Goal: Task Accomplishment & Management: Manage account settings

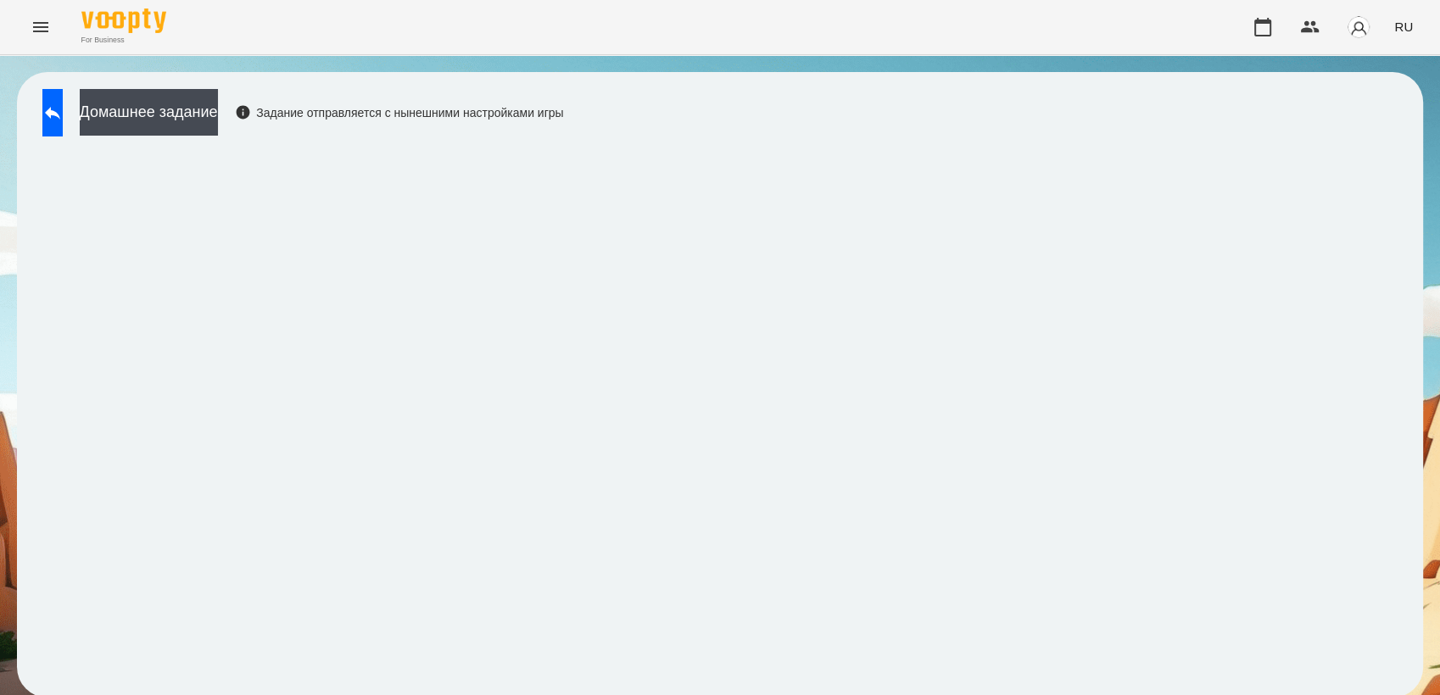
click at [36, 23] on icon "Menu" at bounding box center [40, 27] width 15 height 10
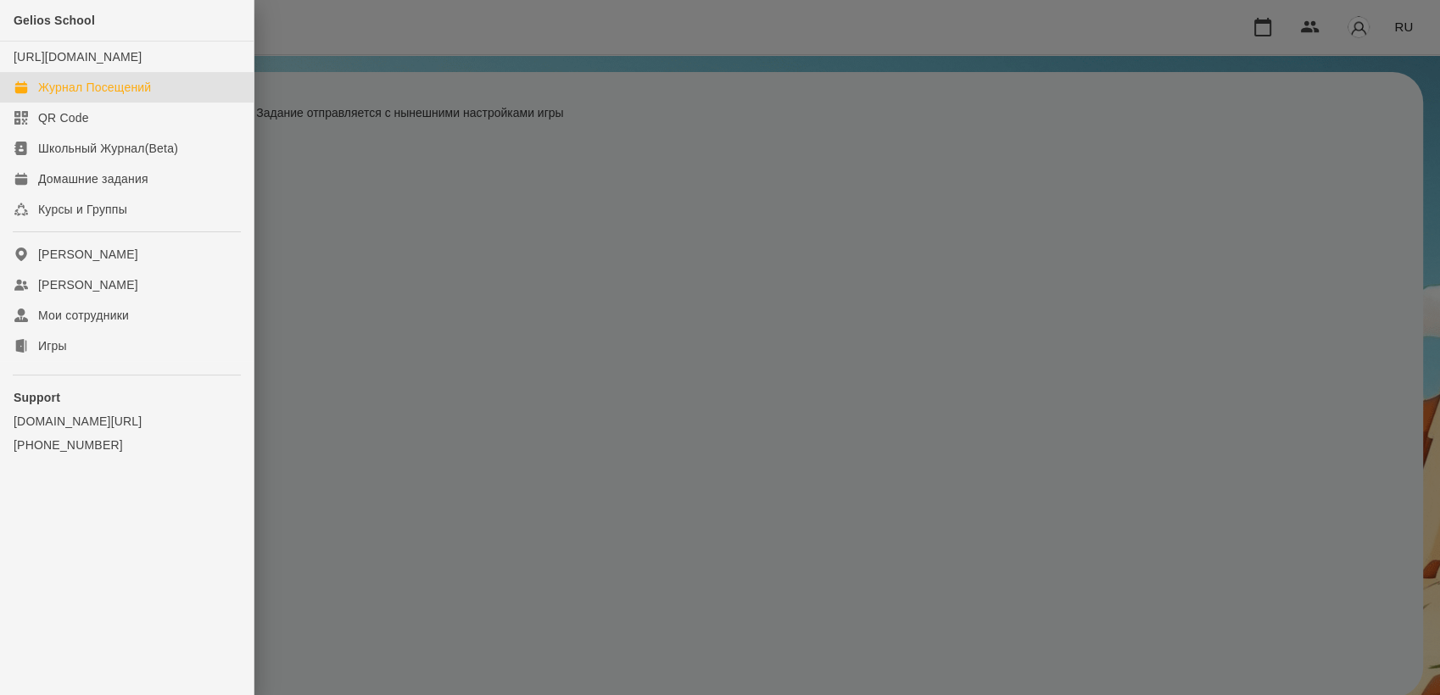
drag, startPoint x: 137, startPoint y: 98, endPoint x: 160, endPoint y: 93, distance: 23.5
click at [139, 96] on div "Журнал Посещений" at bounding box center [94, 87] width 113 height 17
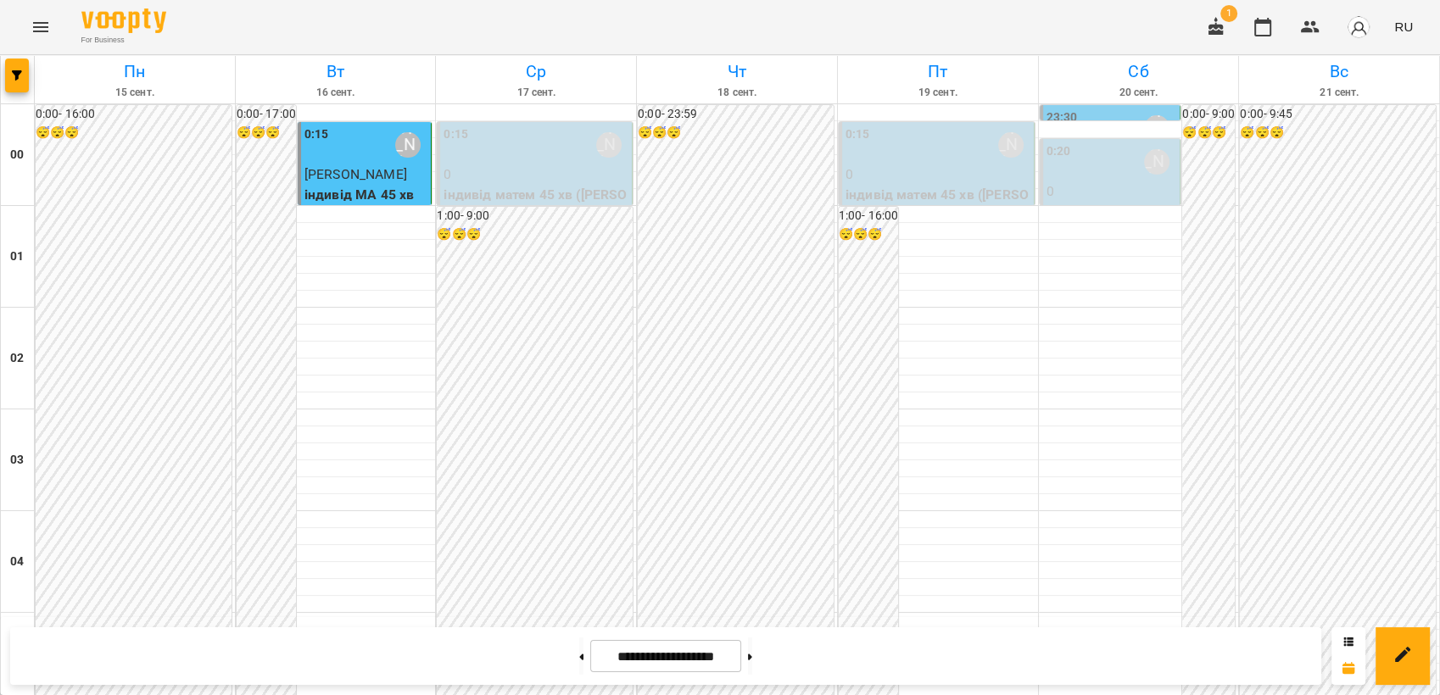
scroll to position [1927, 0]
click at [752, 655] on button at bounding box center [750, 656] width 4 height 37
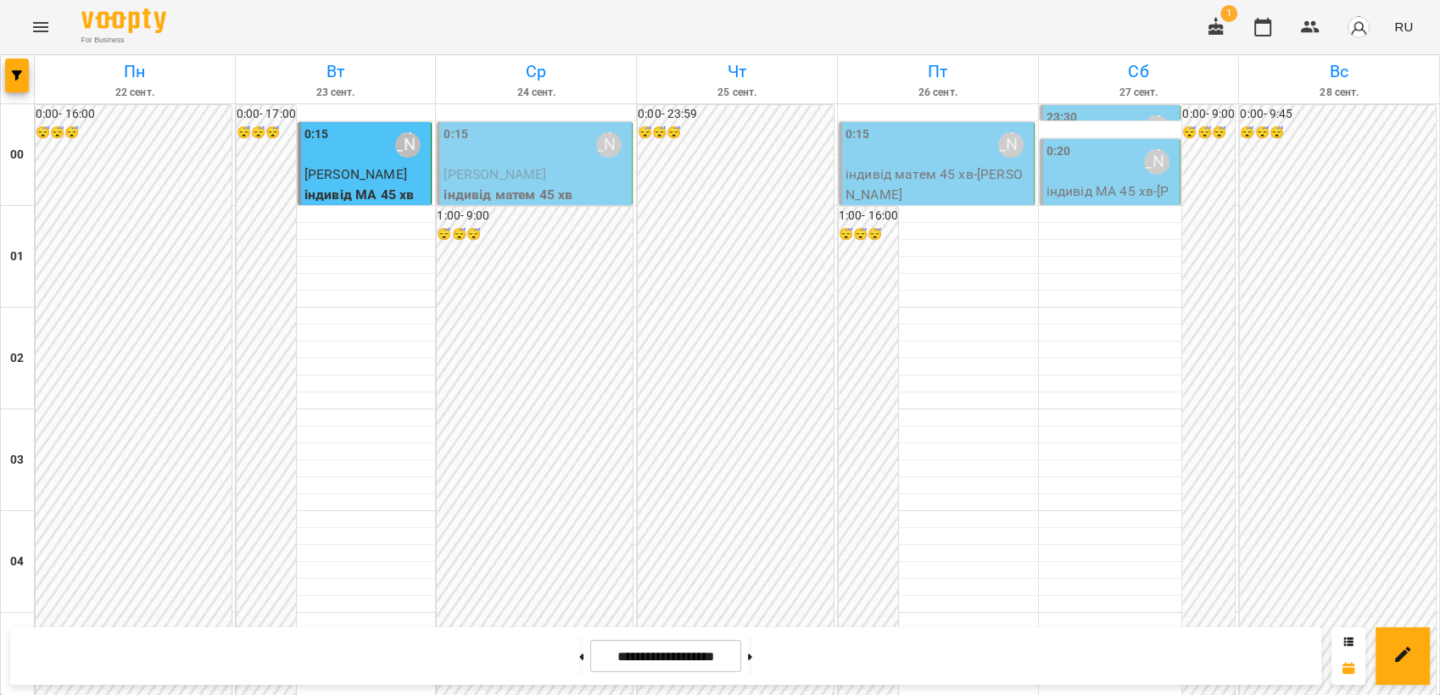
scroll to position [608, 0]
drag, startPoint x: 556, startPoint y: 658, endPoint x: 589, endPoint y: 641, distance: 37.2
click at [580, 659] on icon at bounding box center [582, 657] width 4 height 6
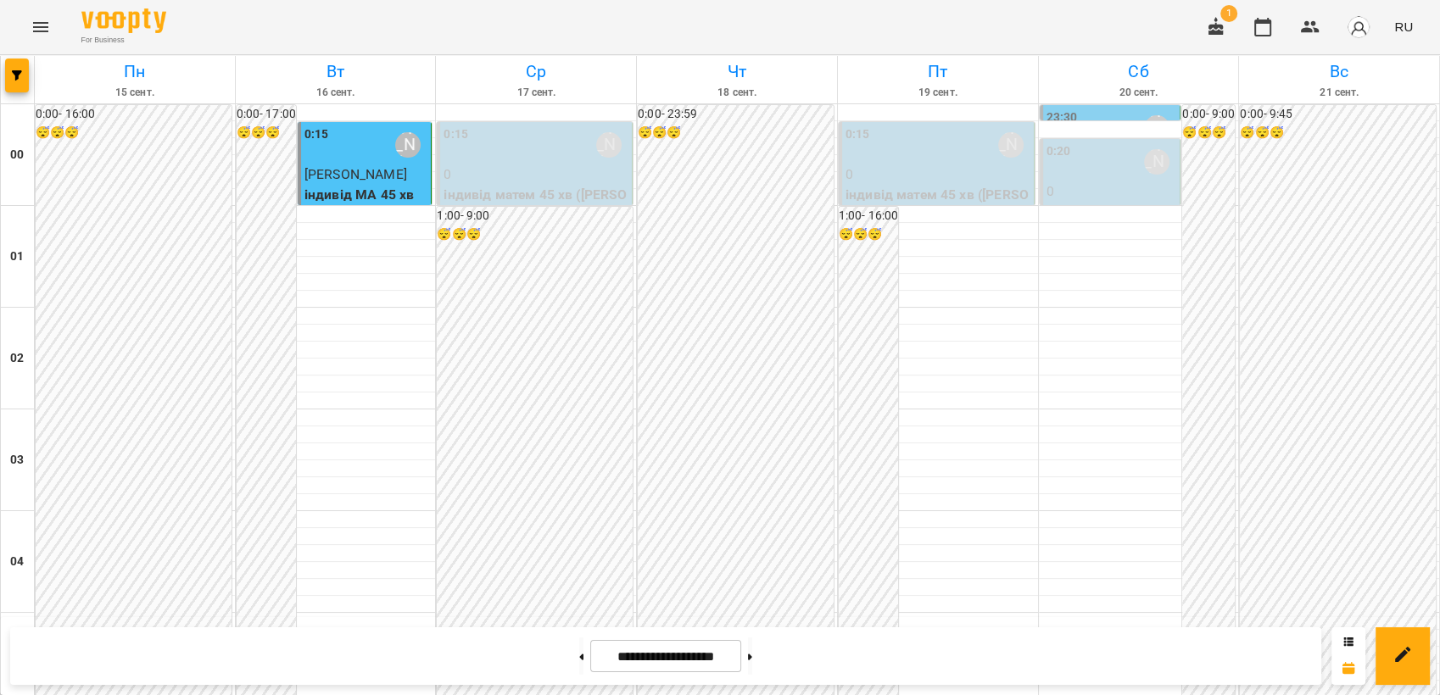
scroll to position [1927, 0]
click at [752, 655] on button at bounding box center [750, 656] width 4 height 37
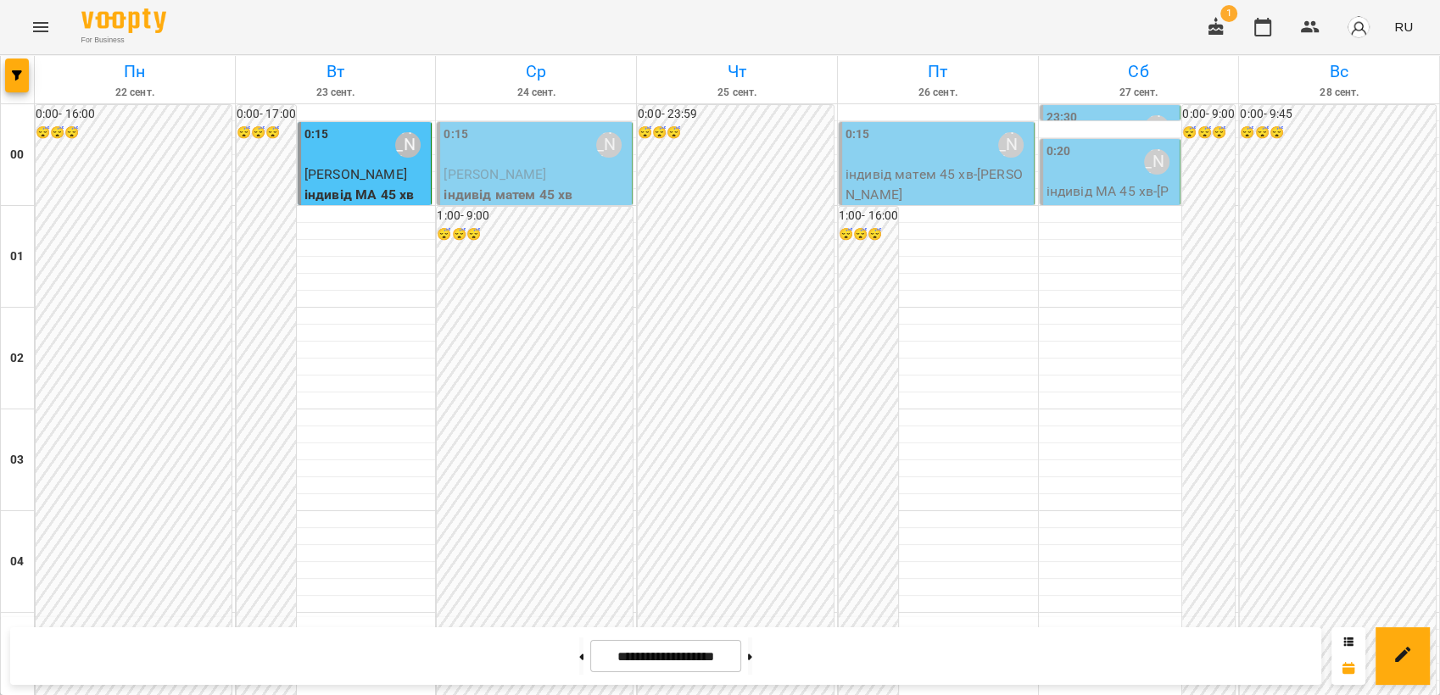
scroll to position [1790, 0]
click at [579, 660] on button at bounding box center [581, 656] width 4 height 37
type input "**********"
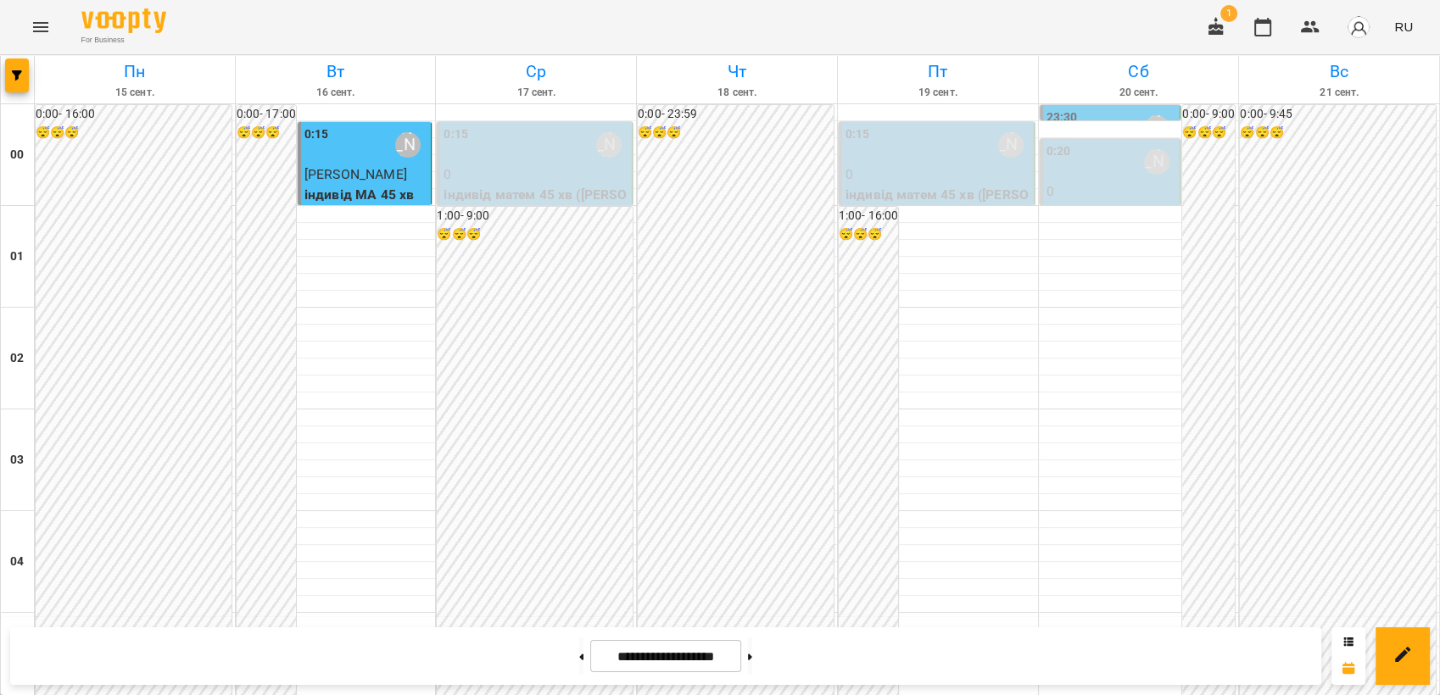
scroll to position [1696, 0]
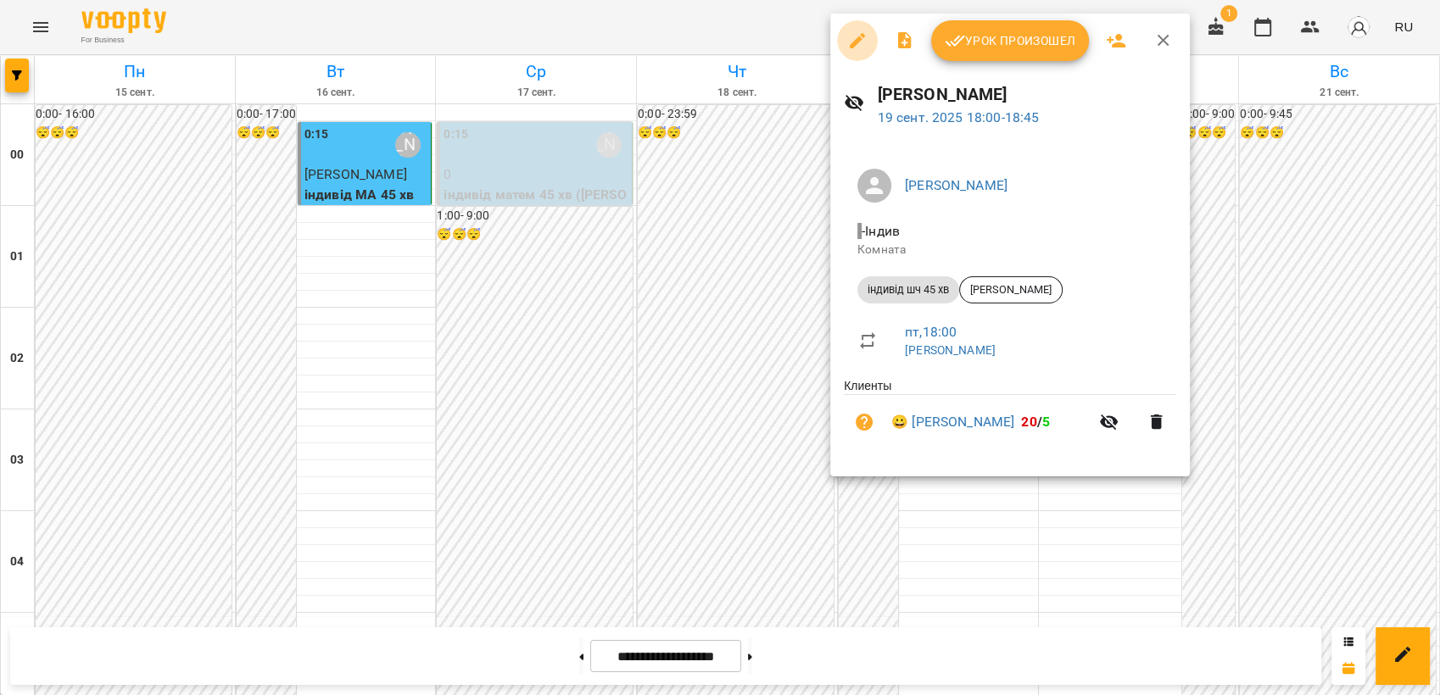
click at [857, 40] on icon "button" at bounding box center [857, 40] width 15 height 15
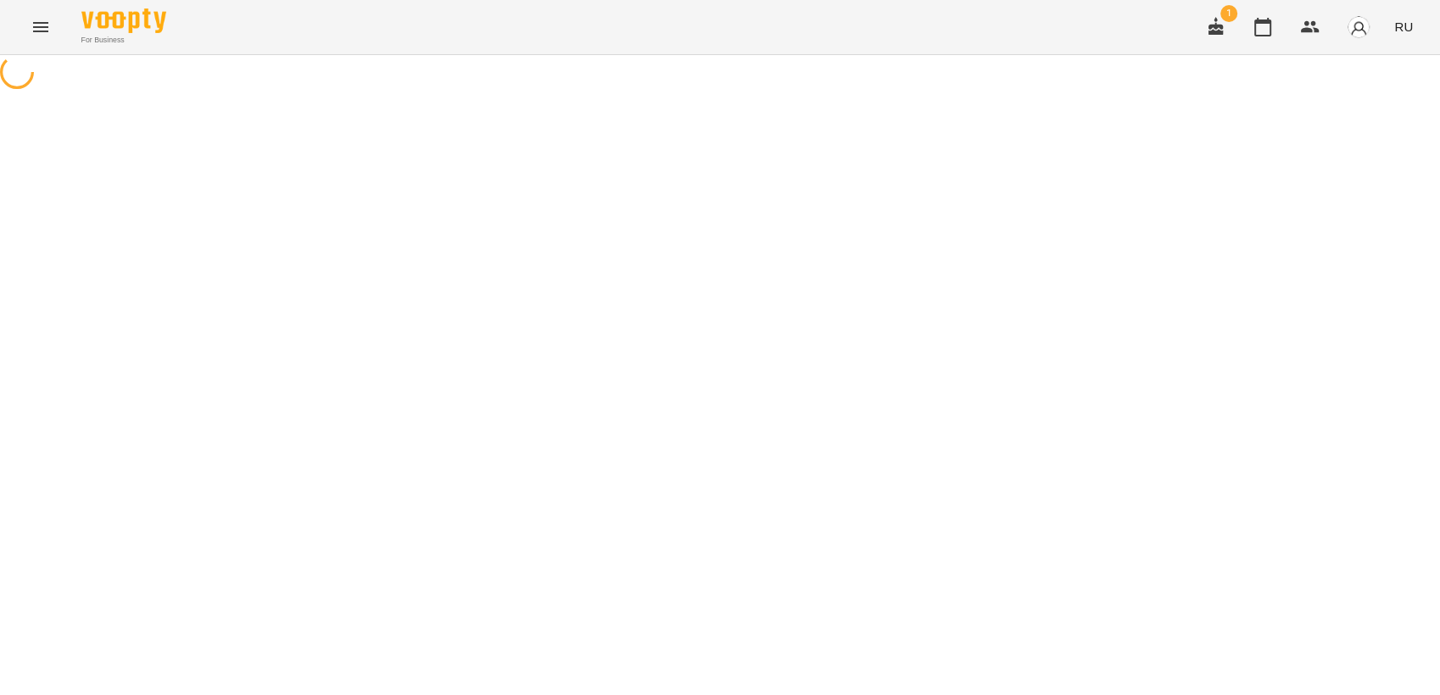
select select "**********"
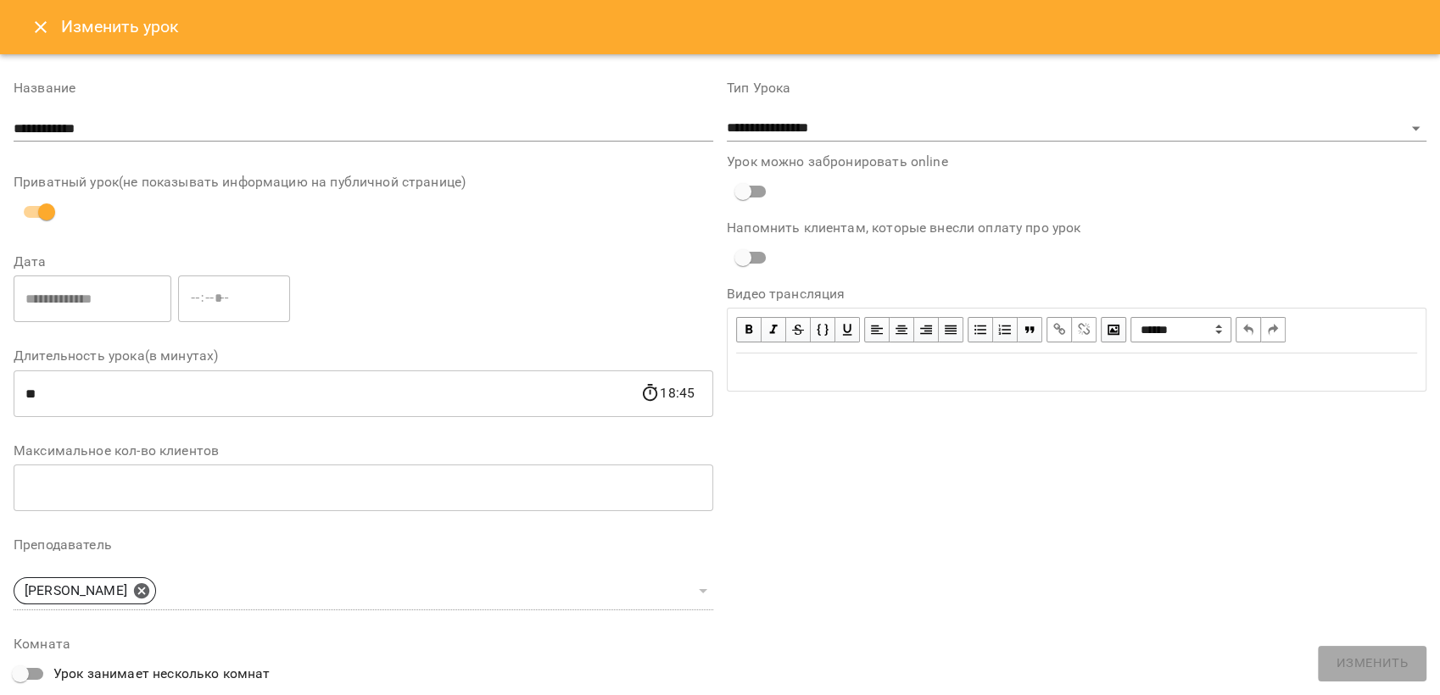
click at [39, 23] on icon "Close" at bounding box center [41, 27] width 20 height 20
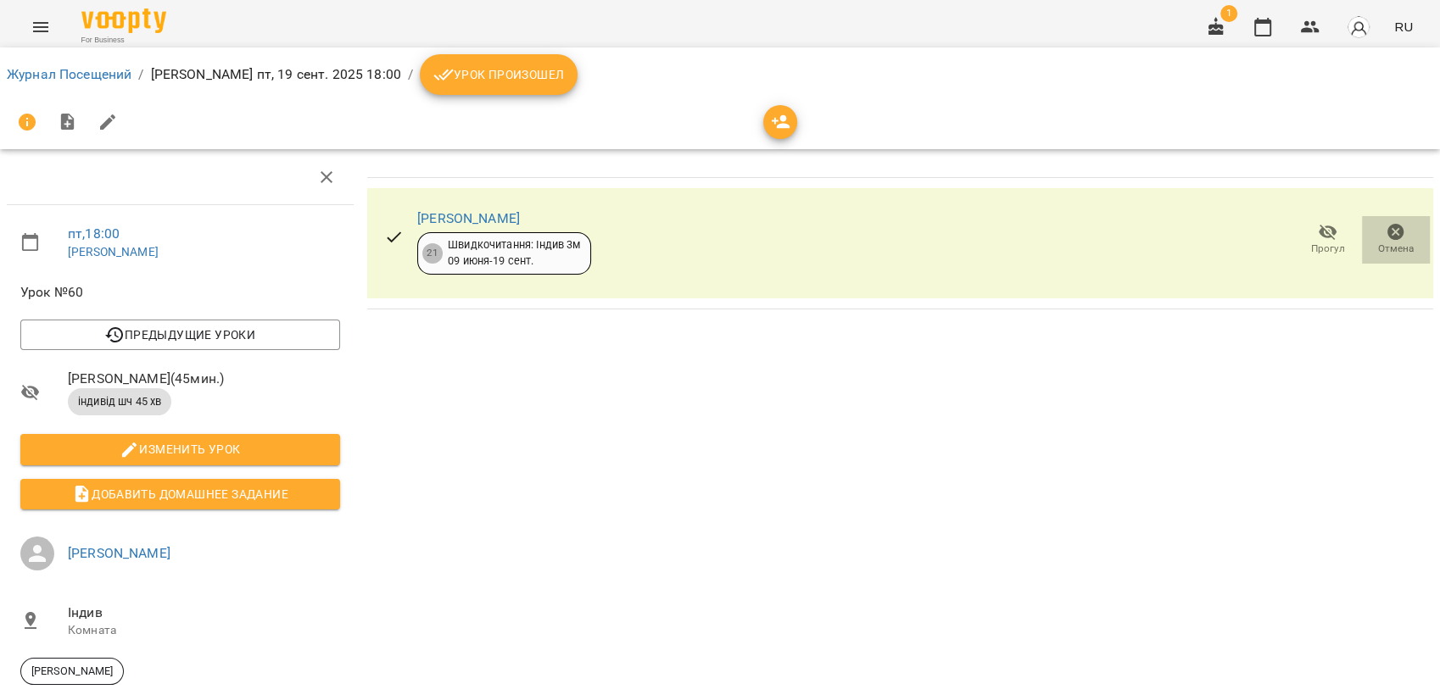
click at [1387, 227] on icon "button" at bounding box center [1395, 232] width 17 height 17
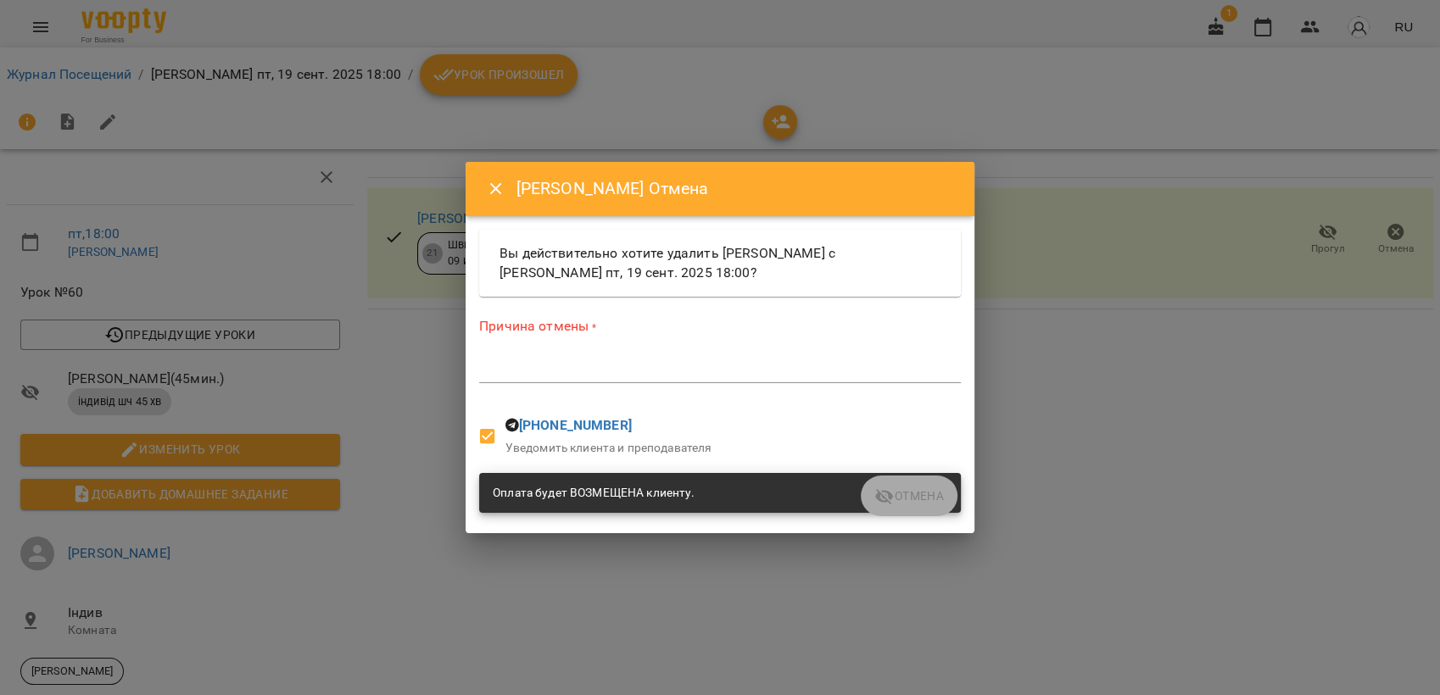
click at [590, 366] on textarea at bounding box center [720, 369] width 482 height 16
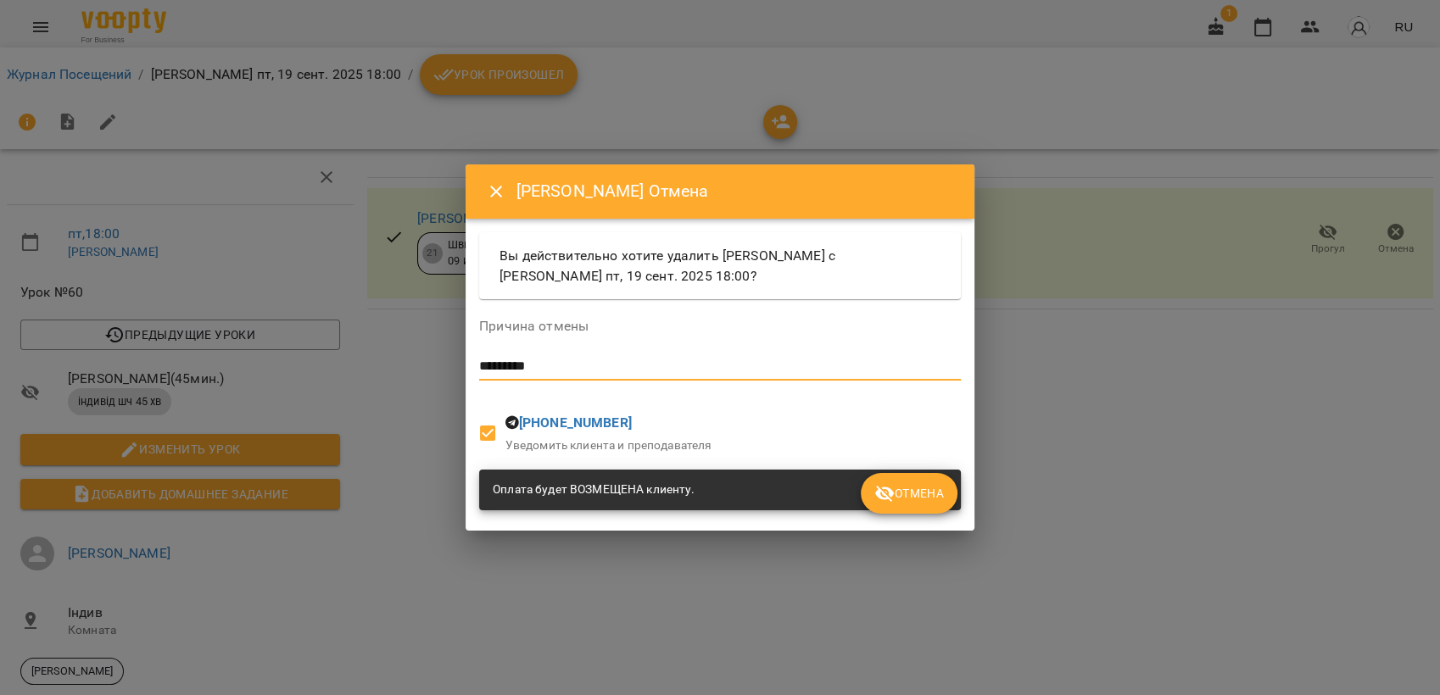
type textarea "*********"
click at [928, 495] on span "Отмена" at bounding box center [909, 493] width 70 height 20
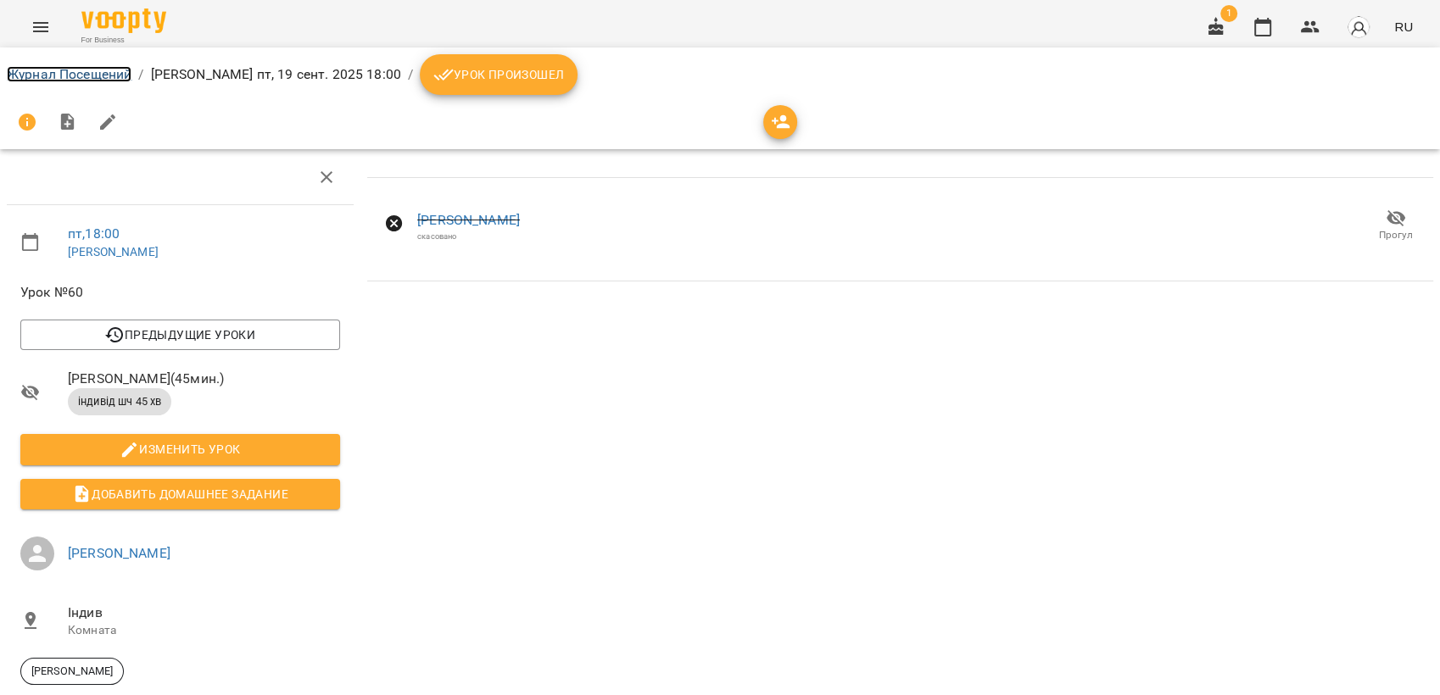
drag, startPoint x: 46, startPoint y: 75, endPoint x: 81, endPoint y: 69, distance: 36.1
click at [46, 75] on link "Журнал Посещений" at bounding box center [69, 74] width 125 height 16
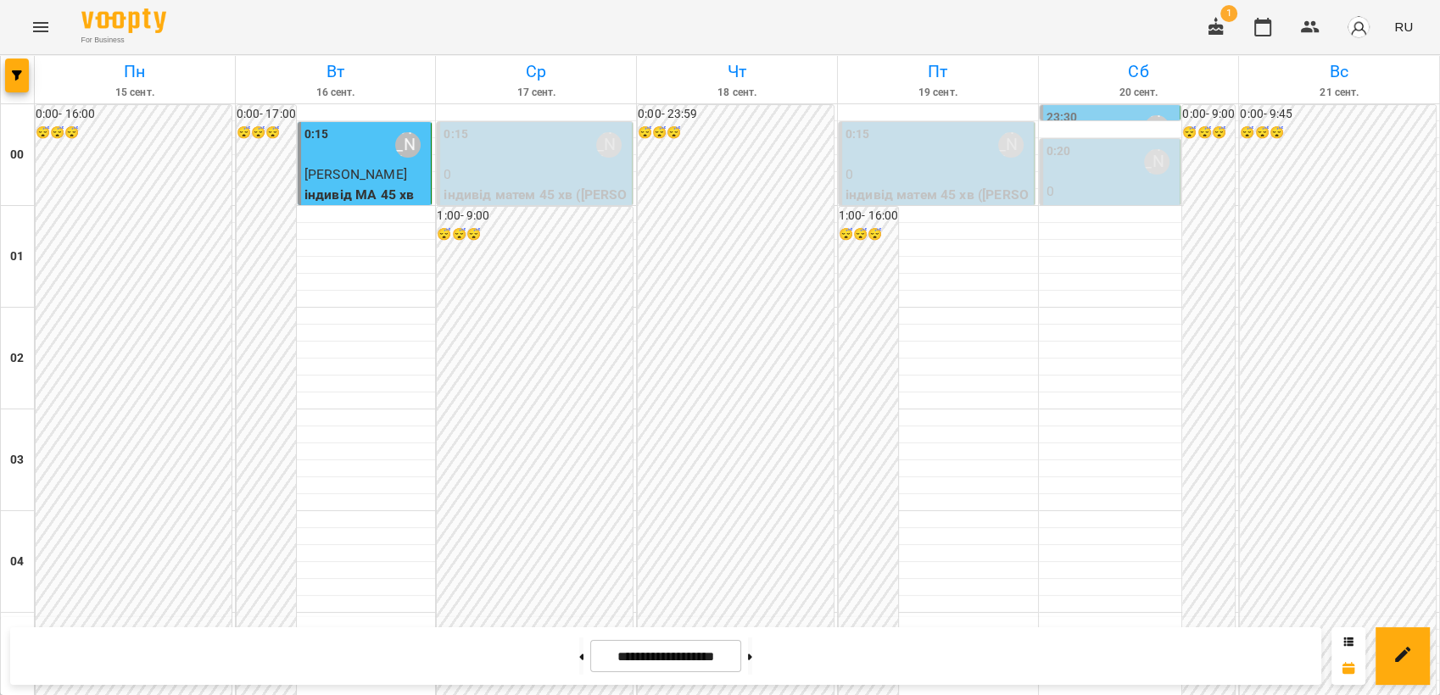
scroll to position [890, 0]
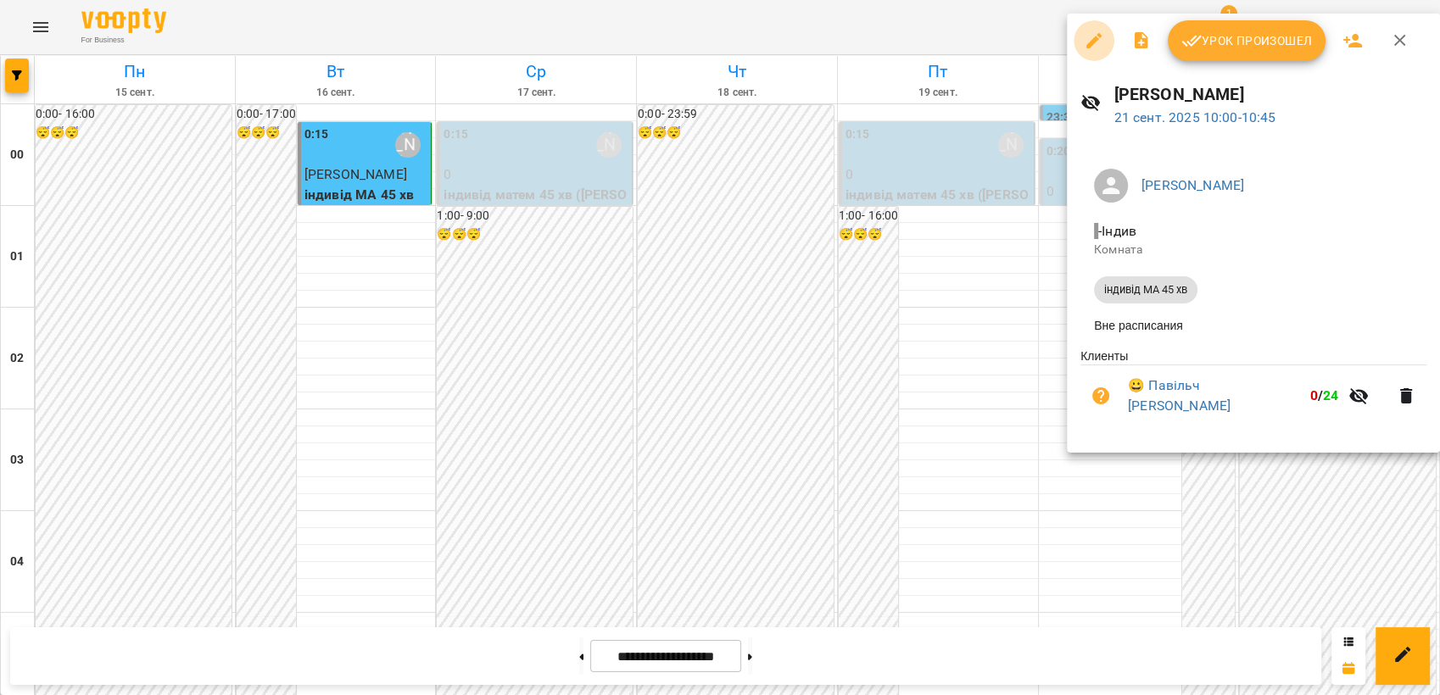
click at [1088, 41] on icon "button" at bounding box center [1094, 41] width 20 height 20
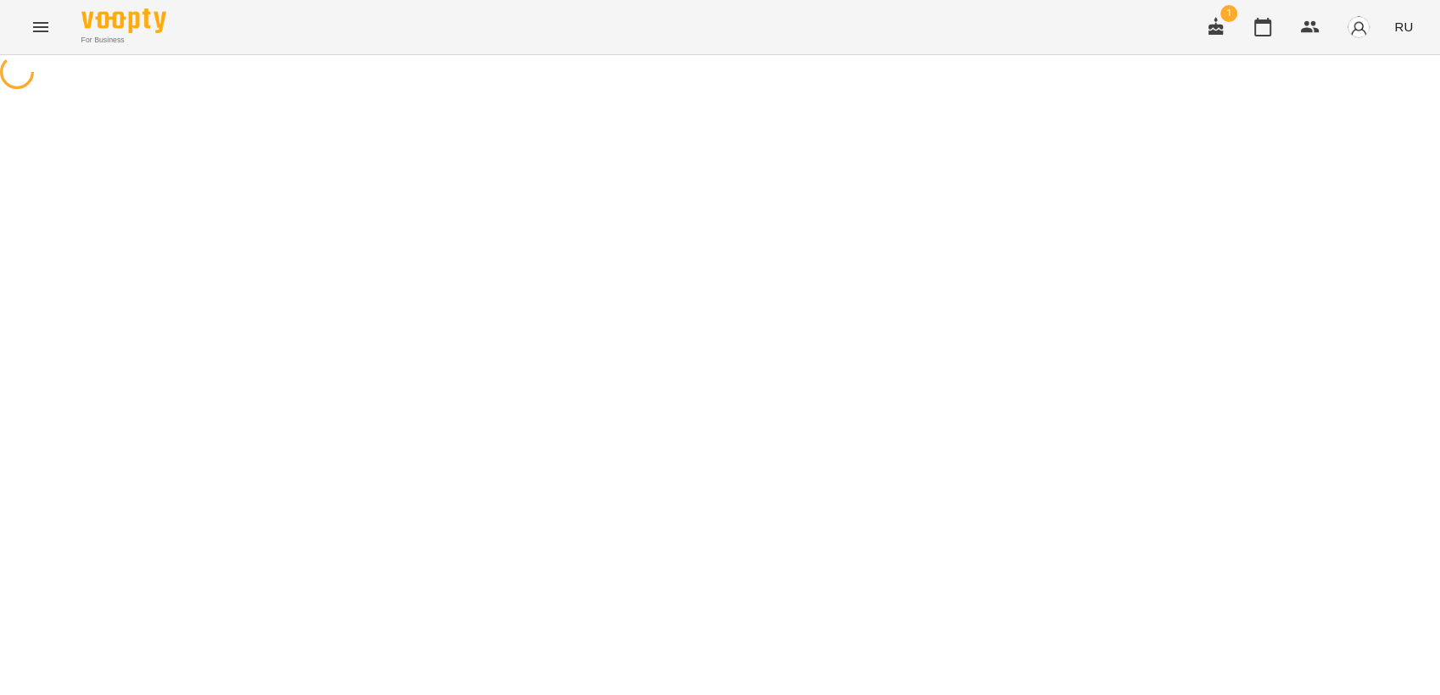
select select "**********"
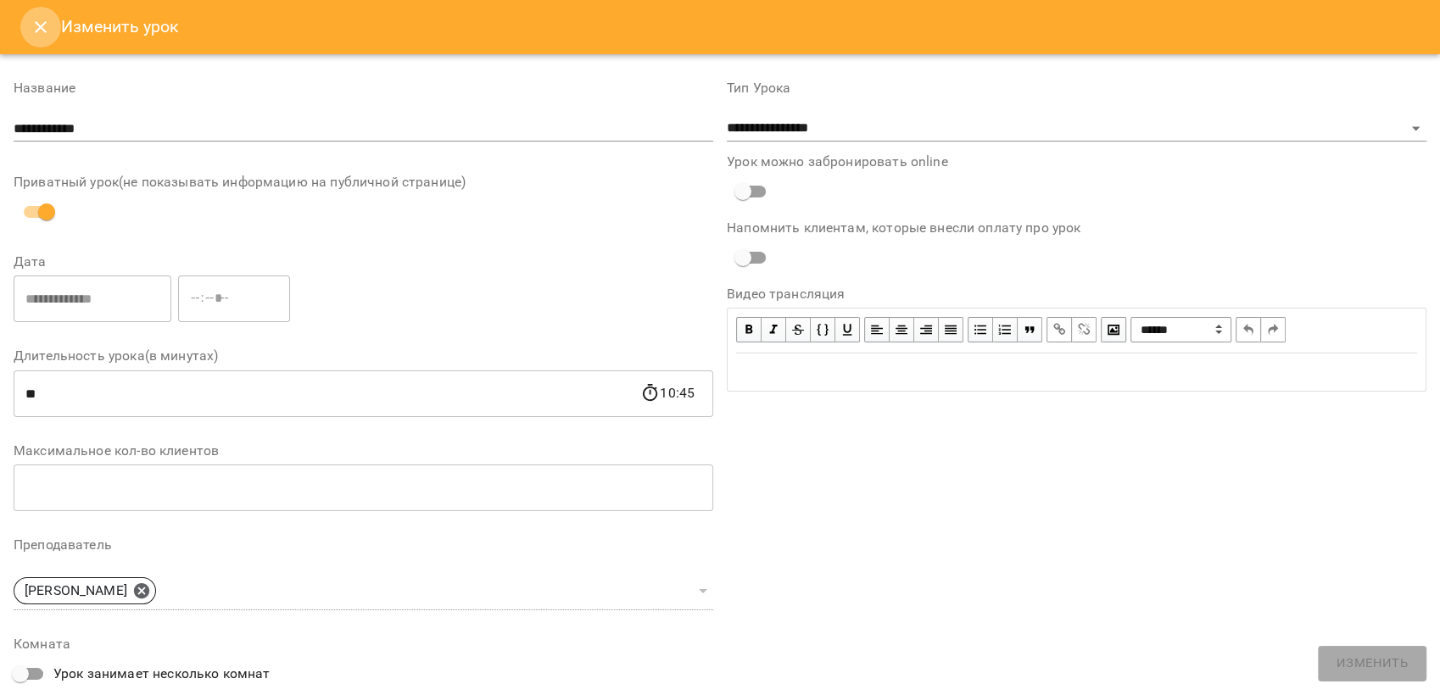
click at [35, 30] on icon "Close" at bounding box center [41, 27] width 20 height 20
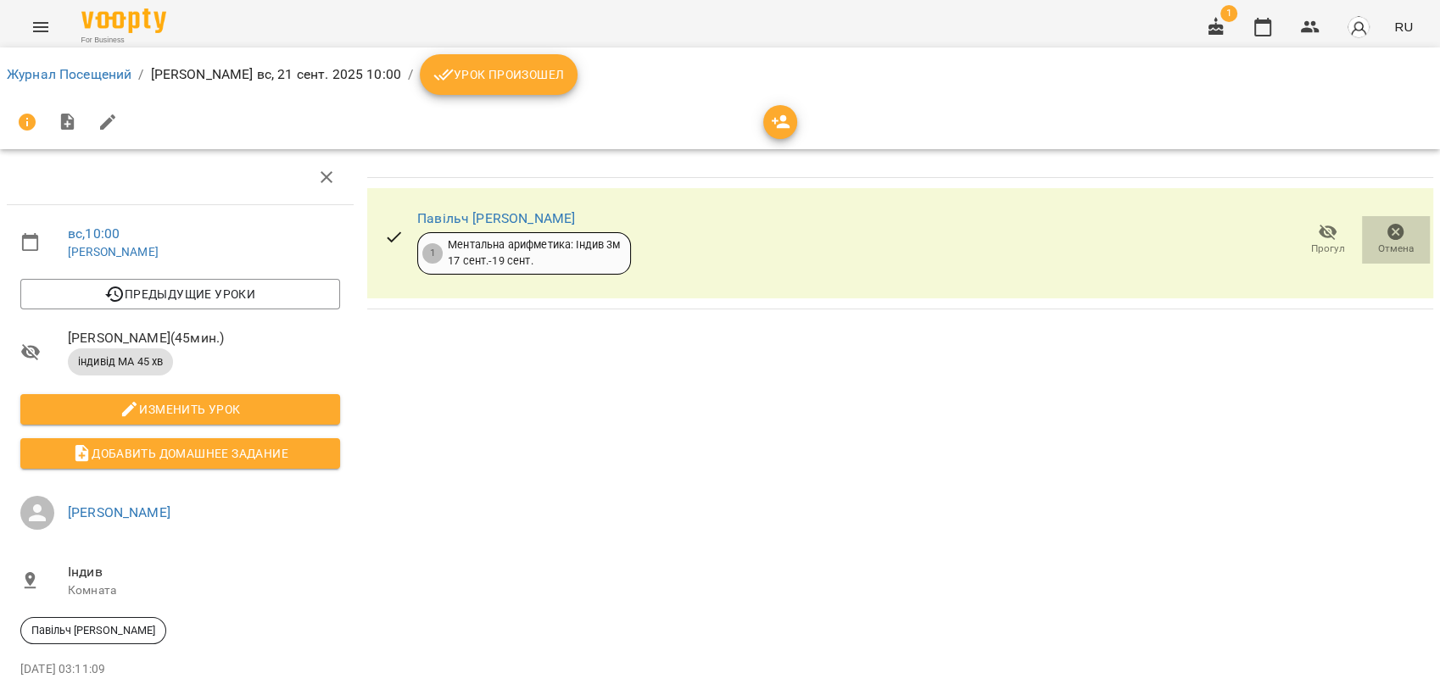
click at [1387, 237] on icon "button" at bounding box center [1395, 232] width 17 height 17
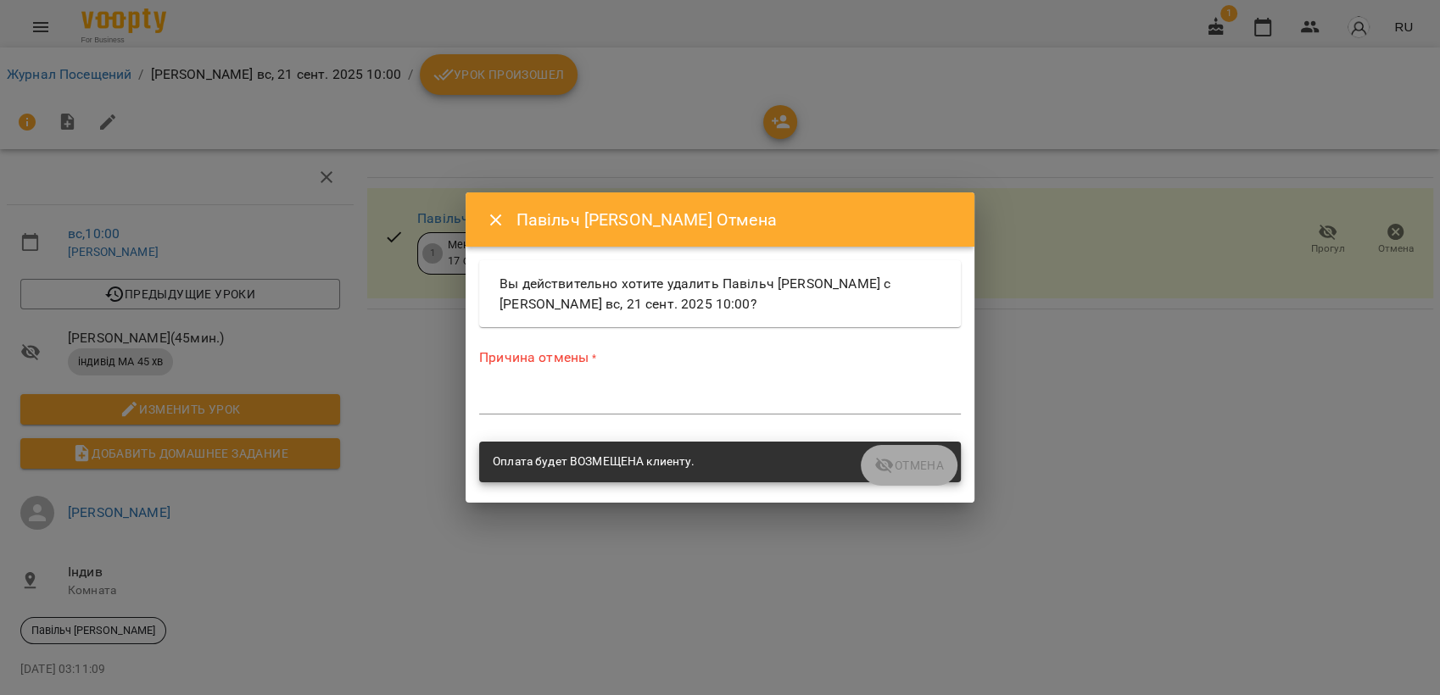
click at [608, 398] on textarea at bounding box center [720, 401] width 482 height 16
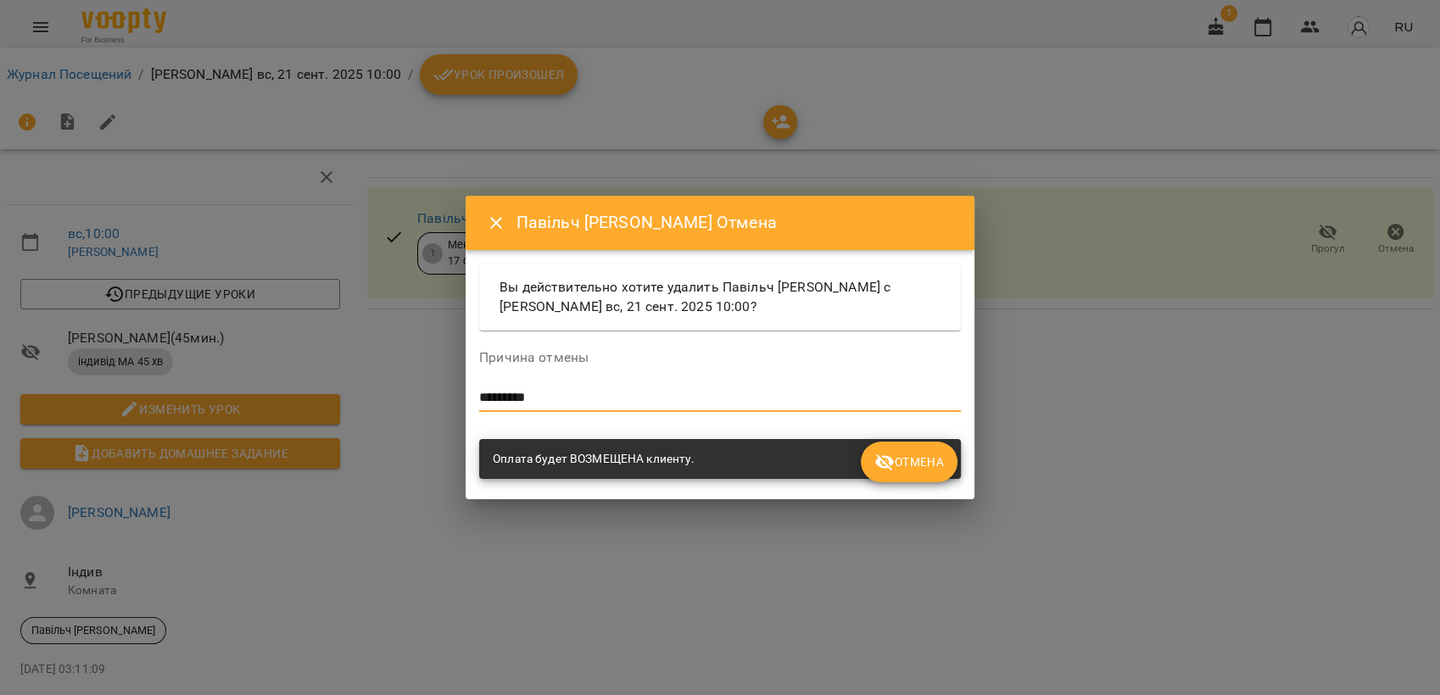
type textarea "*********"
click at [911, 466] on span "Отмена" at bounding box center [909, 462] width 70 height 20
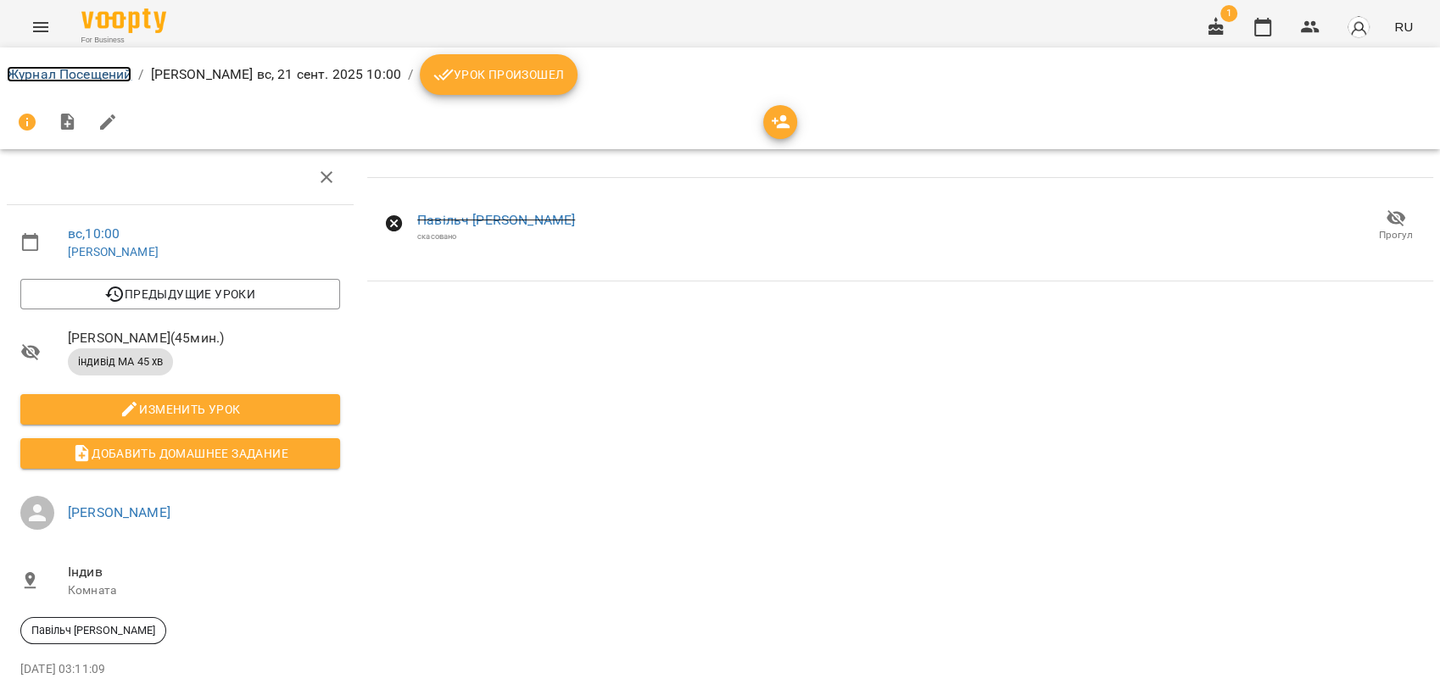
click at [76, 71] on link "Журнал Посещений" at bounding box center [69, 74] width 125 height 16
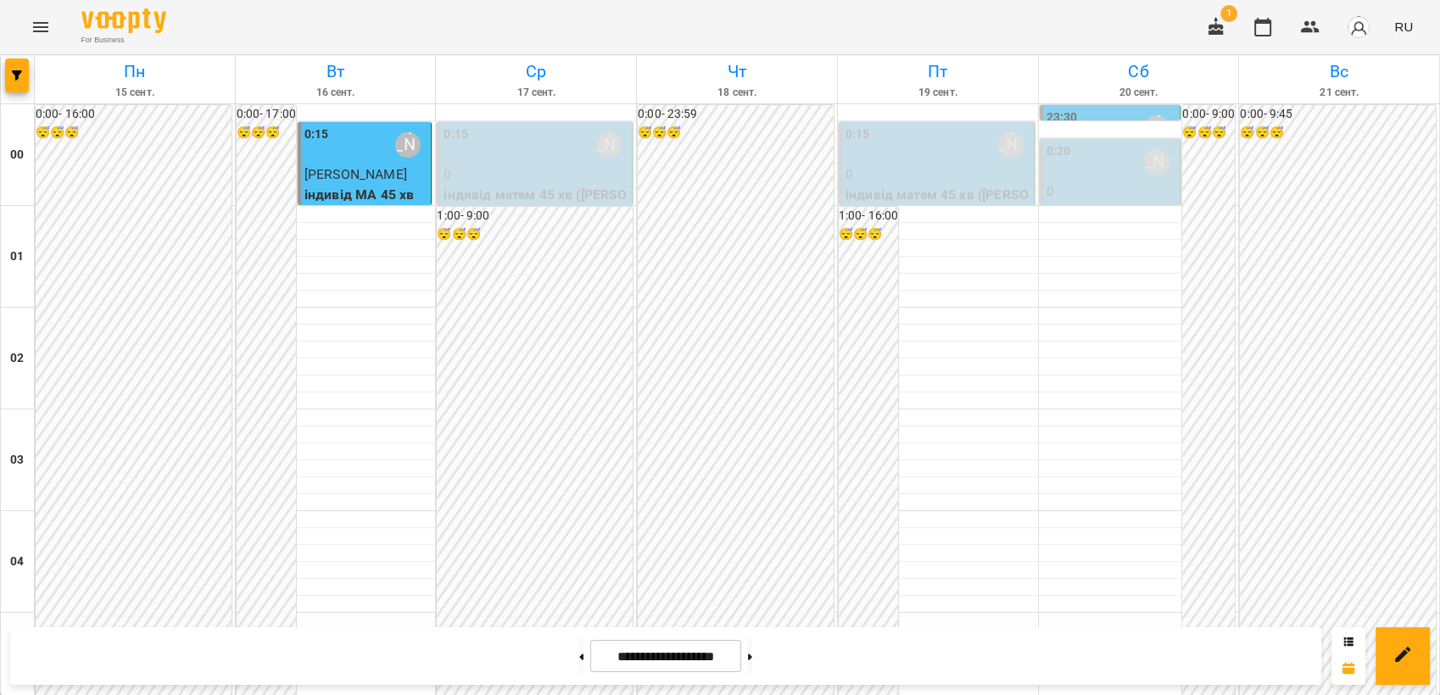
scroll to position [1738, 0]
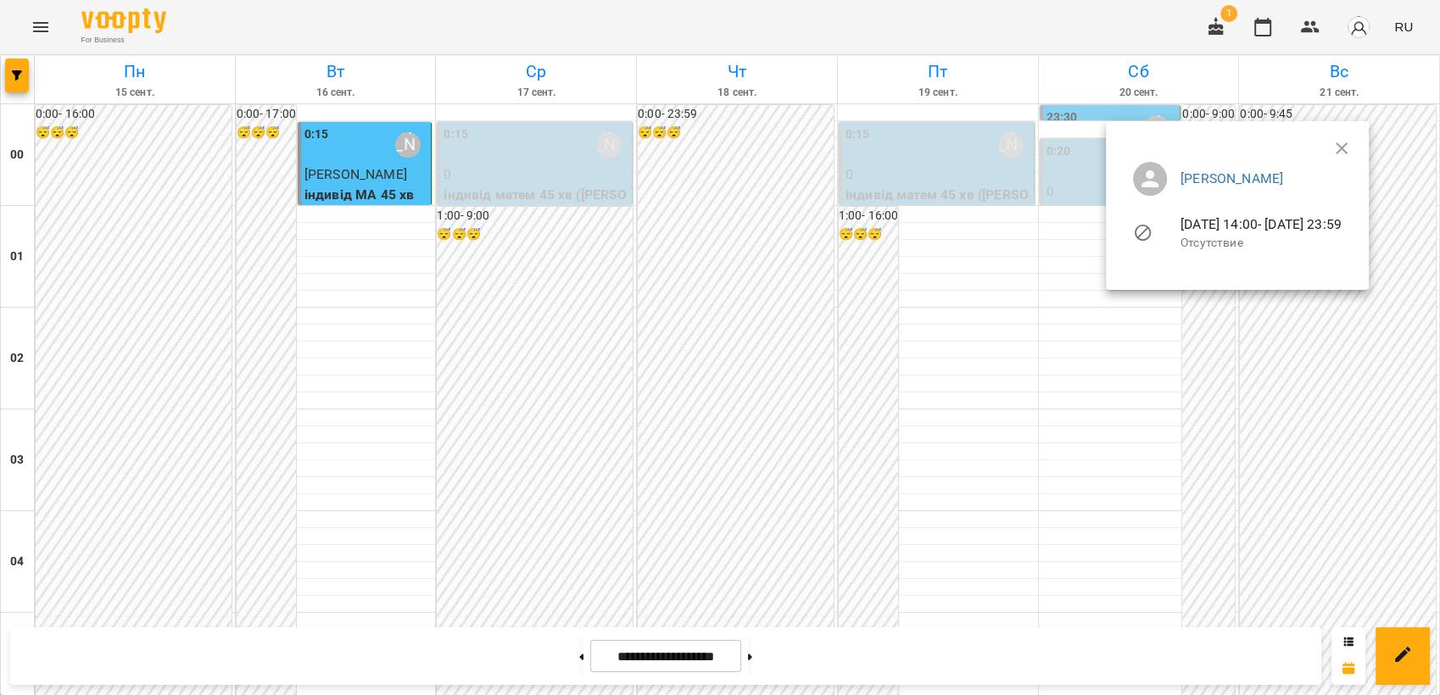
click at [524, 140] on div at bounding box center [720, 347] width 1440 height 695
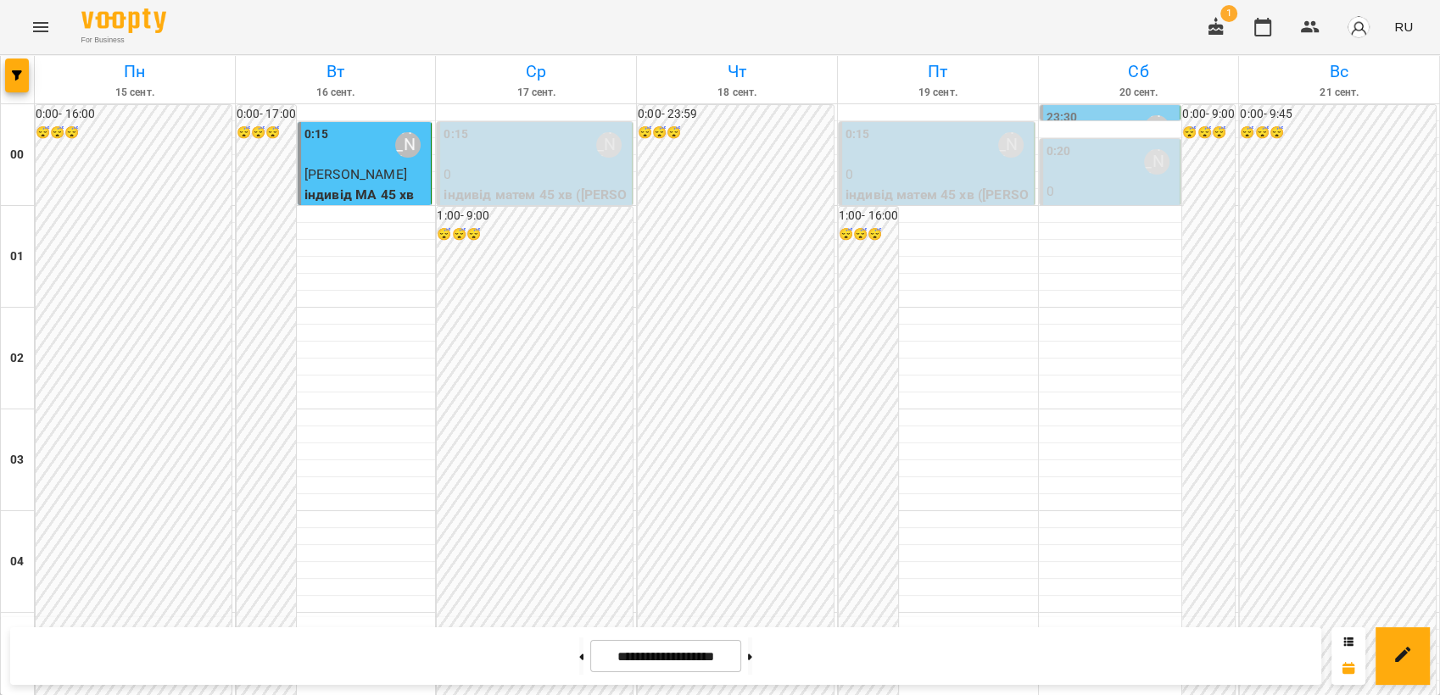
scroll to position [1601, 0]
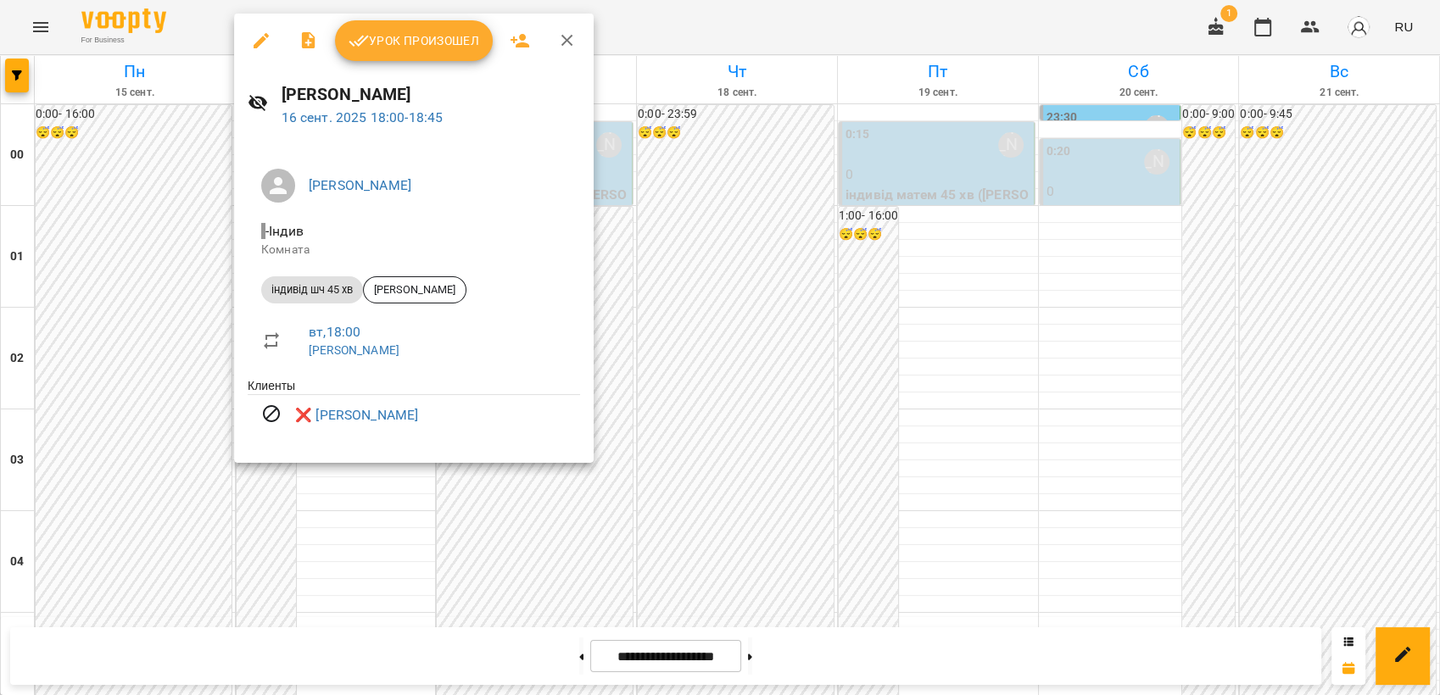
click at [706, 399] on div at bounding box center [720, 347] width 1440 height 695
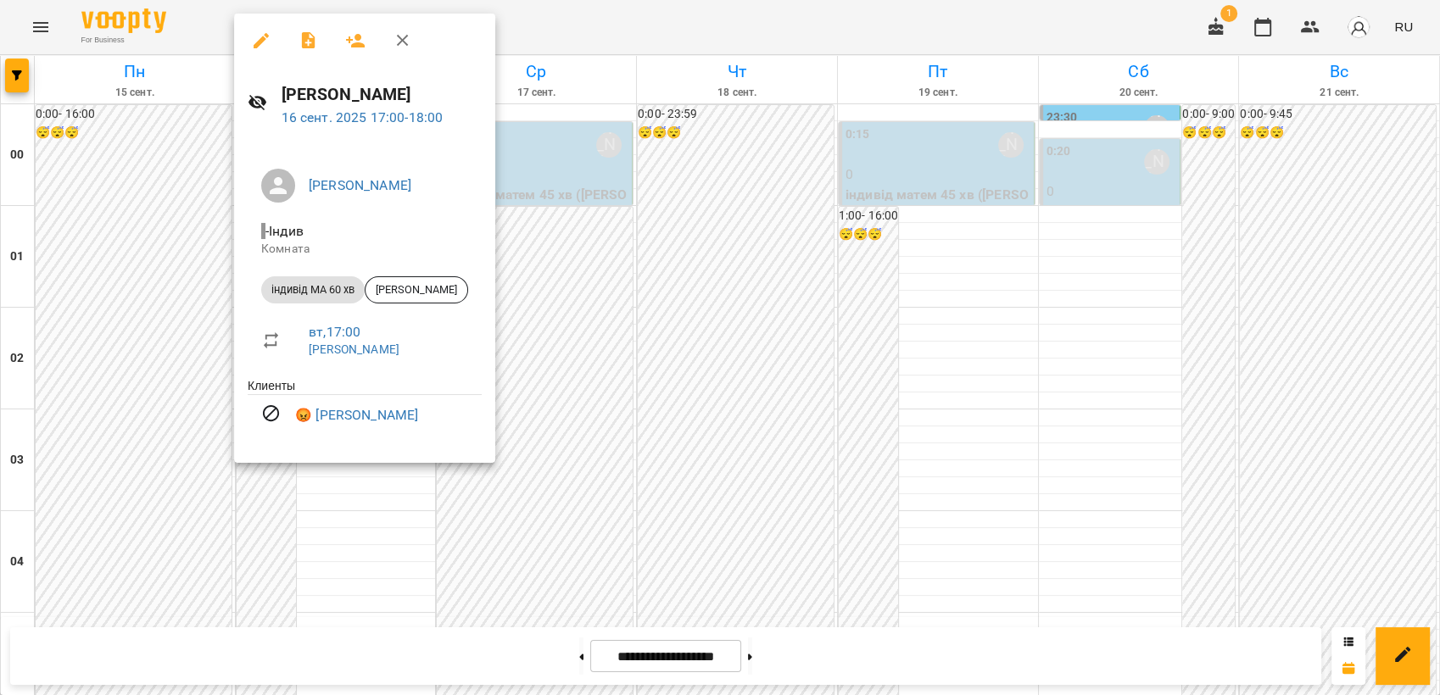
click at [718, 313] on div at bounding box center [720, 347] width 1440 height 695
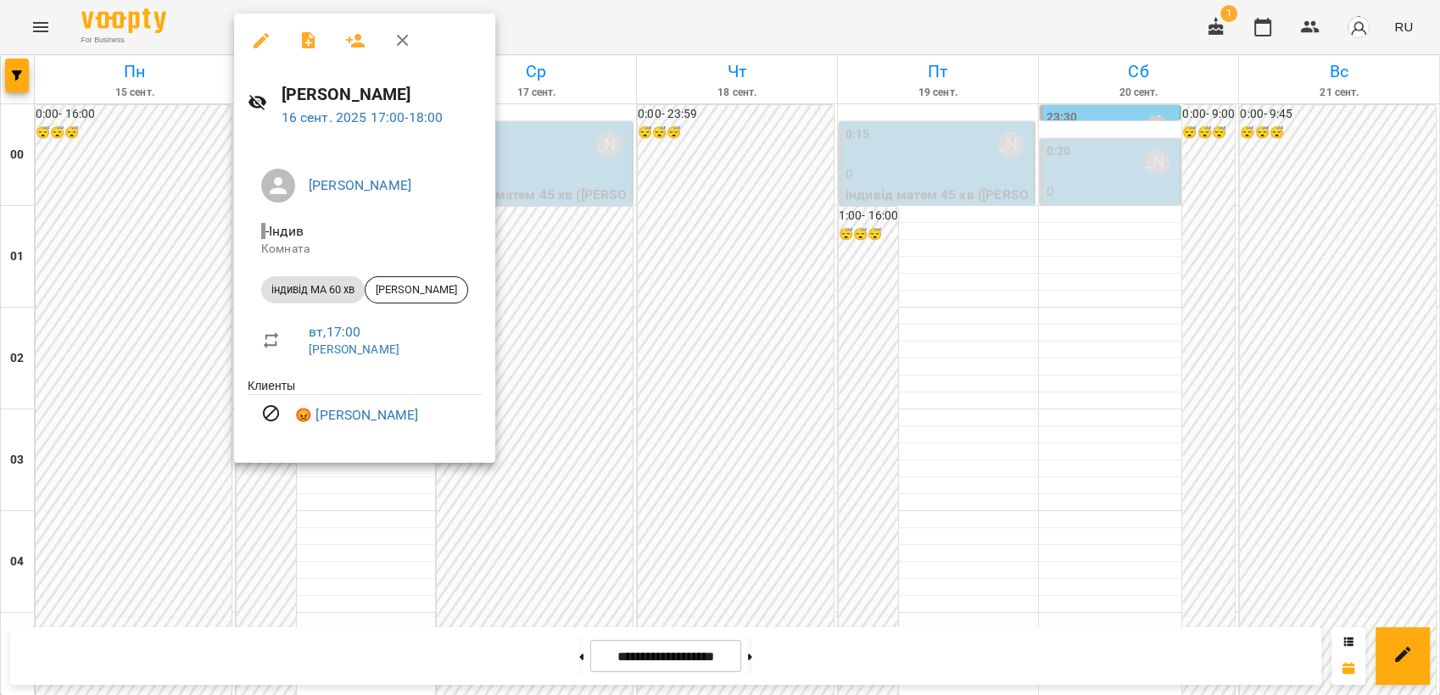
click at [745, 315] on div at bounding box center [720, 347] width 1440 height 695
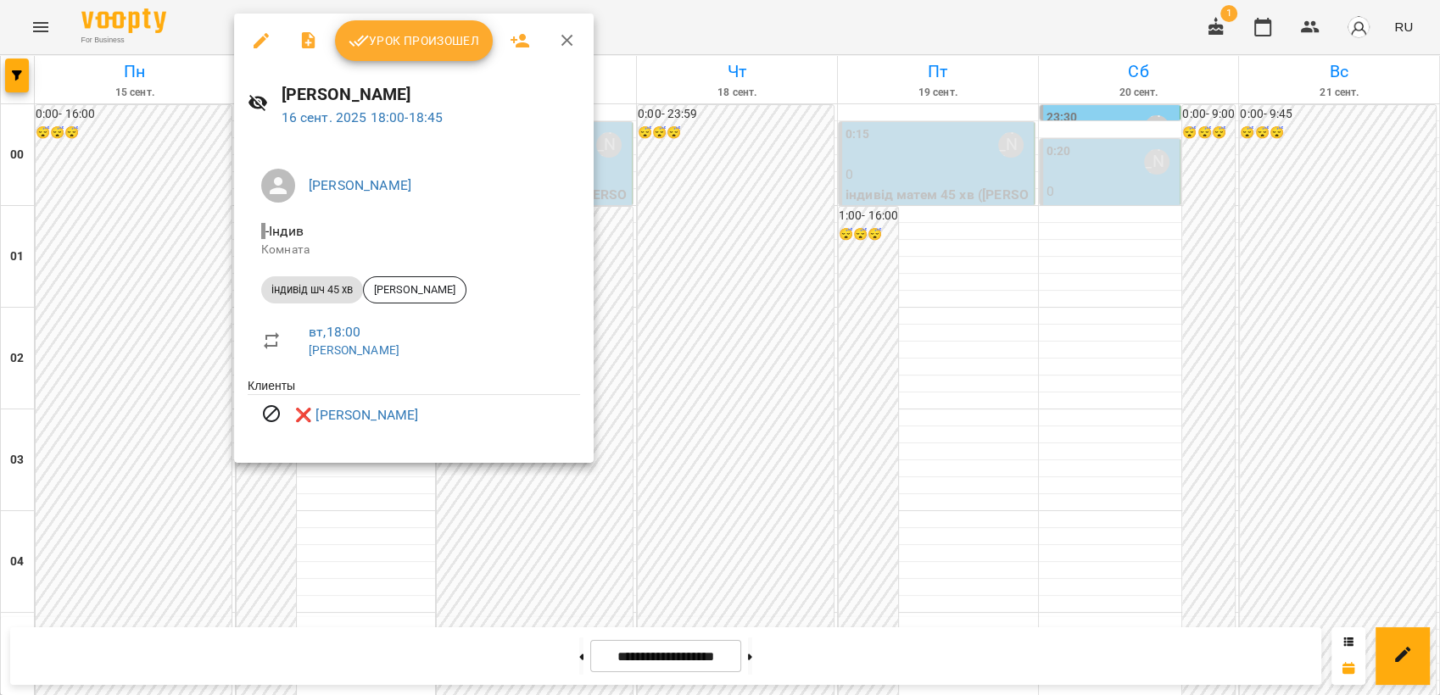
click at [710, 343] on div at bounding box center [720, 347] width 1440 height 695
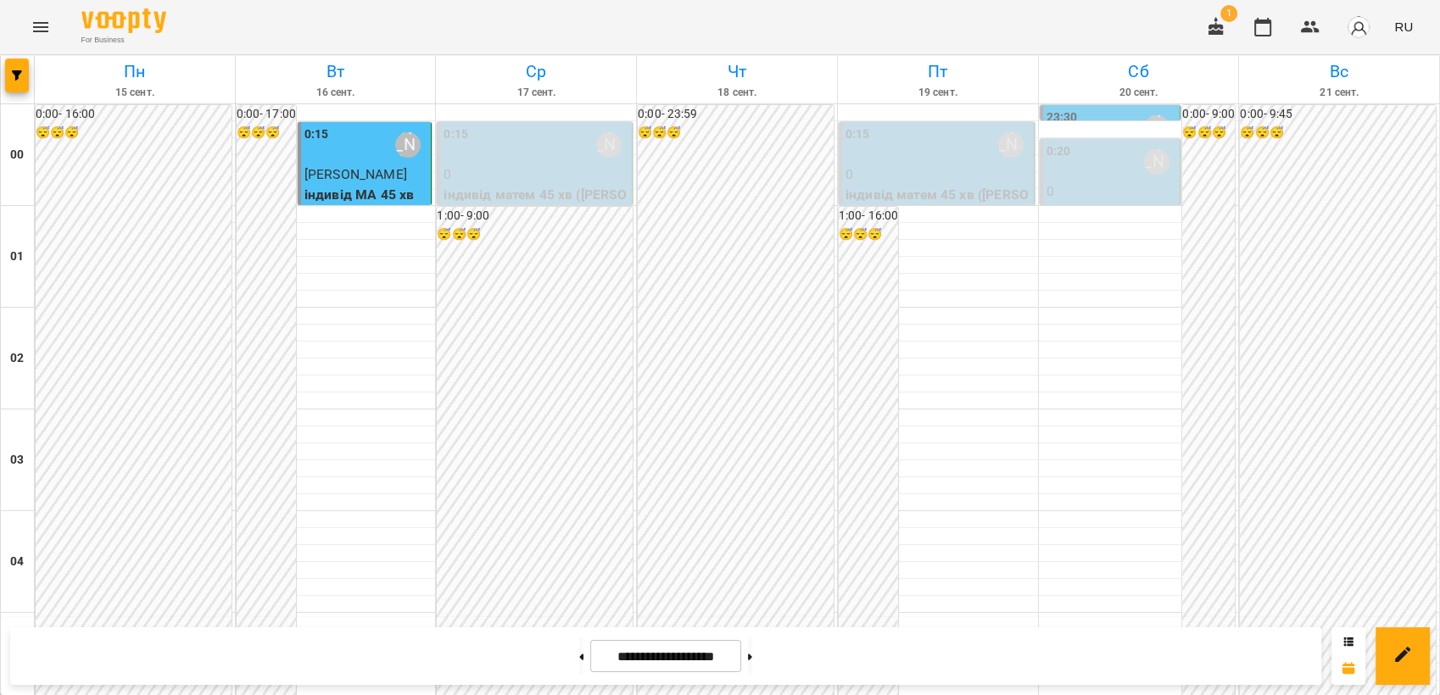
scroll to position [1456, 0]
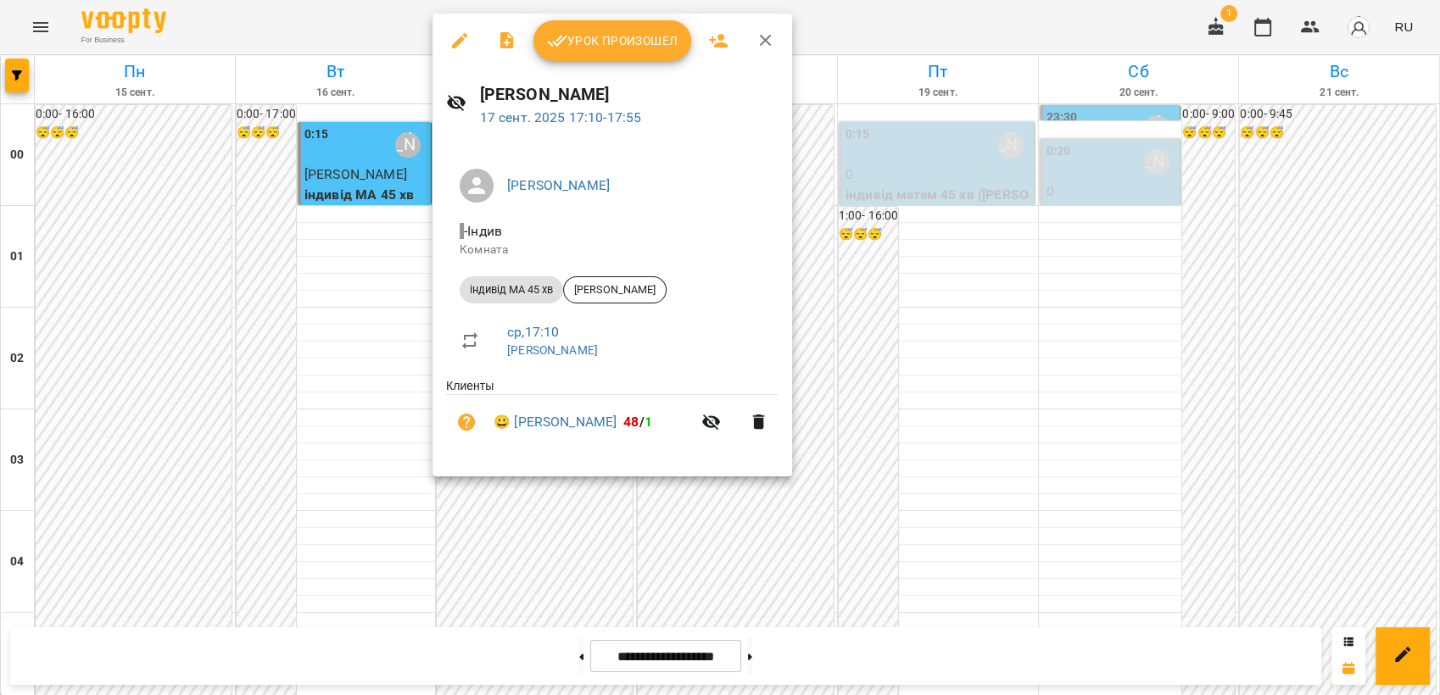
click at [456, 47] on icon "button" at bounding box center [459, 41] width 20 height 20
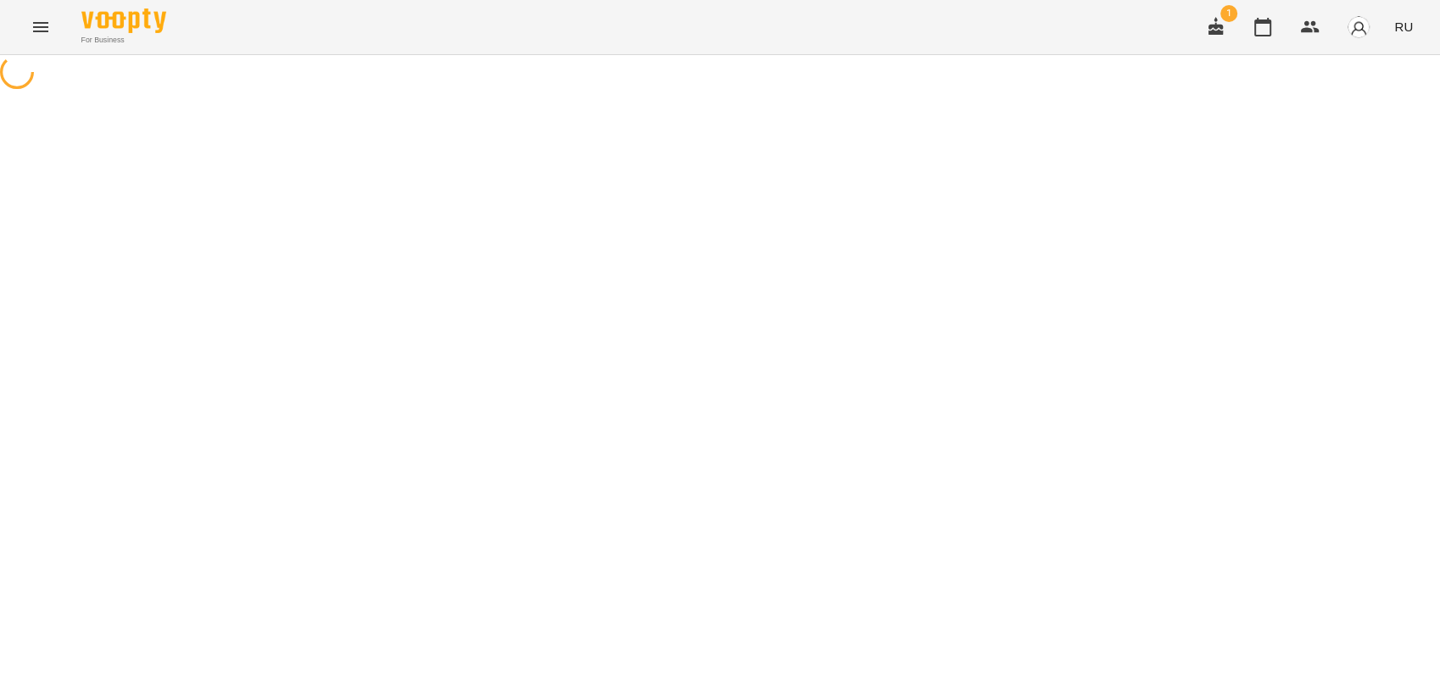
select select "**********"
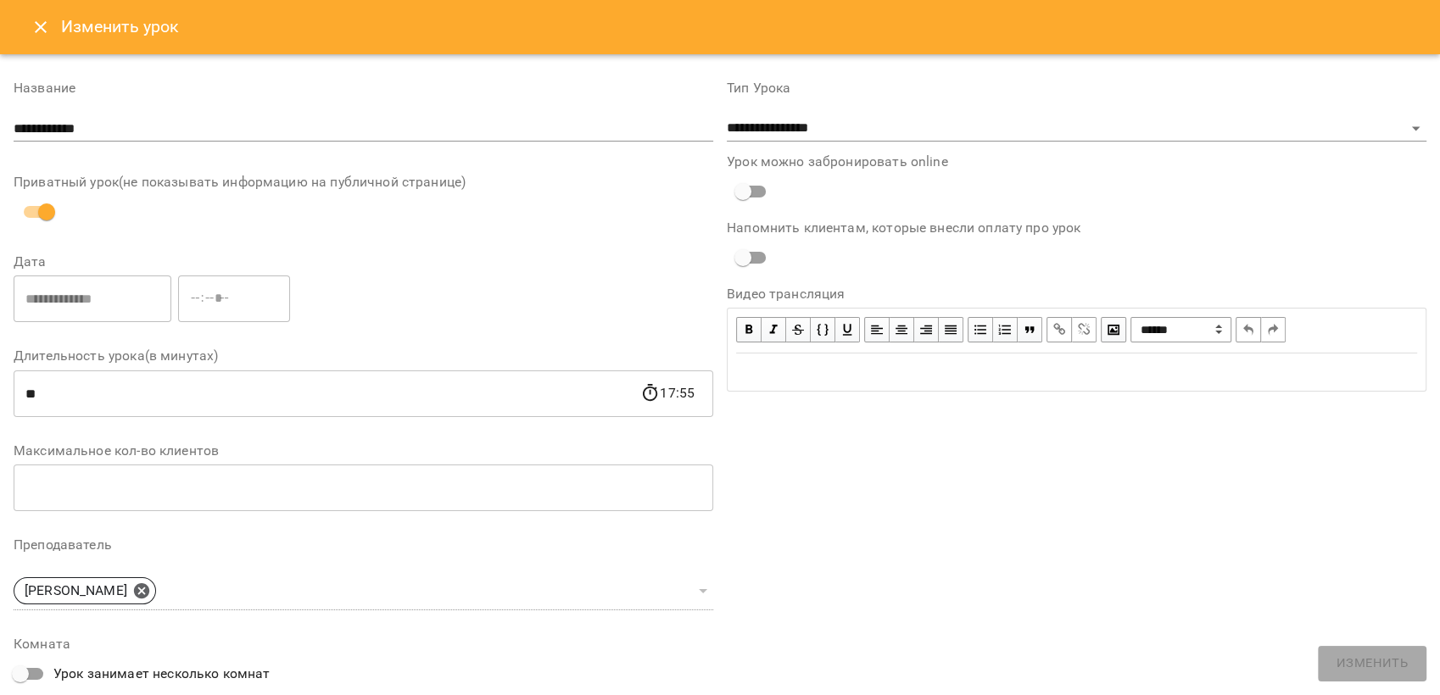
click at [37, 34] on icon "Close" at bounding box center [41, 27] width 20 height 20
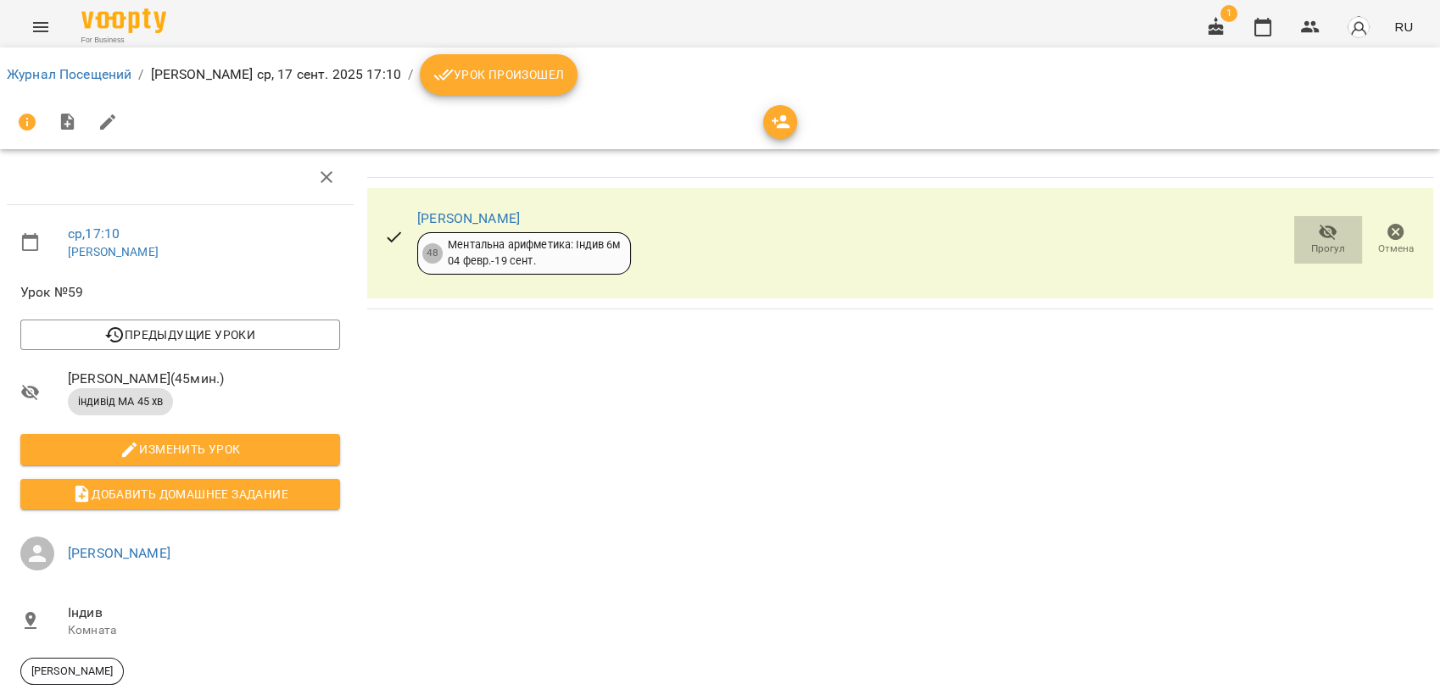
click at [1319, 236] on icon "button" at bounding box center [1328, 233] width 19 height 16
click at [471, 80] on span "Урок произошел" at bounding box center [498, 74] width 131 height 20
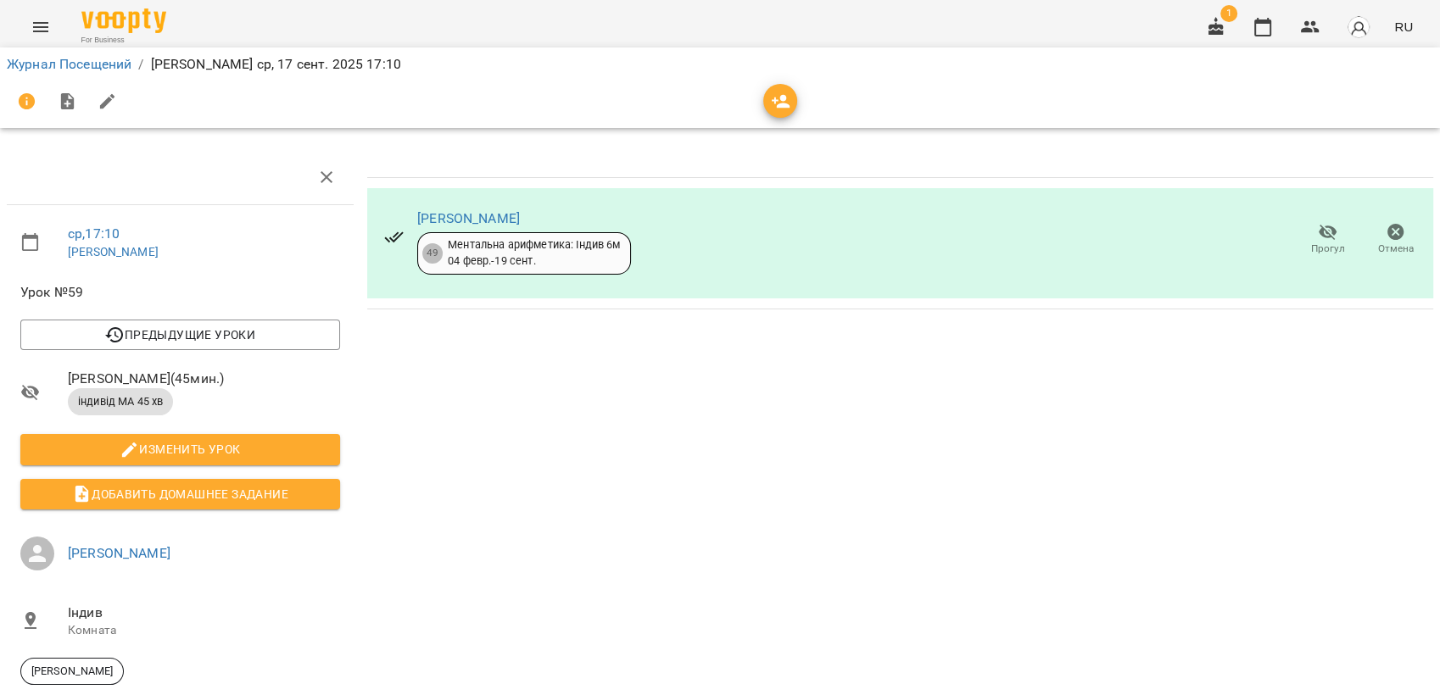
click at [1319, 236] on icon "button" at bounding box center [1328, 233] width 19 height 16
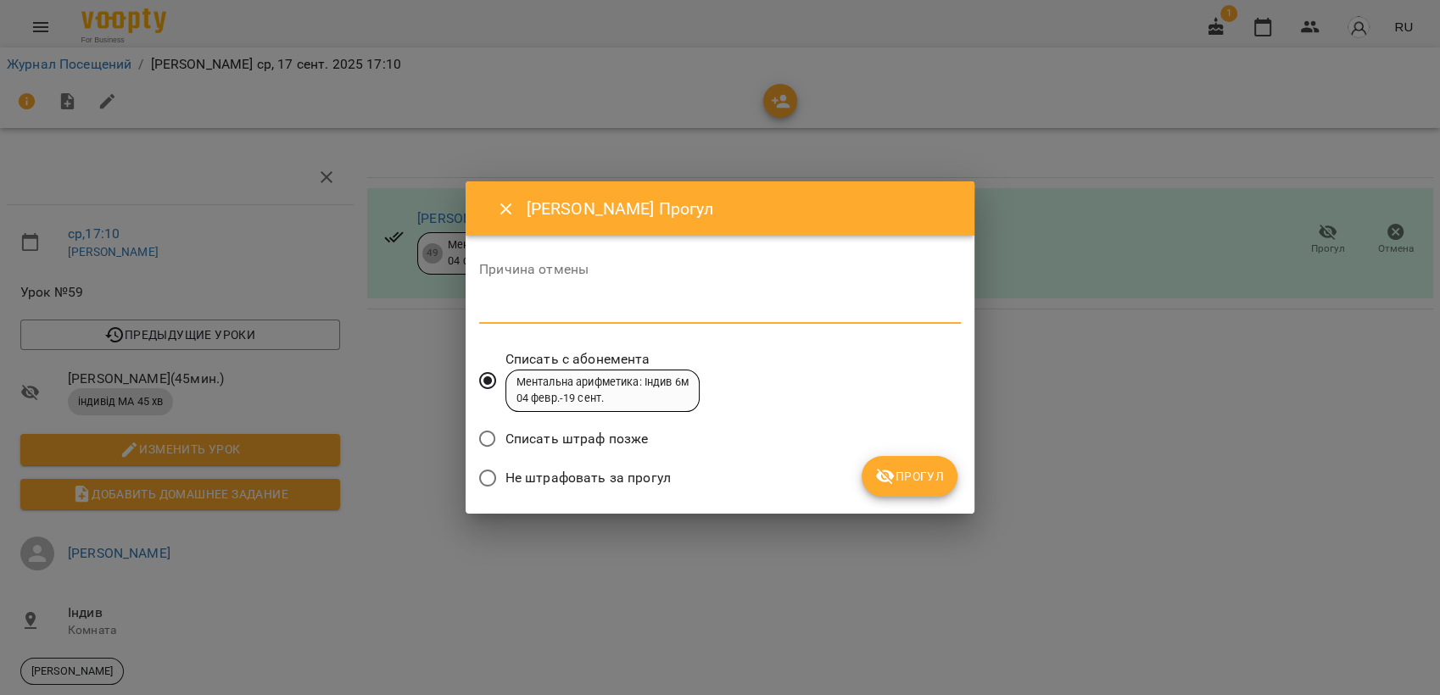
click at [550, 311] on textarea at bounding box center [720, 310] width 482 height 16
type textarea "******"
click at [929, 472] on span "Прогул" at bounding box center [909, 476] width 69 height 20
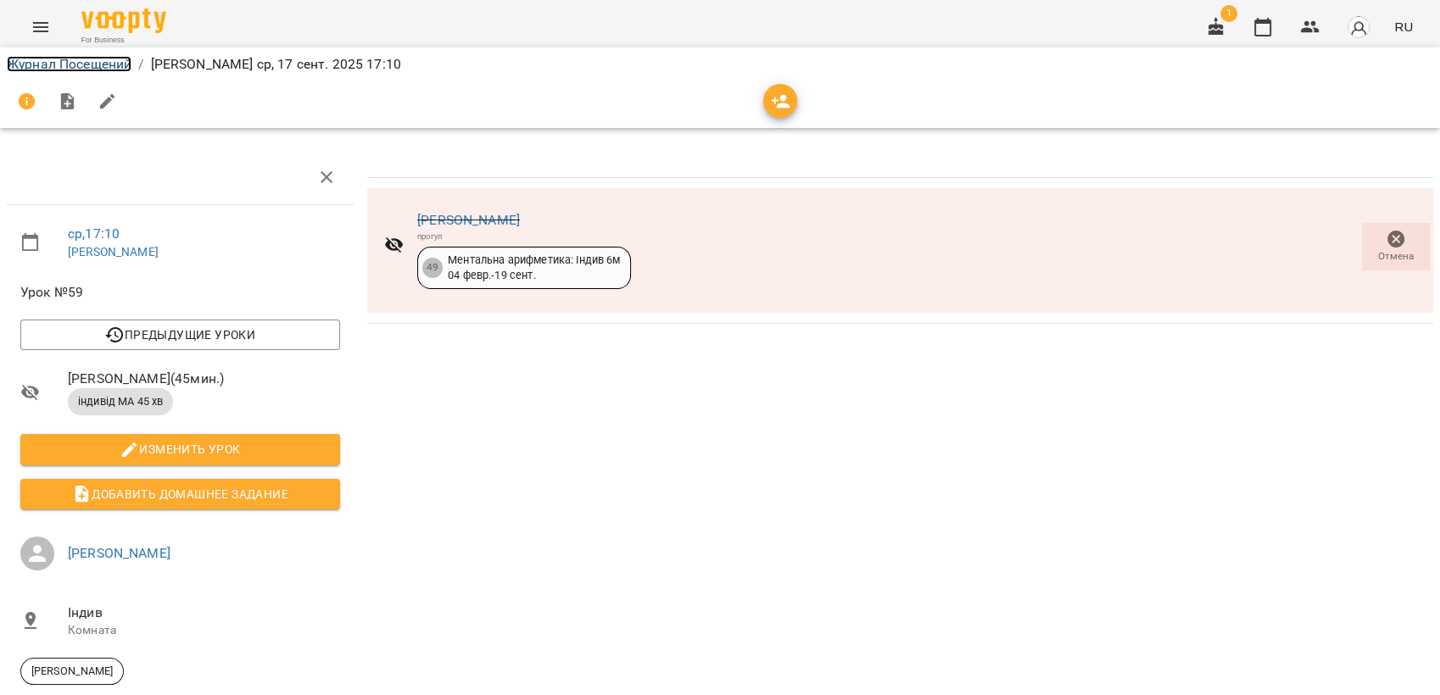
click at [41, 61] on link "Журнал Посещений" at bounding box center [69, 64] width 125 height 16
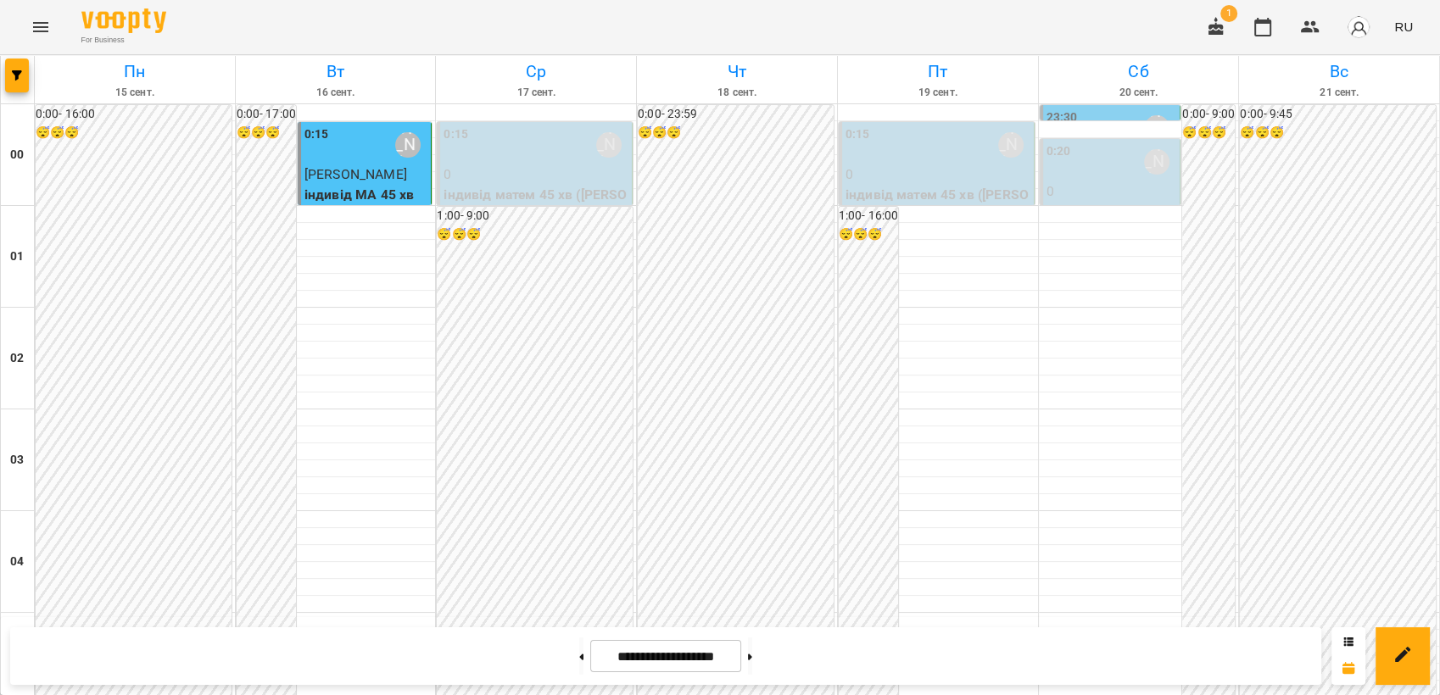
scroll to position [1790, 0]
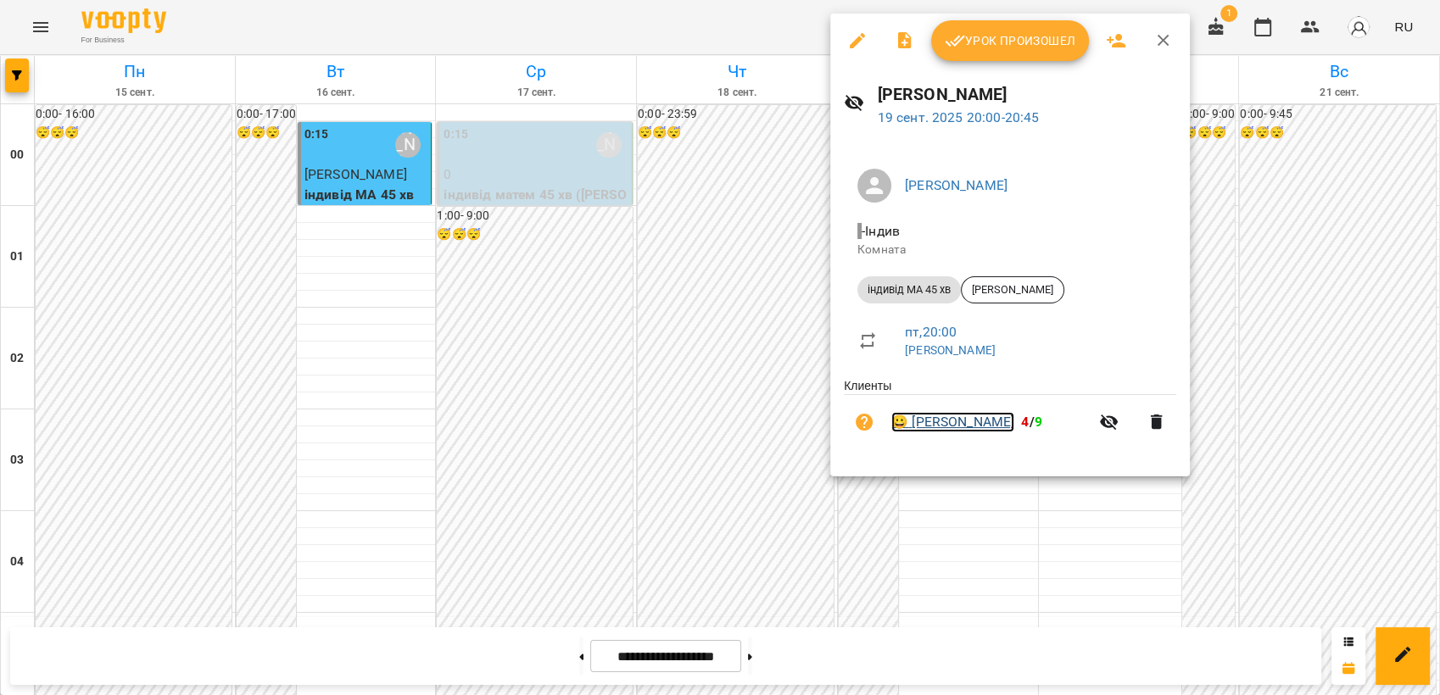
click at [954, 421] on link "😀 [PERSON_NAME]" at bounding box center [952, 422] width 123 height 20
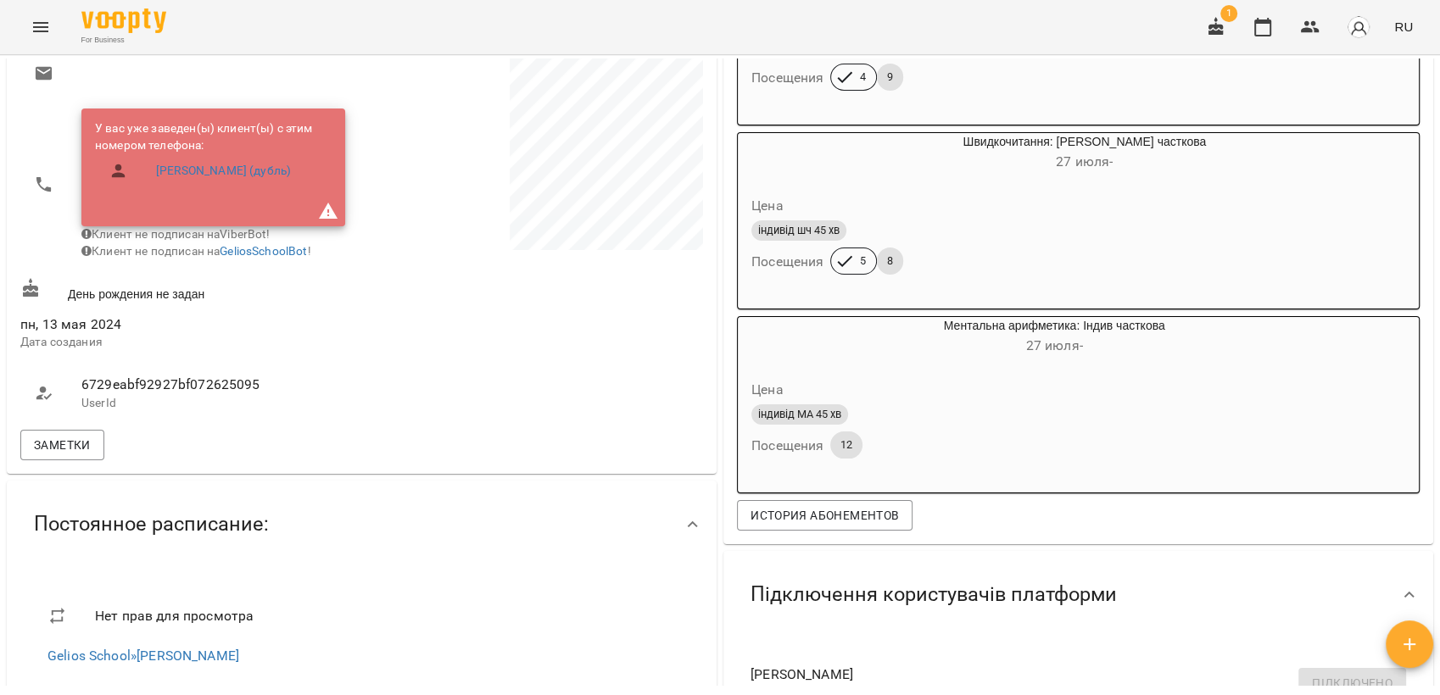
scroll to position [471, 0]
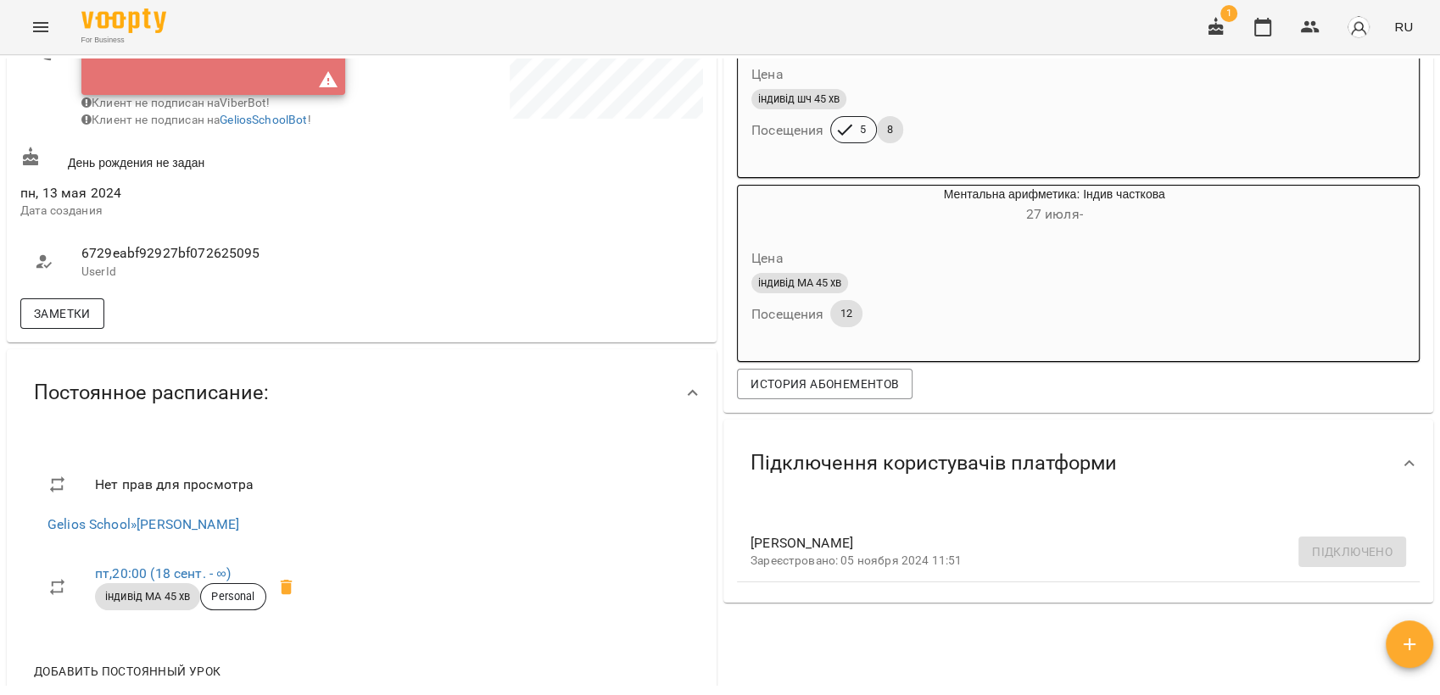
click at [67, 324] on span "Заметки" at bounding box center [62, 314] width 57 height 20
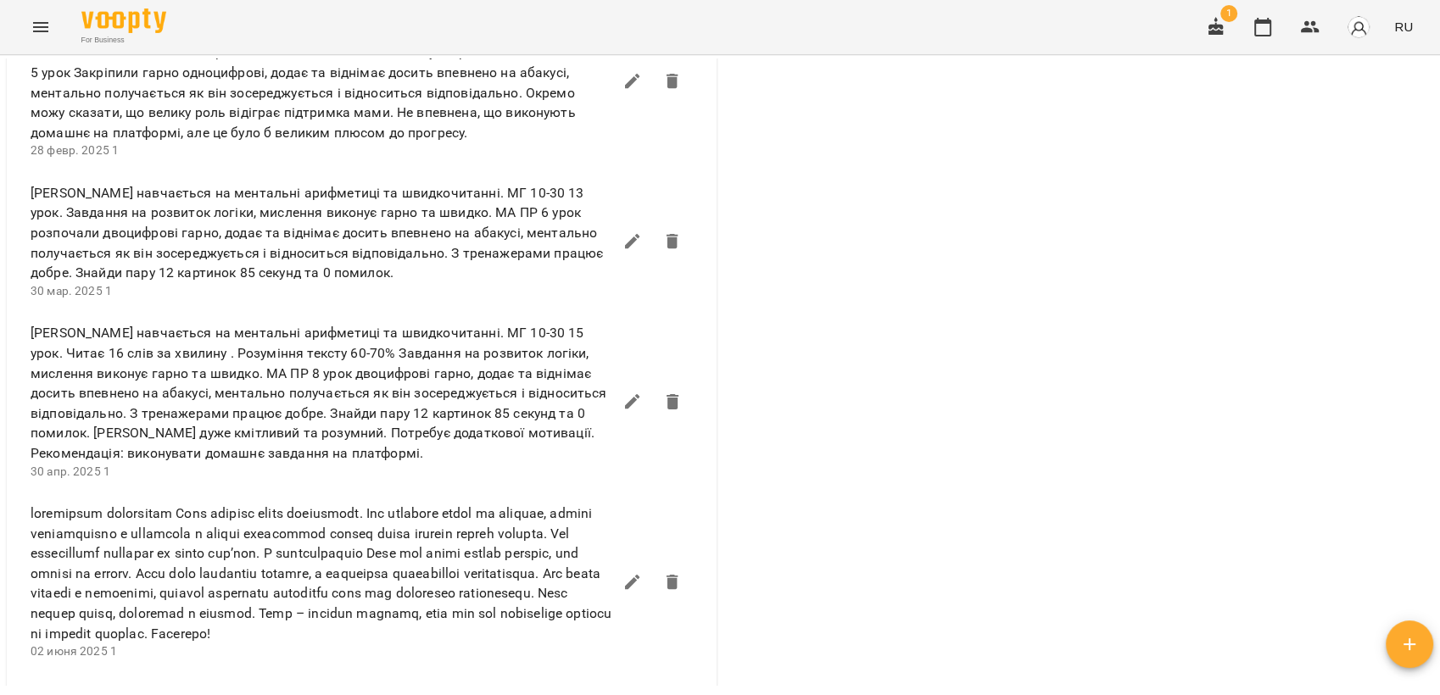
scroll to position [1319, 0]
click at [36, 30] on icon "Menu" at bounding box center [41, 27] width 20 height 20
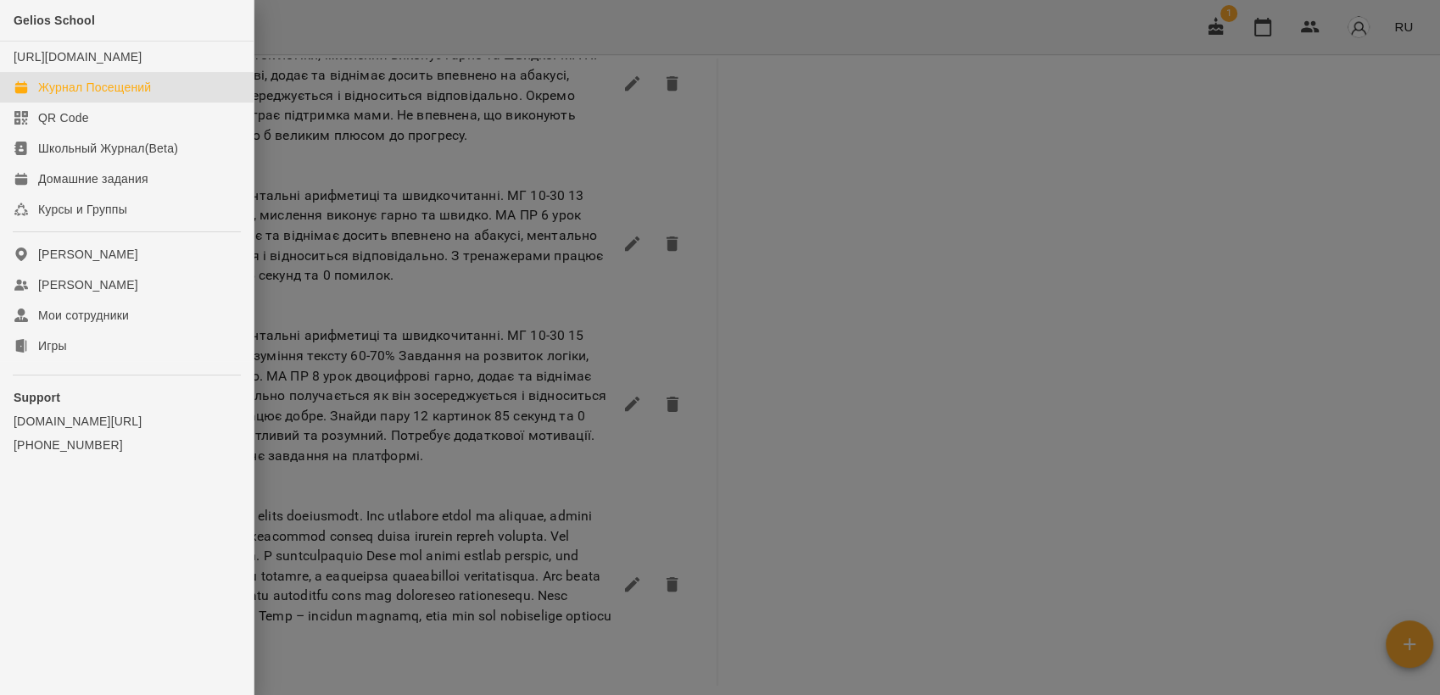
click at [92, 96] on div "Журнал Посещений" at bounding box center [94, 87] width 113 height 17
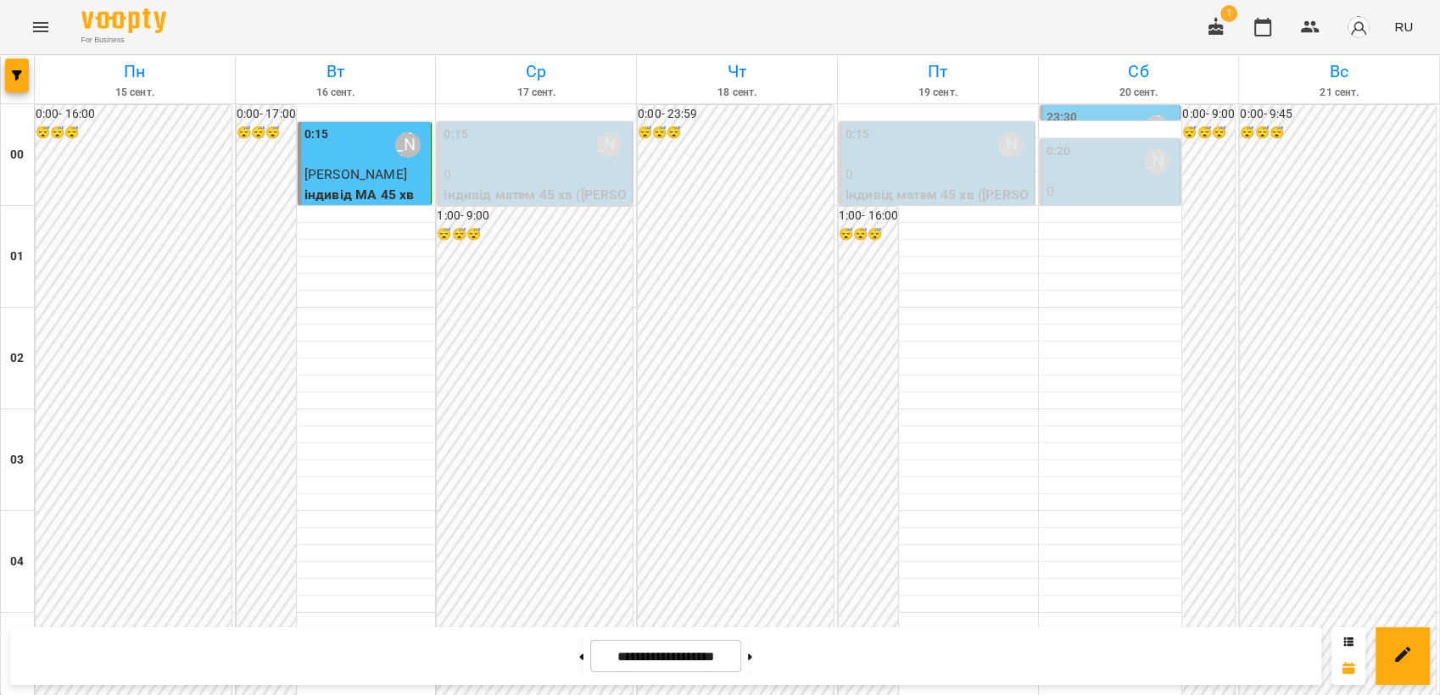
scroll to position [1927, 0]
click at [41, 29] on icon "Menu" at bounding box center [41, 27] width 20 height 20
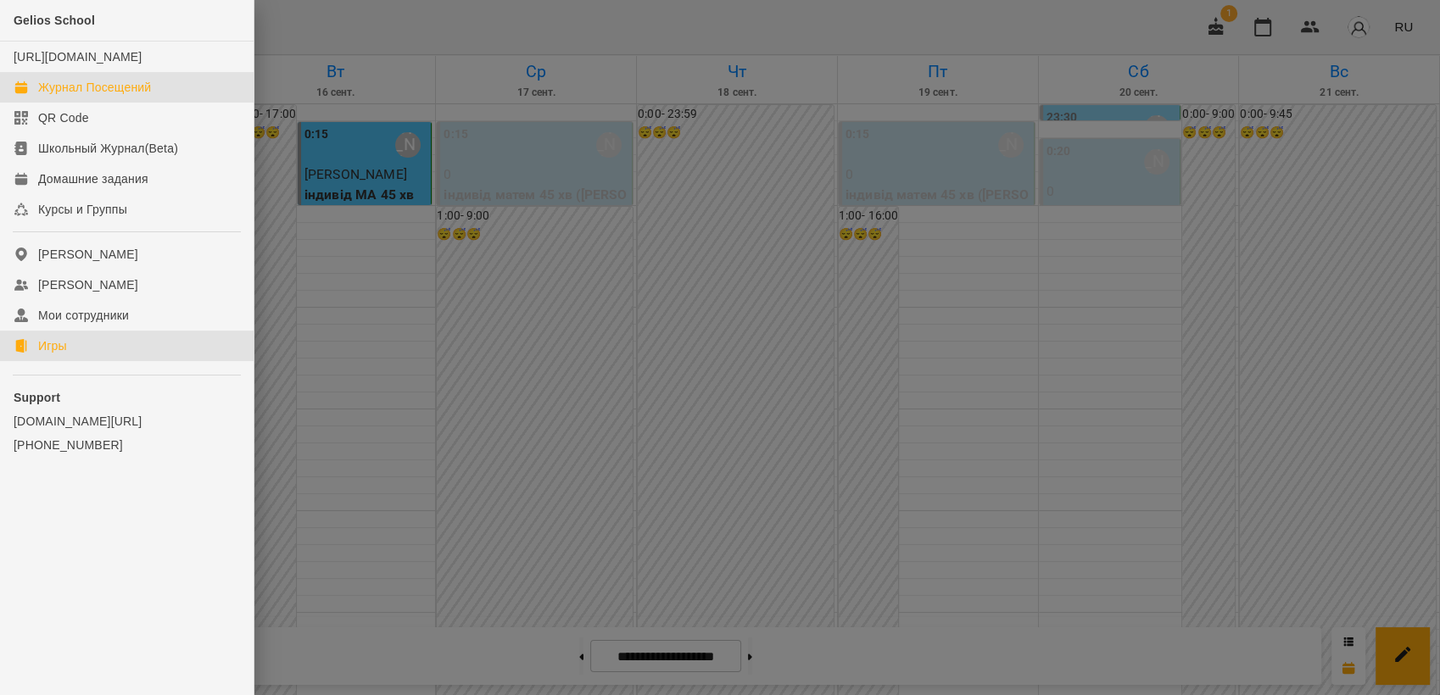
click at [69, 361] on link "Игры" at bounding box center [127, 346] width 254 height 31
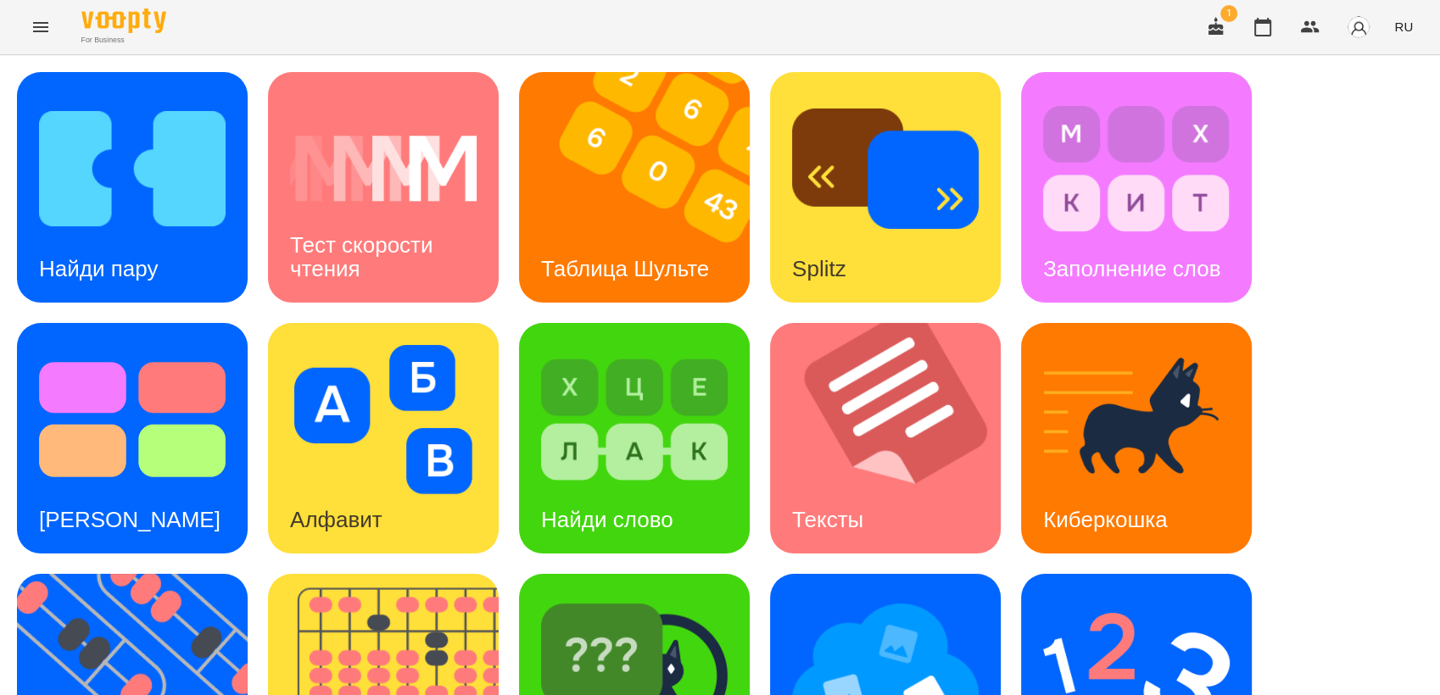
scroll to position [282, 0]
click at [154, 574] on img at bounding box center [143, 689] width 252 height 231
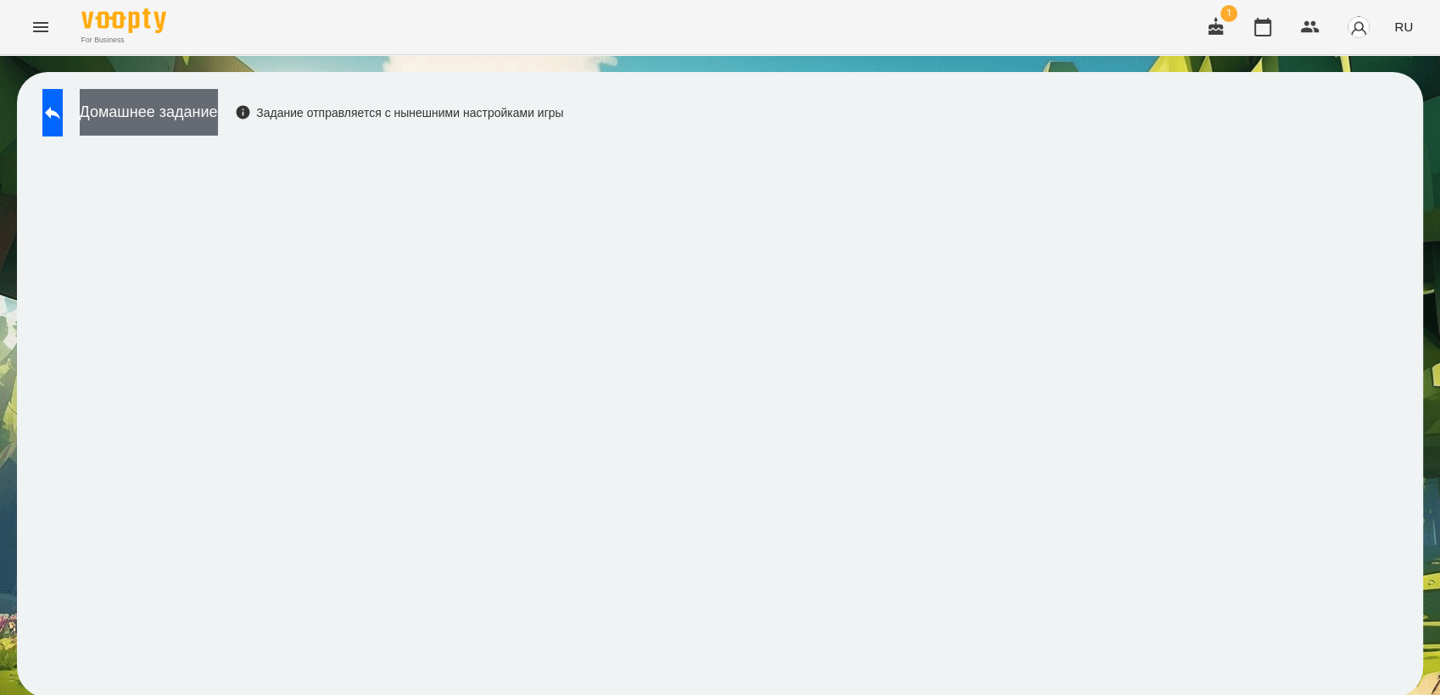
click at [187, 123] on button "Домашнее задание" at bounding box center [149, 112] width 138 height 47
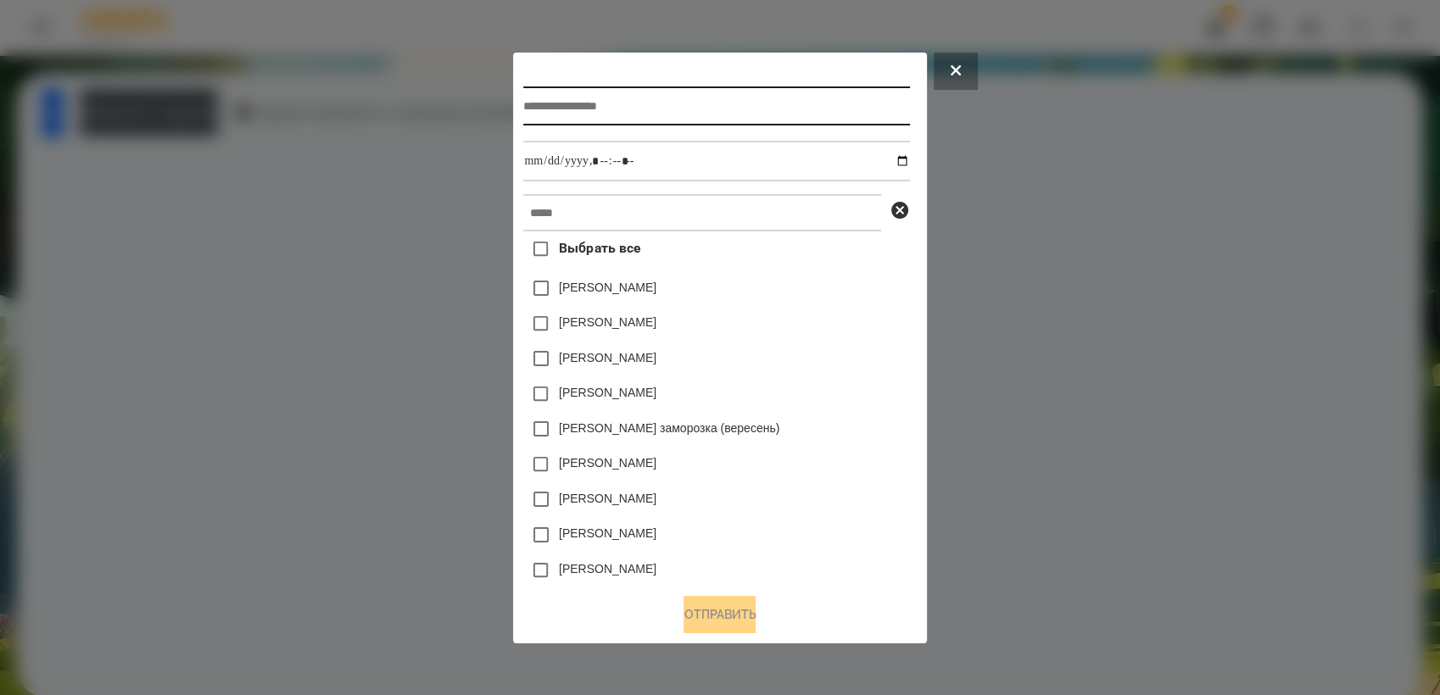
click at [566, 91] on input "text" at bounding box center [716, 105] width 386 height 39
type input "*********"
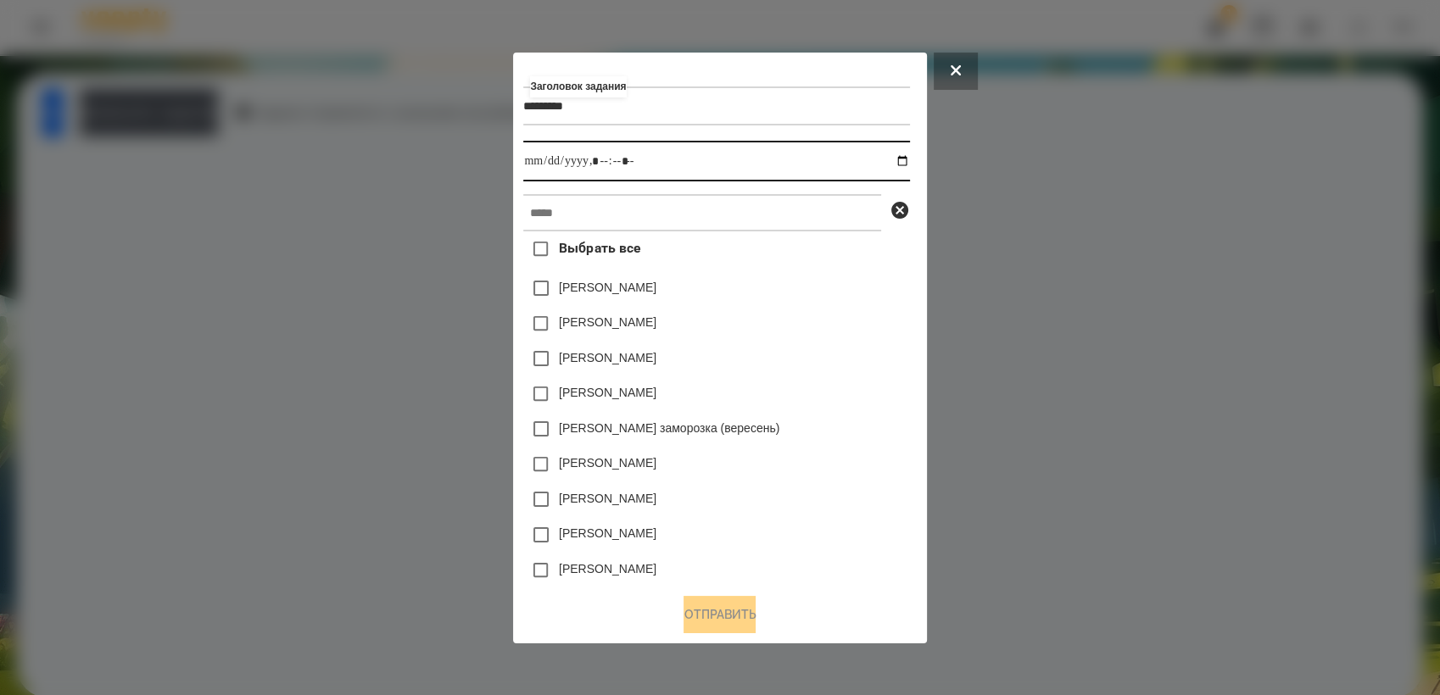
click at [904, 156] on input "datetime-local" at bounding box center [716, 161] width 386 height 41
type input "**********"
drag, startPoint x: 848, startPoint y: 432, endPoint x: 640, endPoint y: 182, distance: 324.5
click at [848, 427] on div "[PERSON_NAME] заморозка (вересень)" at bounding box center [716, 429] width 386 height 36
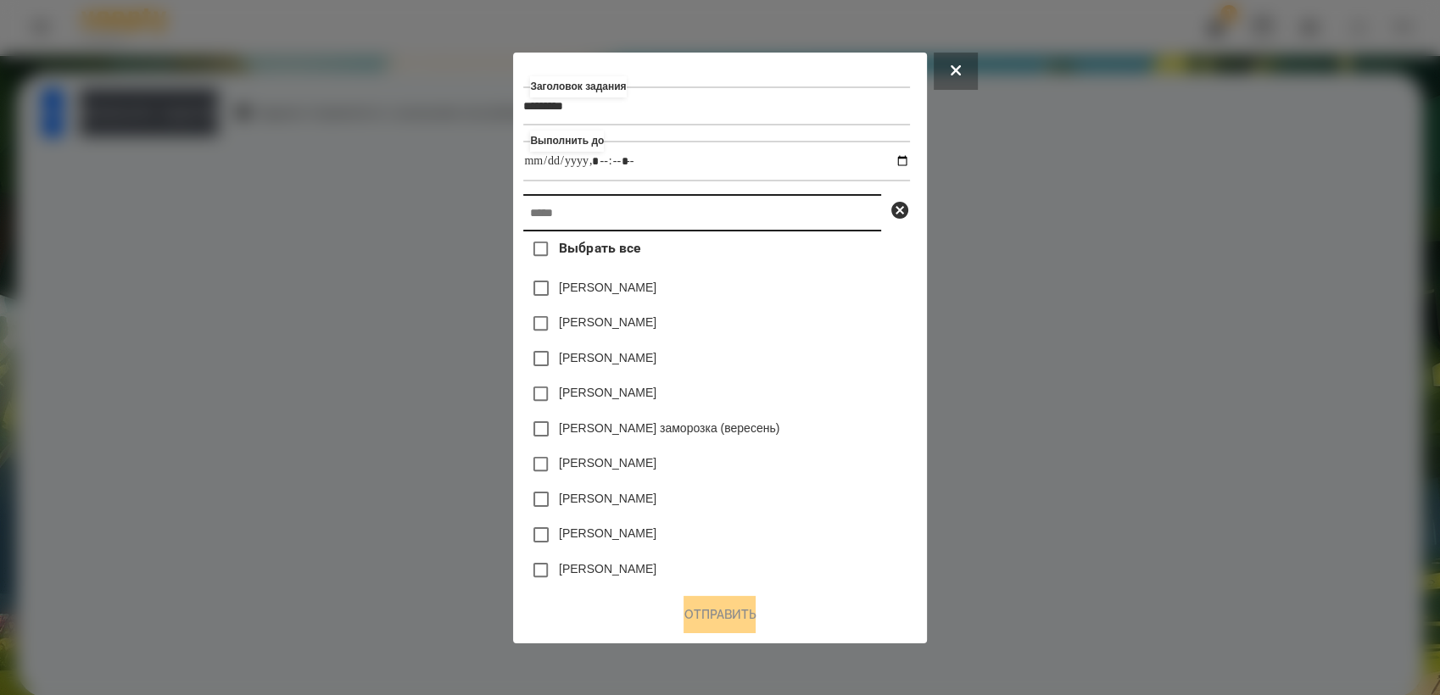
drag, startPoint x: 639, startPoint y: 227, endPoint x: 631, endPoint y: 202, distance: 26.8
click at [639, 223] on input "text" at bounding box center [702, 212] width 358 height 37
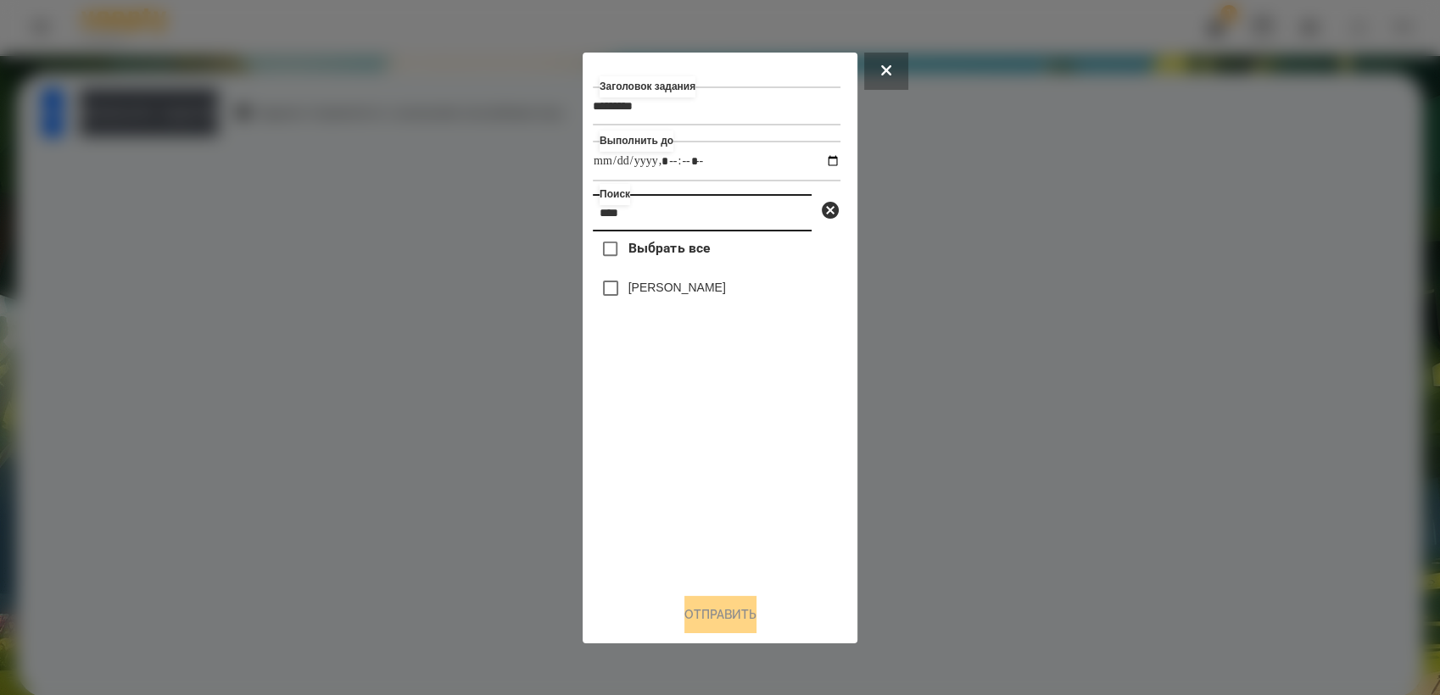
type input "****"
click at [691, 627] on button "Отправить" at bounding box center [720, 614] width 72 height 37
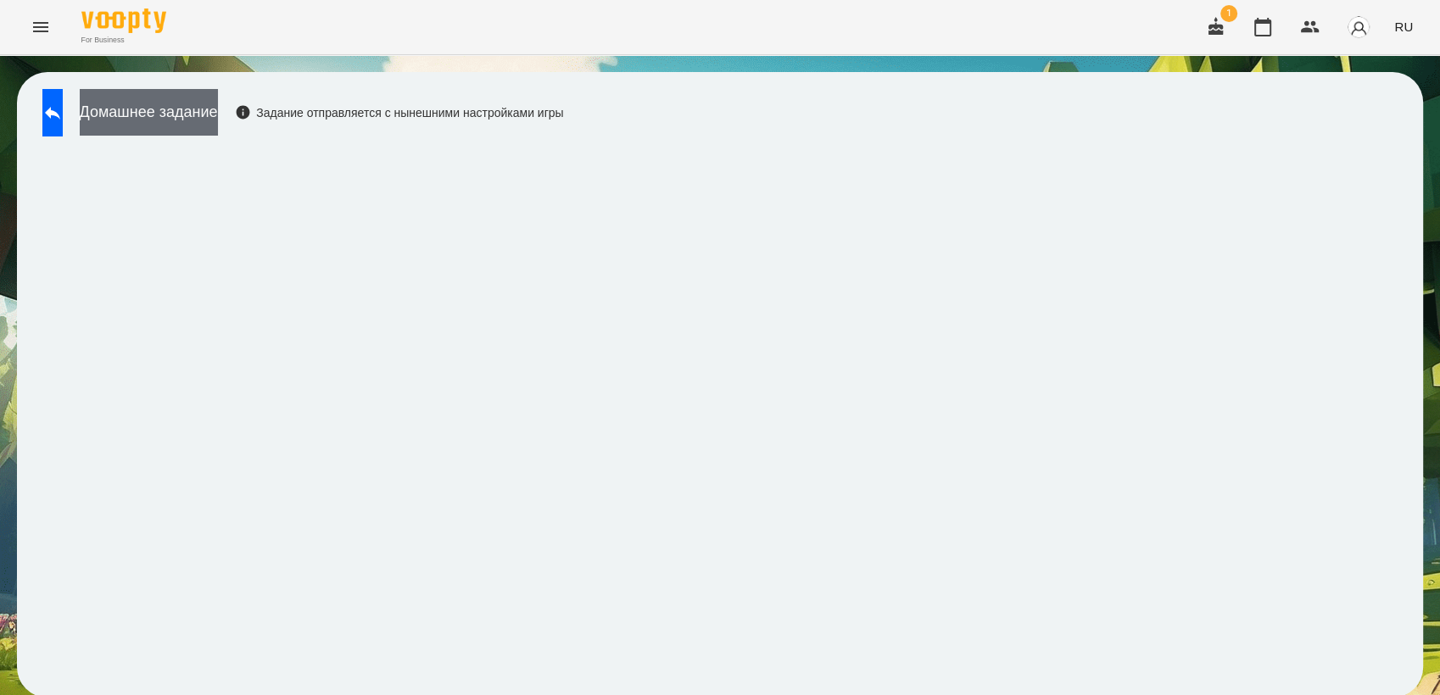
click at [170, 110] on button "Домашнее задание" at bounding box center [149, 112] width 138 height 47
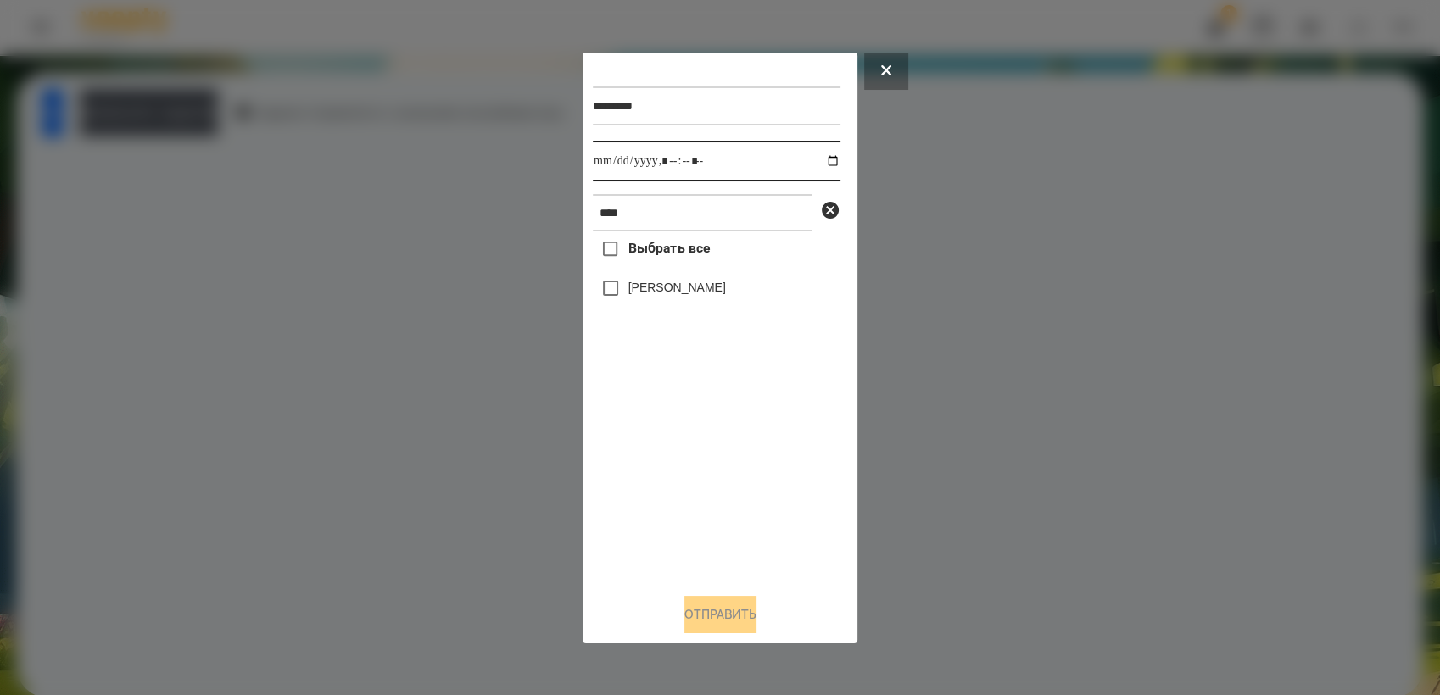
click at [821, 160] on input "datetime-local" at bounding box center [717, 161] width 248 height 41
type input "**********"
drag, startPoint x: 709, startPoint y: 438, endPoint x: 672, endPoint y: 324, distance: 120.1
click at [708, 432] on div "Выбрать все [PERSON_NAME]" at bounding box center [717, 405] width 248 height 348
drag, startPoint x: 713, startPoint y: 614, endPoint x: 696, endPoint y: 450, distance: 164.5
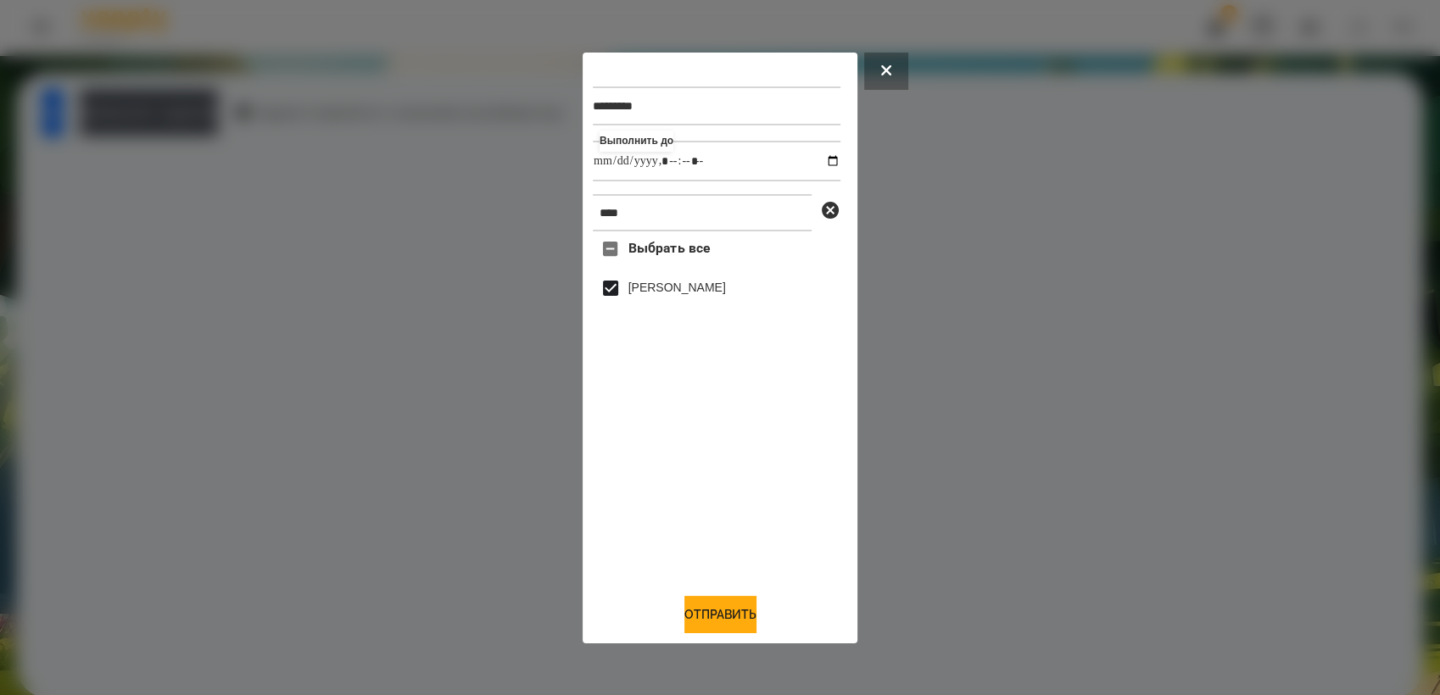
click at [716, 611] on button "Отправить" at bounding box center [720, 614] width 72 height 37
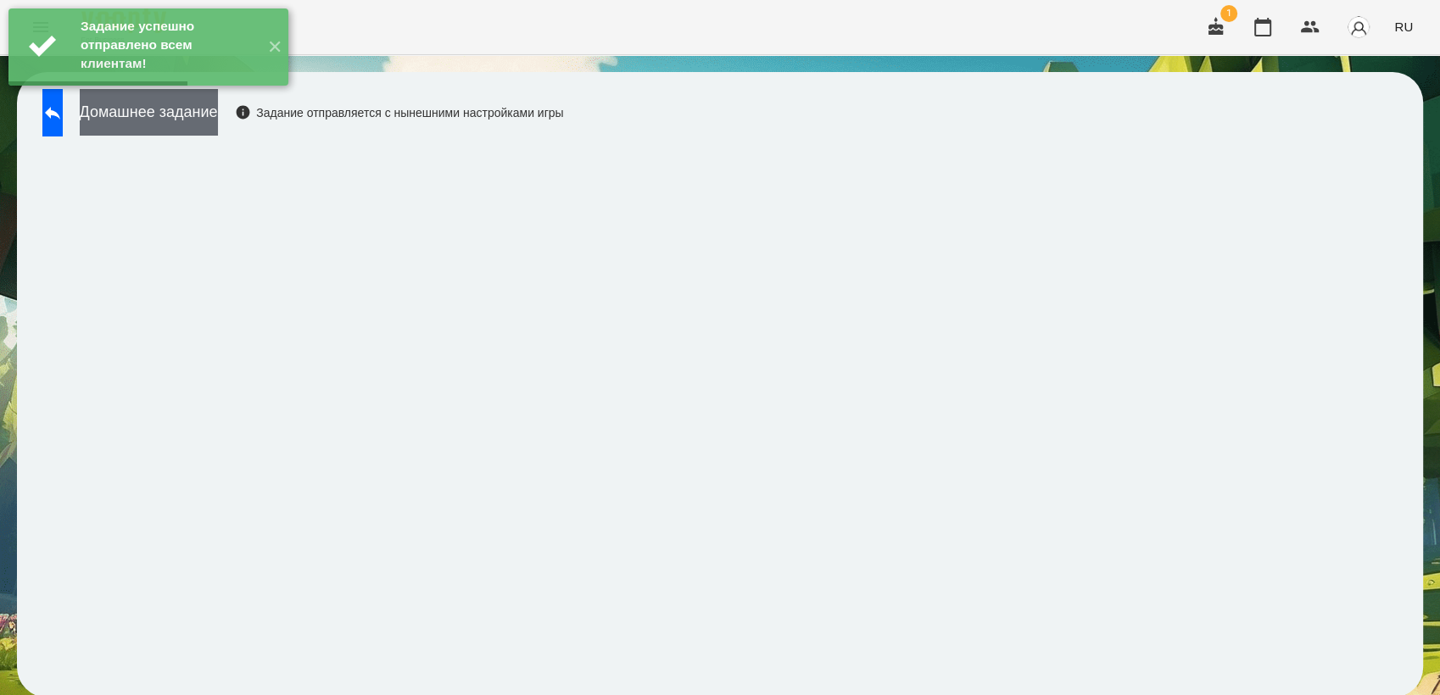
click at [218, 120] on button "Домашнее задание" at bounding box center [149, 112] width 138 height 47
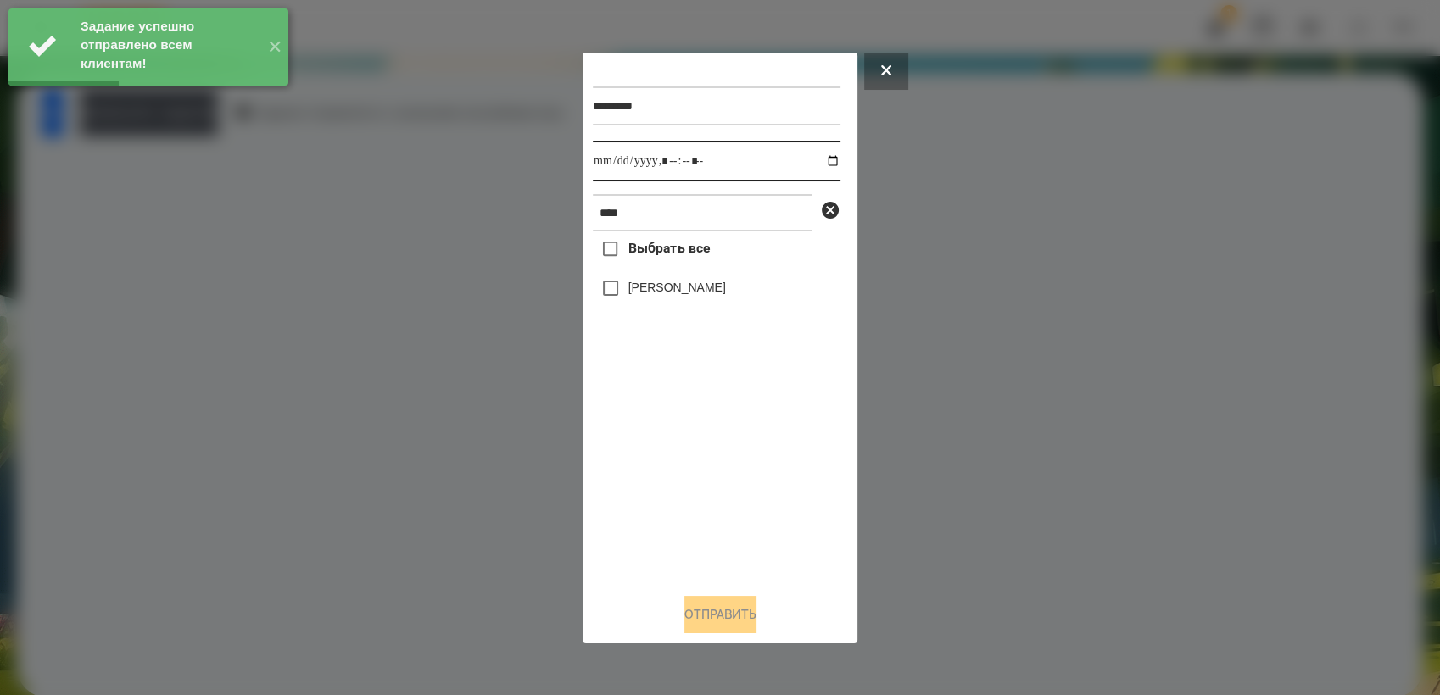
click at [821, 159] on input "datetime-local" at bounding box center [717, 161] width 248 height 41
type input "**********"
drag, startPoint x: 726, startPoint y: 462, endPoint x: 648, endPoint y: 323, distance: 159.4
click at [723, 456] on div "Выбрать все [PERSON_NAME]" at bounding box center [717, 405] width 248 height 348
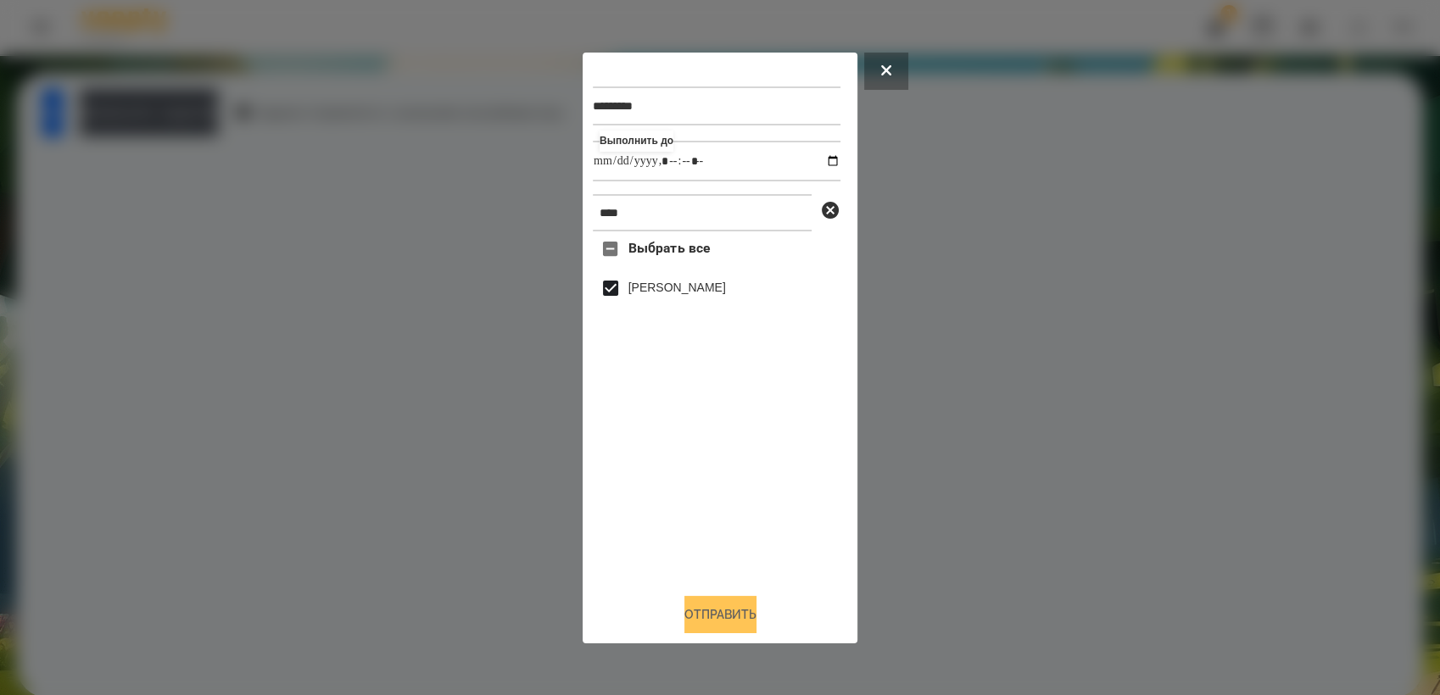
click at [735, 622] on button "Отправить" at bounding box center [720, 614] width 72 height 37
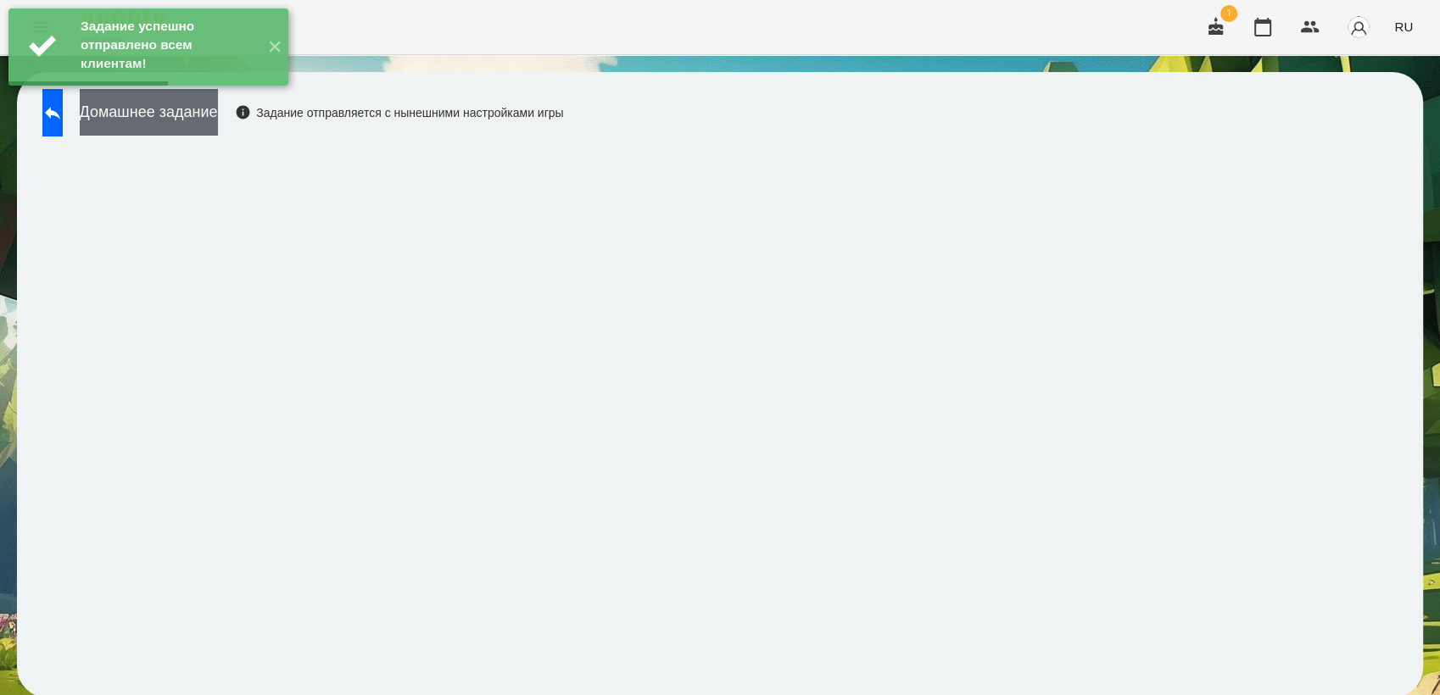
click at [176, 125] on button "Домашнее задание" at bounding box center [149, 112] width 138 height 47
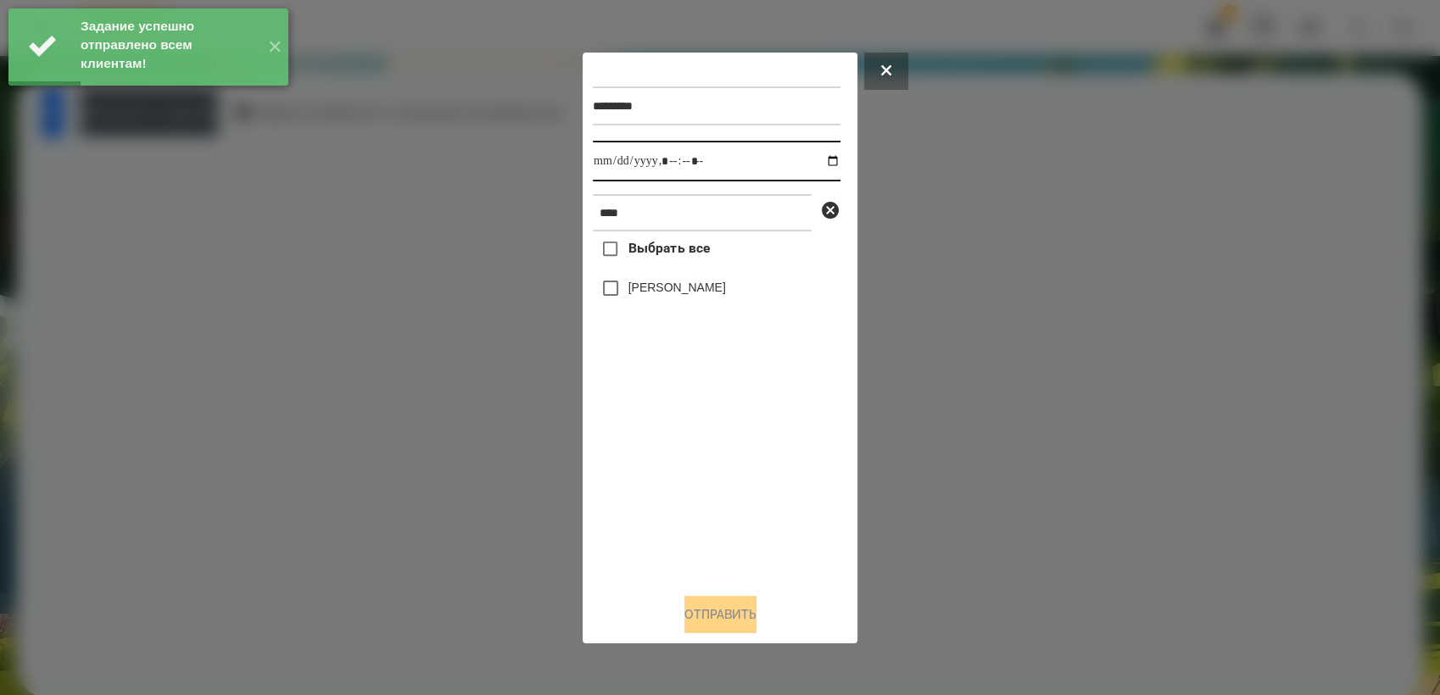
click at [823, 160] on input "datetime-local" at bounding box center [717, 161] width 248 height 41
type input "**********"
drag, startPoint x: 672, startPoint y: 477, endPoint x: 645, endPoint y: 362, distance: 117.6
click at [672, 471] on div "Выбрать все [PERSON_NAME]" at bounding box center [717, 405] width 248 height 348
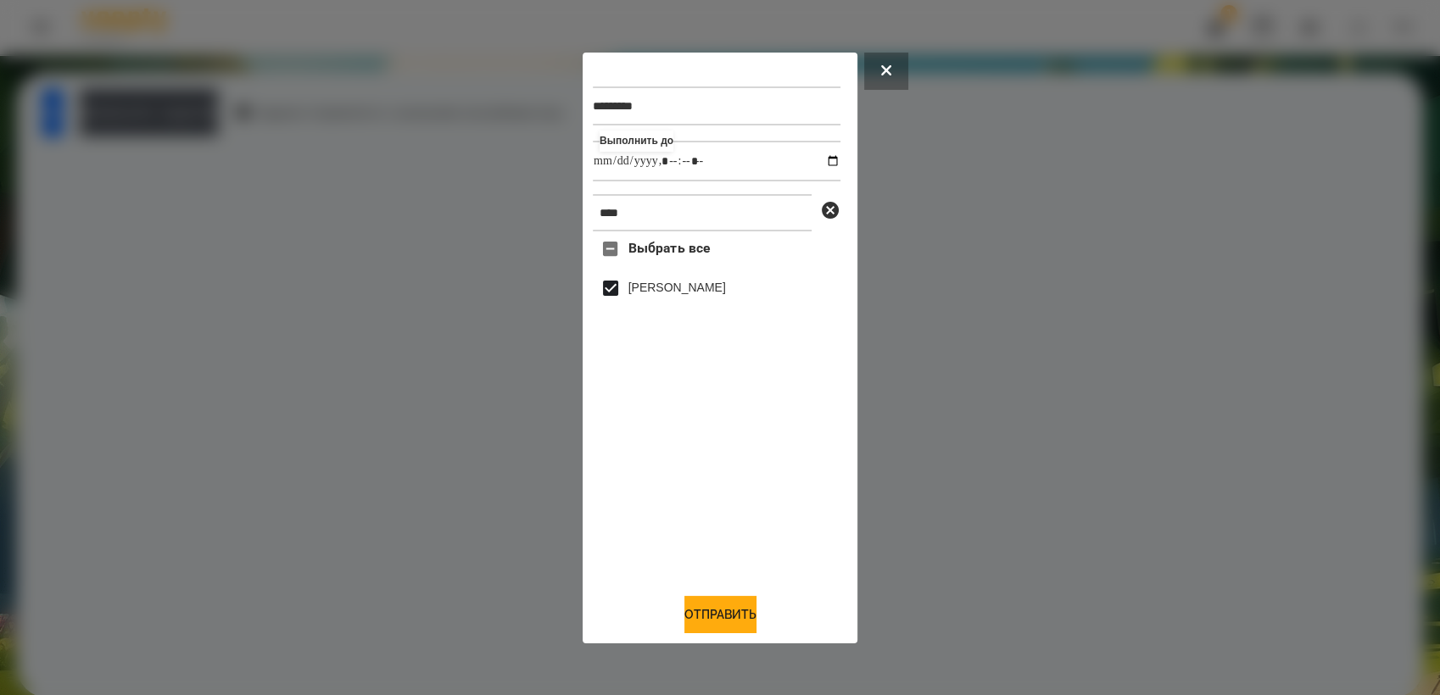
drag, startPoint x: 722, startPoint y: 629, endPoint x: 827, endPoint y: 530, distance: 144.6
click at [722, 628] on button "Отправить" at bounding box center [720, 614] width 72 height 37
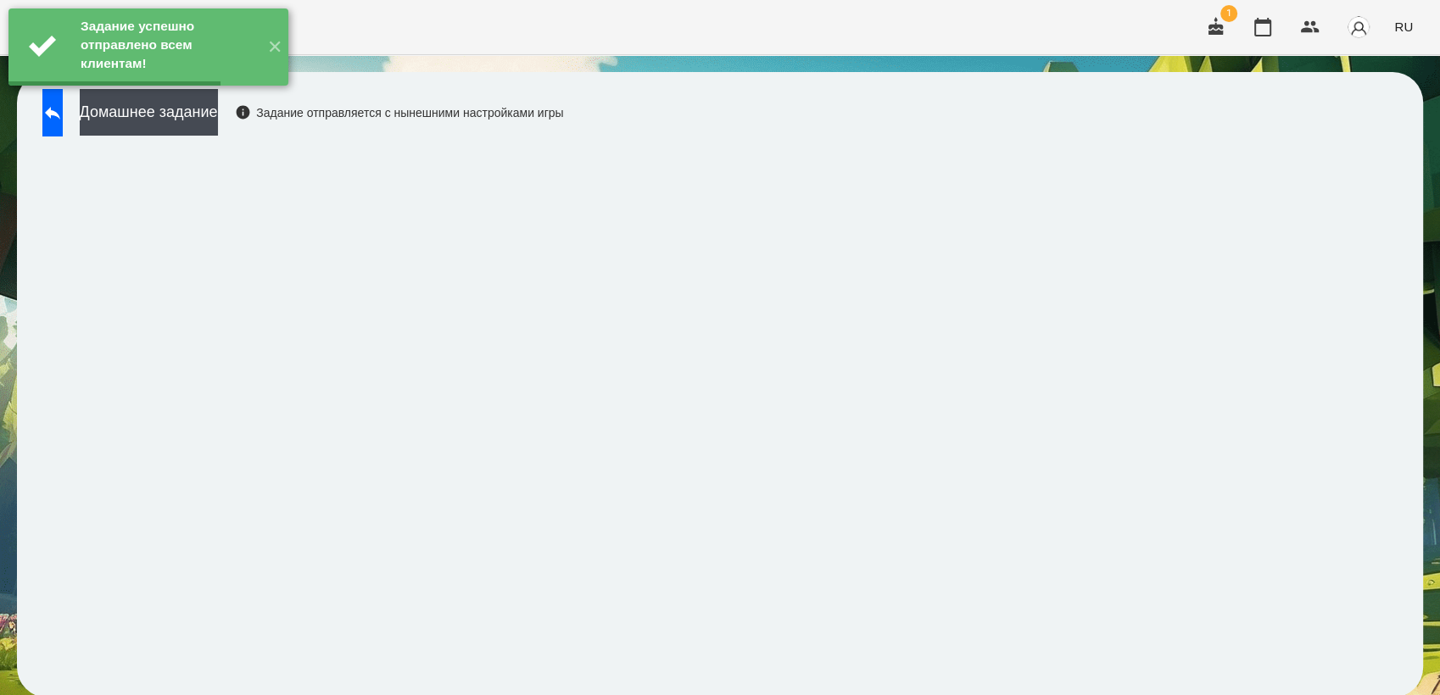
drag, startPoint x: 186, startPoint y: 105, endPoint x: 244, endPoint y: 98, distance: 59.0
click at [190, 105] on button "Домашнее задание" at bounding box center [149, 112] width 138 height 47
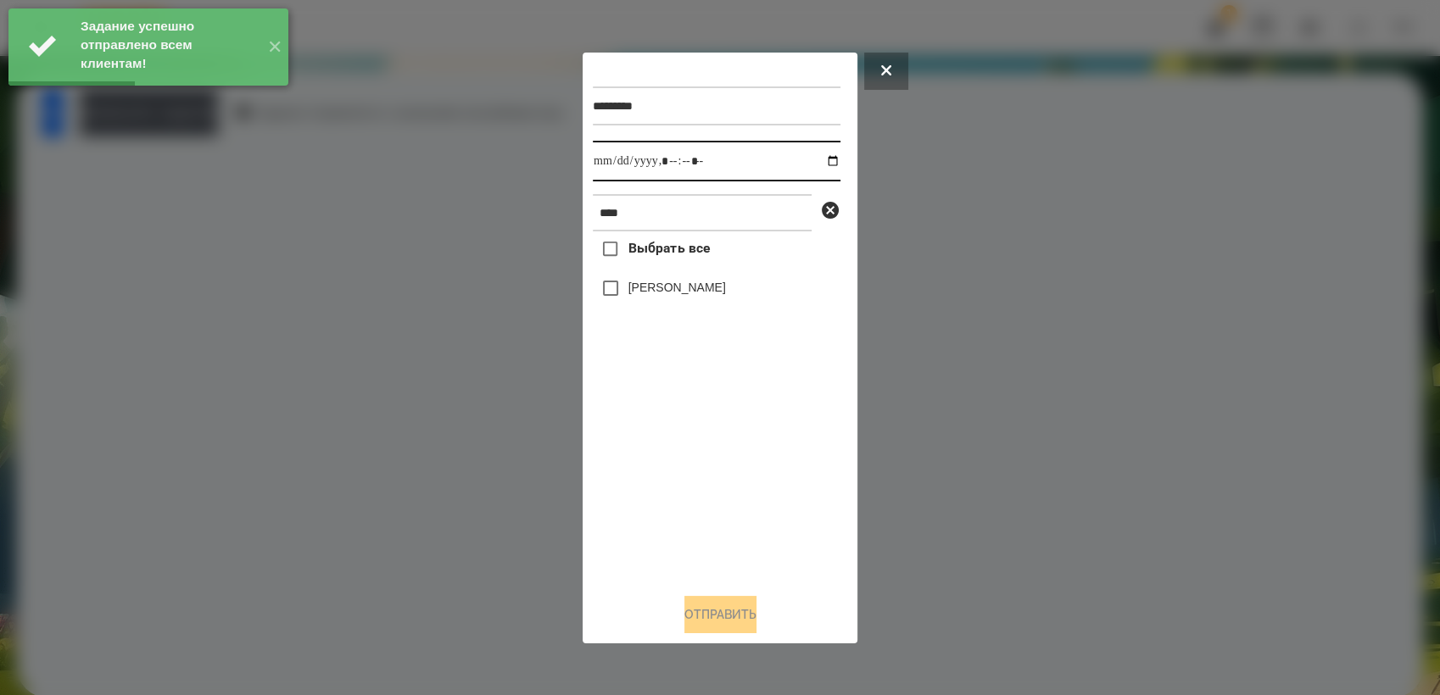
click at [818, 160] on input "datetime-local" at bounding box center [717, 161] width 248 height 41
type input "**********"
drag, startPoint x: 726, startPoint y: 504, endPoint x: 655, endPoint y: 374, distance: 148.0
click at [724, 503] on div "Выбрать все [PERSON_NAME]" at bounding box center [717, 405] width 248 height 348
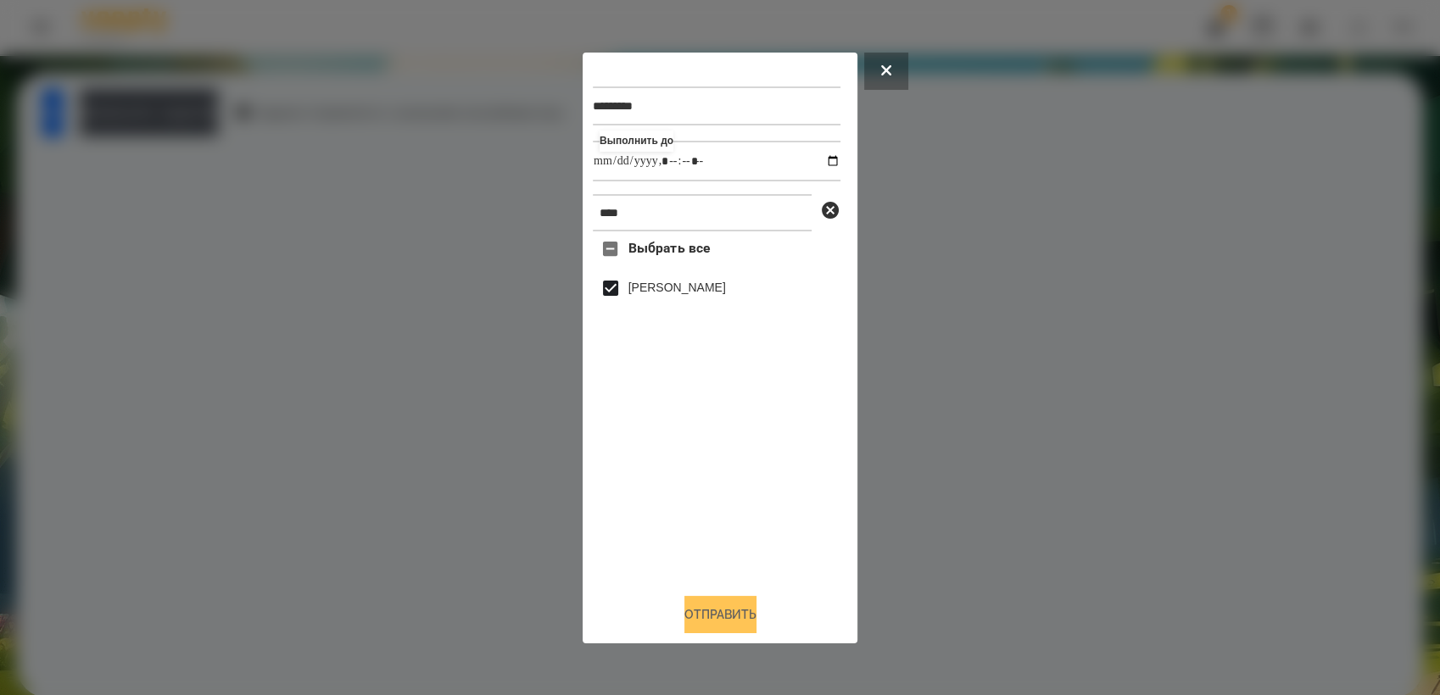
click at [736, 628] on button "Отправить" at bounding box center [720, 614] width 72 height 37
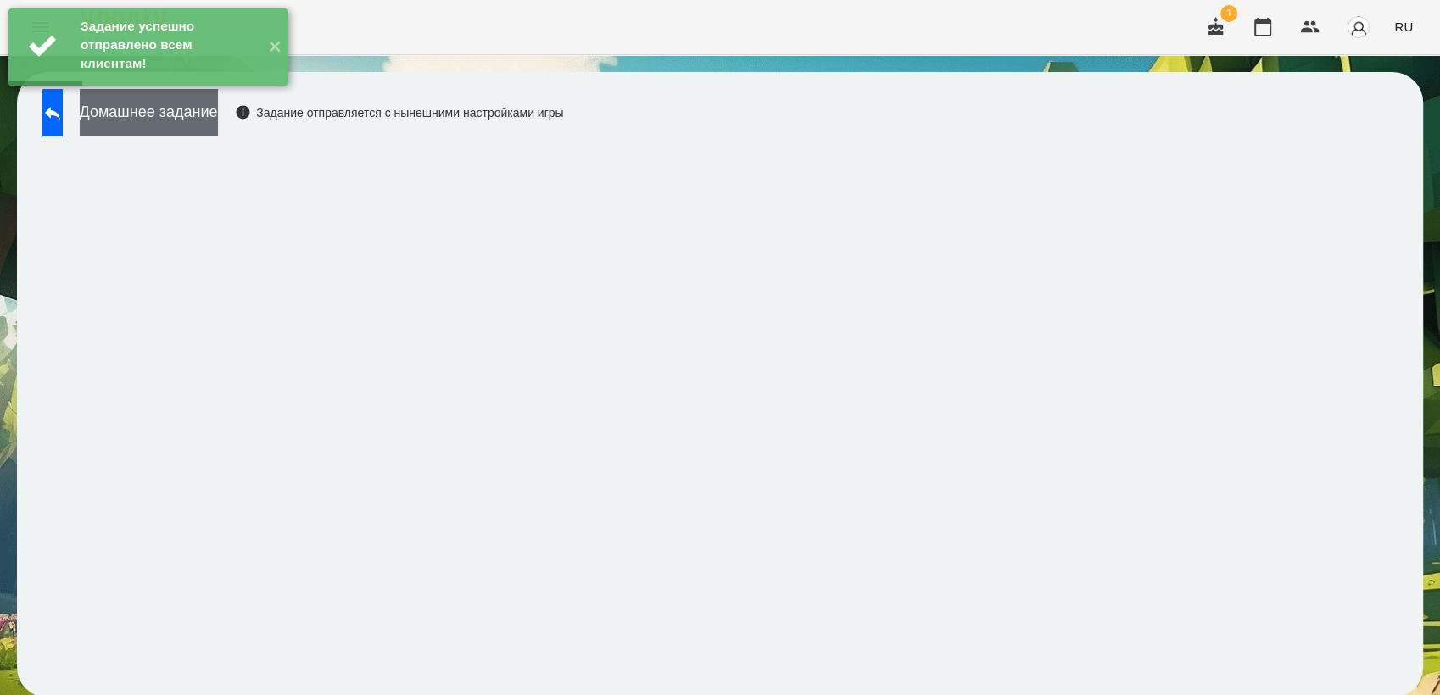
click at [218, 132] on button "Домашнее задание" at bounding box center [149, 112] width 138 height 47
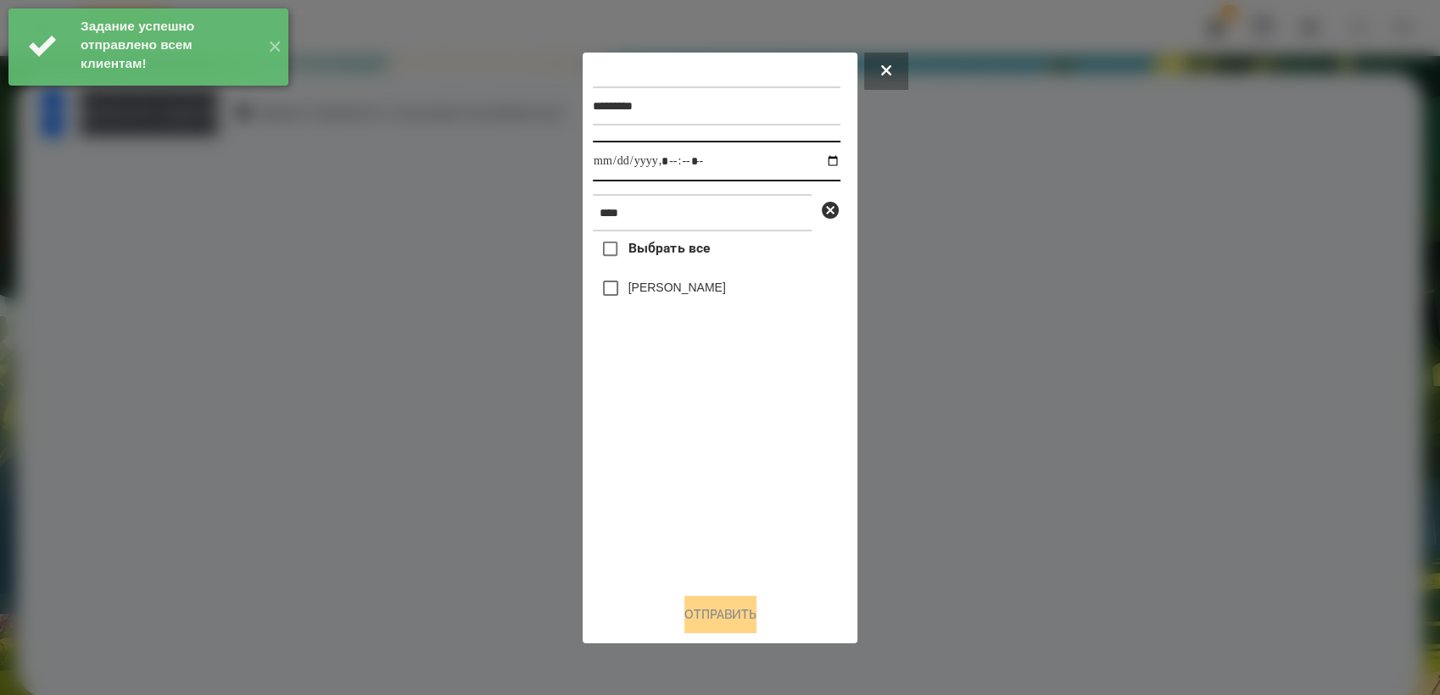
click at [815, 162] on input "datetime-local" at bounding box center [717, 161] width 248 height 41
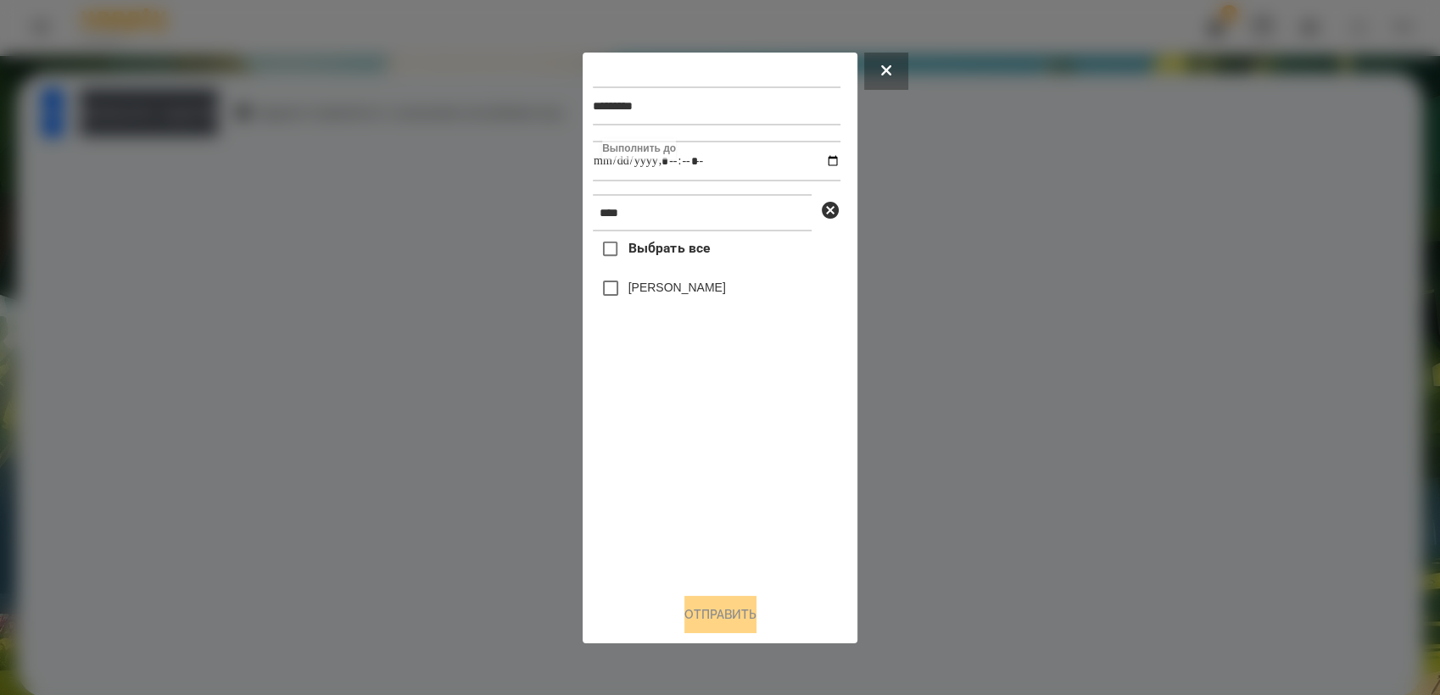
type input "**********"
click at [683, 460] on div "Выбрать все [PERSON_NAME]" at bounding box center [717, 405] width 248 height 348
click at [729, 632] on button "Отправить" at bounding box center [720, 614] width 72 height 37
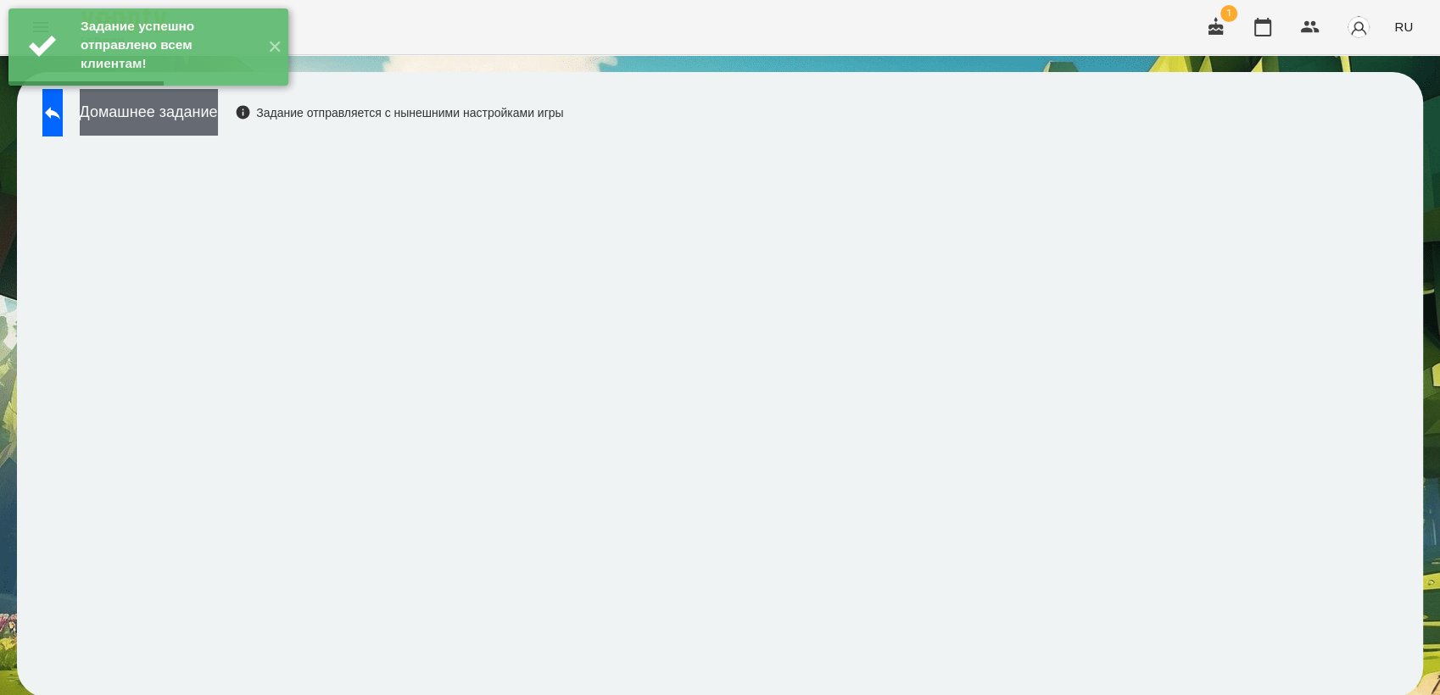
click at [218, 116] on button "Домашнее задание" at bounding box center [149, 112] width 138 height 47
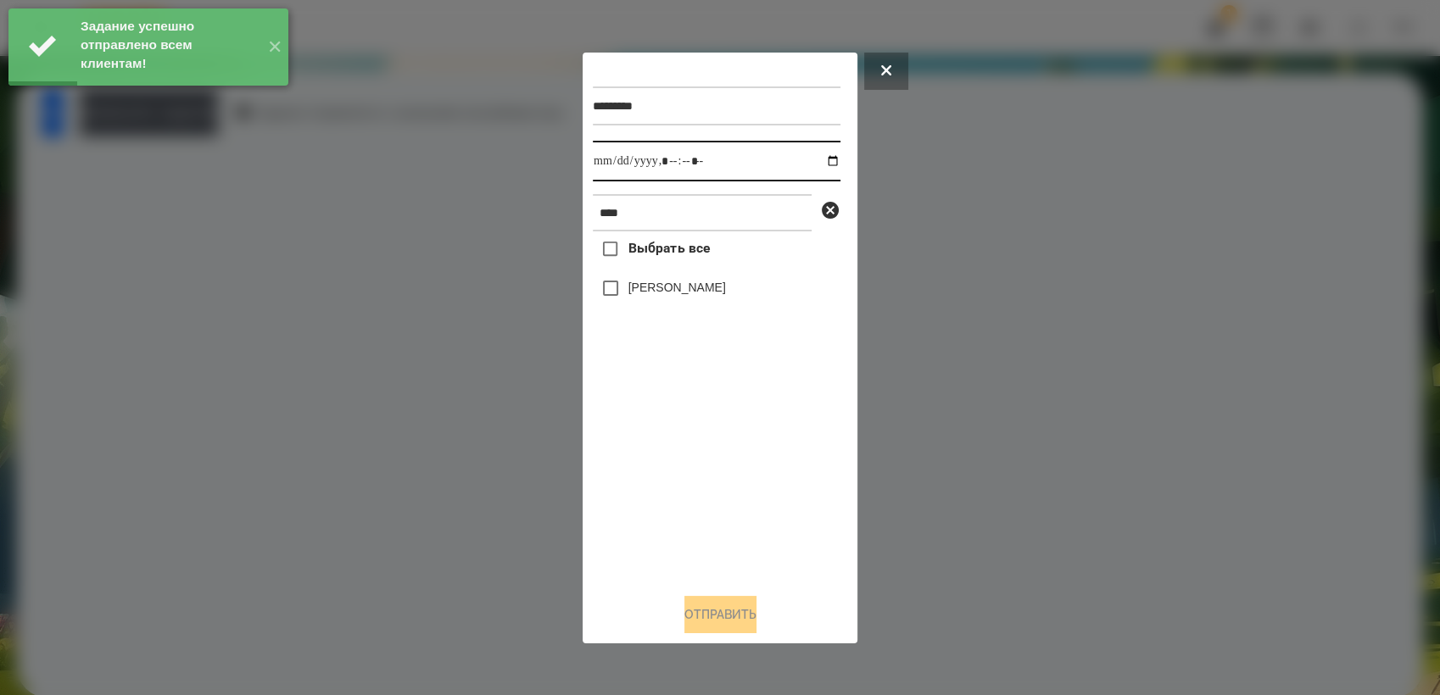
click at [815, 161] on input "datetime-local" at bounding box center [717, 161] width 248 height 41
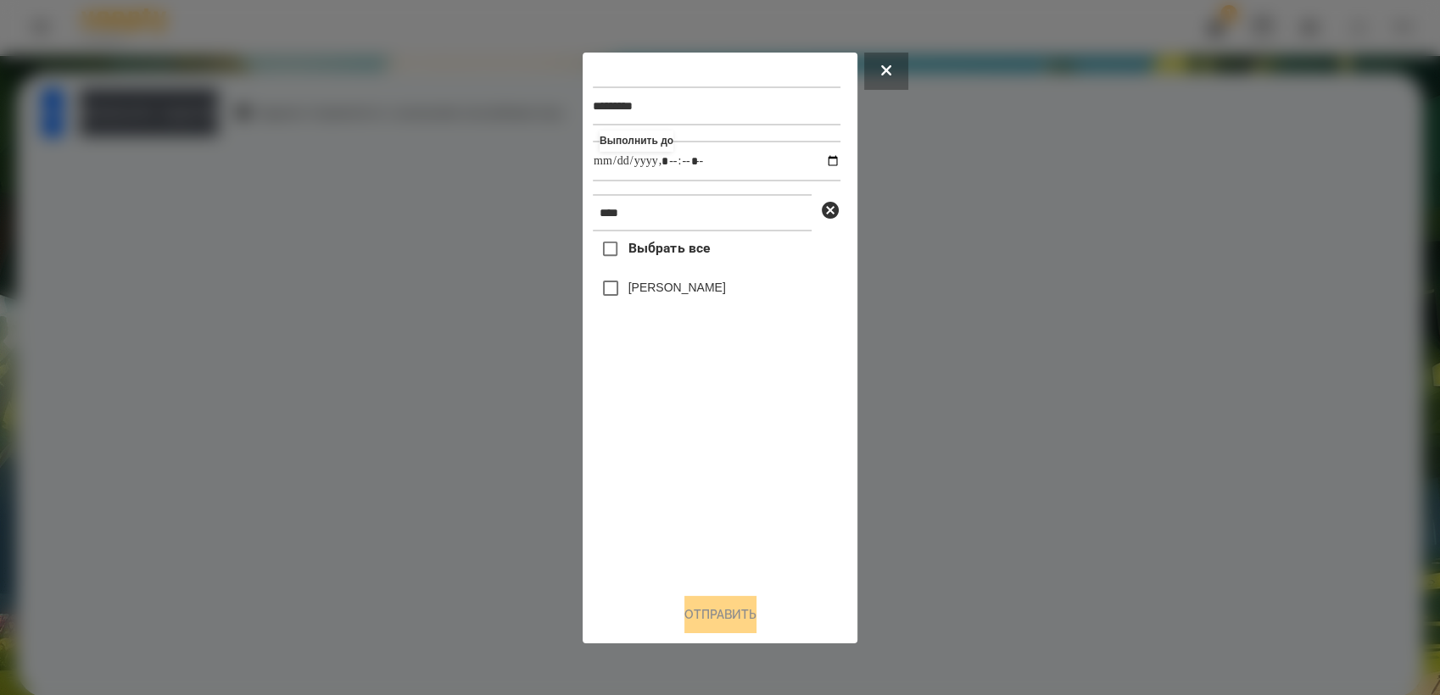
type input "**********"
click at [701, 467] on div "Выбрать все [PERSON_NAME]" at bounding box center [717, 405] width 248 height 348
click at [709, 607] on button "Отправить" at bounding box center [720, 614] width 72 height 37
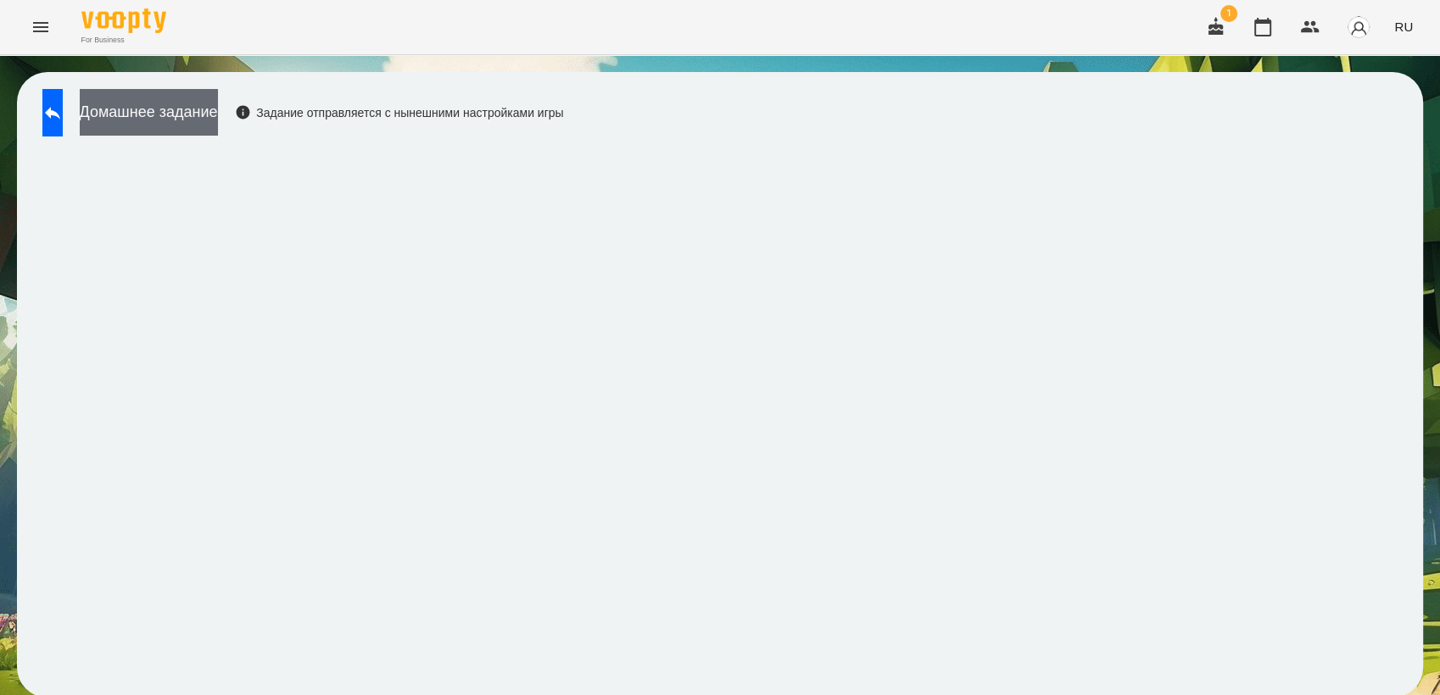
click at [218, 102] on button "Домашнее задание" at bounding box center [149, 112] width 138 height 47
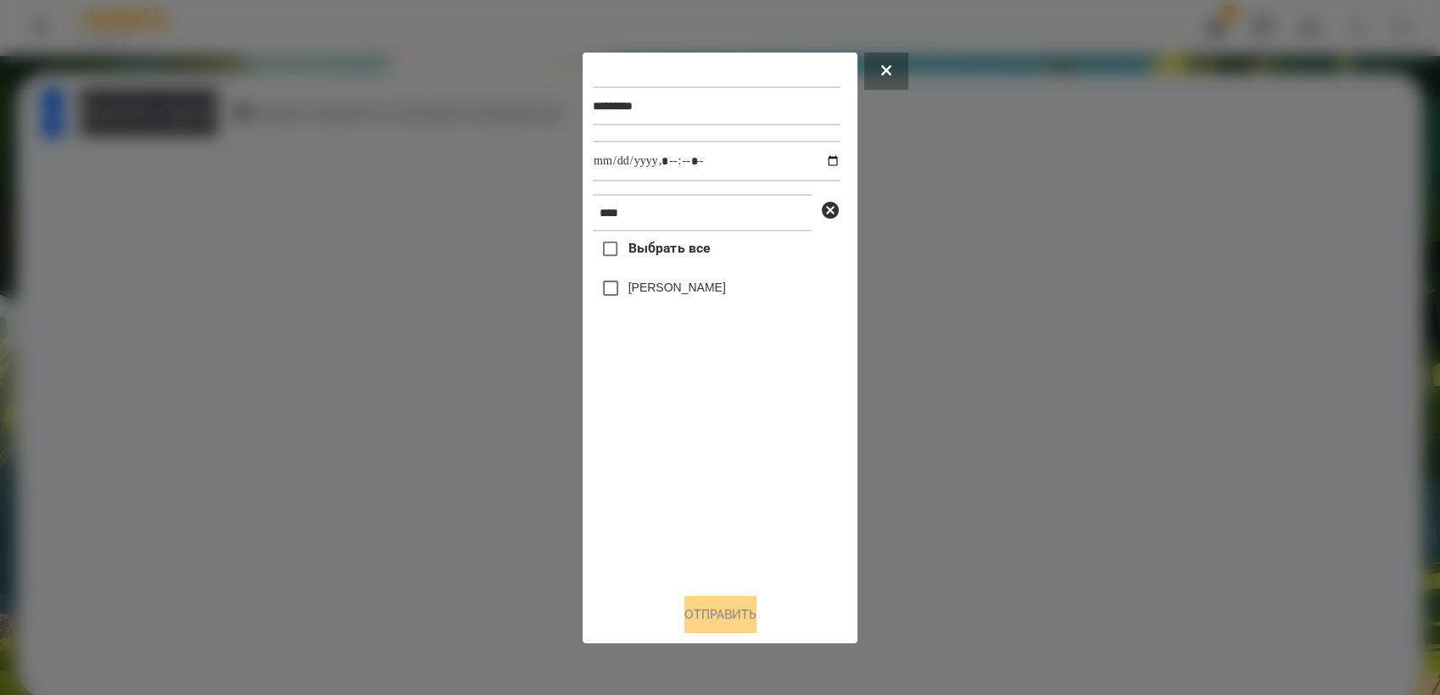
click at [889, 65] on icon at bounding box center [886, 70] width 10 height 10
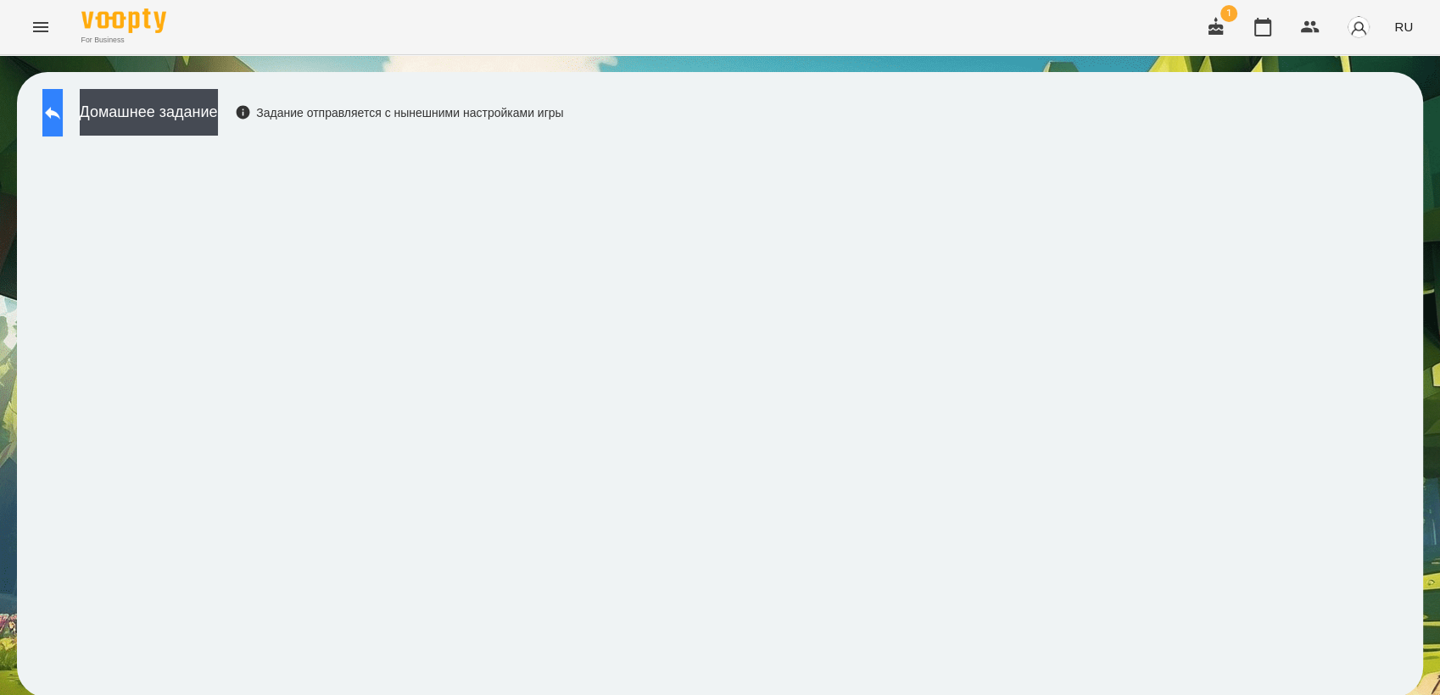
click at [63, 124] on button at bounding box center [52, 112] width 20 height 47
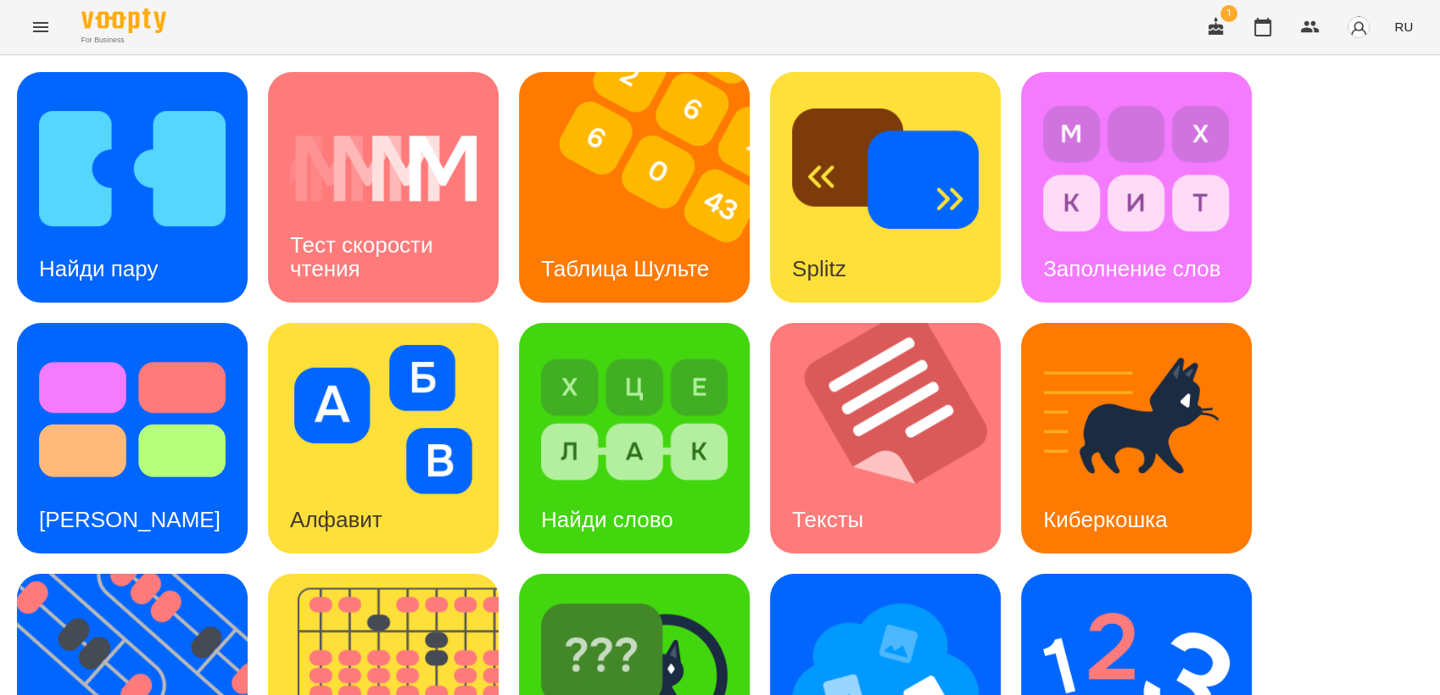
scroll to position [376, 0]
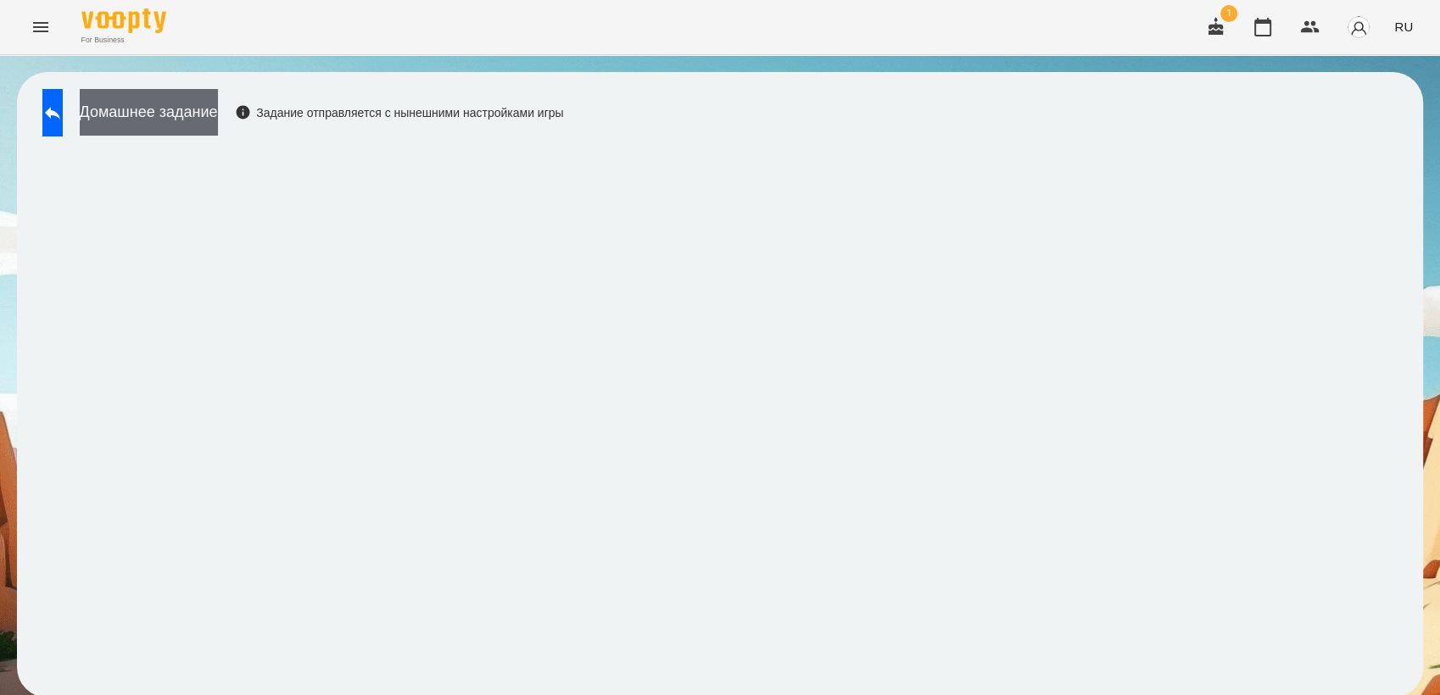
click at [216, 121] on button "Домашнее задание" at bounding box center [149, 112] width 138 height 47
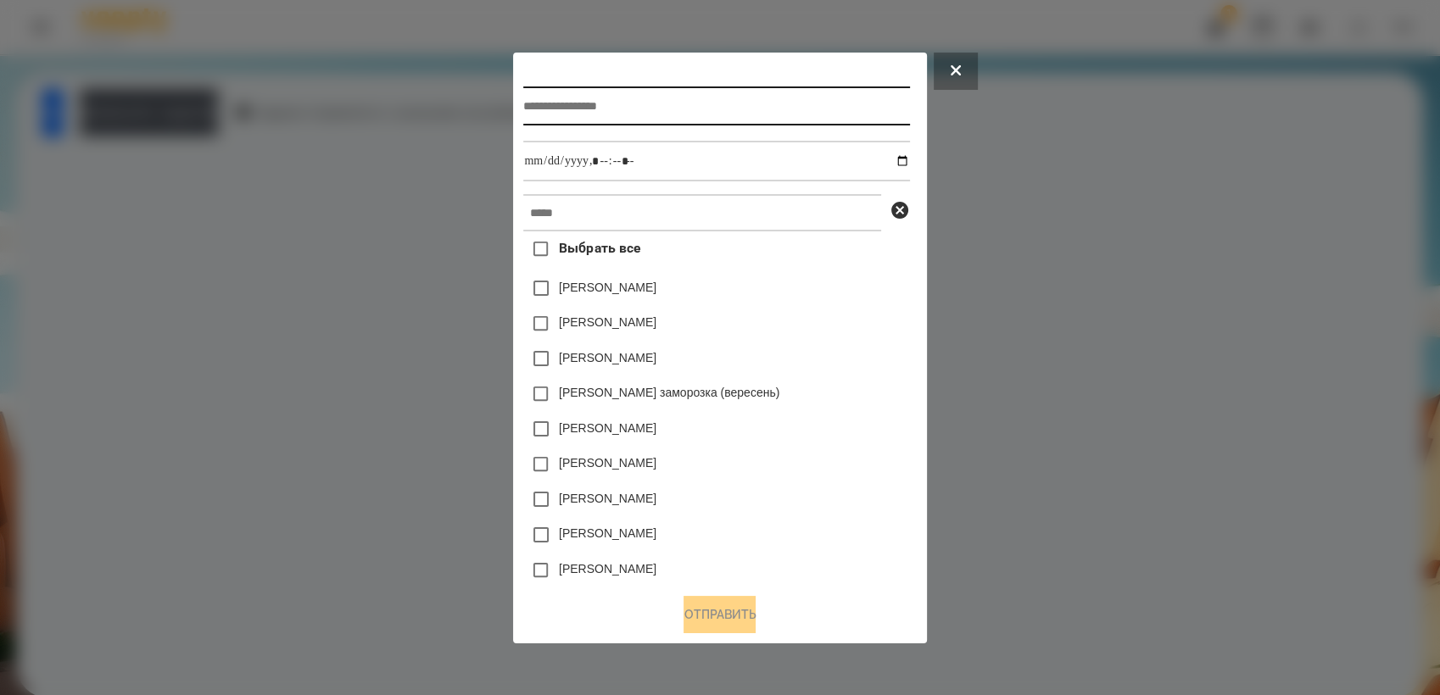
click at [656, 110] on input "text" at bounding box center [716, 105] width 386 height 39
type input "*******"
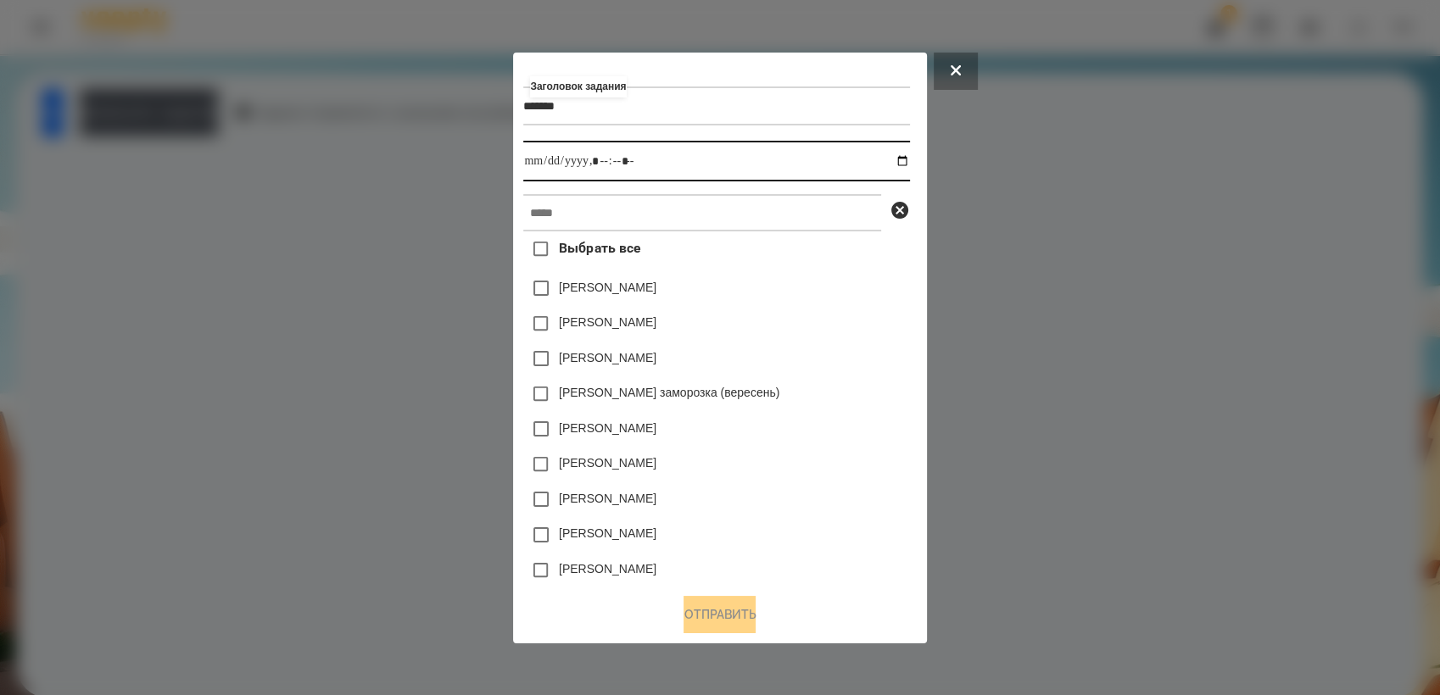
click at [906, 161] on input "datetime-local" at bounding box center [716, 161] width 386 height 41
type input "**********"
click at [737, 165] on input "datetime-local" at bounding box center [716, 161] width 386 height 41
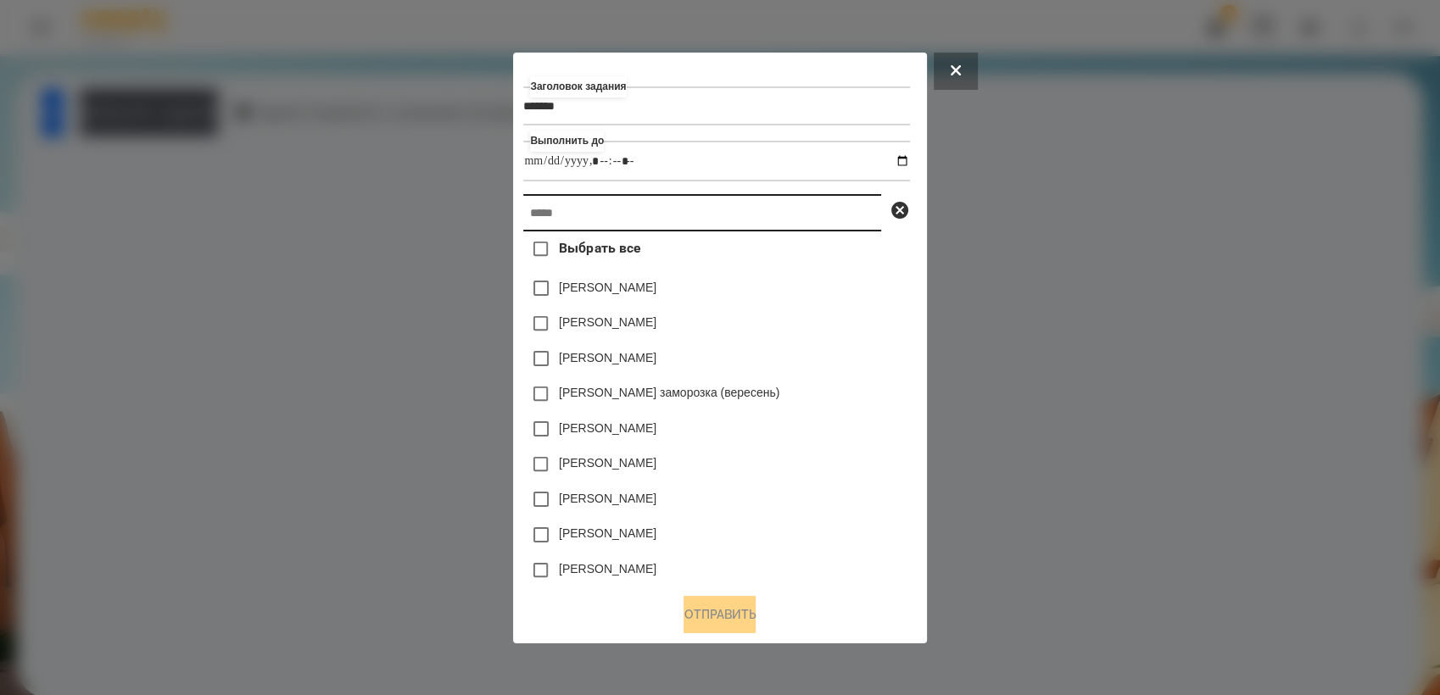
click at [628, 220] on input "text" at bounding box center [702, 212] width 358 height 37
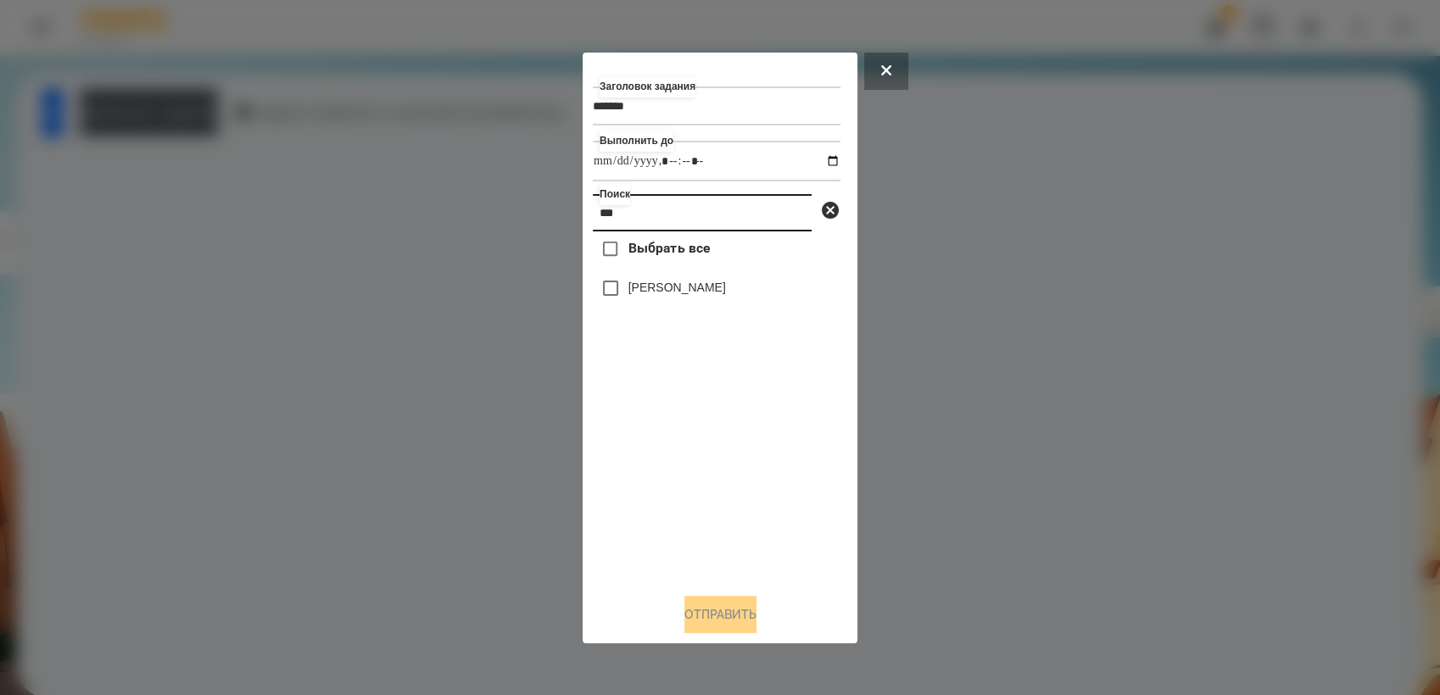
type input "***"
click at [719, 623] on button "Отправить" at bounding box center [720, 614] width 72 height 37
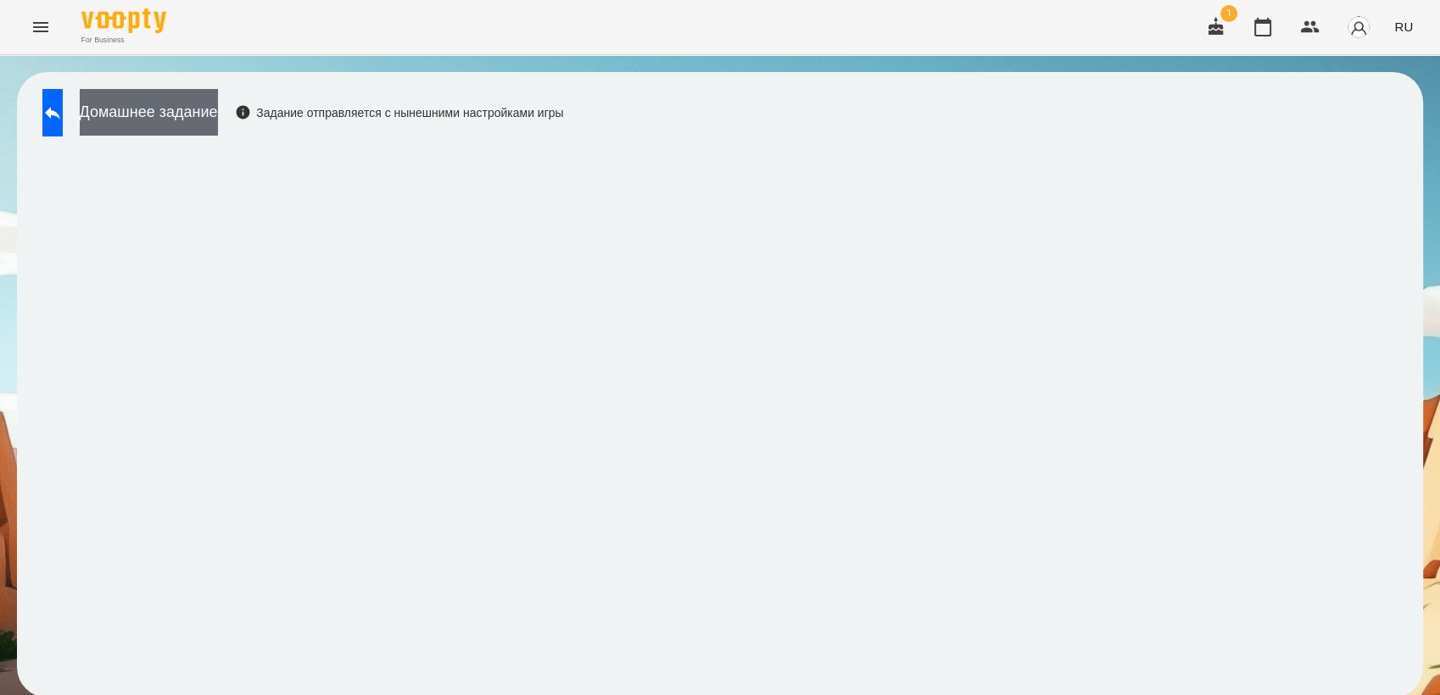
click at [218, 112] on button "Домашнее задание" at bounding box center [149, 112] width 138 height 47
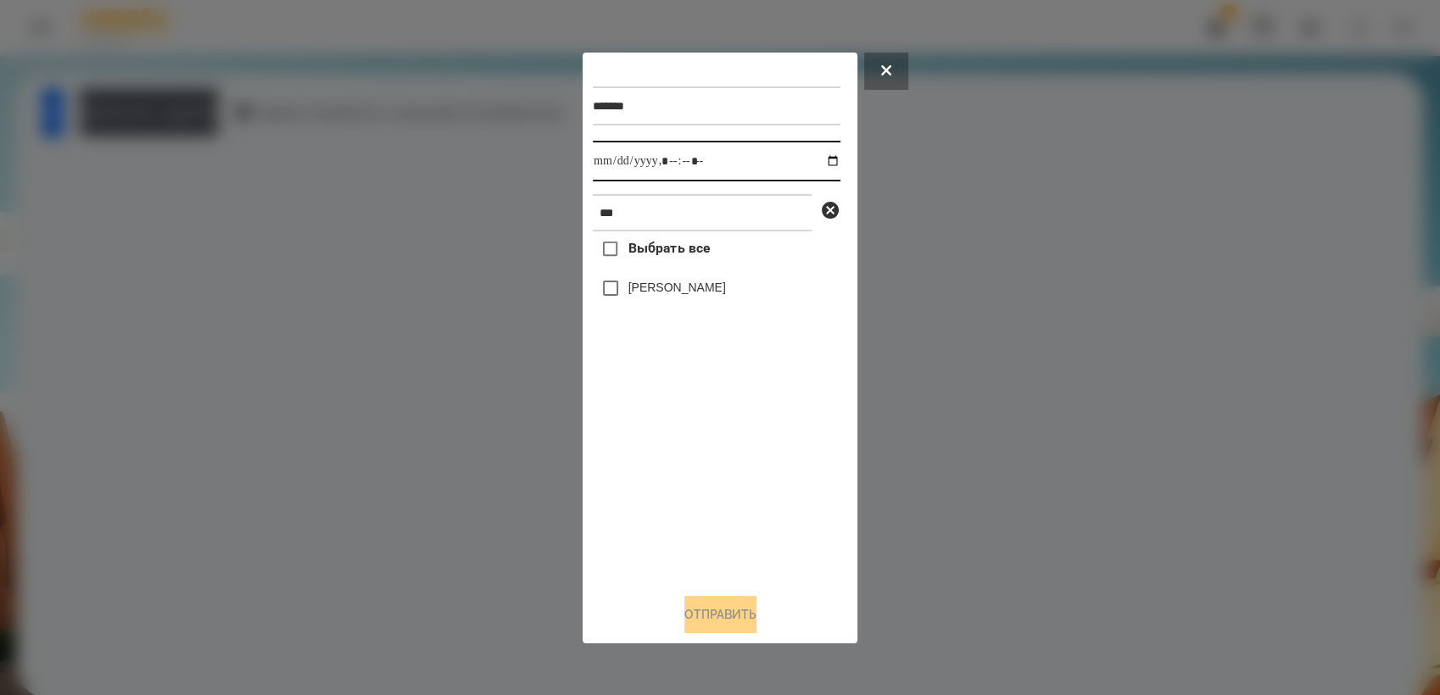
click at [817, 160] on input "datetime-local" at bounding box center [717, 161] width 248 height 41
type input "**********"
click at [689, 449] on div "Выбрать все [PERSON_NAME]" at bounding box center [717, 405] width 248 height 348
drag, startPoint x: 738, startPoint y: 611, endPoint x: 746, endPoint y: 610, distance: 8.5
click at [739, 612] on button "Отправить" at bounding box center [720, 614] width 72 height 37
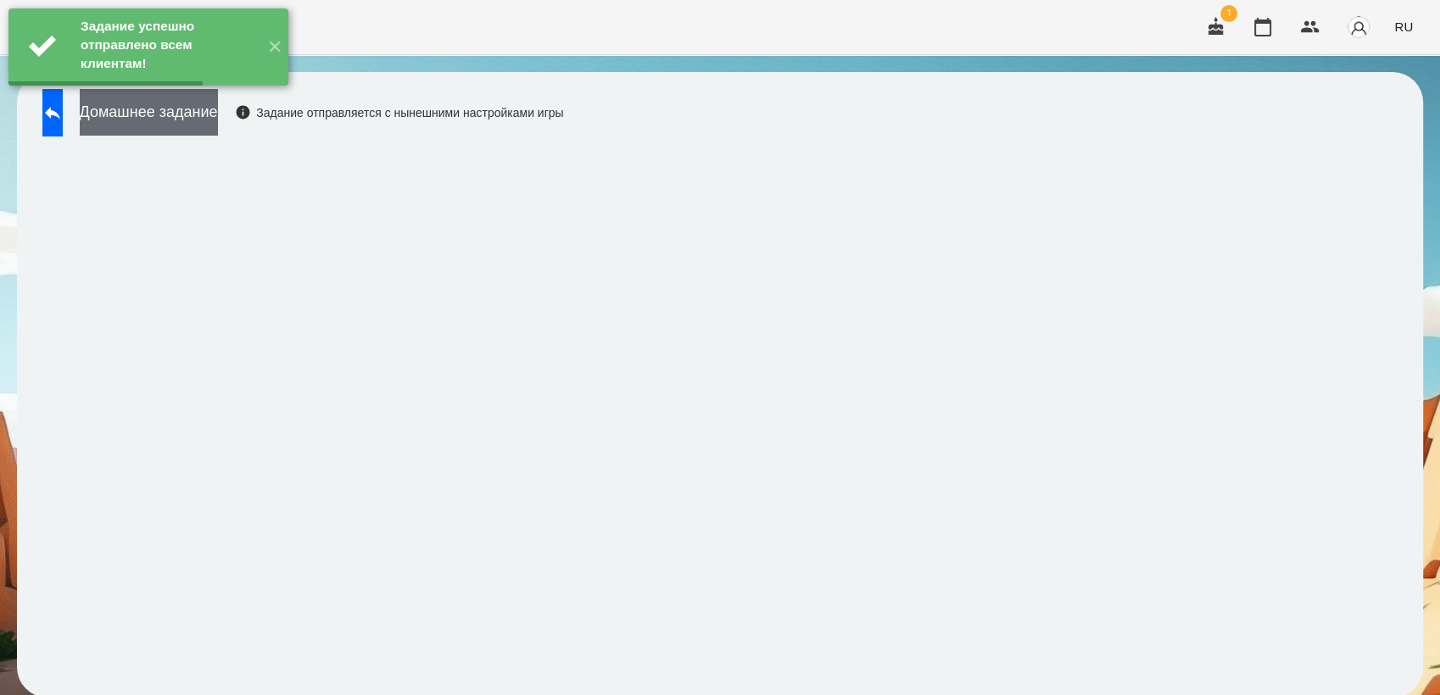
click at [186, 128] on button "Домашнее задание" at bounding box center [149, 112] width 138 height 47
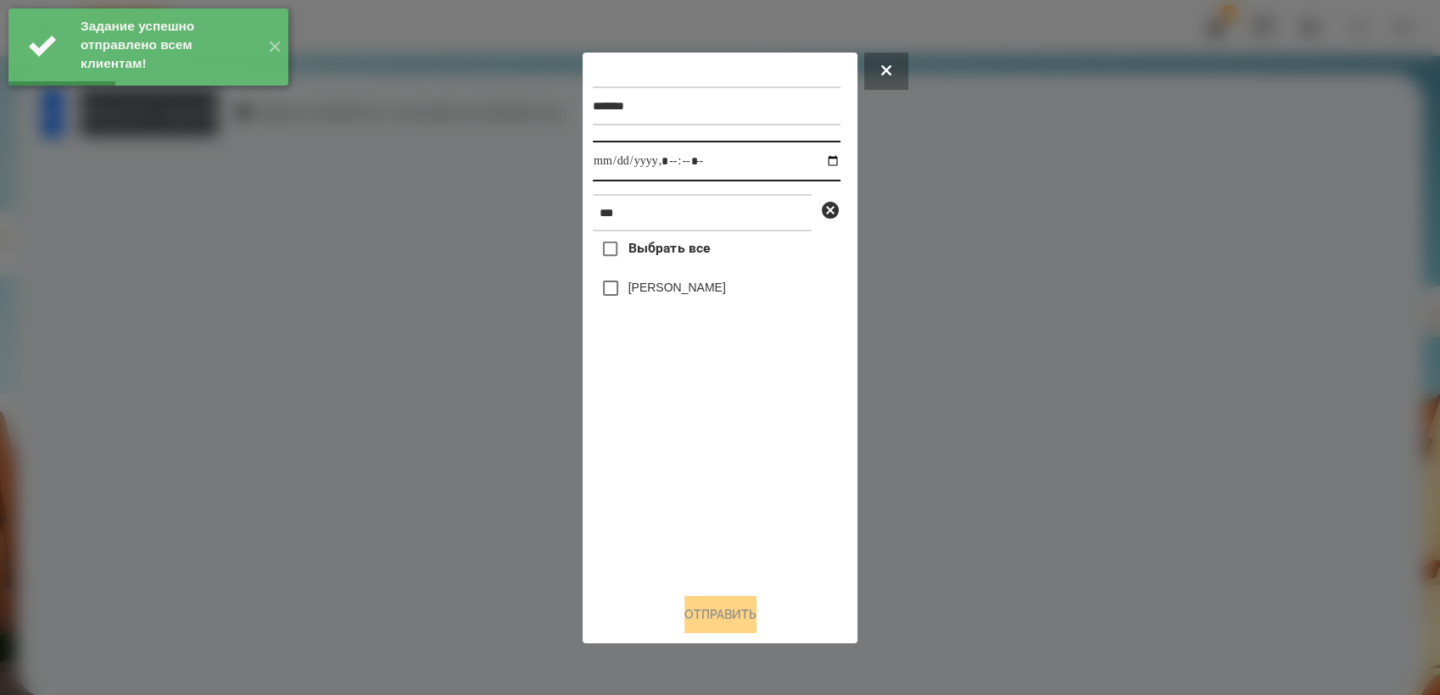
click at [819, 159] on input "datetime-local" at bounding box center [717, 161] width 248 height 41
type input "**********"
click at [724, 480] on div "Выбрать все [PERSON_NAME]" at bounding box center [717, 405] width 248 height 348
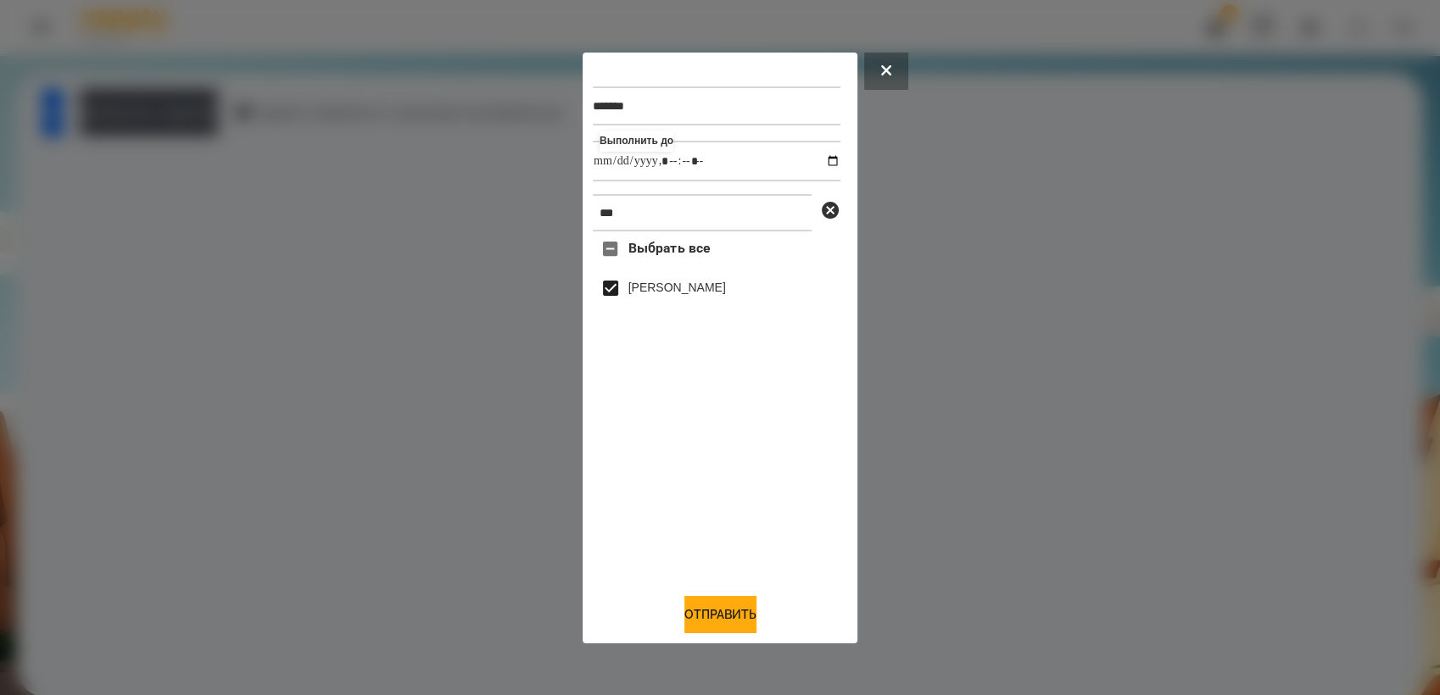
drag, startPoint x: 727, startPoint y: 614, endPoint x: 852, endPoint y: 583, distance: 129.4
click at [729, 614] on button "Отправить" at bounding box center [720, 614] width 72 height 37
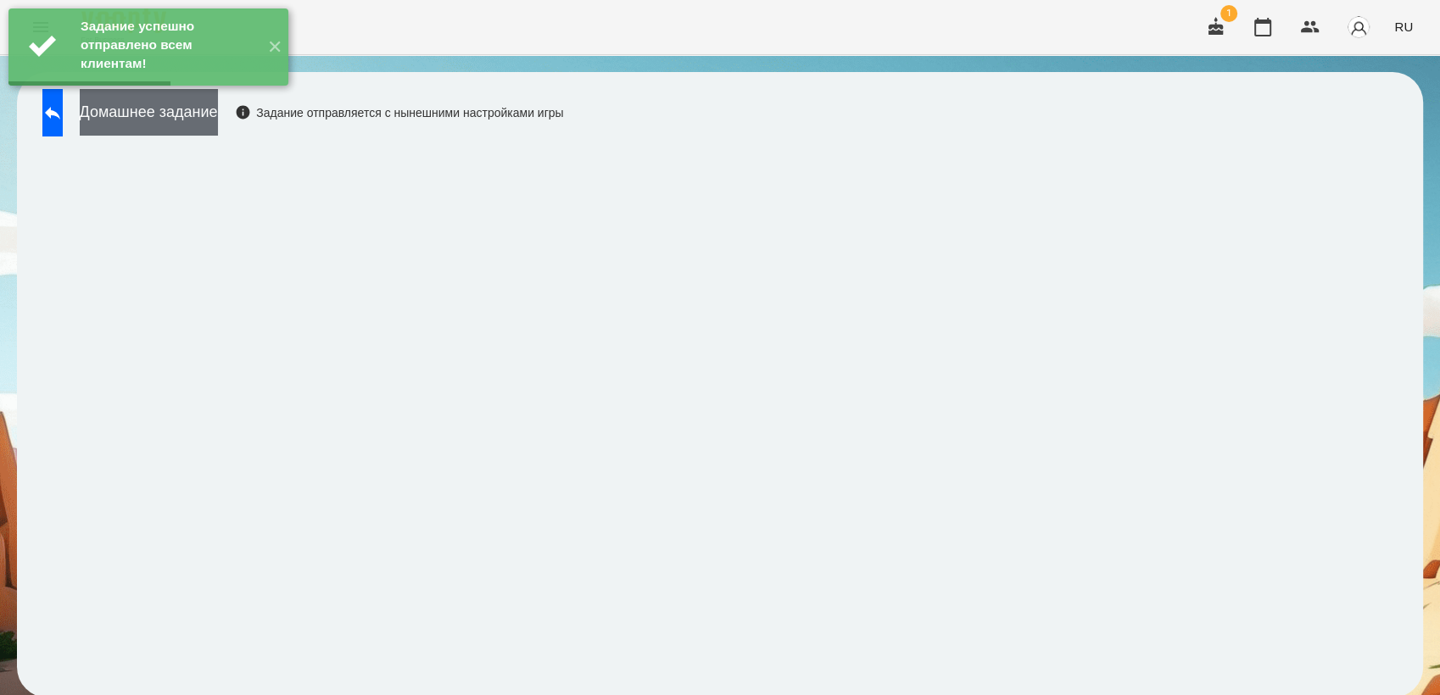
click at [159, 129] on button "Домашнее задание" at bounding box center [149, 112] width 138 height 47
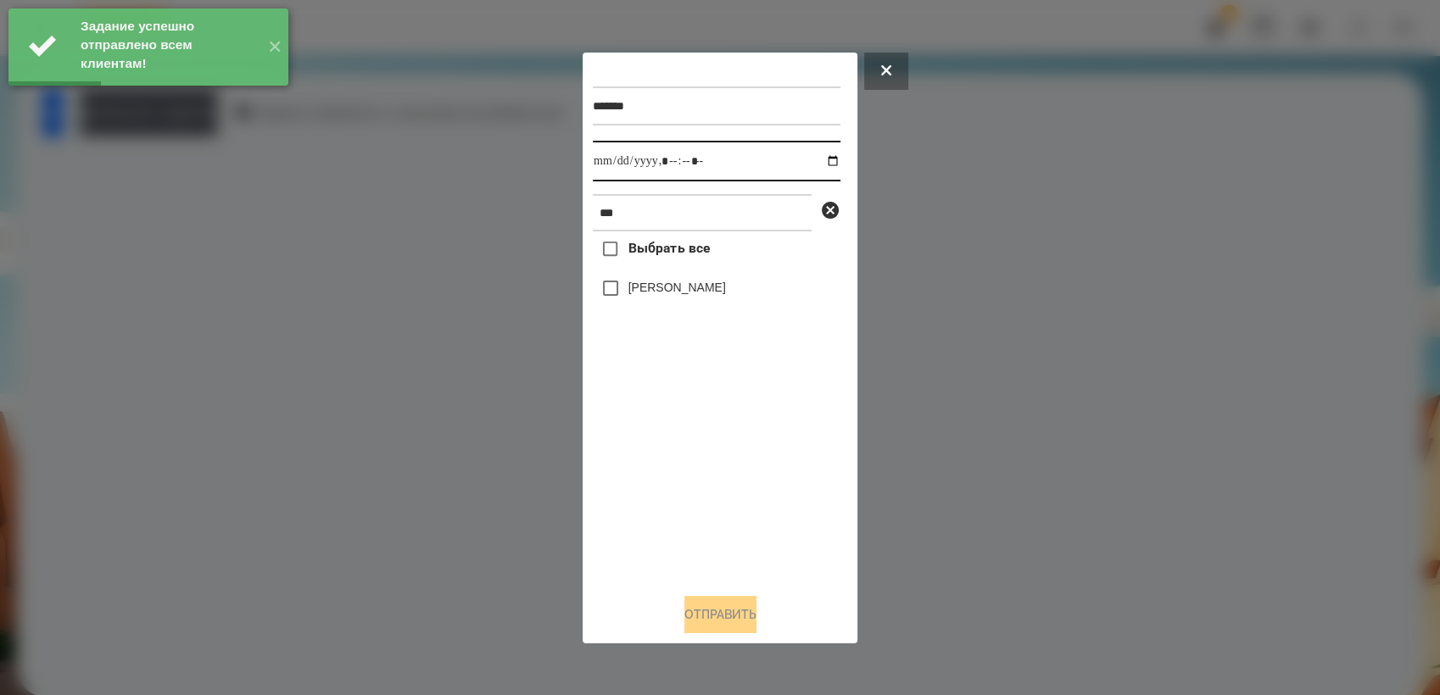
click at [817, 164] on input "datetime-local" at bounding box center [717, 161] width 248 height 41
type input "**********"
click at [650, 499] on div "Выбрать все [PERSON_NAME]" at bounding box center [717, 405] width 248 height 348
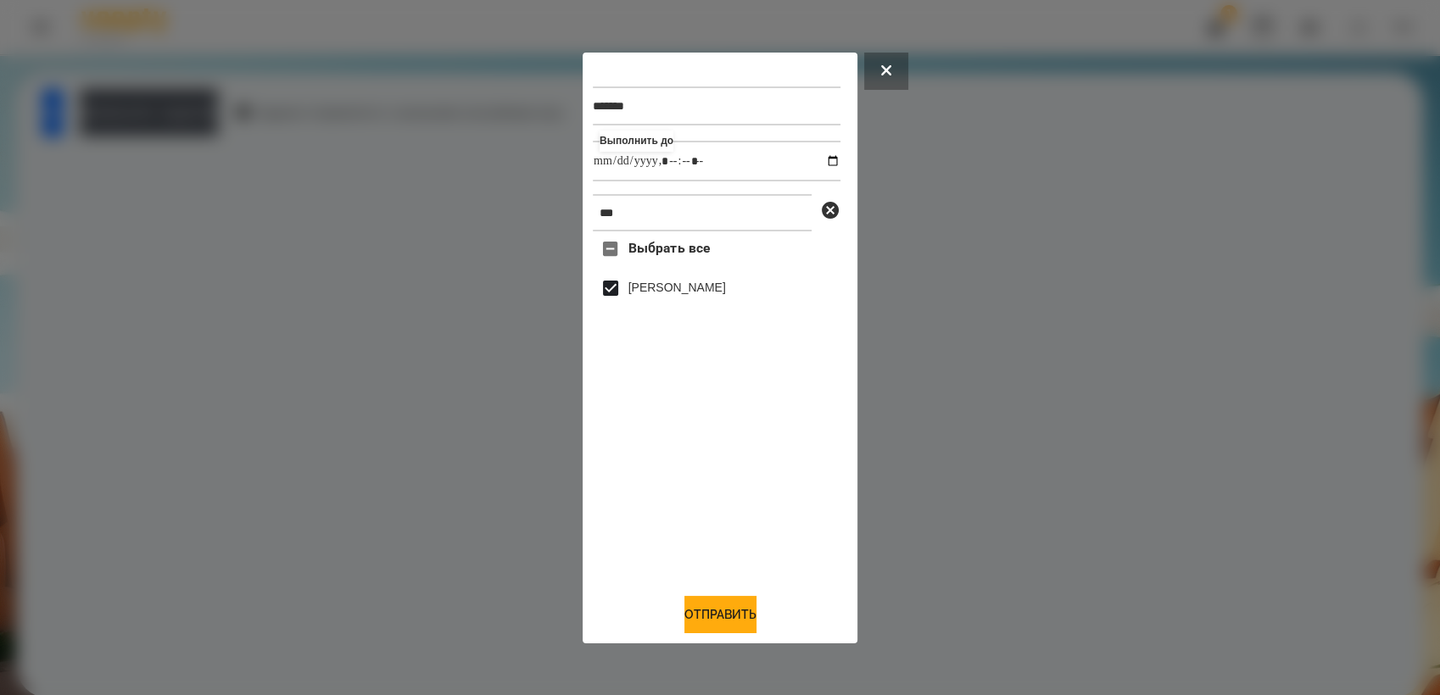
drag, startPoint x: 728, startPoint y: 626, endPoint x: 832, endPoint y: 555, distance: 125.6
click at [733, 624] on button "Отправить" at bounding box center [720, 614] width 72 height 37
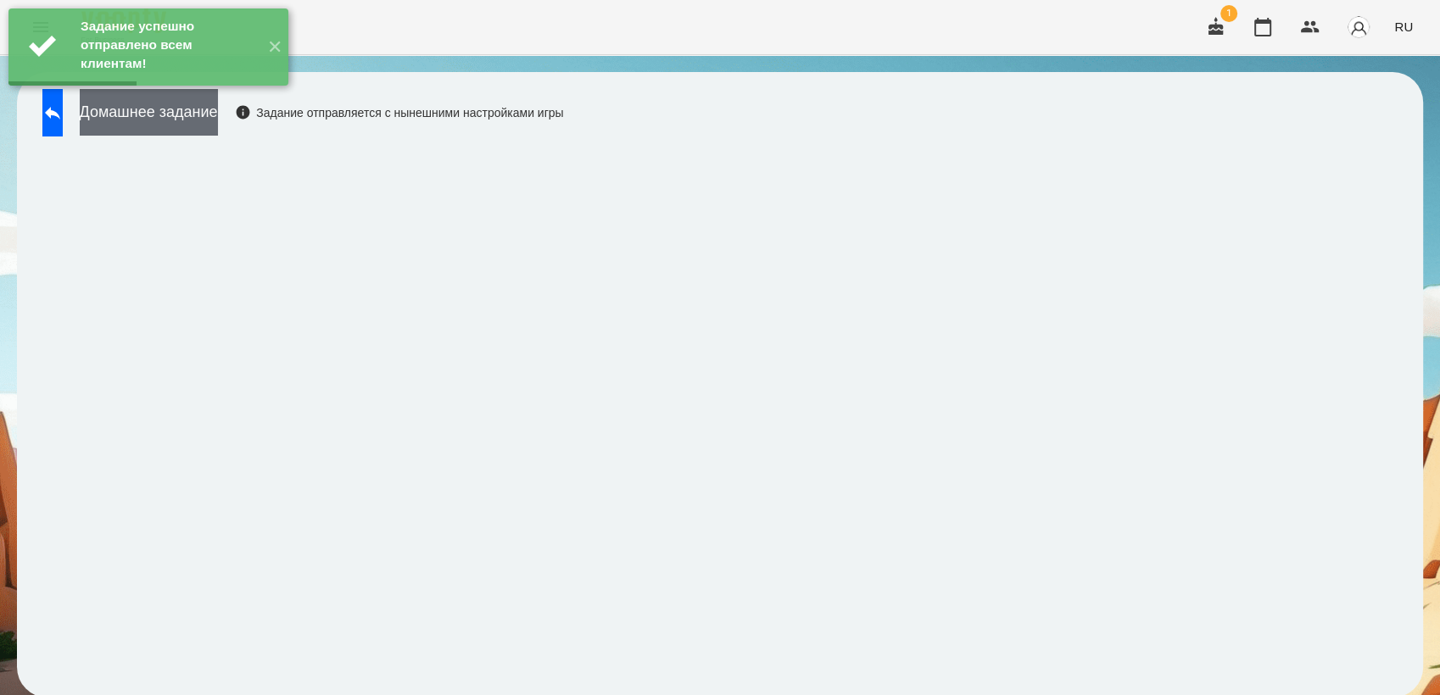
click at [194, 112] on button "Домашнее задание" at bounding box center [149, 112] width 138 height 47
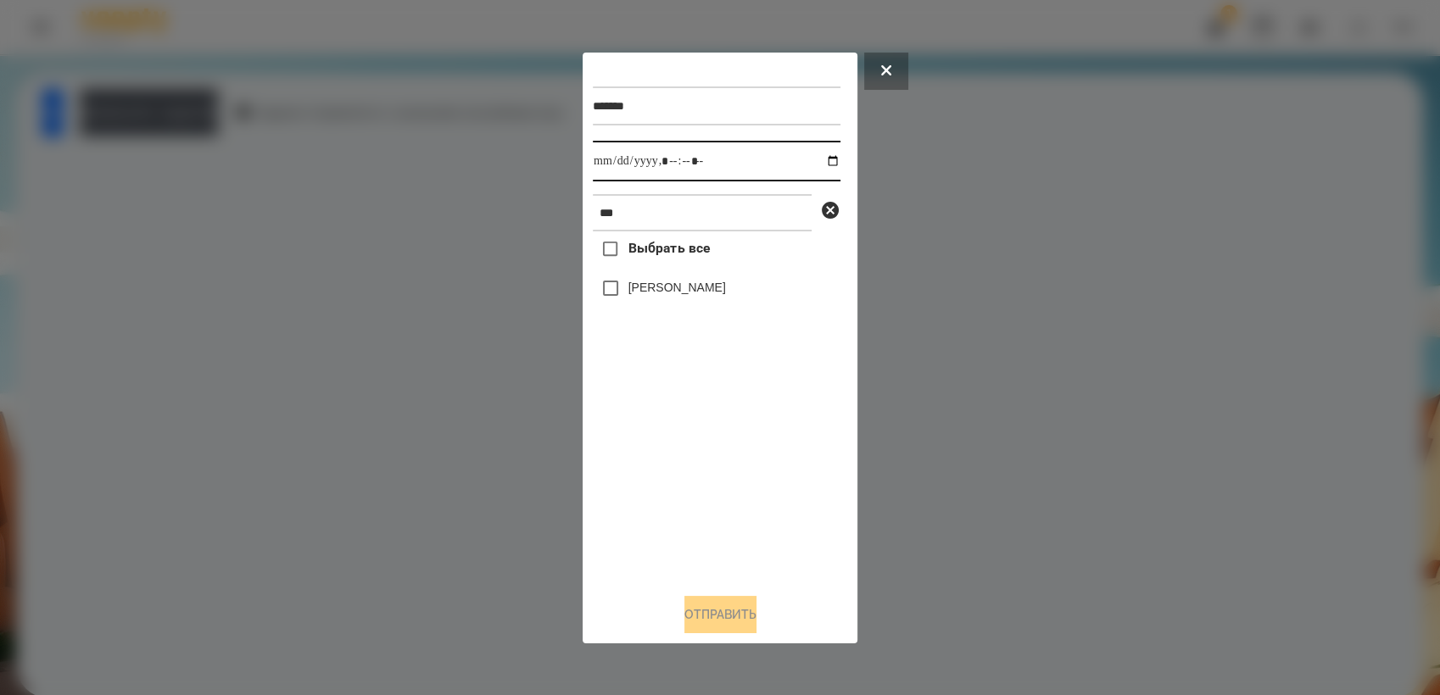
click at [817, 160] on input "datetime-local" at bounding box center [717, 161] width 248 height 41
type input "**********"
drag, startPoint x: 672, startPoint y: 459, endPoint x: 658, endPoint y: 399, distance: 60.9
click at [672, 459] on div "Выбрать все [PERSON_NAME]" at bounding box center [717, 405] width 248 height 348
click at [734, 627] on button "Отправить" at bounding box center [720, 614] width 72 height 37
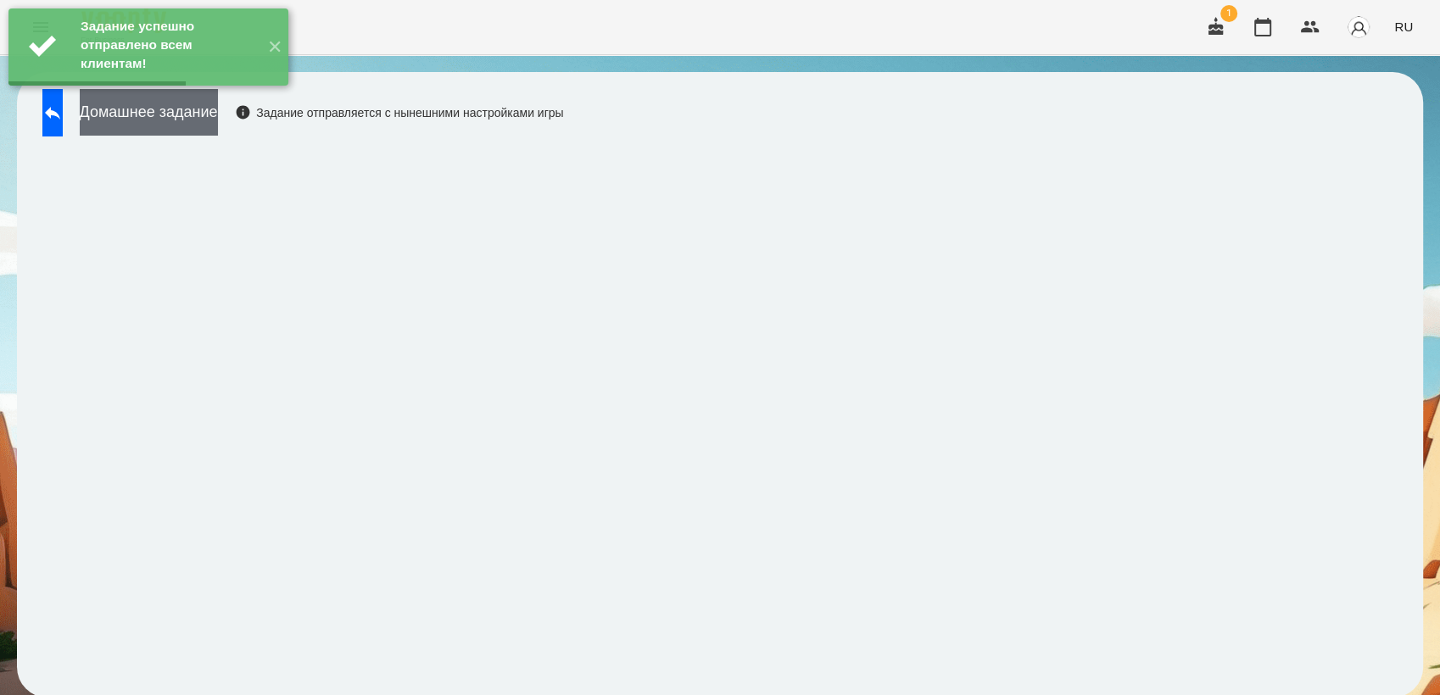
click at [217, 114] on button "Домашнее задание" at bounding box center [149, 112] width 138 height 47
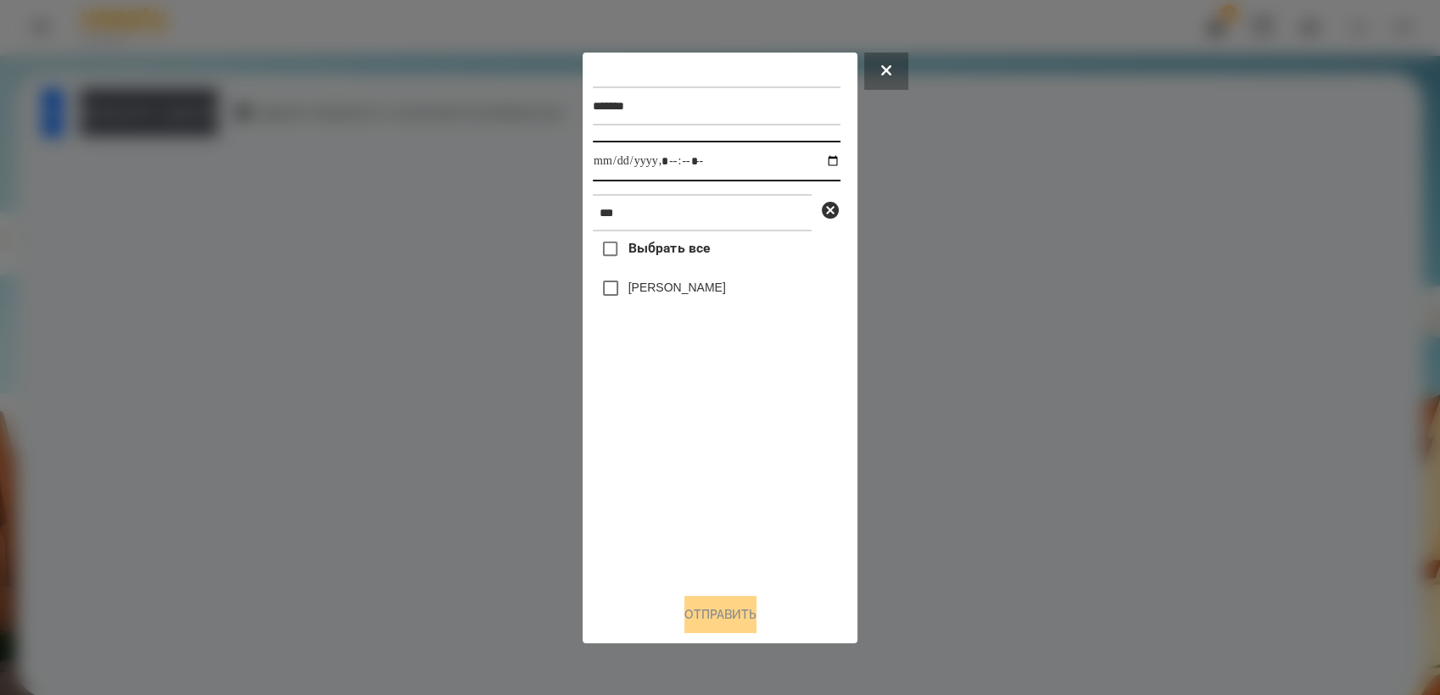
click at [820, 158] on input "datetime-local" at bounding box center [717, 161] width 248 height 41
type input "**********"
drag, startPoint x: 692, startPoint y: 461, endPoint x: 659, endPoint y: 422, distance: 51.1
click at [685, 456] on div "Выбрать все [PERSON_NAME]" at bounding box center [717, 405] width 248 height 348
click at [739, 619] on button "Отправить" at bounding box center [720, 614] width 72 height 37
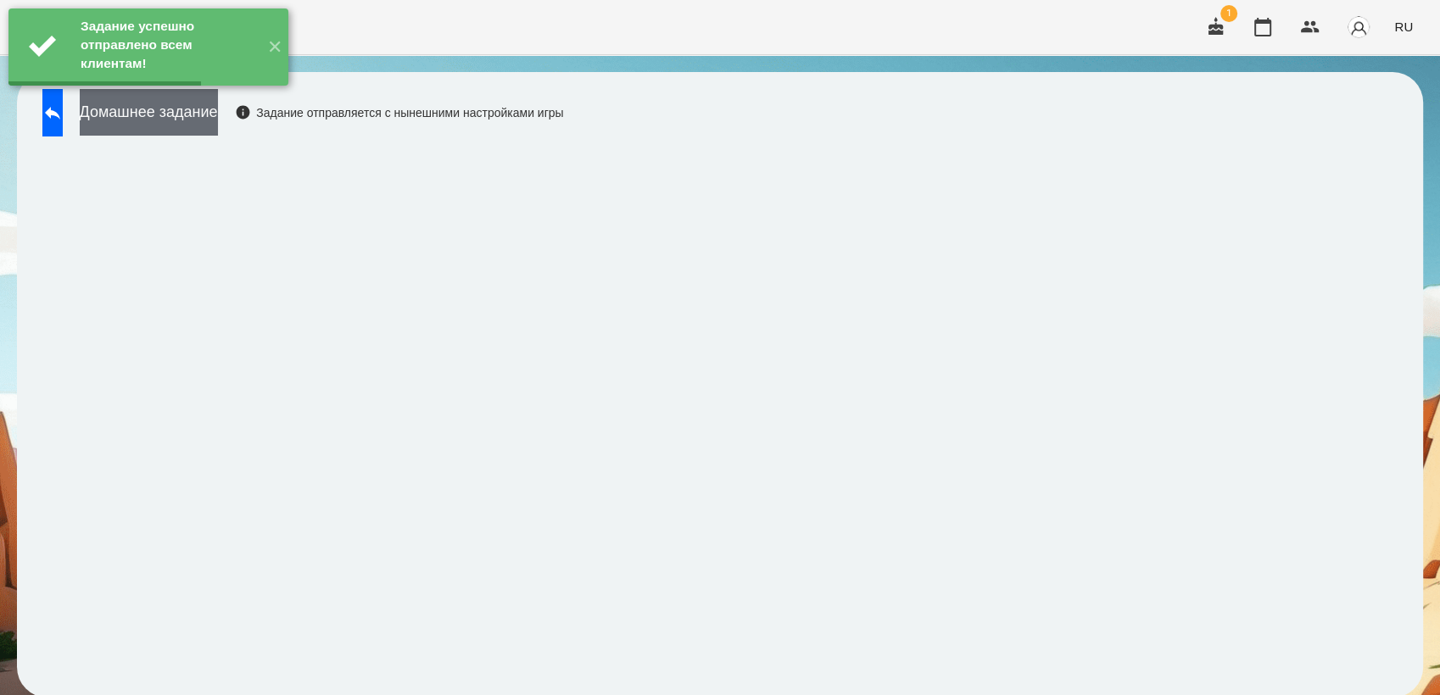
drag, startPoint x: 230, startPoint y: 112, endPoint x: 241, endPoint y: 112, distance: 11.0
click at [218, 112] on button "Домашнее задание" at bounding box center [149, 112] width 138 height 47
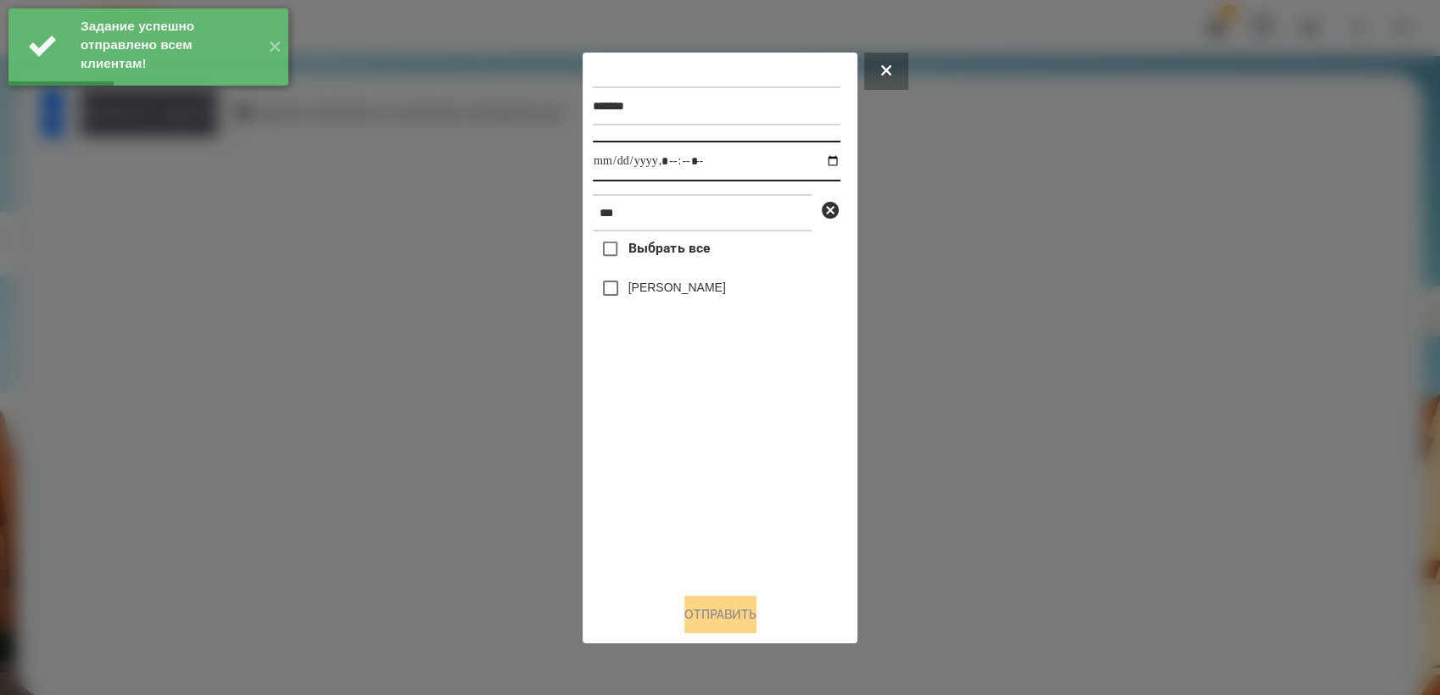
click at [818, 156] on input "datetime-local" at bounding box center [717, 161] width 248 height 41
type input "**********"
click at [687, 457] on div "Выбрать все [PERSON_NAME]" at bounding box center [717, 405] width 248 height 348
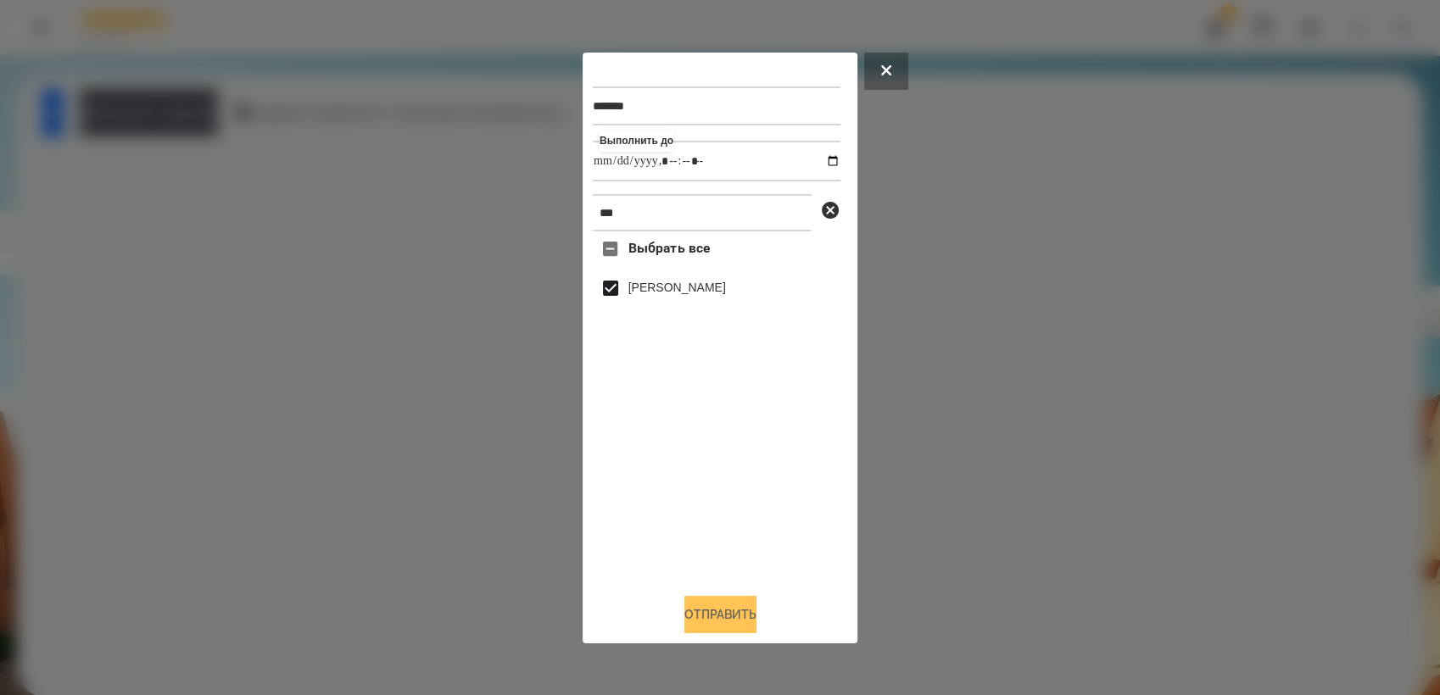
click at [731, 616] on button "Отправить" at bounding box center [720, 614] width 72 height 37
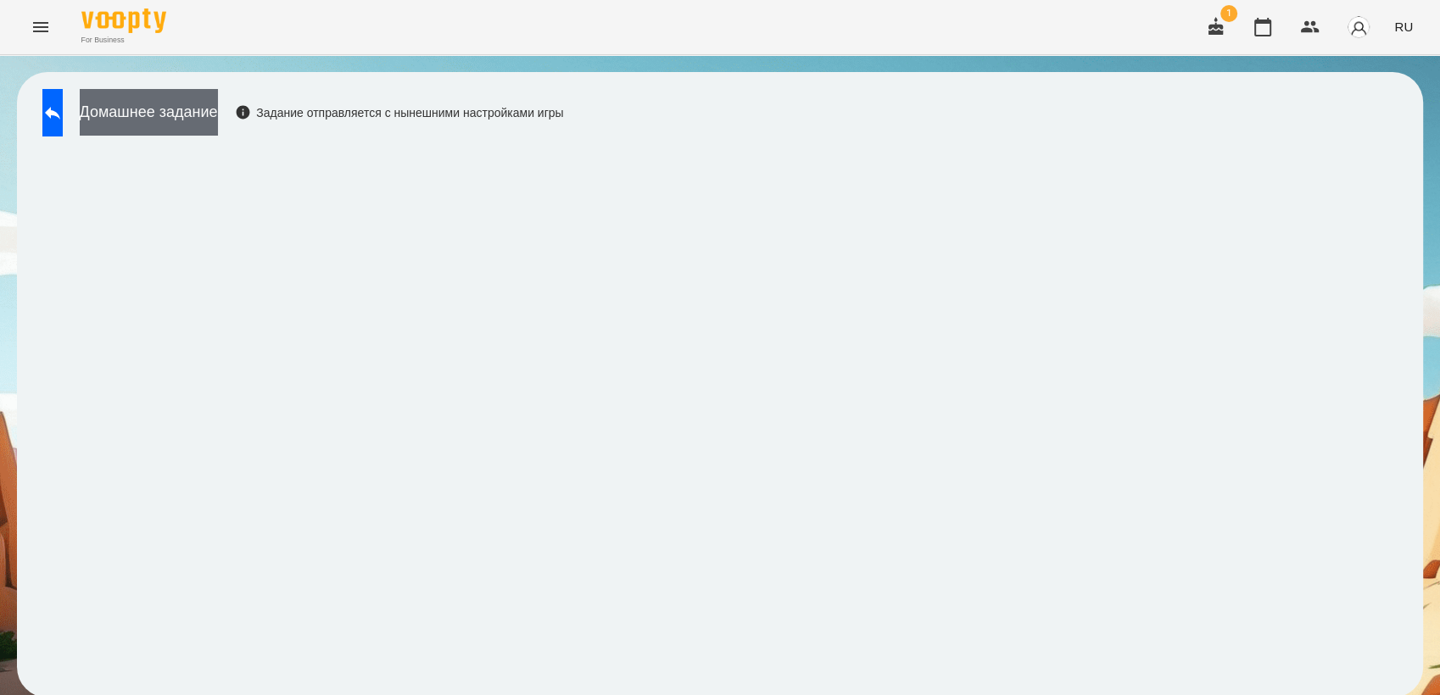
click at [183, 134] on button "Домашнее задание" at bounding box center [149, 112] width 138 height 47
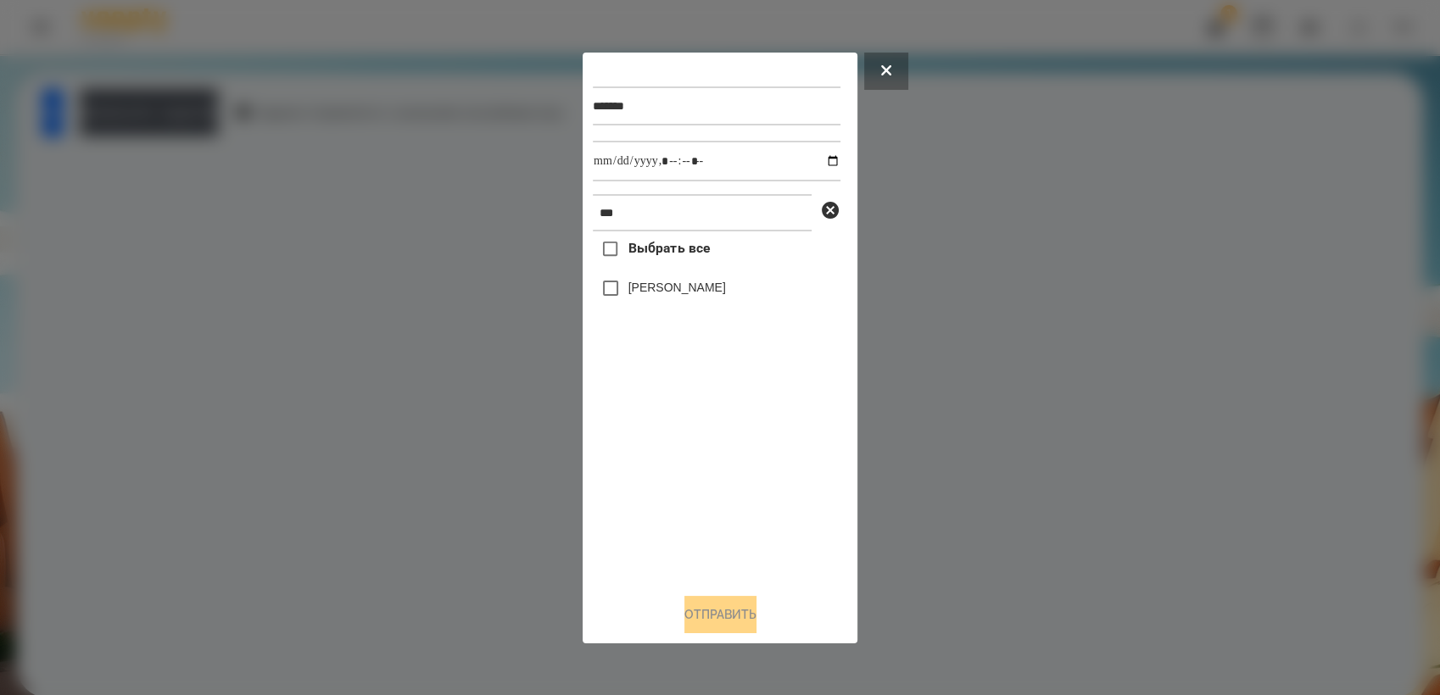
click at [884, 75] on button at bounding box center [886, 71] width 44 height 37
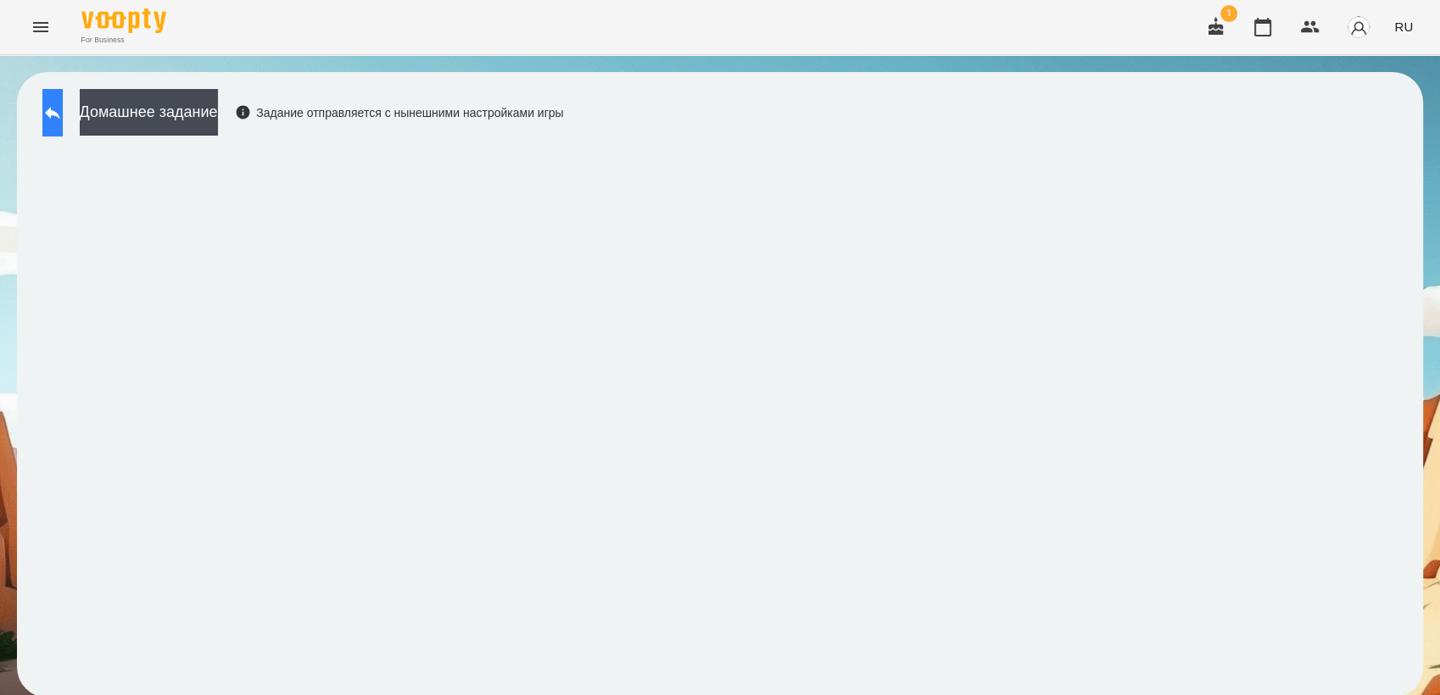
click at [63, 110] on button at bounding box center [52, 112] width 20 height 47
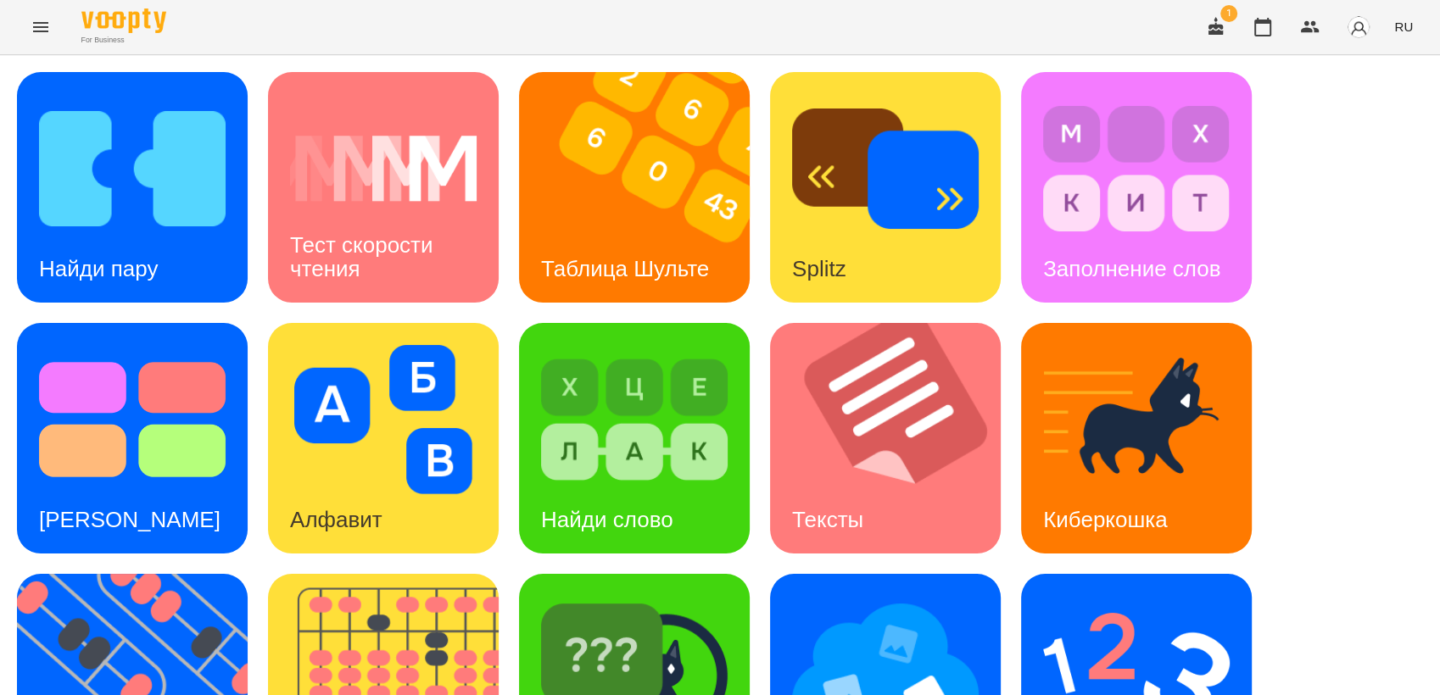
scroll to position [282, 0]
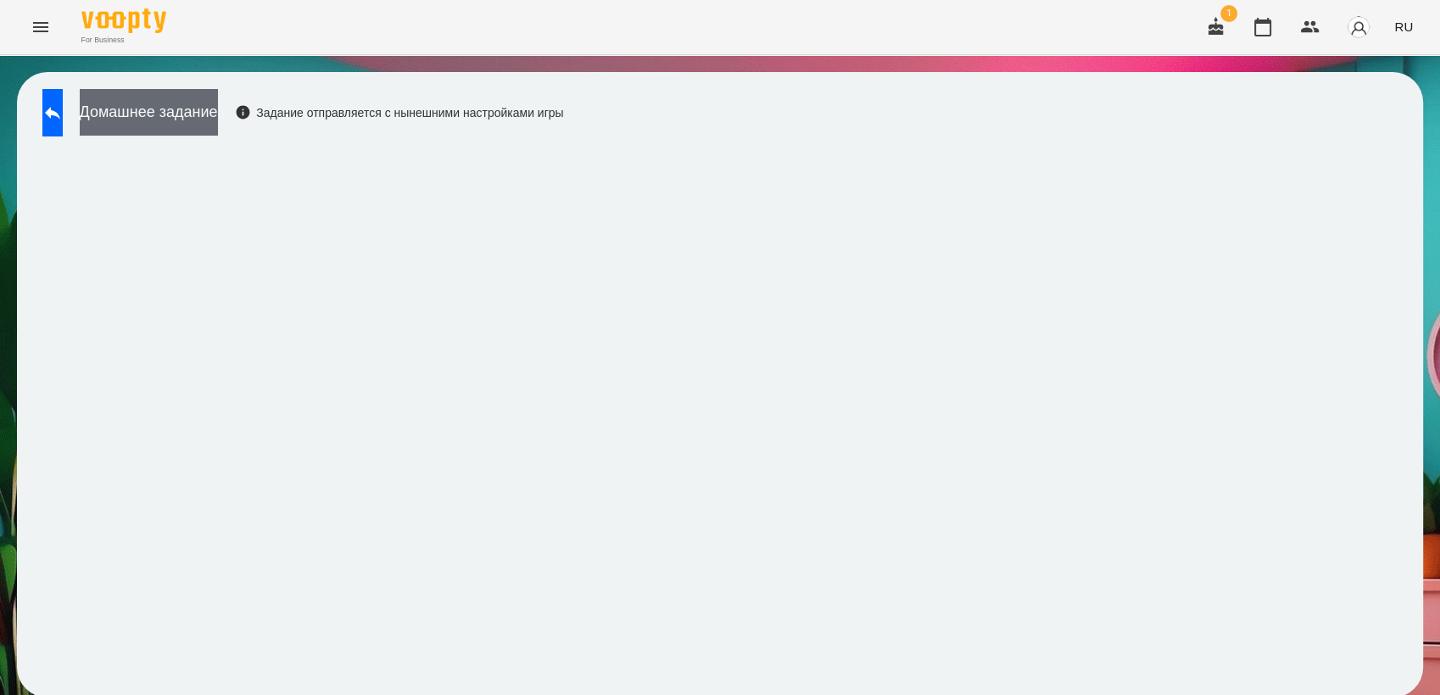
click at [218, 125] on button "Домашнее задание" at bounding box center [149, 112] width 138 height 47
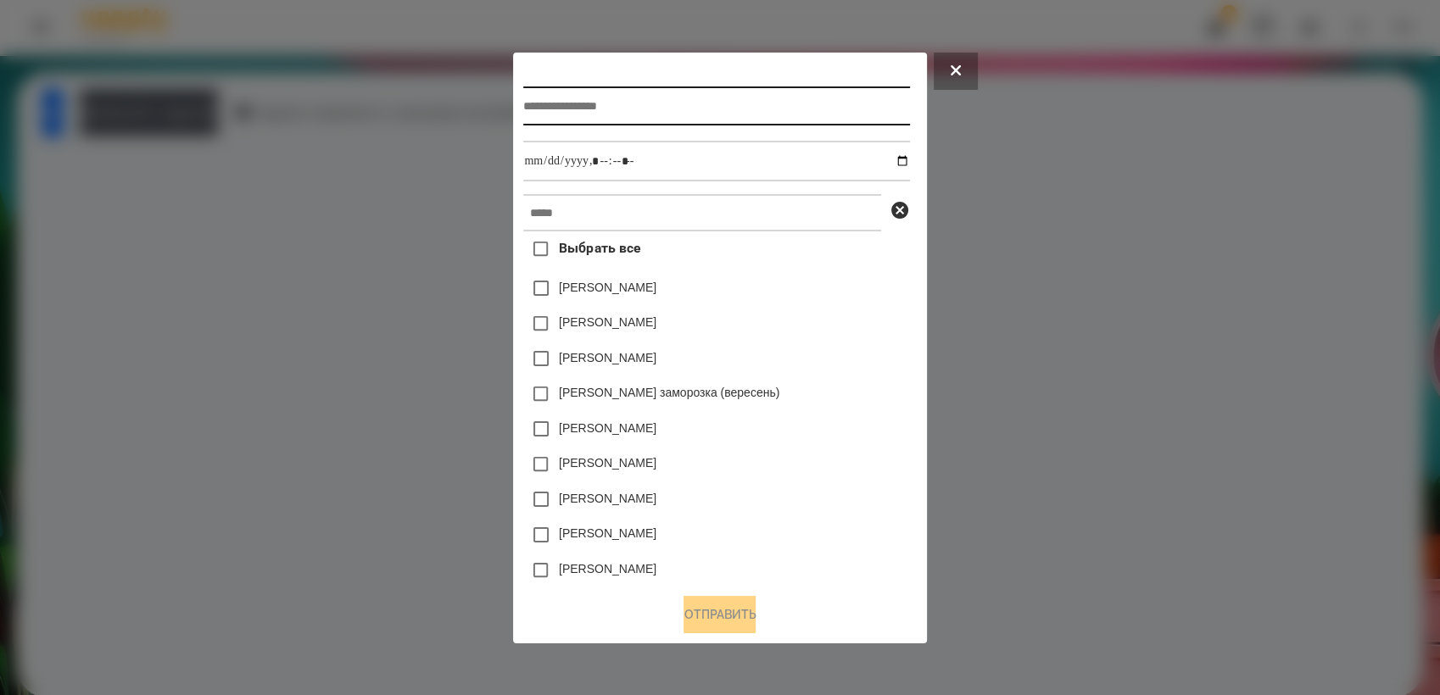
click at [566, 92] on input "text" at bounding box center [716, 105] width 386 height 39
type input "**********"
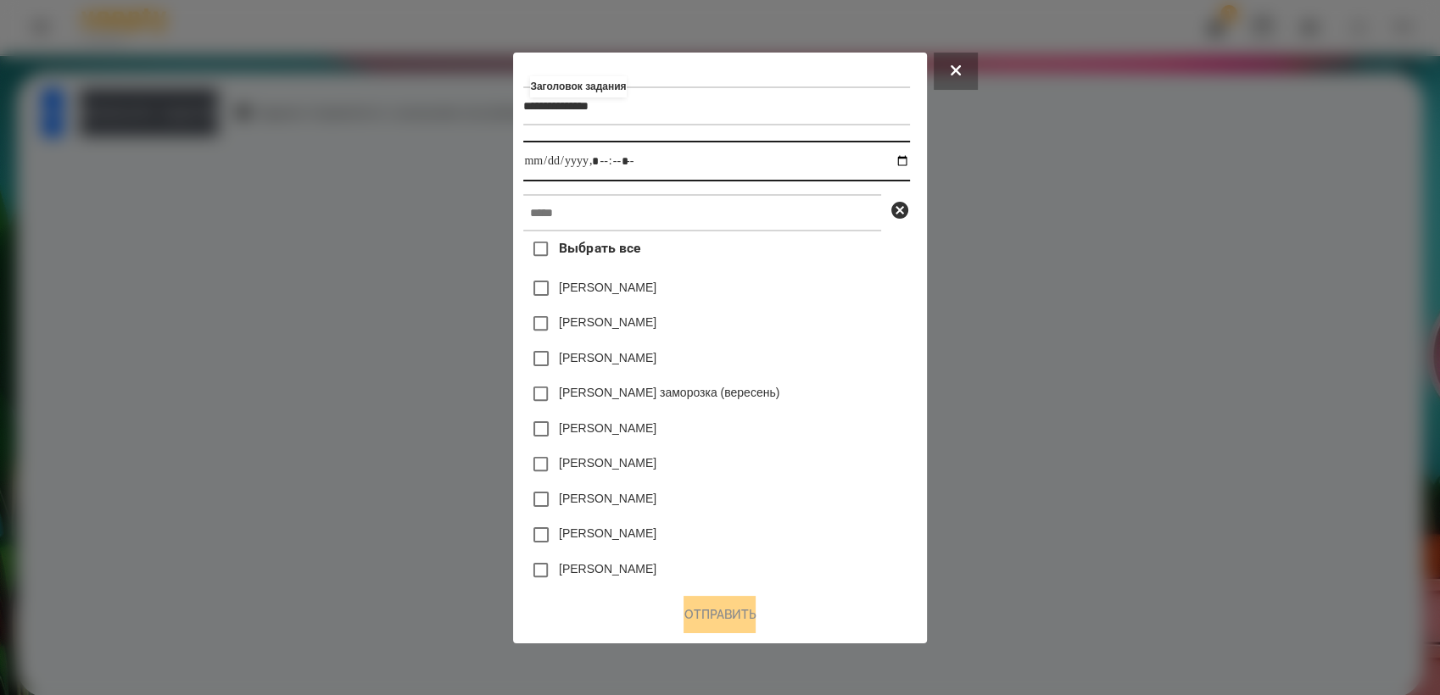
click at [909, 165] on input "datetime-local" at bounding box center [716, 161] width 386 height 41
click at [860, 451] on div "[PERSON_NAME]" at bounding box center [716, 465] width 386 height 36
click at [909, 162] on input "datetime-local" at bounding box center [716, 161] width 386 height 41
type input "**********"
drag, startPoint x: 841, startPoint y: 356, endPoint x: 810, endPoint y: 302, distance: 62.7
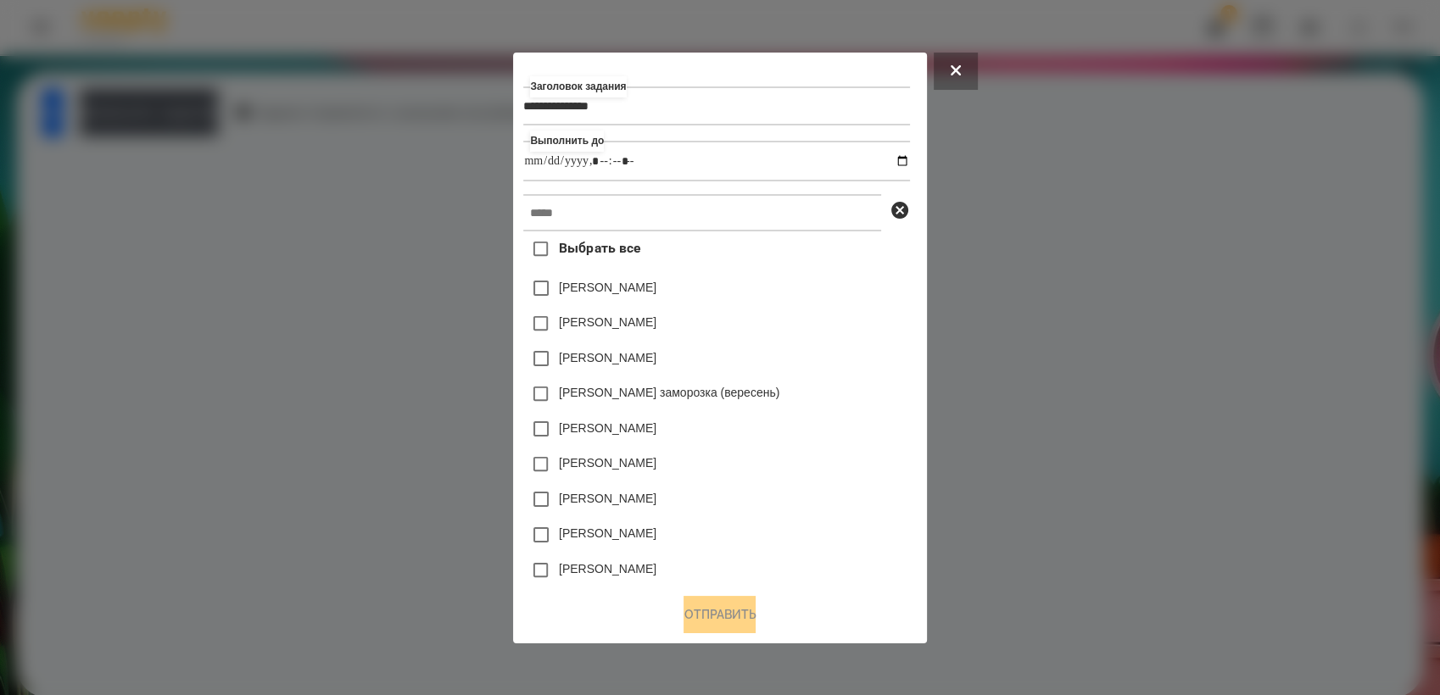
click at [839, 354] on div "[PERSON_NAME]" at bounding box center [716, 359] width 386 height 36
click at [704, 219] on input "text" at bounding box center [702, 212] width 358 height 37
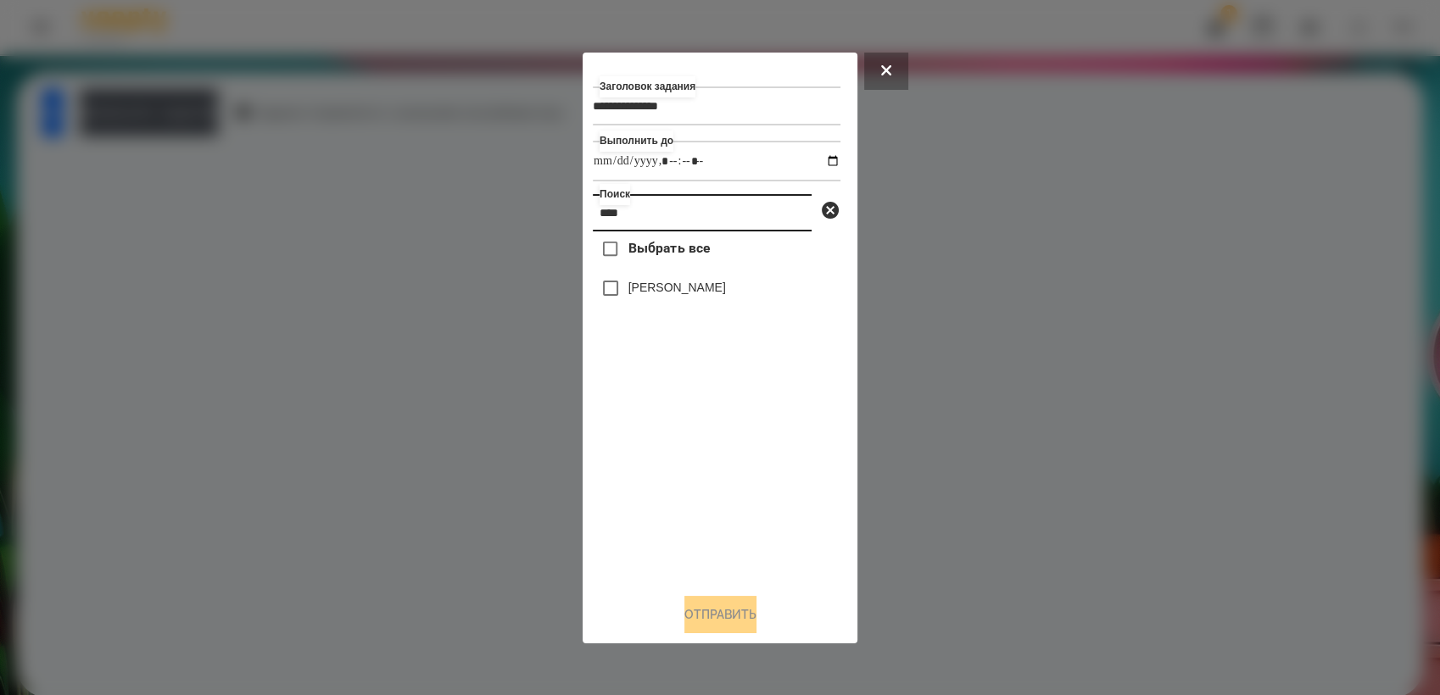
type input "****"
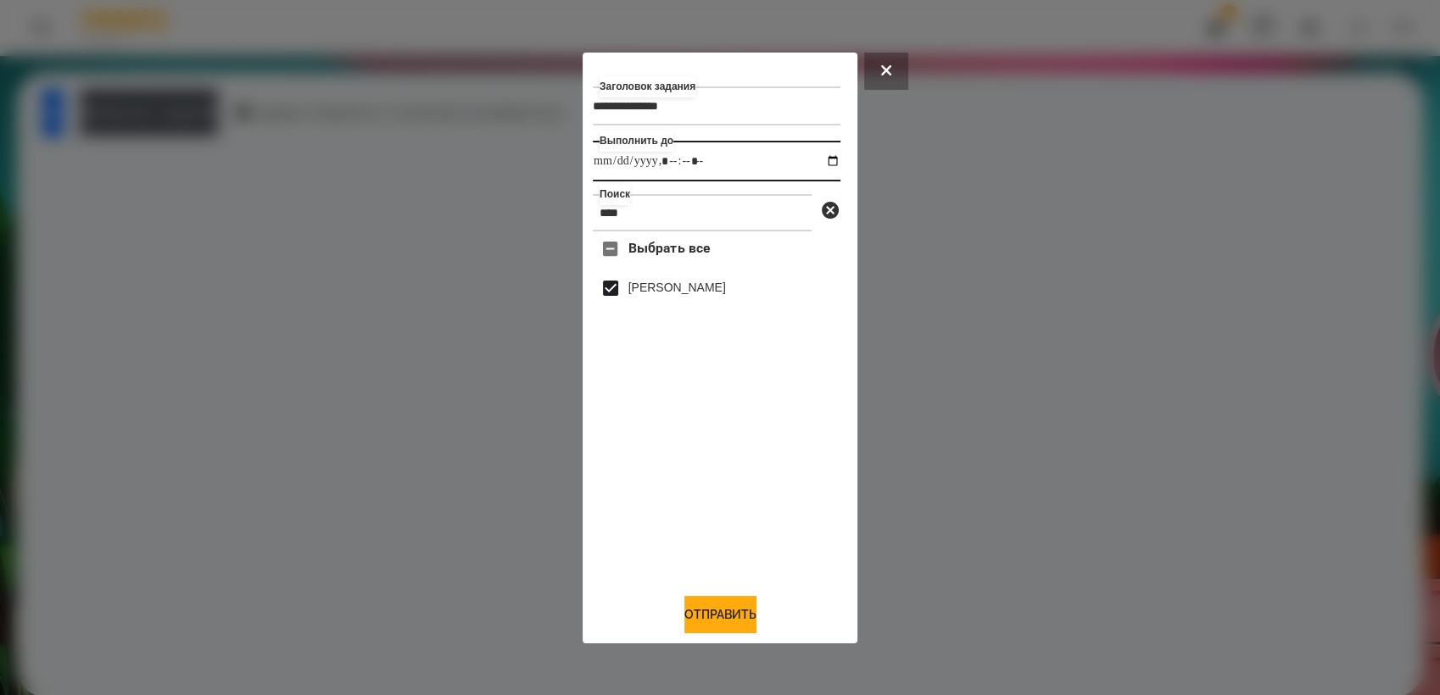
click at [823, 164] on input "datetime-local" at bounding box center [717, 161] width 248 height 41
type input "**********"
drag, startPoint x: 716, startPoint y: 499, endPoint x: 715, endPoint y: 486, distance: 12.7
click at [716, 498] on div "Выбрать все [PERSON_NAME]" at bounding box center [717, 405] width 248 height 348
click at [728, 621] on button "Отправить" at bounding box center [720, 614] width 72 height 37
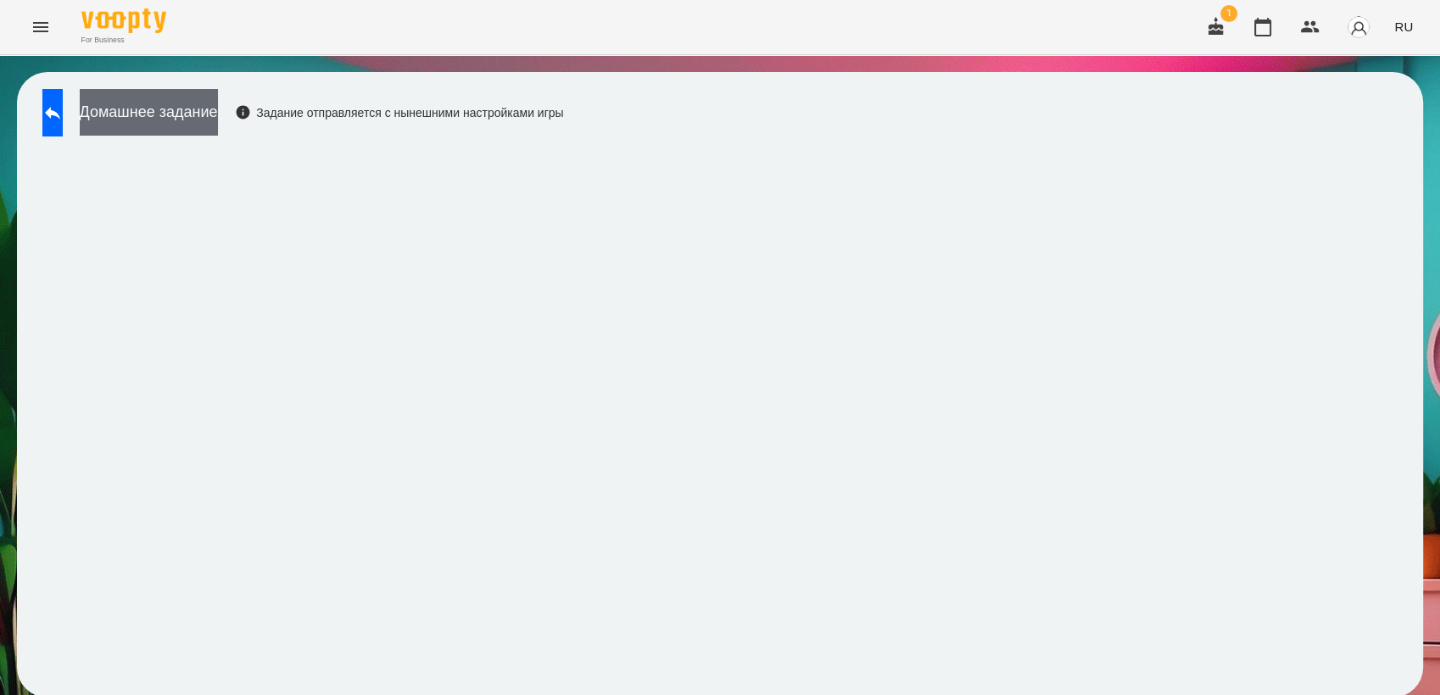
click at [218, 117] on button "Домашнее задание" at bounding box center [149, 112] width 138 height 47
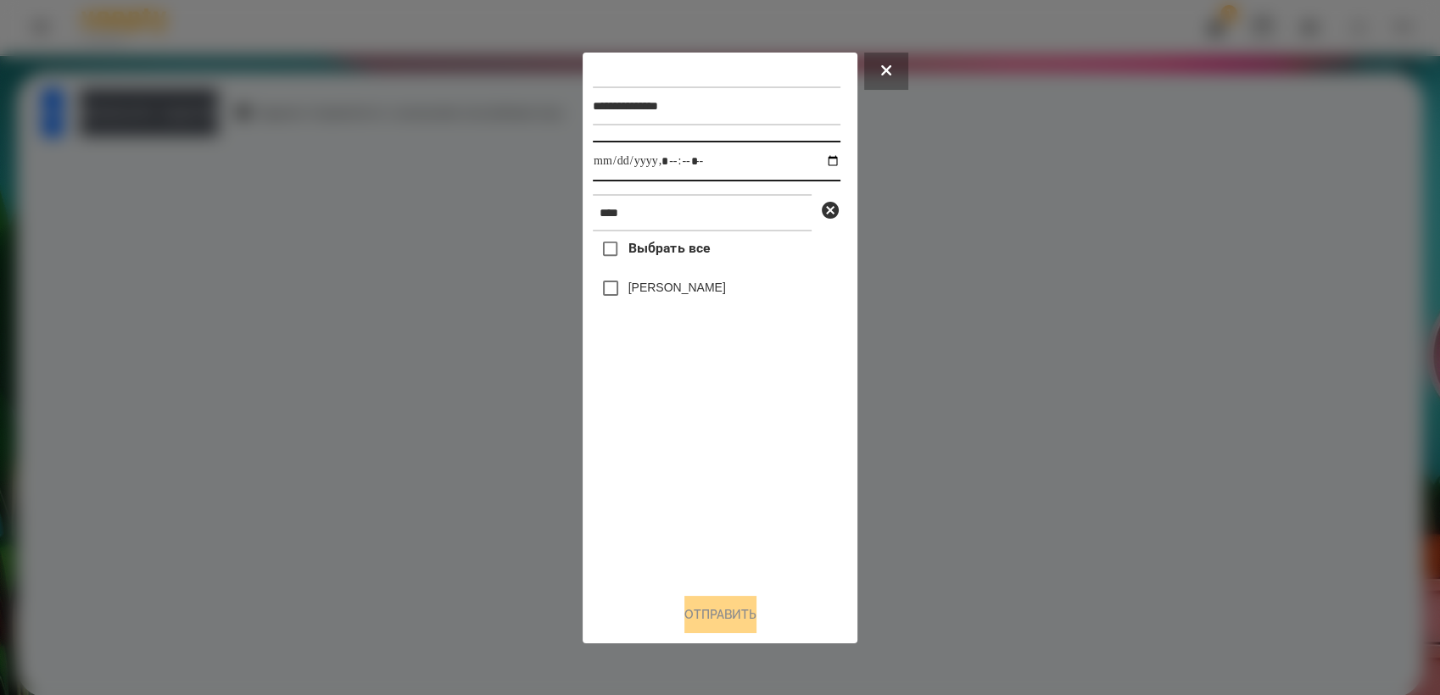
click at [827, 156] on input "datetime-local" at bounding box center [717, 161] width 248 height 41
type input "**********"
drag, startPoint x: 718, startPoint y: 459, endPoint x: 638, endPoint y: 348, distance: 137.2
click at [714, 448] on div "Выбрать все [PERSON_NAME]" at bounding box center [717, 405] width 248 height 348
click at [728, 616] on button "Отправить" at bounding box center [720, 614] width 72 height 37
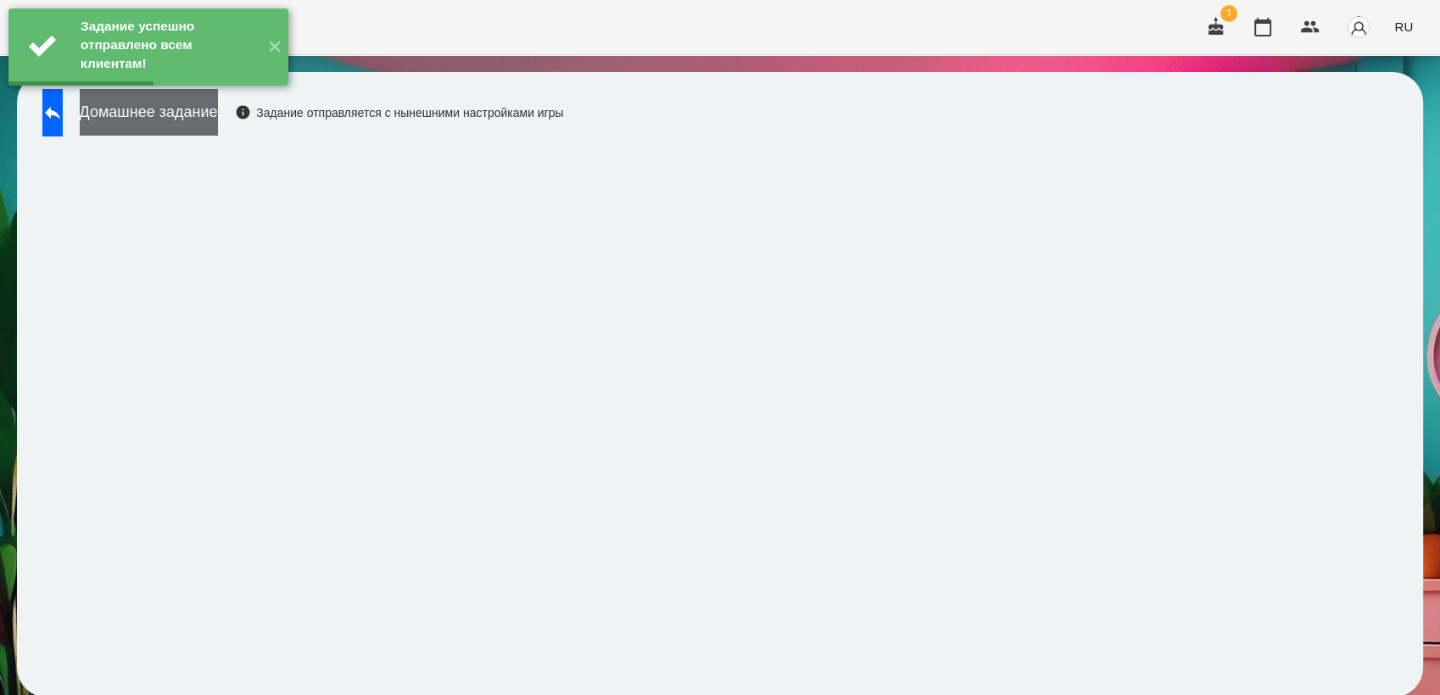
drag, startPoint x: 170, startPoint y: 106, endPoint x: 218, endPoint y: 98, distance: 48.1
click at [174, 105] on button "Домашнее задание" at bounding box center [149, 112] width 138 height 47
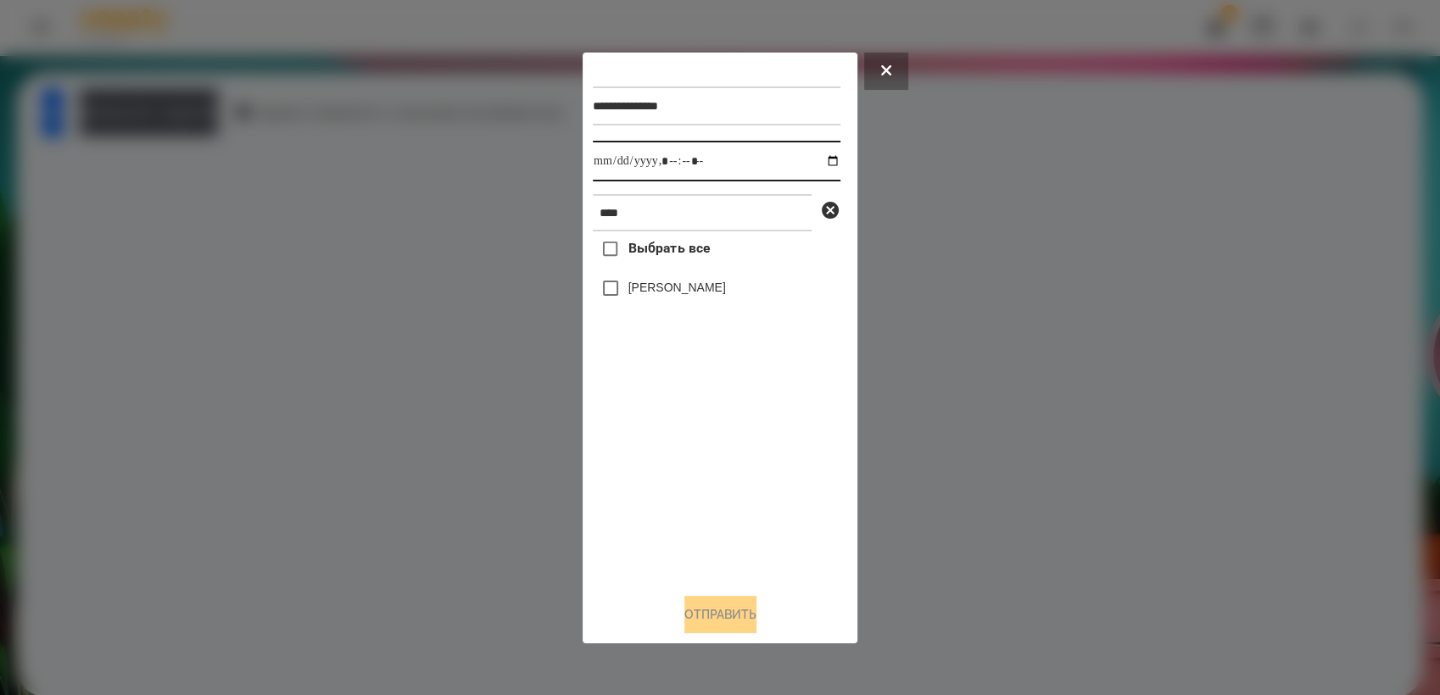
click at [823, 159] on input "datetime-local" at bounding box center [717, 161] width 248 height 41
type input "**********"
drag, startPoint x: 709, startPoint y: 526, endPoint x: 637, endPoint y: 406, distance: 139.6
click at [705, 517] on div "Выбрать все [PERSON_NAME]" at bounding box center [717, 405] width 248 height 348
click at [737, 614] on button "Отправить" at bounding box center [720, 614] width 72 height 37
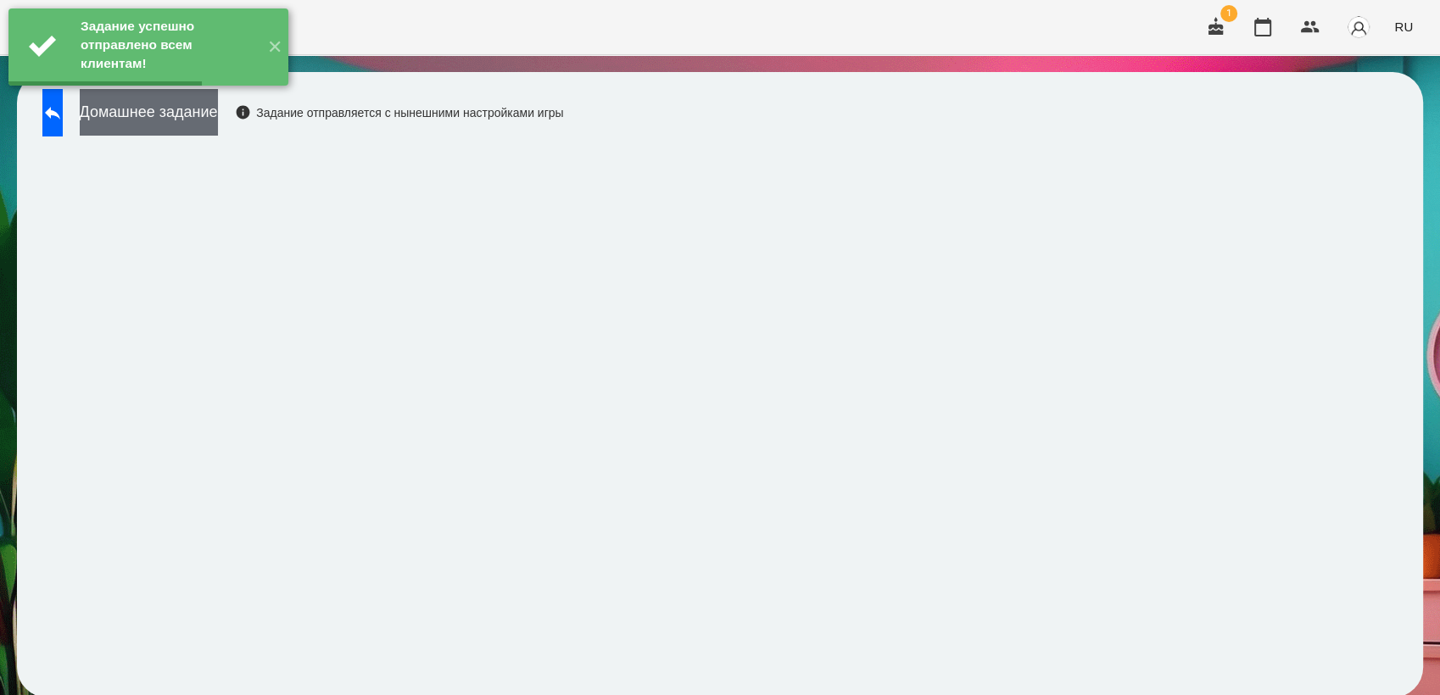
click at [204, 119] on button "Домашнее задание" at bounding box center [149, 112] width 138 height 47
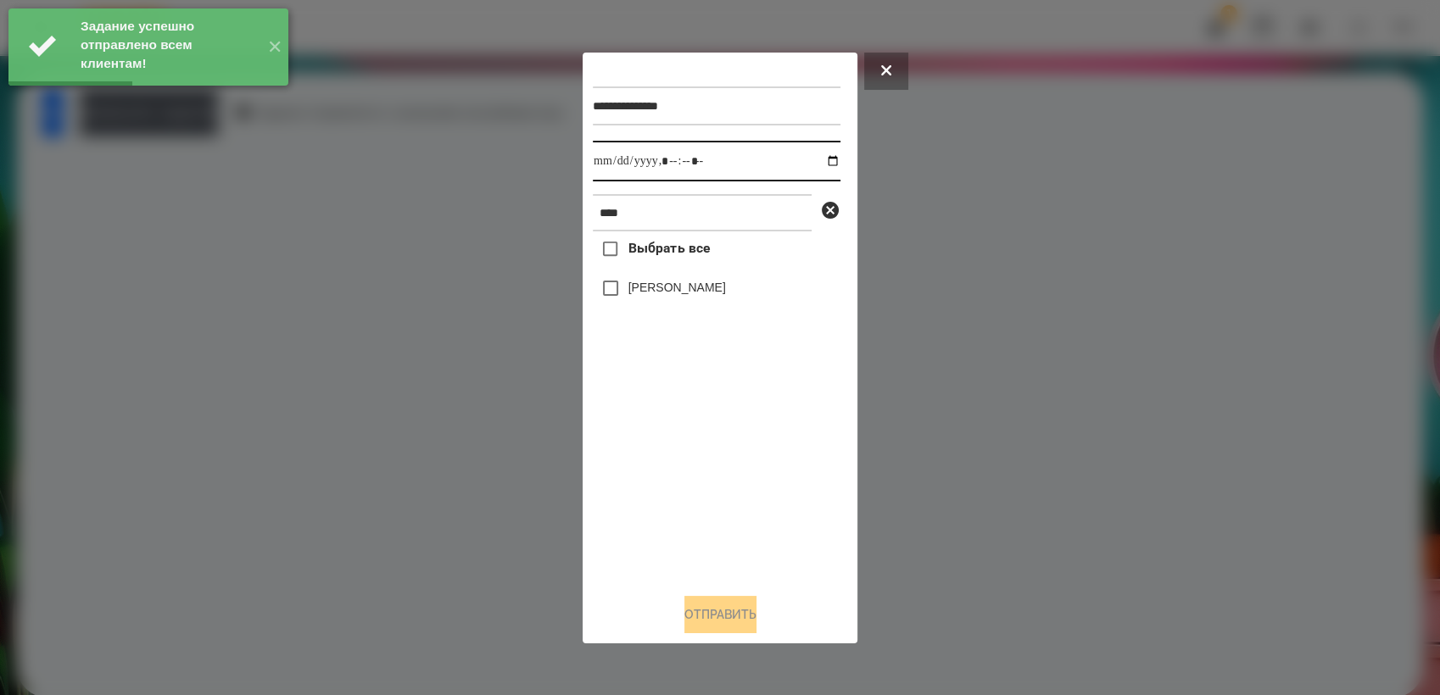
click at [818, 165] on input "datetime-local" at bounding box center [717, 161] width 248 height 41
type input "**********"
drag, startPoint x: 678, startPoint y: 478, endPoint x: 675, endPoint y: 466, distance: 12.3
click at [675, 466] on div "Выбрать все [PERSON_NAME]" at bounding box center [717, 405] width 248 height 348
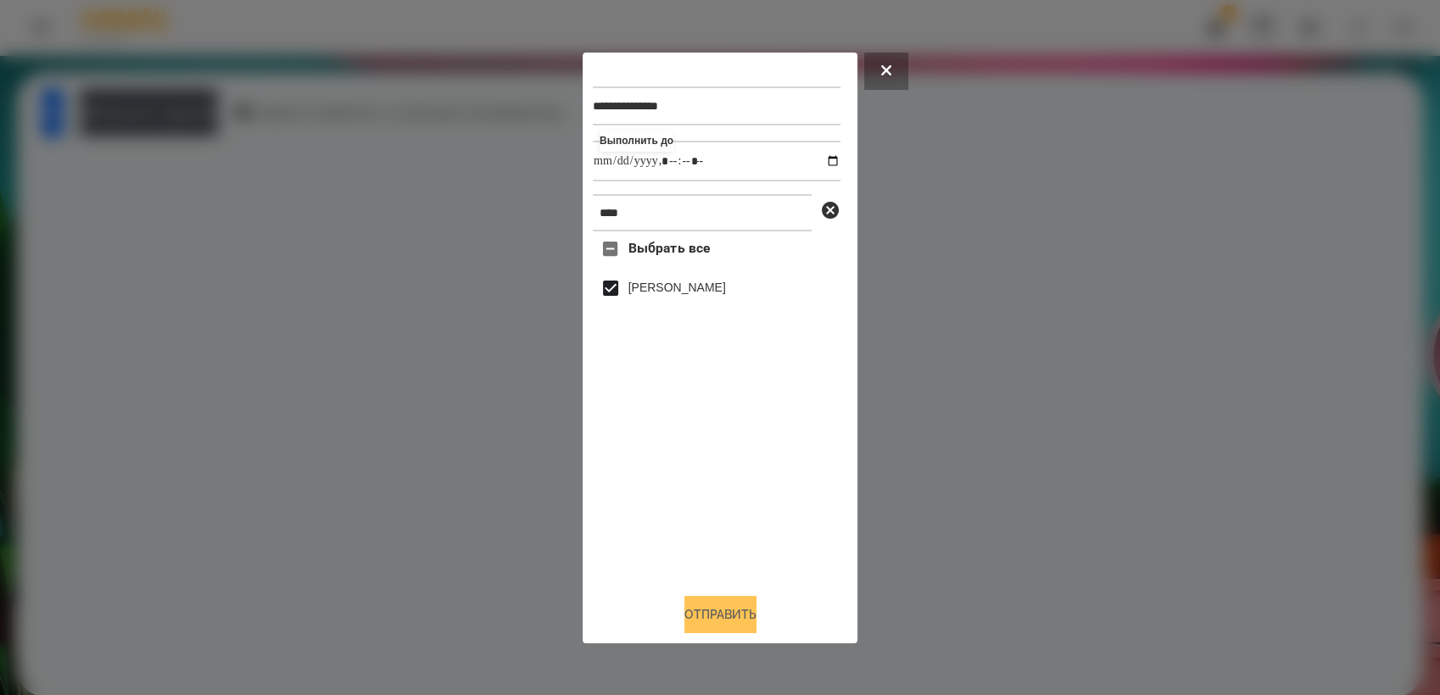
click at [700, 614] on button "Отправить" at bounding box center [720, 614] width 72 height 37
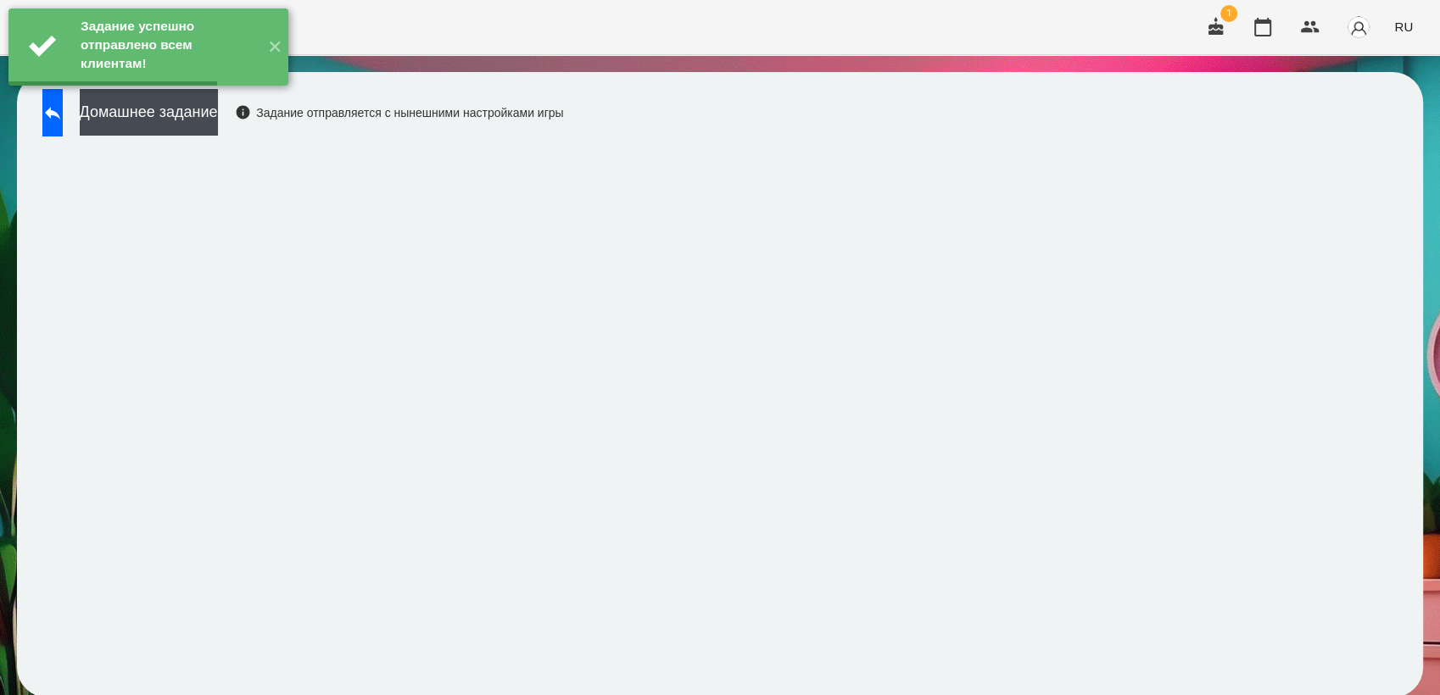
click at [218, 120] on button "Домашнее задание" at bounding box center [149, 112] width 138 height 47
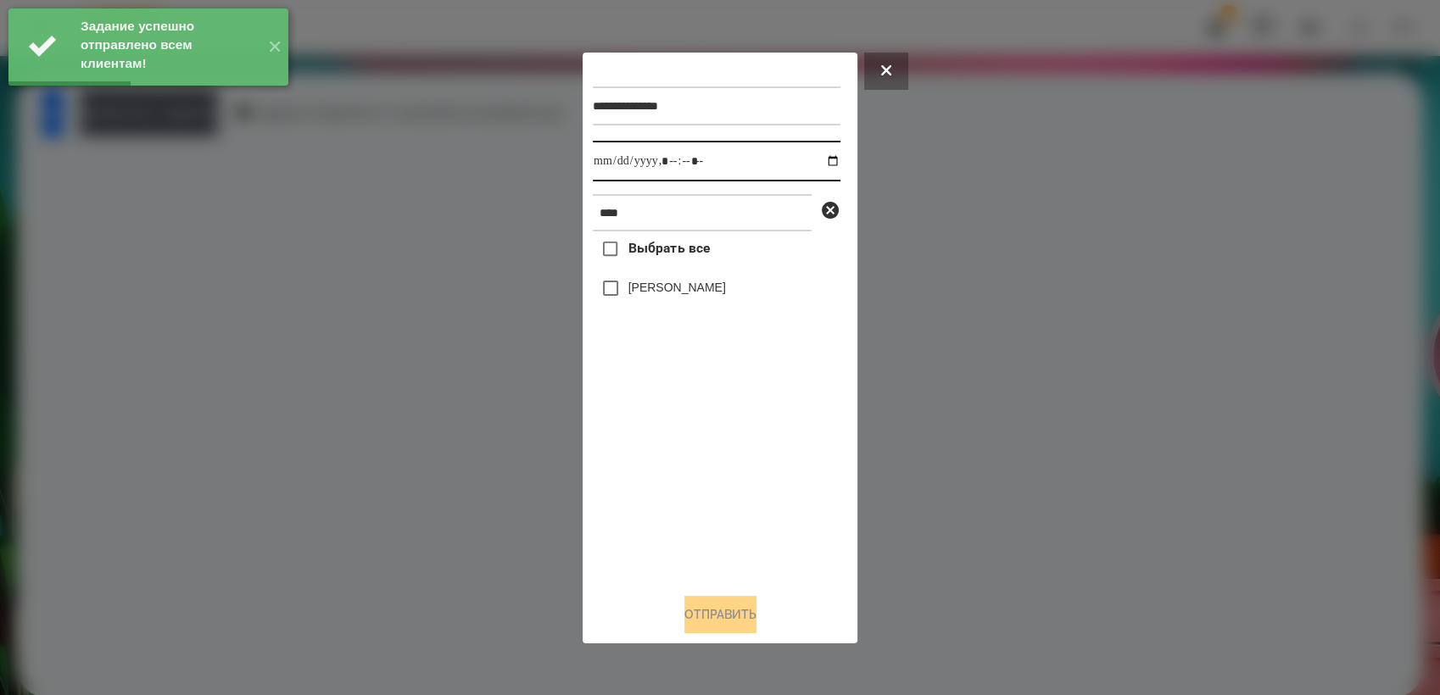
click at [822, 163] on input "datetime-local" at bounding box center [717, 161] width 248 height 41
type input "**********"
click at [705, 485] on div "Выбрать все [PERSON_NAME]" at bounding box center [717, 405] width 248 height 348
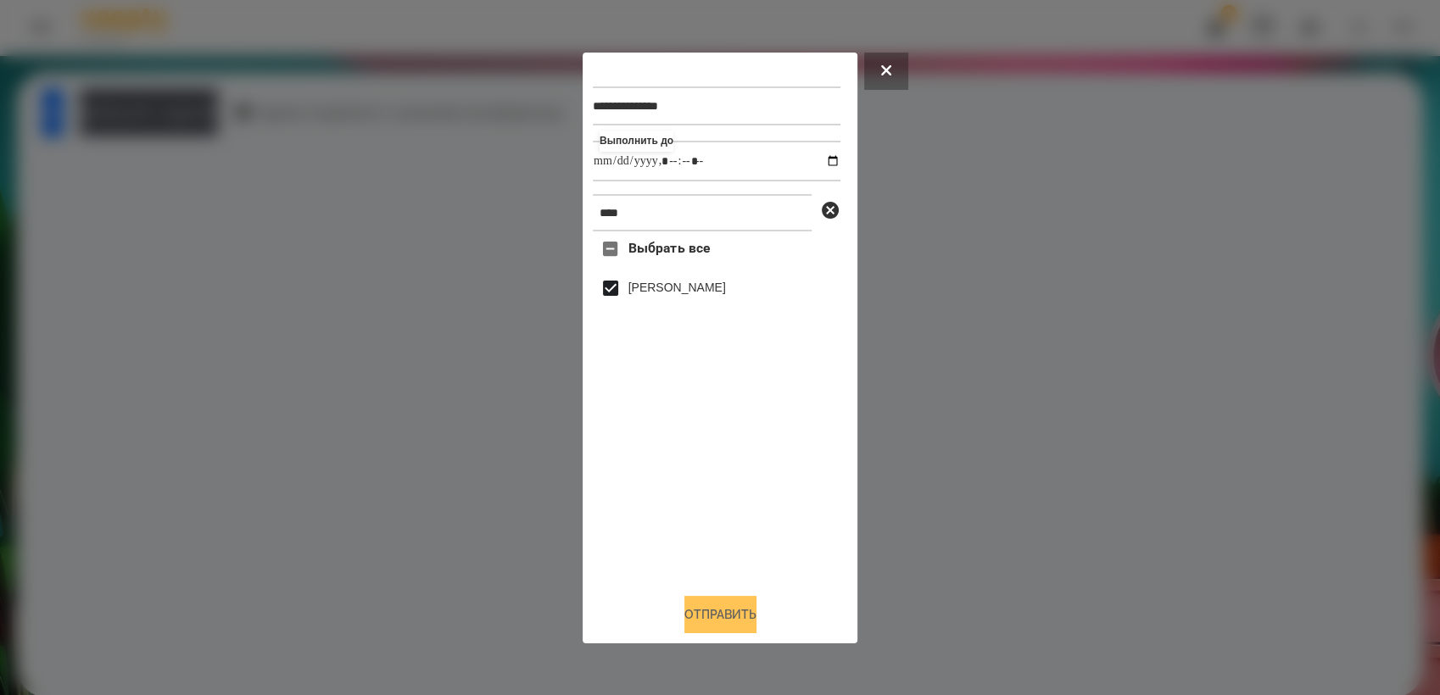
click at [729, 623] on button "Отправить" at bounding box center [720, 614] width 72 height 37
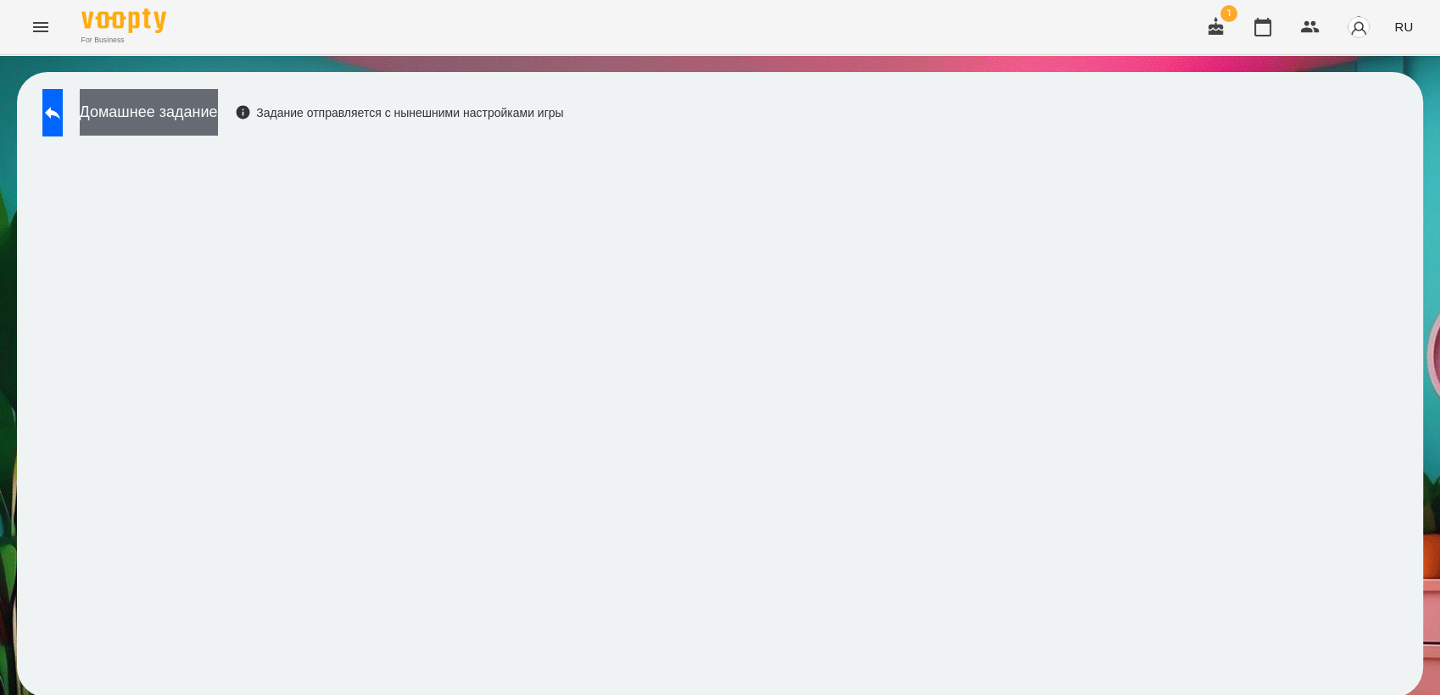
click at [177, 102] on button "Домашнее задание" at bounding box center [149, 112] width 138 height 47
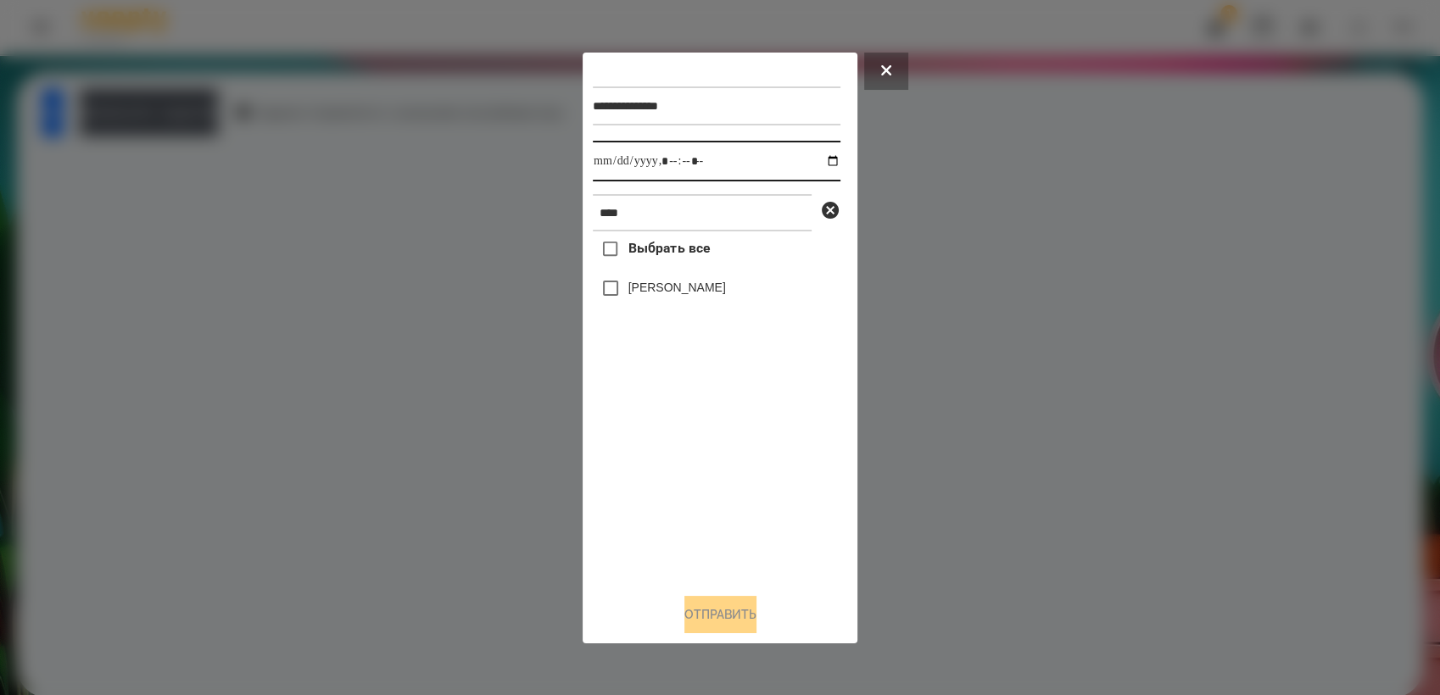
click at [823, 159] on input "datetime-local" at bounding box center [717, 161] width 248 height 41
type input "**********"
drag, startPoint x: 698, startPoint y: 482, endPoint x: 692, endPoint y: 471, distance: 12.5
click at [697, 480] on div "Выбрать все [PERSON_NAME]" at bounding box center [717, 405] width 248 height 348
click at [744, 611] on button "Отправить" at bounding box center [720, 614] width 72 height 37
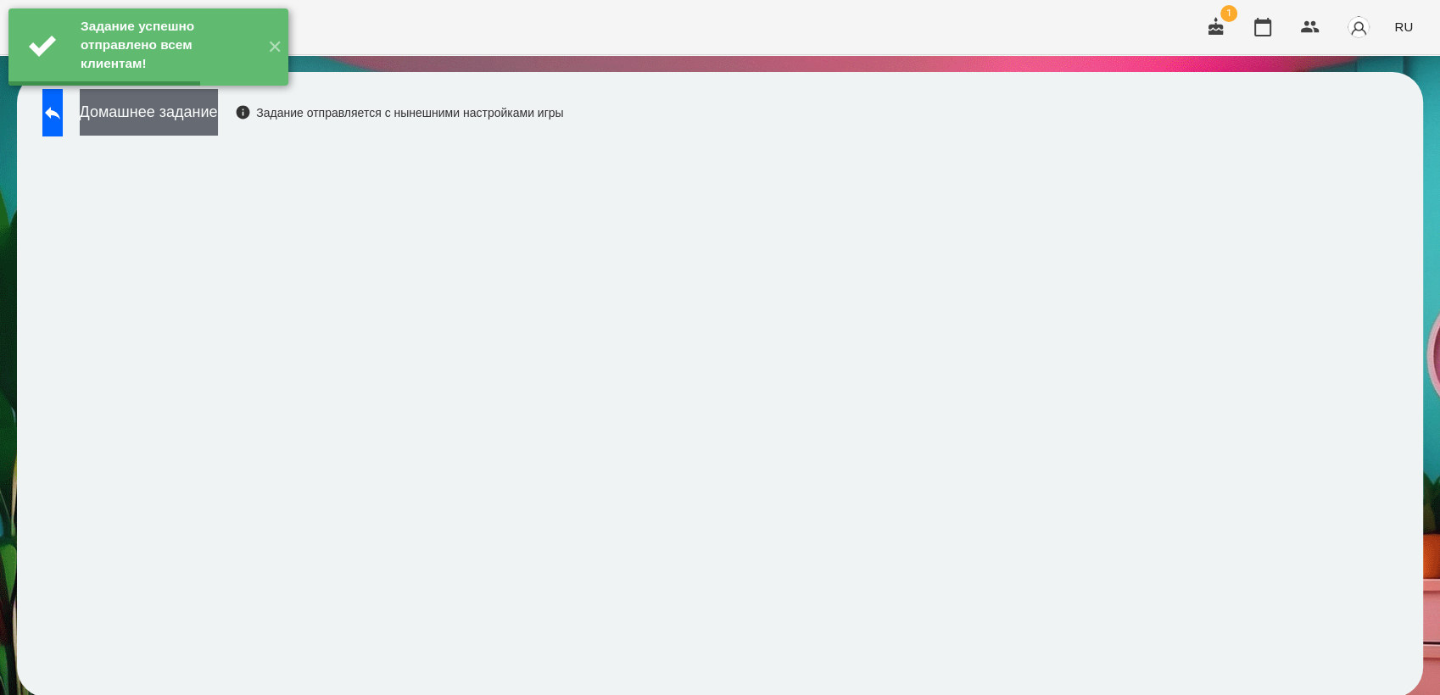
click at [190, 116] on button "Домашнее задание" at bounding box center [149, 112] width 138 height 47
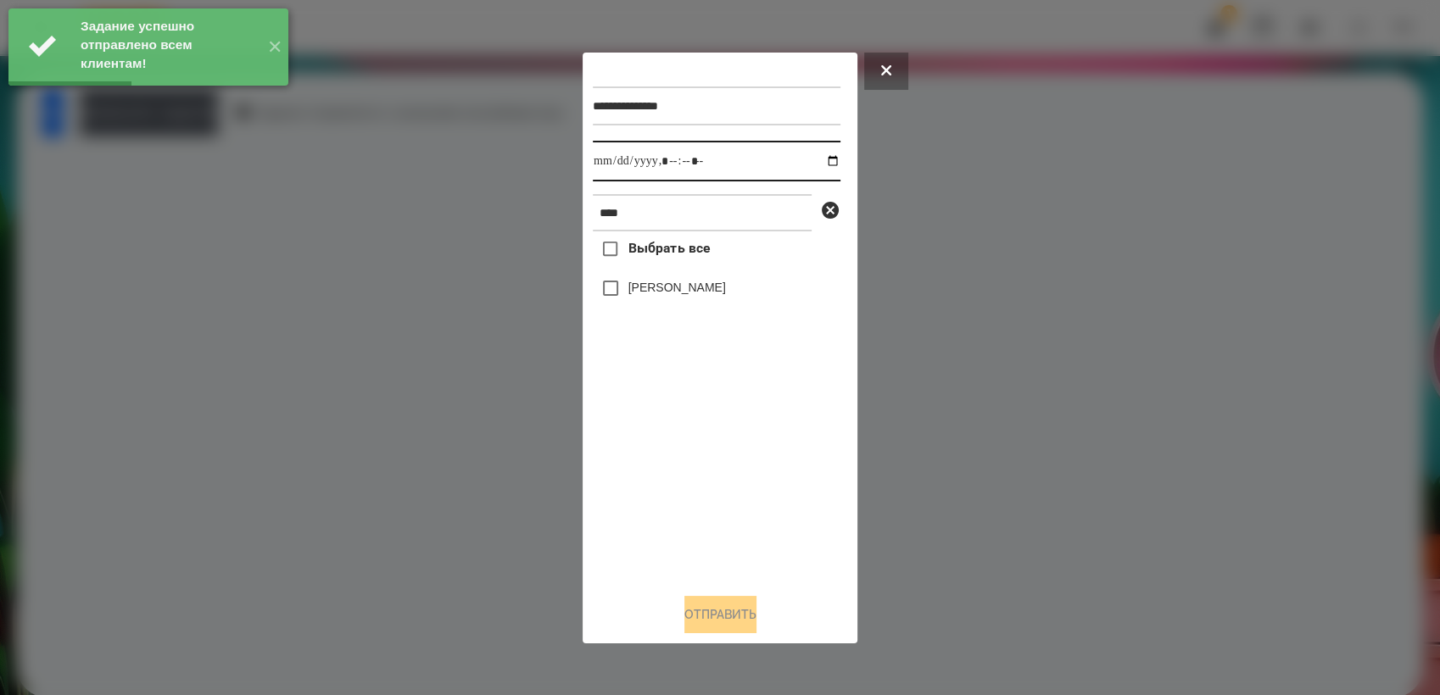
click at [818, 162] on input "datetime-local" at bounding box center [717, 161] width 248 height 41
type input "**********"
drag, startPoint x: 728, startPoint y: 505, endPoint x: 643, endPoint y: 360, distance: 168.0
click at [727, 504] on div "Выбрать все [PERSON_NAME]" at bounding box center [717, 405] width 248 height 348
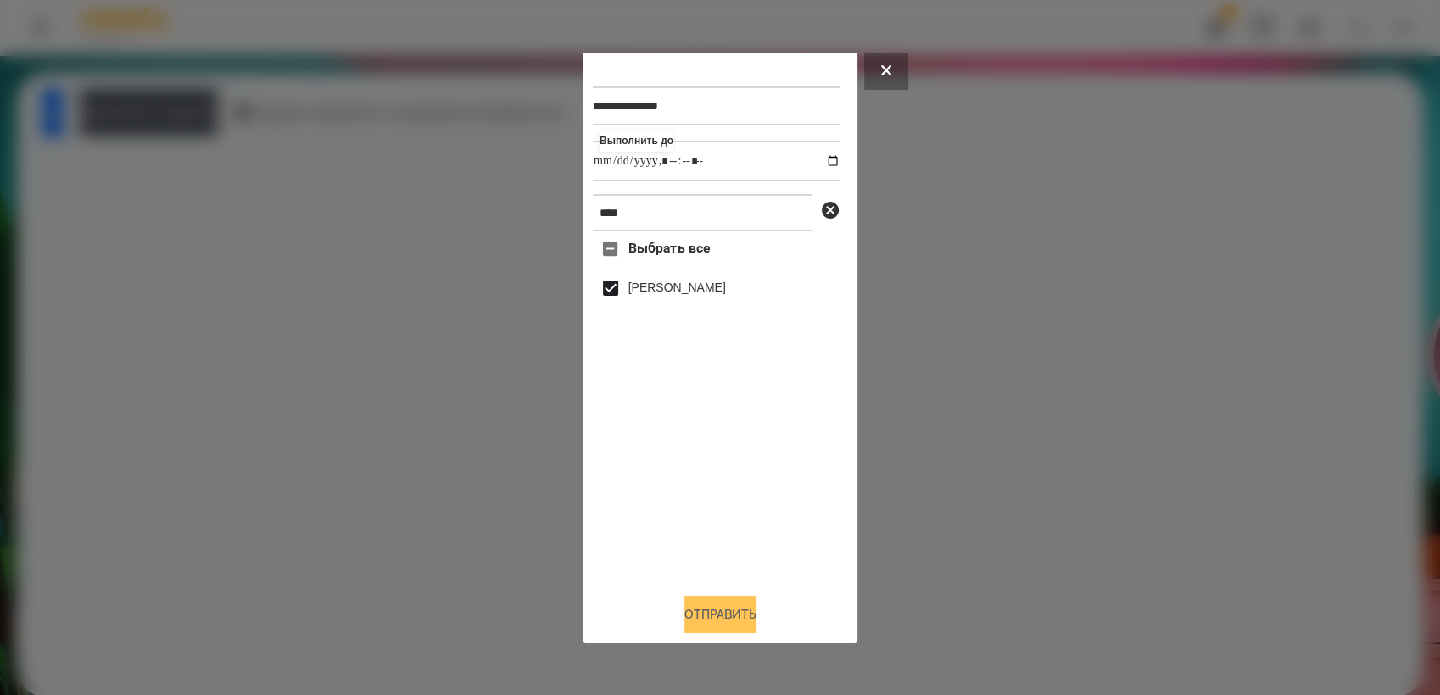
click at [739, 614] on button "Отправить" at bounding box center [720, 614] width 72 height 37
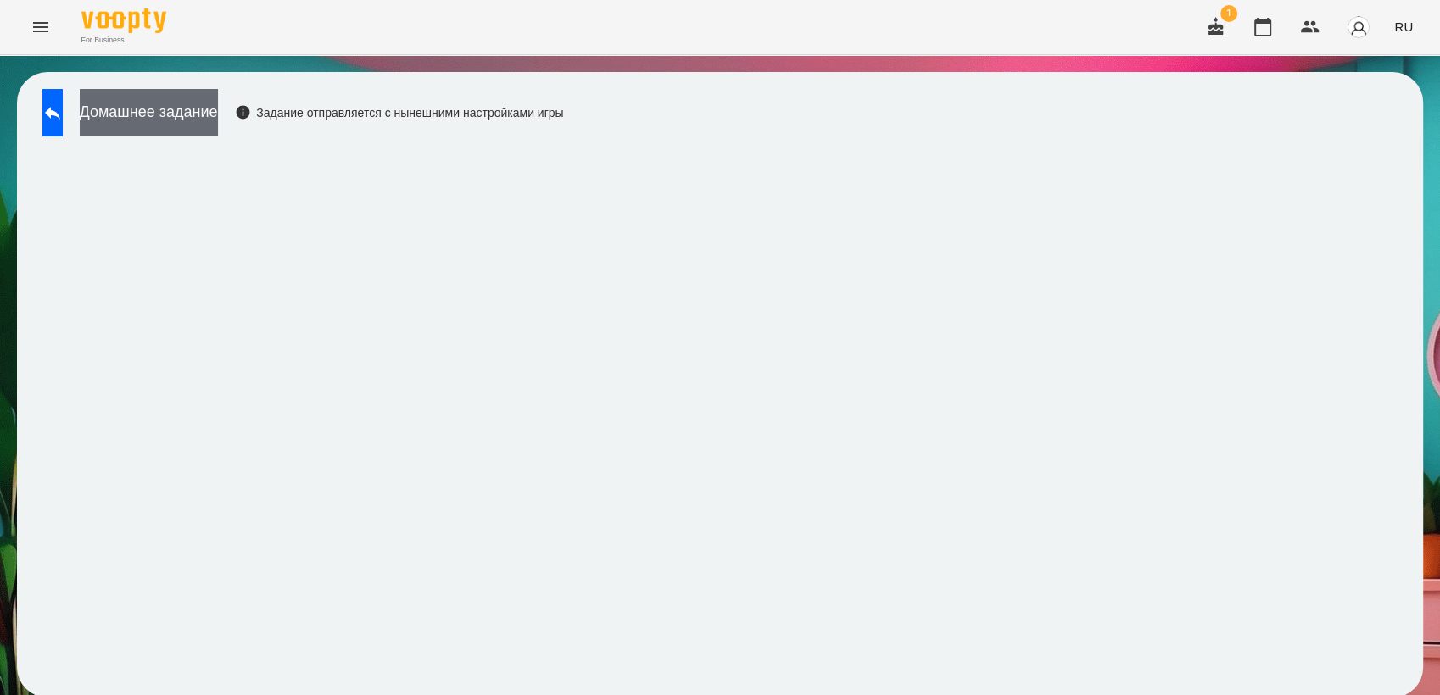
click at [184, 112] on button "Домашнее задание" at bounding box center [149, 112] width 138 height 47
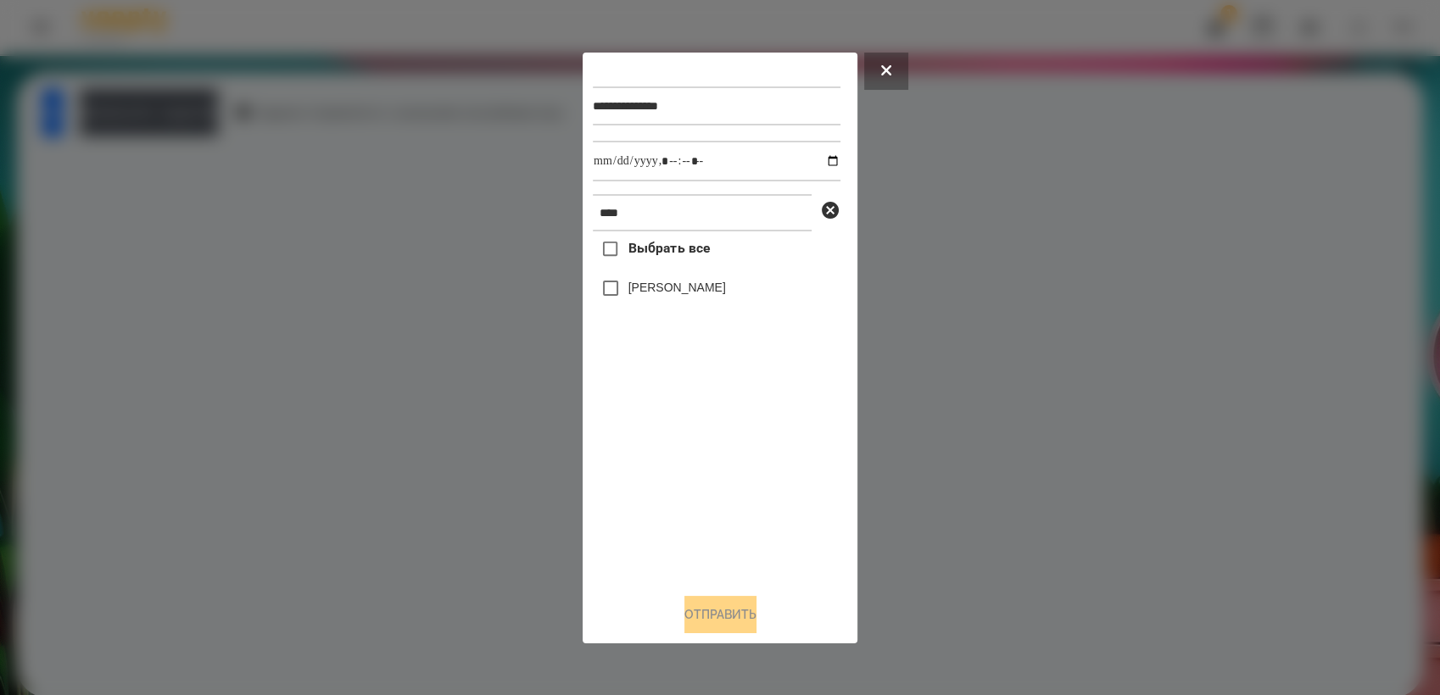
click at [875, 59] on button at bounding box center [886, 71] width 44 height 37
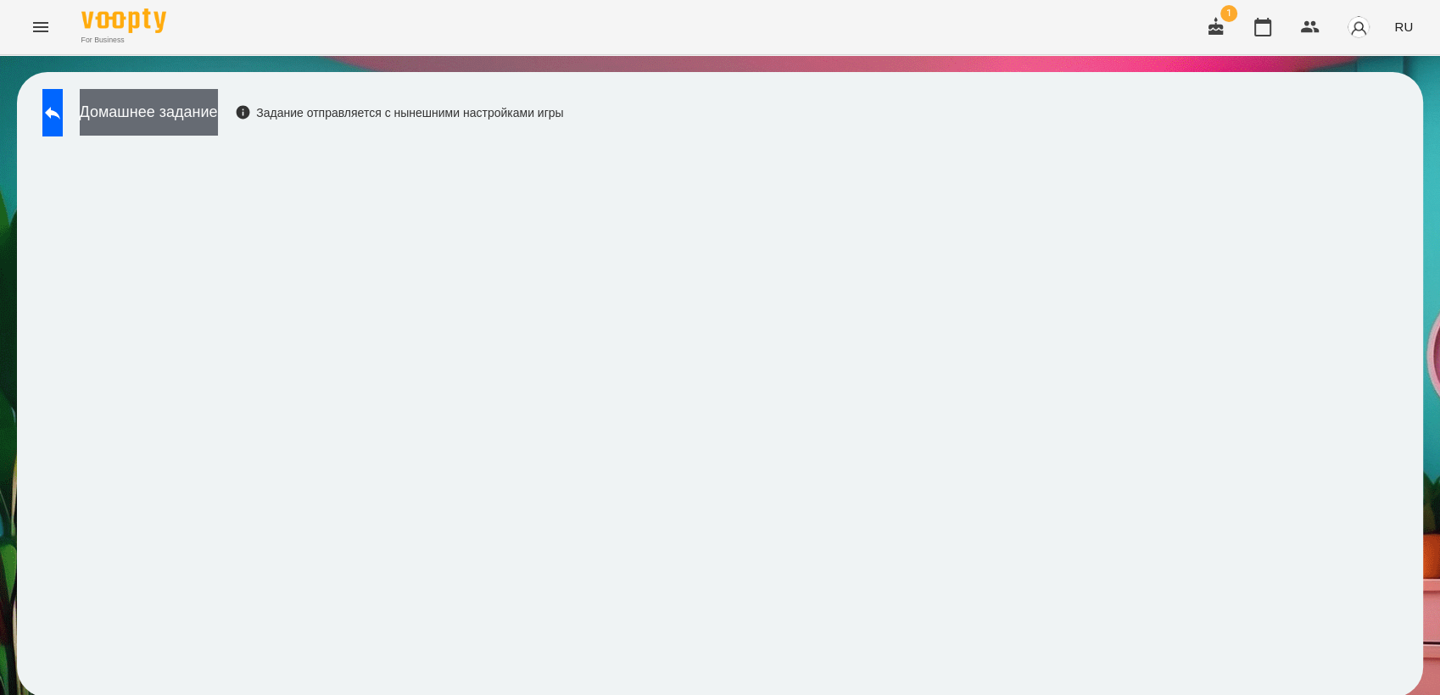
click at [171, 118] on button "Домашнее задание" at bounding box center [149, 112] width 138 height 47
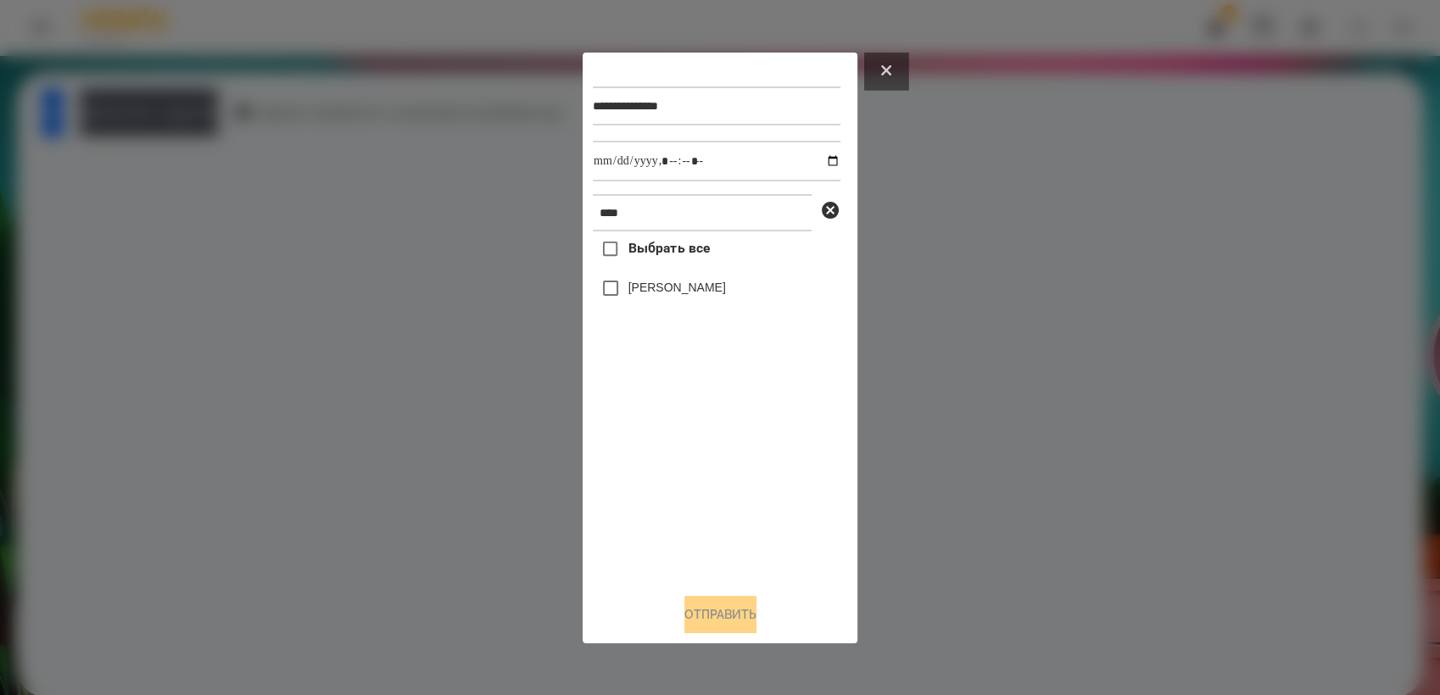
click at [883, 68] on icon at bounding box center [886, 70] width 10 height 10
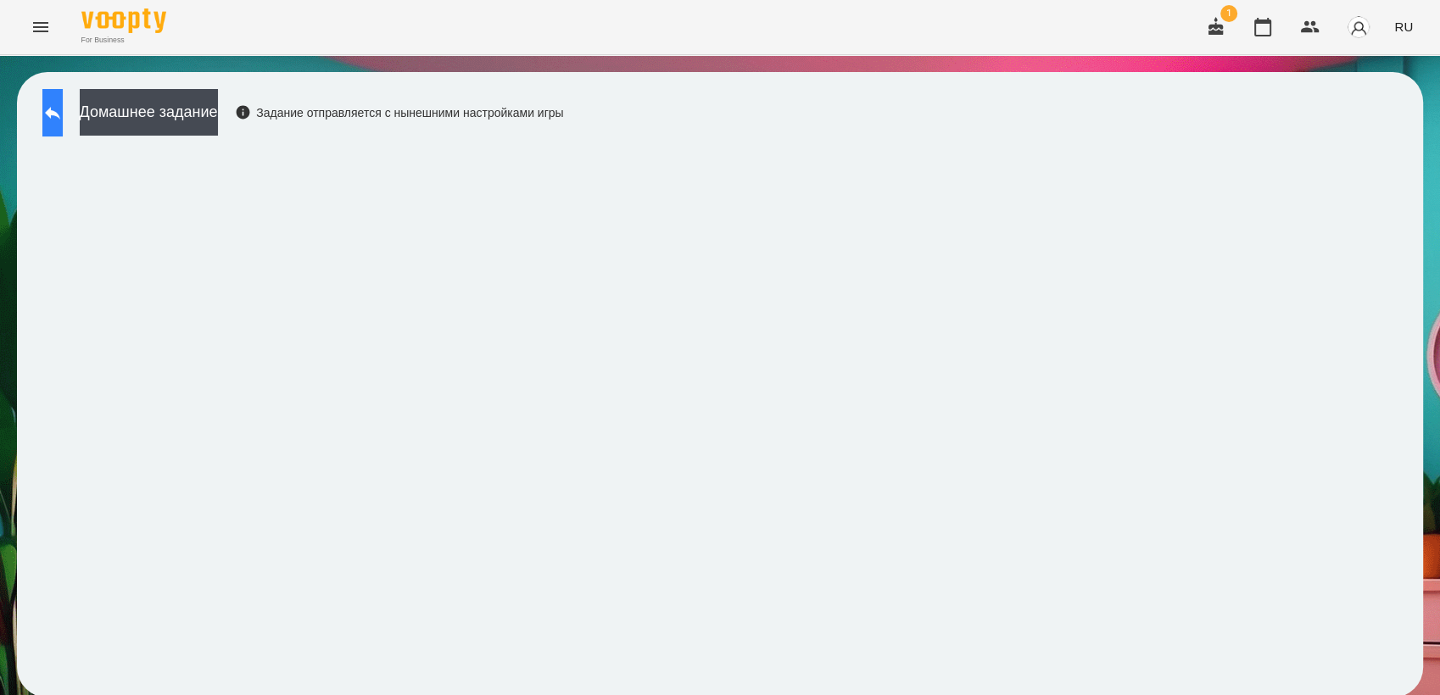
click at [63, 120] on icon at bounding box center [52, 113] width 20 height 20
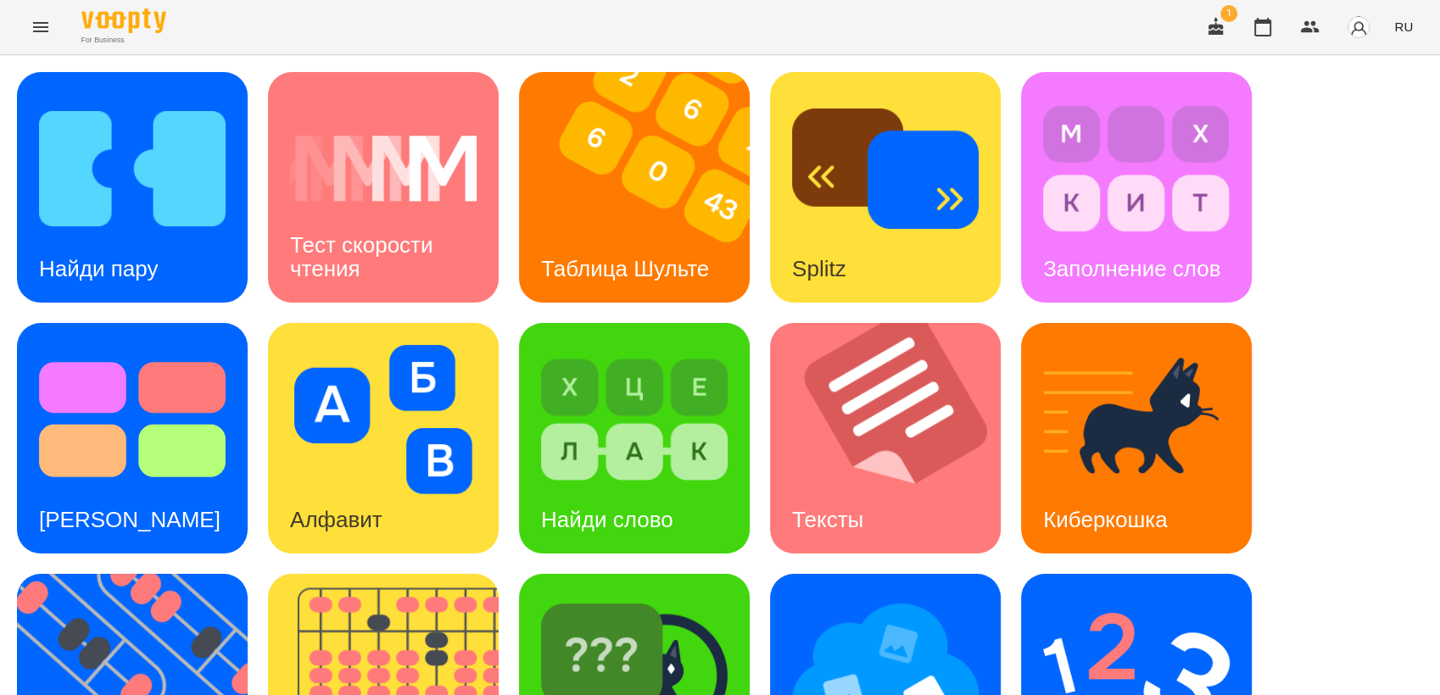
scroll to position [376, 0]
click at [584, 596] on img at bounding box center [634, 670] width 187 height 149
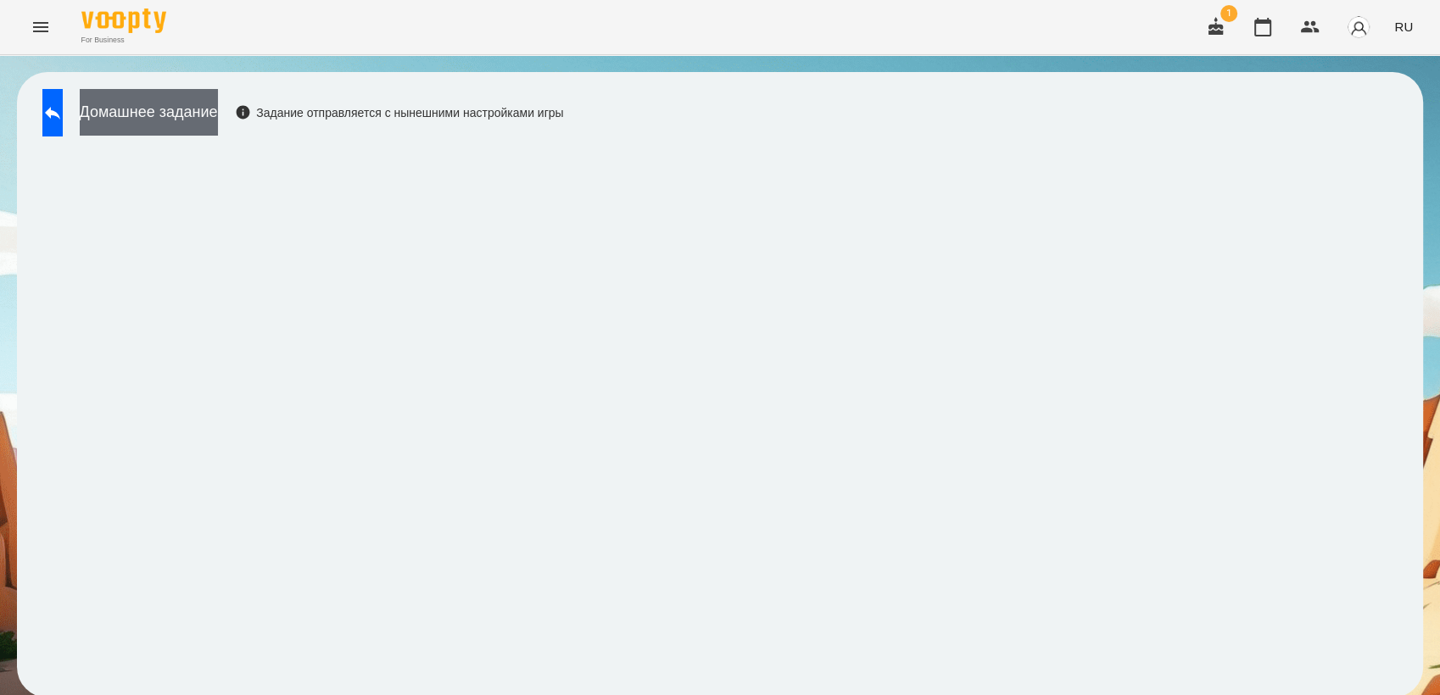
click at [198, 123] on button "Домашнее задание" at bounding box center [149, 112] width 138 height 47
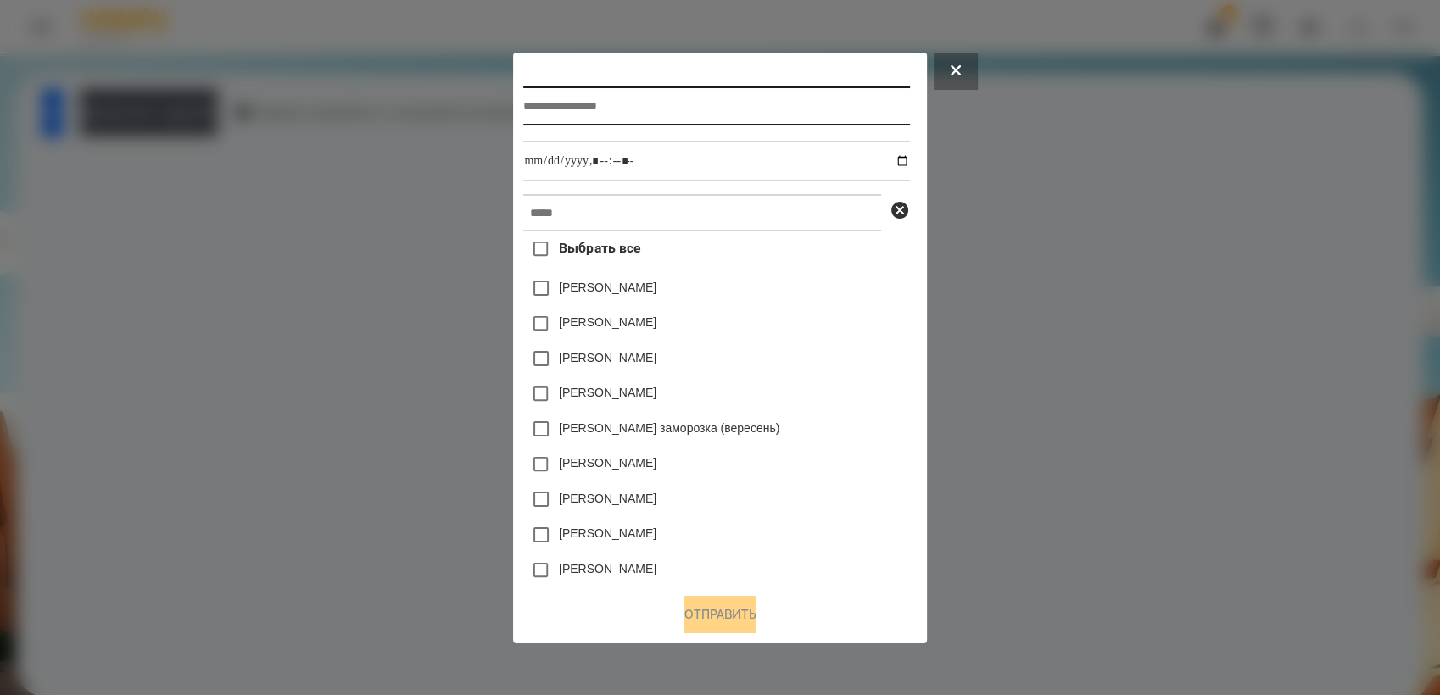
click at [590, 92] on input "text" at bounding box center [716, 105] width 386 height 39
type input "*"
type input "**********"
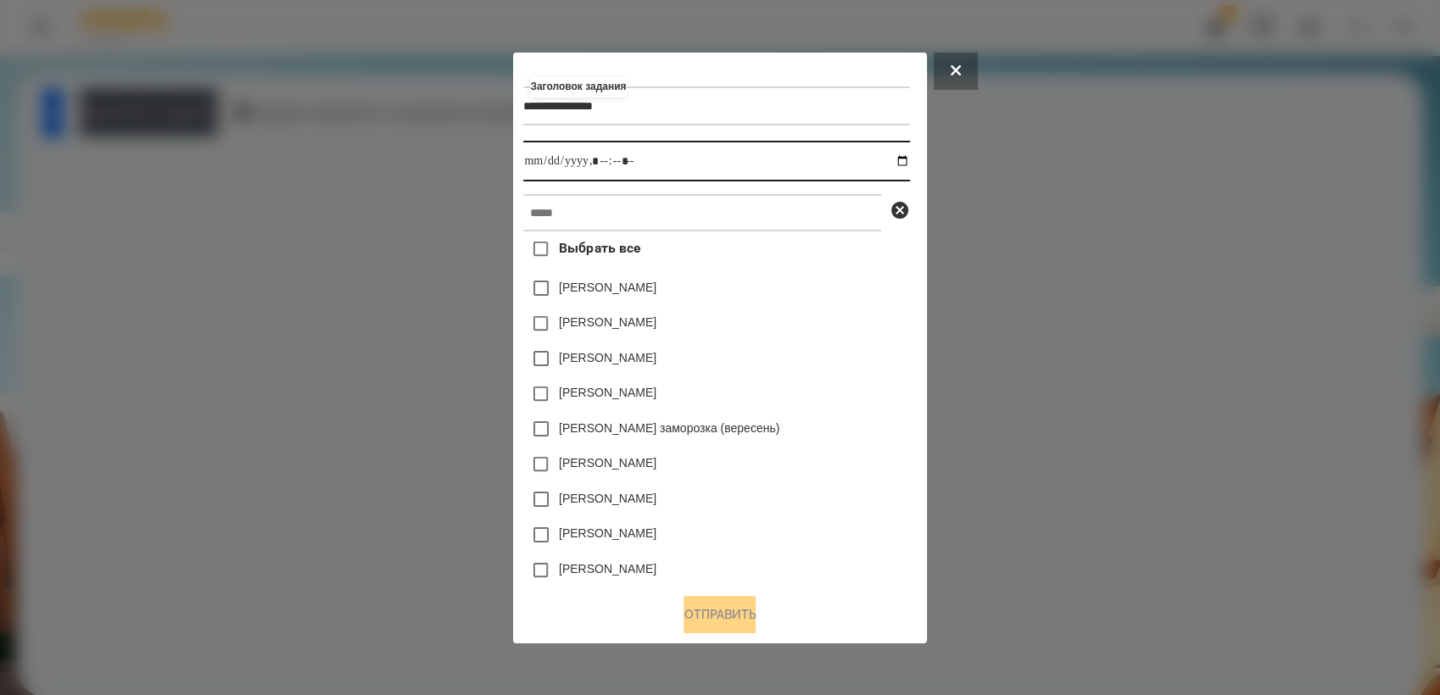
click at [908, 163] on input "datetime-local" at bounding box center [716, 161] width 386 height 41
type input "**********"
click at [823, 401] on div "[PERSON_NAME]" at bounding box center [716, 394] width 386 height 36
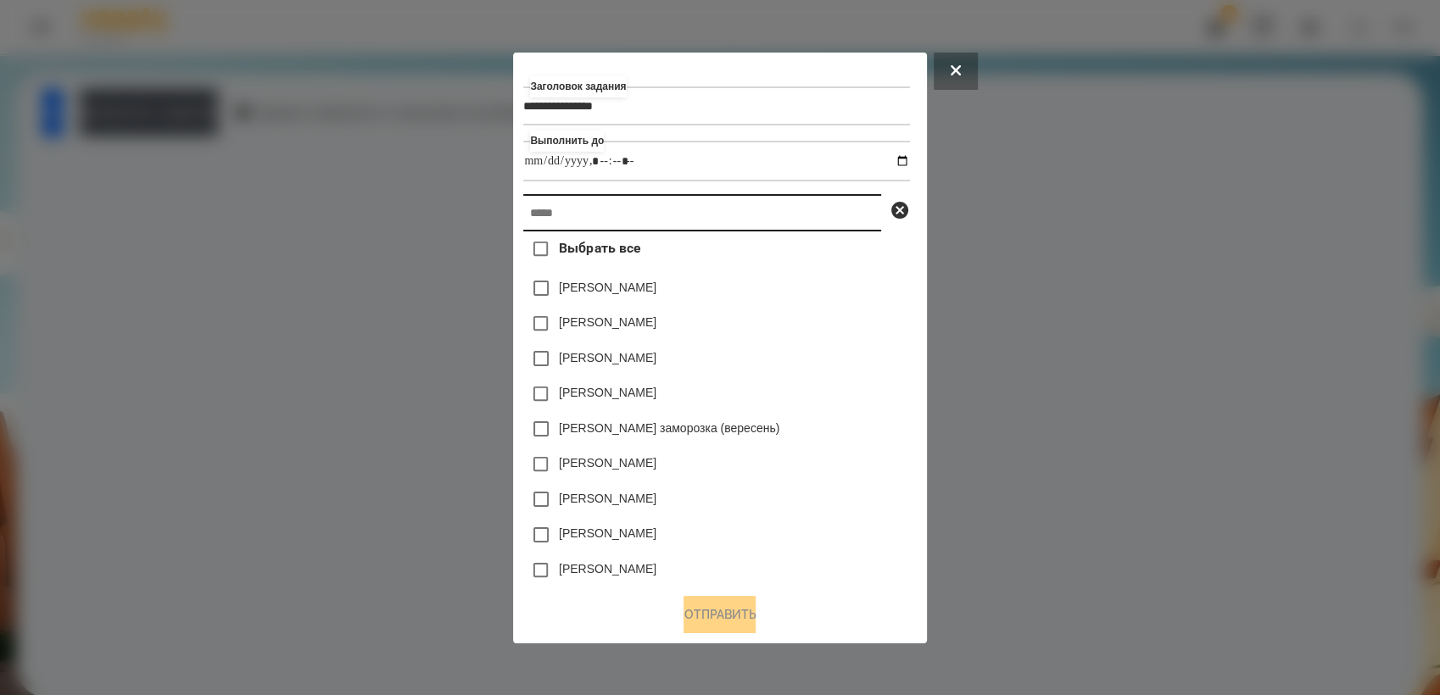
click at [661, 218] on input "text" at bounding box center [702, 212] width 358 height 37
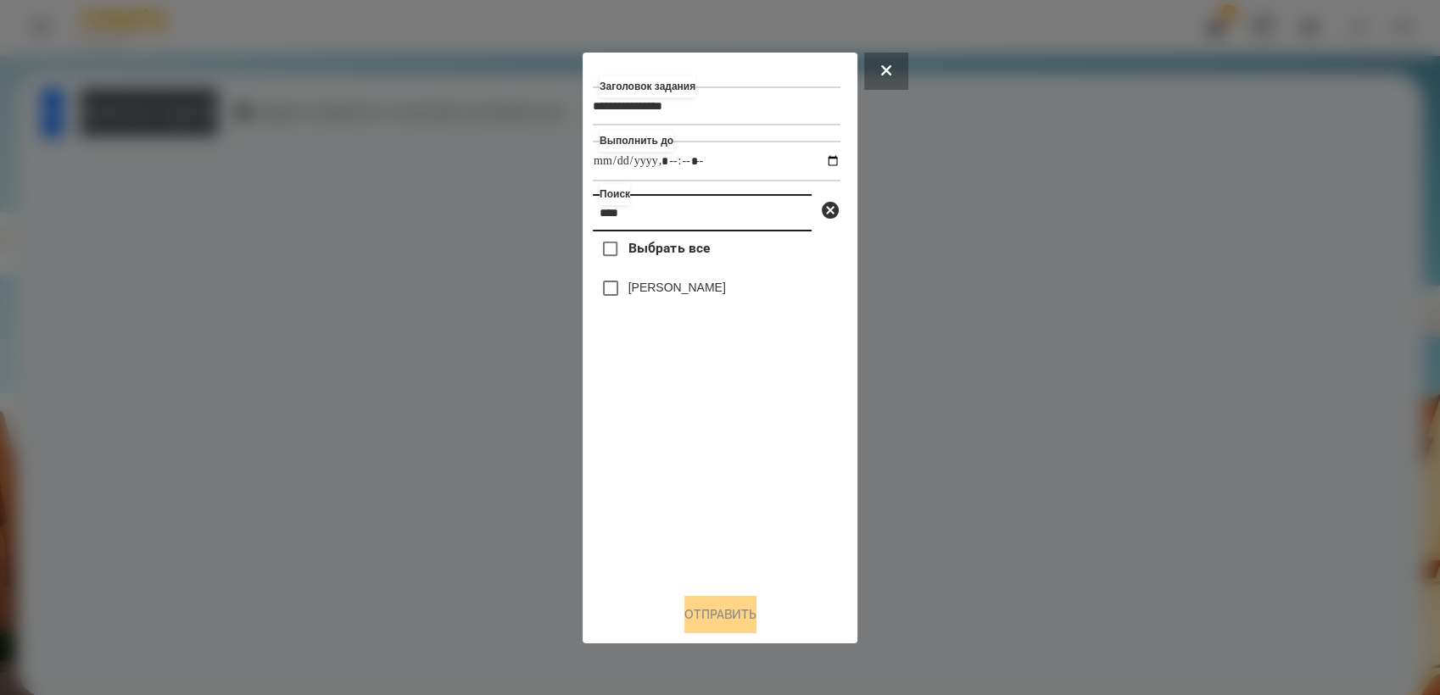
type input "****"
click at [694, 627] on button "Отправить" at bounding box center [720, 614] width 72 height 37
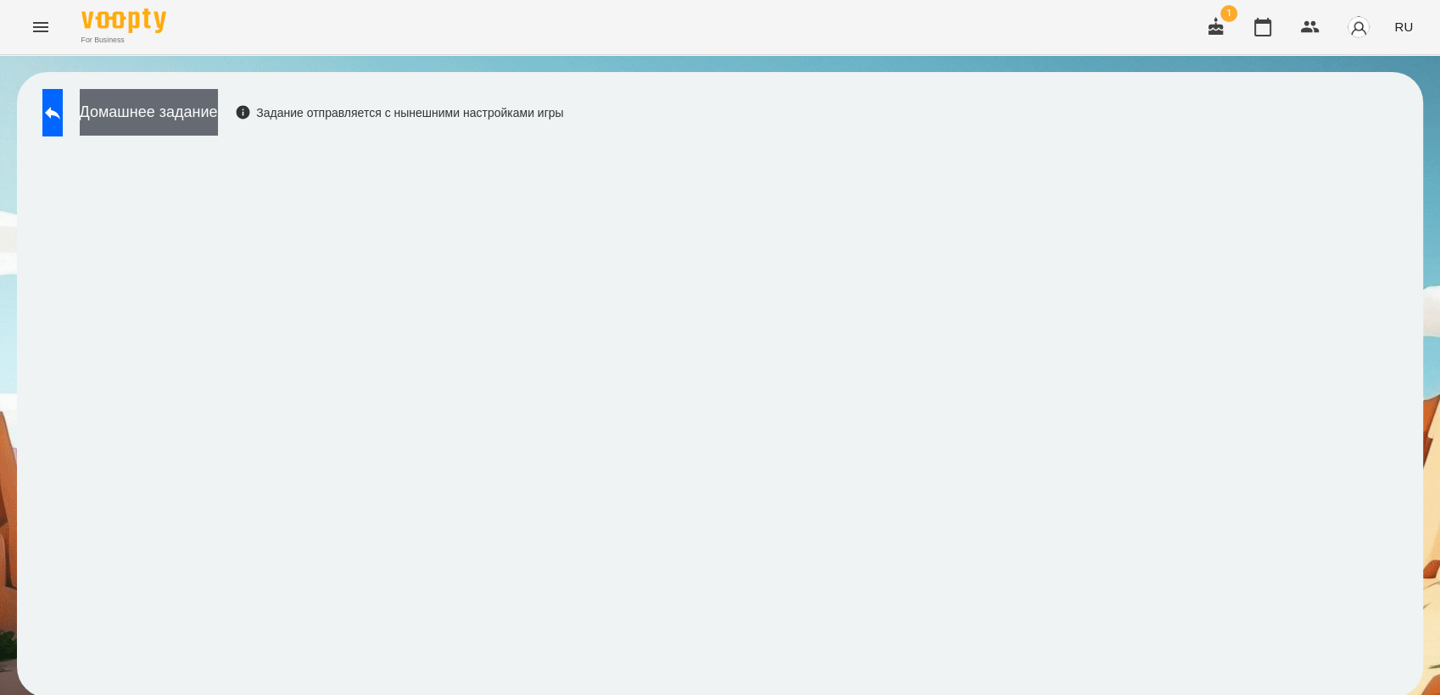
click at [204, 126] on button "Домашнее задание" at bounding box center [149, 112] width 138 height 47
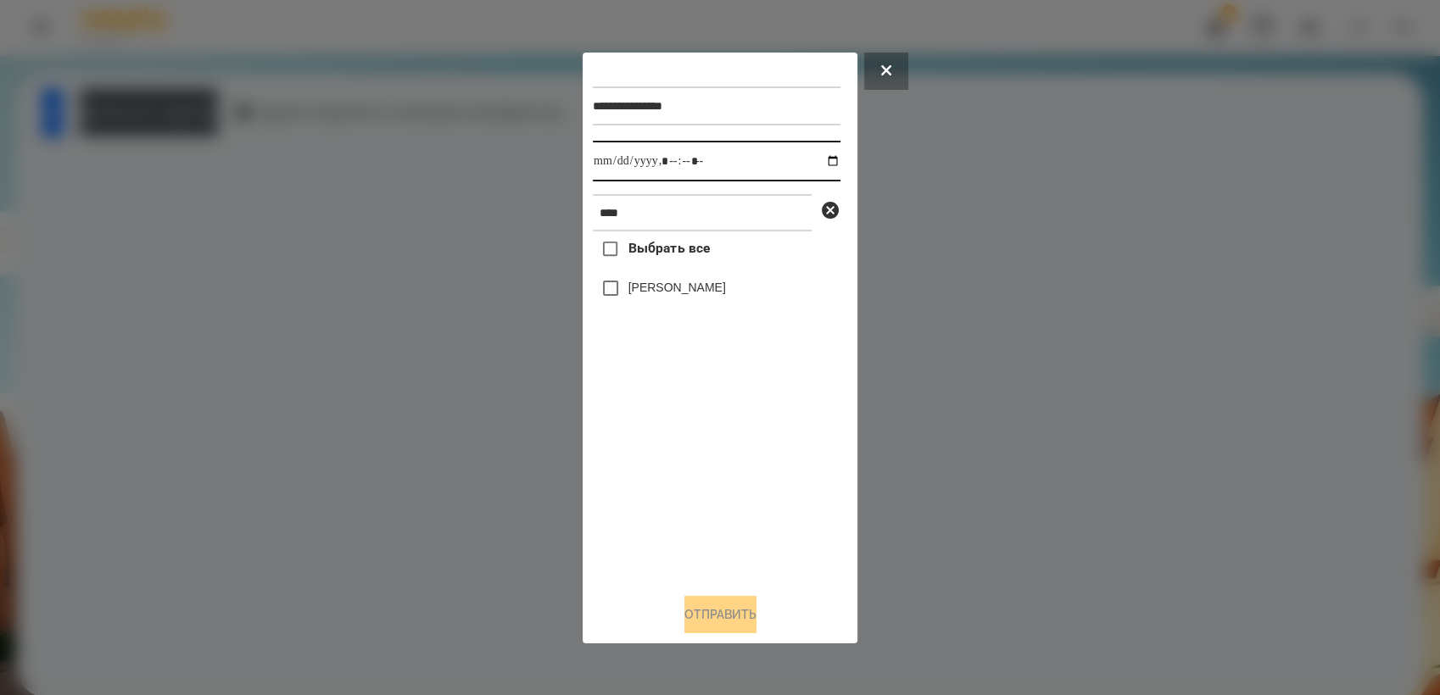
drag, startPoint x: 820, startPoint y: 158, endPoint x: 828, endPoint y: 159, distance: 8.6
click at [826, 159] on input "datetime-local" at bounding box center [717, 161] width 248 height 41
type input "**********"
drag, startPoint x: 726, startPoint y: 472, endPoint x: 616, endPoint y: 315, distance: 191.2
click at [725, 471] on div "Выбрать все [PERSON_NAME]" at bounding box center [717, 405] width 248 height 348
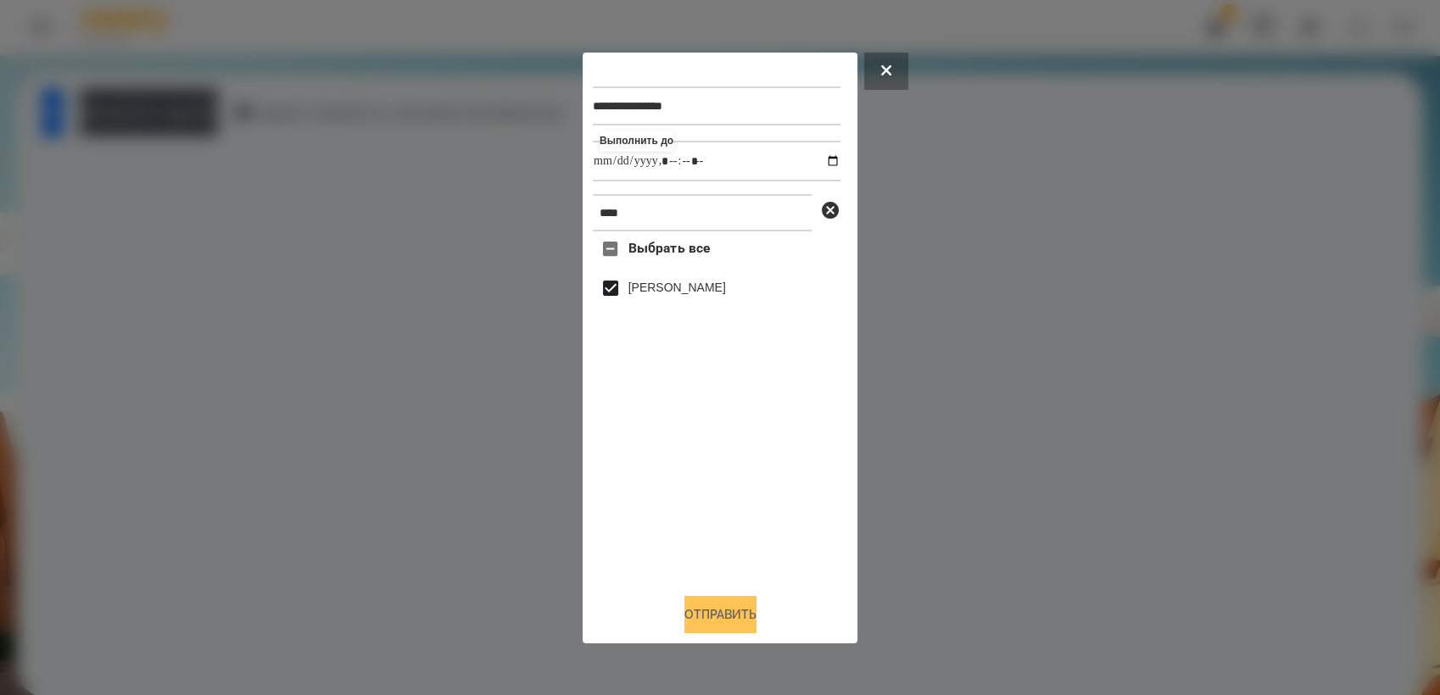
click at [740, 618] on button "Отправить" at bounding box center [720, 614] width 72 height 37
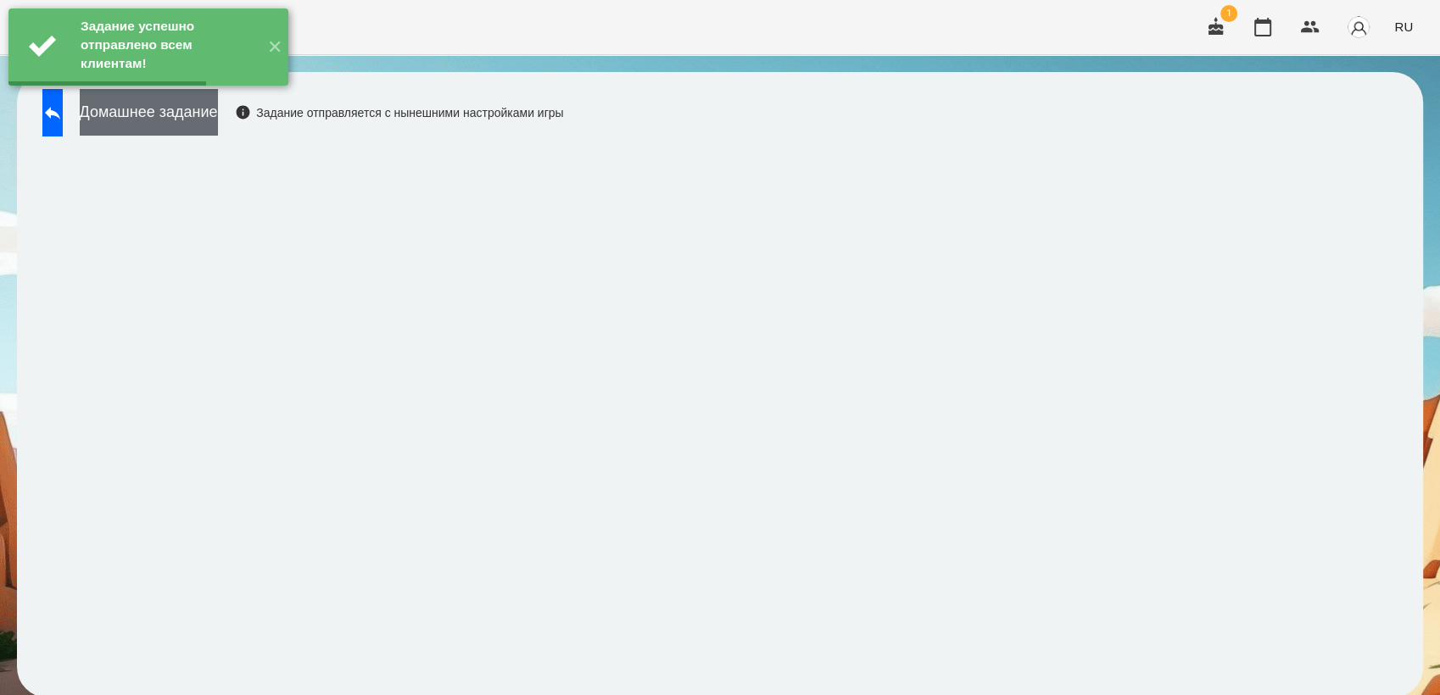
drag, startPoint x: 204, startPoint y: 107, endPoint x: 217, endPoint y: 106, distance: 13.6
click at [217, 106] on button "Домашнее задание" at bounding box center [149, 112] width 138 height 47
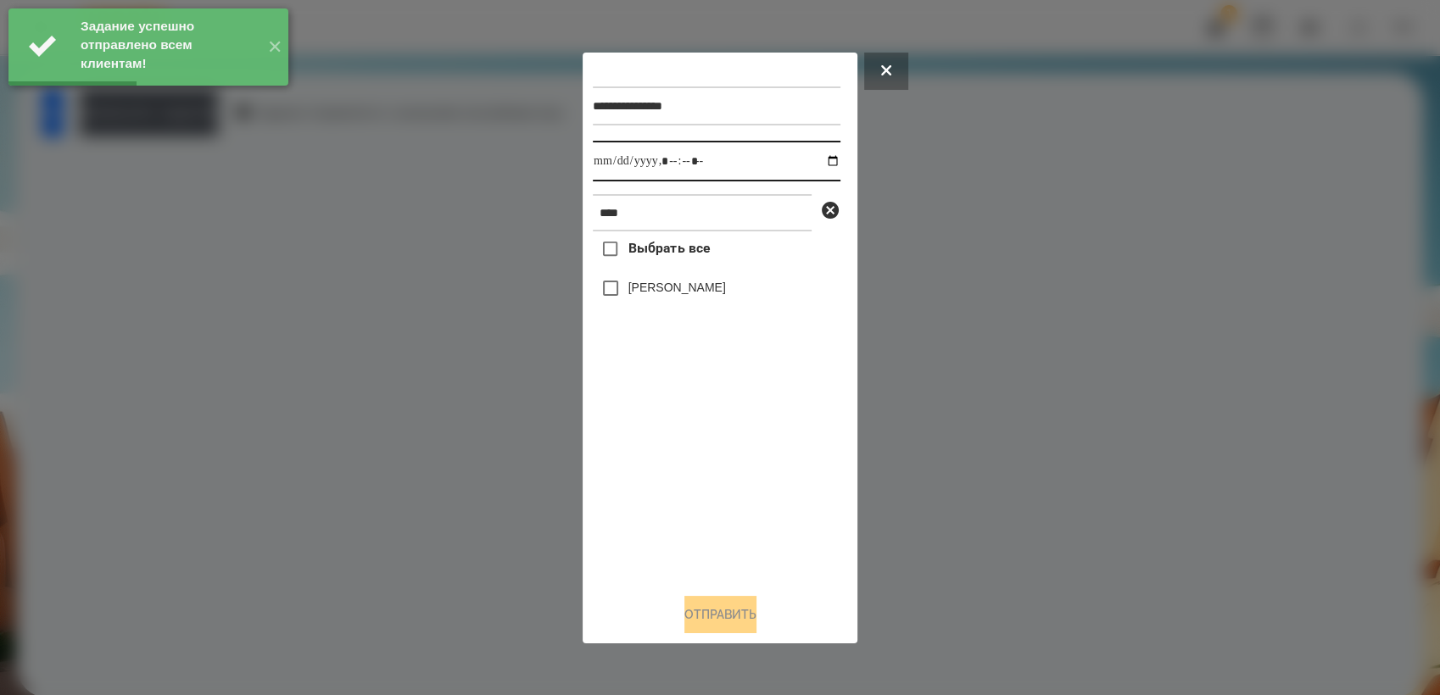
click at [823, 156] on input "datetime-local" at bounding box center [717, 161] width 248 height 41
type input "**********"
drag, startPoint x: 691, startPoint y: 452, endPoint x: 680, endPoint y: 434, distance: 20.9
click at [691, 451] on div "Выбрать все [PERSON_NAME]" at bounding box center [717, 405] width 248 height 348
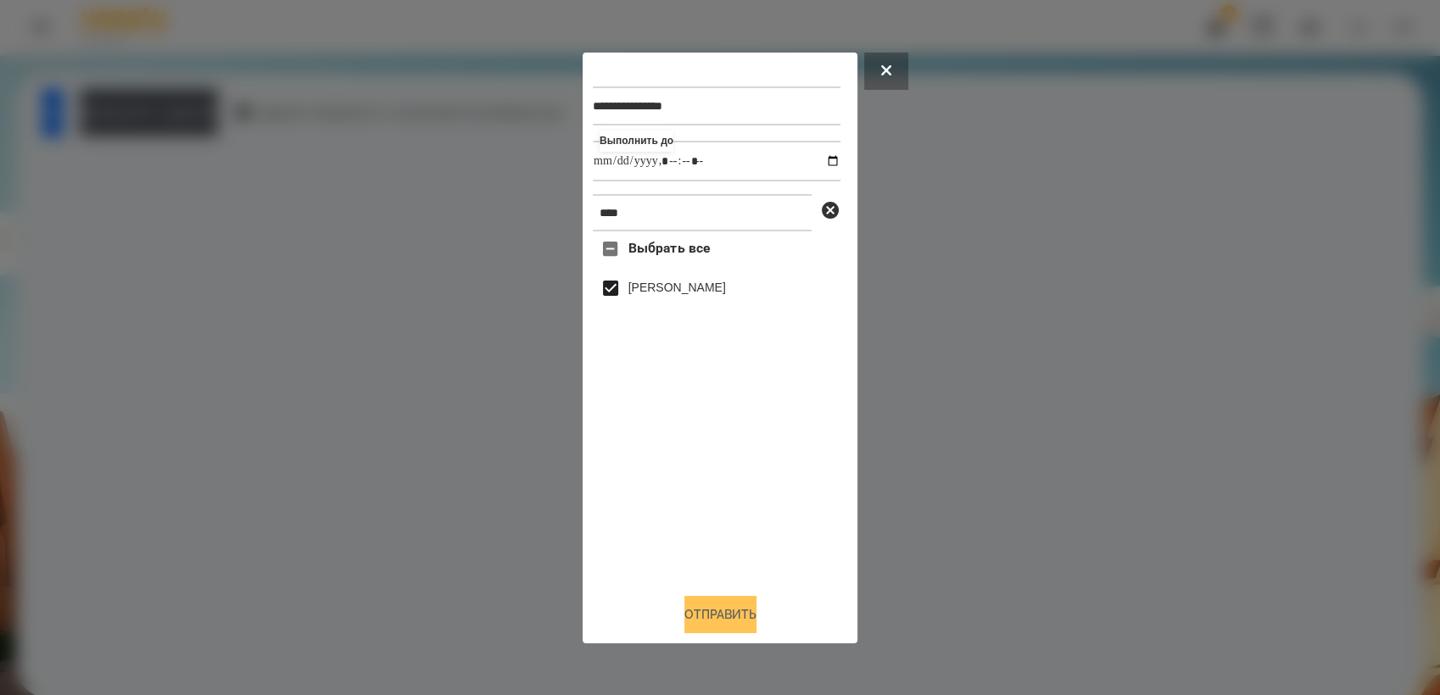
click at [753, 627] on button "Отправить" at bounding box center [720, 614] width 72 height 37
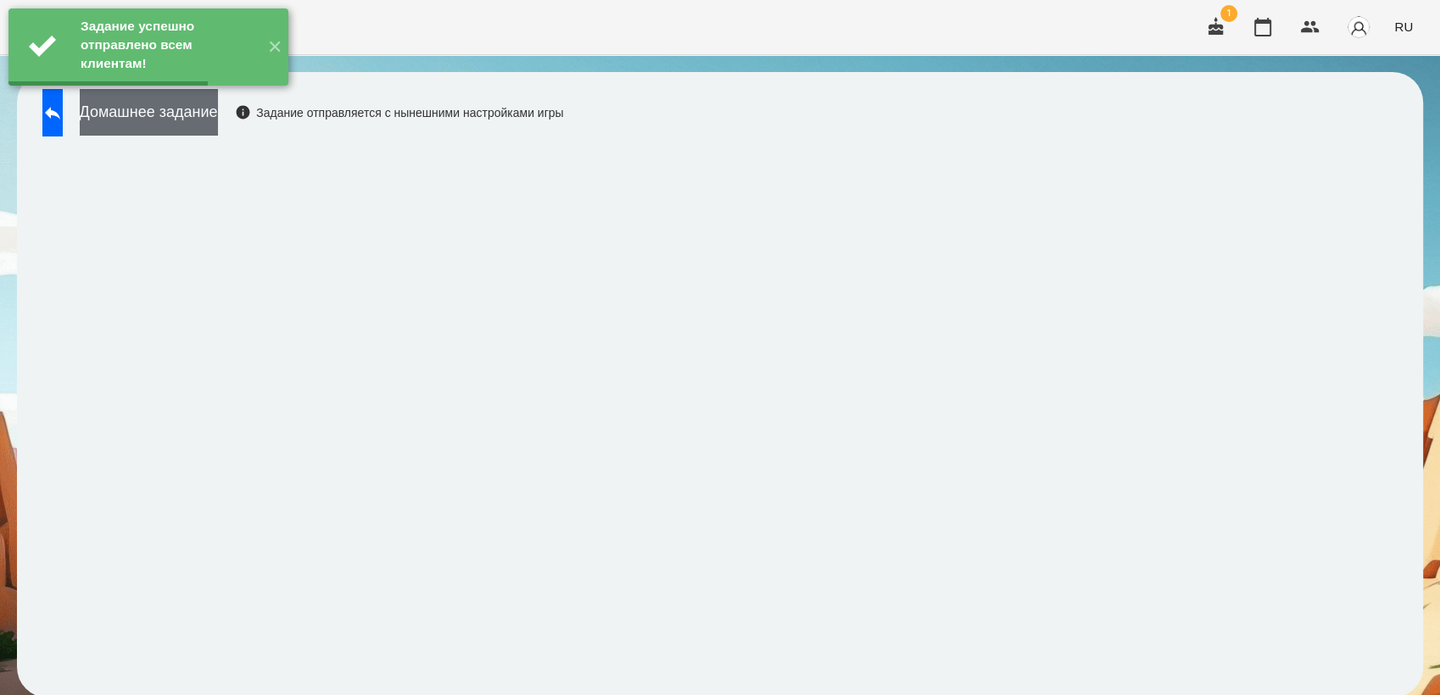
click at [169, 123] on button "Домашнее задание" at bounding box center [149, 112] width 138 height 47
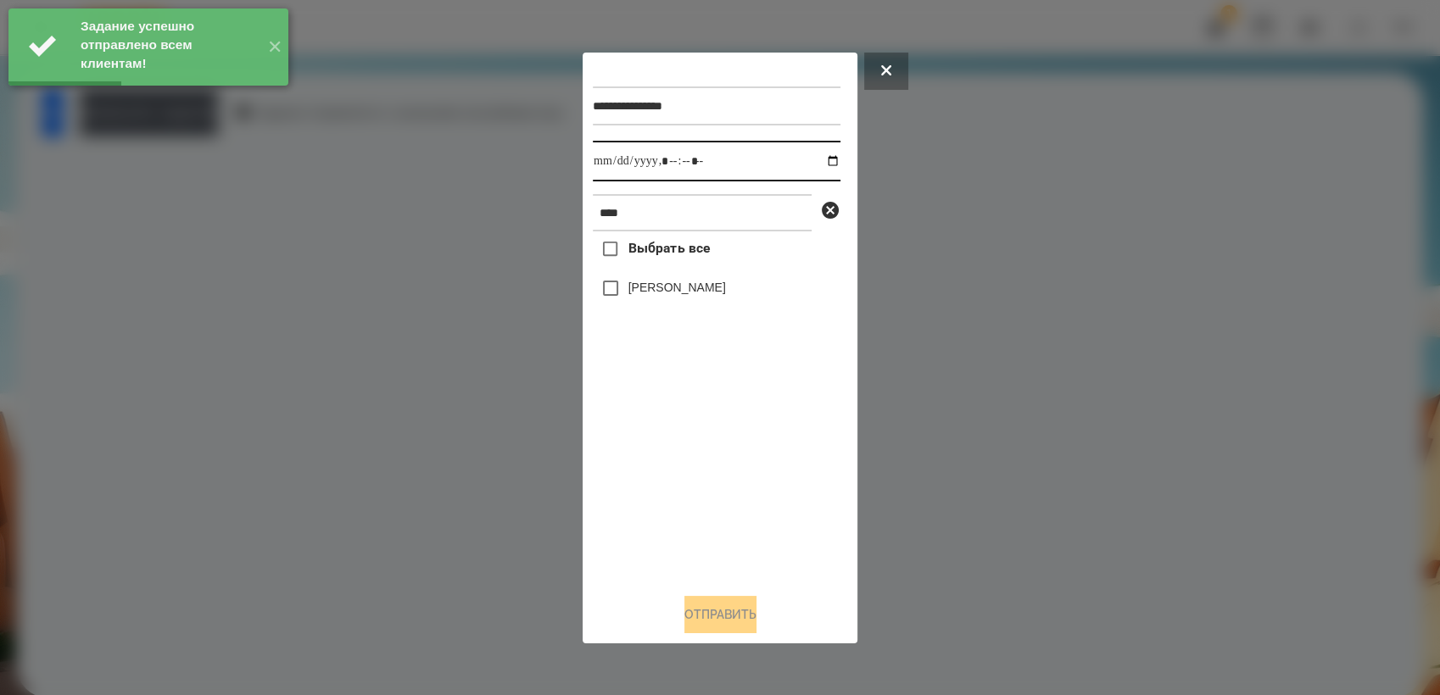
click at [818, 162] on input "datetime-local" at bounding box center [717, 161] width 248 height 41
type input "**********"
drag, startPoint x: 683, startPoint y: 465, endPoint x: 654, endPoint y: 415, distance: 57.4
click at [683, 465] on div "Выбрать все [PERSON_NAME]" at bounding box center [717, 405] width 248 height 348
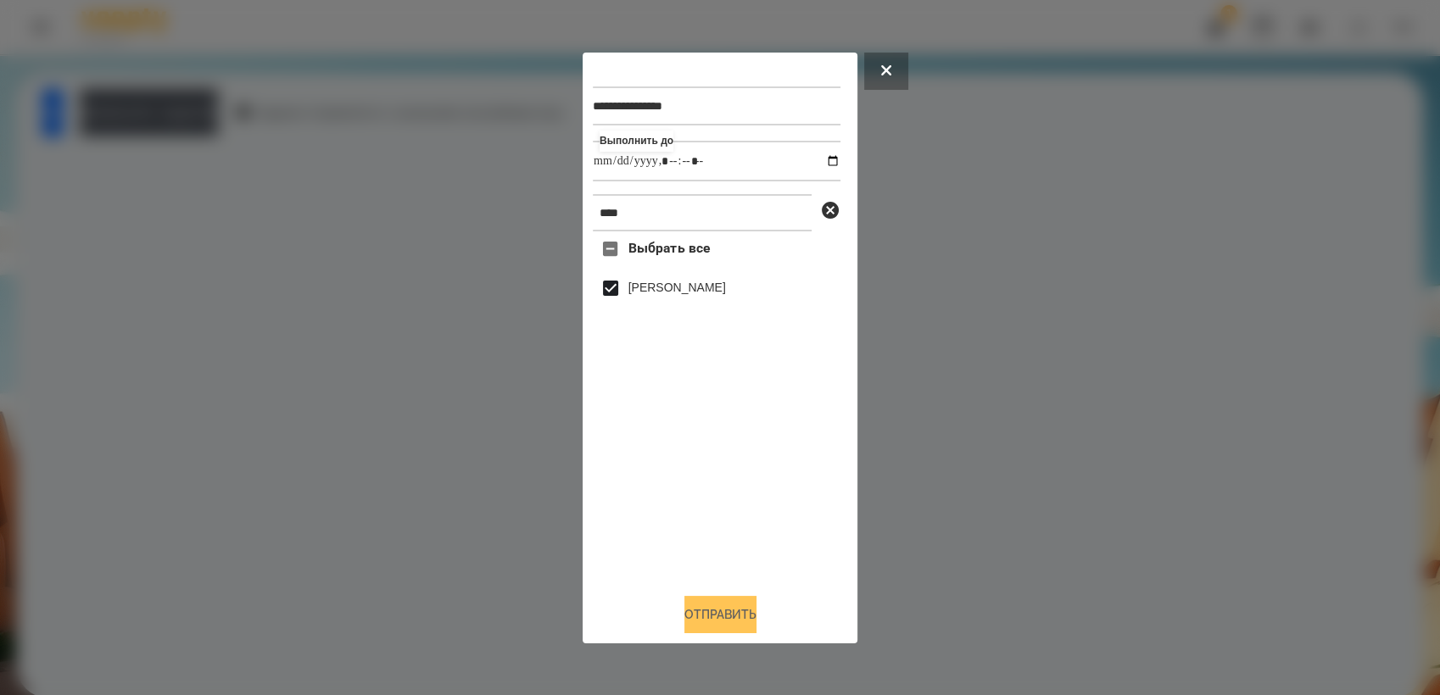
click at [744, 611] on button "Отправить" at bounding box center [720, 614] width 72 height 37
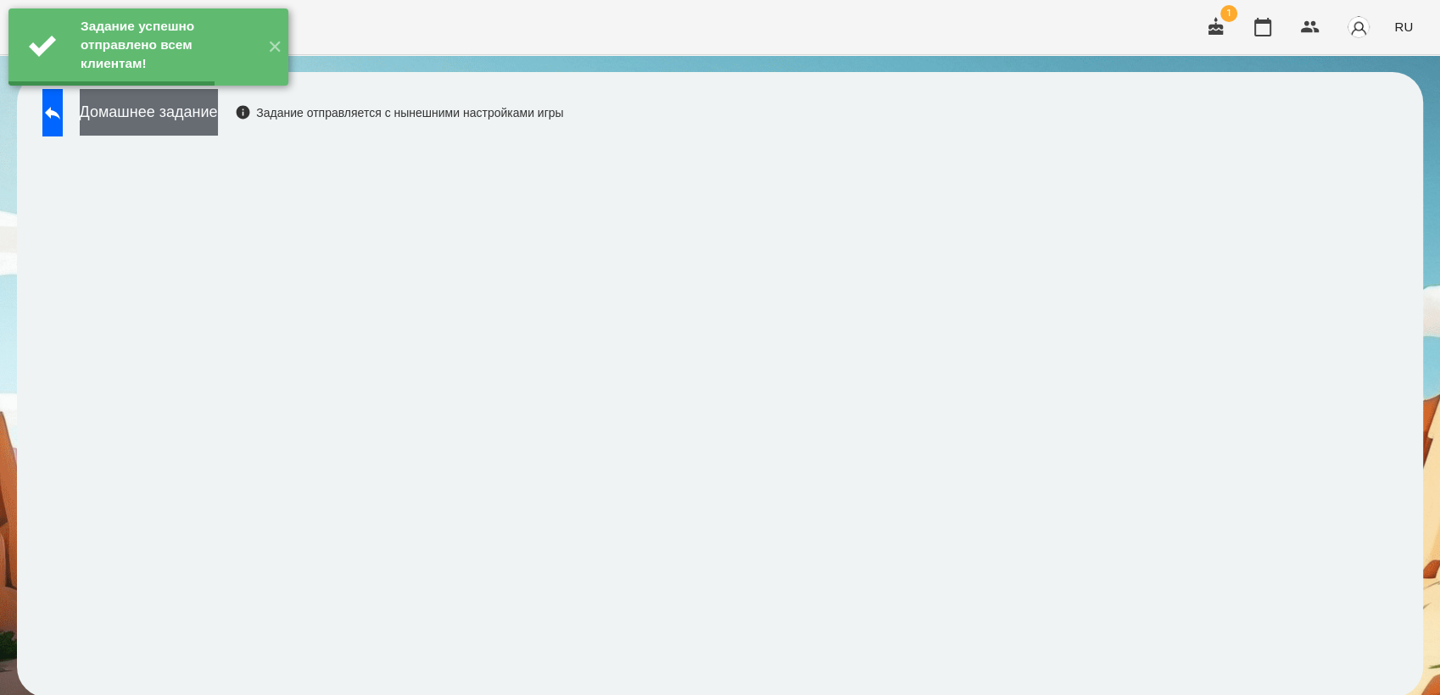
click at [204, 116] on button "Домашнее задание" at bounding box center [149, 112] width 138 height 47
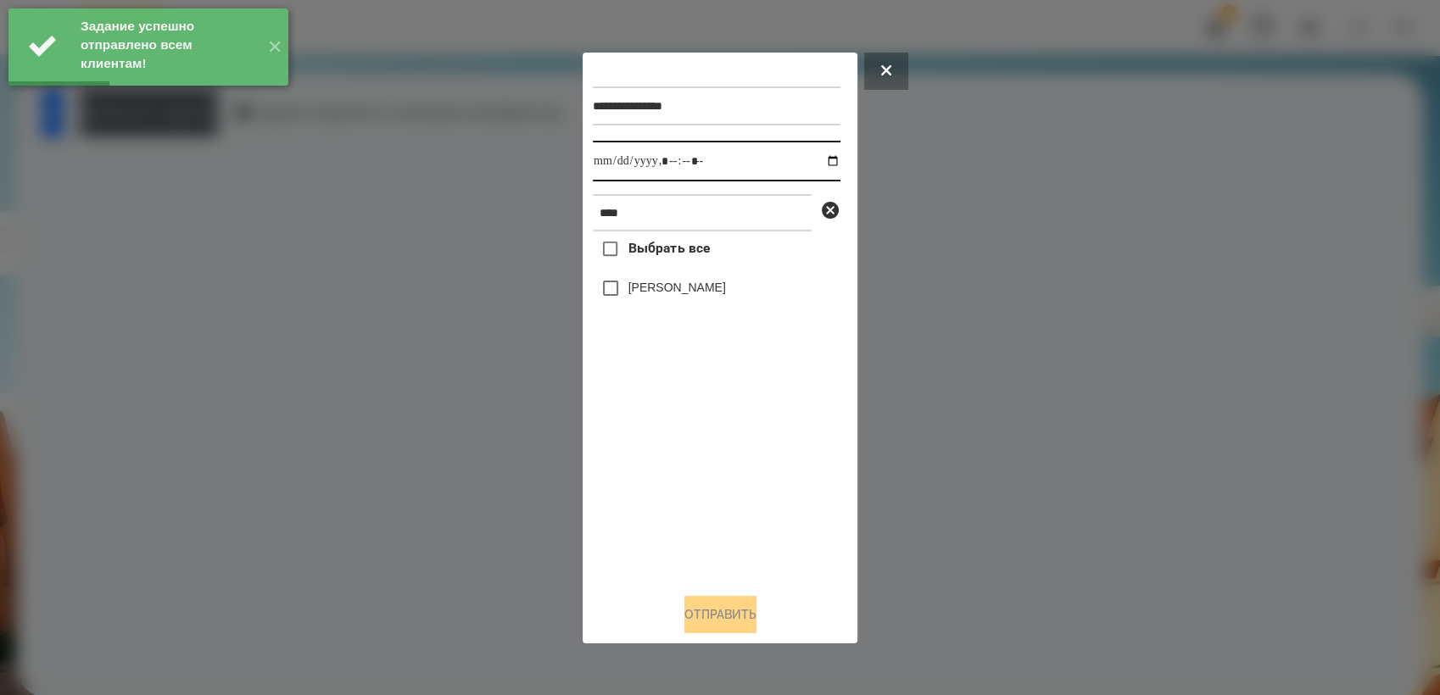
click at [819, 160] on input "datetime-local" at bounding box center [717, 161] width 248 height 41
type input "**********"
drag, startPoint x: 664, startPoint y: 497, endPoint x: 631, endPoint y: 384, distance: 117.5
click at [664, 496] on div "Выбрать все [PERSON_NAME]" at bounding box center [717, 405] width 248 height 348
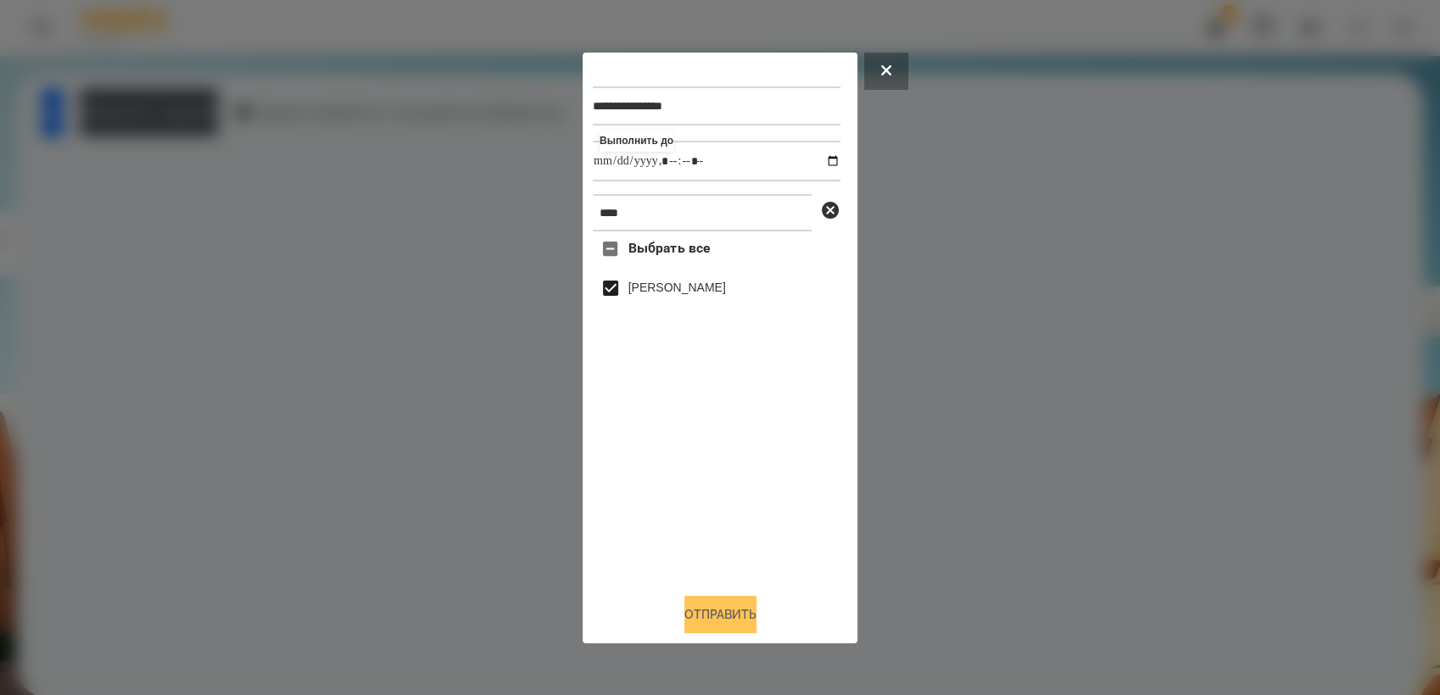
click at [731, 622] on button "Отправить" at bounding box center [720, 614] width 72 height 37
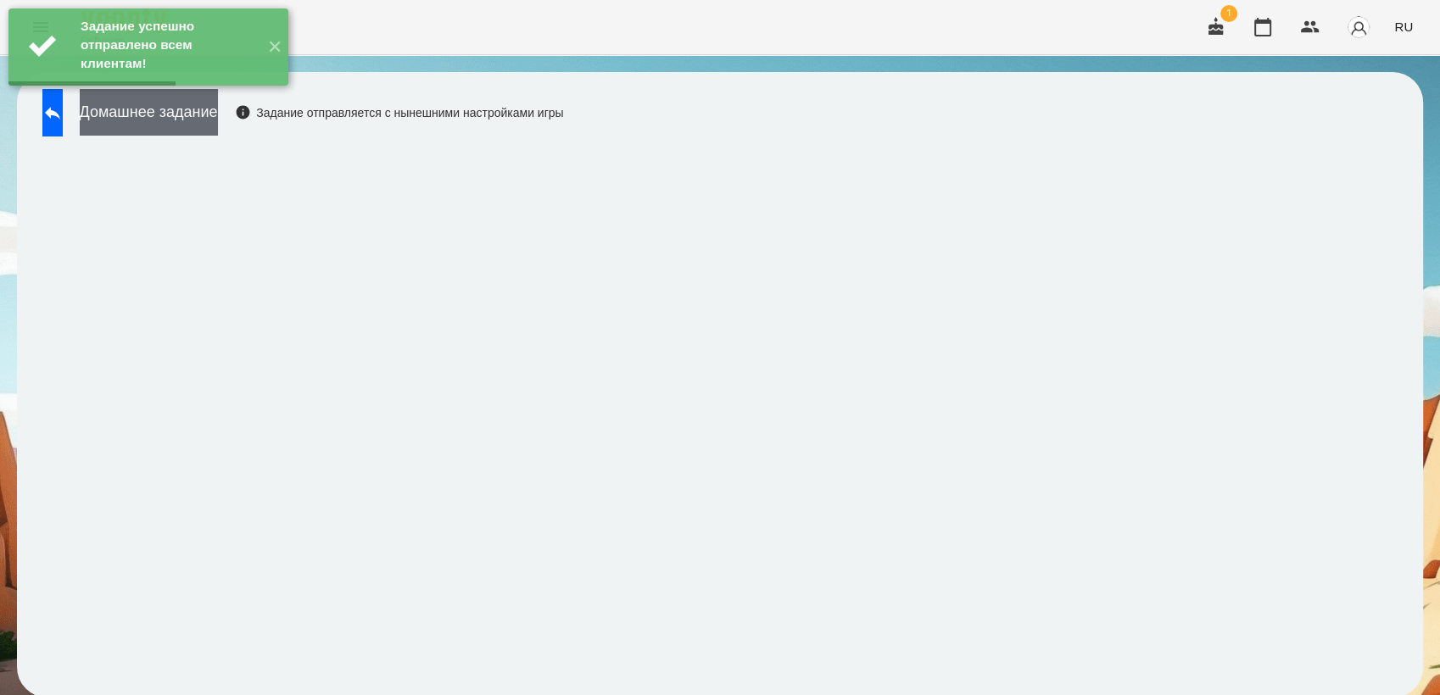
click at [187, 128] on button "Домашнее задание" at bounding box center [149, 112] width 138 height 47
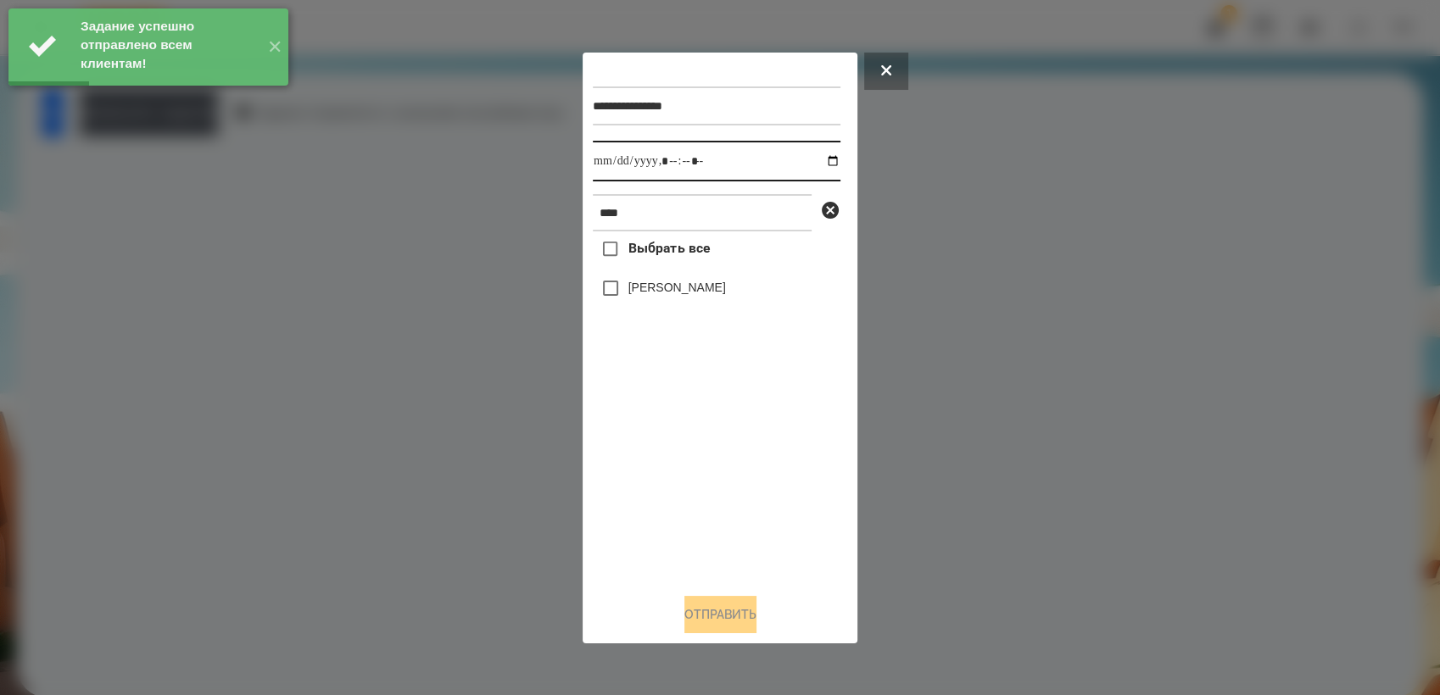
click at [823, 166] on input "datetime-local" at bounding box center [717, 161] width 248 height 41
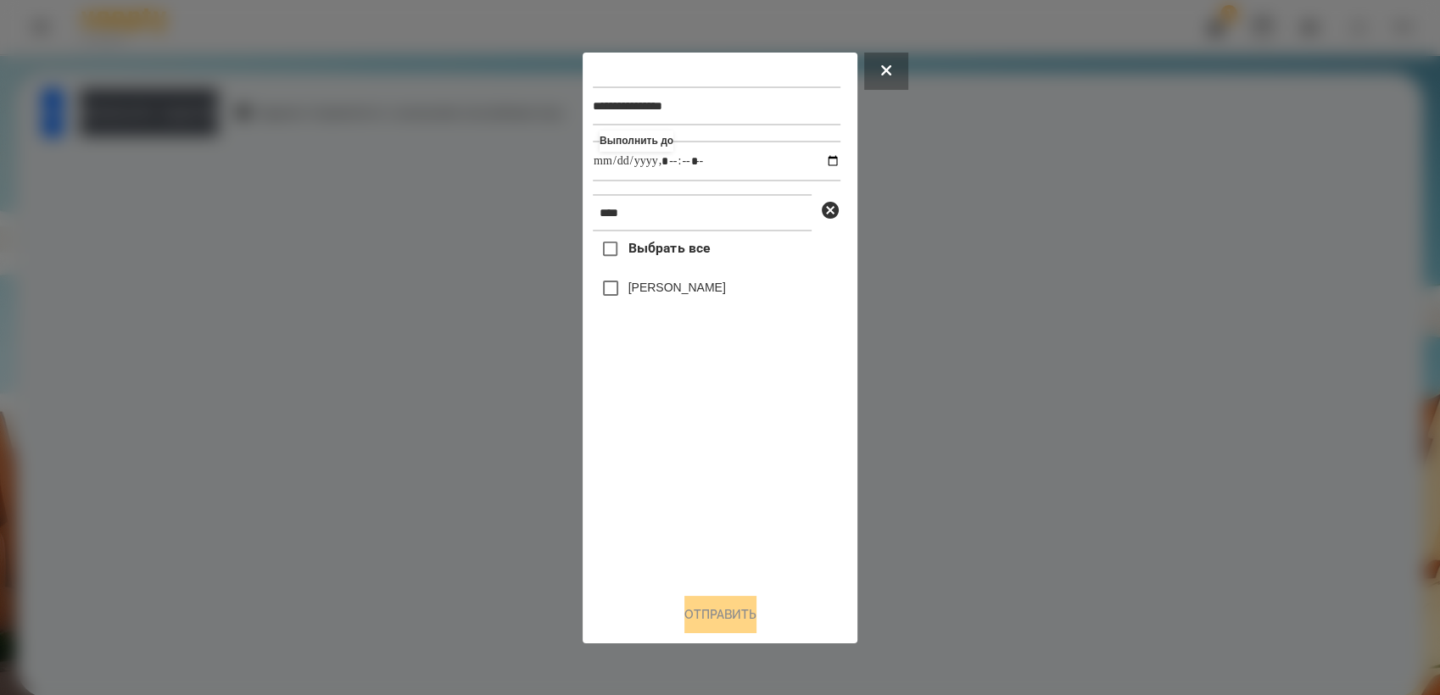
type input "**********"
click at [714, 477] on div "Выбрать все [PERSON_NAME]" at bounding box center [717, 405] width 248 height 348
click at [749, 627] on button "Отправить" at bounding box center [720, 614] width 72 height 37
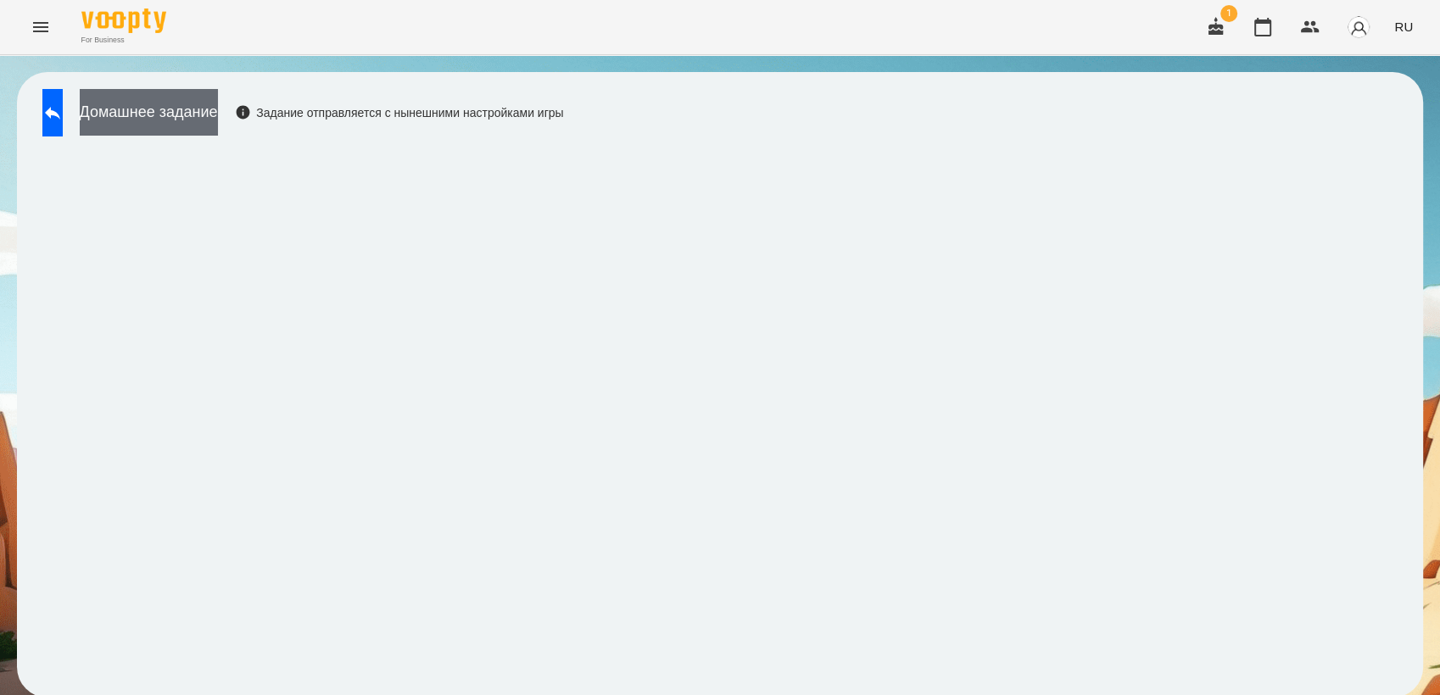
click at [218, 109] on button "Домашнее задание" at bounding box center [149, 112] width 138 height 47
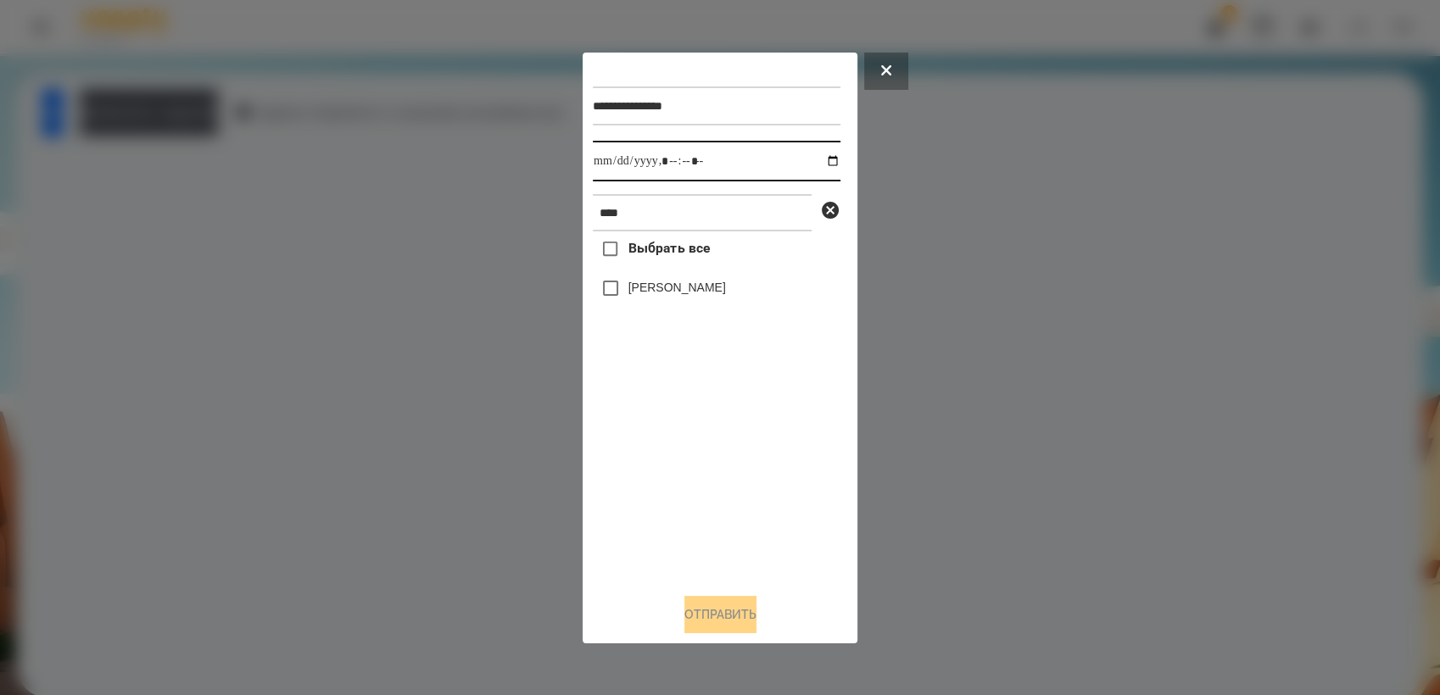
drag, startPoint x: 817, startPoint y: 157, endPoint x: 819, endPoint y: 180, distance: 23.0
click at [817, 157] on input "datetime-local" at bounding box center [717, 161] width 248 height 41
type input "**********"
drag, startPoint x: 715, startPoint y: 479, endPoint x: 694, endPoint y: 456, distance: 31.2
click at [714, 478] on div "Выбрать все [PERSON_NAME]" at bounding box center [717, 405] width 248 height 348
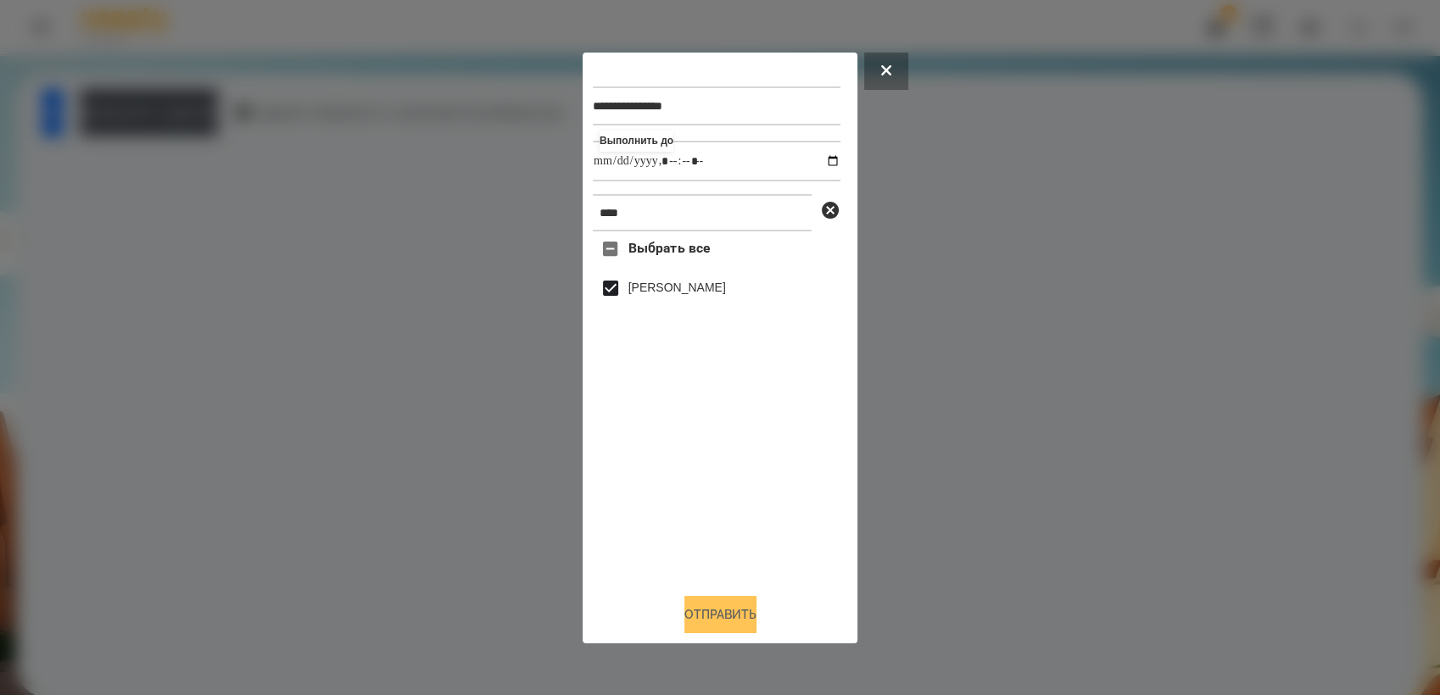
click at [728, 620] on button "Отправить" at bounding box center [720, 614] width 72 height 37
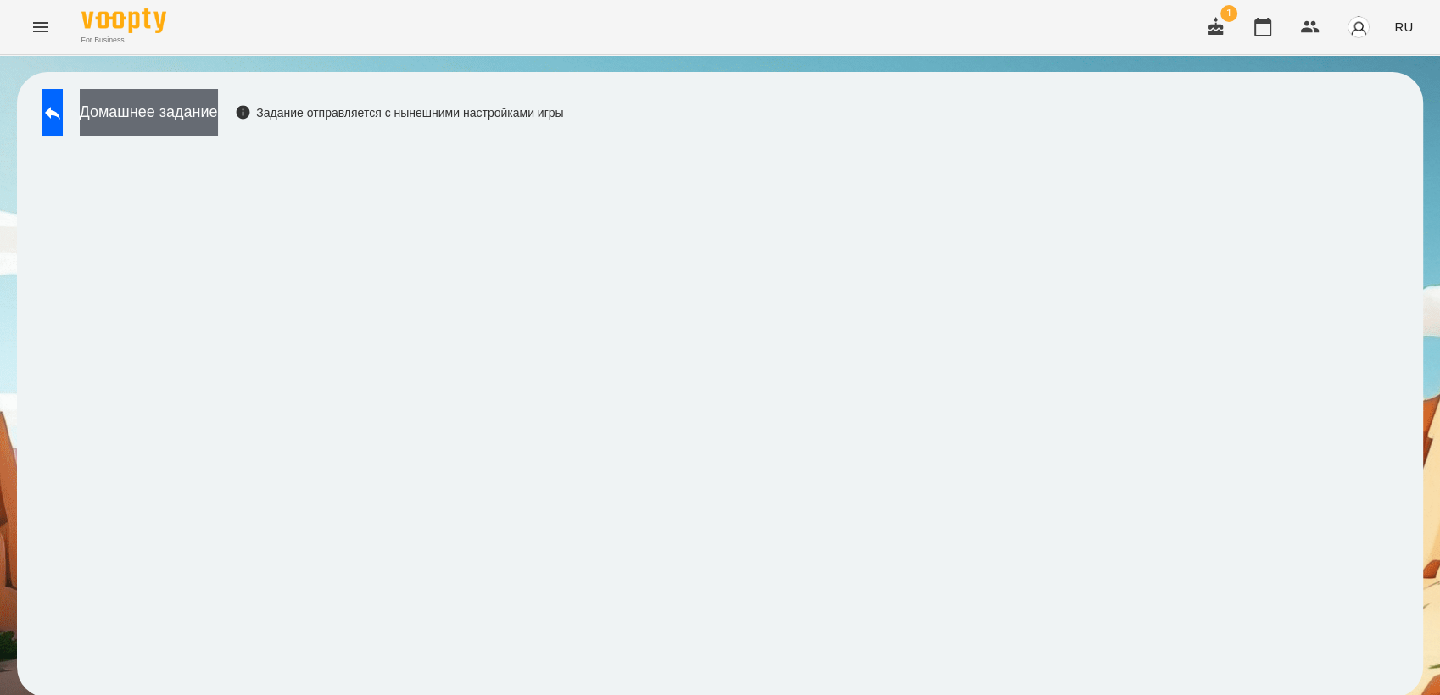
click at [159, 116] on button "Домашнее задание" at bounding box center [149, 112] width 138 height 47
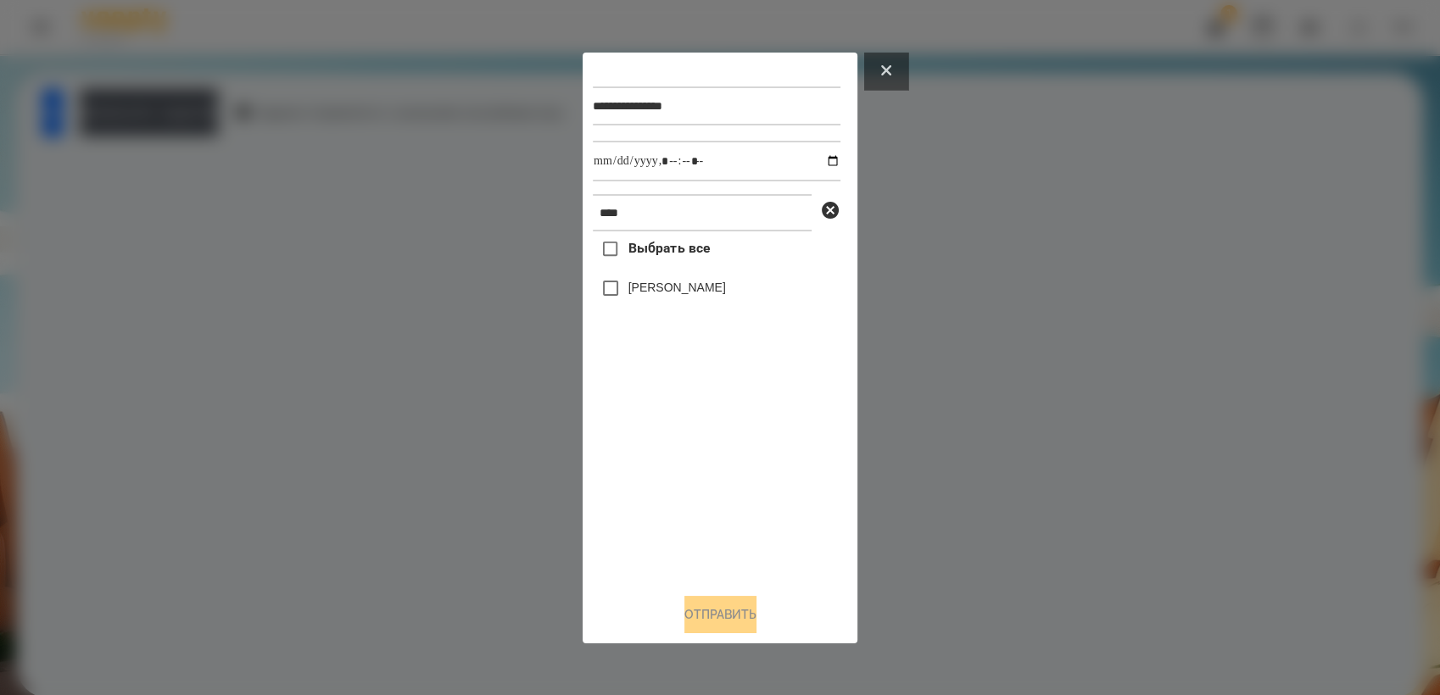
drag, startPoint x: 880, startPoint y: 68, endPoint x: 702, endPoint y: 98, distance: 180.5
click at [879, 68] on button at bounding box center [886, 71] width 44 height 37
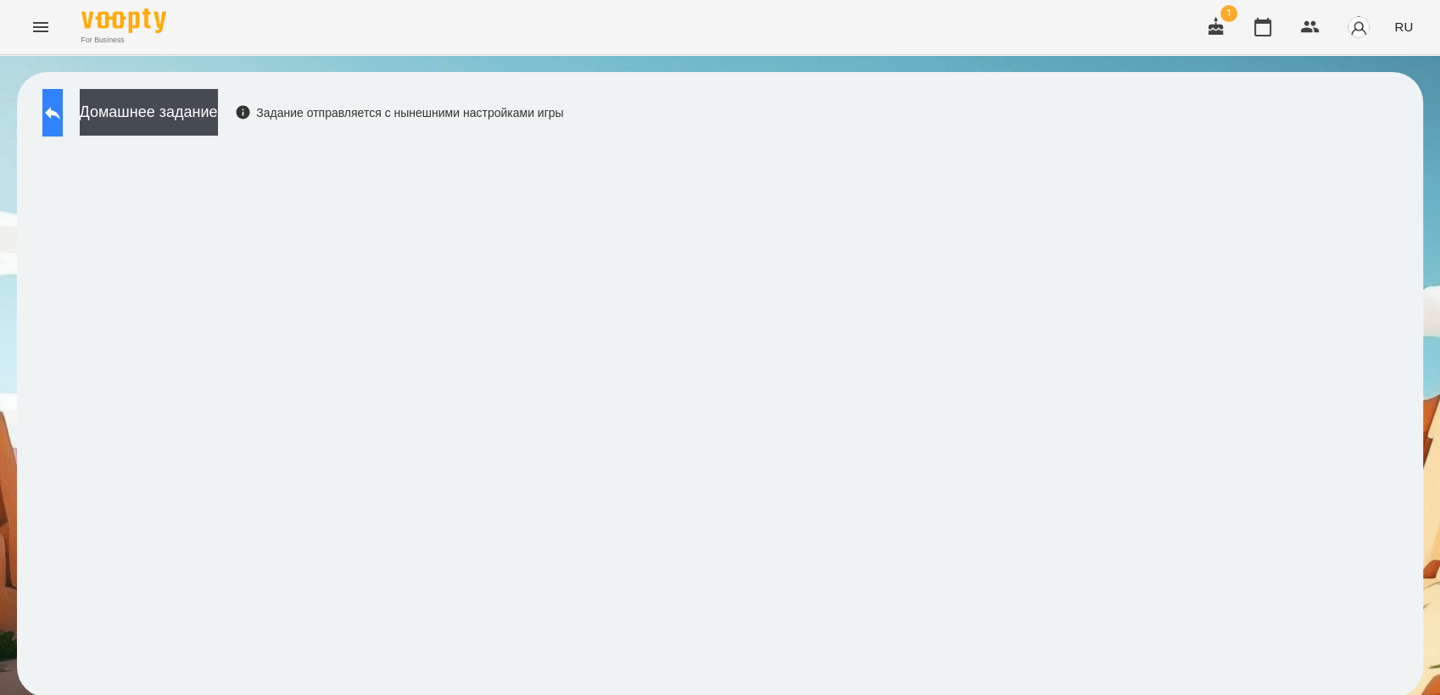
click at [63, 103] on icon at bounding box center [52, 113] width 20 height 20
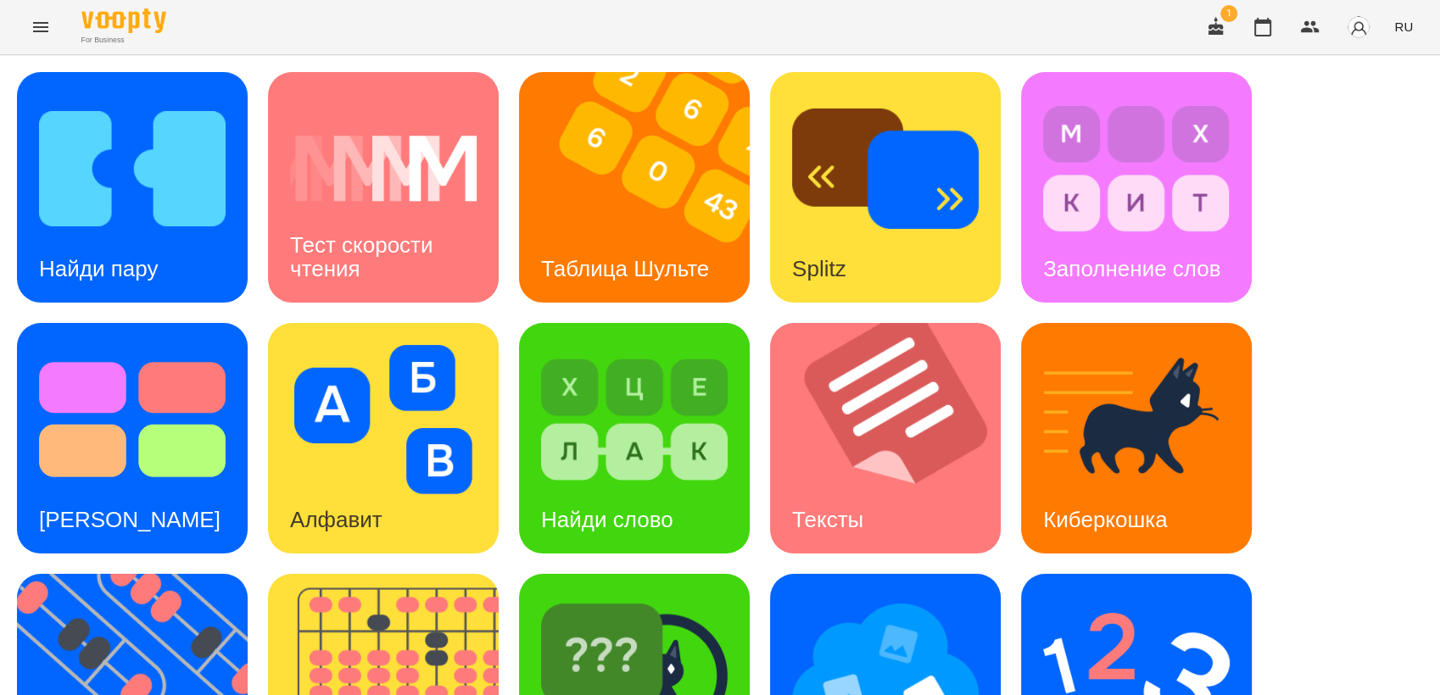
scroll to position [188, 0]
click at [156, 256] on h3 "Найди пару" at bounding box center [98, 268] width 119 height 25
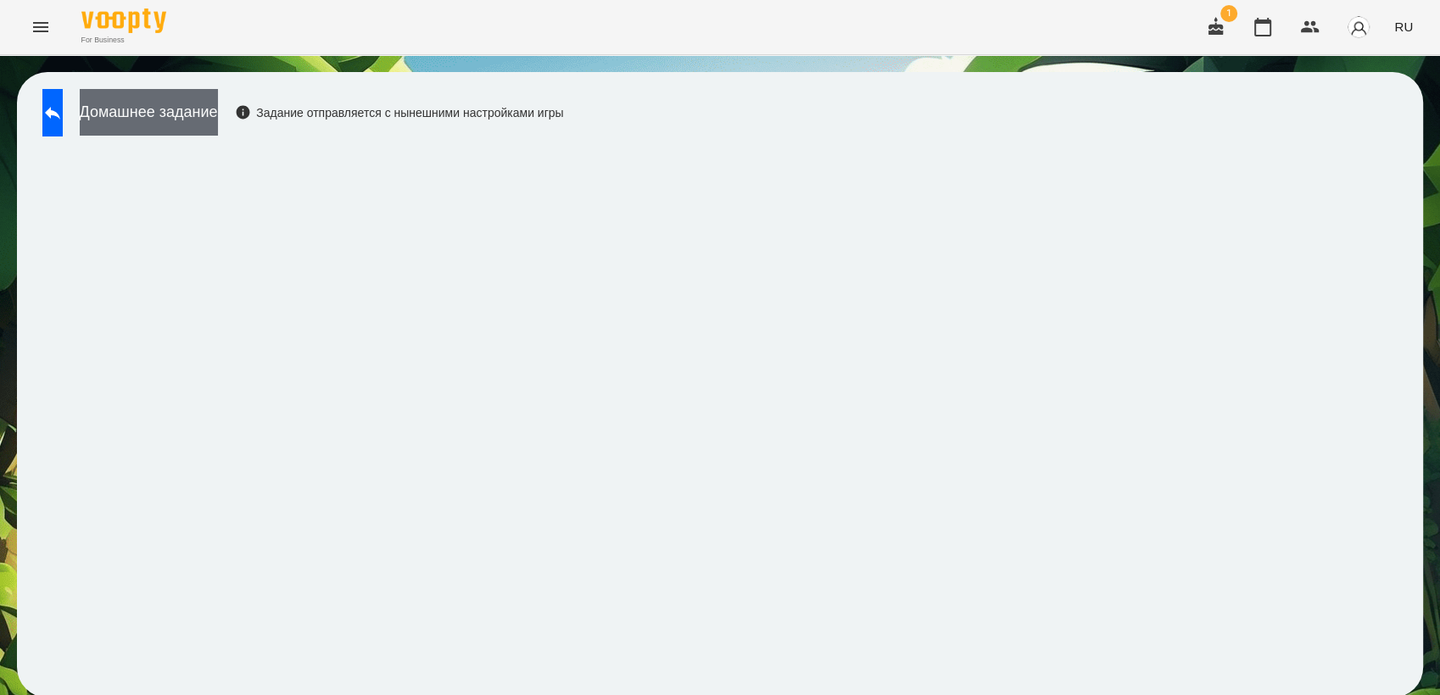
click at [218, 114] on button "Домашнее задание" at bounding box center [149, 112] width 138 height 47
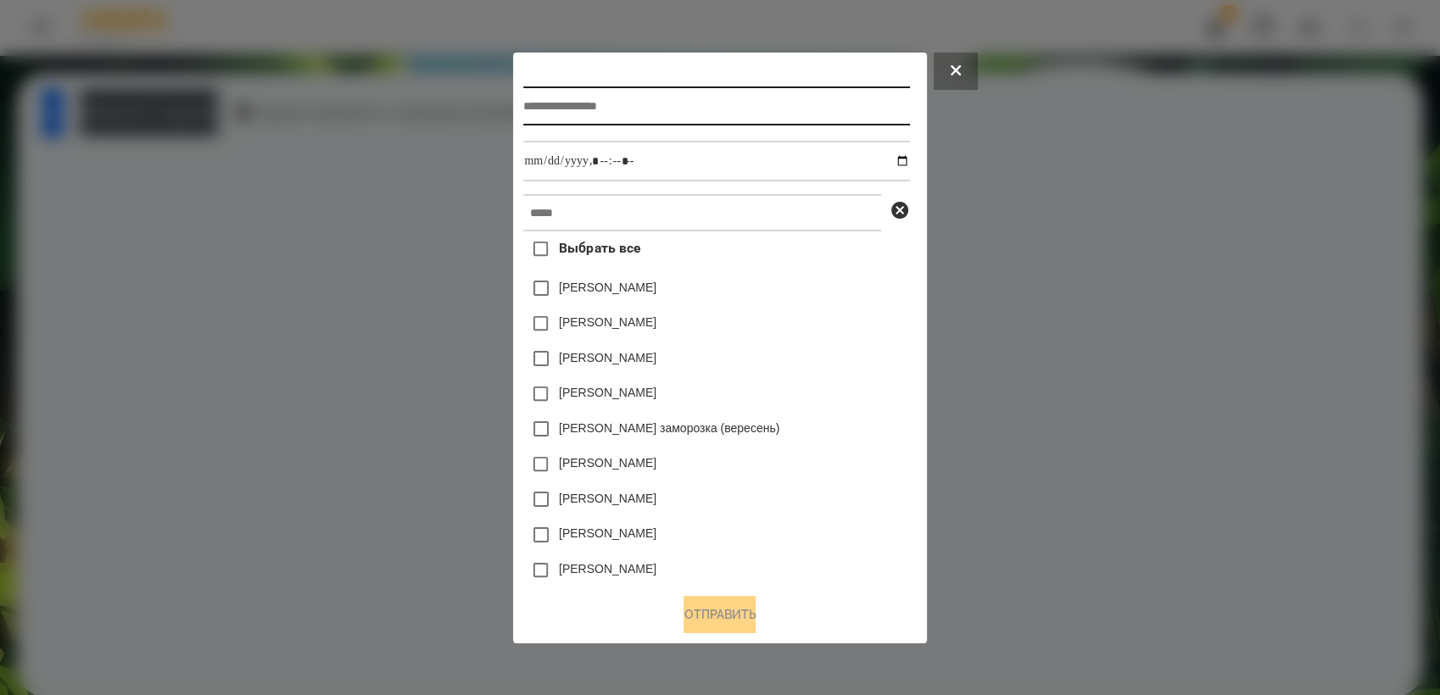
click at [570, 114] on input "text" at bounding box center [716, 105] width 386 height 39
type input "**********"
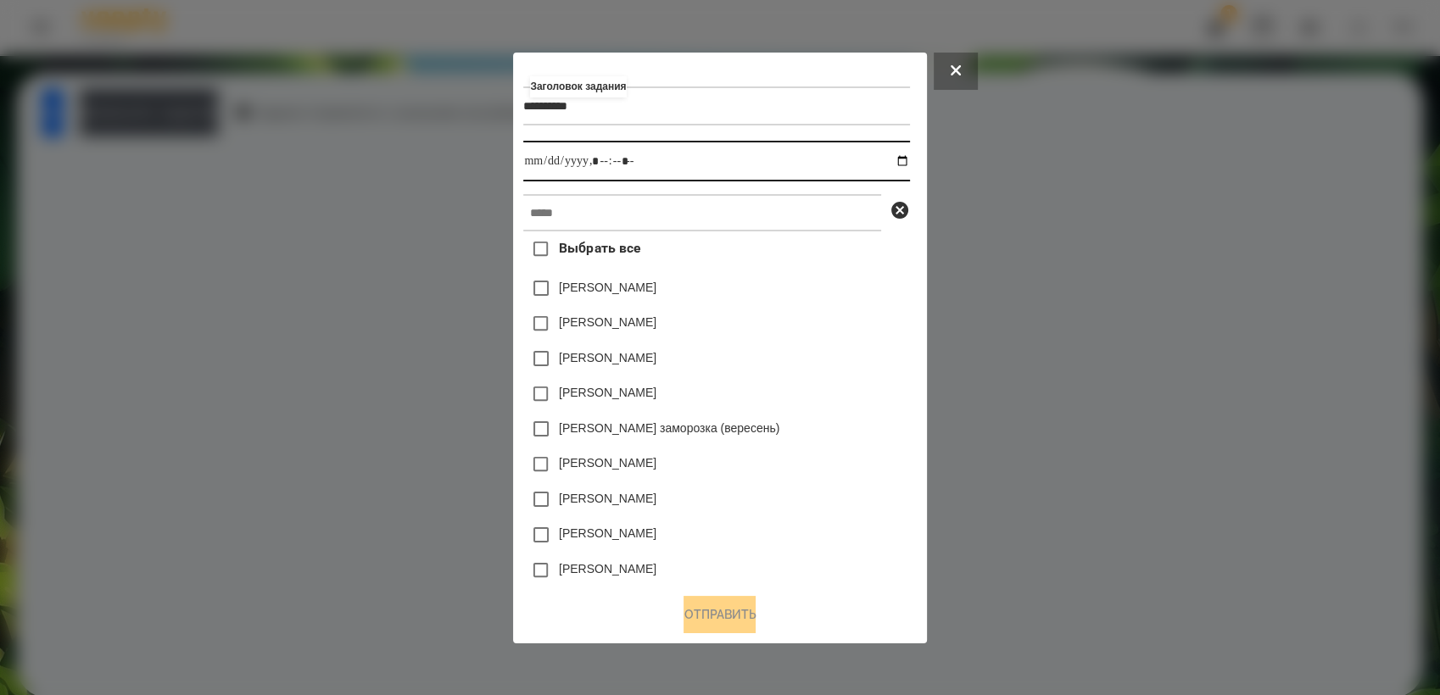
drag, startPoint x: 902, startPoint y: 159, endPoint x: 914, endPoint y: 158, distance: 11.9
click at [909, 159] on input "datetime-local" at bounding box center [716, 161] width 386 height 41
type input "**********"
drag, startPoint x: 833, startPoint y: 472, endPoint x: 817, endPoint y: 447, distance: 29.7
click at [833, 471] on div "[PERSON_NAME]" at bounding box center [716, 465] width 386 height 36
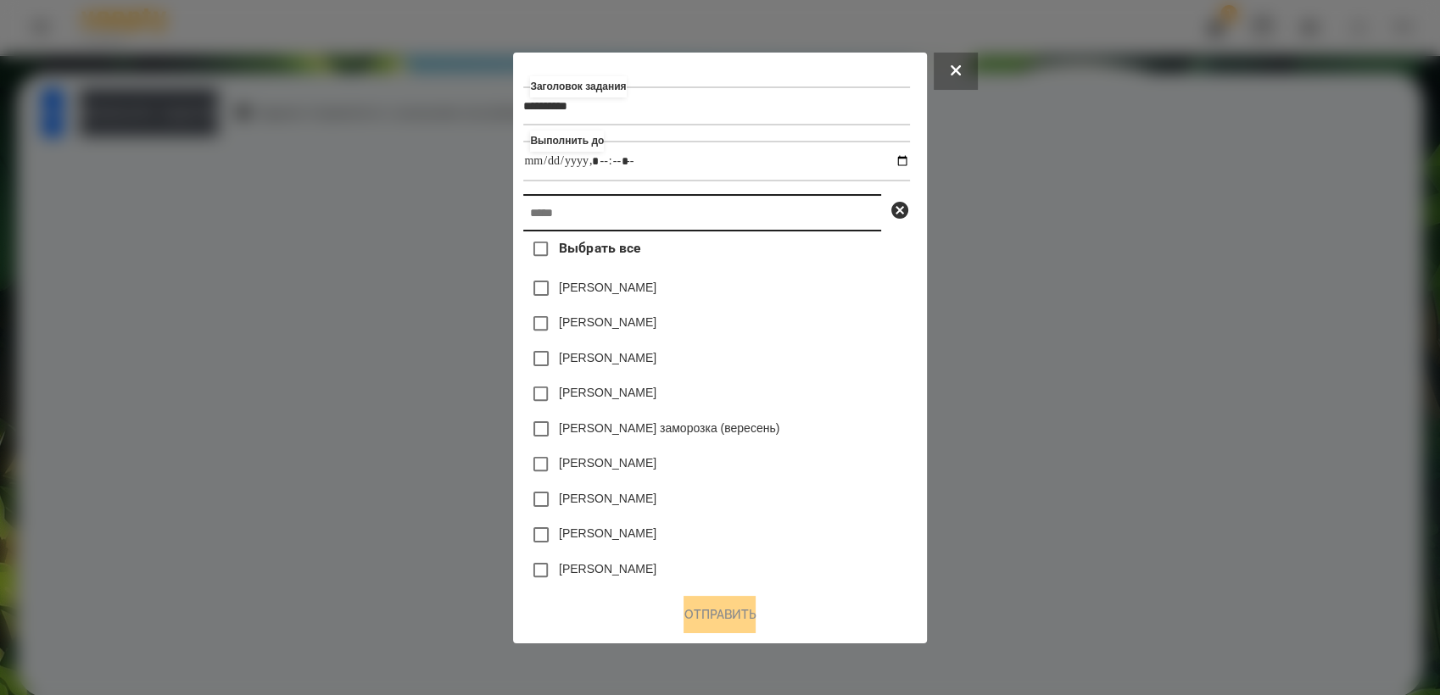
click at [650, 222] on input "text" at bounding box center [702, 212] width 358 height 37
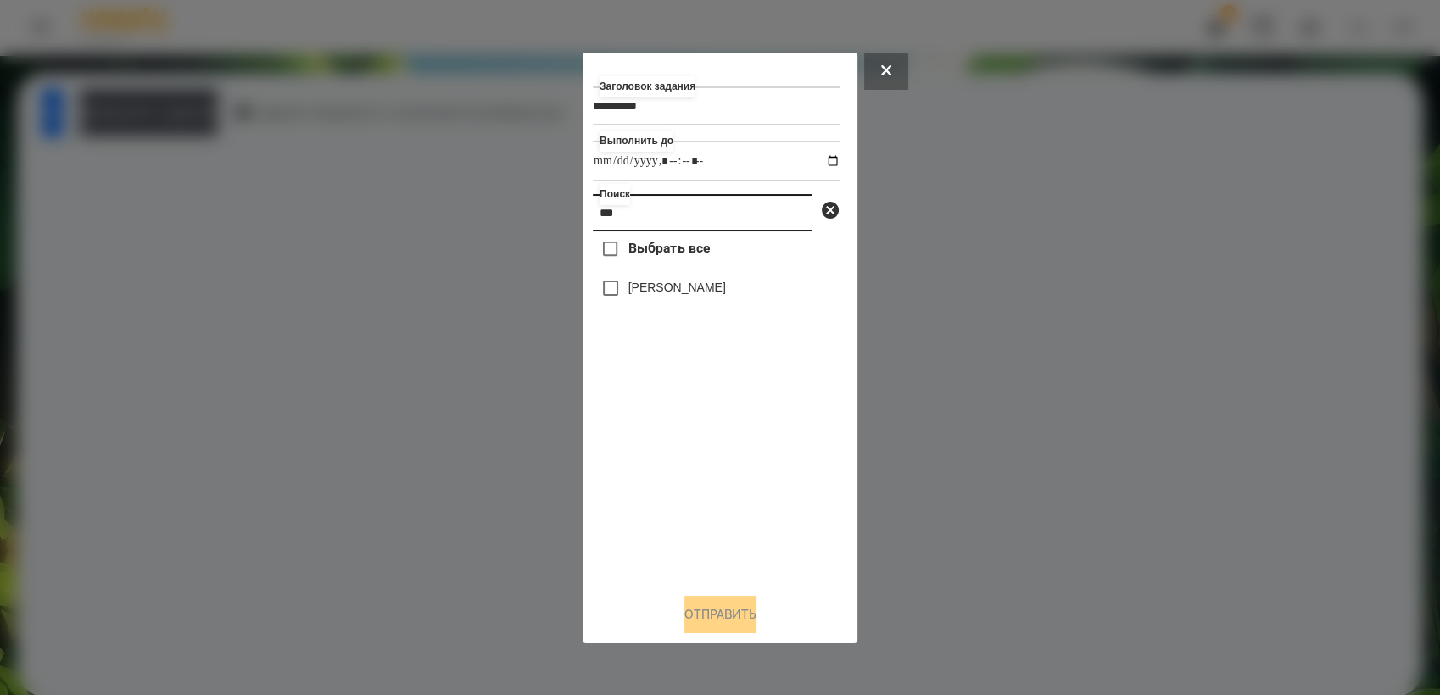
type input "***"
drag, startPoint x: 707, startPoint y: 627, endPoint x: 688, endPoint y: 627, distance: 19.5
click at [707, 627] on button "Отправить" at bounding box center [720, 614] width 72 height 37
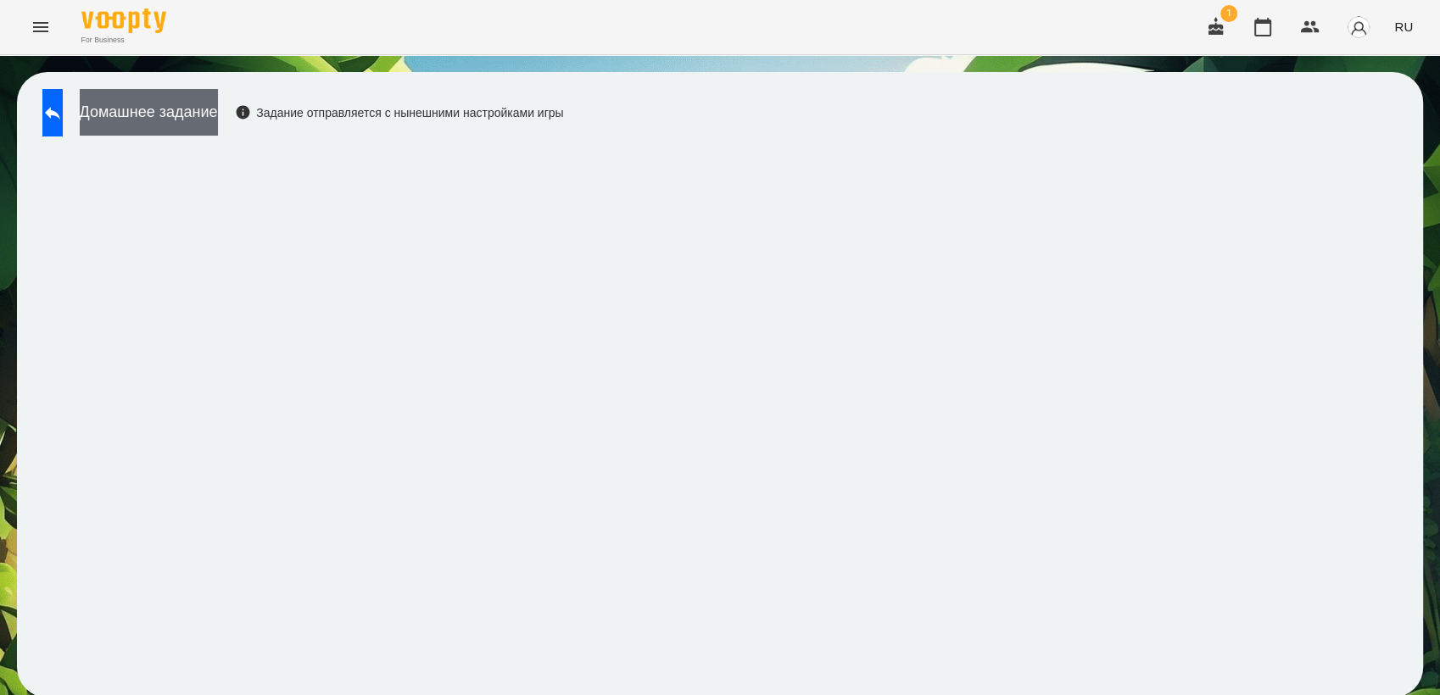
click at [194, 119] on button "Домашнее задание" at bounding box center [149, 112] width 138 height 47
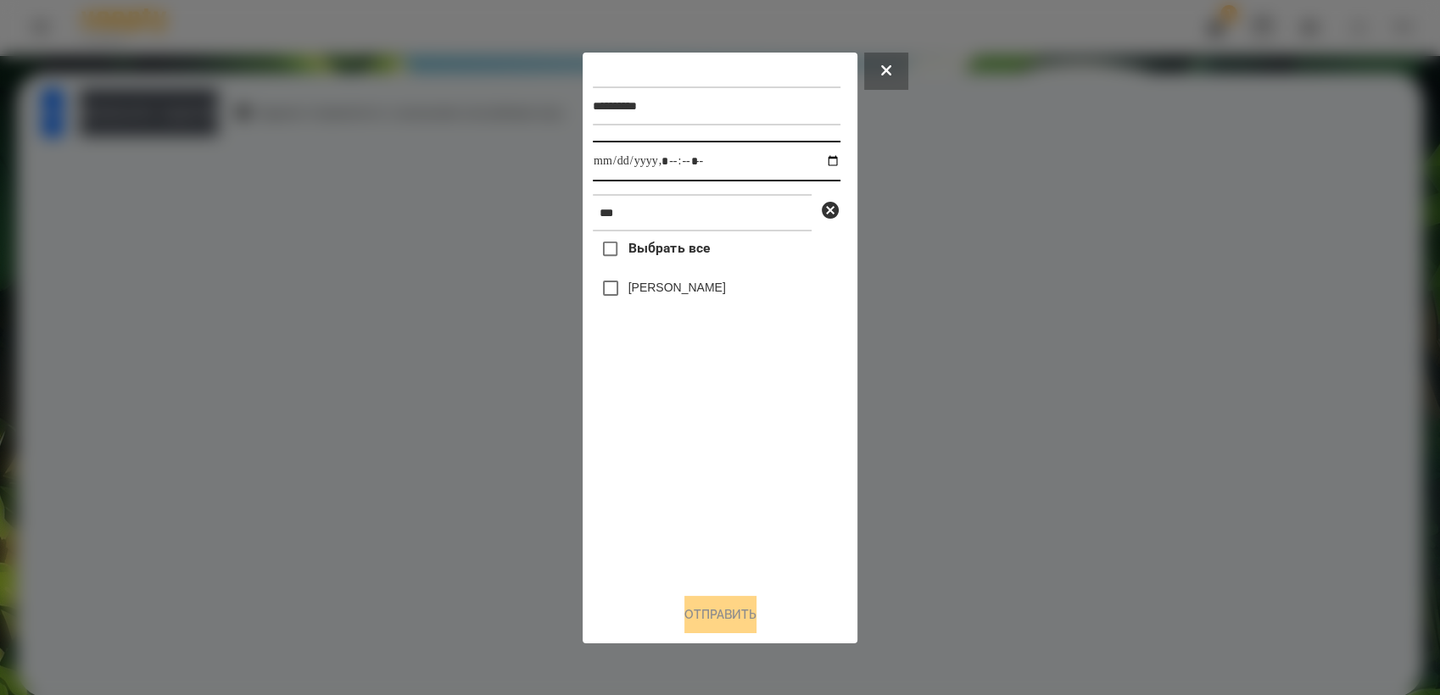
drag, startPoint x: 822, startPoint y: 158, endPoint x: 826, endPoint y: 166, distance: 9.5
click at [822, 159] on input "datetime-local" at bounding box center [717, 161] width 248 height 41
type input "**********"
drag, startPoint x: 733, startPoint y: 441, endPoint x: 681, endPoint y: 380, distance: 80.0
click at [731, 437] on div "Выбрать все [PERSON_NAME]" at bounding box center [717, 405] width 248 height 348
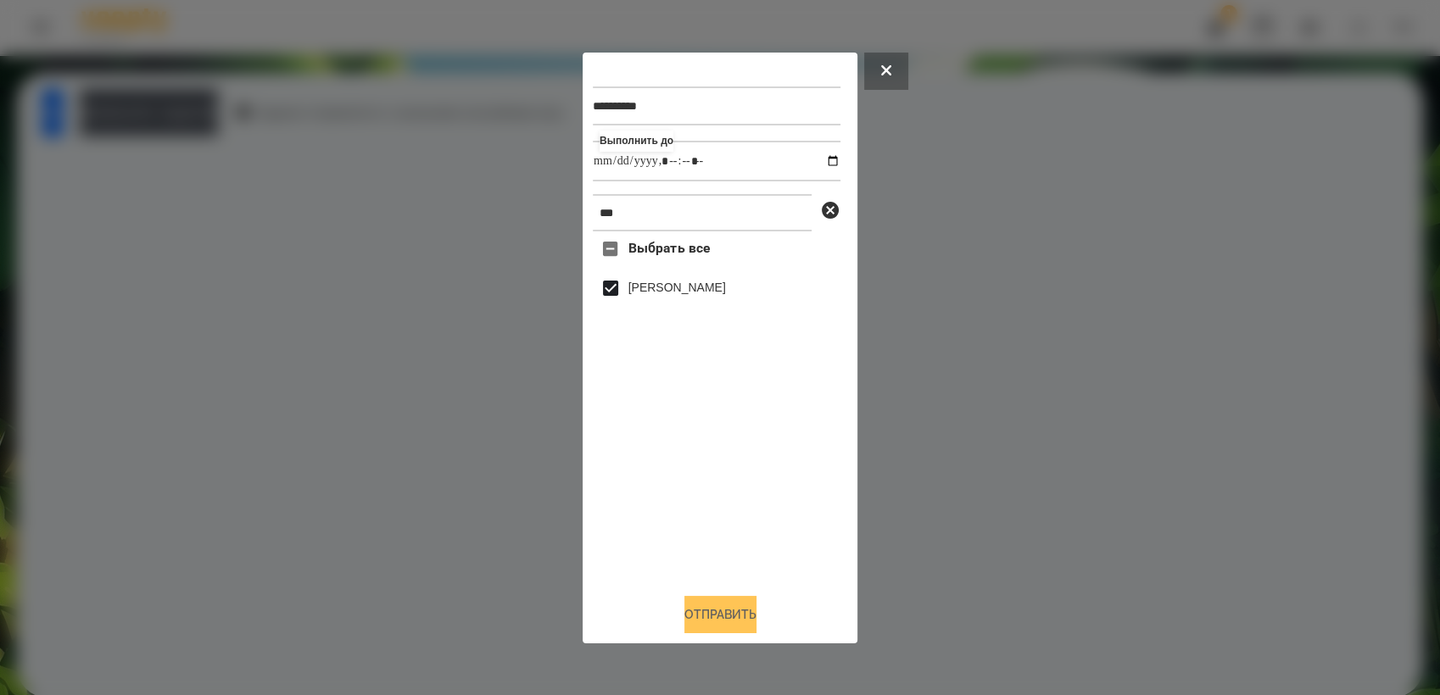
click at [756, 618] on button "Отправить" at bounding box center [720, 614] width 72 height 37
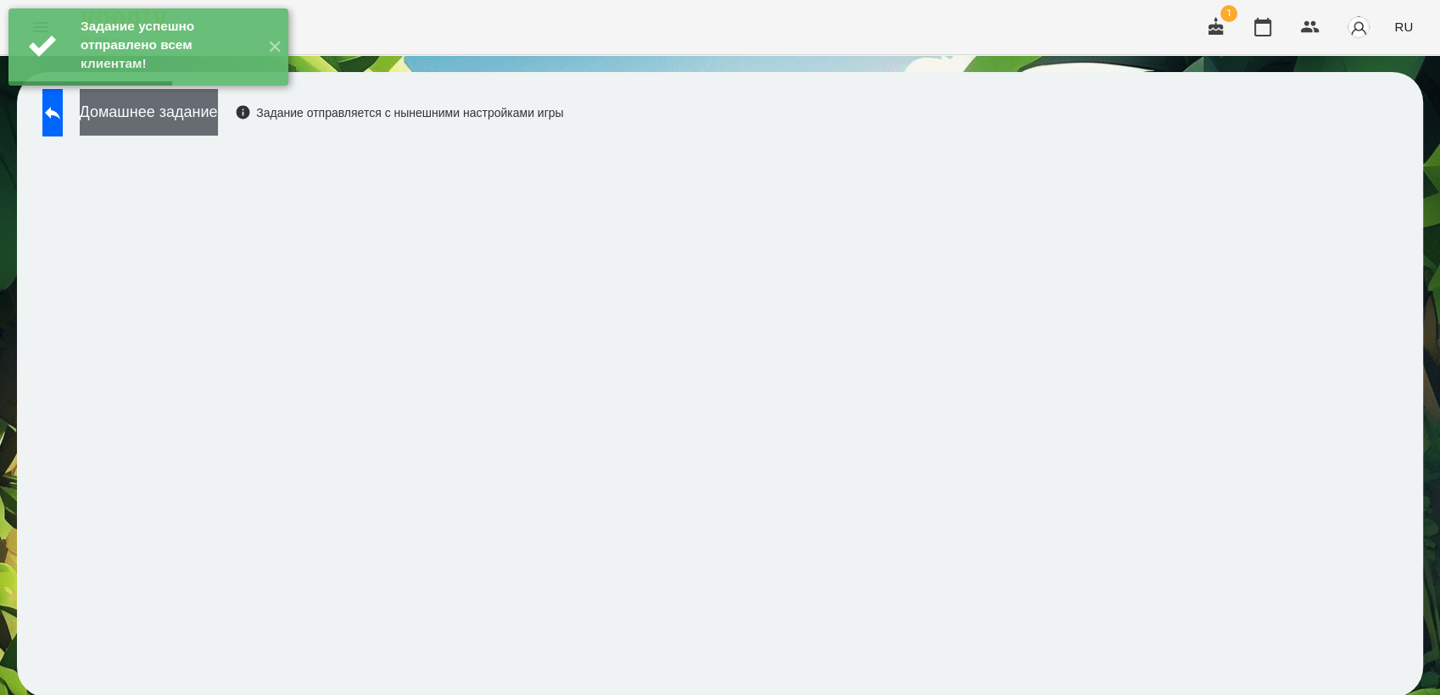
click at [155, 117] on button "Домашнее задание" at bounding box center [149, 112] width 138 height 47
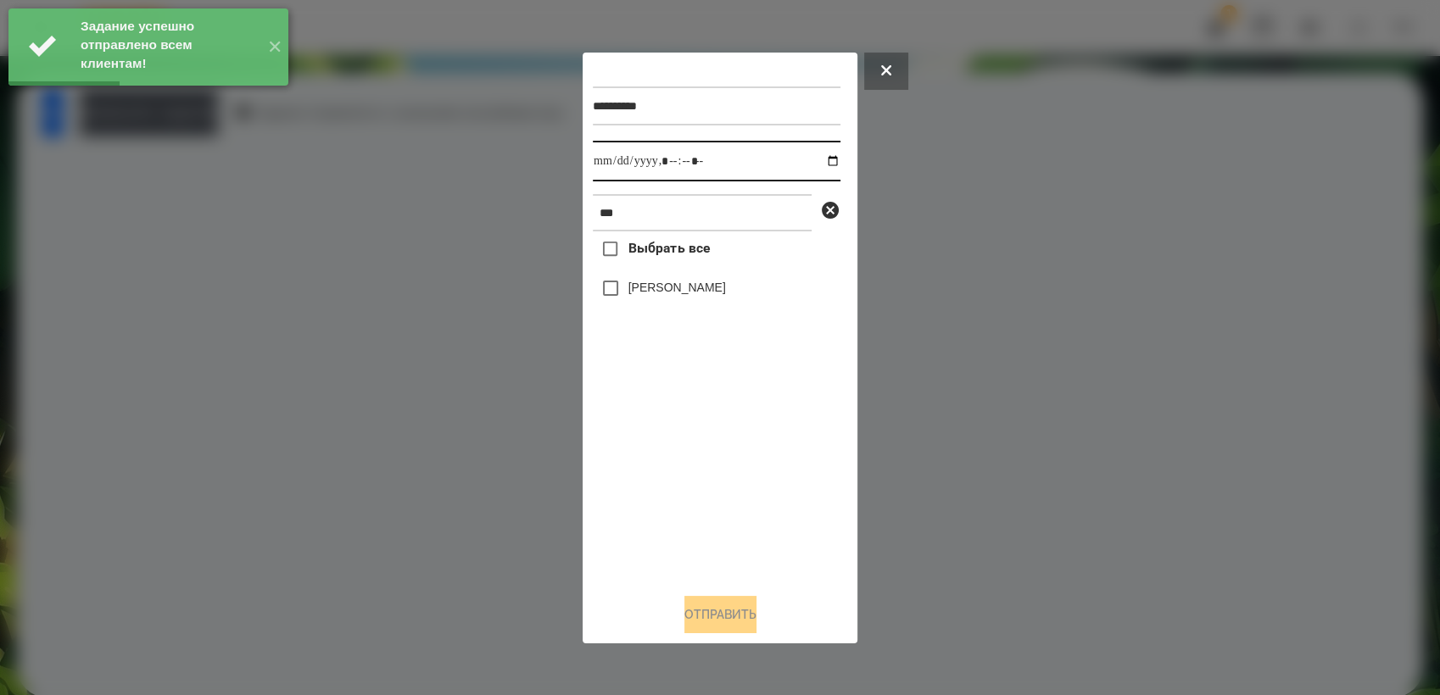
click at [828, 160] on input "datetime-local" at bounding box center [717, 161] width 248 height 41
type input "**********"
drag, startPoint x: 746, startPoint y: 459, endPoint x: 690, endPoint y: 393, distance: 86.6
click at [745, 453] on div "Выбрать все [PERSON_NAME]" at bounding box center [717, 405] width 248 height 348
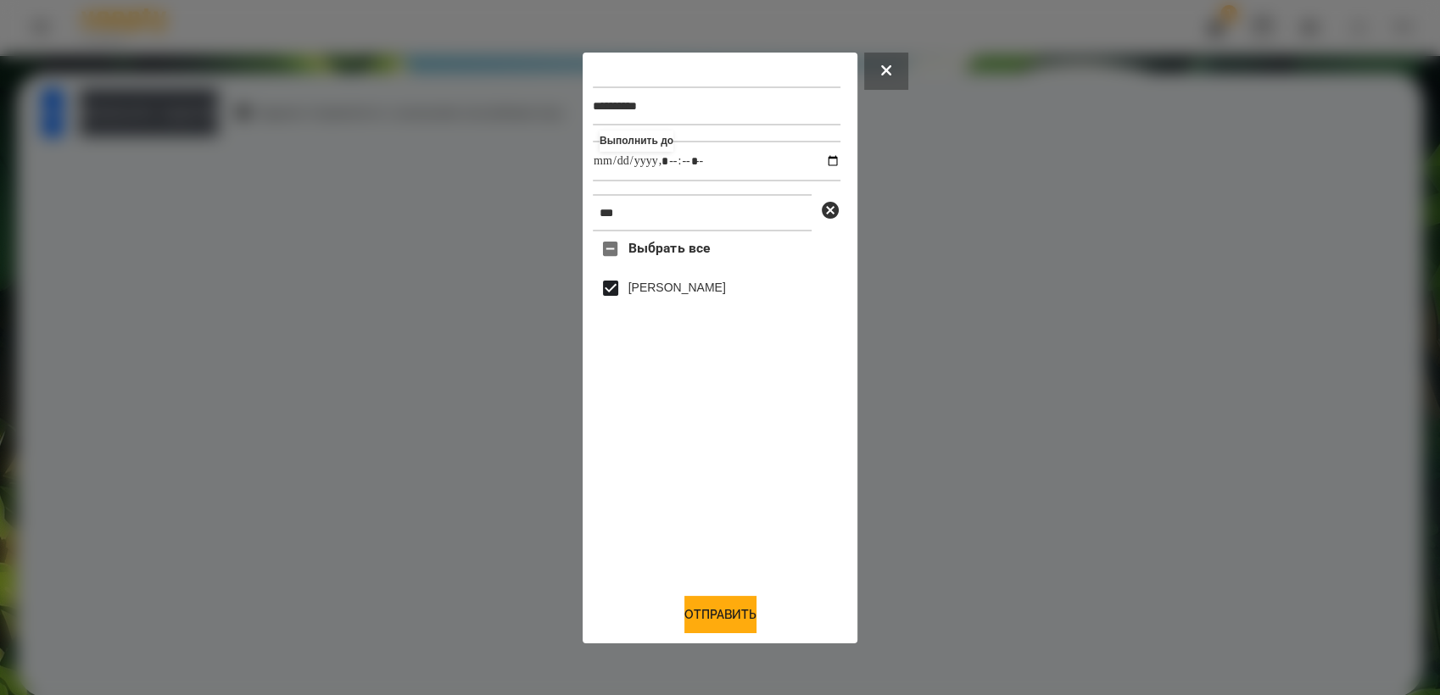
drag, startPoint x: 731, startPoint y: 607, endPoint x: 774, endPoint y: 580, distance: 51.1
click at [734, 604] on button "Отправить" at bounding box center [720, 614] width 72 height 37
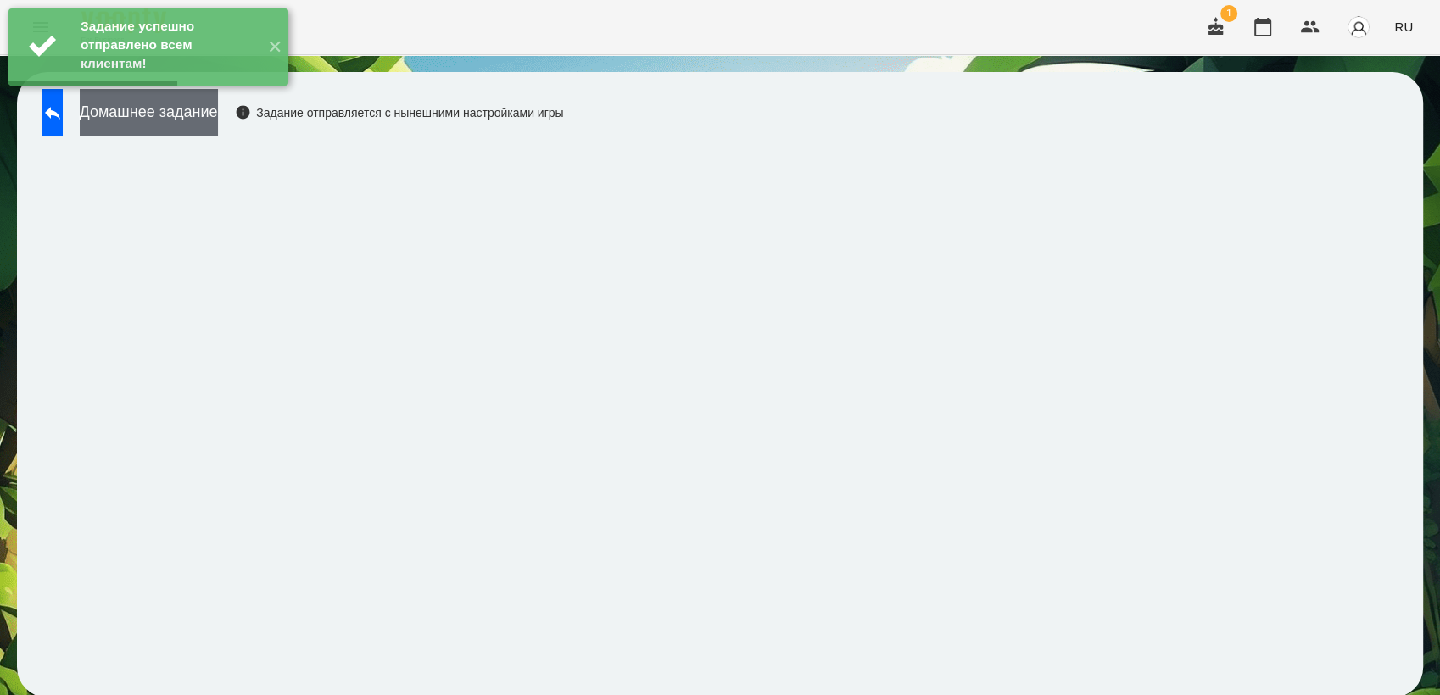
click at [195, 123] on button "Домашнее задание" at bounding box center [149, 112] width 138 height 47
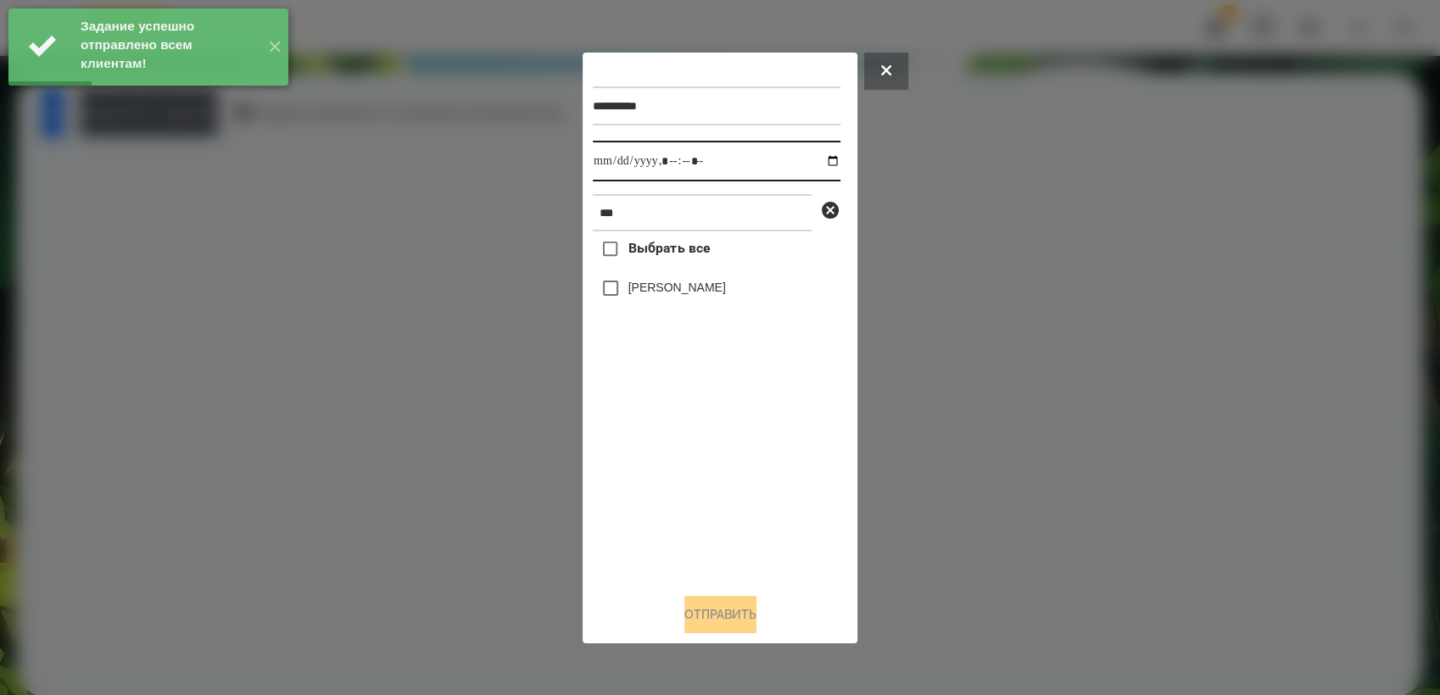
click at [813, 156] on input "datetime-local" at bounding box center [717, 161] width 248 height 41
type input "**********"
click at [672, 487] on div "Выбрать все [PERSON_NAME]" at bounding box center [717, 405] width 248 height 348
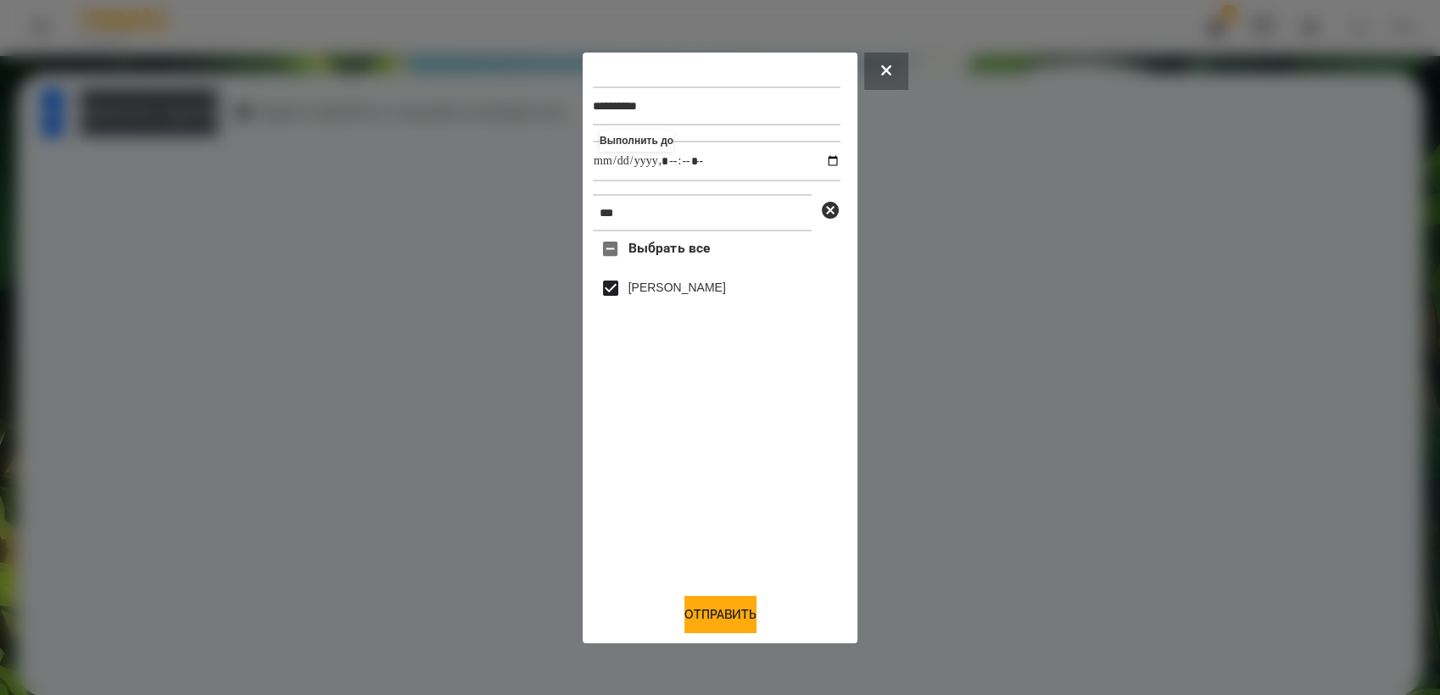
drag, startPoint x: 743, startPoint y: 611, endPoint x: 786, endPoint y: 566, distance: 62.4
click at [745, 610] on button "Отправить" at bounding box center [720, 614] width 72 height 37
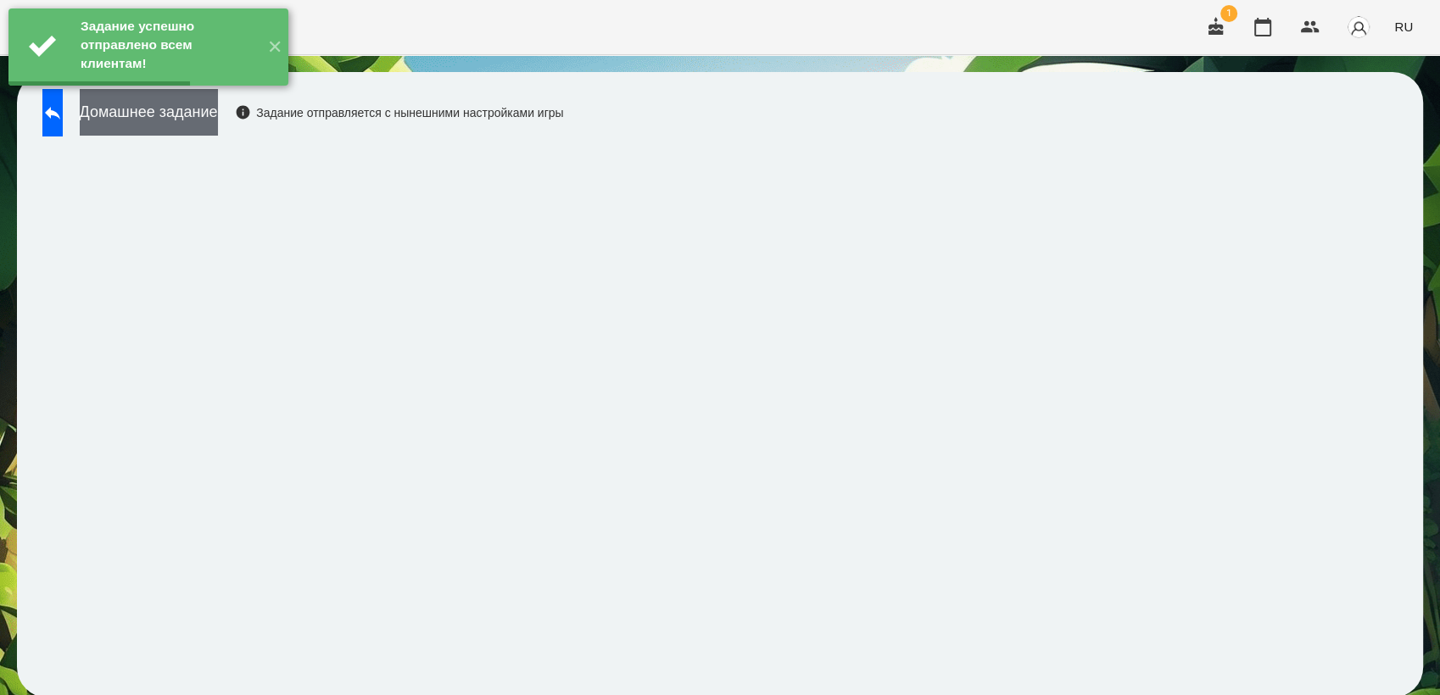
click at [202, 112] on button "Домашнее задание" at bounding box center [149, 112] width 138 height 47
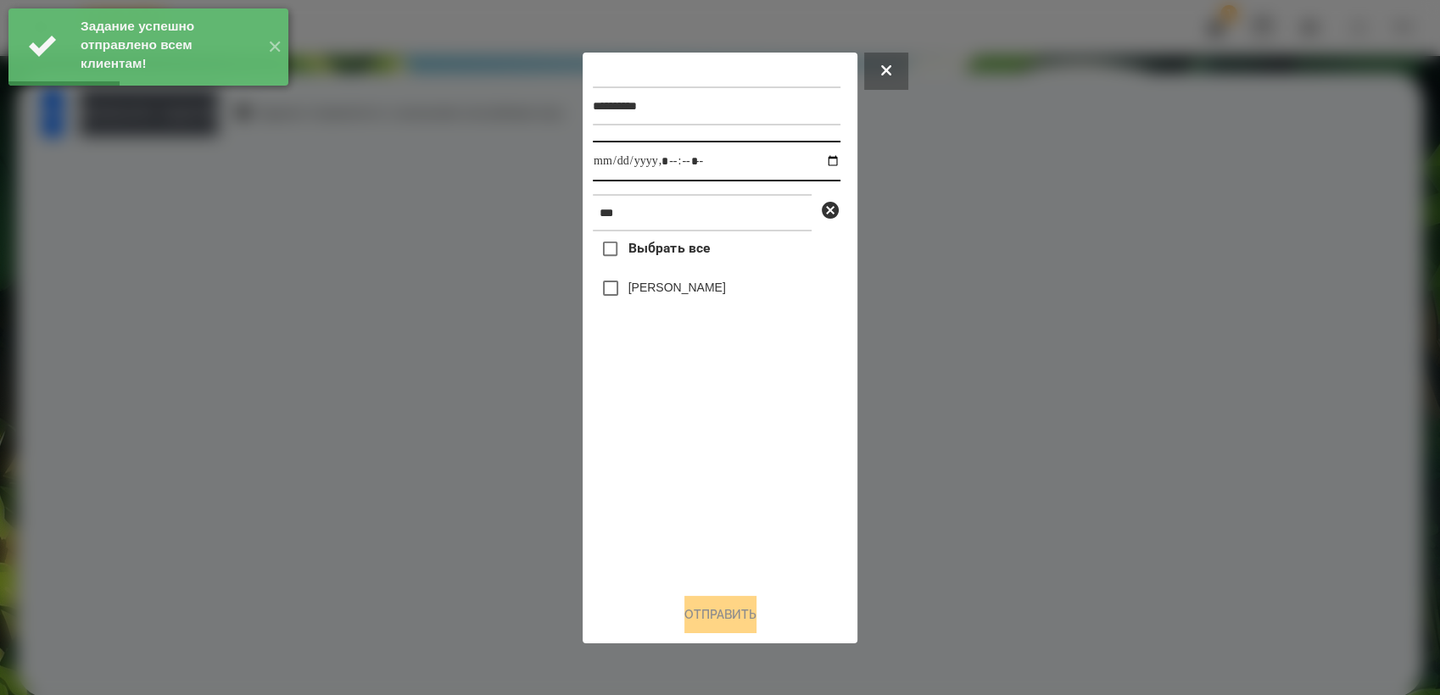
click at [814, 155] on input "datetime-local" at bounding box center [717, 161] width 248 height 41
type input "**********"
click at [656, 459] on div "Выбрать все [PERSON_NAME]" at bounding box center [717, 405] width 248 height 348
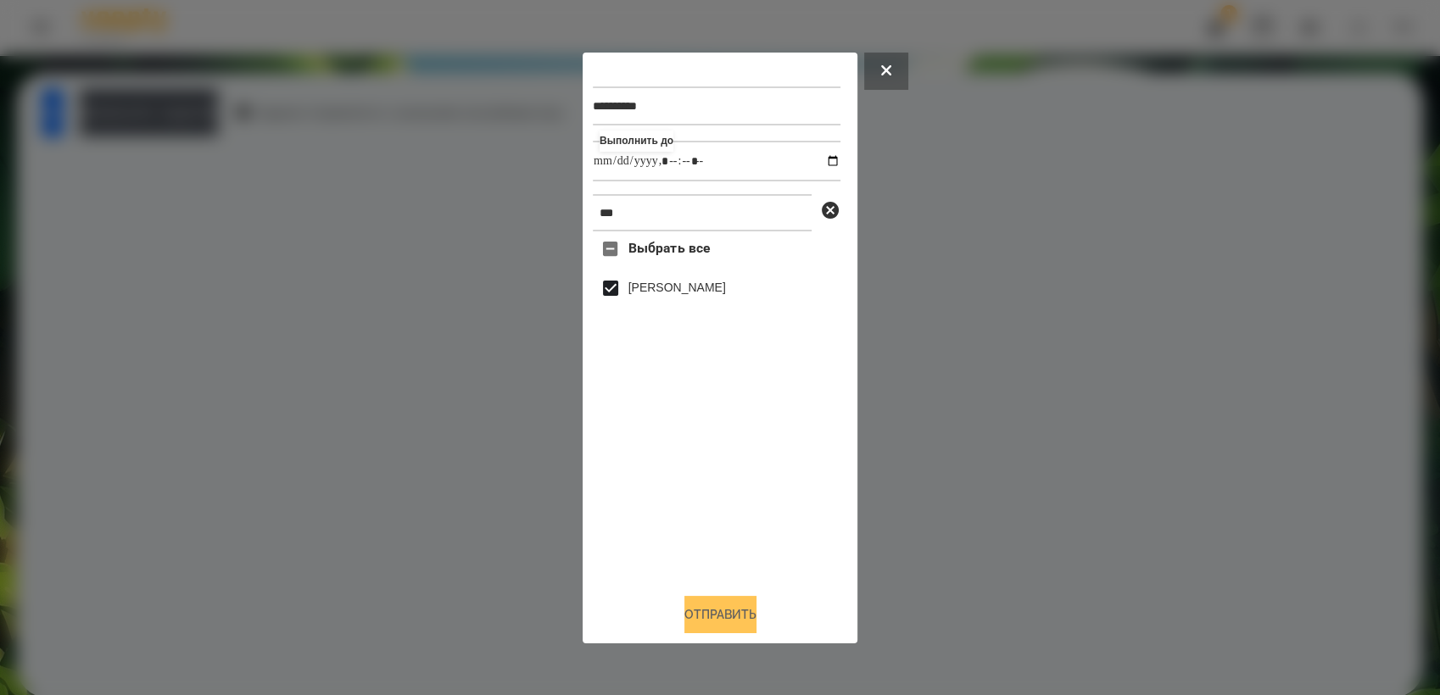
drag, startPoint x: 730, startPoint y: 612, endPoint x: 770, endPoint y: 604, distance: 40.7
click at [731, 612] on button "Отправить" at bounding box center [720, 614] width 72 height 37
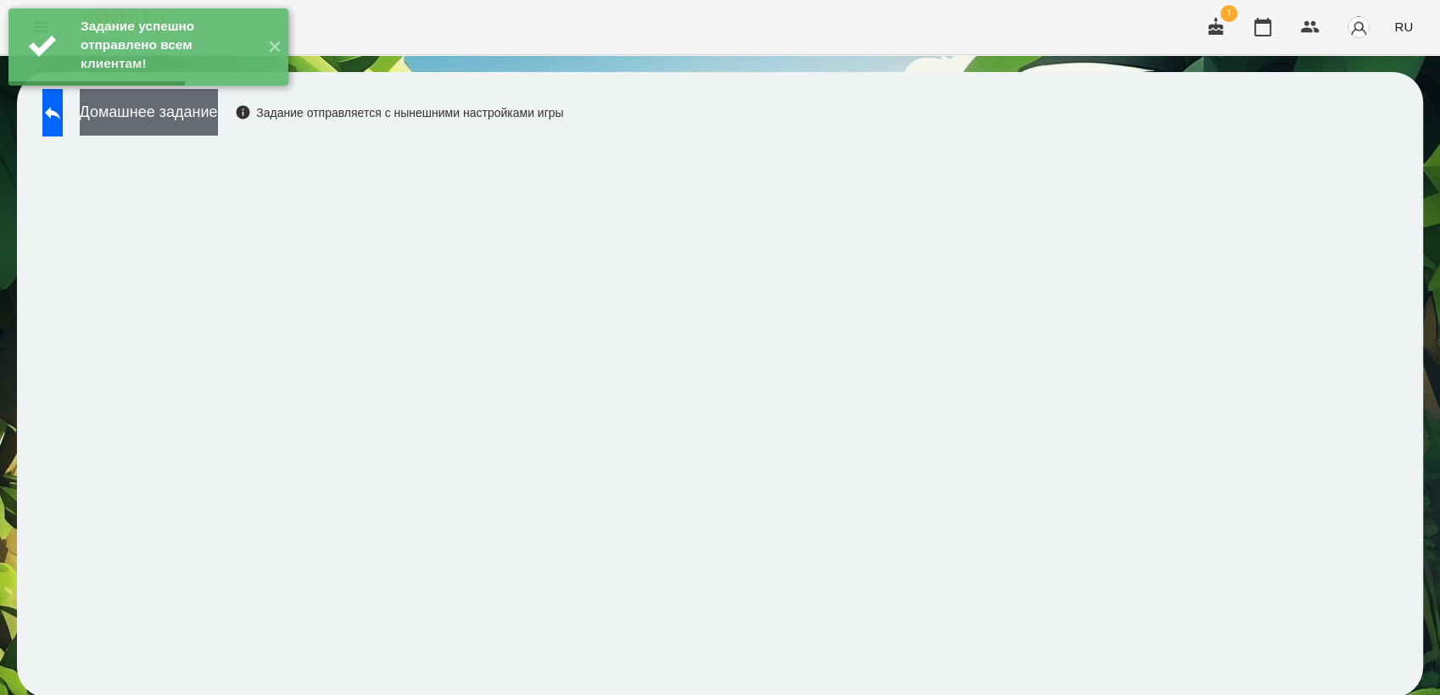
click at [169, 123] on button "Домашнее задание" at bounding box center [149, 112] width 138 height 47
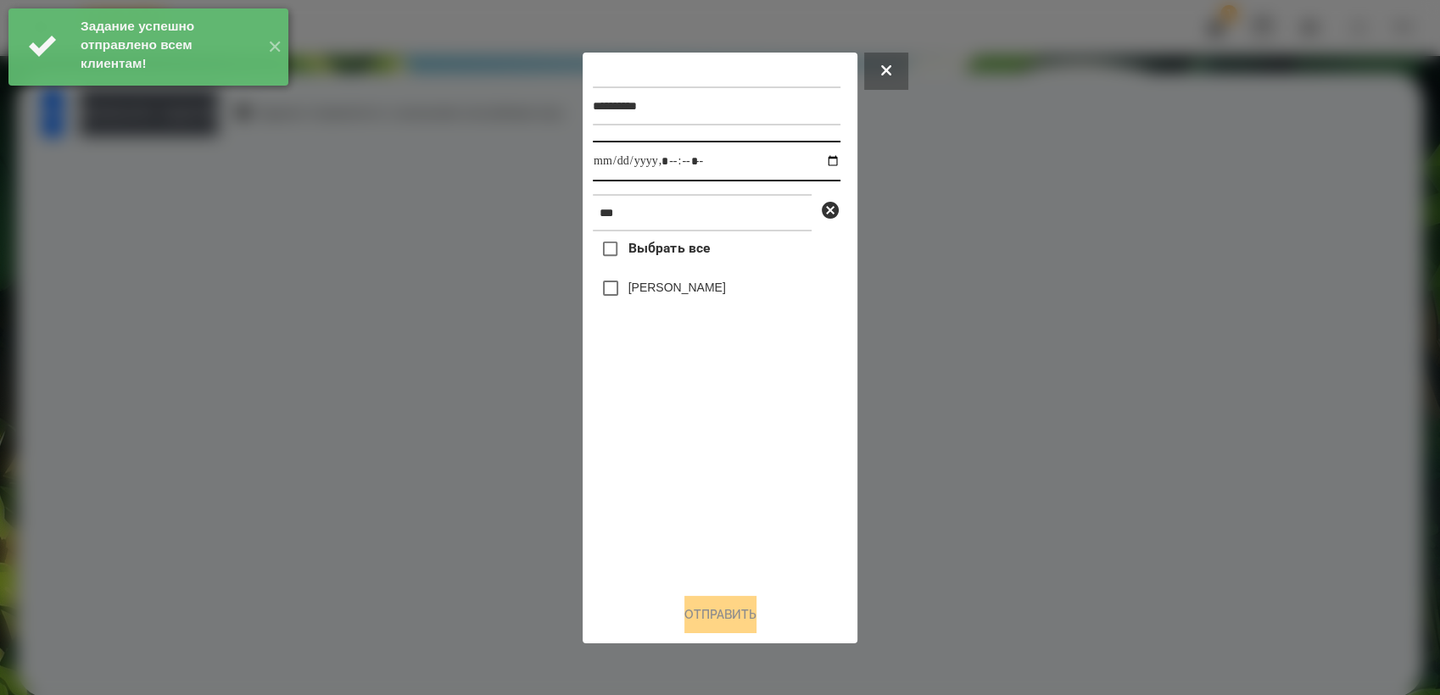
click at [816, 161] on input "datetime-local" at bounding box center [717, 161] width 248 height 41
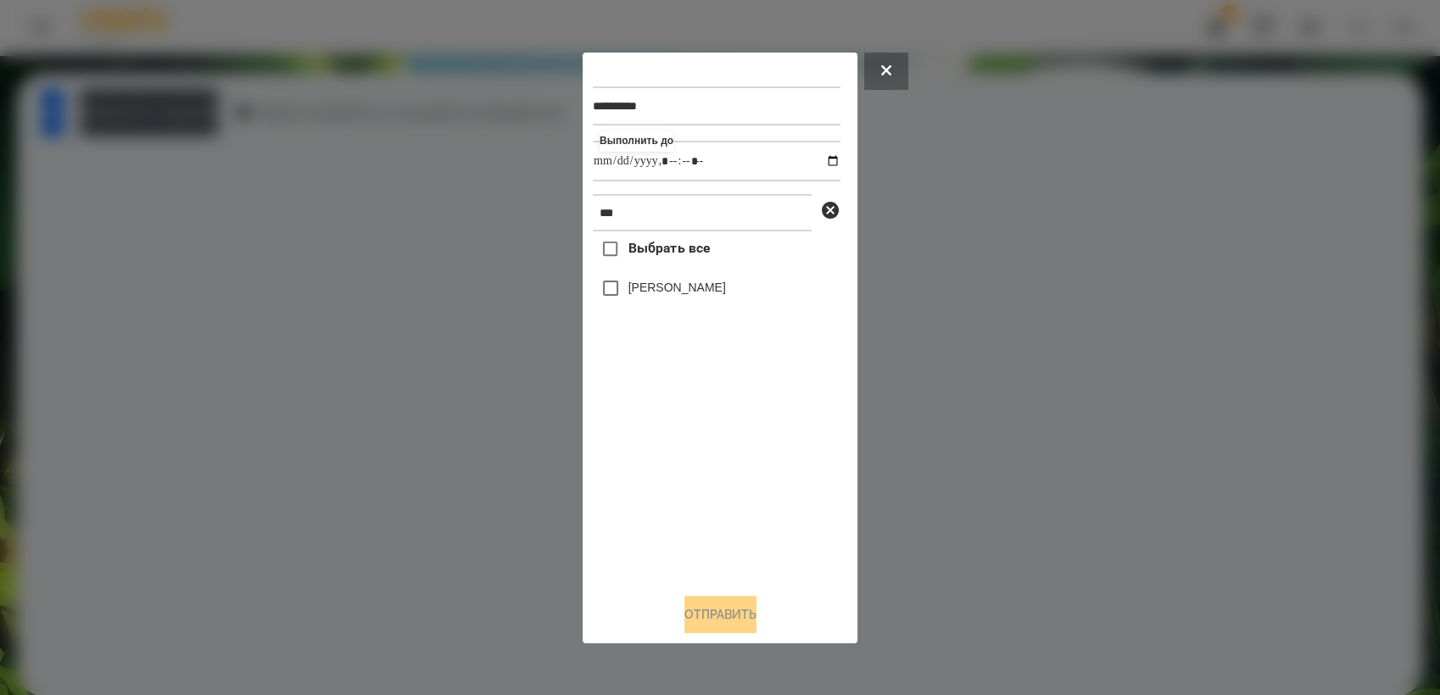
type input "**********"
drag, startPoint x: 701, startPoint y: 444, endPoint x: 661, endPoint y: 376, distance: 78.7
click at [694, 438] on div "Выбрать все [PERSON_NAME]" at bounding box center [717, 405] width 248 height 348
click at [718, 618] on button "Отправить" at bounding box center [720, 614] width 72 height 37
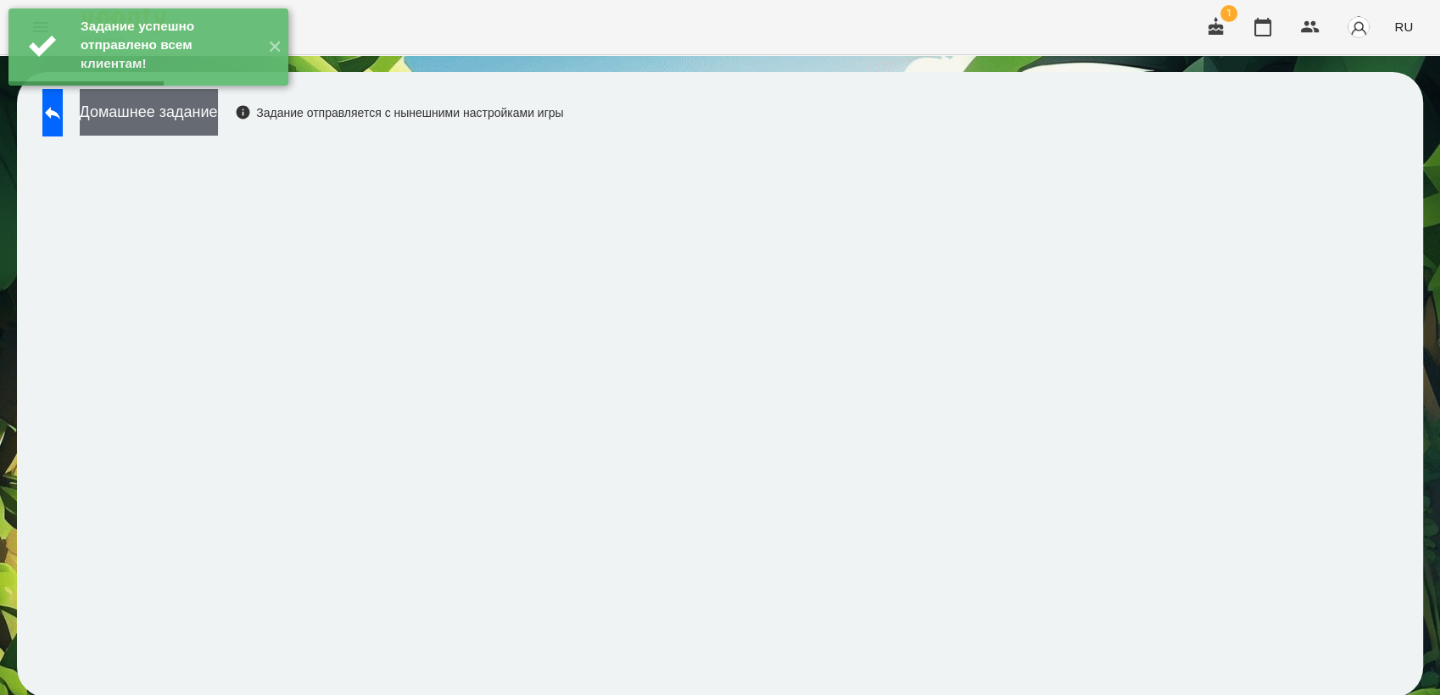
click at [218, 123] on button "Домашнее задание" at bounding box center [149, 112] width 138 height 47
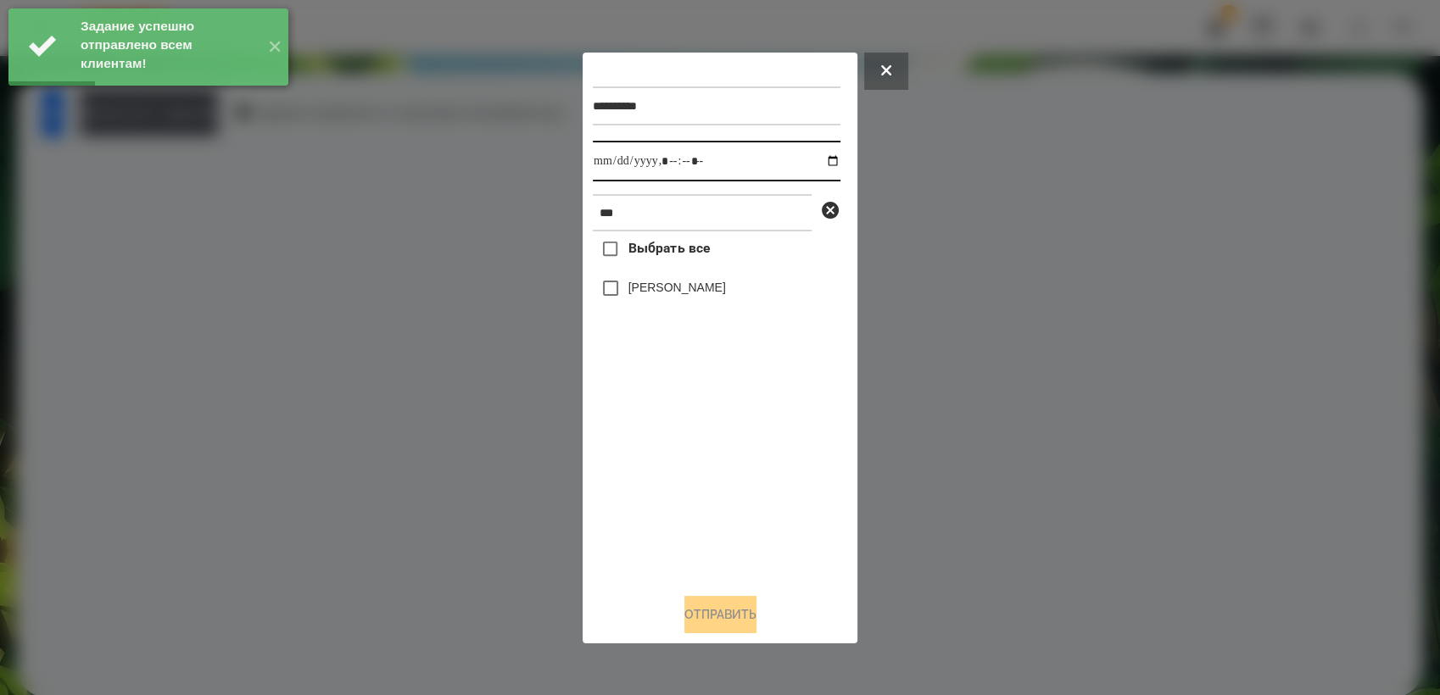
click at [818, 159] on input "datetime-local" at bounding box center [717, 161] width 248 height 41
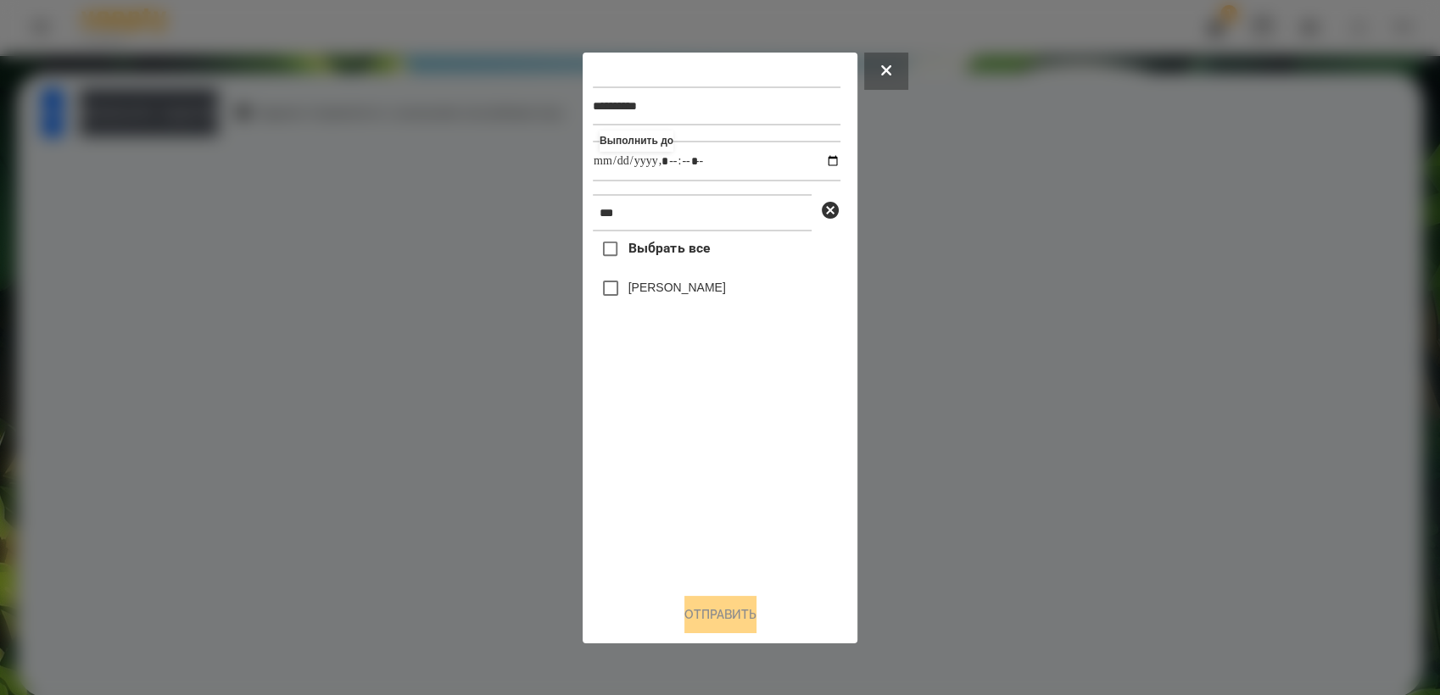
type input "**********"
click at [717, 479] on div "Выбрать все [PERSON_NAME]" at bounding box center [717, 405] width 248 height 348
click at [717, 617] on button "Отправить" at bounding box center [720, 614] width 72 height 37
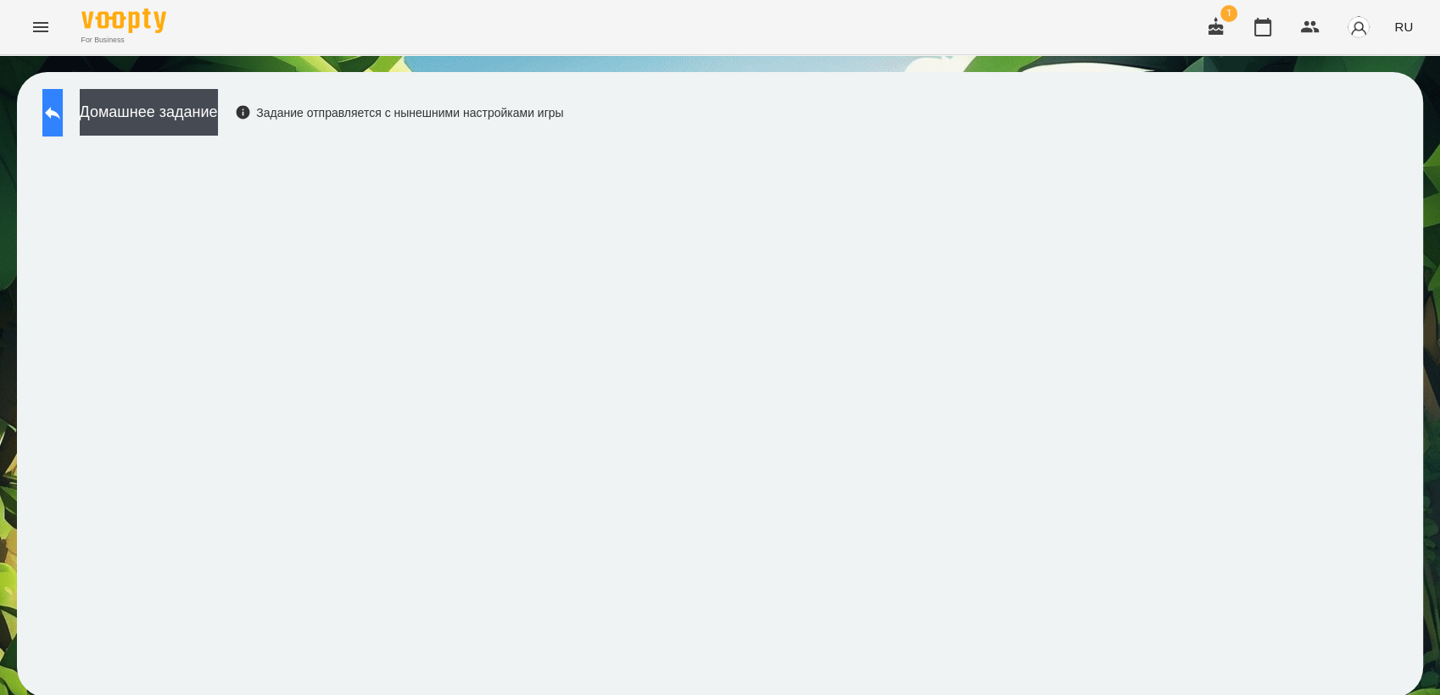
click at [63, 122] on icon at bounding box center [52, 113] width 20 height 20
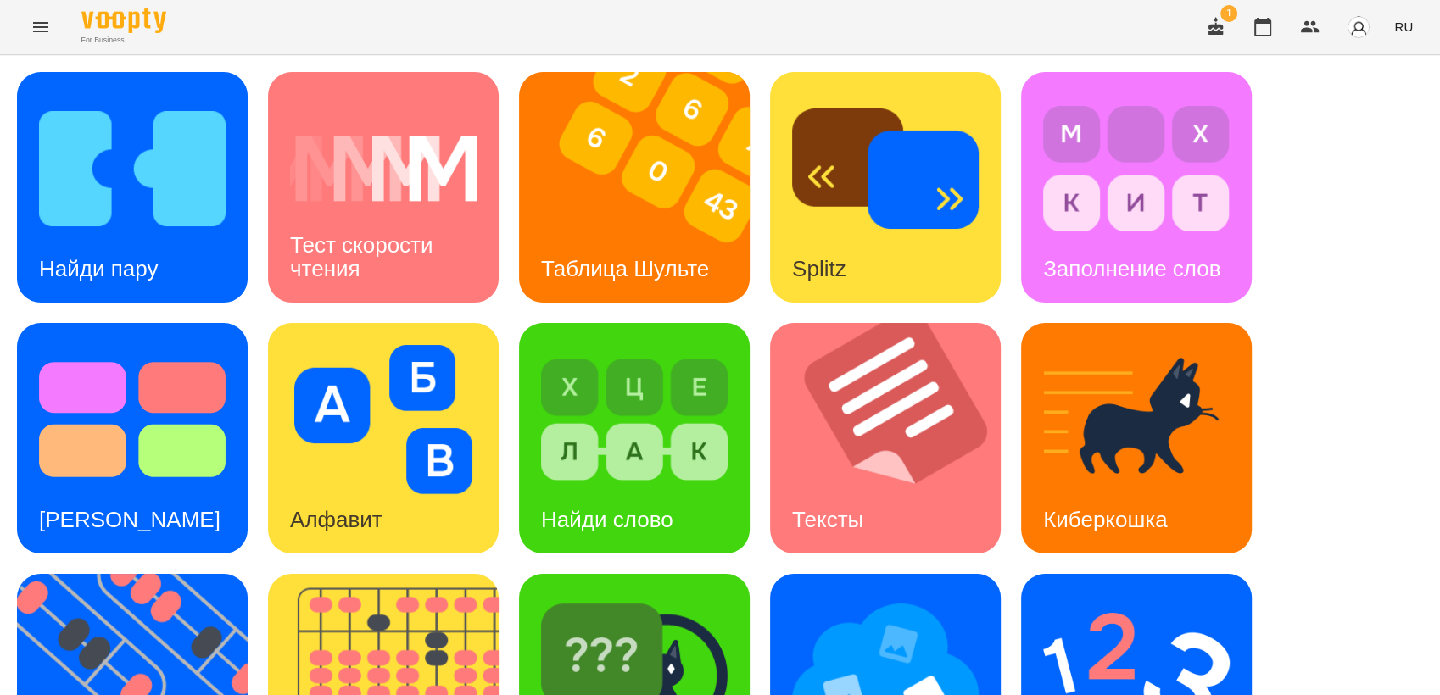
scroll to position [282, 0]
click at [84, 574] on img at bounding box center [143, 689] width 252 height 231
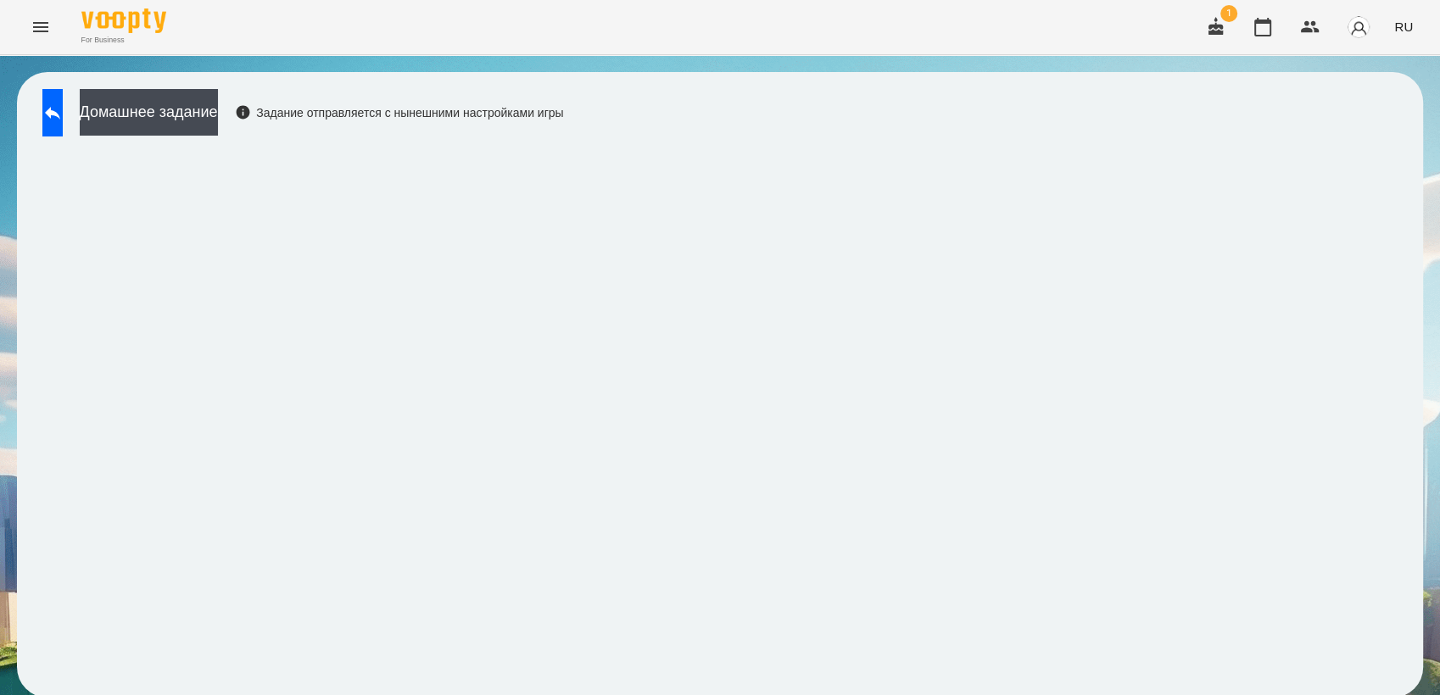
click at [950, 51] on div "For Business 1 RU" at bounding box center [720, 27] width 1440 height 54
click at [55, 119] on button at bounding box center [52, 112] width 20 height 47
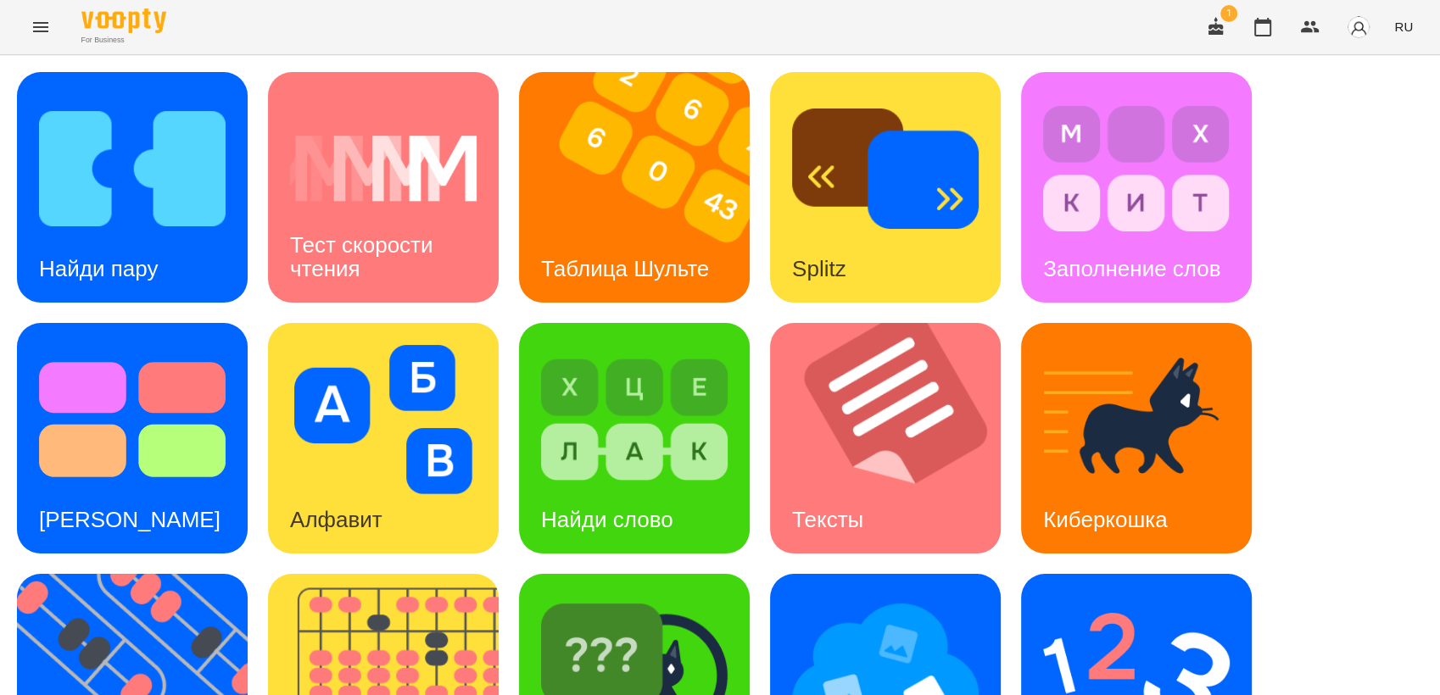
scroll to position [376, 0]
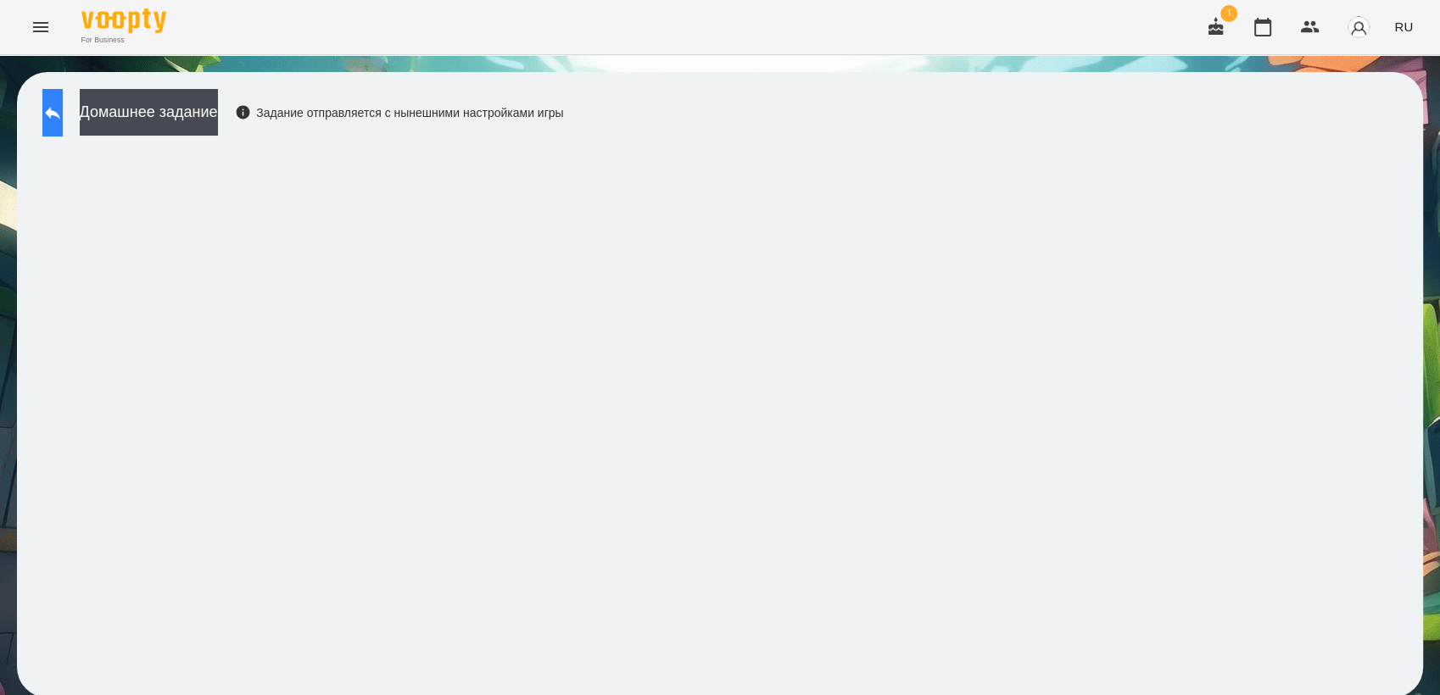
click at [63, 118] on icon at bounding box center [52, 113] width 20 height 20
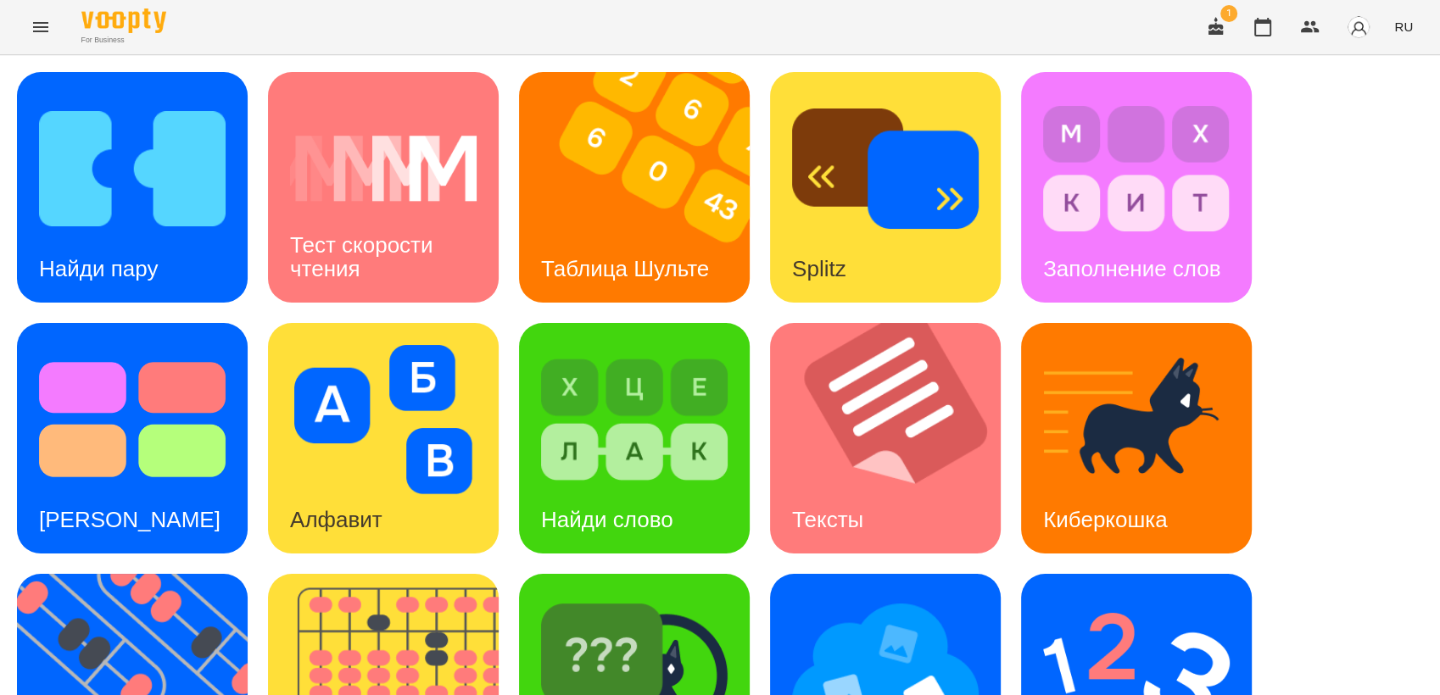
scroll to position [94, 0]
click at [139, 236] on div "Найди пару" at bounding box center [98, 269] width 163 height 67
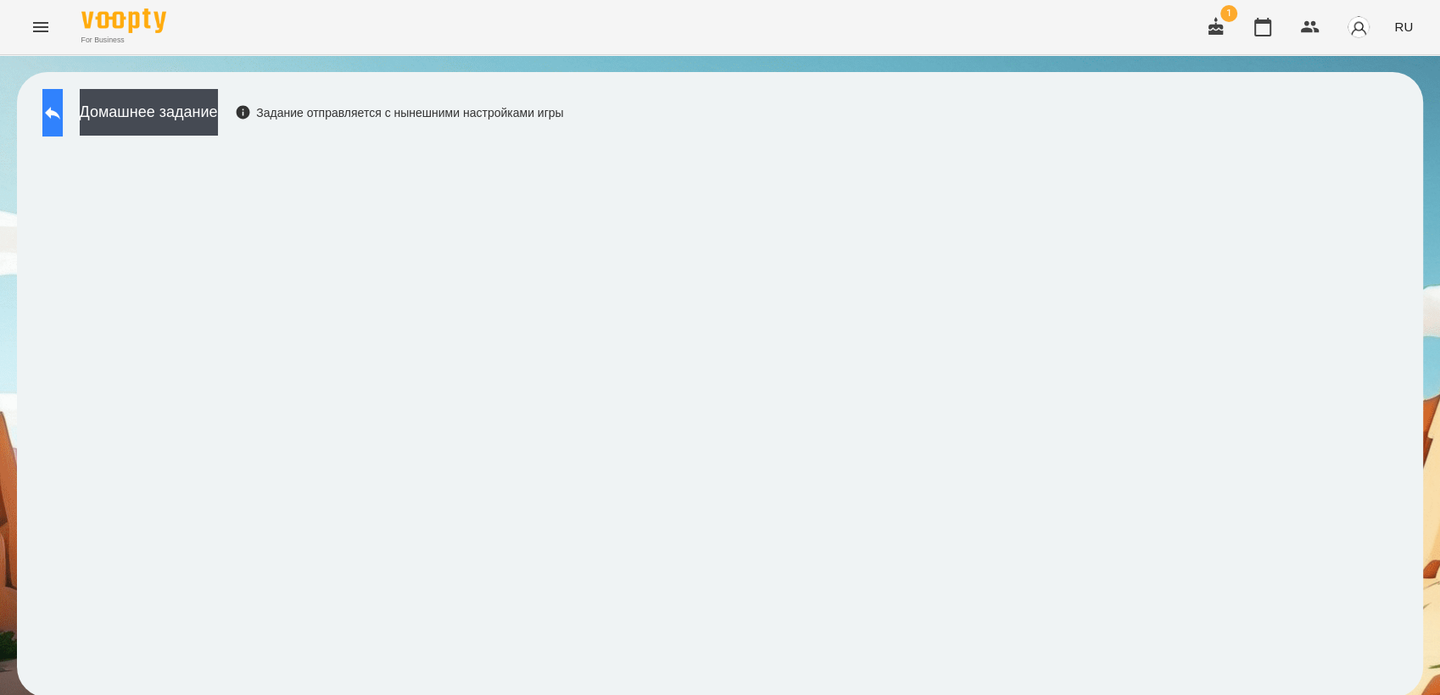
click at [63, 117] on button at bounding box center [52, 112] width 20 height 47
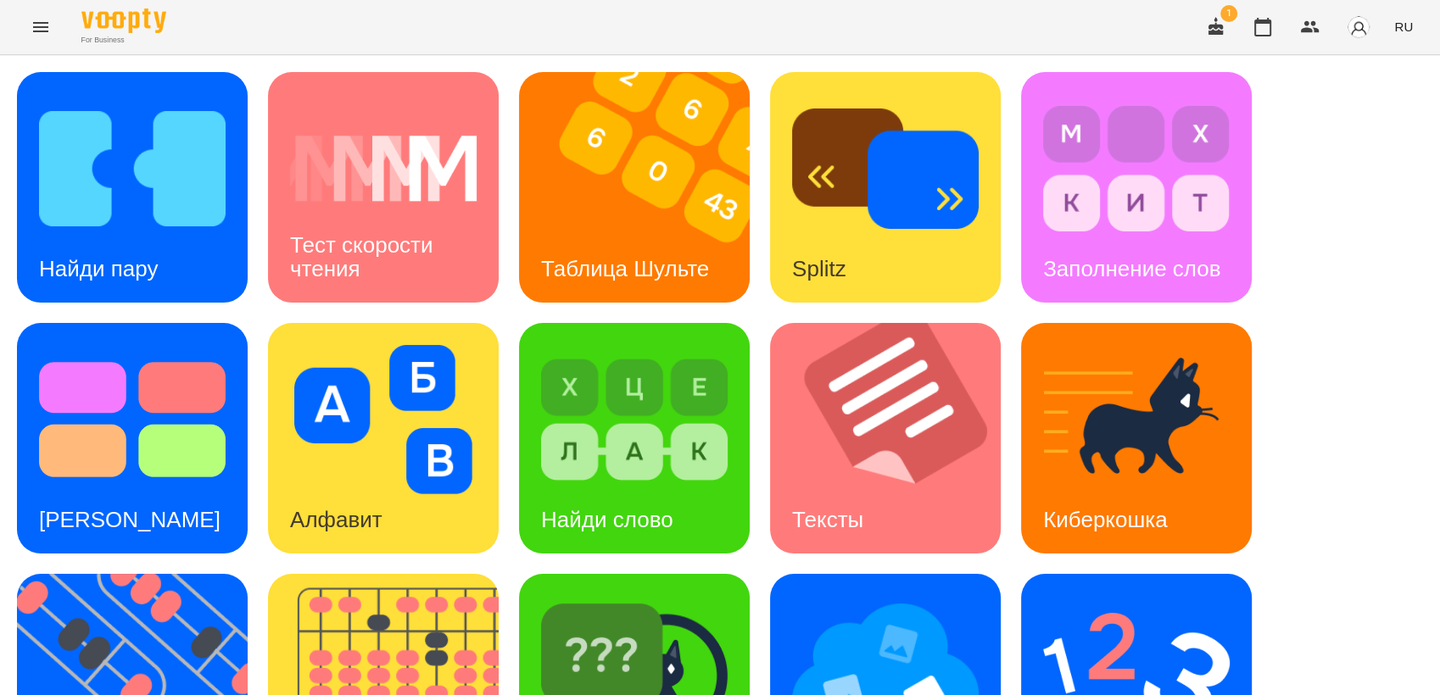
scroll to position [376, 0]
click at [1106, 596] on img at bounding box center [1136, 670] width 187 height 149
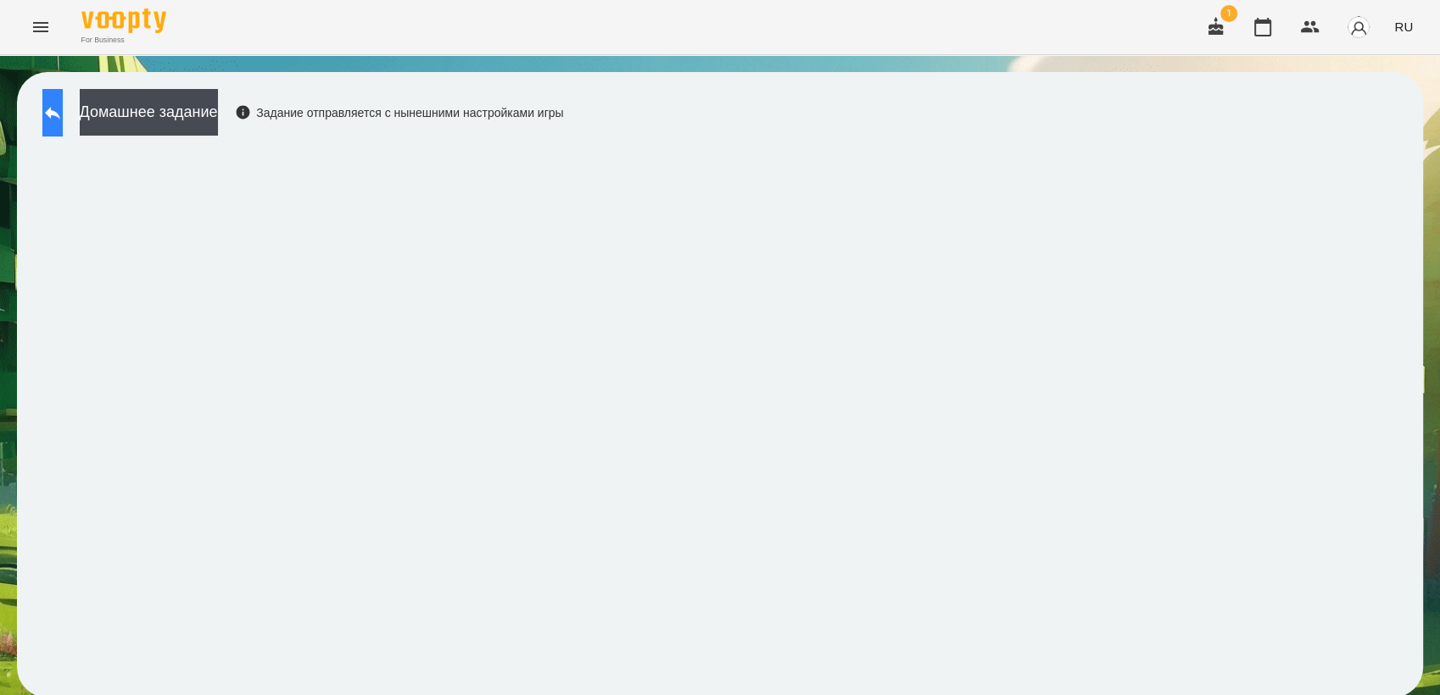
click at [63, 119] on icon at bounding box center [52, 113] width 20 height 20
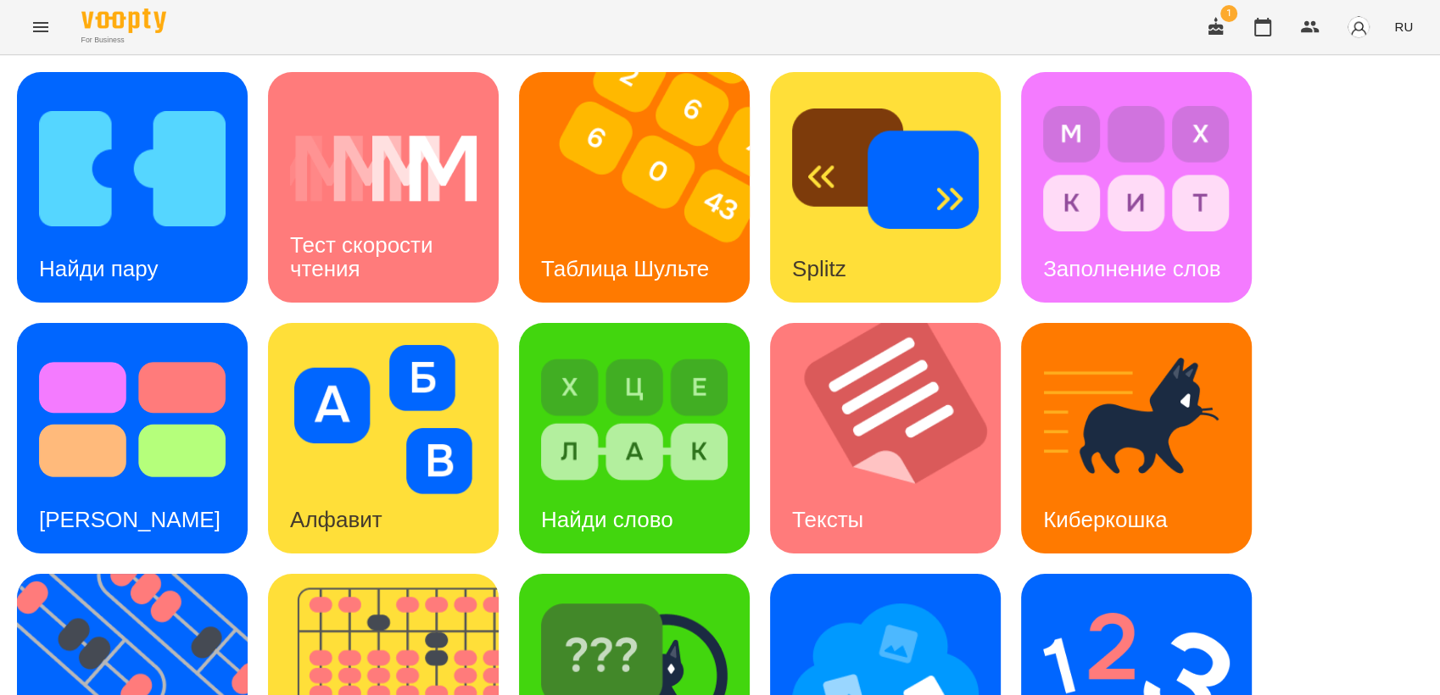
scroll to position [94, 0]
click at [1133, 596] on img at bounding box center [1136, 670] width 187 height 149
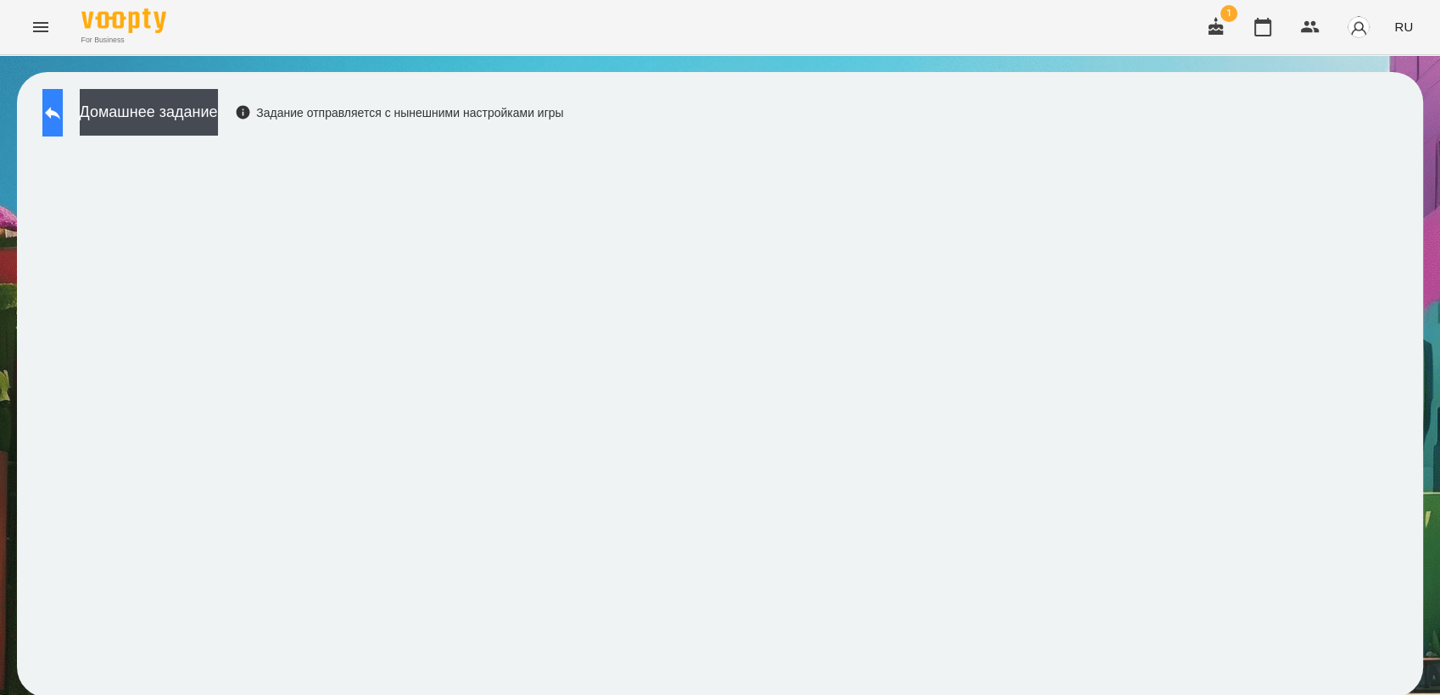
click at [61, 109] on icon at bounding box center [52, 113] width 20 height 20
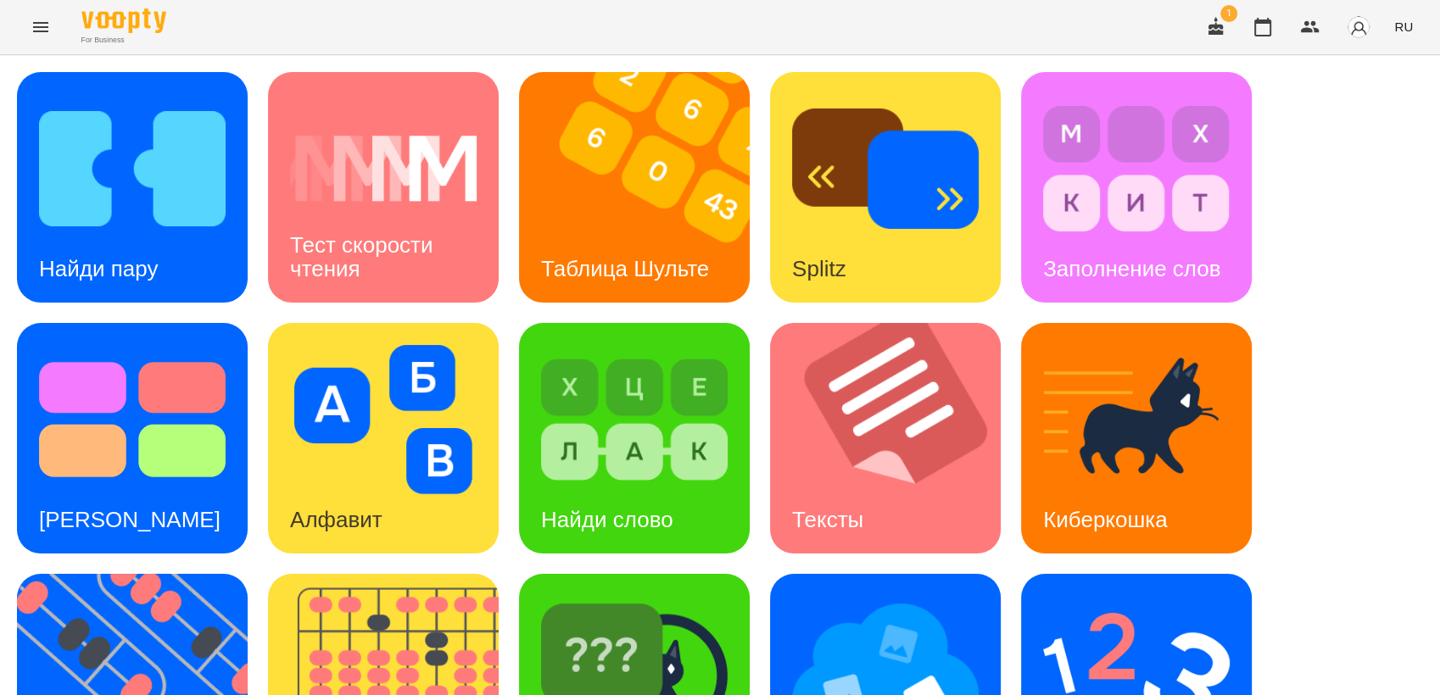
scroll to position [376, 0]
click at [880, 596] on img at bounding box center [885, 670] width 187 height 149
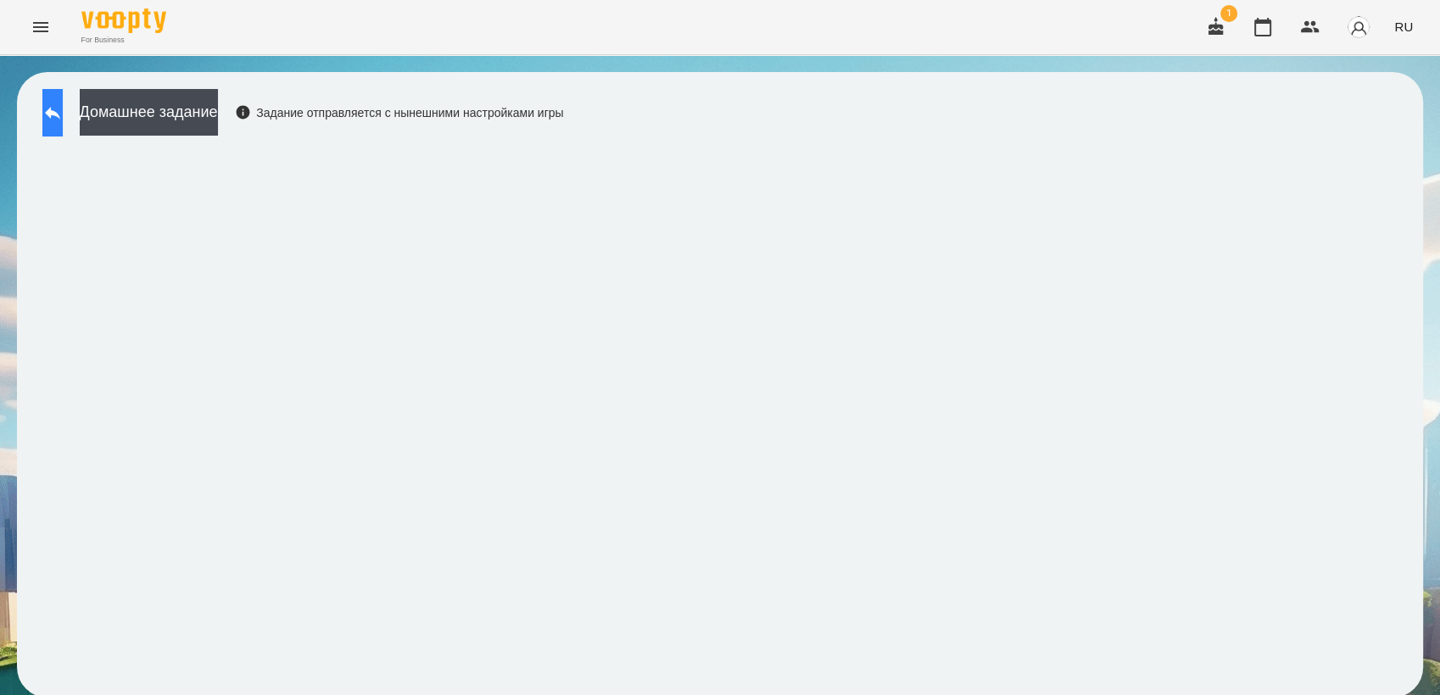
click at [63, 107] on icon at bounding box center [52, 113] width 20 height 20
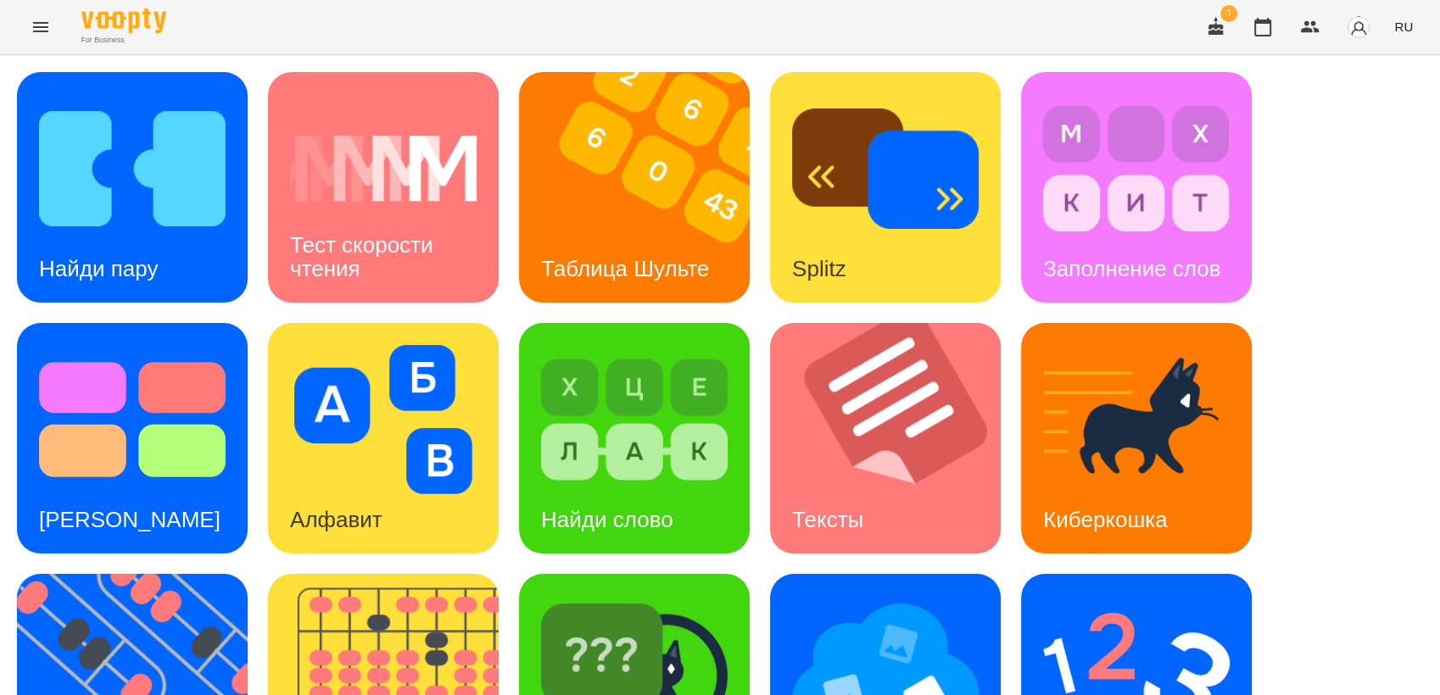
scroll to position [282, 0]
click at [648, 596] on img at bounding box center [634, 670] width 187 height 149
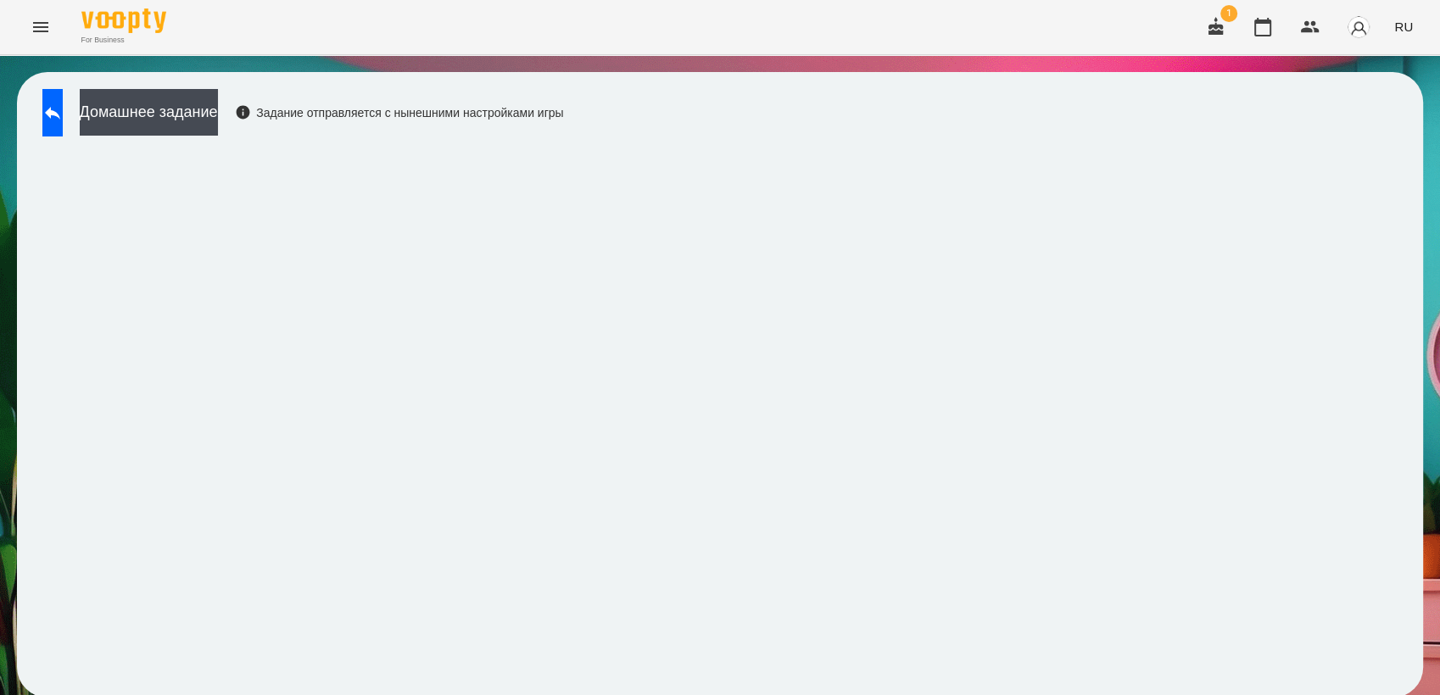
scroll to position [2, 0]
click at [56, 127] on button at bounding box center [52, 112] width 20 height 47
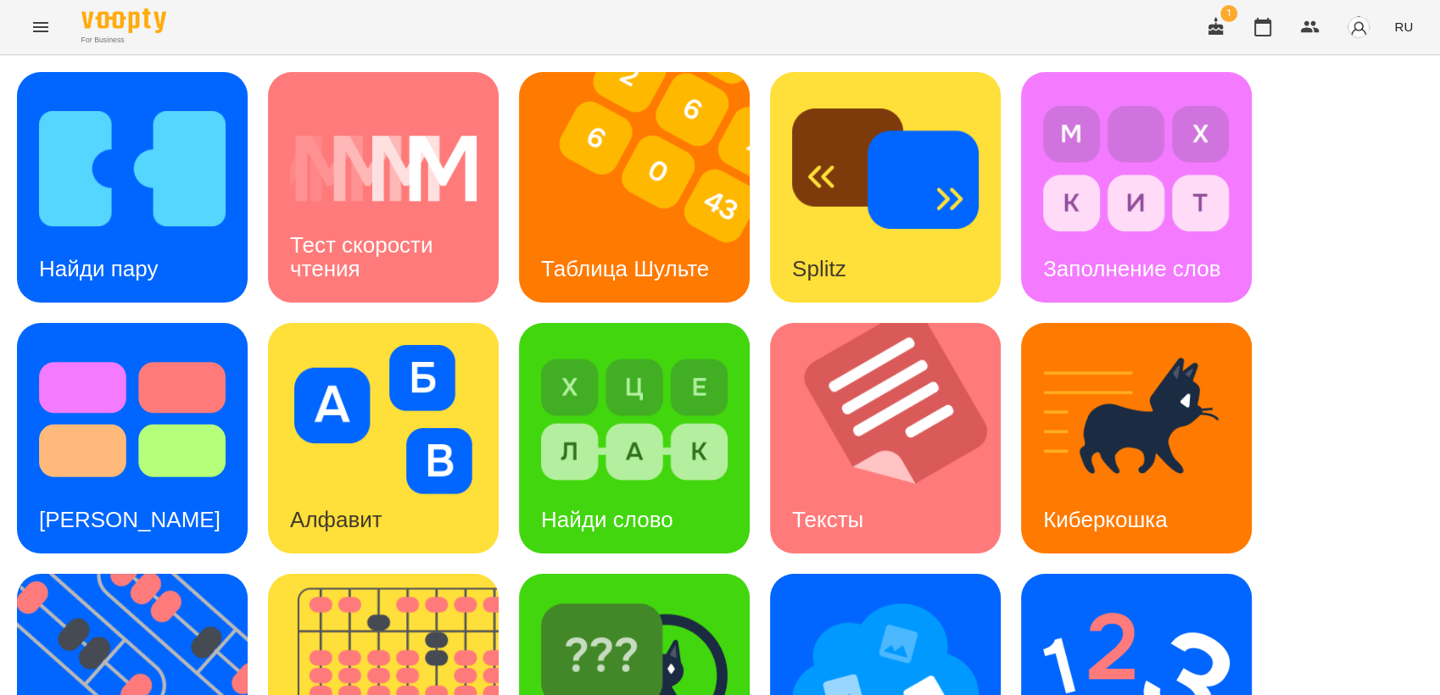
scroll to position [190, 0]
click at [136, 574] on img at bounding box center [143, 689] width 252 height 231
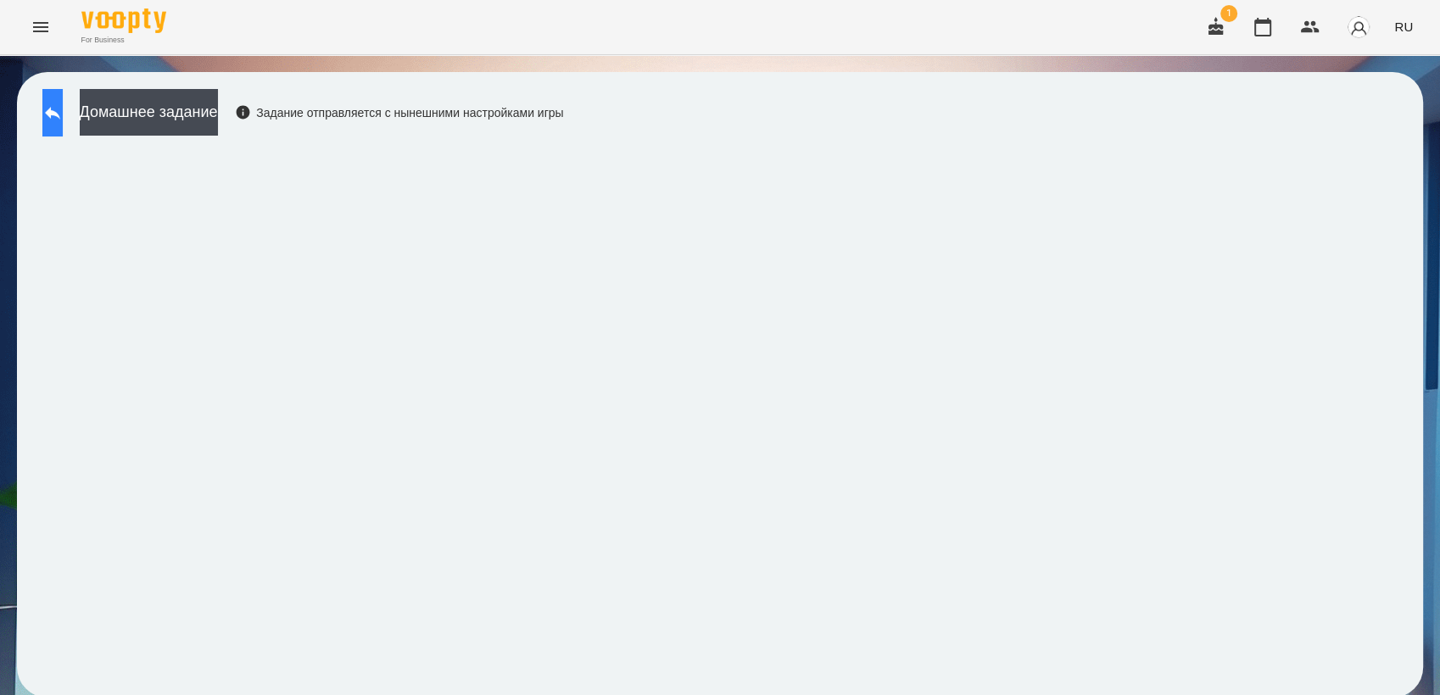
click at [63, 117] on icon at bounding box center [52, 113] width 20 height 20
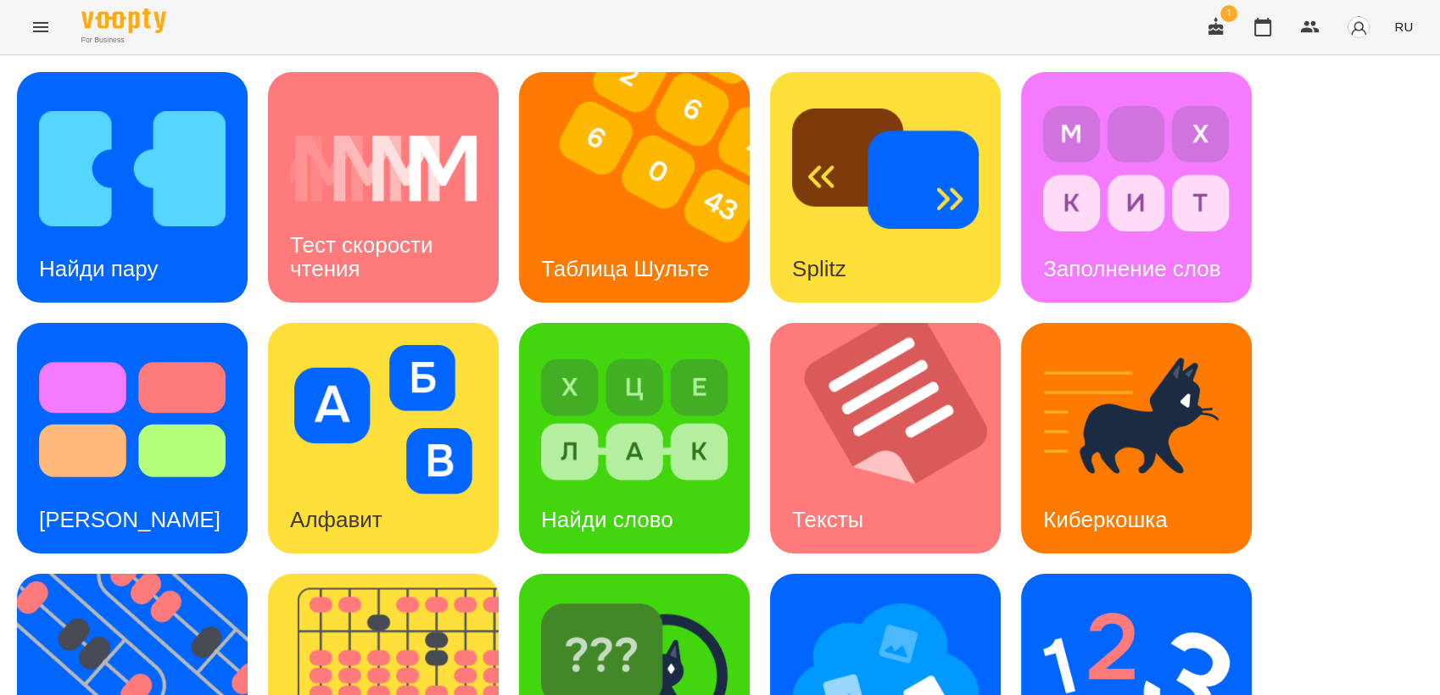
scroll to position [376, 0]
click at [178, 574] on img at bounding box center [143, 689] width 252 height 231
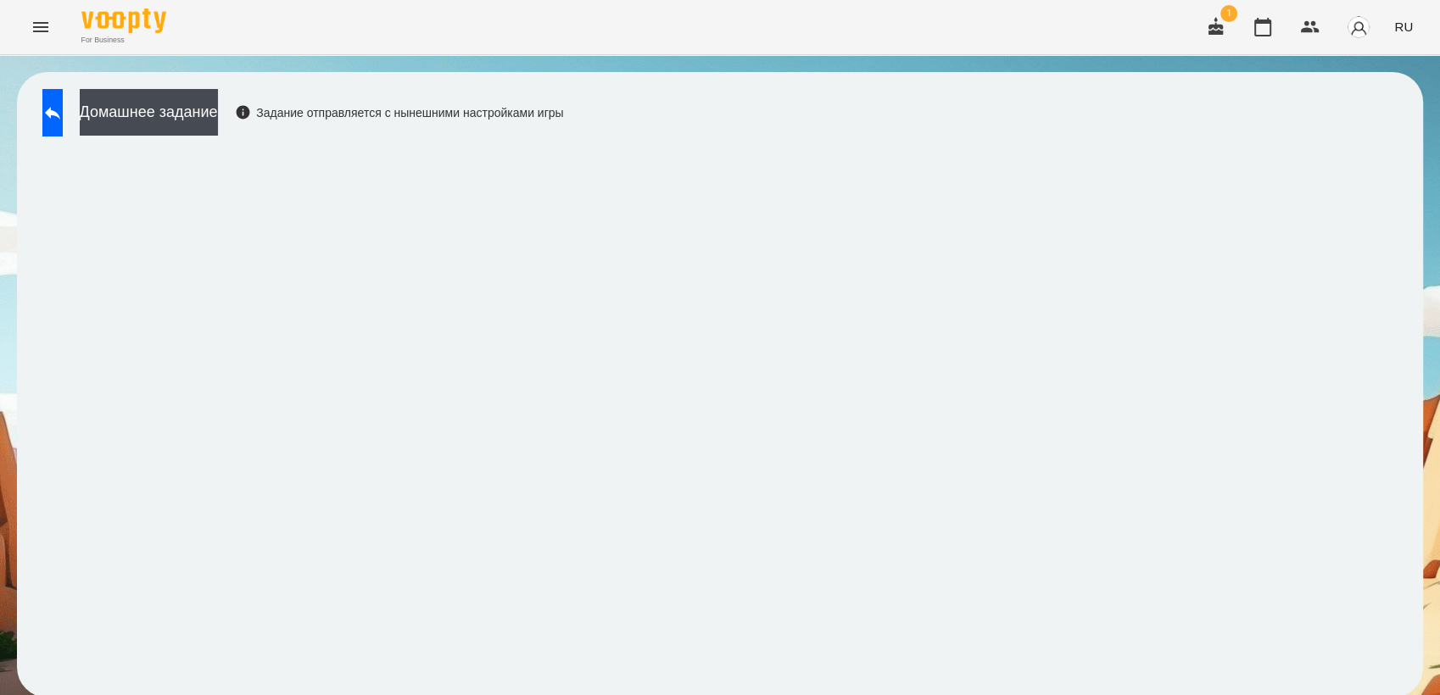
click at [39, 35] on icon "Menu" at bounding box center [41, 27] width 20 height 20
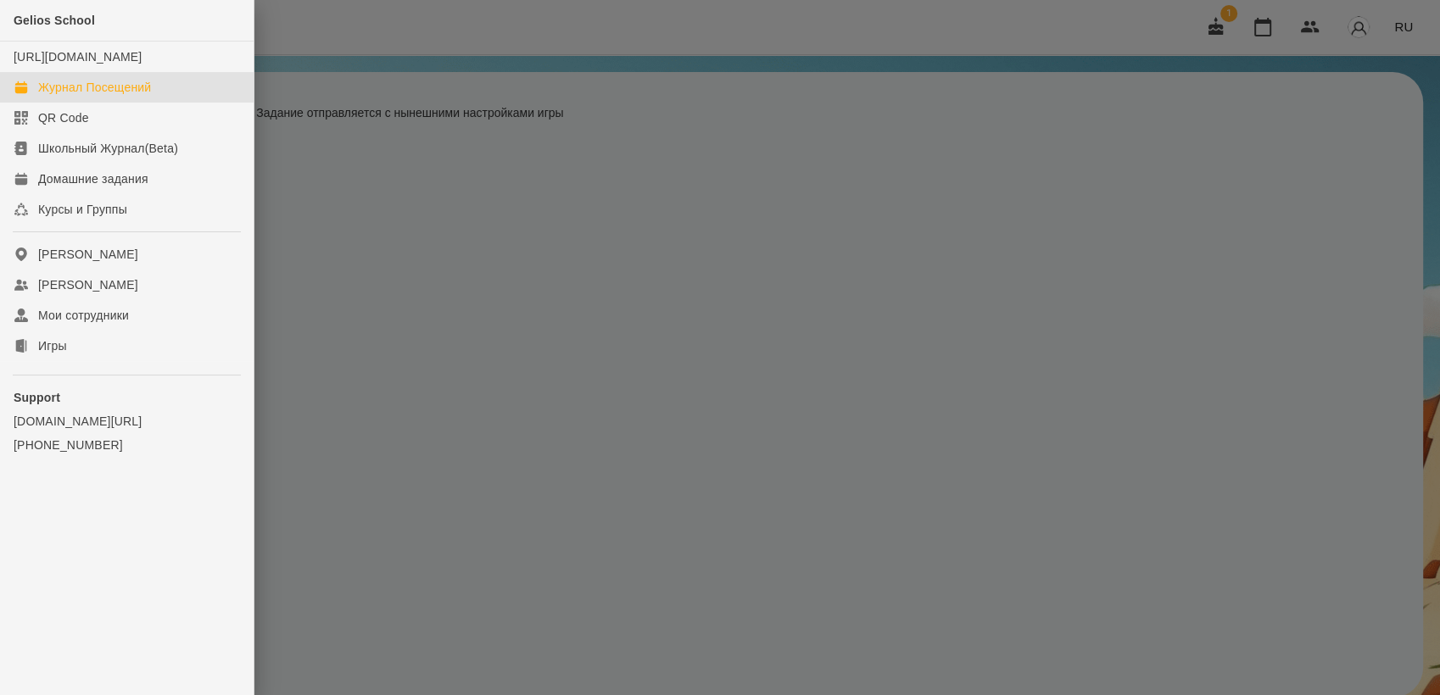
click at [106, 96] on div "Журнал Посещений" at bounding box center [94, 87] width 113 height 17
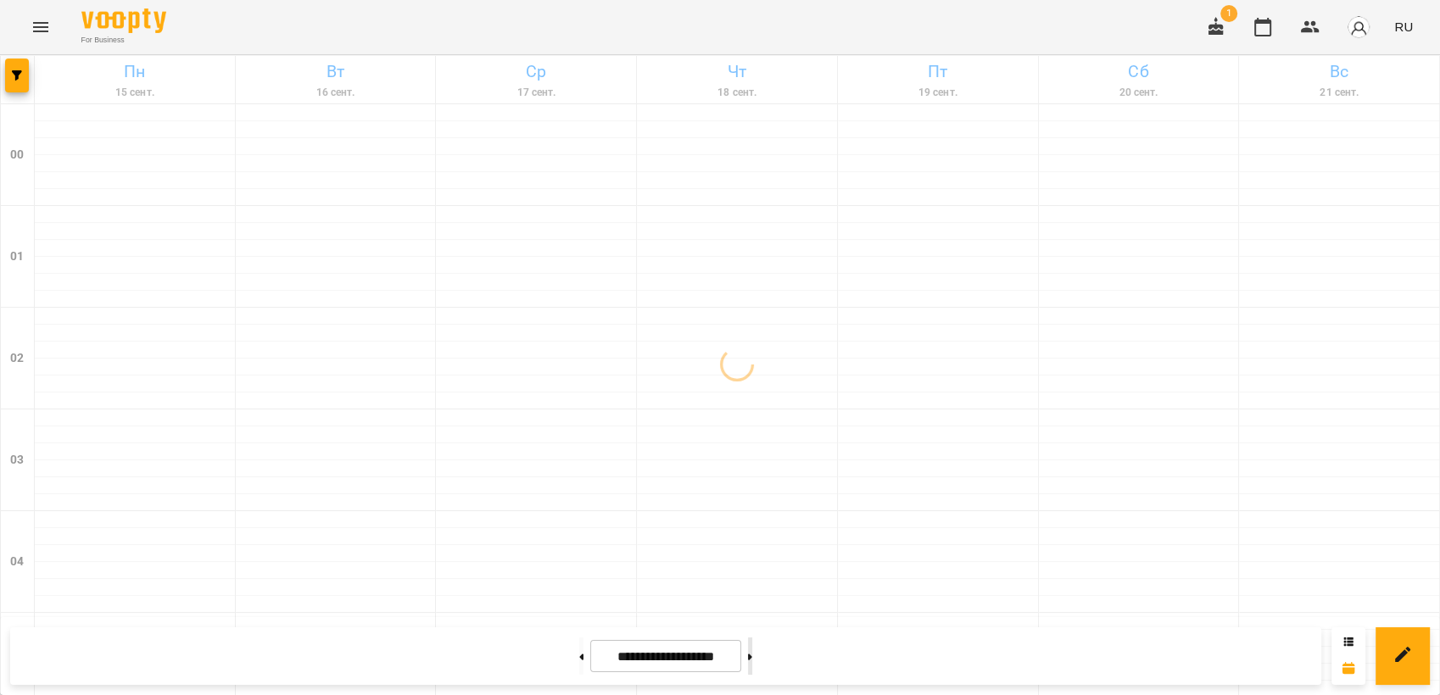
click at [752, 659] on icon at bounding box center [750, 657] width 4 height 6
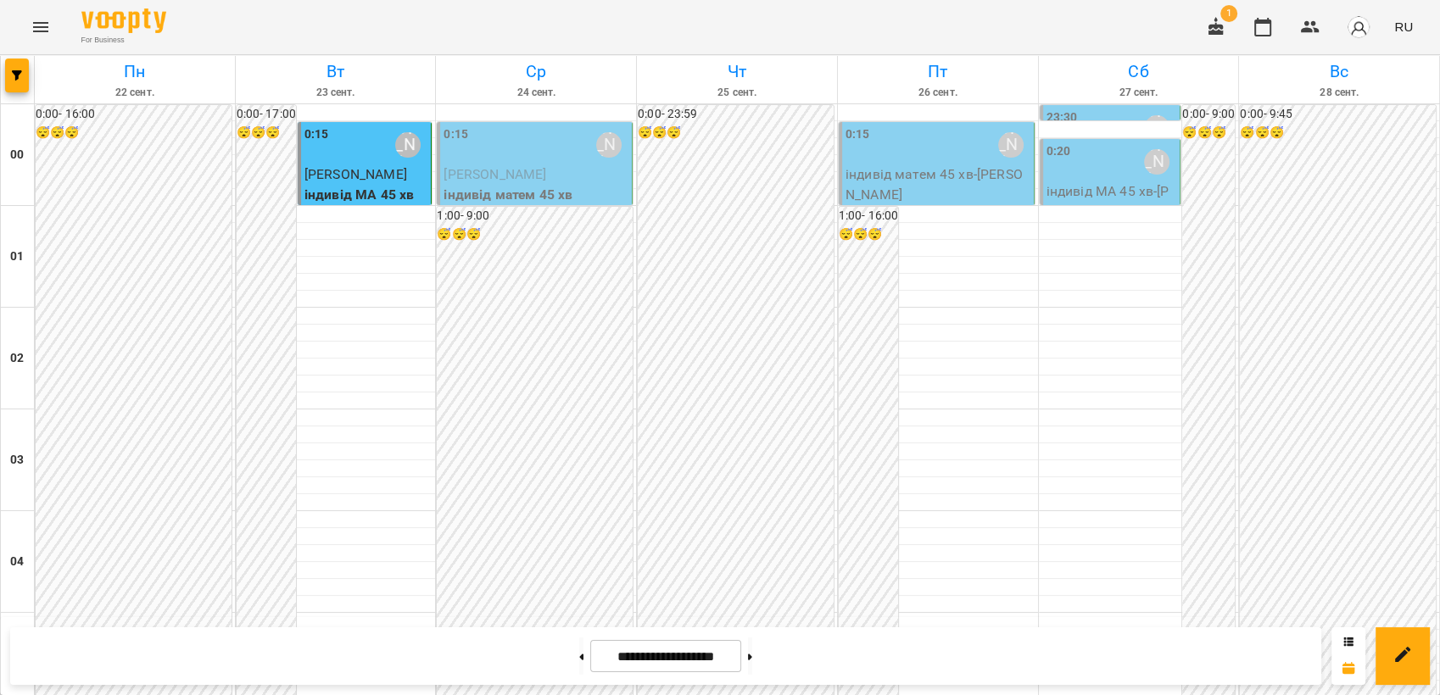
scroll to position [1738, 0]
click at [579, 661] on button at bounding box center [581, 656] width 4 height 37
type input "**********"
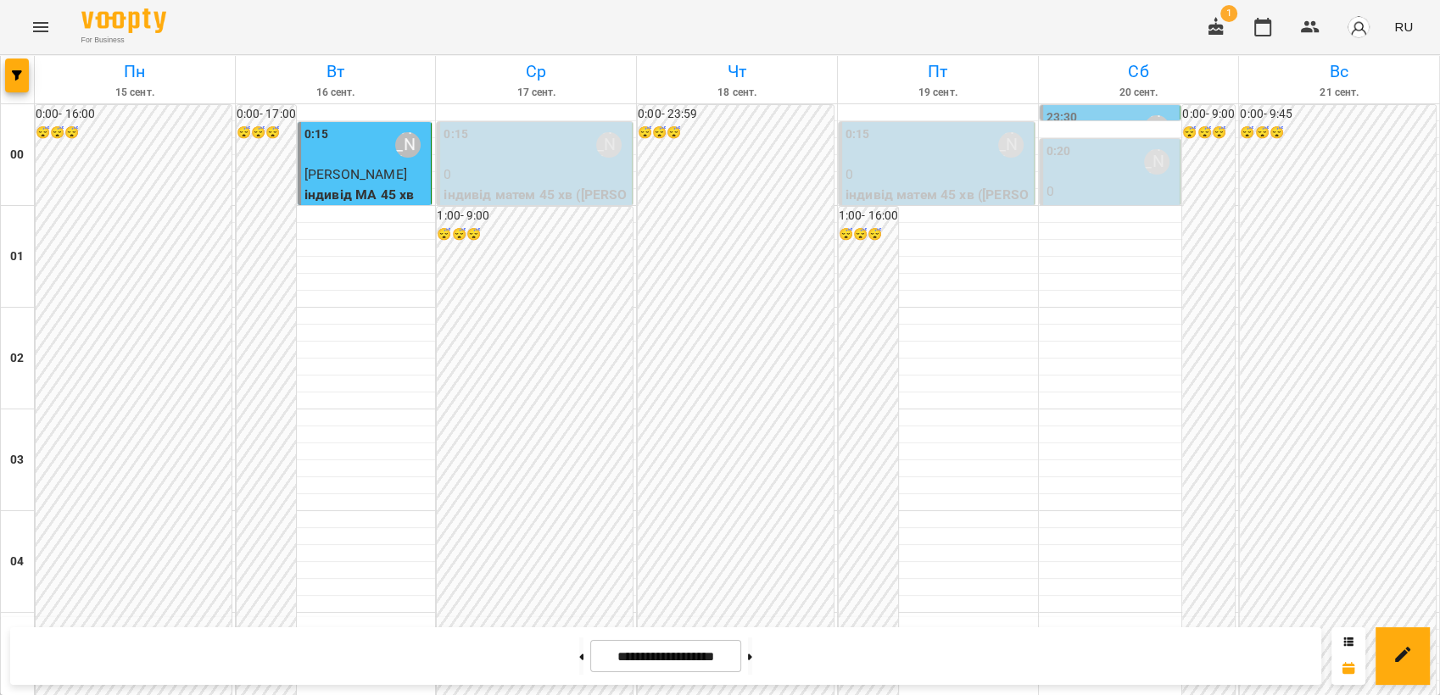
scroll to position [1927, 0]
click at [37, 25] on icon "Menu" at bounding box center [41, 27] width 20 height 20
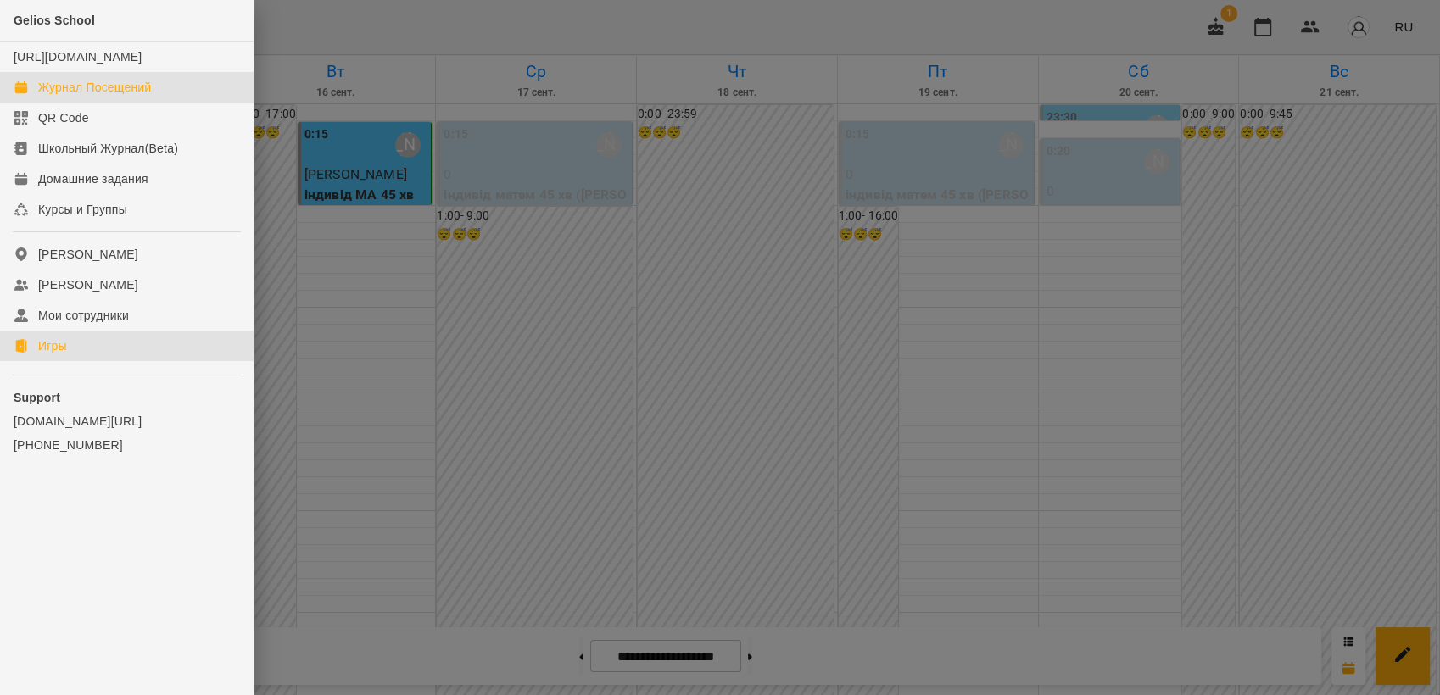
click at [82, 361] on link "Игры" at bounding box center [127, 346] width 254 height 31
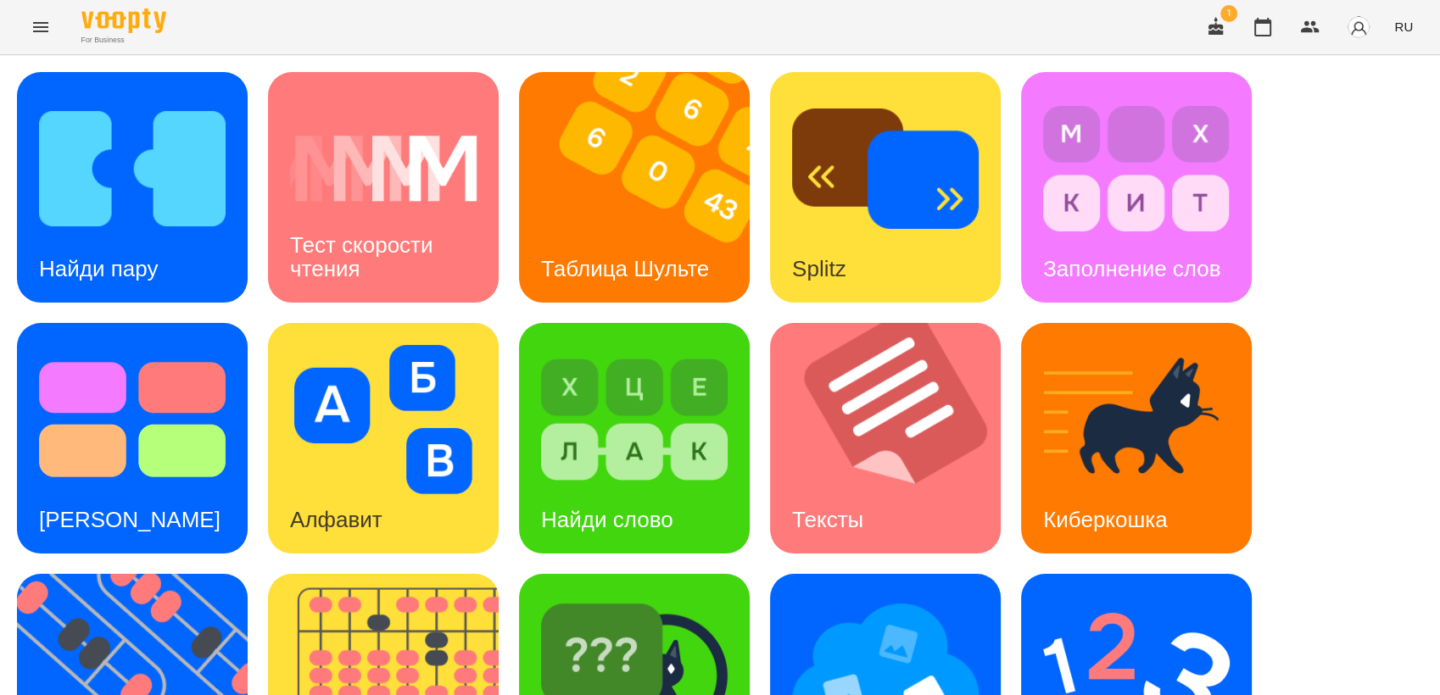
scroll to position [188, 0]
click at [163, 574] on img at bounding box center [143, 689] width 252 height 231
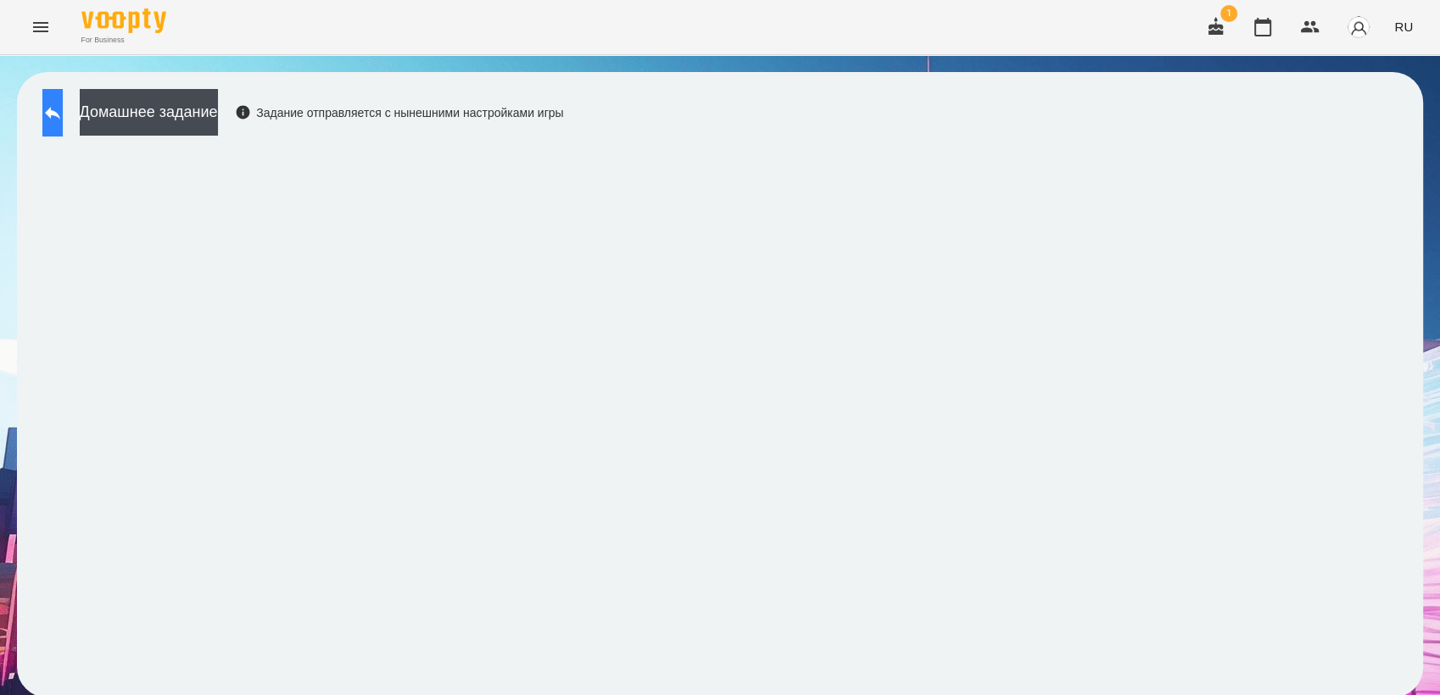
click at [61, 125] on button at bounding box center [52, 112] width 20 height 47
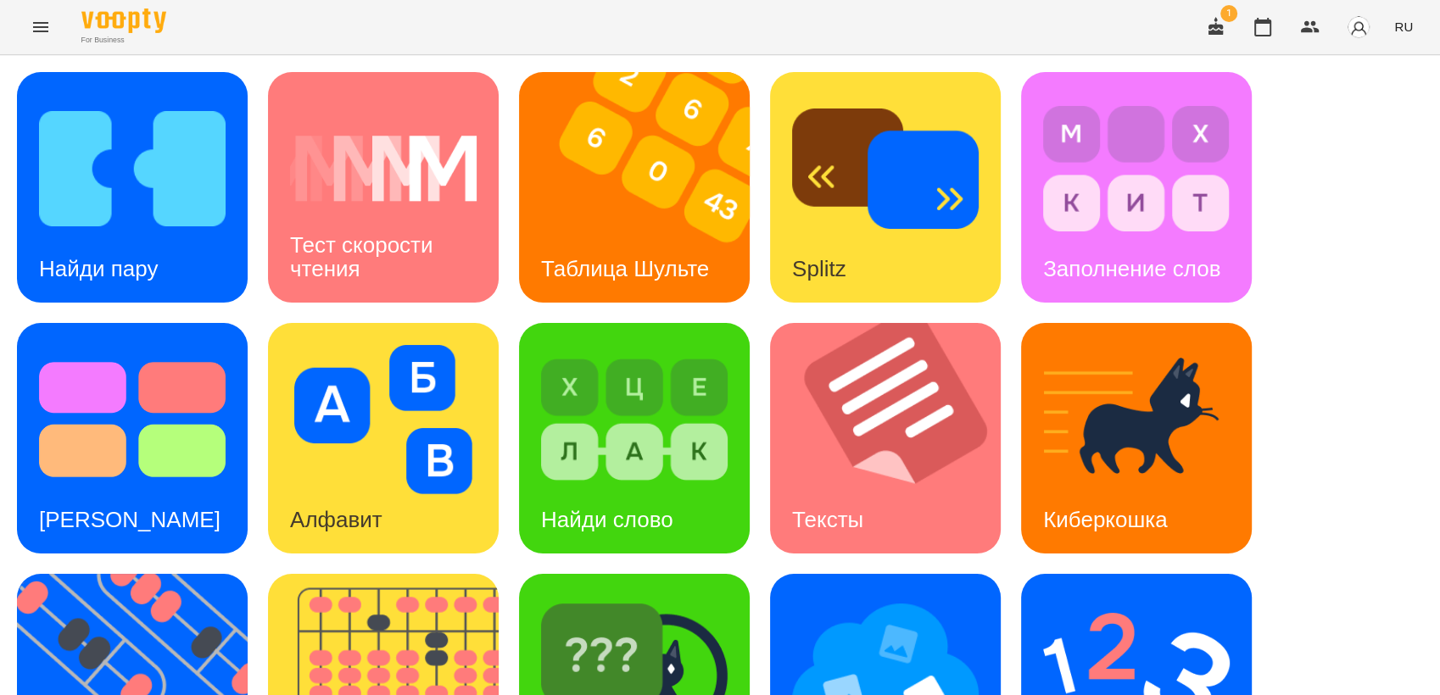
scroll to position [376, 0]
click at [98, 574] on img at bounding box center [143, 689] width 252 height 231
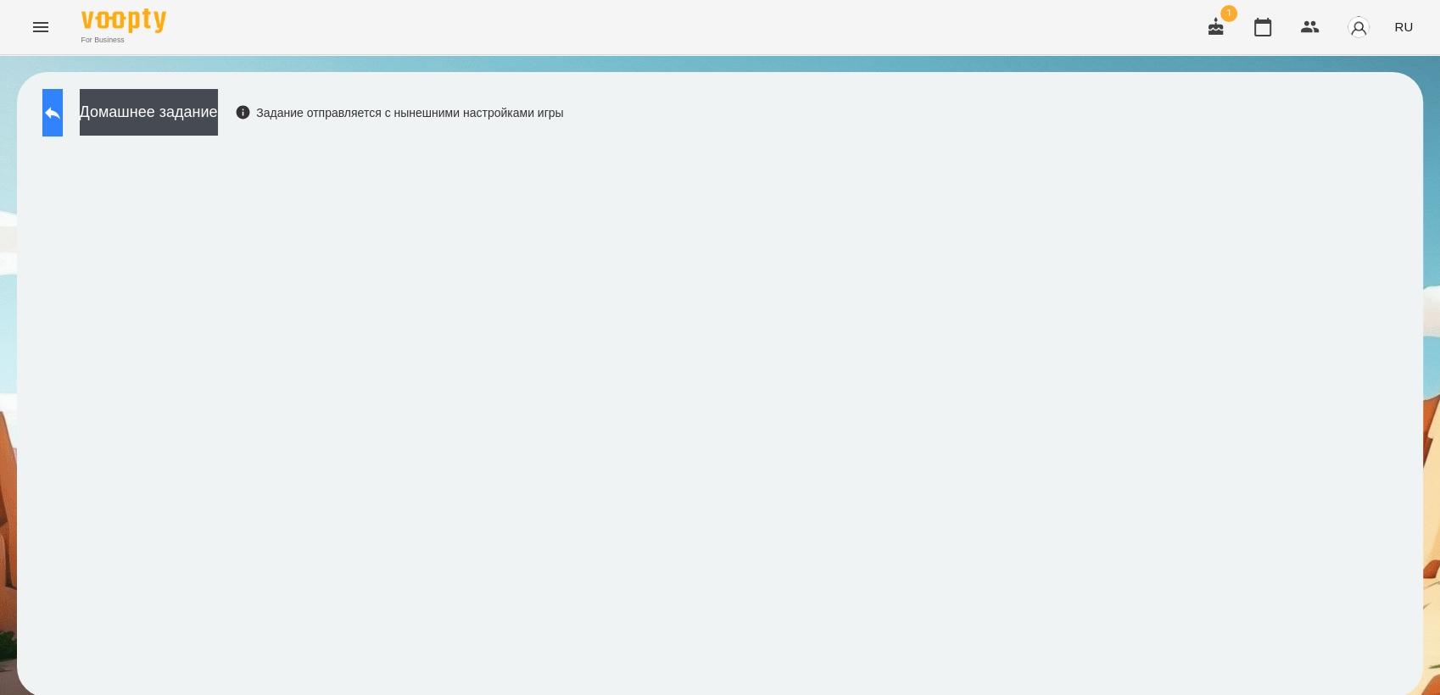
click at [63, 110] on icon at bounding box center [52, 113] width 20 height 20
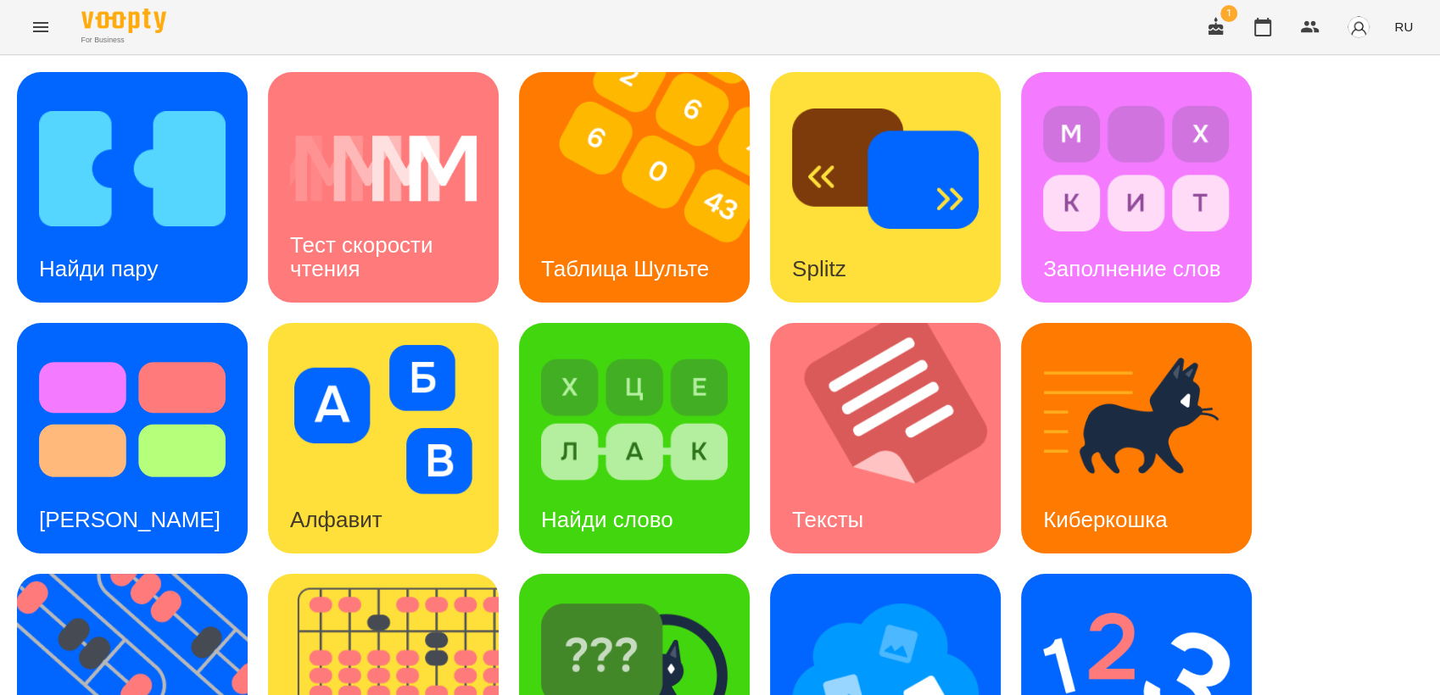
scroll to position [376, 0]
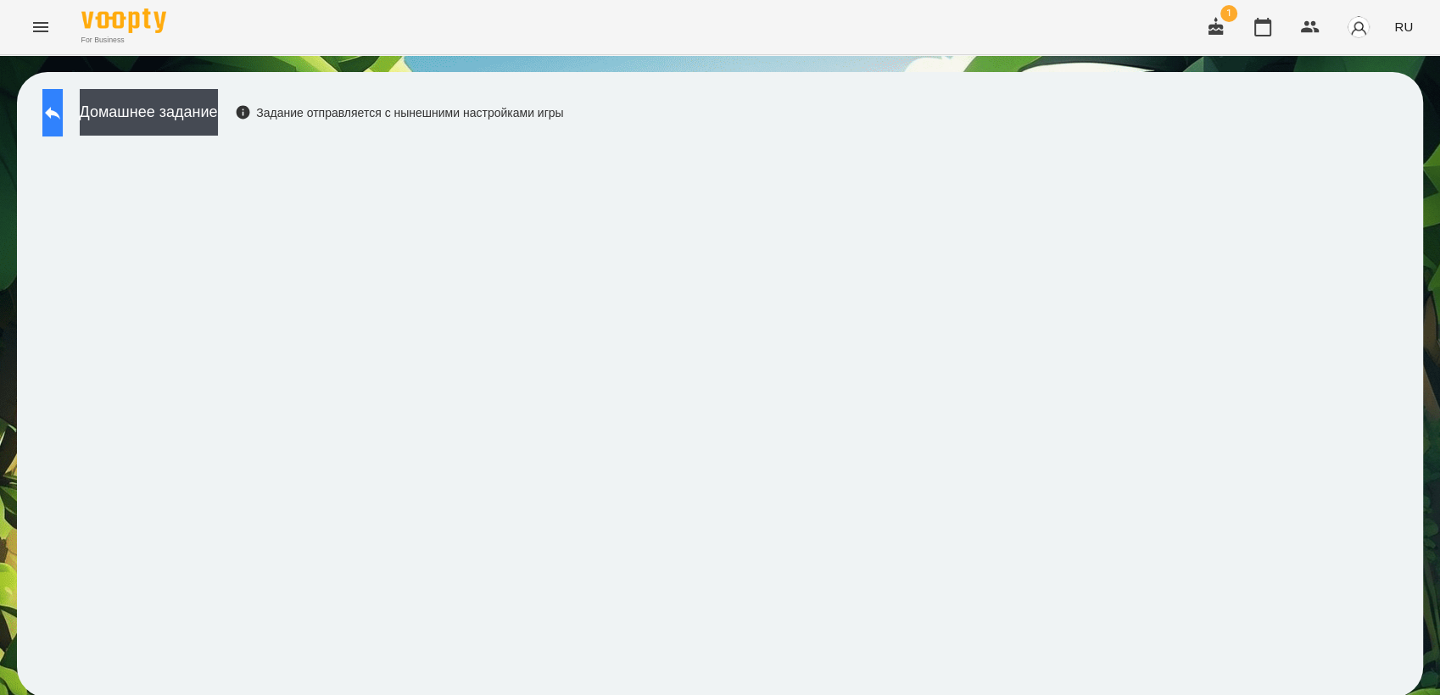
click at [63, 119] on icon at bounding box center [52, 113] width 20 height 20
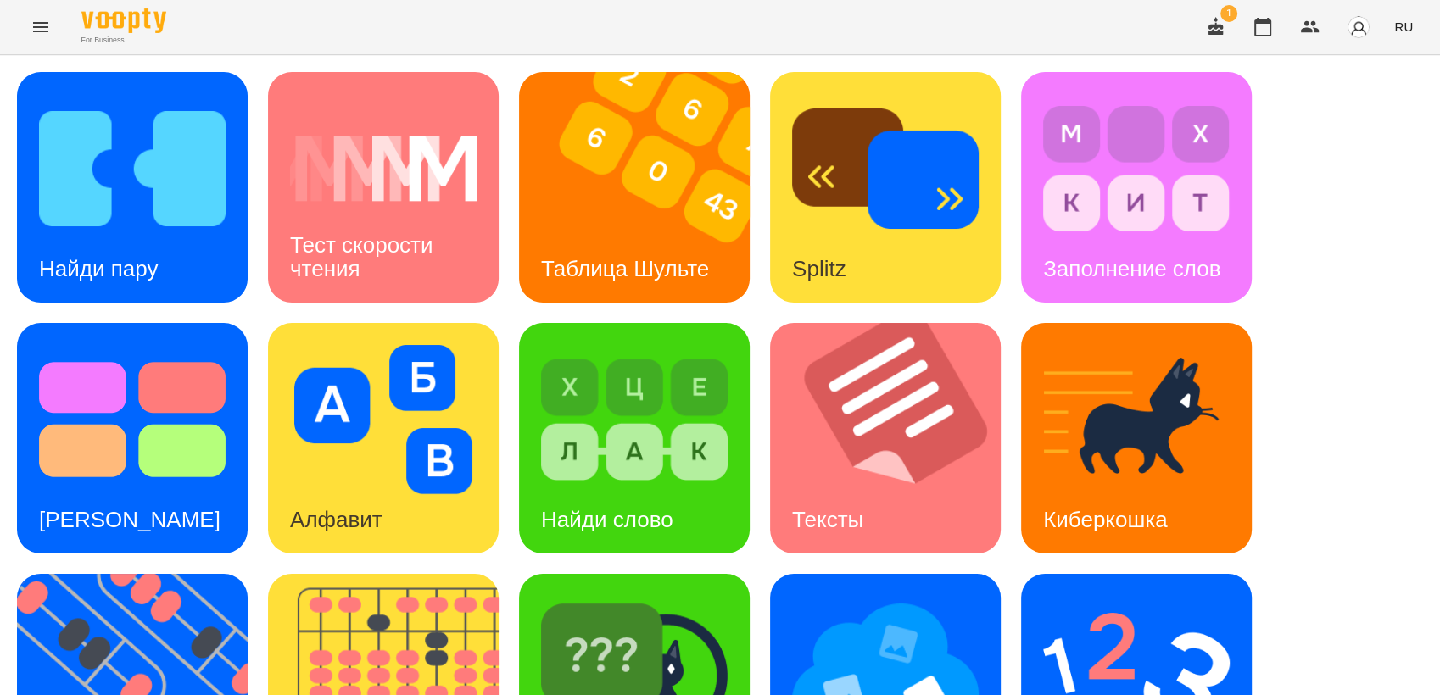
scroll to position [188, 0]
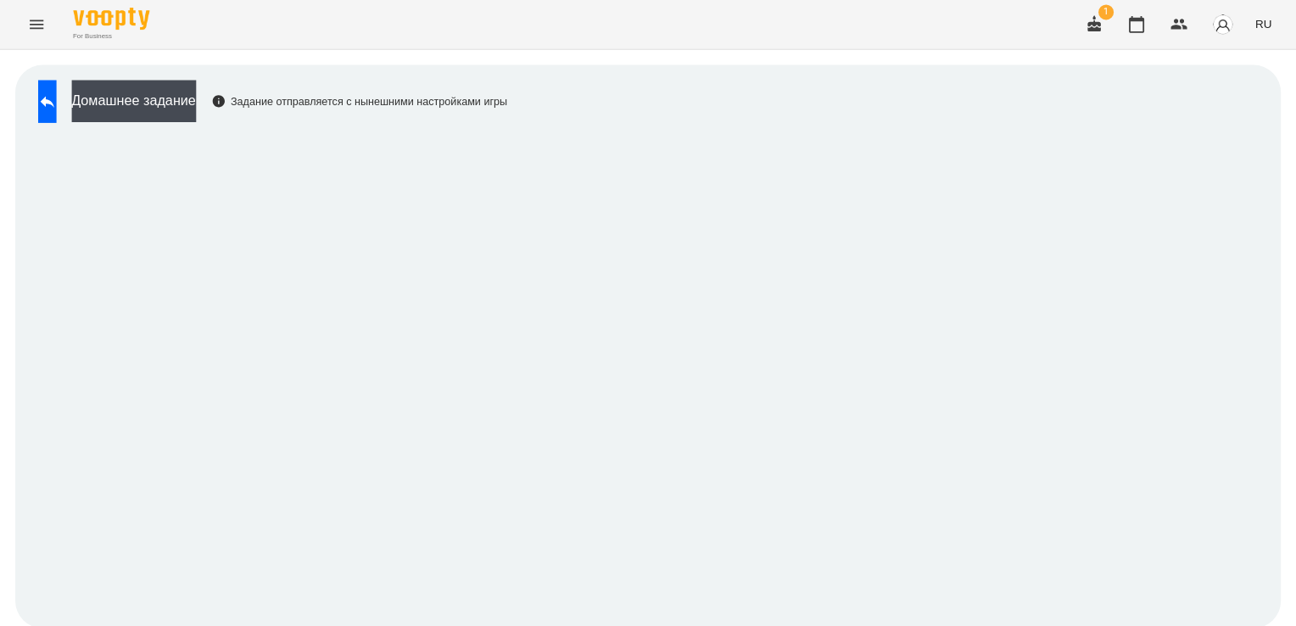
scroll to position [2, 0]
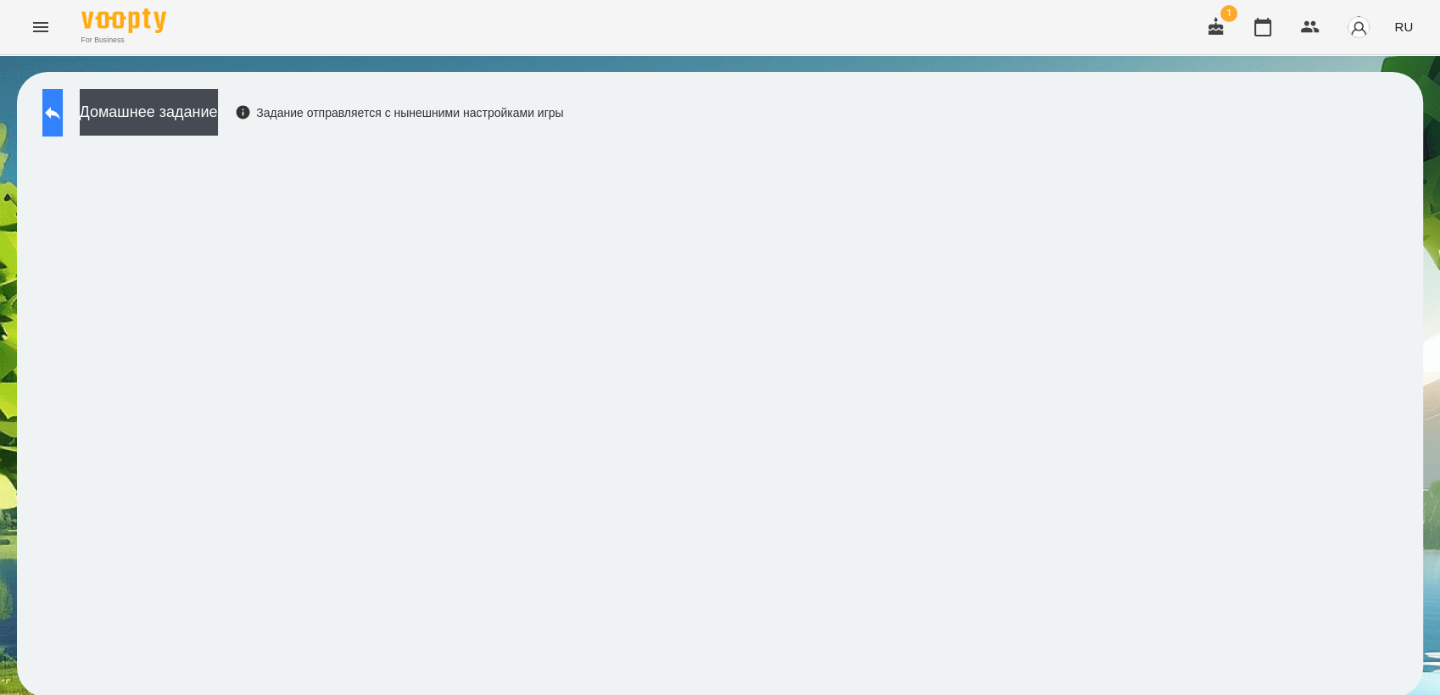
click at [63, 103] on icon at bounding box center [52, 113] width 20 height 20
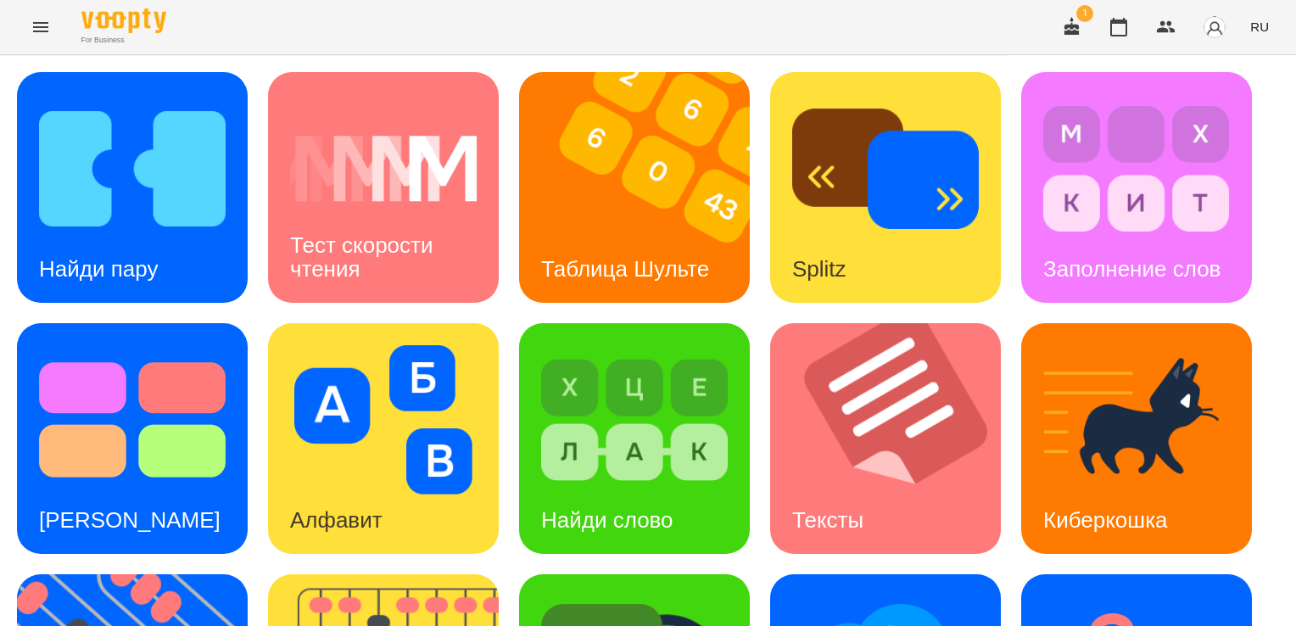
scroll to position [192, 0]
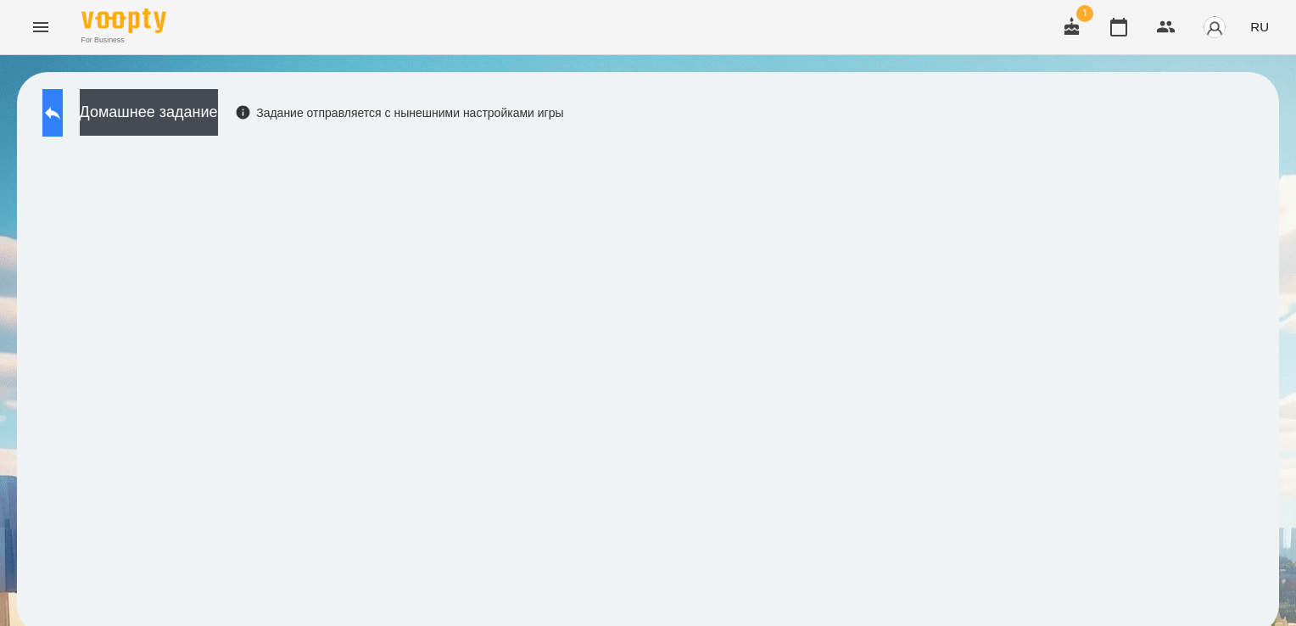
click at [60, 113] on icon at bounding box center [52, 113] width 15 height 13
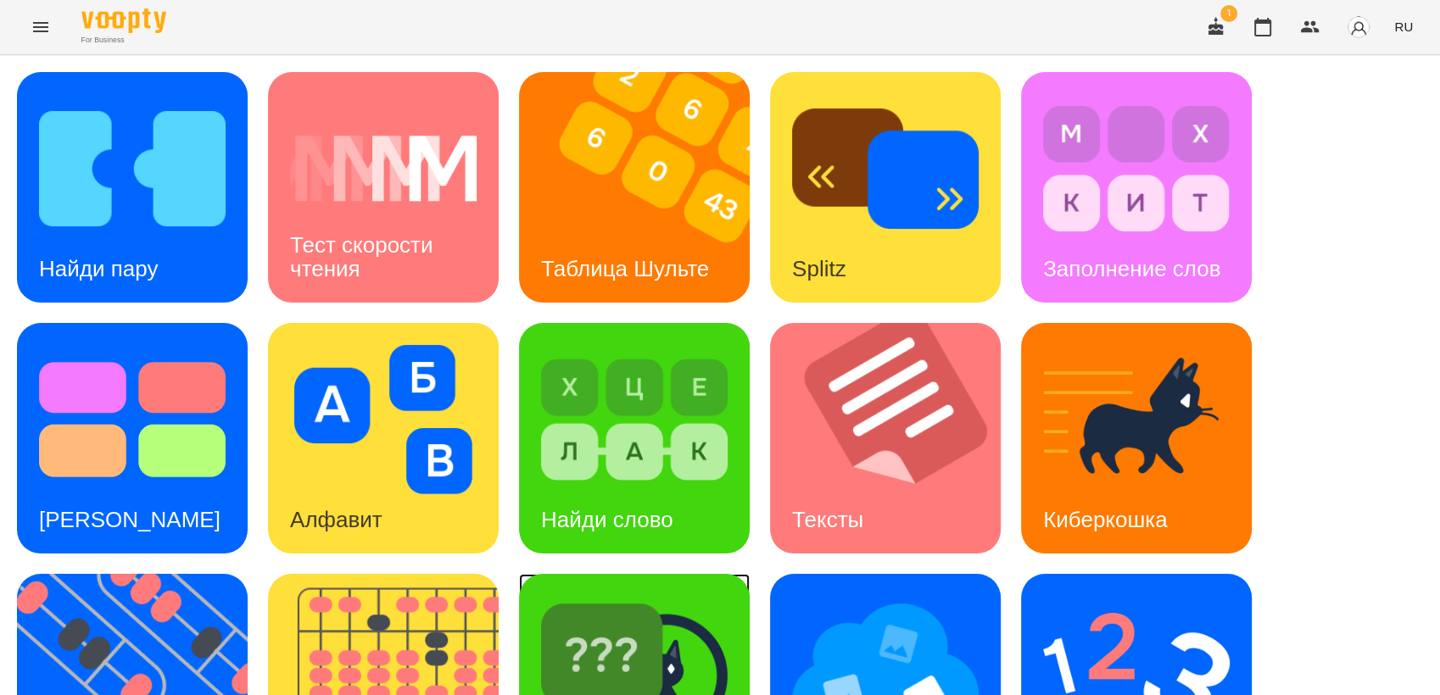
click at [654, 680] on img at bounding box center [634, 670] width 187 height 149
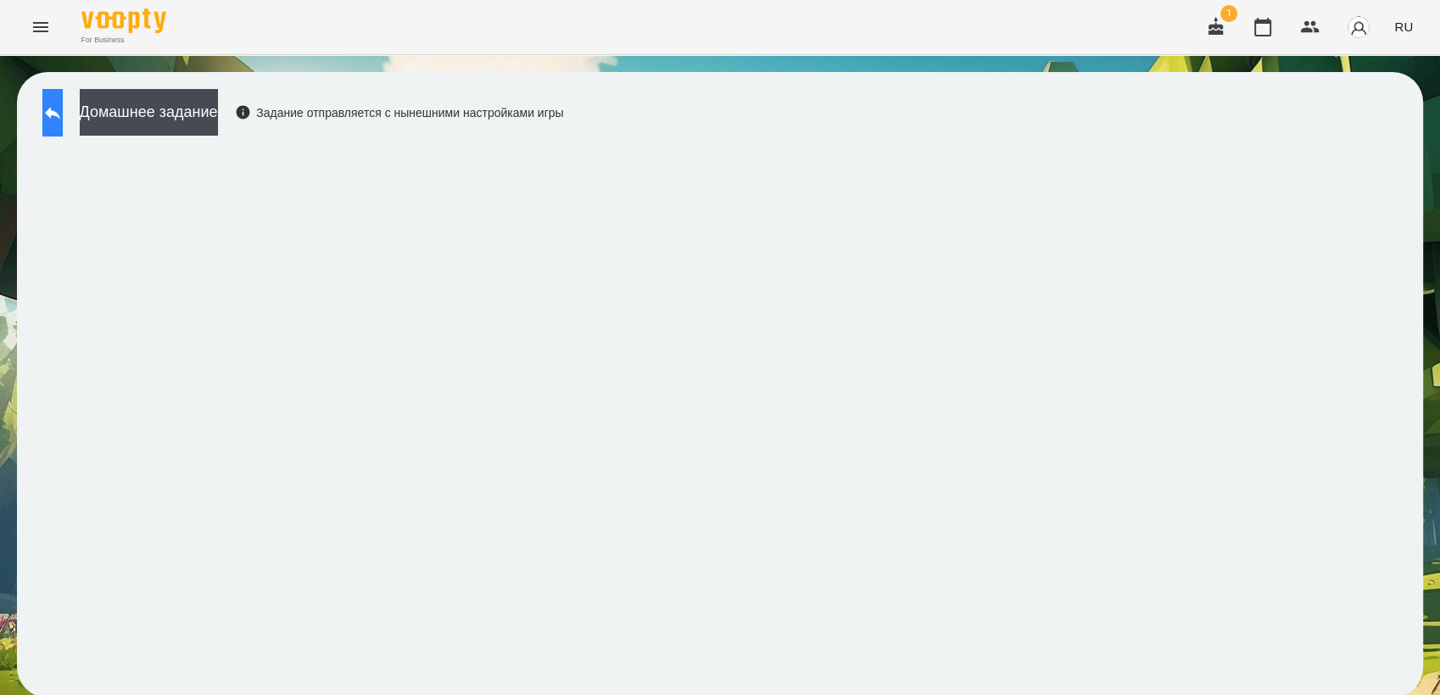
click at [63, 120] on icon at bounding box center [52, 113] width 20 height 20
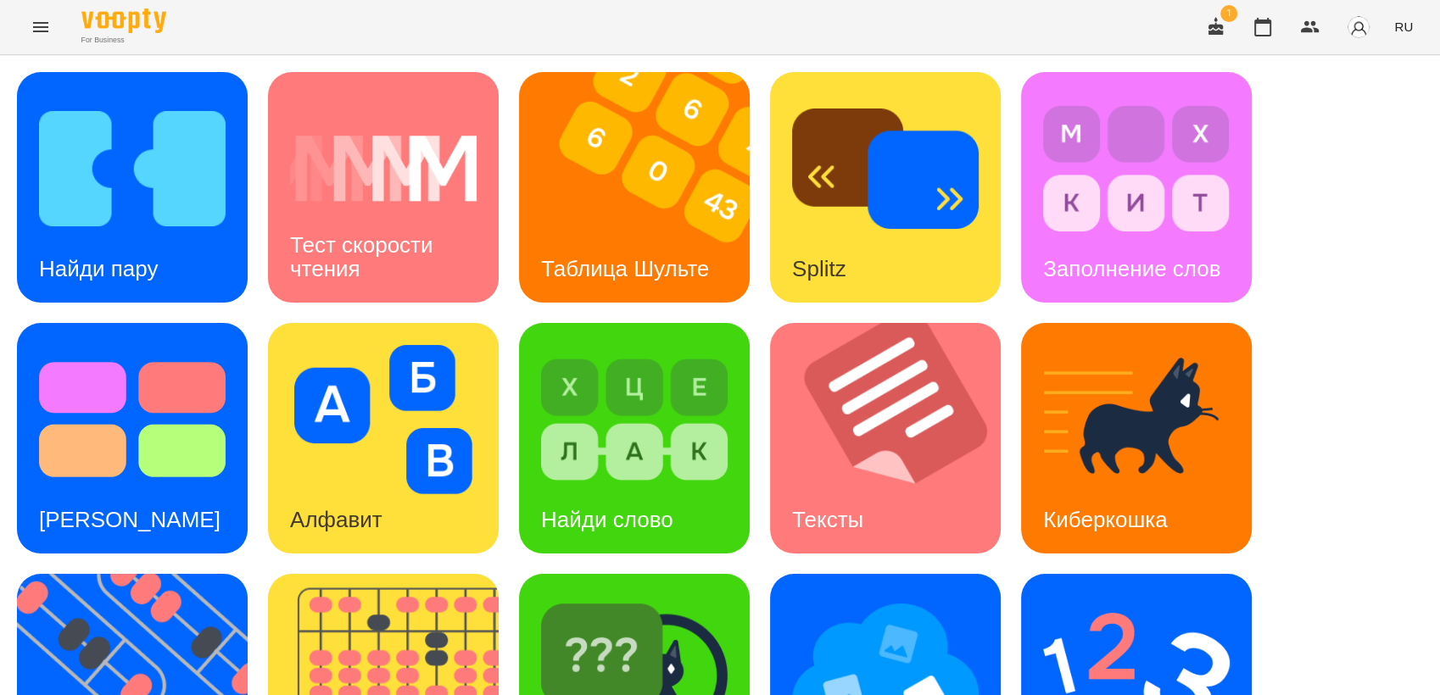
scroll to position [188, 0]
click at [1058, 596] on img at bounding box center [1136, 670] width 187 height 149
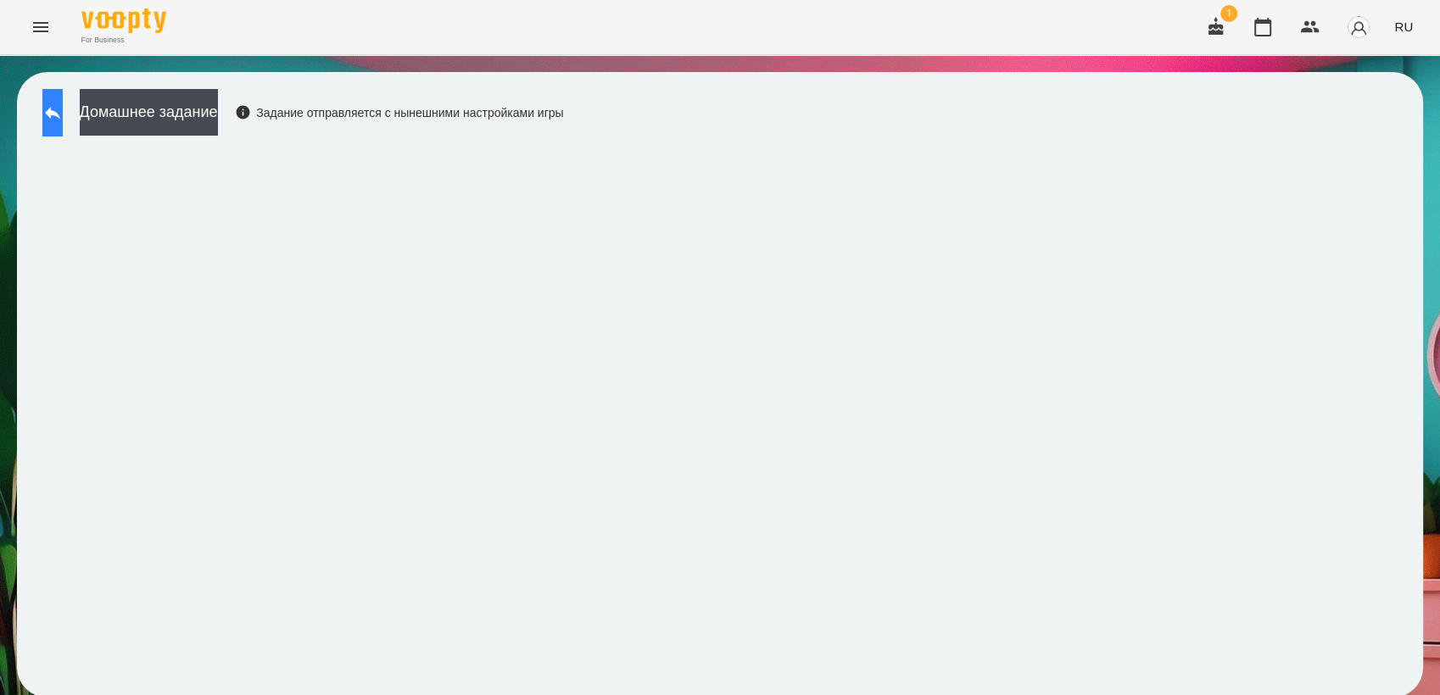
click at [63, 121] on icon at bounding box center [52, 113] width 20 height 20
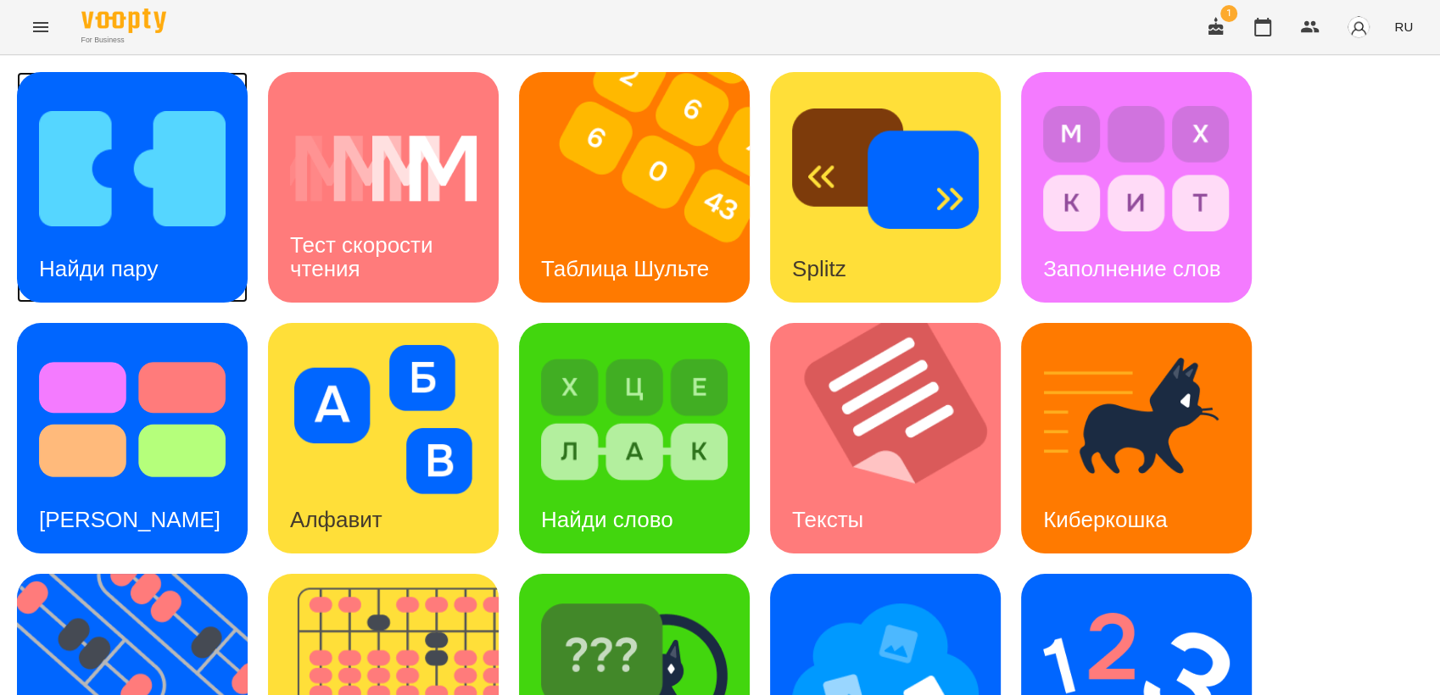
click at [152, 173] on img at bounding box center [132, 168] width 187 height 149
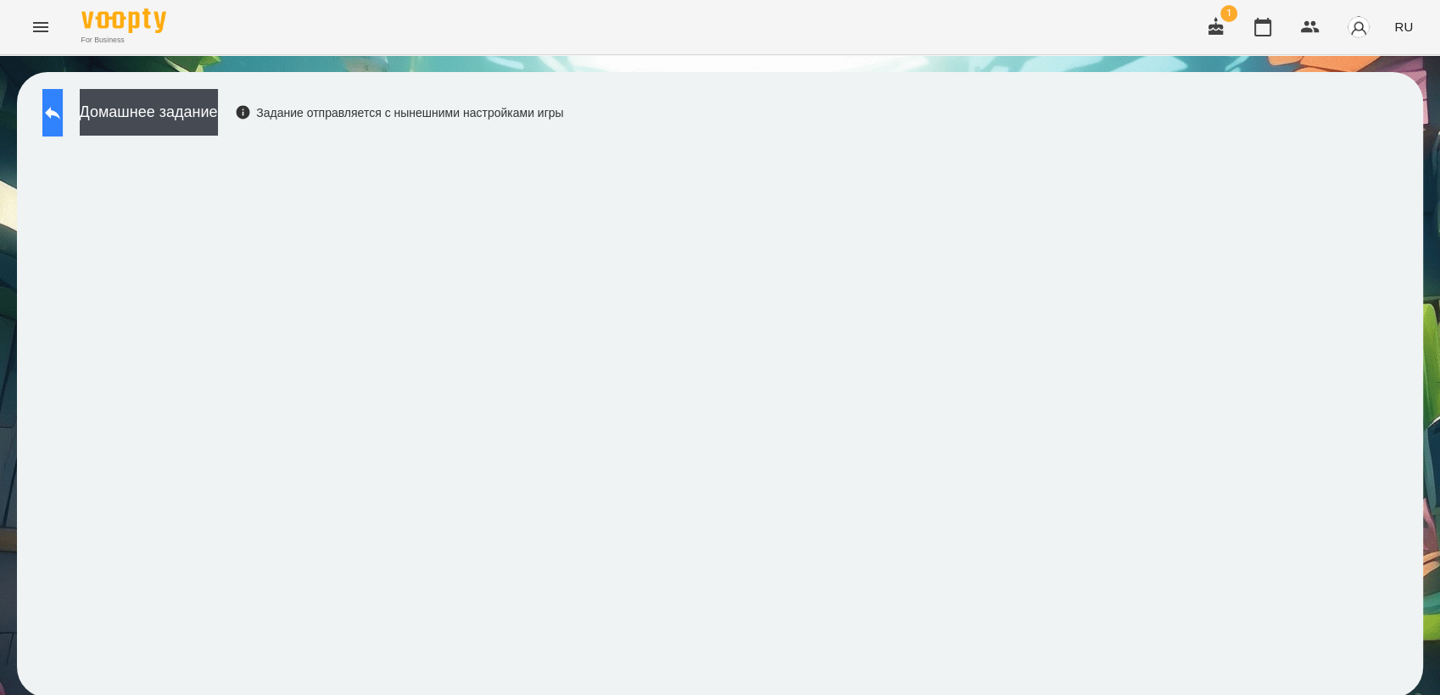
click at [63, 107] on icon at bounding box center [52, 113] width 20 height 20
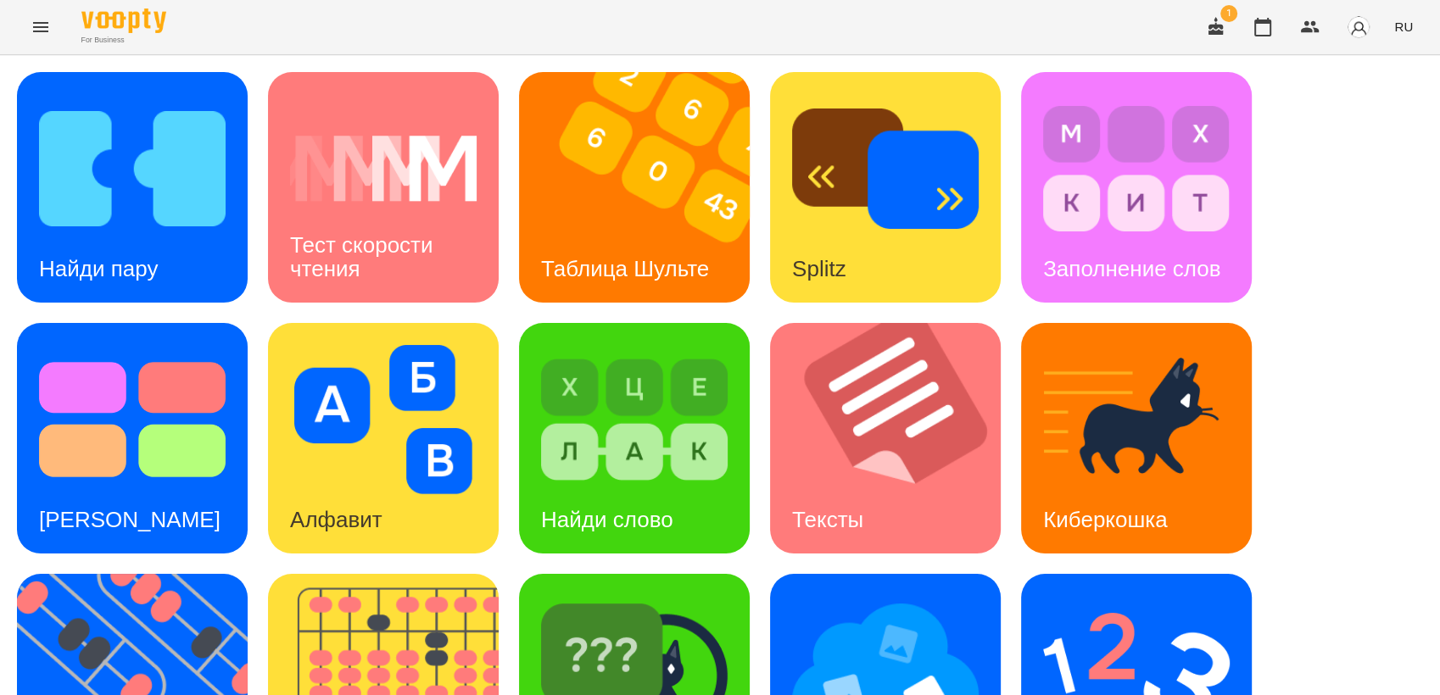
scroll to position [94, 0]
click at [637, 115] on img at bounding box center [645, 187] width 252 height 231
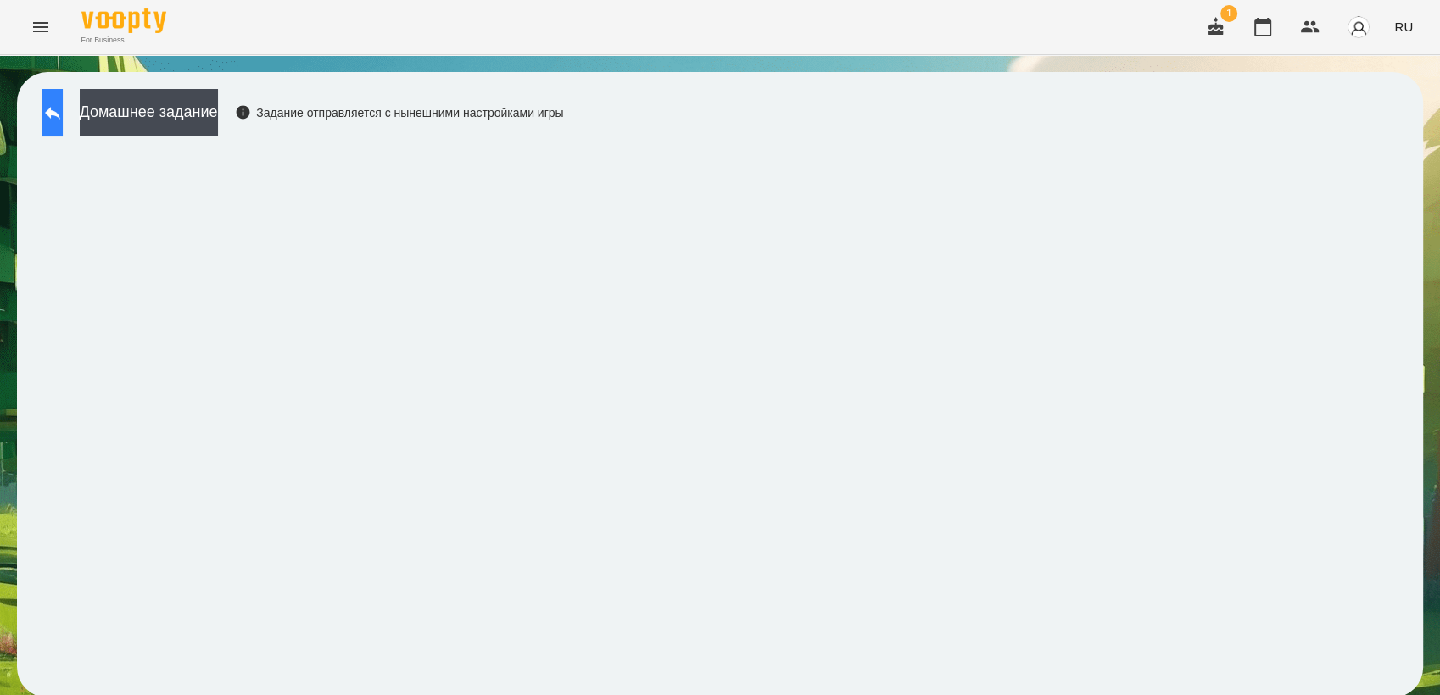
click at [47, 105] on button at bounding box center [52, 112] width 20 height 47
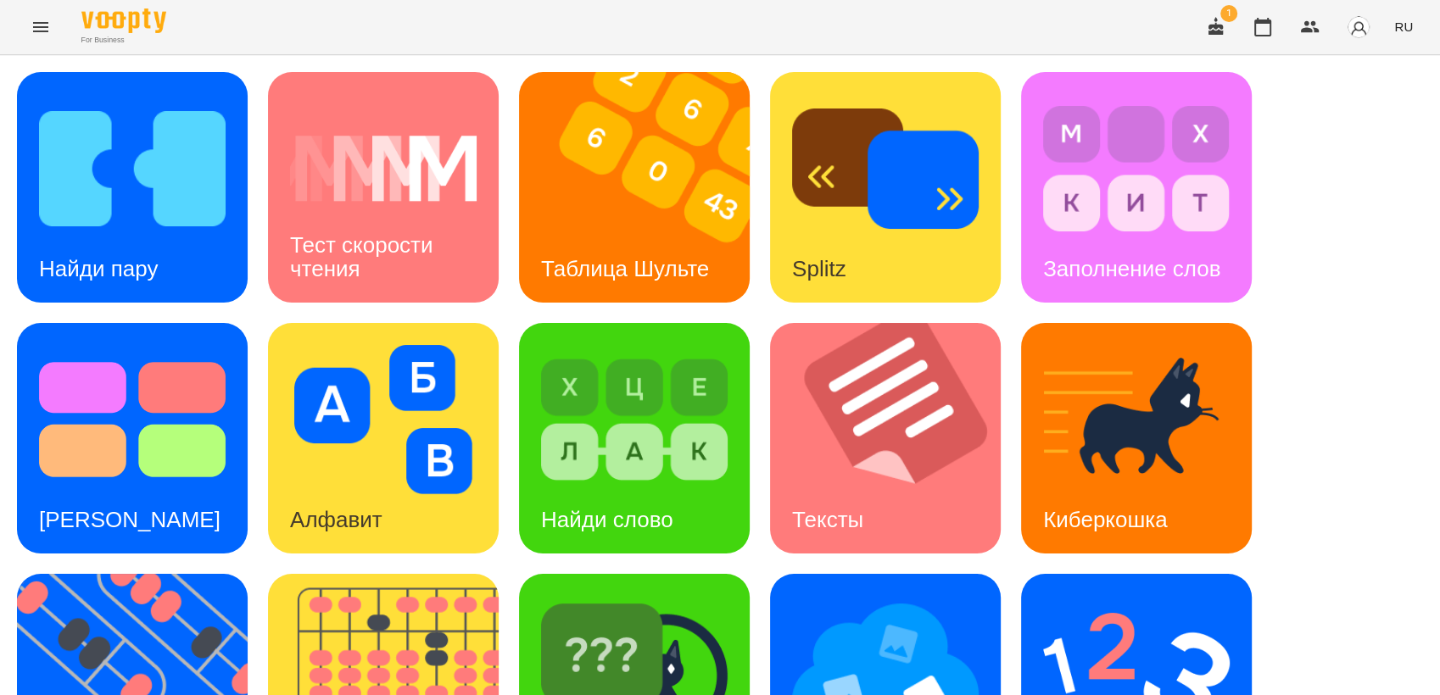
scroll to position [188, 0]
click at [855, 596] on img at bounding box center [885, 670] width 187 height 149
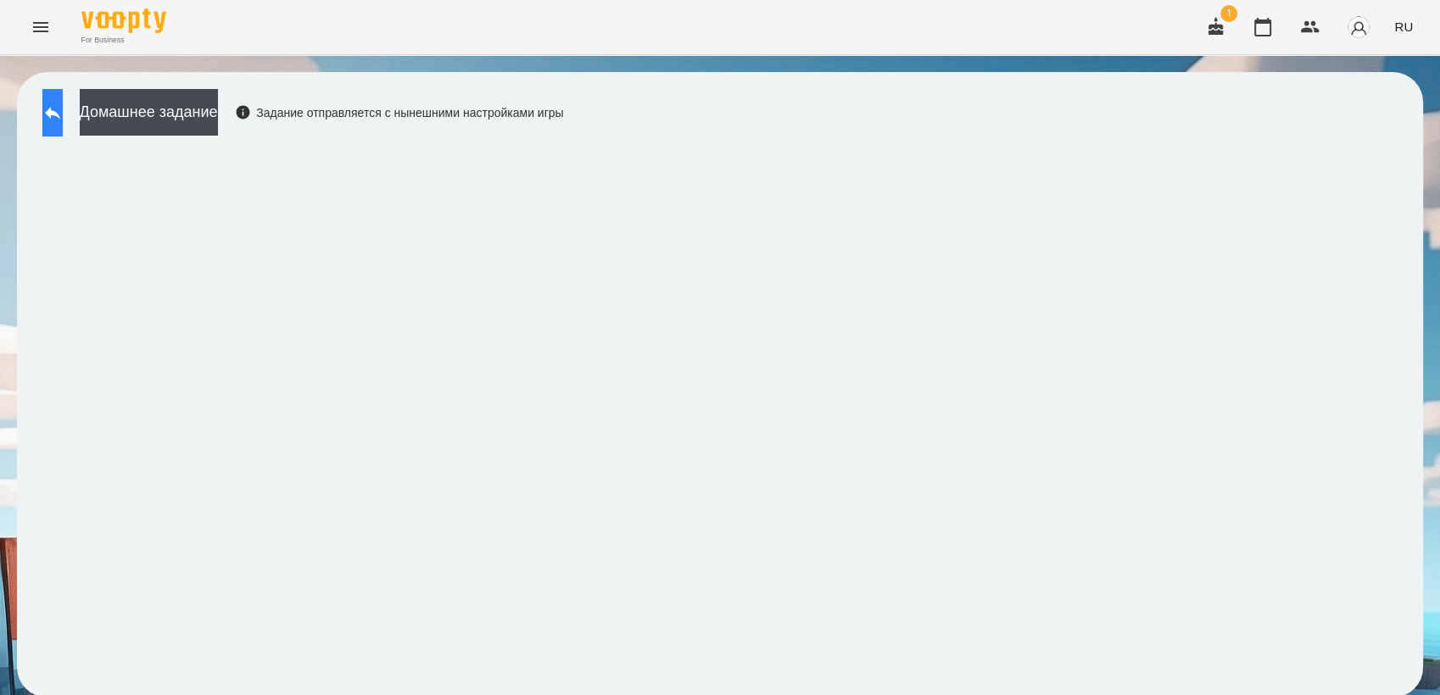
click at [63, 120] on button at bounding box center [52, 112] width 20 height 47
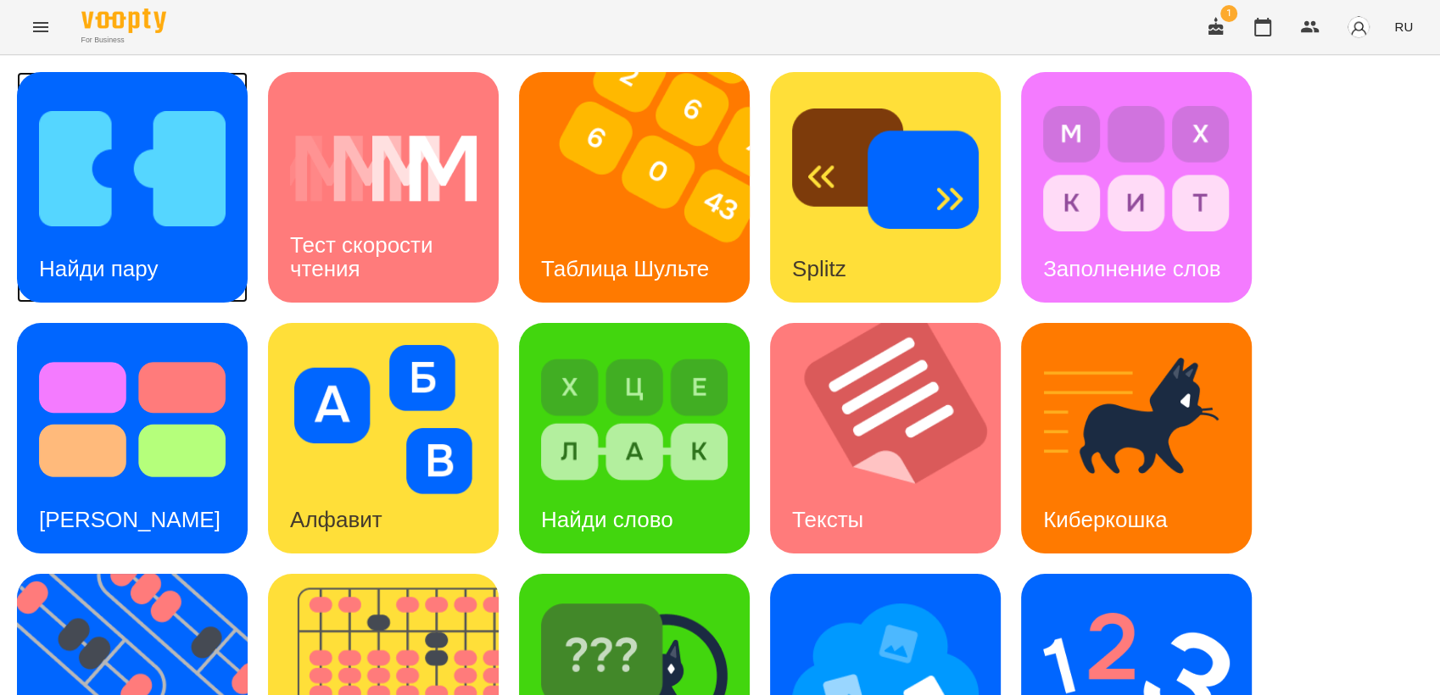
click at [149, 256] on h3 "Найди пару" at bounding box center [98, 268] width 119 height 25
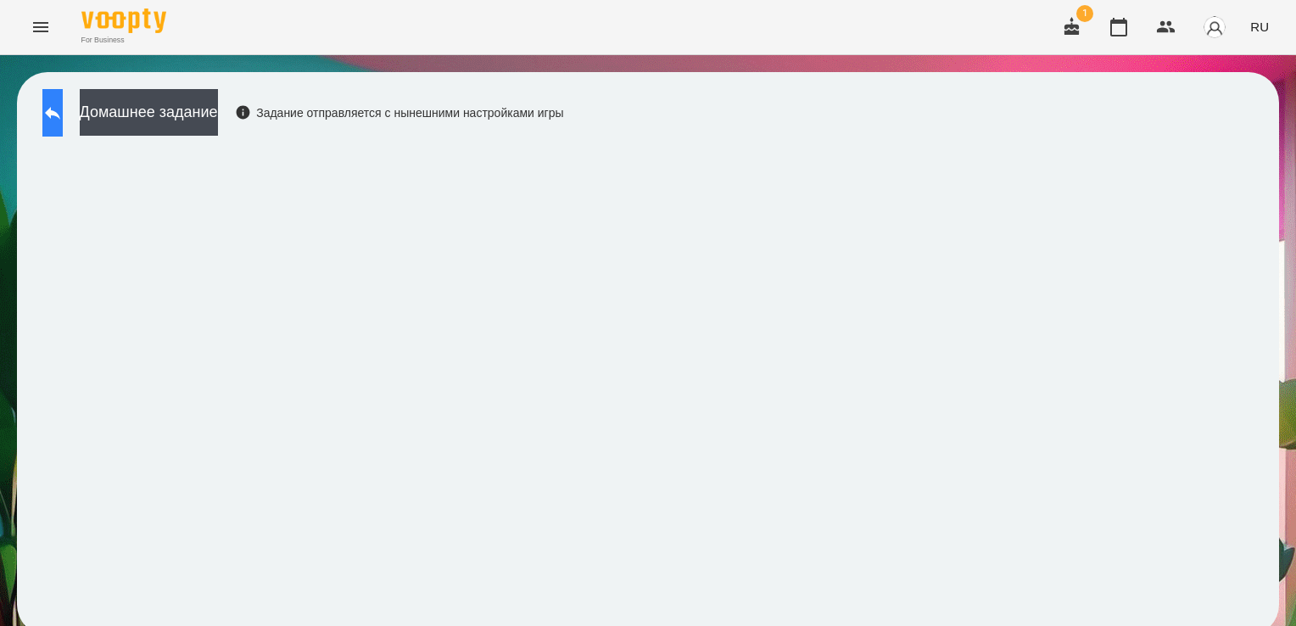
click at [63, 115] on icon at bounding box center [52, 113] width 20 height 20
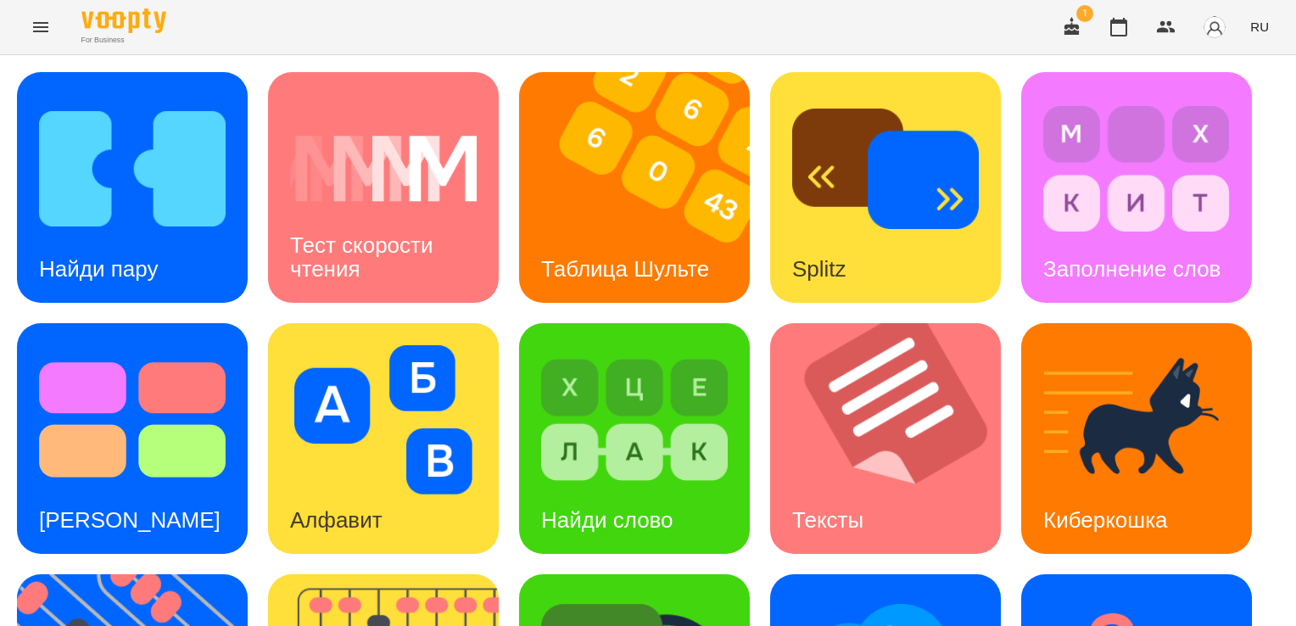
scroll to position [446, 0]
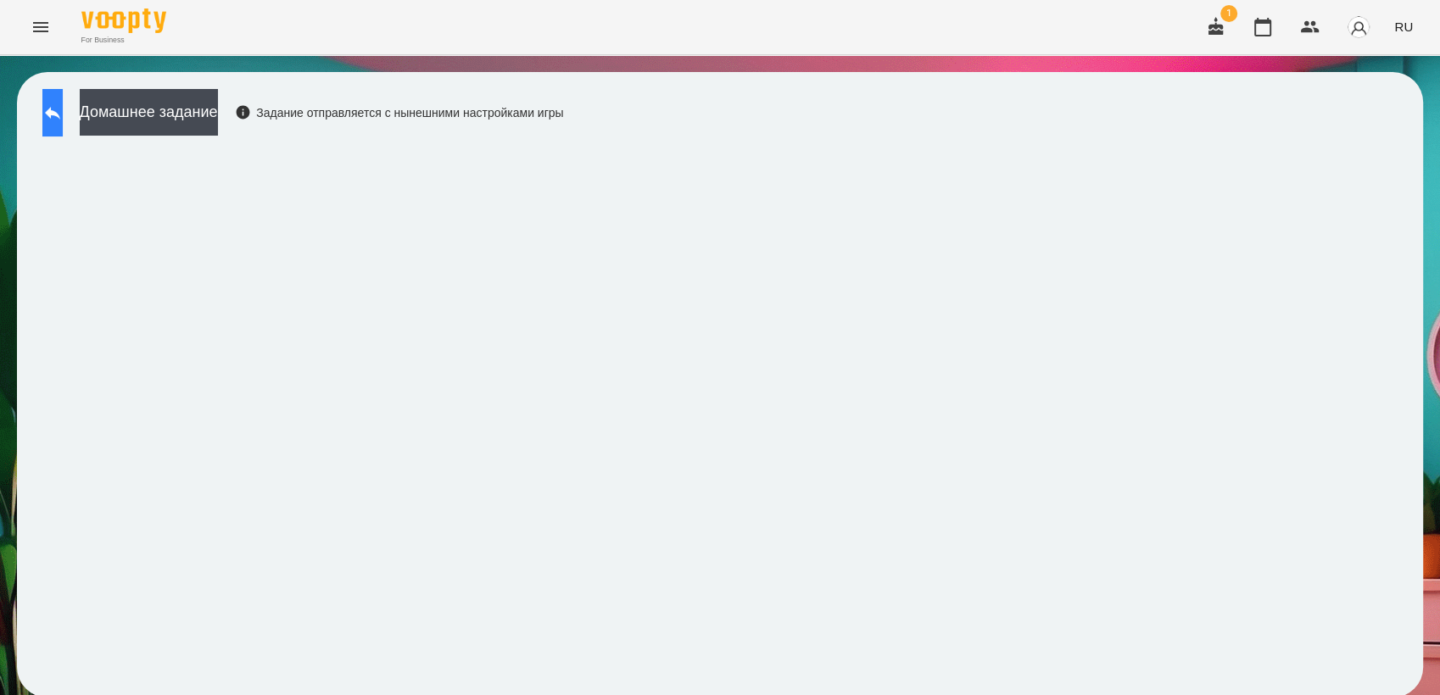
click at [60, 115] on icon at bounding box center [52, 113] width 20 height 20
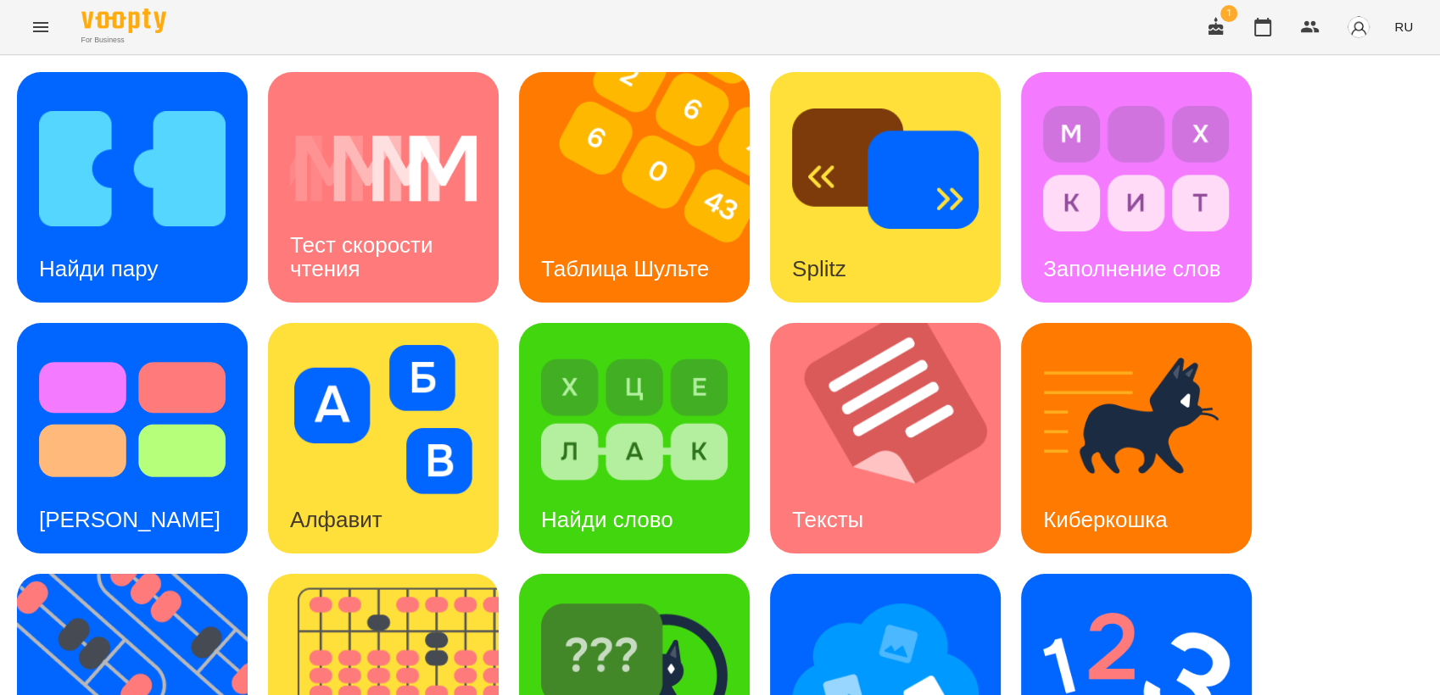
scroll to position [188, 0]
click at [161, 574] on img at bounding box center [143, 689] width 252 height 231
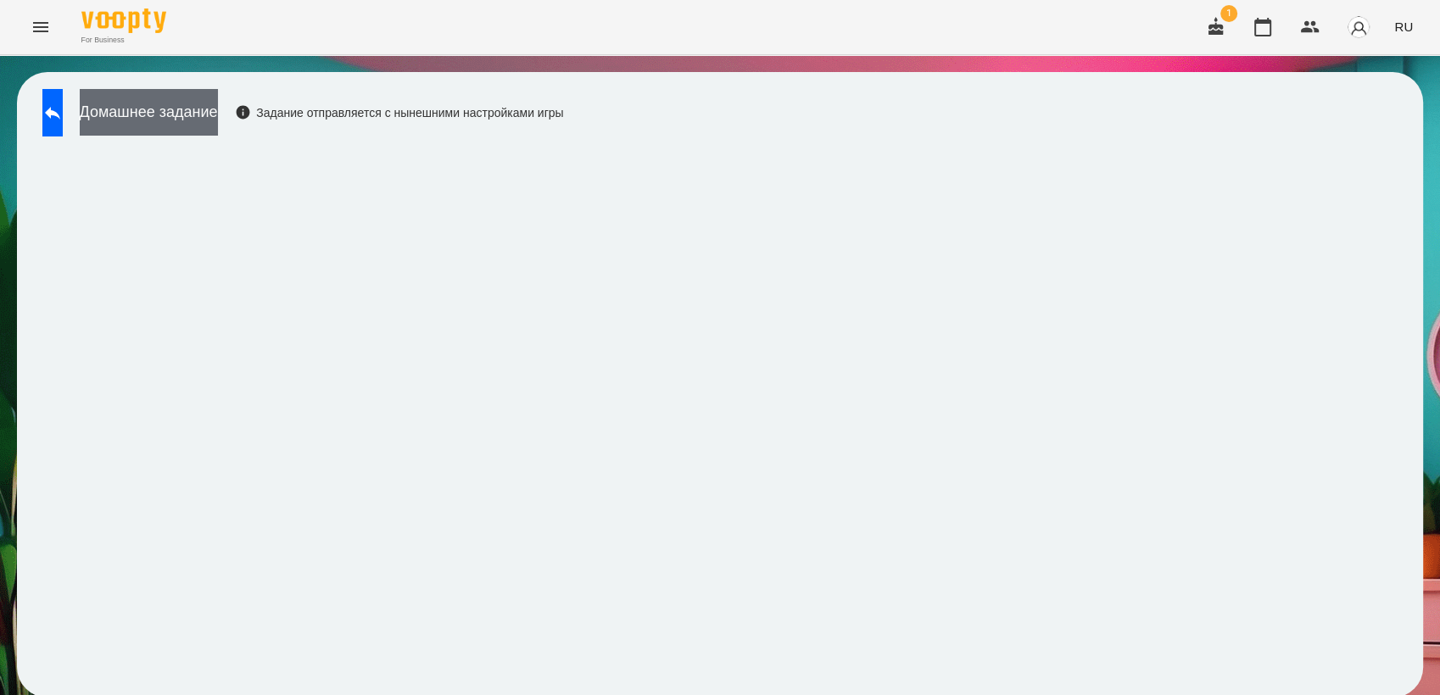
click at [188, 99] on button "Домашнее задание" at bounding box center [149, 112] width 138 height 47
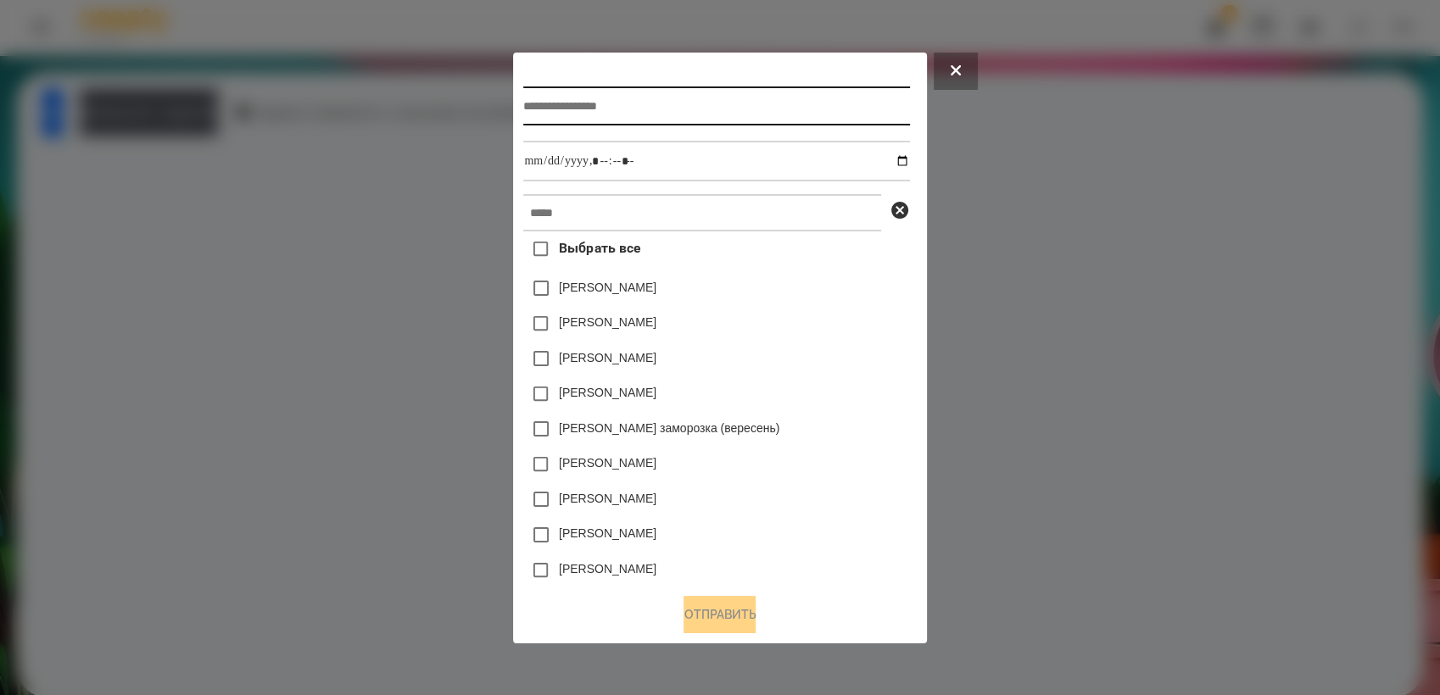
click at [577, 105] on input "text" at bounding box center [716, 105] width 386 height 39
type input "*********"
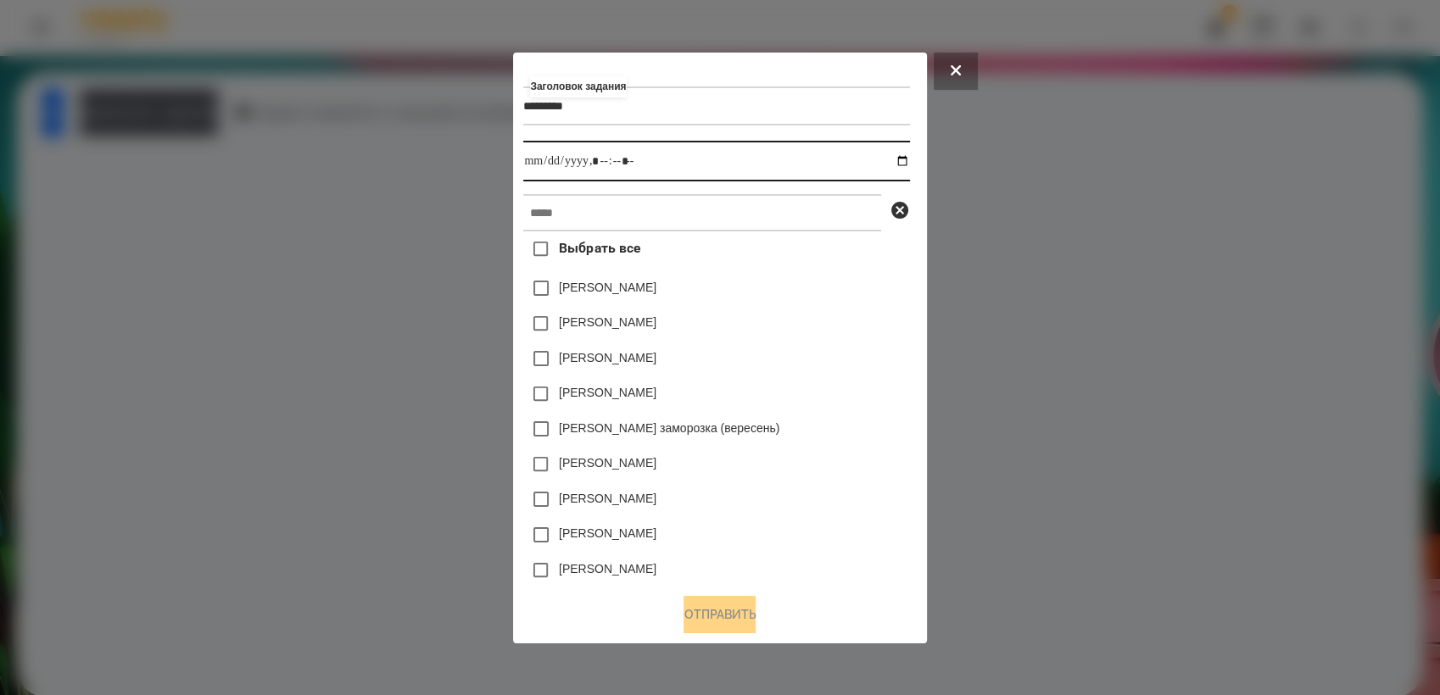
click at [902, 160] on input "datetime-local" at bounding box center [716, 161] width 386 height 41
type input "**********"
drag, startPoint x: 843, startPoint y: 422, endPoint x: 773, endPoint y: 220, distance: 213.5
click at [843, 418] on div "[PERSON_NAME] заморозка (вересень)" at bounding box center [716, 429] width 386 height 36
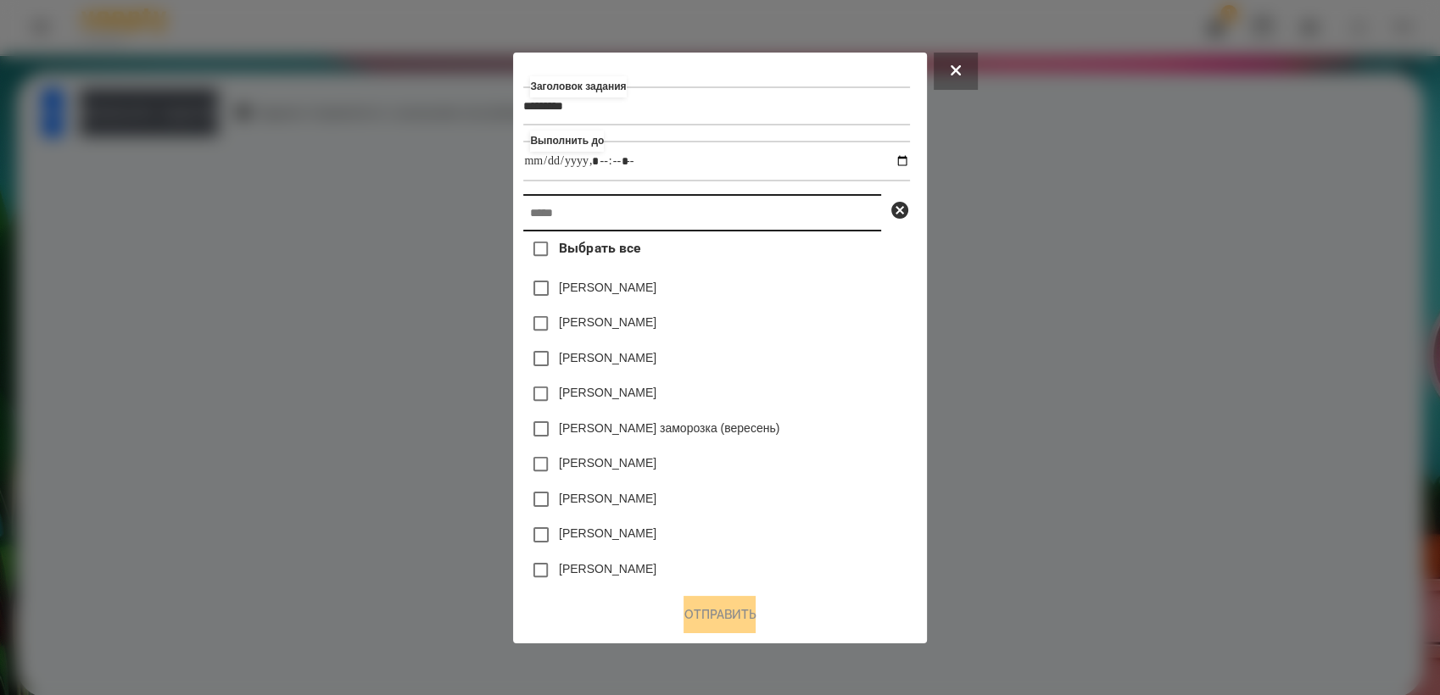
click at [673, 223] on input "text" at bounding box center [702, 212] width 358 height 37
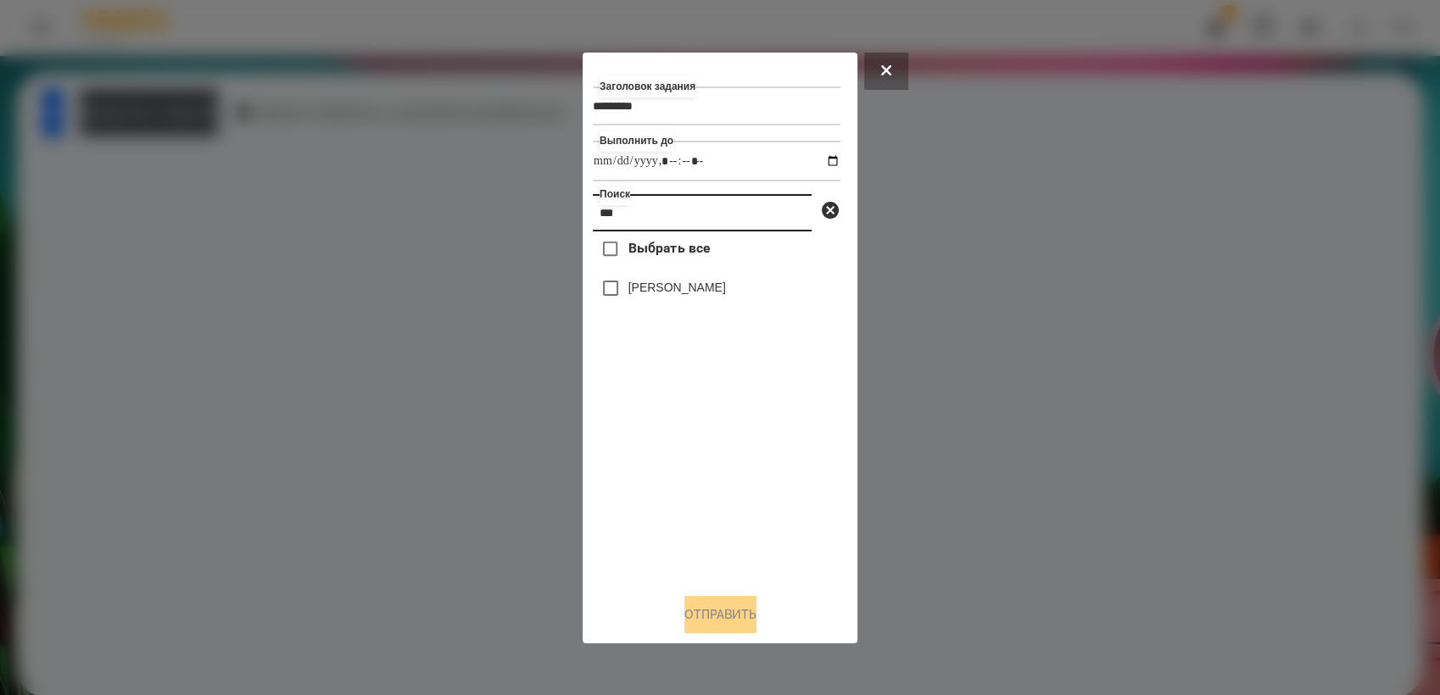
type input "***"
click at [701, 613] on button "Отправить" at bounding box center [720, 614] width 72 height 37
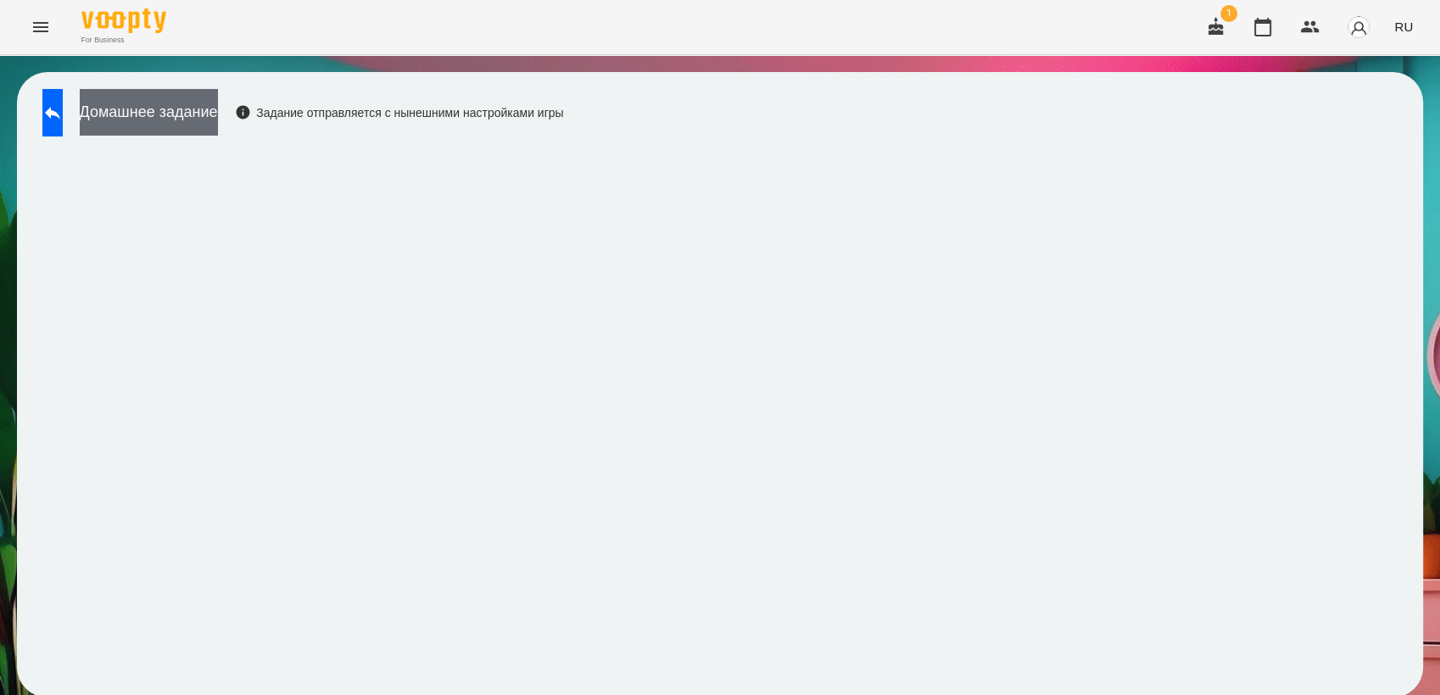
click at [181, 124] on button "Домашнее задание" at bounding box center [149, 112] width 138 height 47
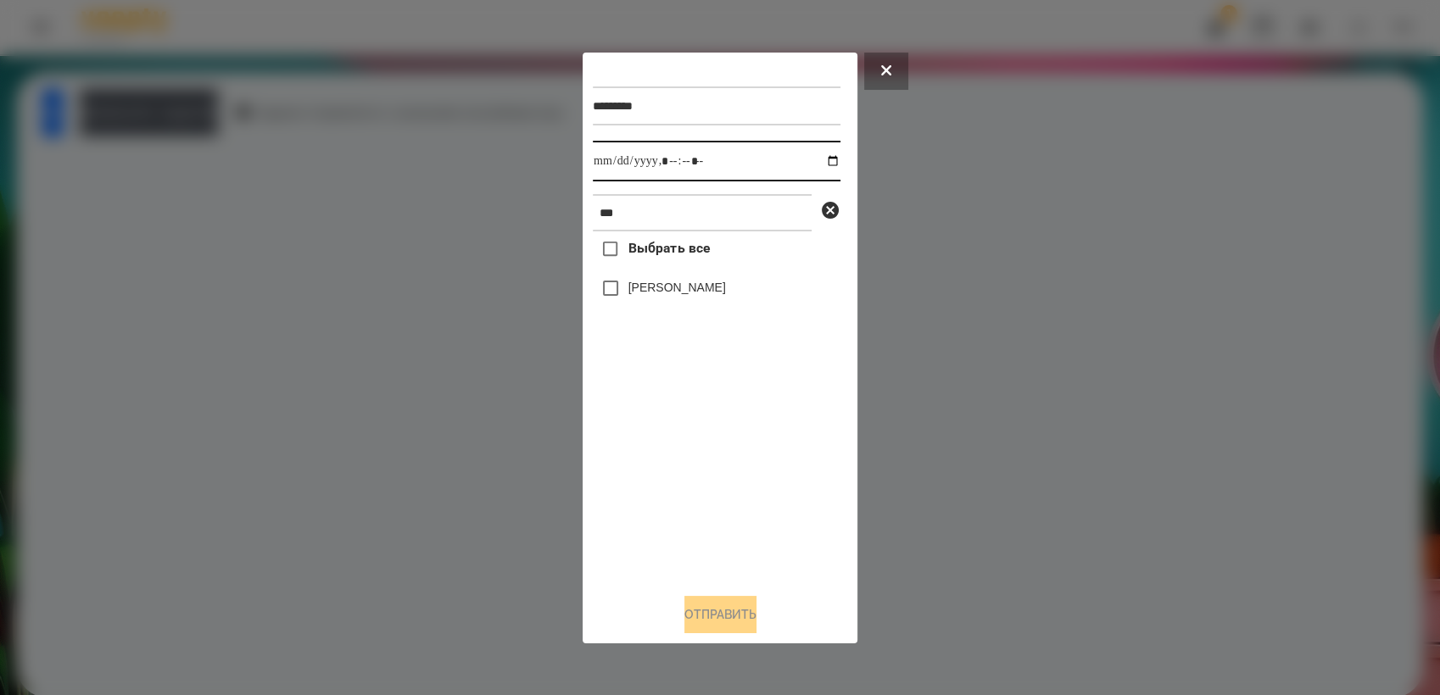
drag, startPoint x: 818, startPoint y: 154, endPoint x: 821, endPoint y: 177, distance: 23.0
click at [819, 154] on input "datetime-local" at bounding box center [717, 161] width 248 height 41
type input "**********"
click at [689, 459] on div "Выбрать все [PERSON_NAME]" at bounding box center [717, 405] width 248 height 348
click at [719, 608] on button "Отправить" at bounding box center [720, 614] width 72 height 37
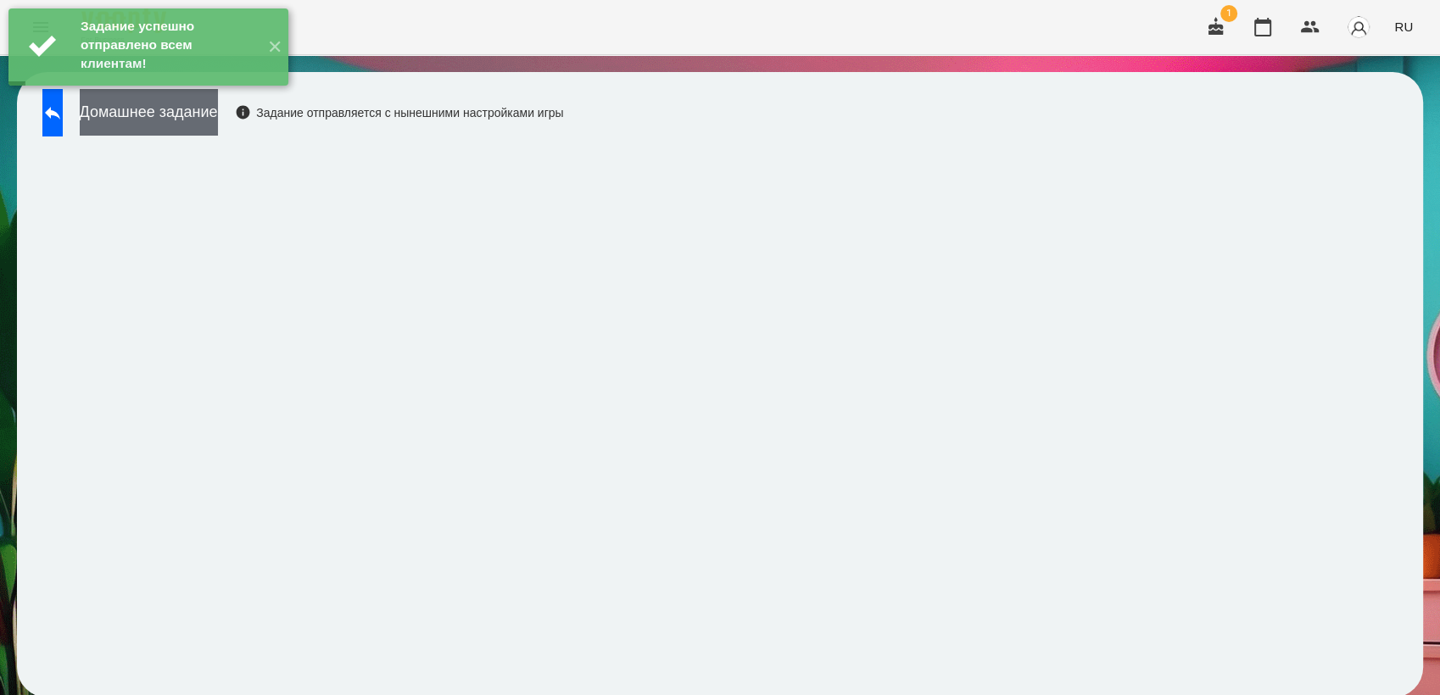
click at [215, 118] on button "Домашнее задание" at bounding box center [149, 112] width 138 height 47
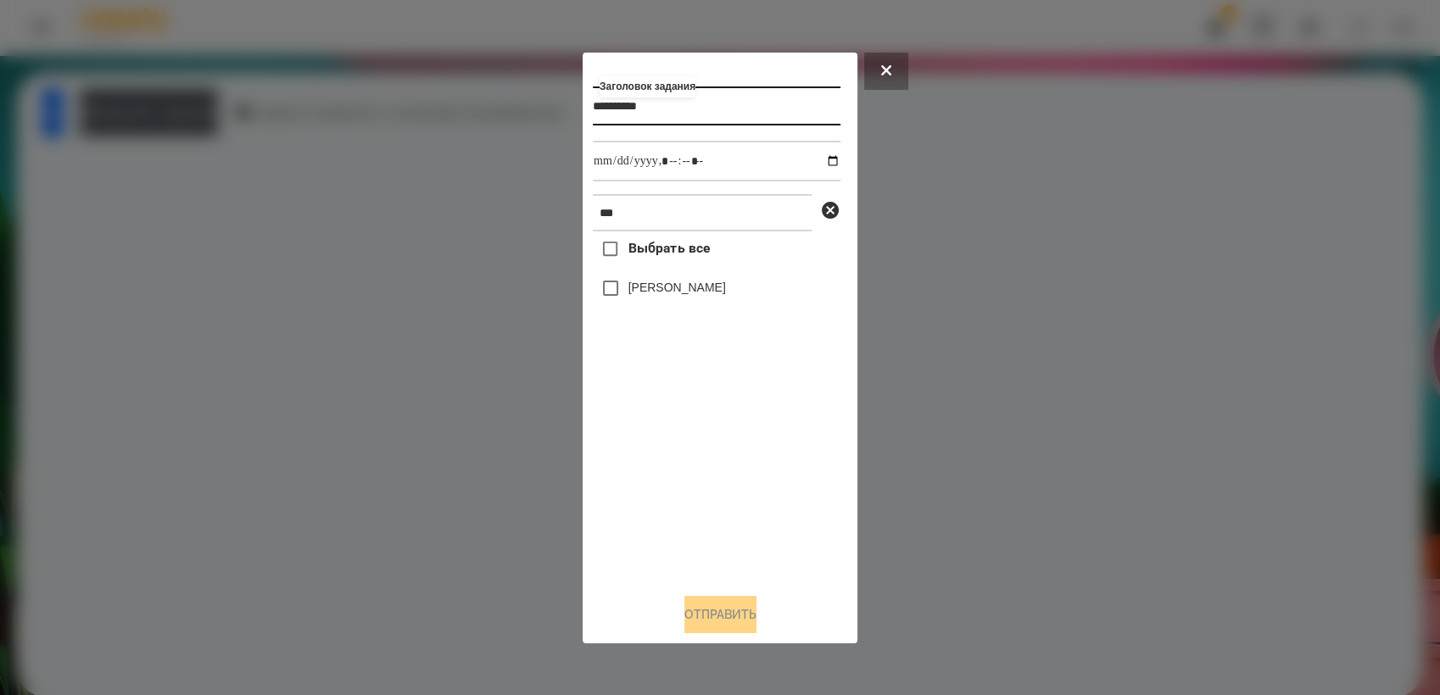
type input "**********"
click at [820, 159] on input "datetime-local" at bounding box center [717, 161] width 248 height 41
type input "**********"
click at [706, 498] on div "Выбрать все [PERSON_NAME]" at bounding box center [717, 405] width 248 height 348
drag, startPoint x: 716, startPoint y: 614, endPoint x: 693, endPoint y: 583, distance: 38.8
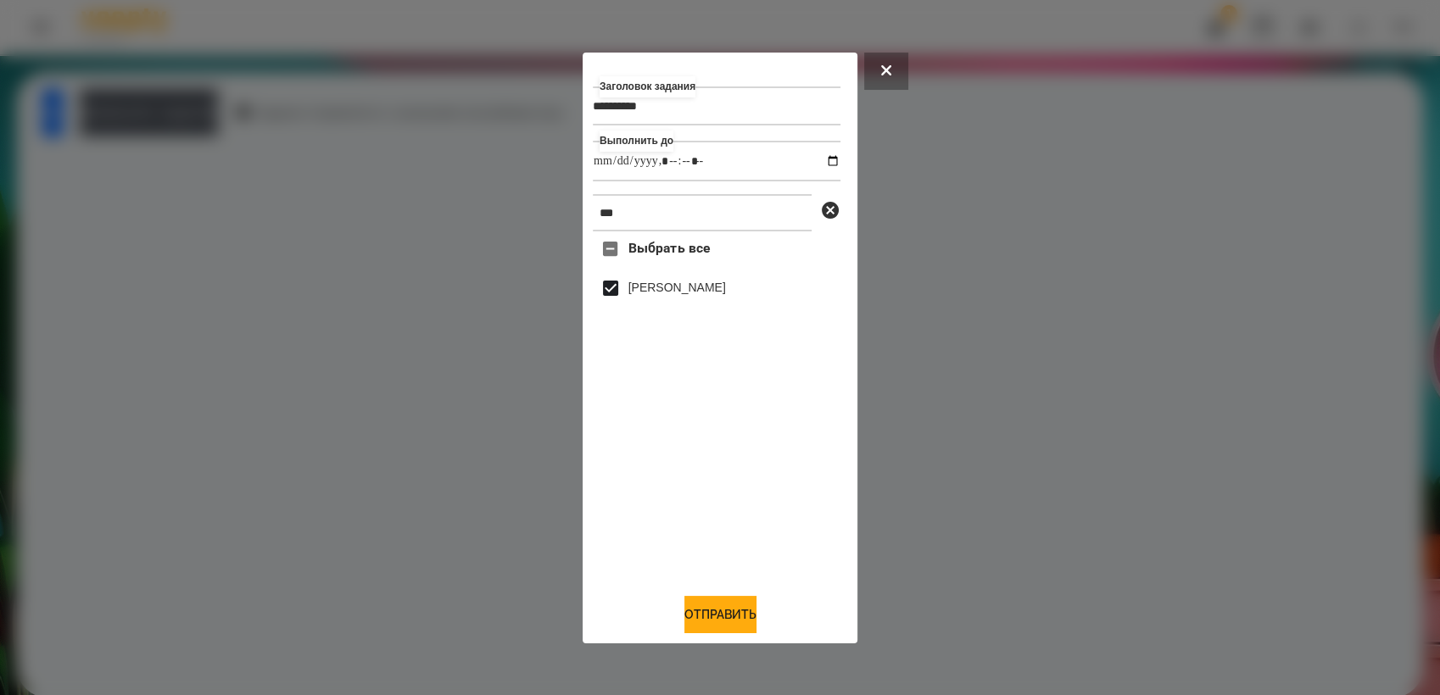
click at [717, 613] on button "Отправить" at bounding box center [720, 614] width 72 height 37
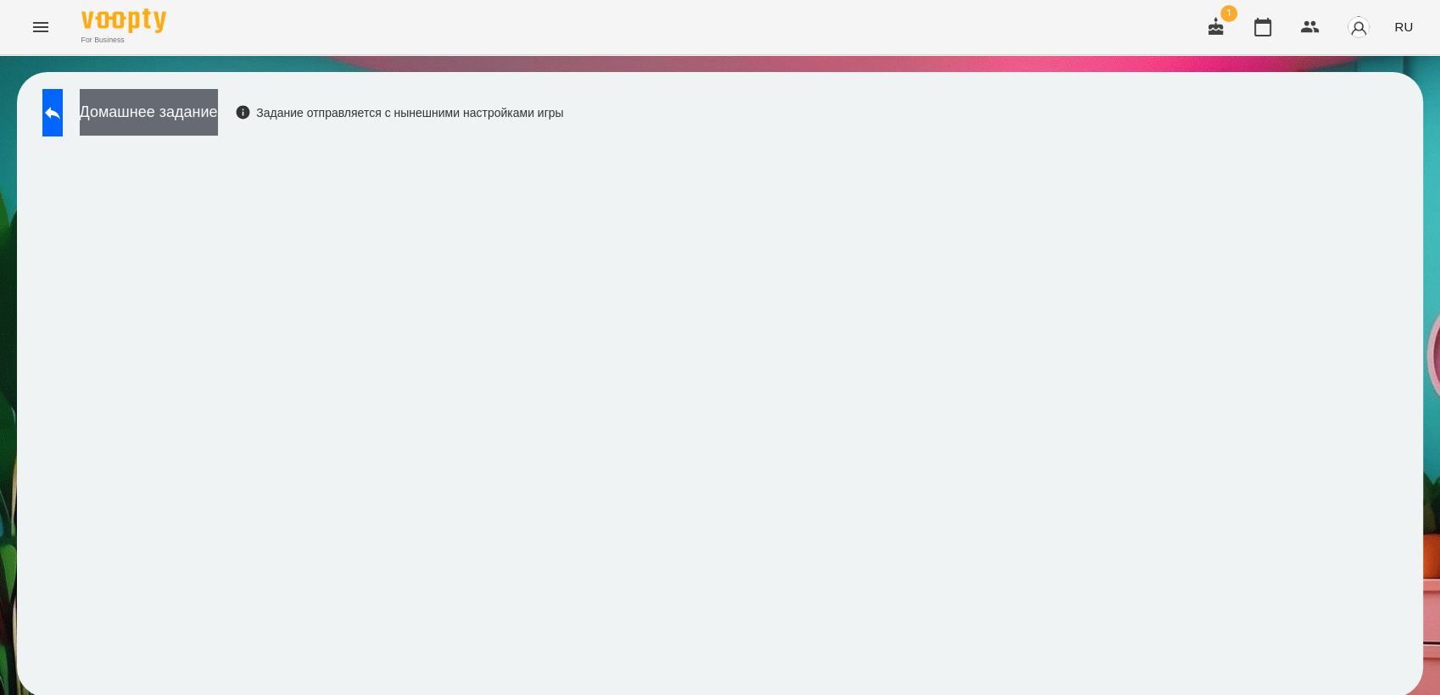
click at [218, 114] on button "Домашнее задание" at bounding box center [149, 112] width 138 height 47
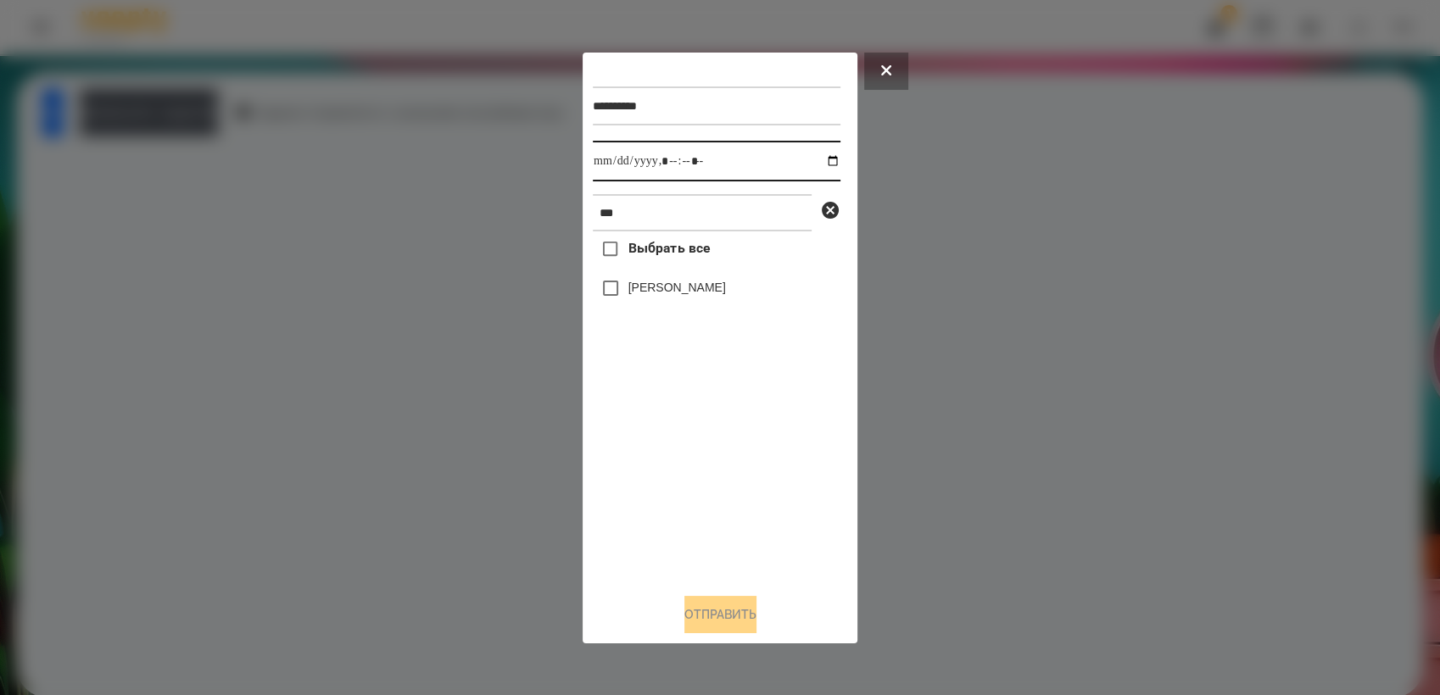
click at [822, 161] on input "datetime-local" at bounding box center [717, 161] width 248 height 41
type input "**********"
drag, startPoint x: 718, startPoint y: 468, endPoint x: 655, endPoint y: 390, distance: 100.6
click at [712, 463] on div "Выбрать все [PERSON_NAME]" at bounding box center [717, 405] width 248 height 348
drag, startPoint x: 705, startPoint y: 616, endPoint x: 871, endPoint y: 618, distance: 165.4
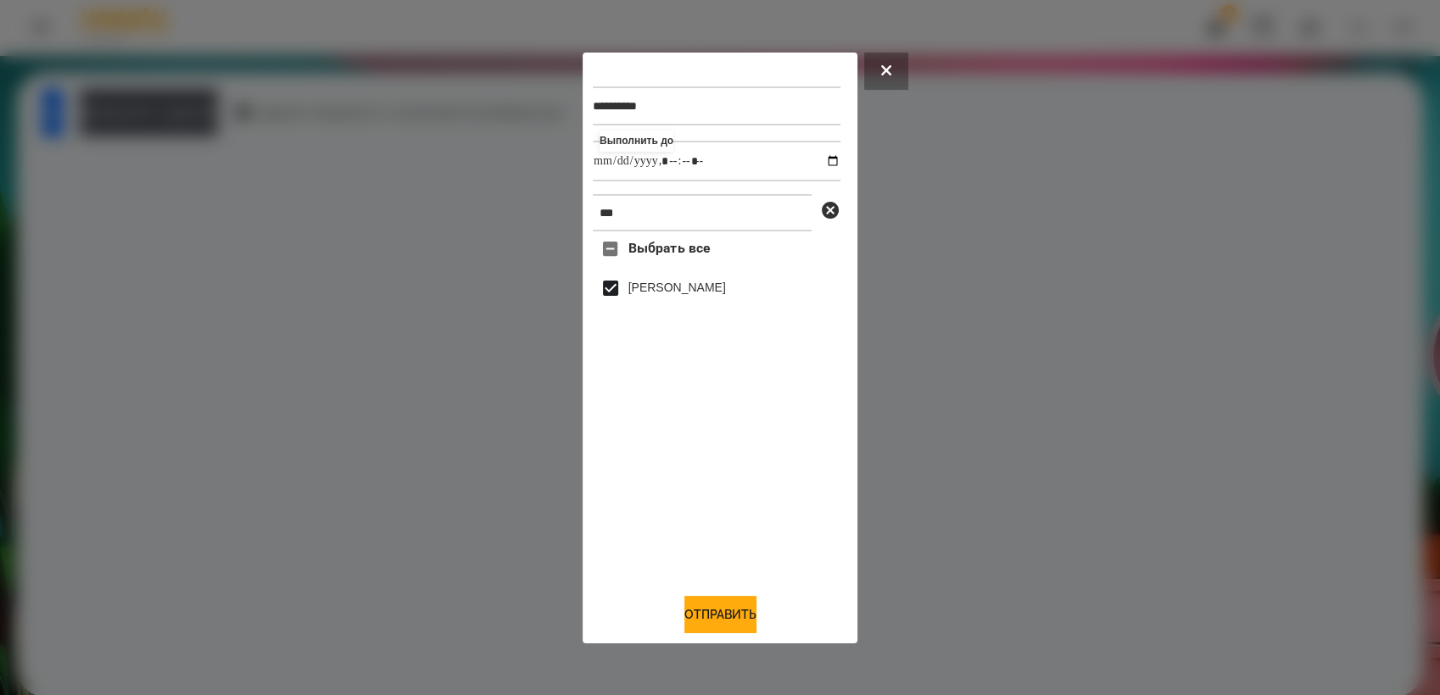
click at [711, 618] on button "Отправить" at bounding box center [720, 614] width 72 height 37
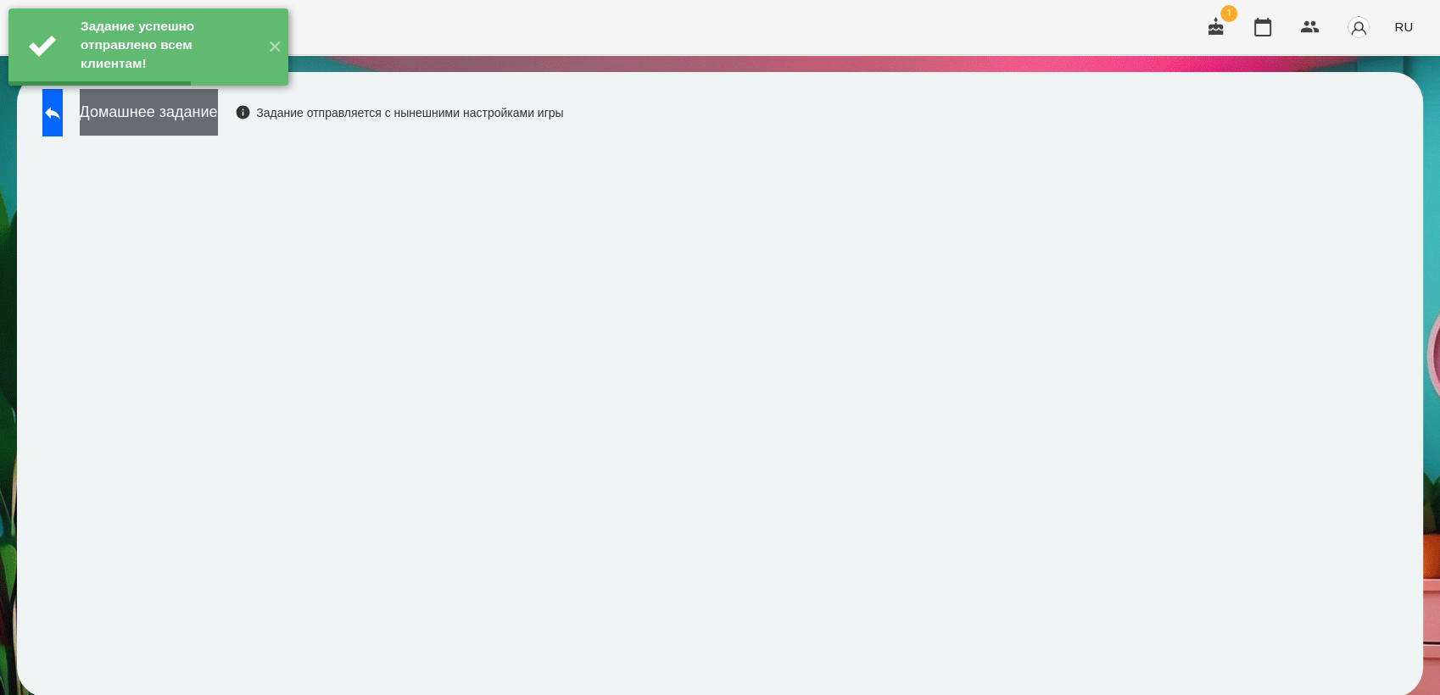
click at [163, 125] on button "Домашнее задание" at bounding box center [149, 112] width 138 height 47
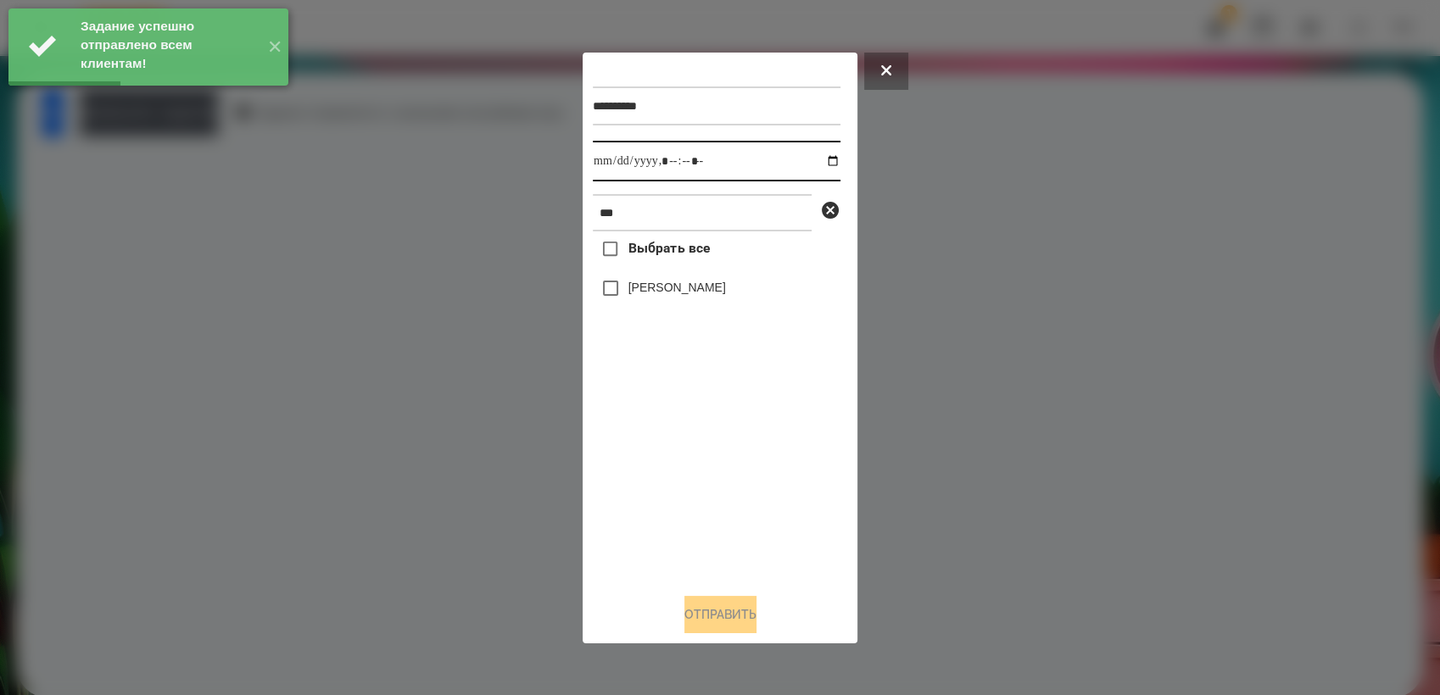
click at [820, 160] on input "datetime-local" at bounding box center [717, 161] width 248 height 41
type input "**********"
click at [672, 483] on div "Выбрать все [PERSON_NAME]" at bounding box center [717, 405] width 248 height 348
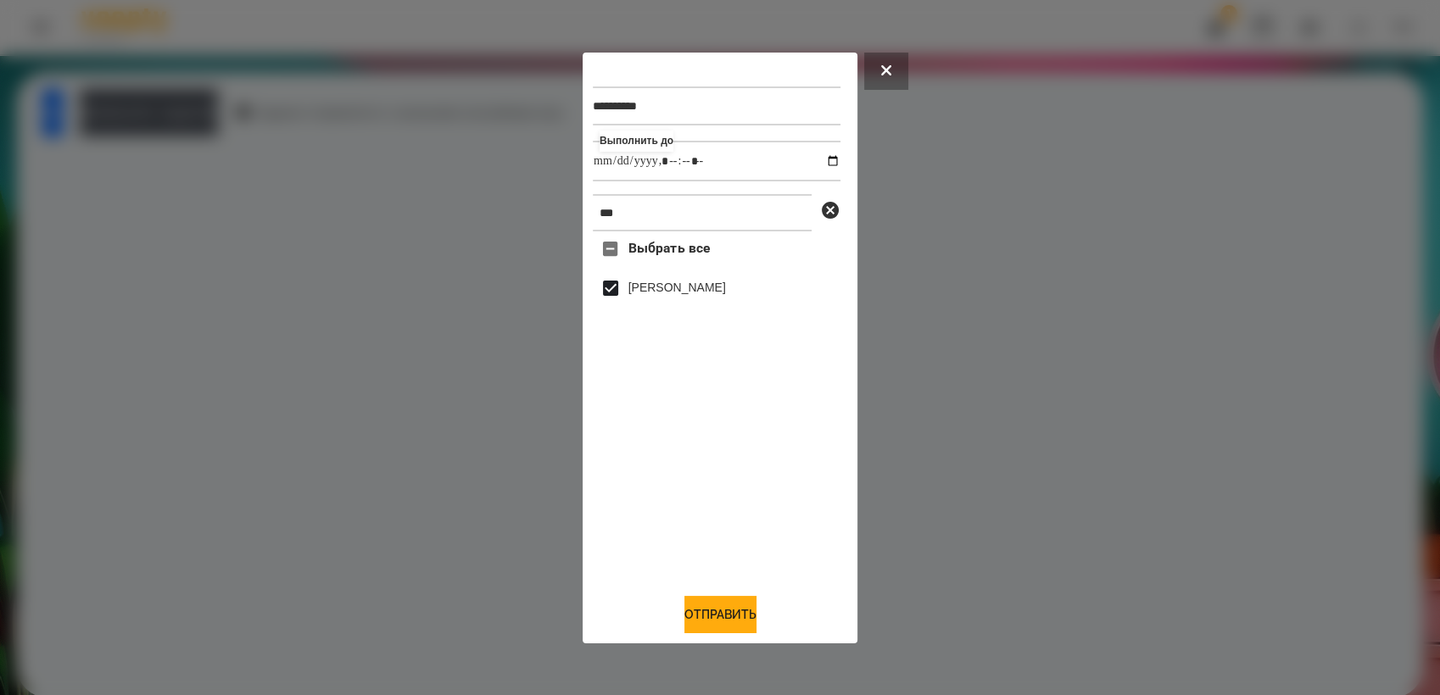
drag, startPoint x: 731, startPoint y: 618, endPoint x: 773, endPoint y: 594, distance: 48.6
click at [729, 618] on button "Отправить" at bounding box center [720, 614] width 72 height 37
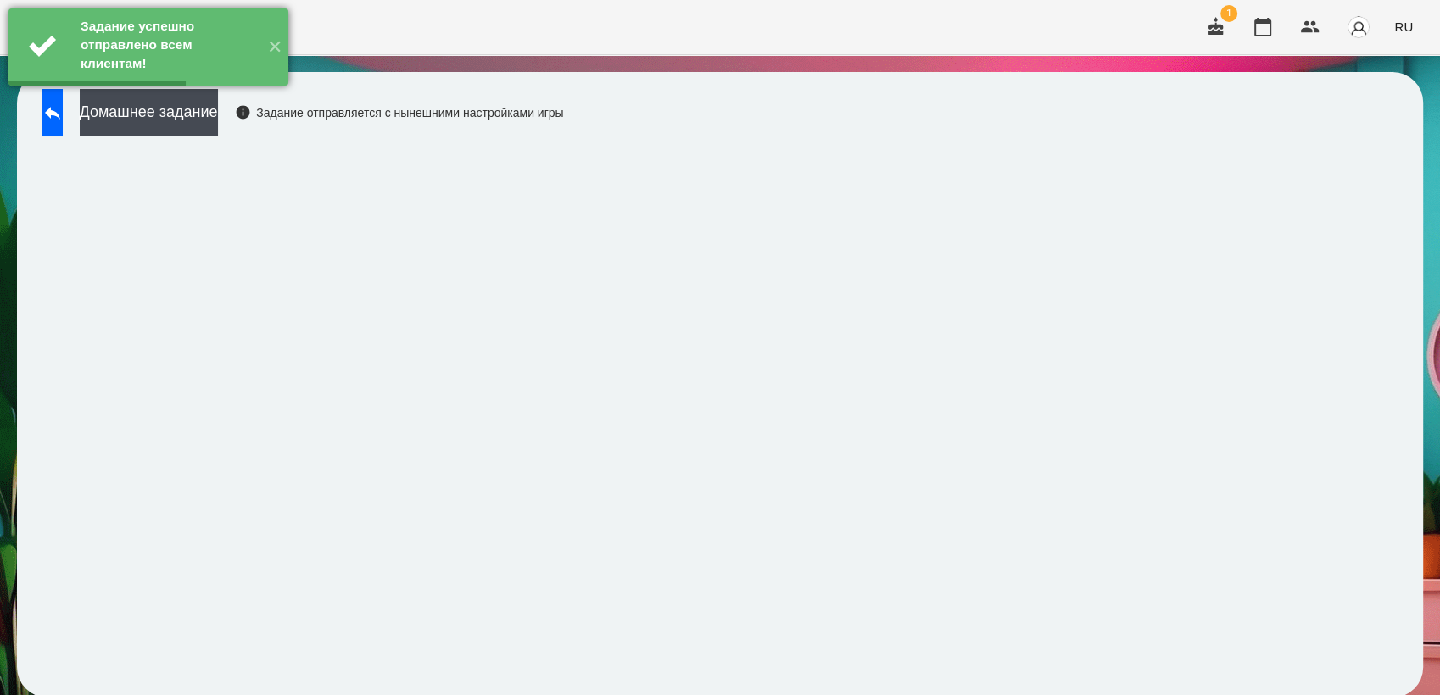
drag, startPoint x: 192, startPoint y: 106, endPoint x: 256, endPoint y: 92, distance: 65.2
click at [193, 105] on button "Домашнее задание" at bounding box center [149, 112] width 138 height 47
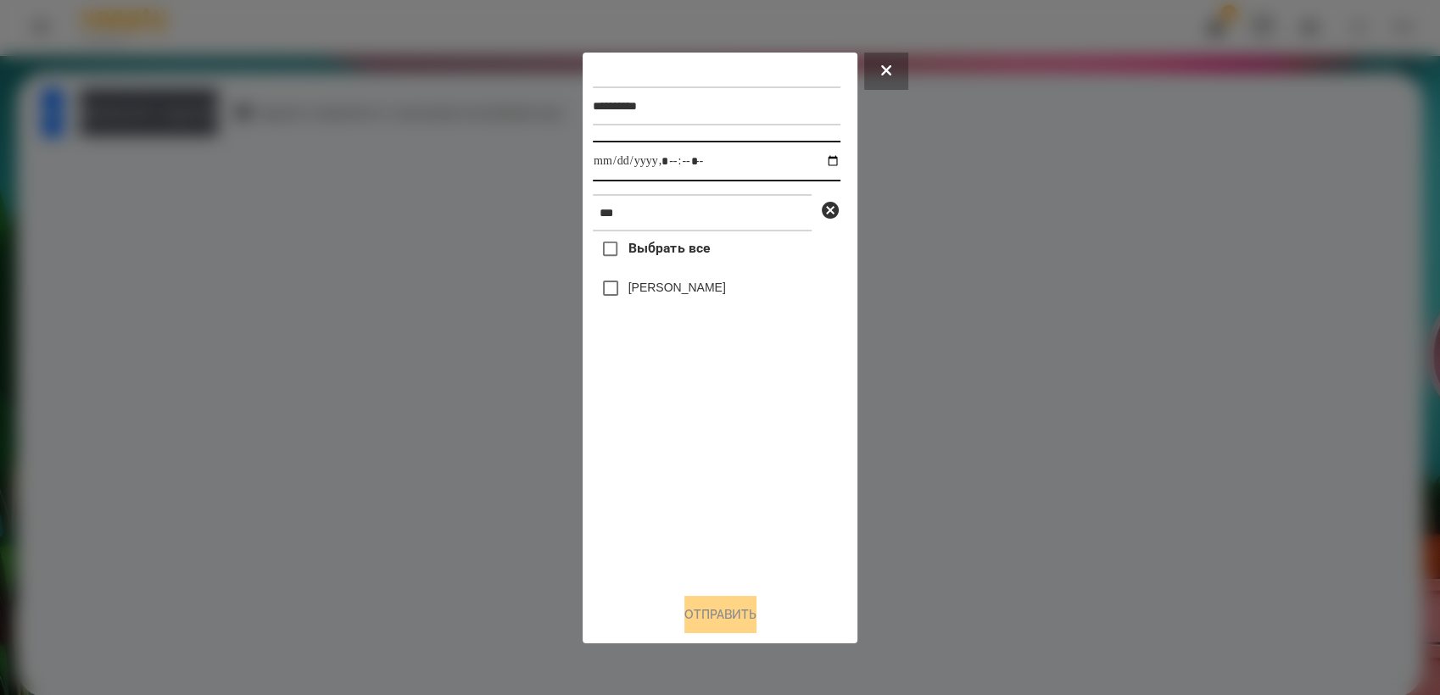
click at [818, 161] on input "datetime-local" at bounding box center [717, 161] width 248 height 41
type input "**********"
click at [668, 486] on div "Выбрать все [PERSON_NAME]" at bounding box center [717, 405] width 248 height 348
click at [697, 622] on button "Отправить" at bounding box center [720, 614] width 72 height 37
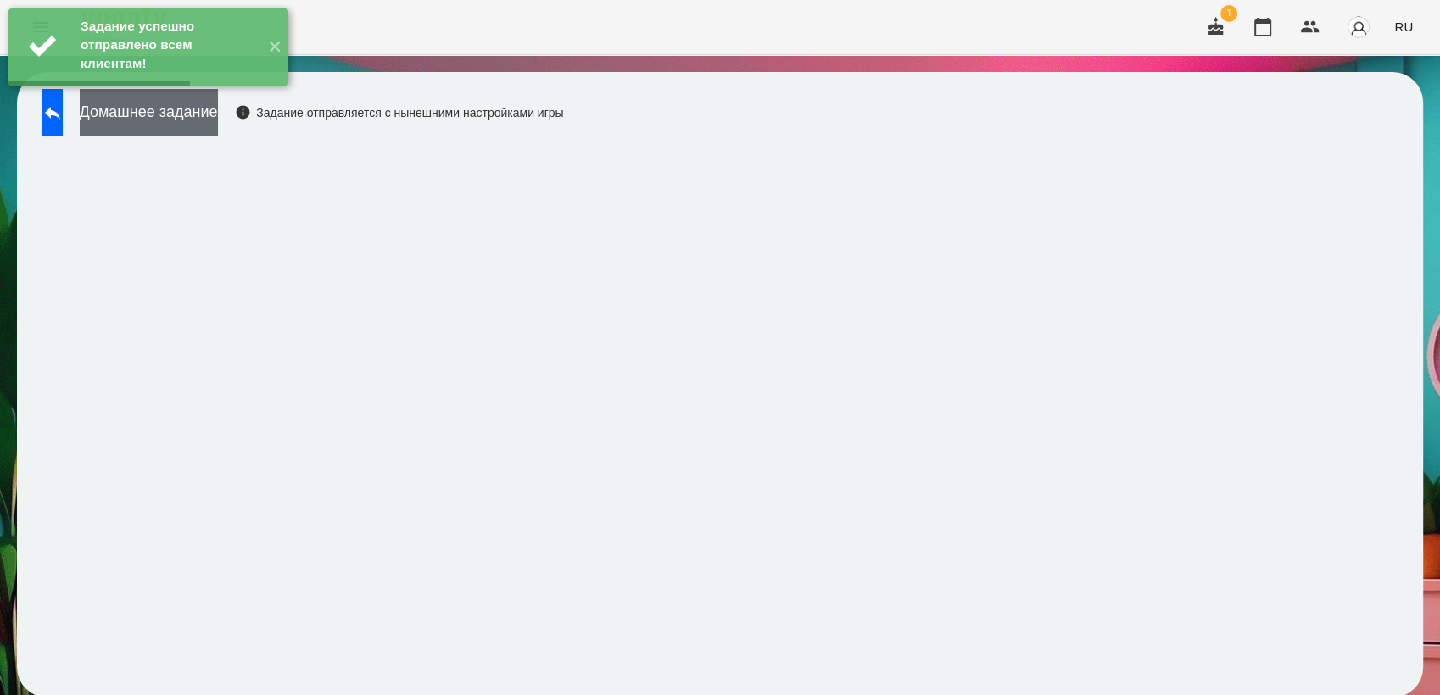
click at [206, 113] on button "Домашнее задание" at bounding box center [149, 112] width 138 height 47
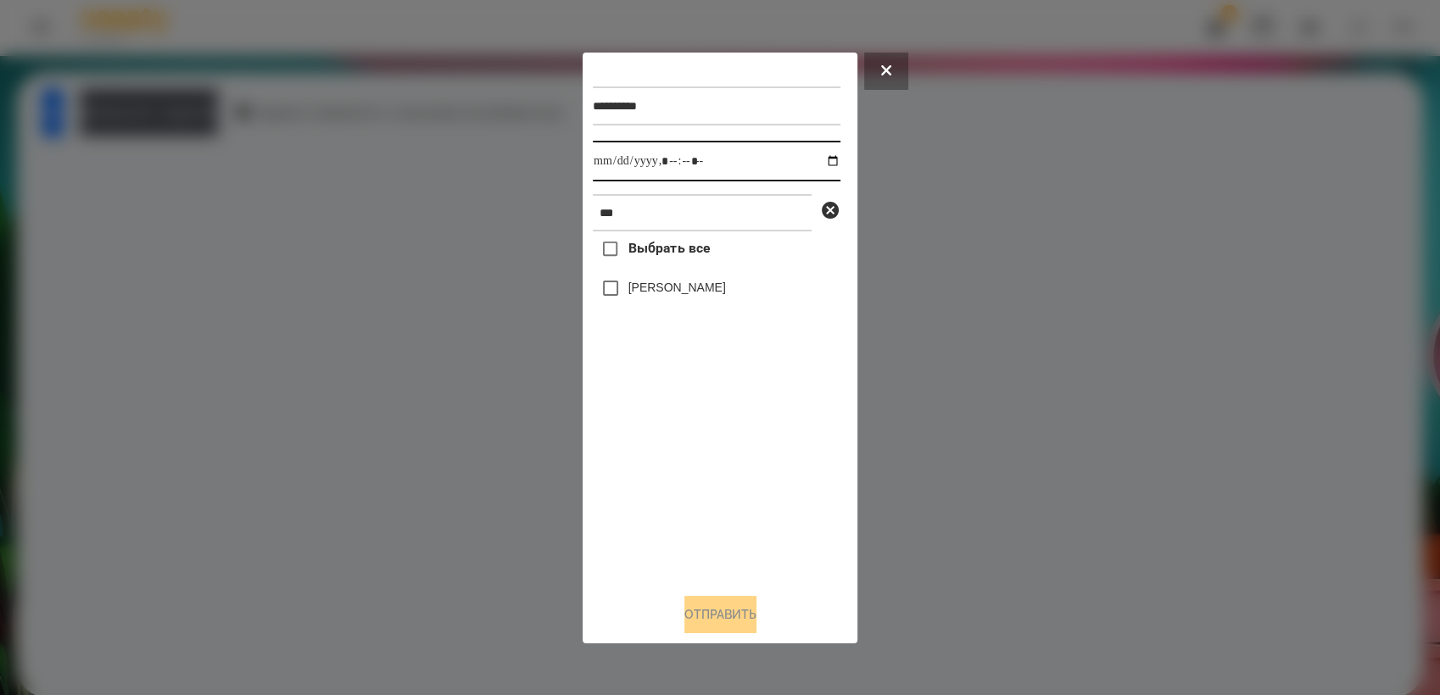
click at [820, 164] on input "datetime-local" at bounding box center [717, 161] width 248 height 41
type input "**********"
click at [708, 491] on div "Выбрать все [PERSON_NAME]" at bounding box center [717, 405] width 248 height 348
click at [756, 617] on button "Отправить" at bounding box center [720, 614] width 72 height 37
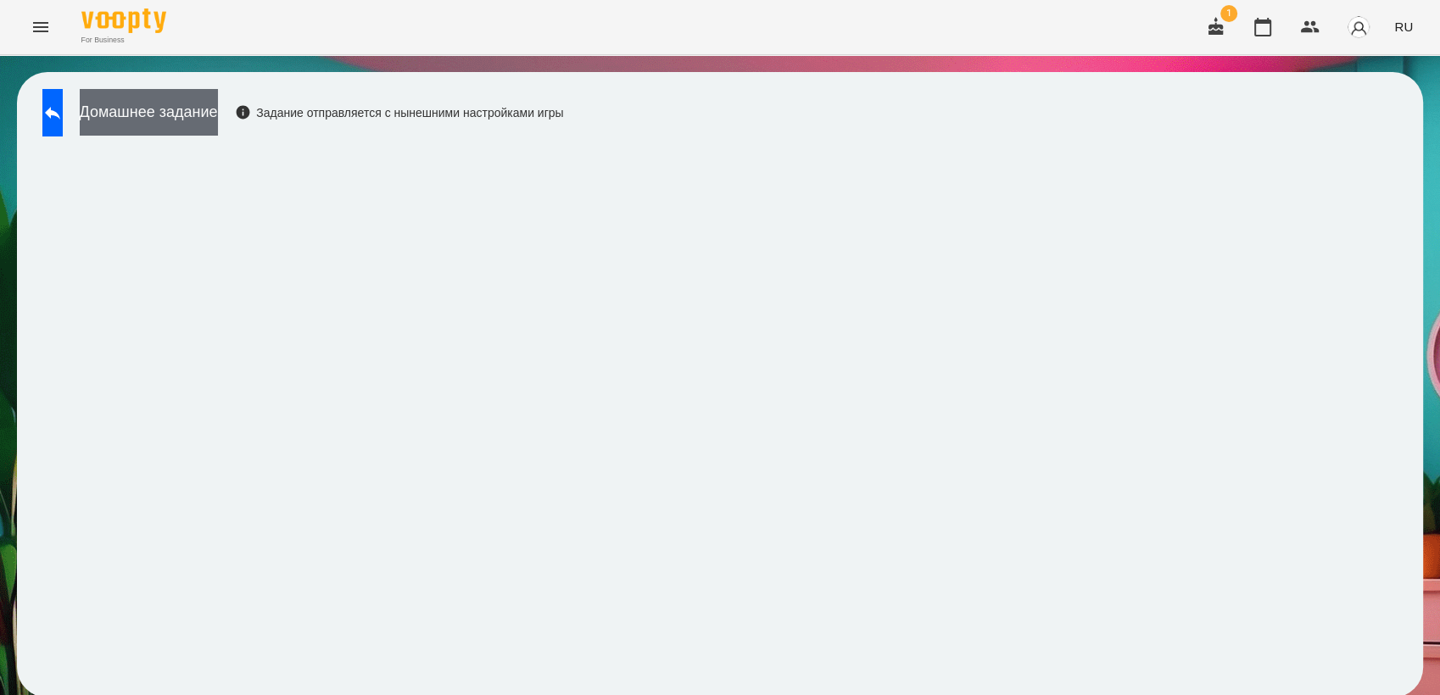
click at [183, 120] on button "Домашнее задание" at bounding box center [149, 112] width 138 height 47
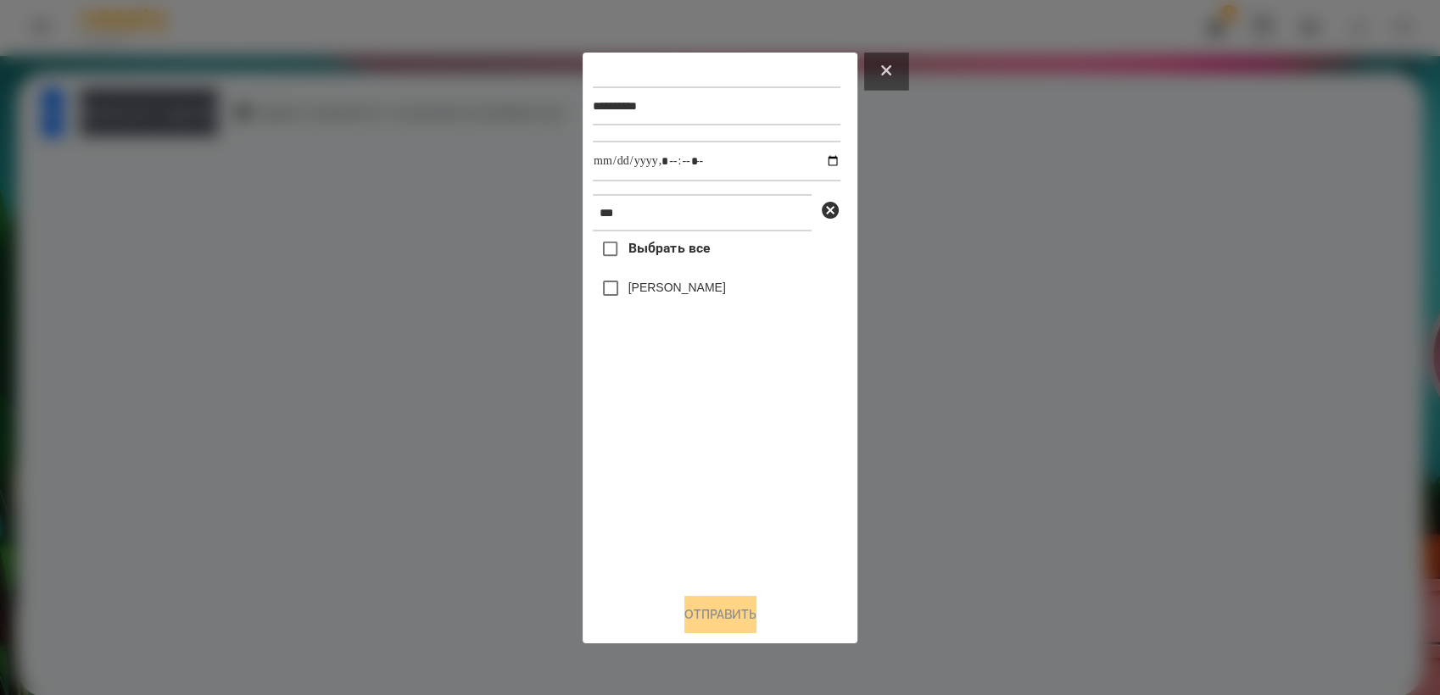
click at [892, 71] on button at bounding box center [886, 71] width 44 height 37
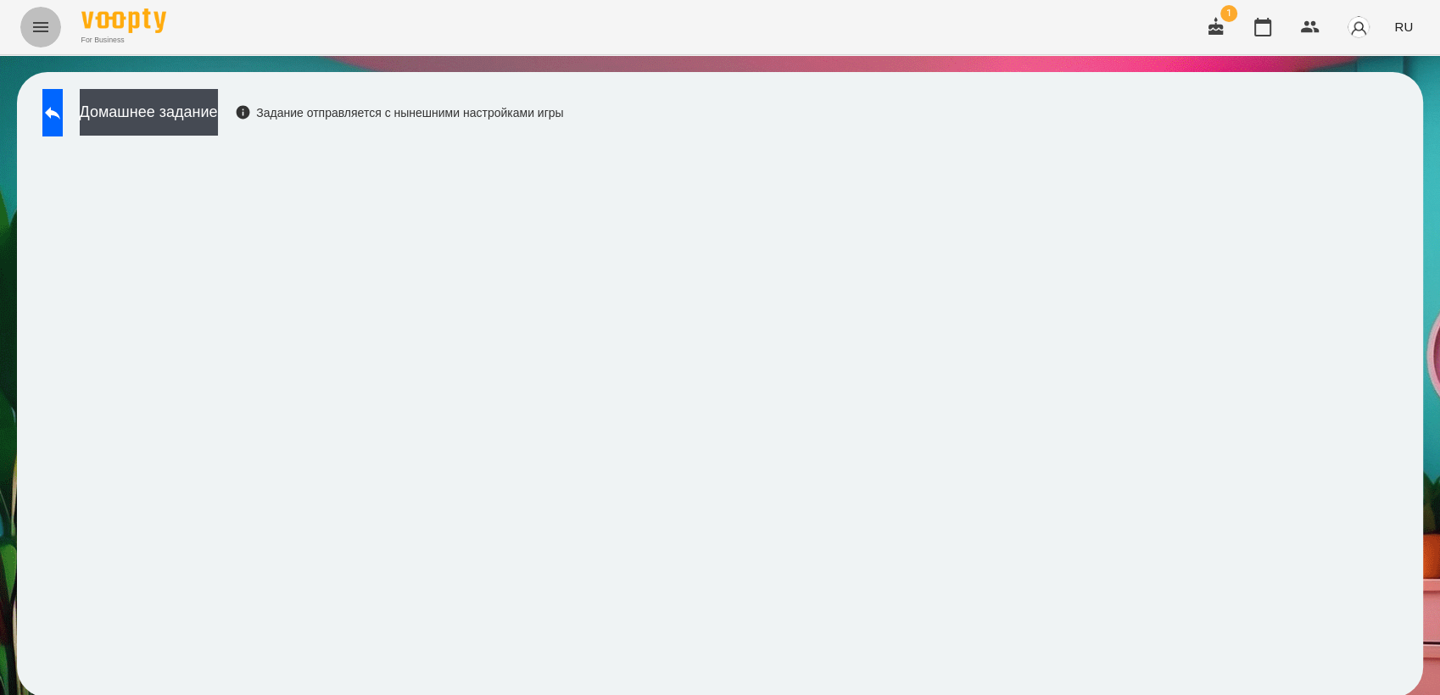
click at [36, 34] on icon "Menu" at bounding box center [41, 27] width 20 height 20
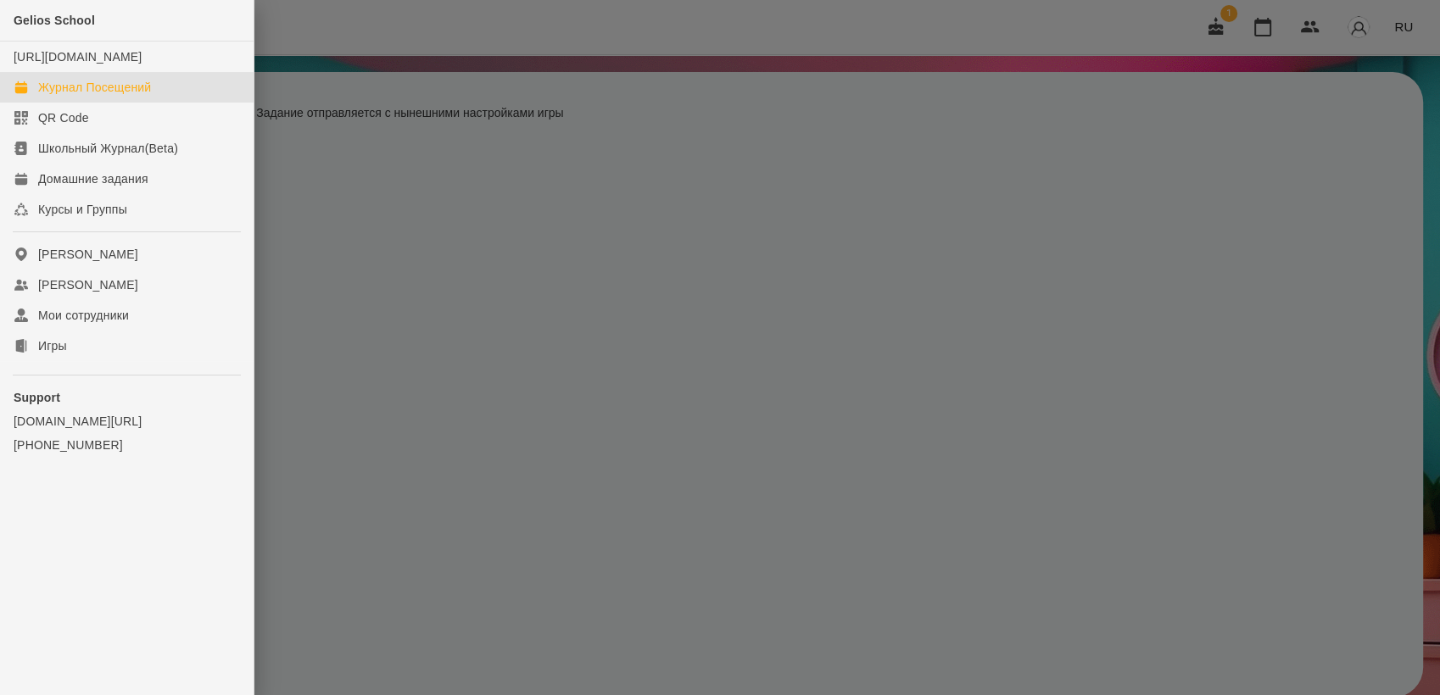
click at [88, 103] on link "Журнал Посещений" at bounding box center [127, 87] width 254 height 31
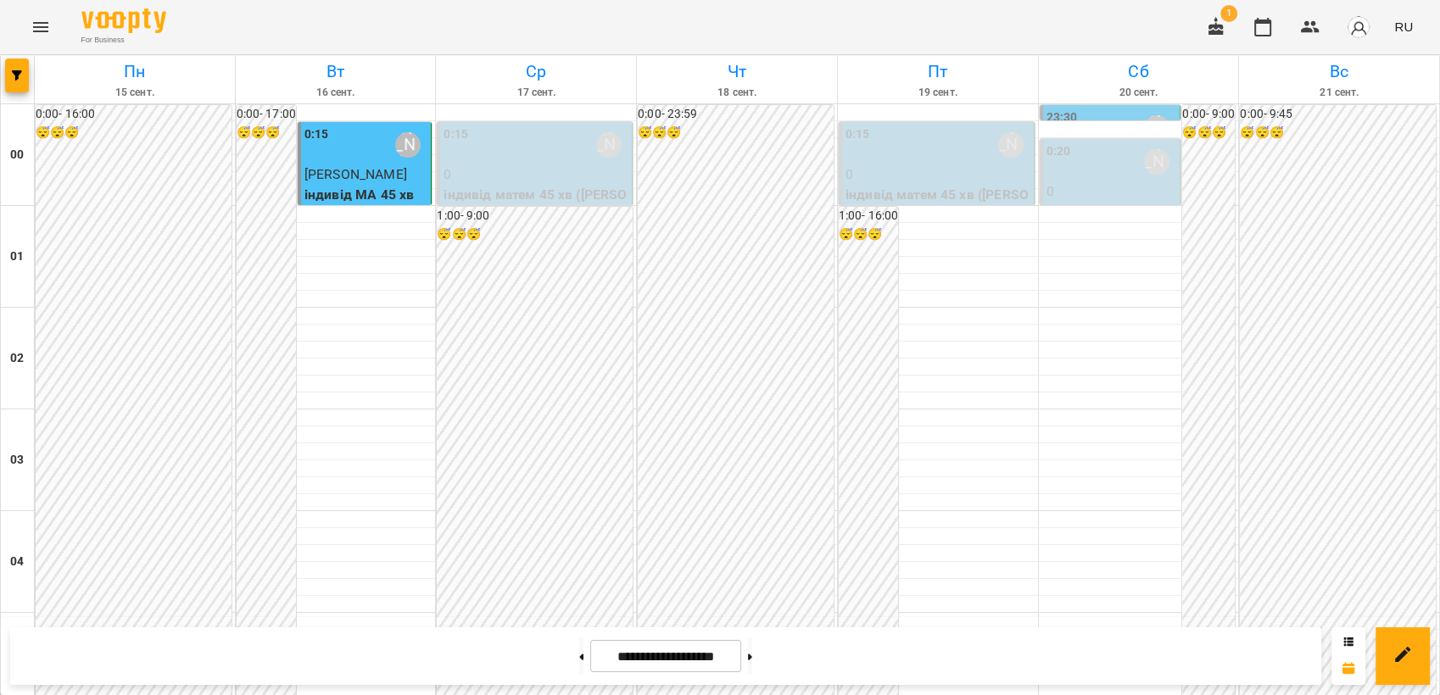
scroll to position [1036, 0]
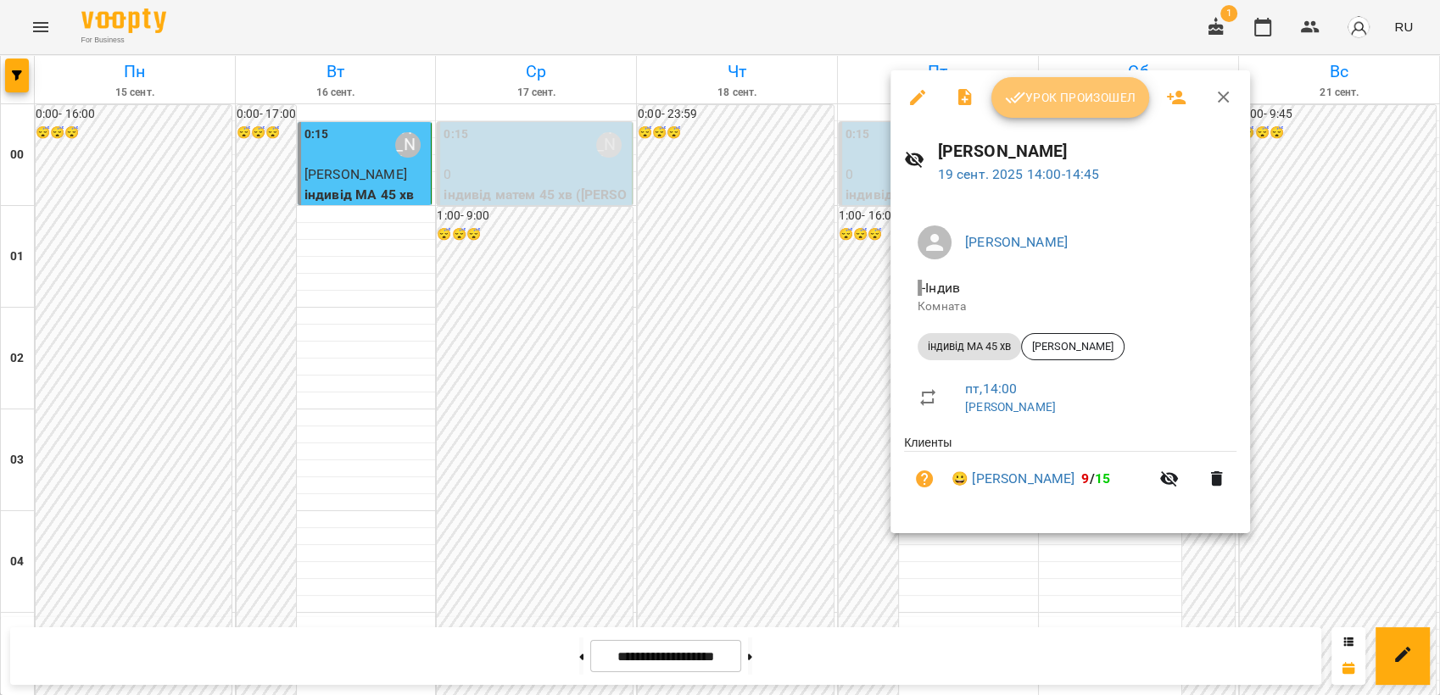
click at [1045, 101] on span "Урок произошел" at bounding box center [1070, 97] width 131 height 20
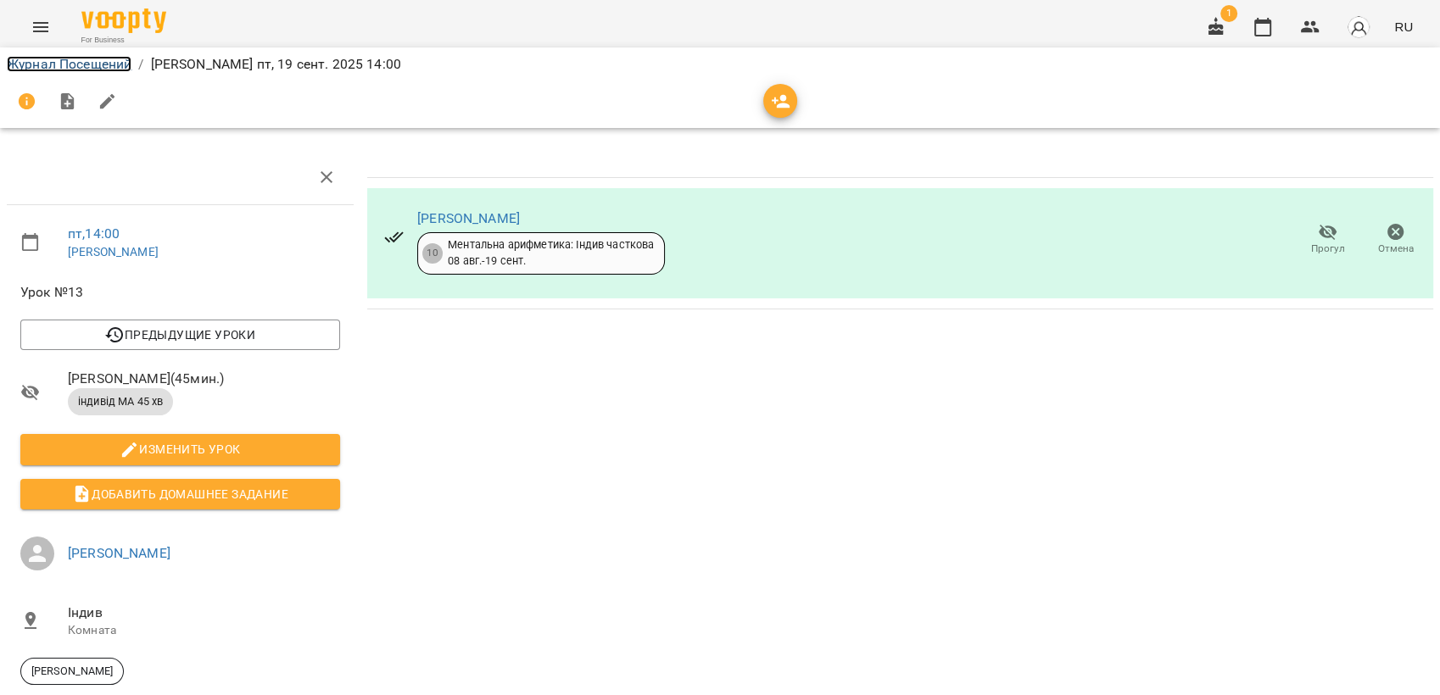
click at [59, 67] on link "Журнал Посещений" at bounding box center [69, 64] width 125 height 16
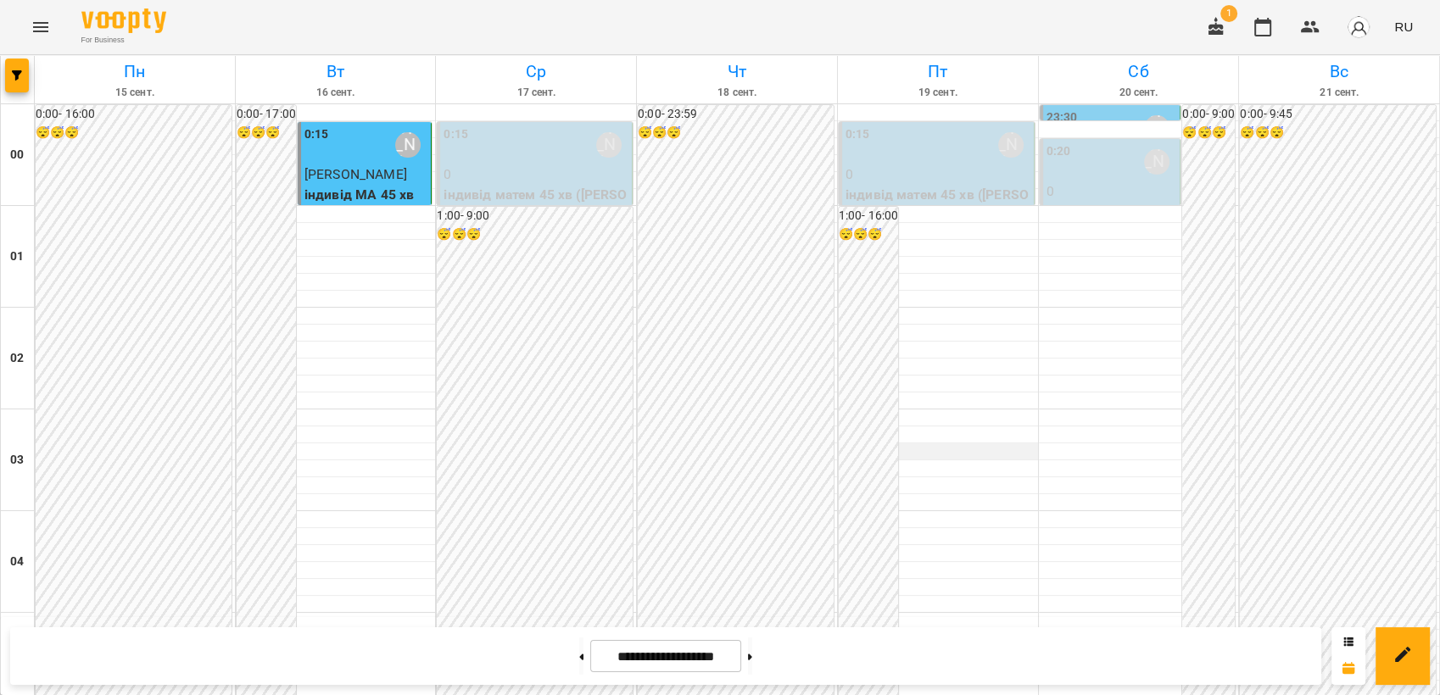
scroll to position [1319, 0]
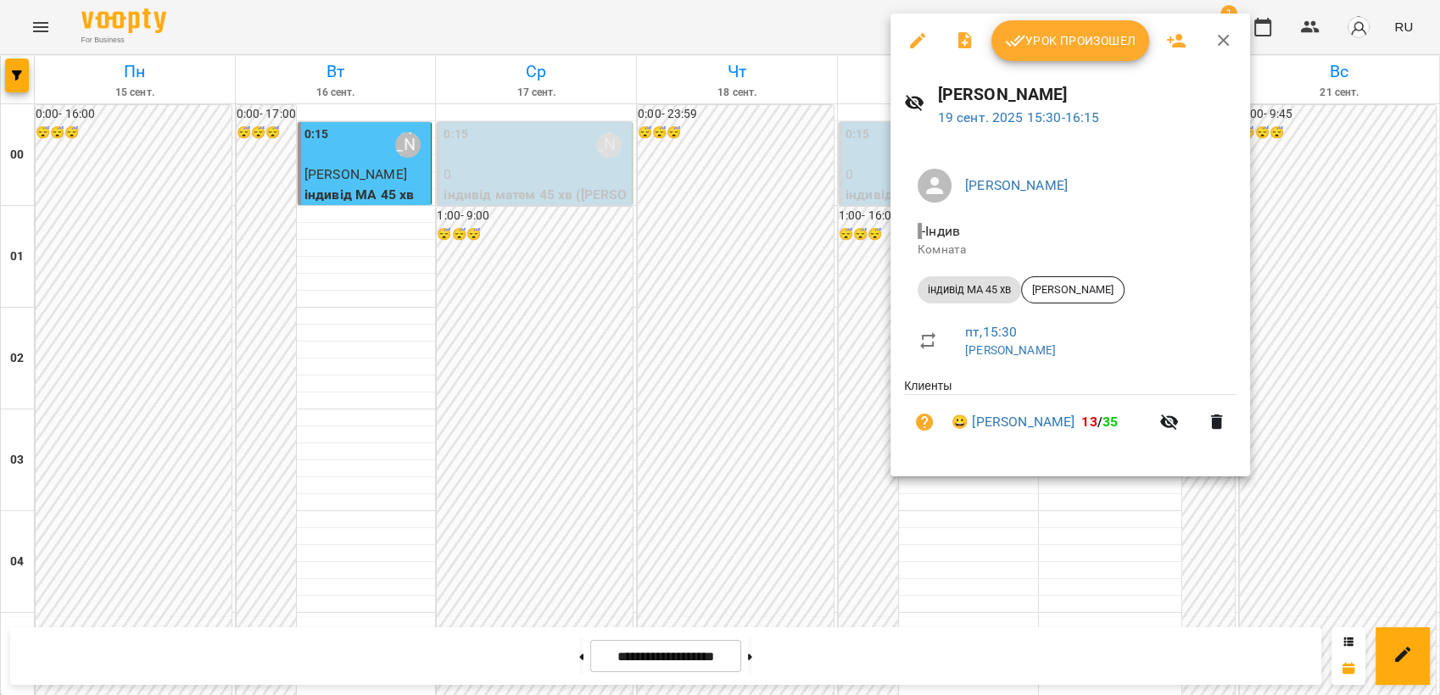
click at [1040, 49] on span "Урок произошел" at bounding box center [1070, 41] width 131 height 20
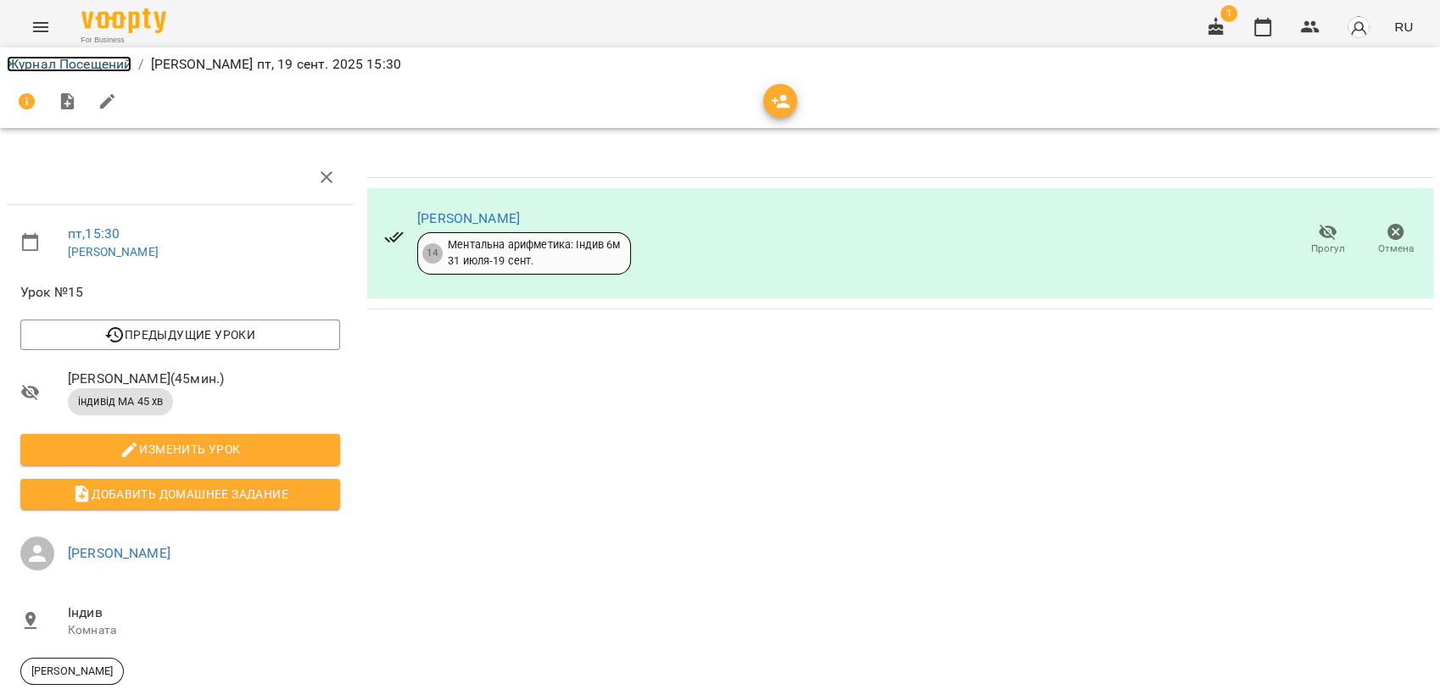
click at [64, 62] on link "Журнал Посещений" at bounding box center [69, 64] width 125 height 16
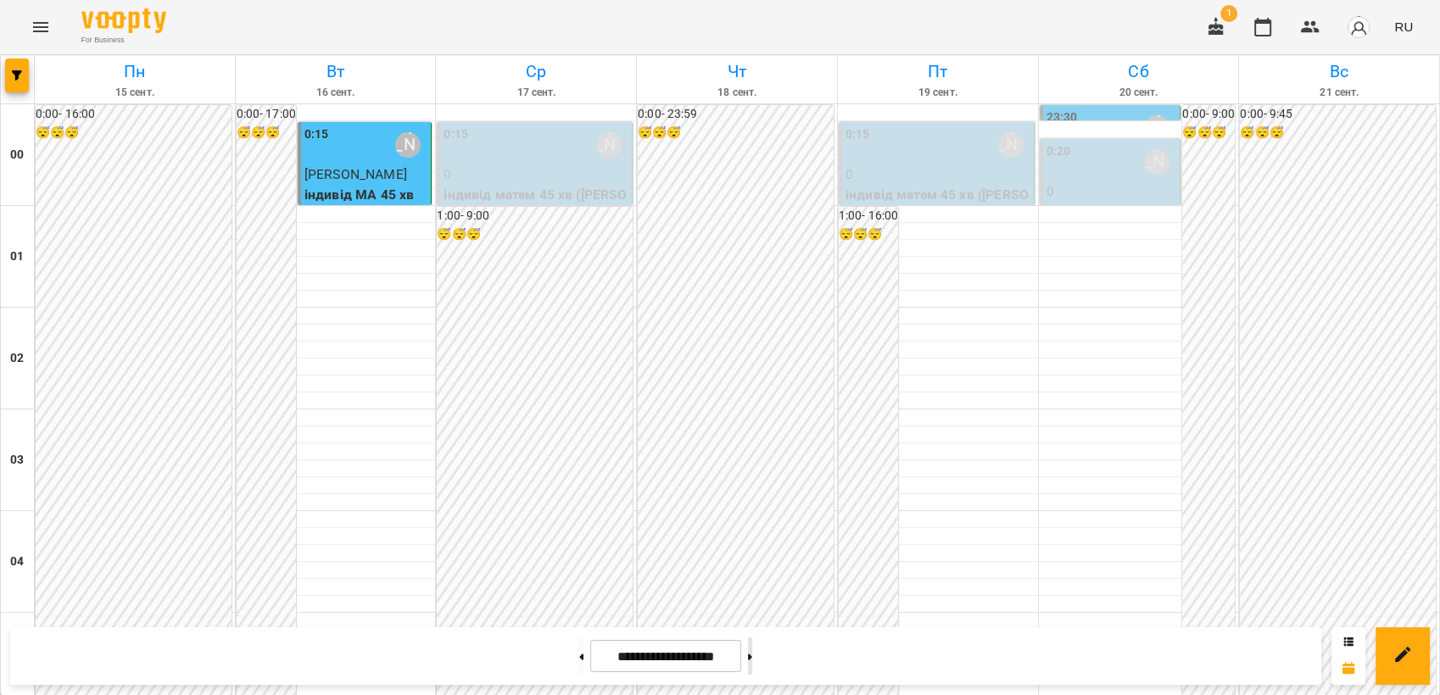
click at [752, 658] on button at bounding box center [750, 656] width 4 height 37
type input "**********"
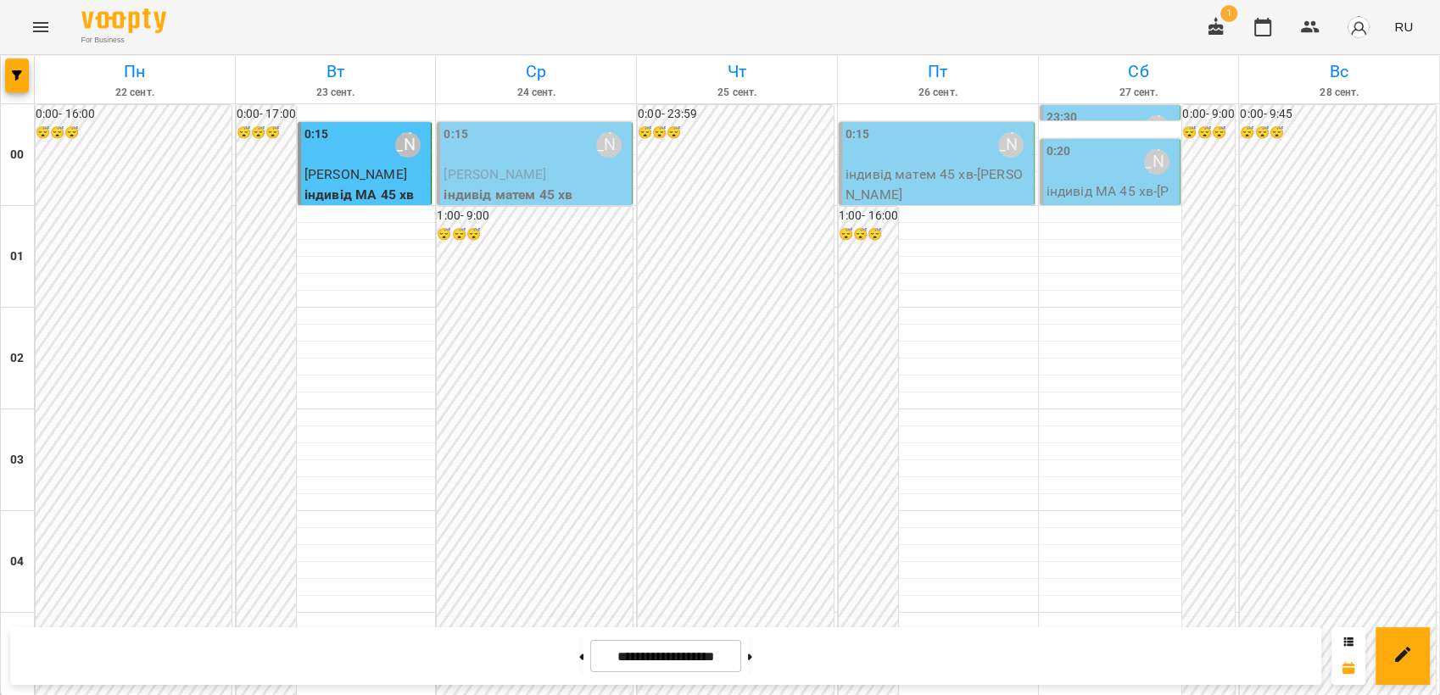
scroll to position [1696, 0]
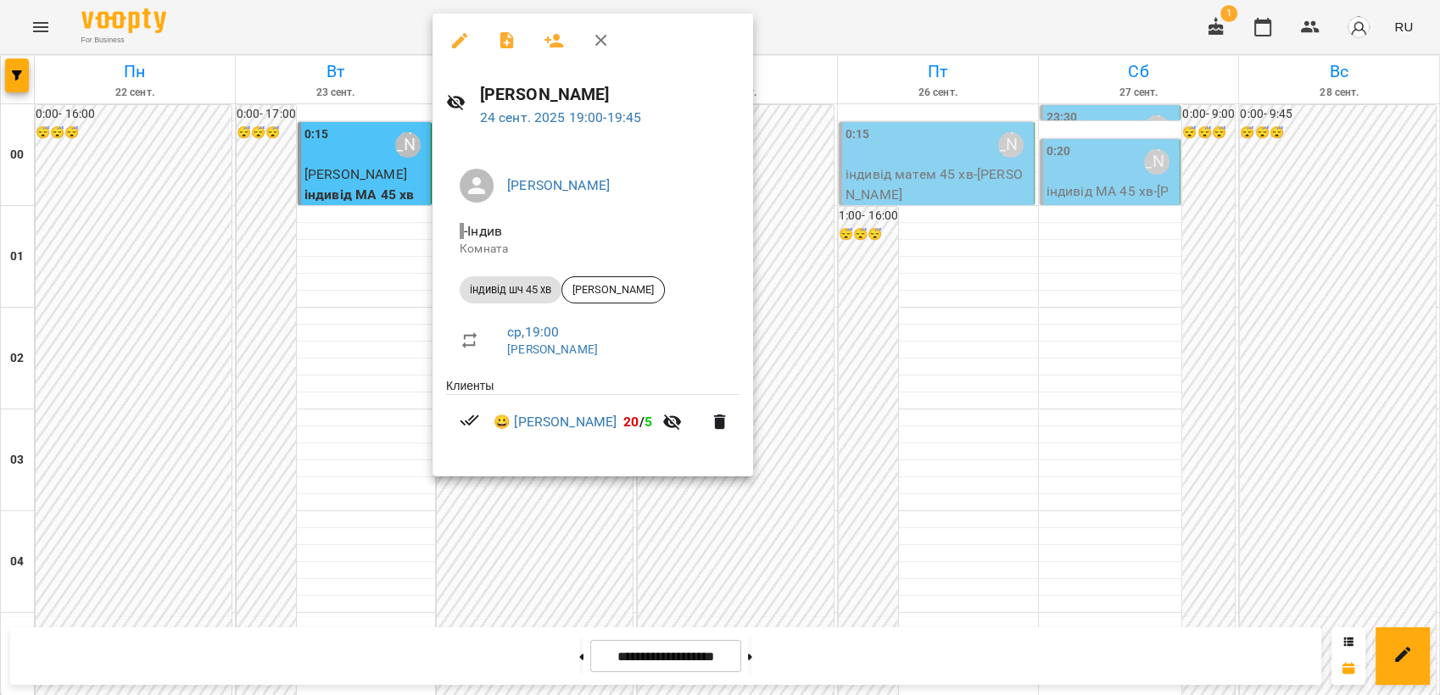
click at [723, 552] on div at bounding box center [720, 347] width 1440 height 695
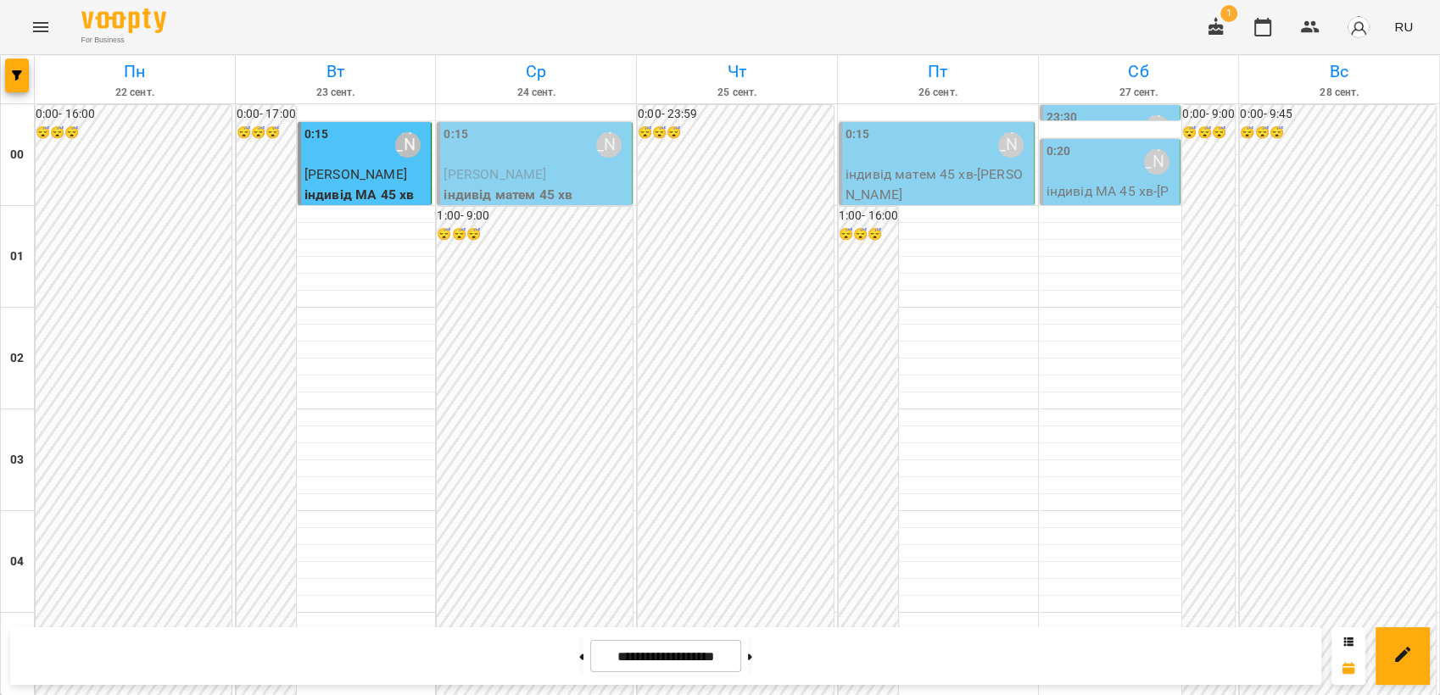
scroll to position [1413, 0]
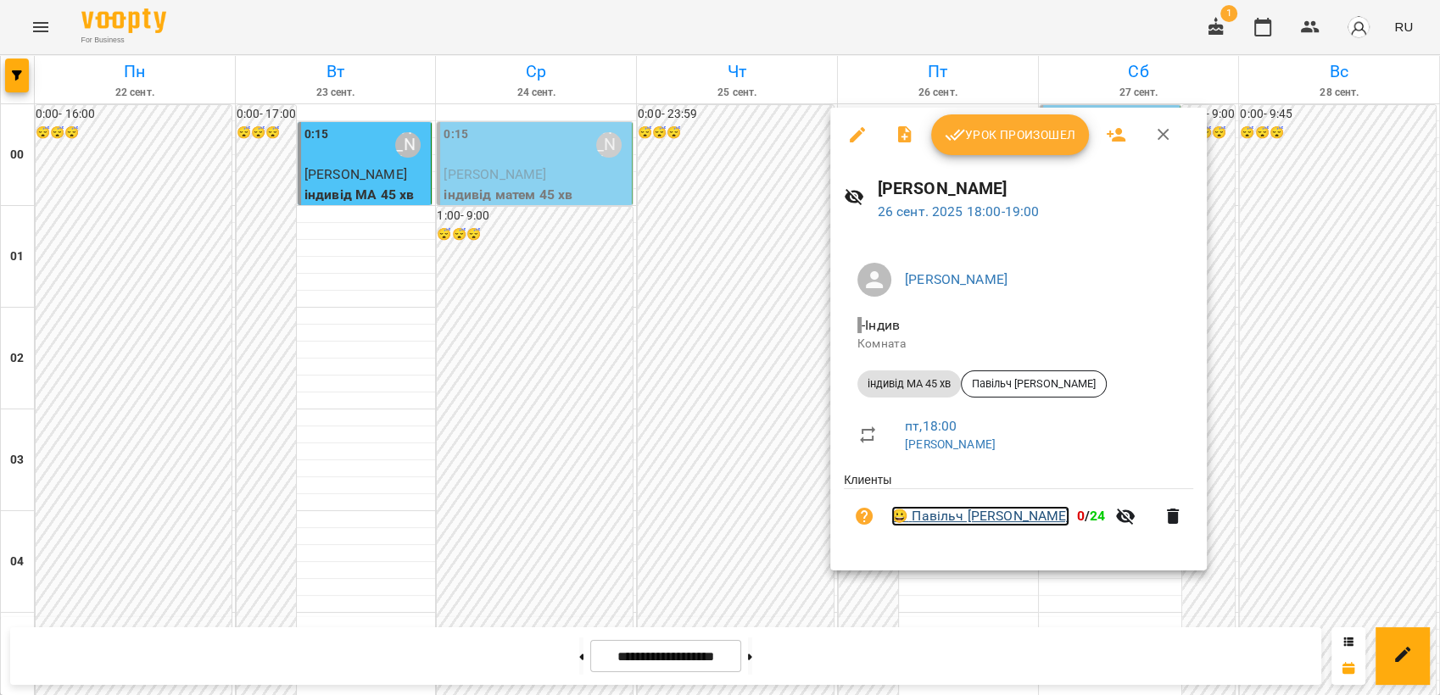
click at [955, 519] on link "😀 Павільч [PERSON_NAME]" at bounding box center [980, 516] width 178 height 20
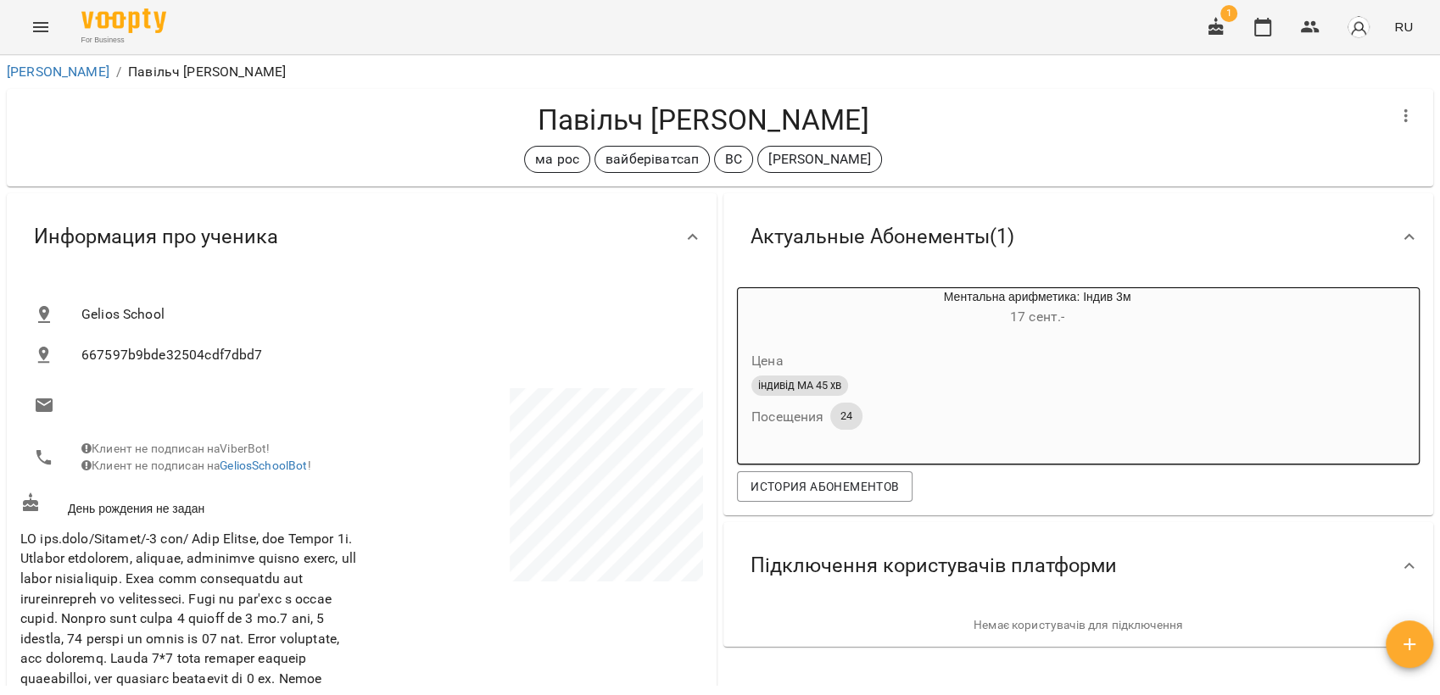
click at [46, 25] on icon "Menu" at bounding box center [41, 27] width 20 height 20
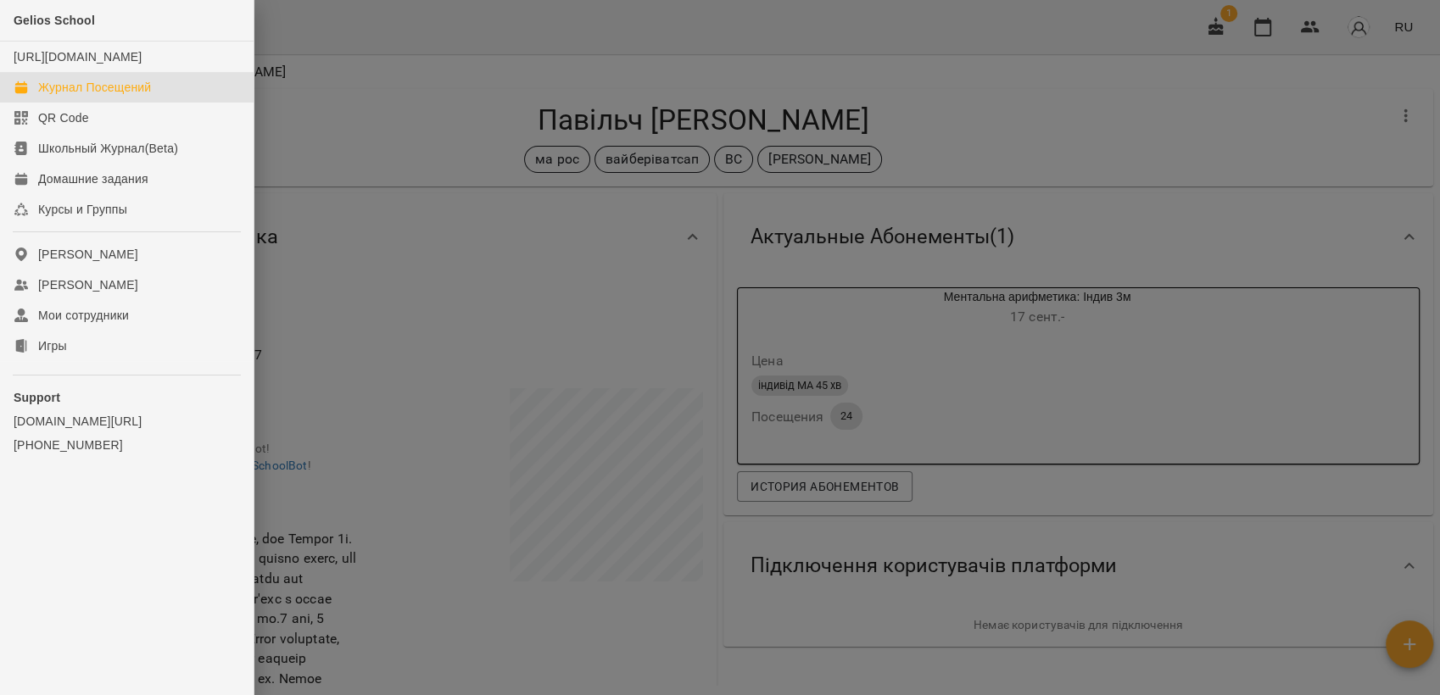
click at [102, 96] on div "Журнал Посещений" at bounding box center [94, 87] width 113 height 17
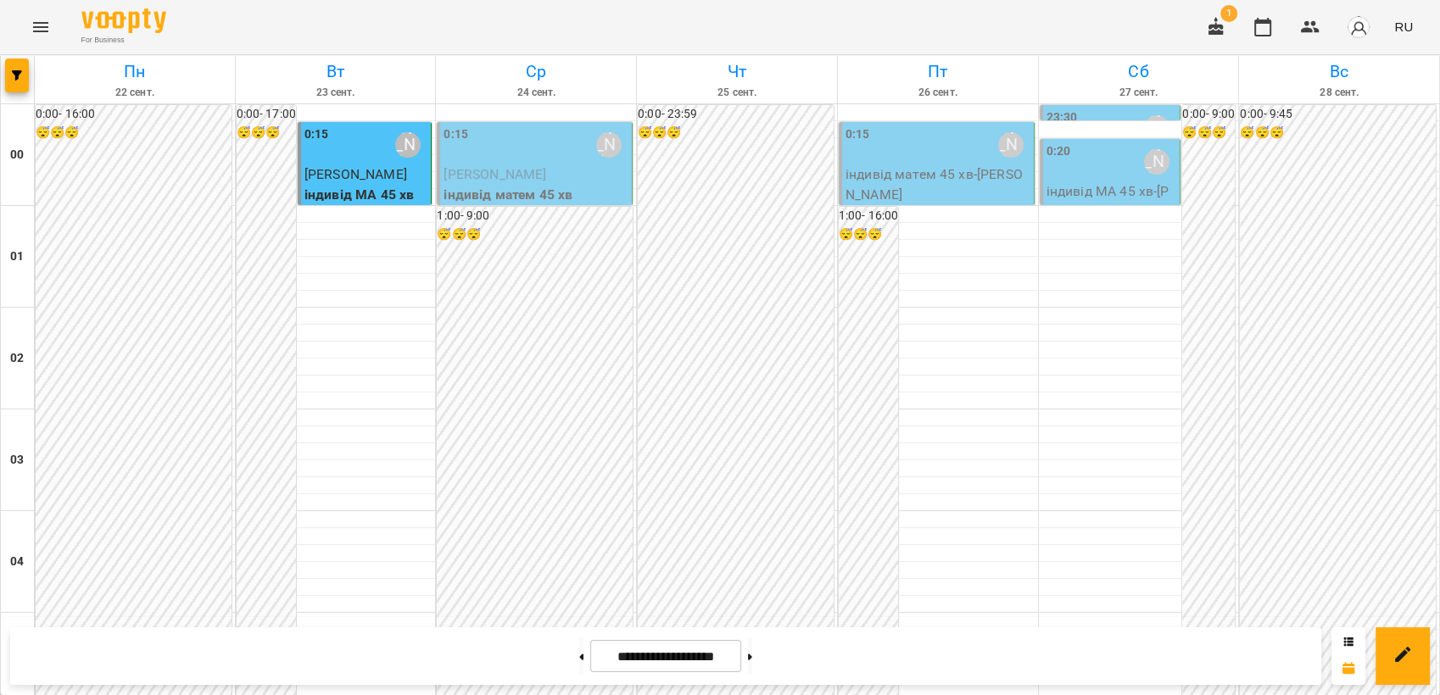
scroll to position [1884, 0]
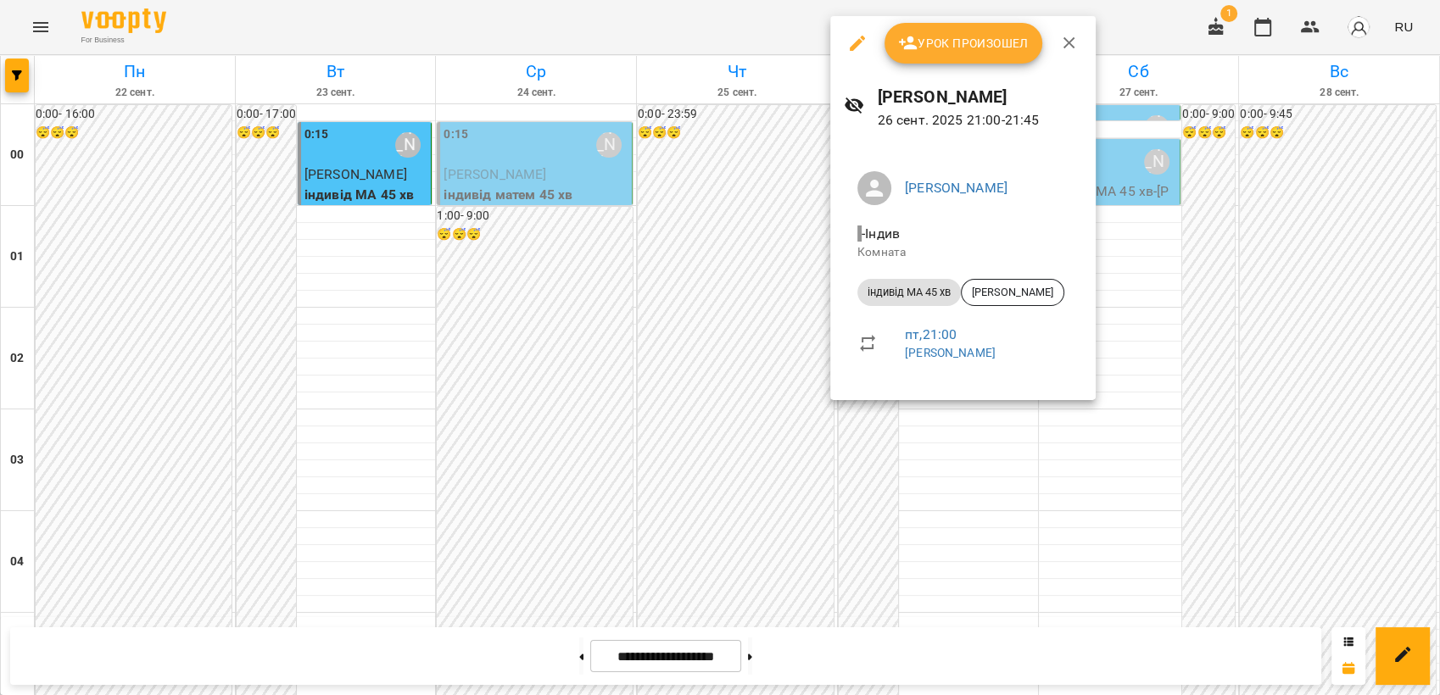
click at [1184, 389] on div at bounding box center [720, 347] width 1440 height 695
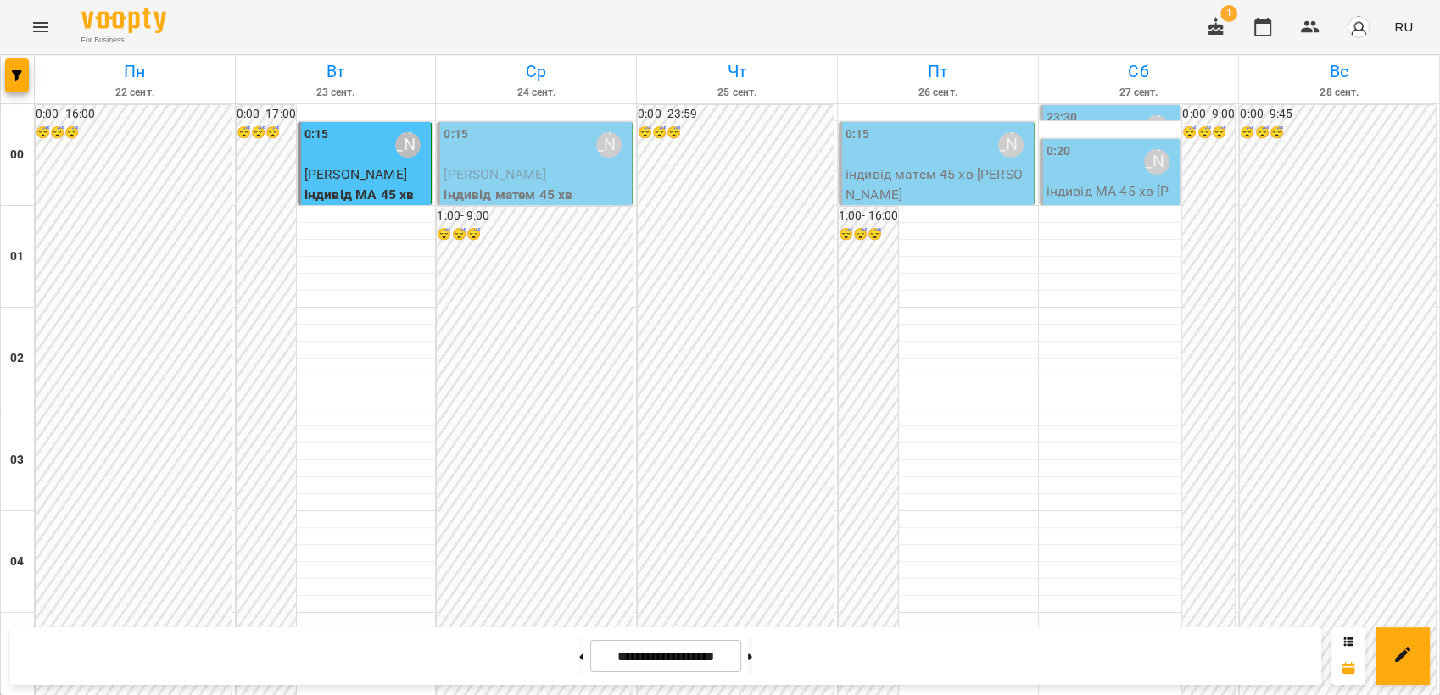
scroll to position [0, 0]
click at [1085, 152] on div "0:20 [PERSON_NAME]" at bounding box center [1111, 161] width 131 height 39
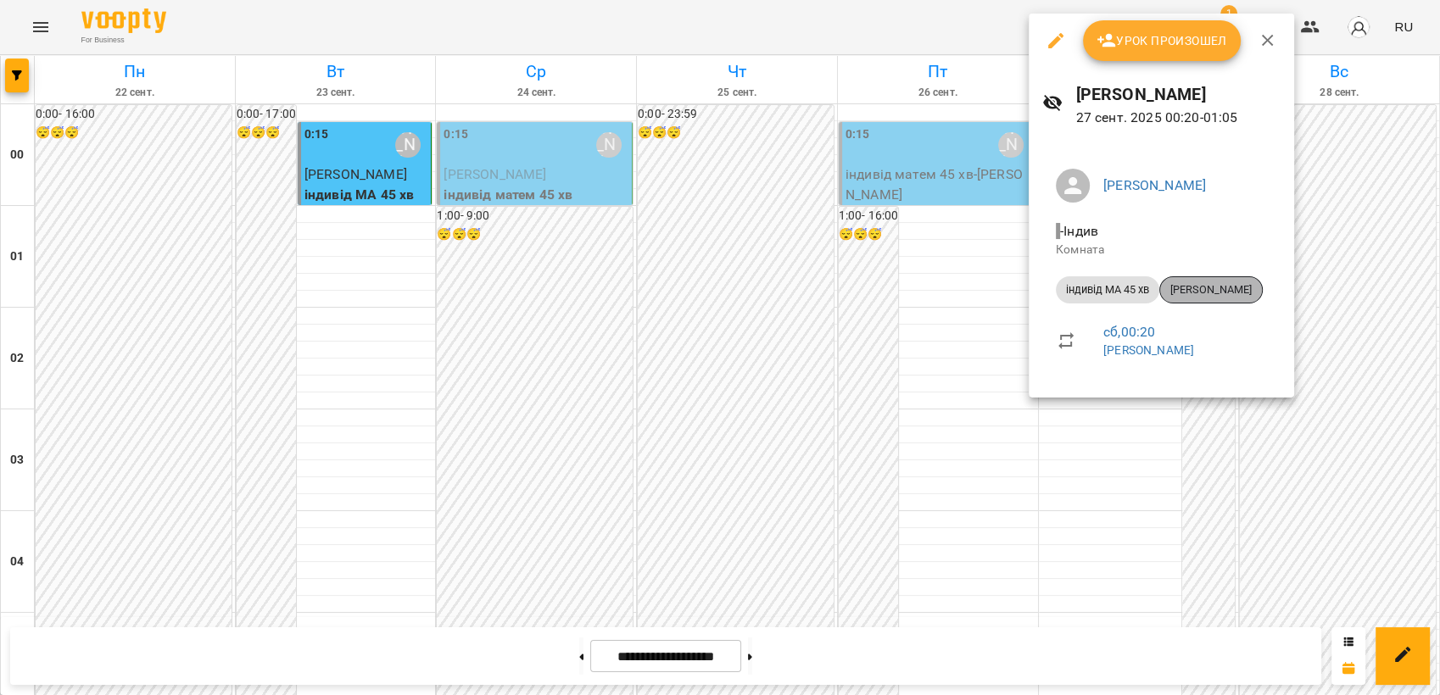
click at [1200, 293] on span "[PERSON_NAME]" at bounding box center [1211, 289] width 102 height 15
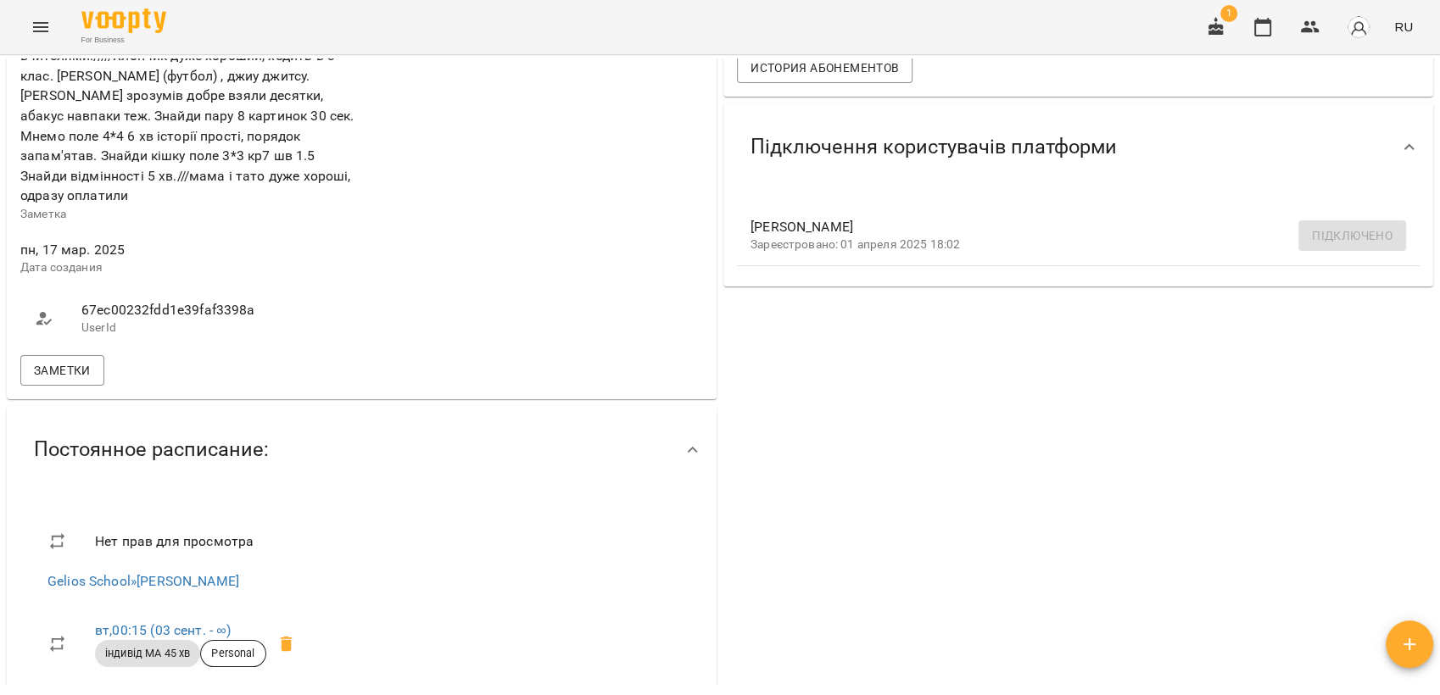
scroll to position [659, 0]
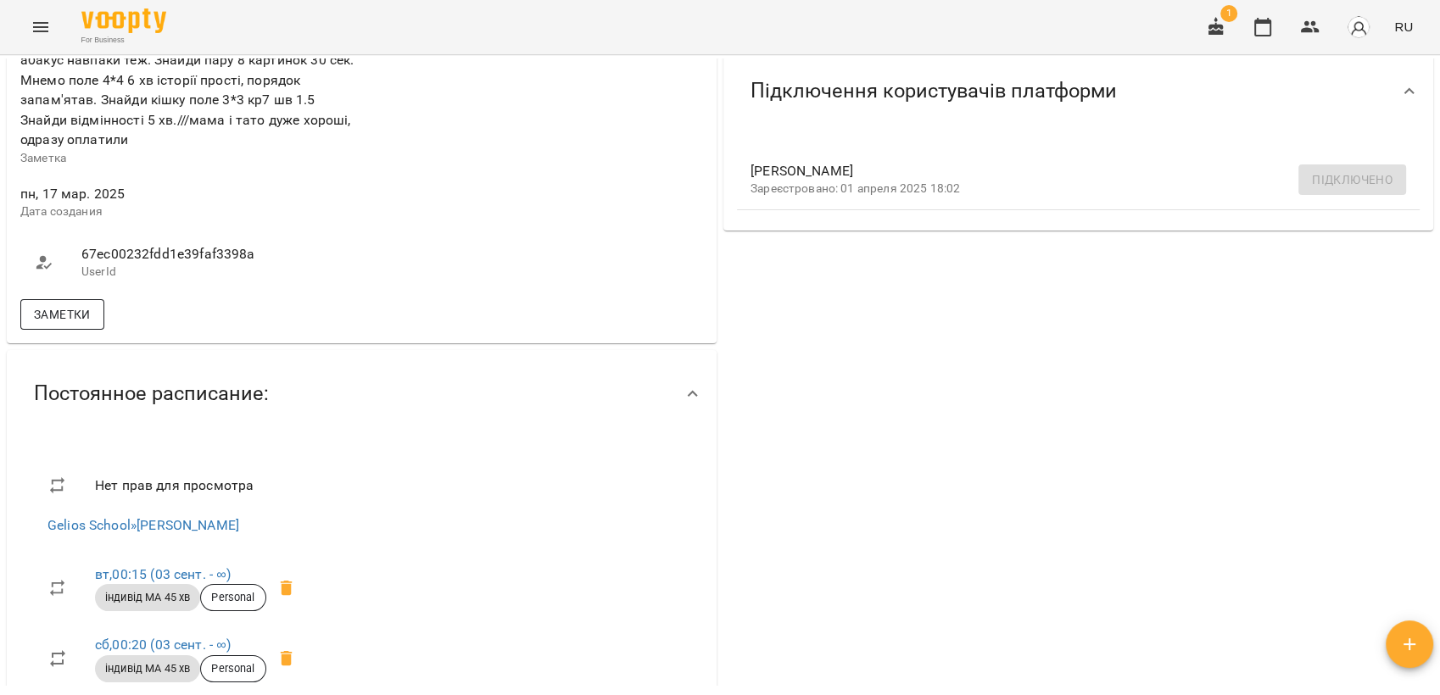
click at [71, 309] on span "Заметки" at bounding box center [62, 314] width 57 height 20
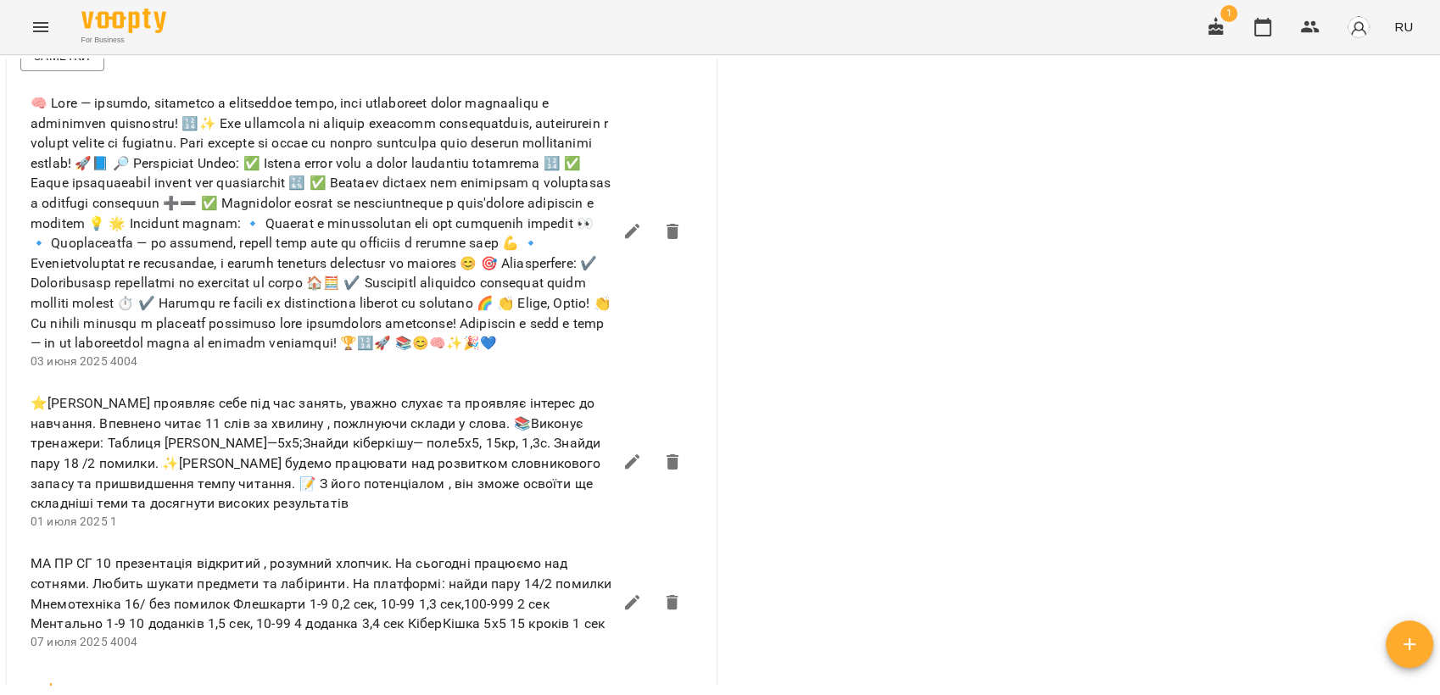
scroll to position [1130, 0]
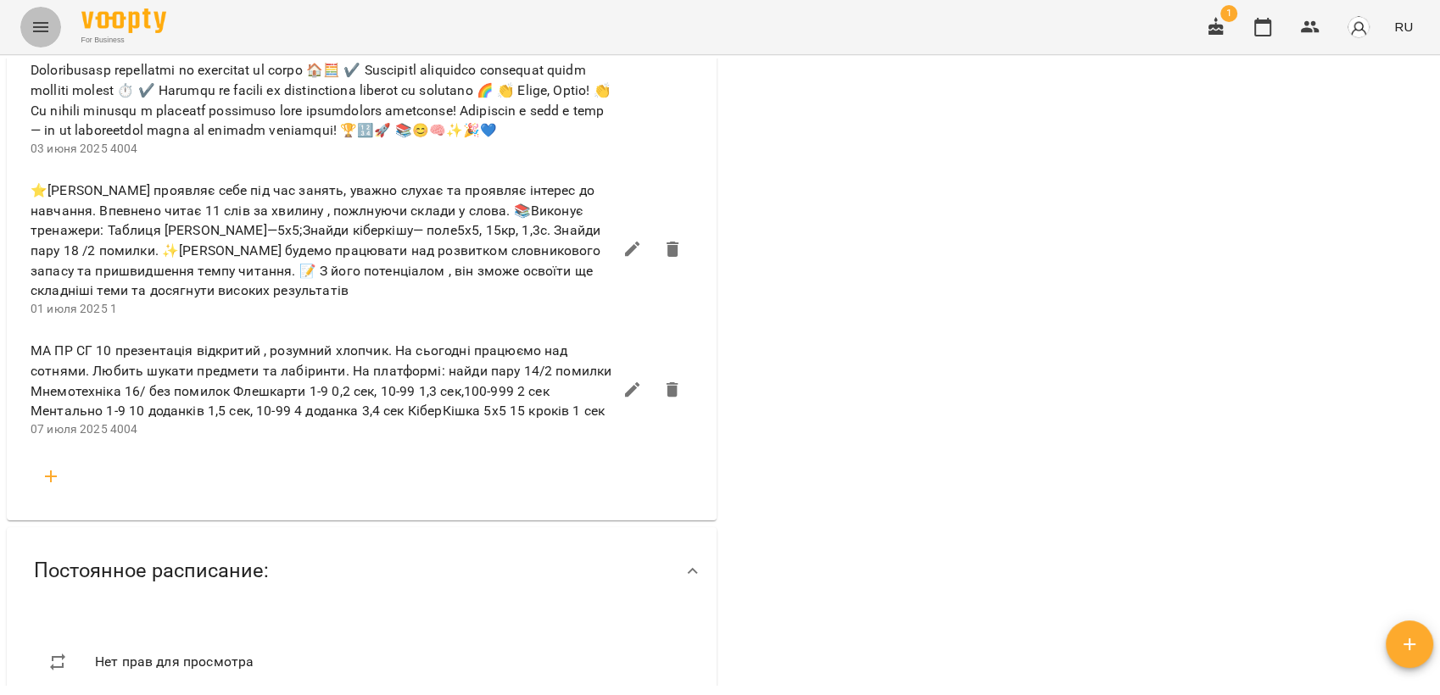
click at [45, 19] on icon "Menu" at bounding box center [41, 27] width 20 height 20
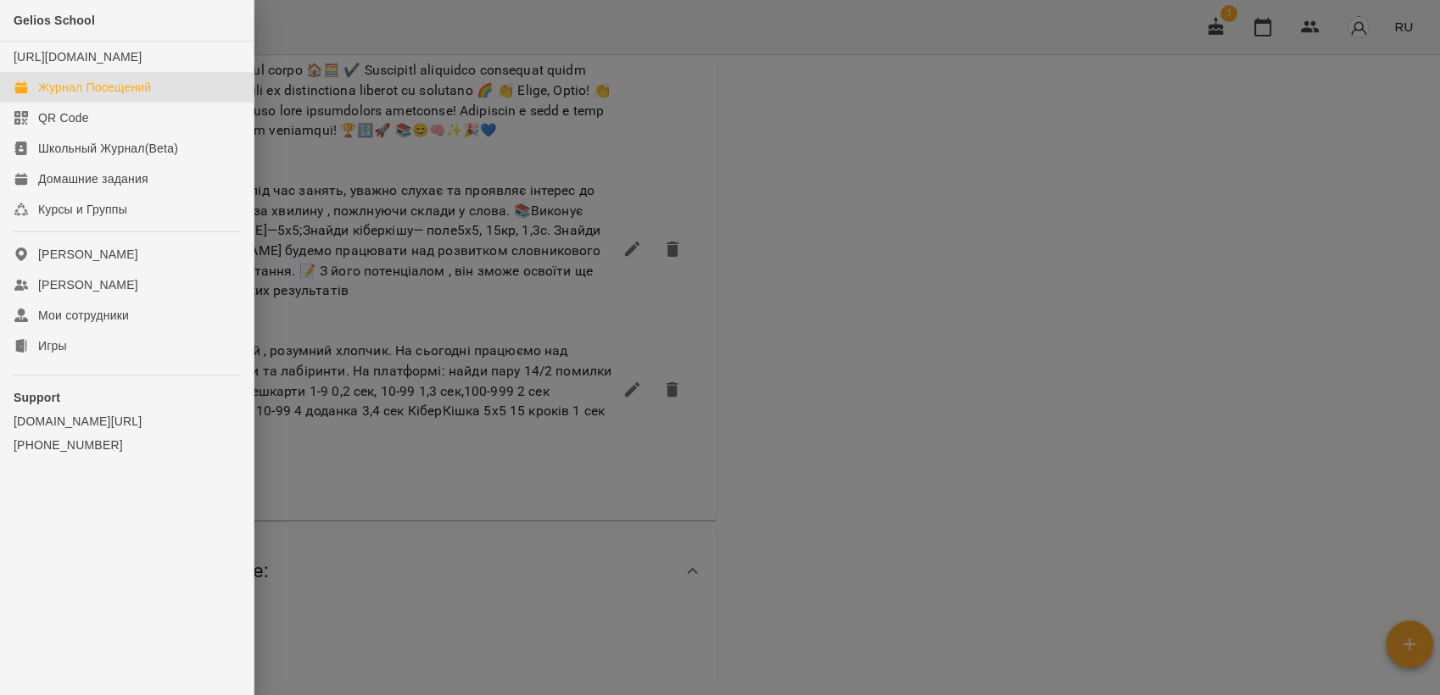
click at [137, 96] on div "Журнал Посещений" at bounding box center [94, 87] width 113 height 17
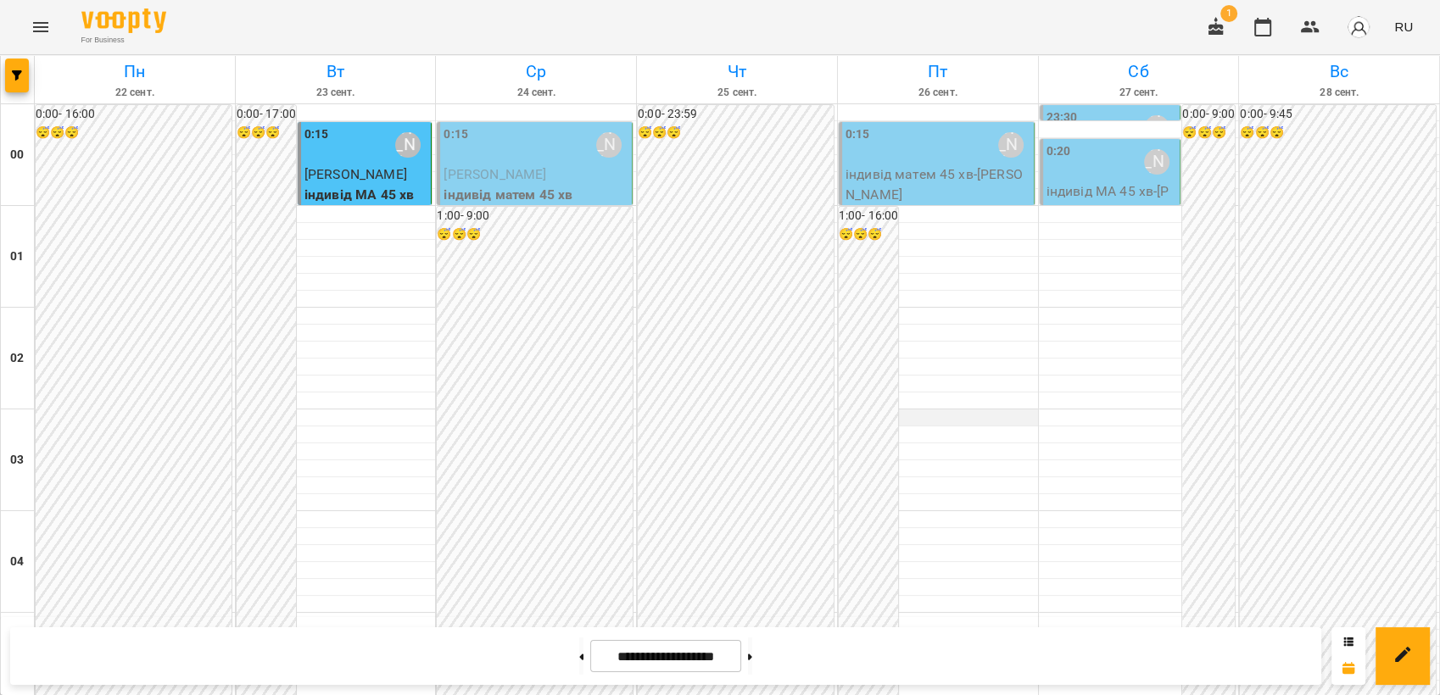
scroll to position [1696, 0]
click at [47, 31] on icon "Menu" at bounding box center [40, 27] width 15 height 10
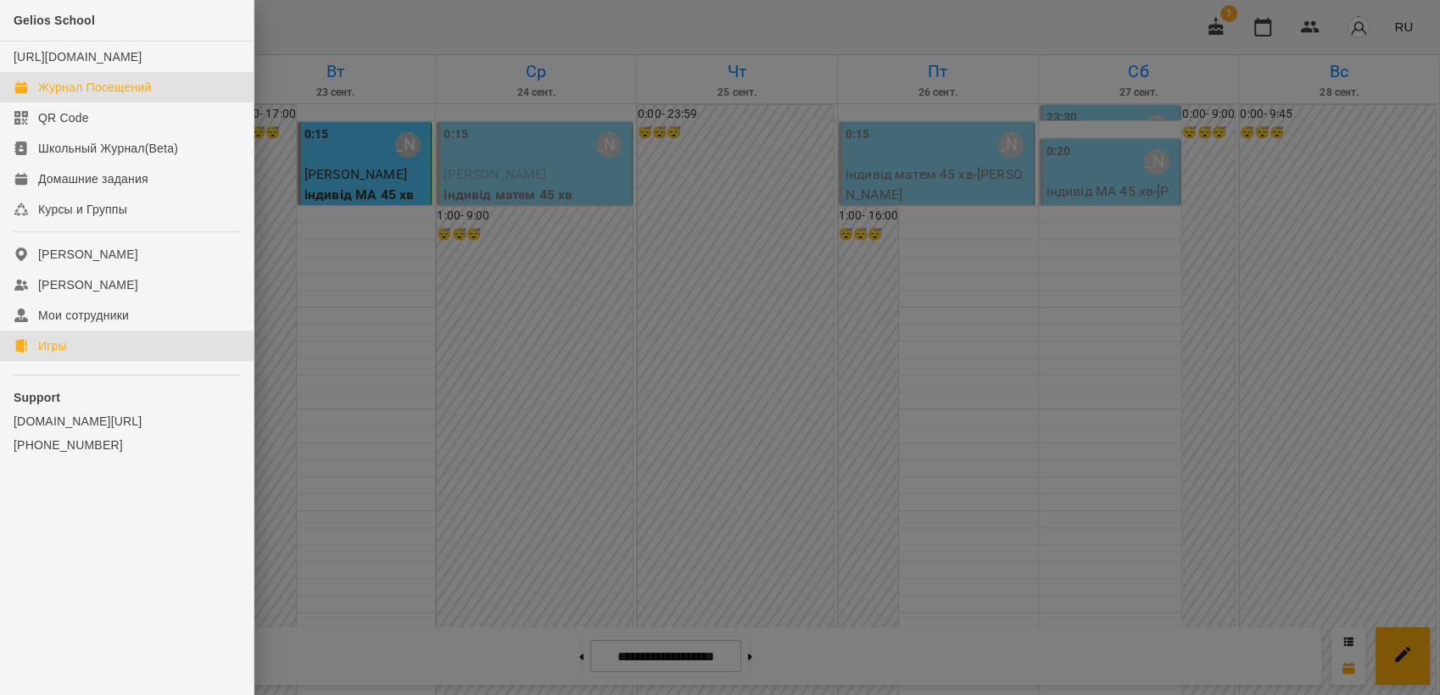
click at [60, 354] on div "Игры" at bounding box center [52, 345] width 29 height 17
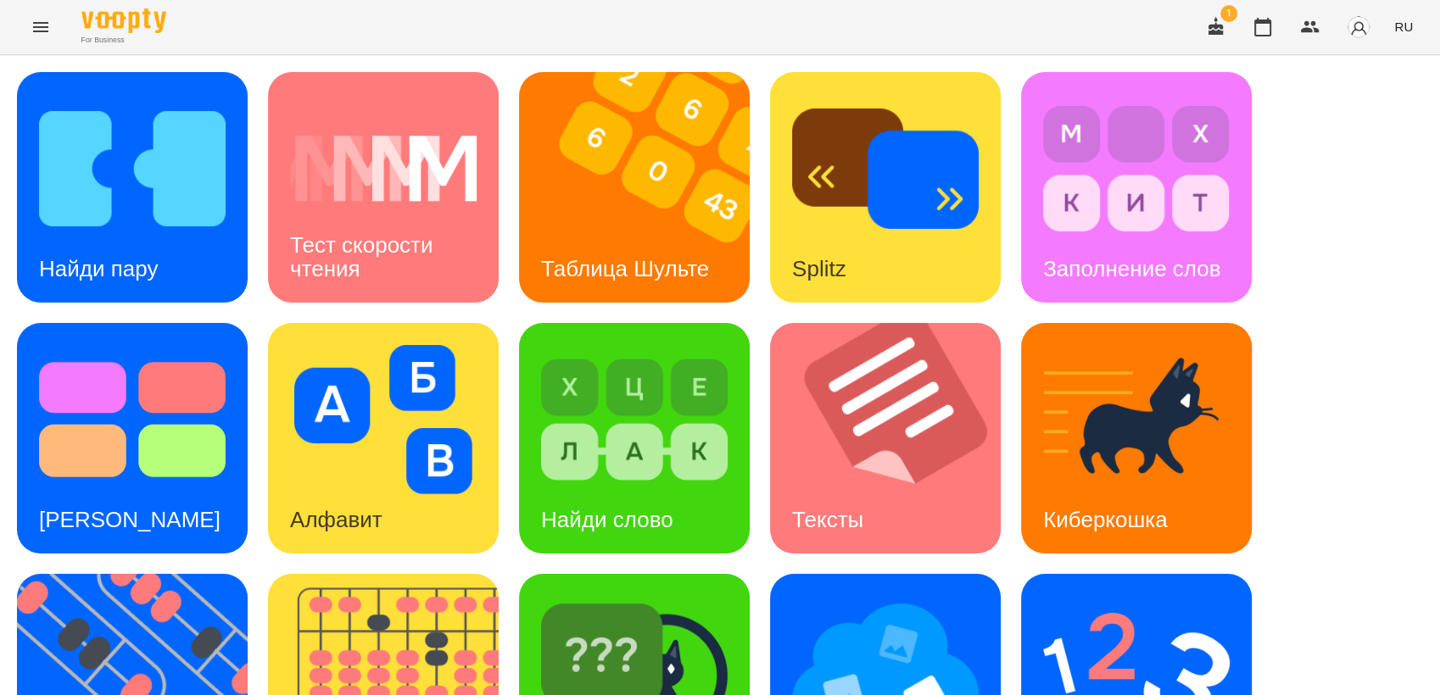
scroll to position [376, 0]
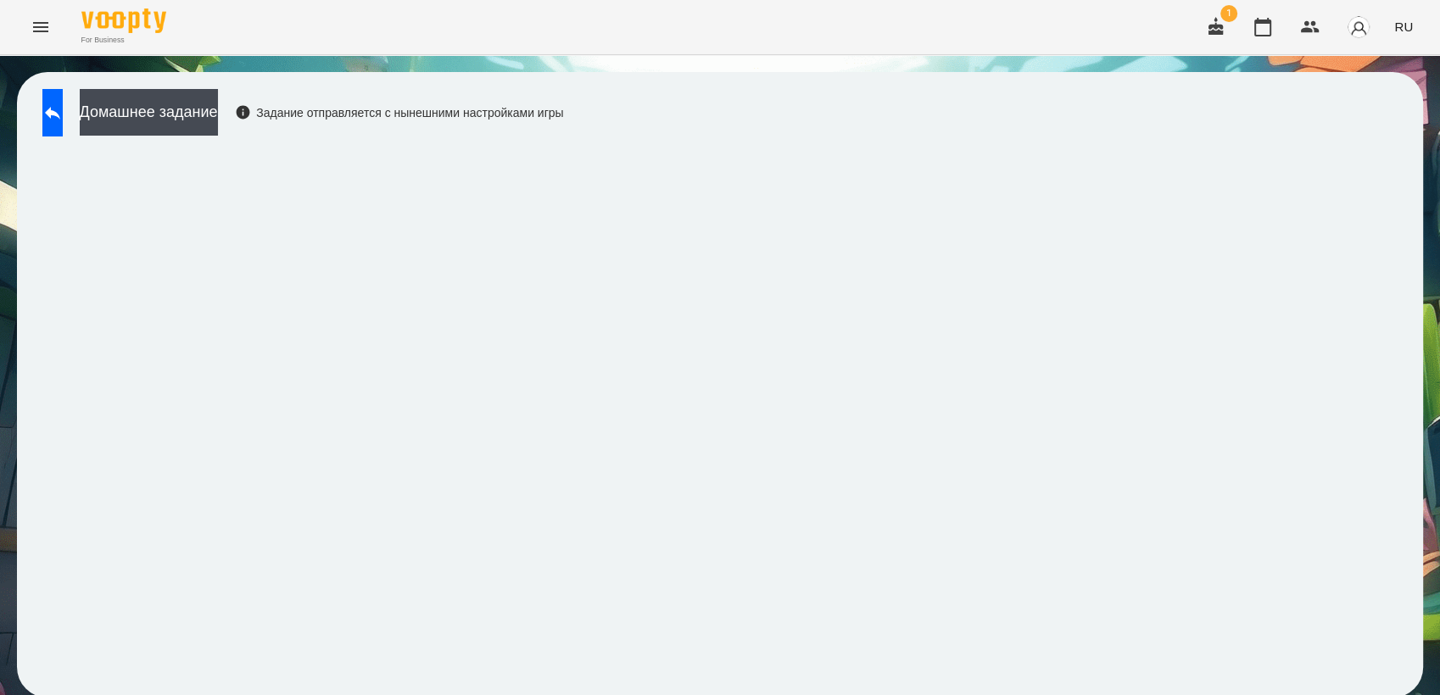
scroll to position [2, 0]
click at [61, 114] on icon at bounding box center [52, 113] width 20 height 20
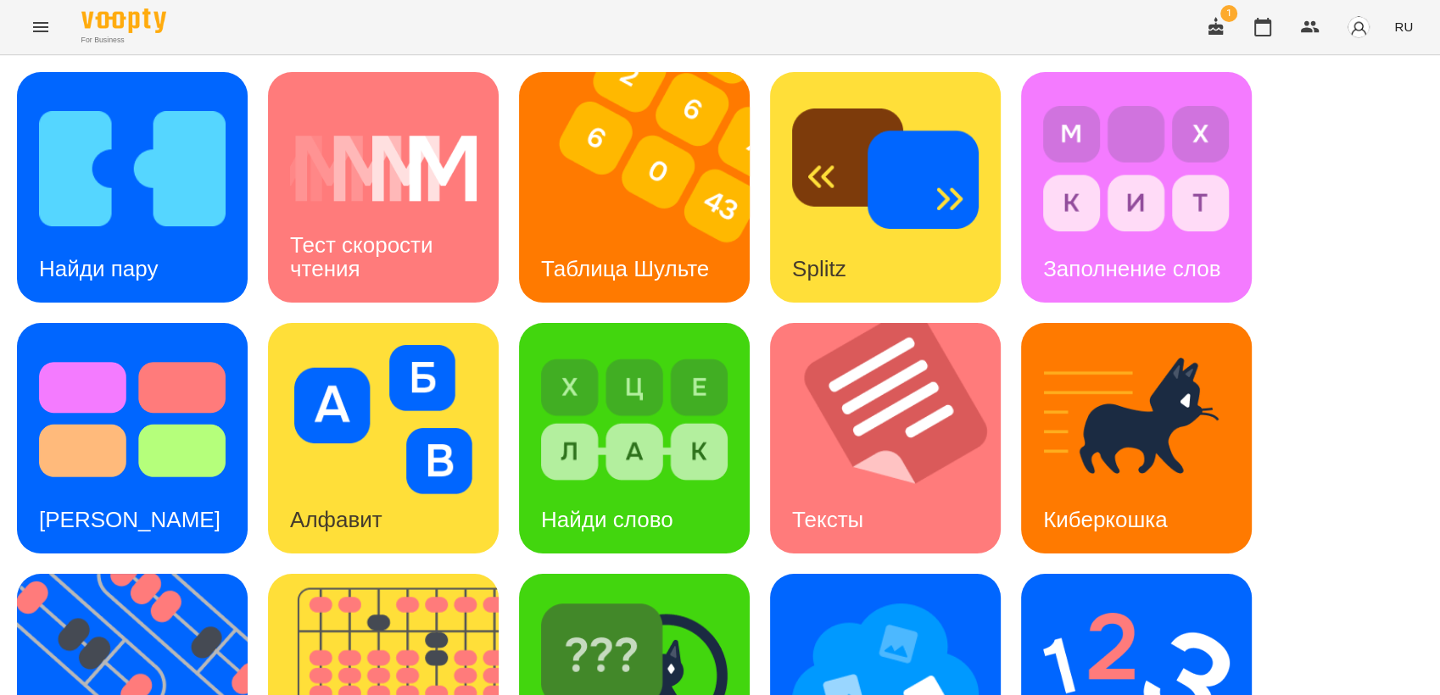
scroll to position [188, 0]
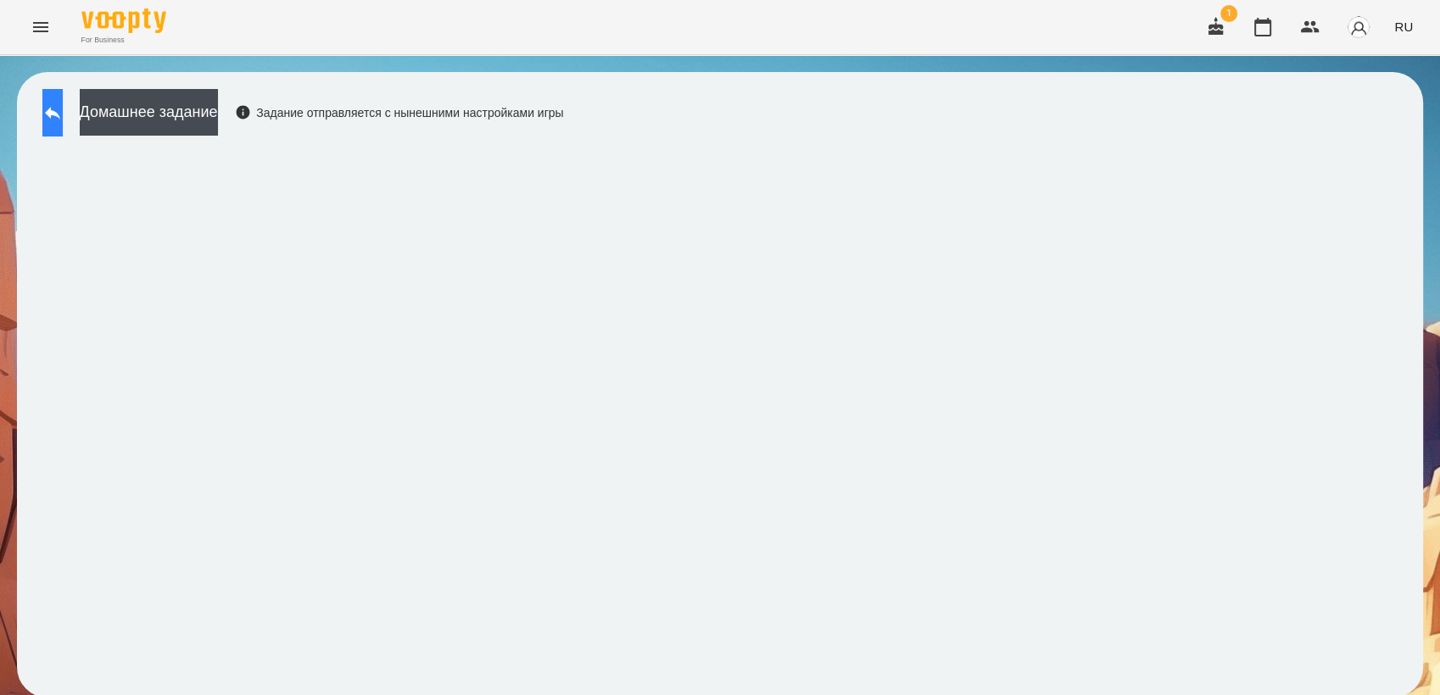
click at [63, 120] on icon at bounding box center [52, 113] width 20 height 20
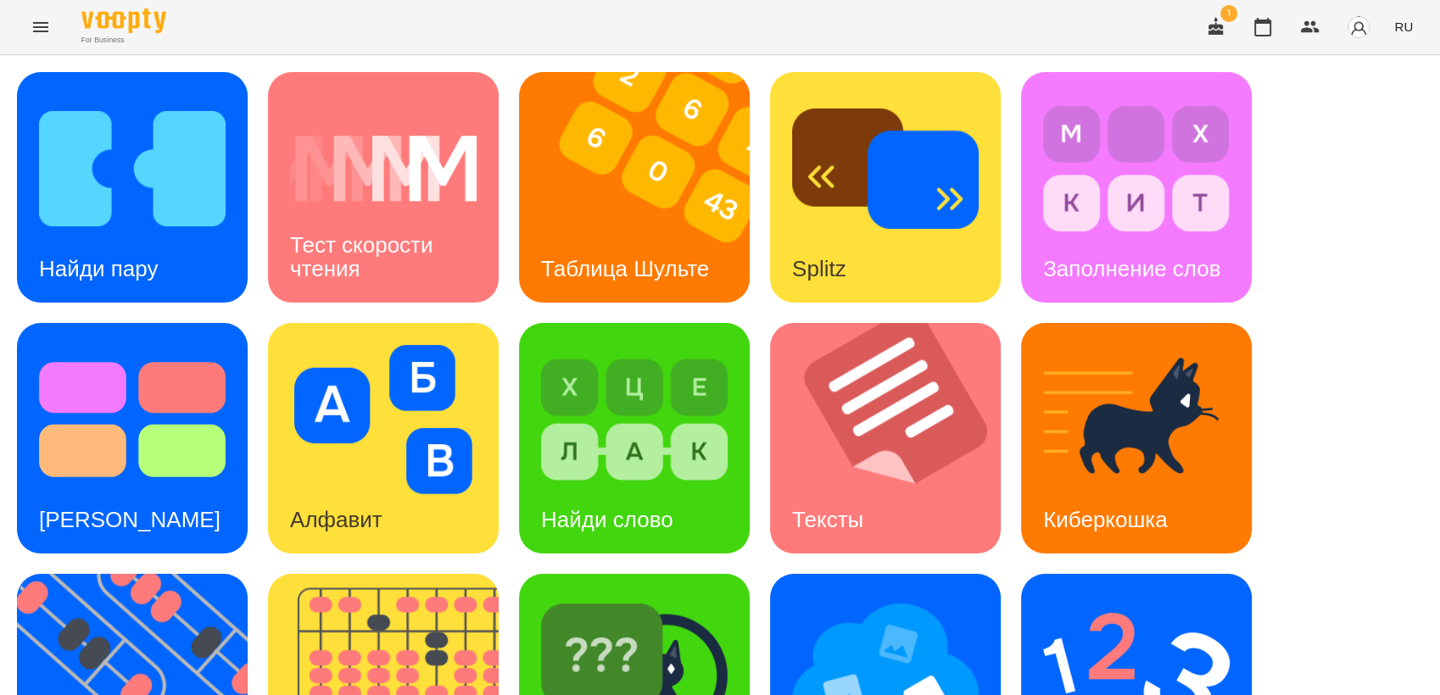
scroll to position [282, 0]
click at [1042, 574] on div "Ментальный счёт" at bounding box center [1136, 689] width 231 height 231
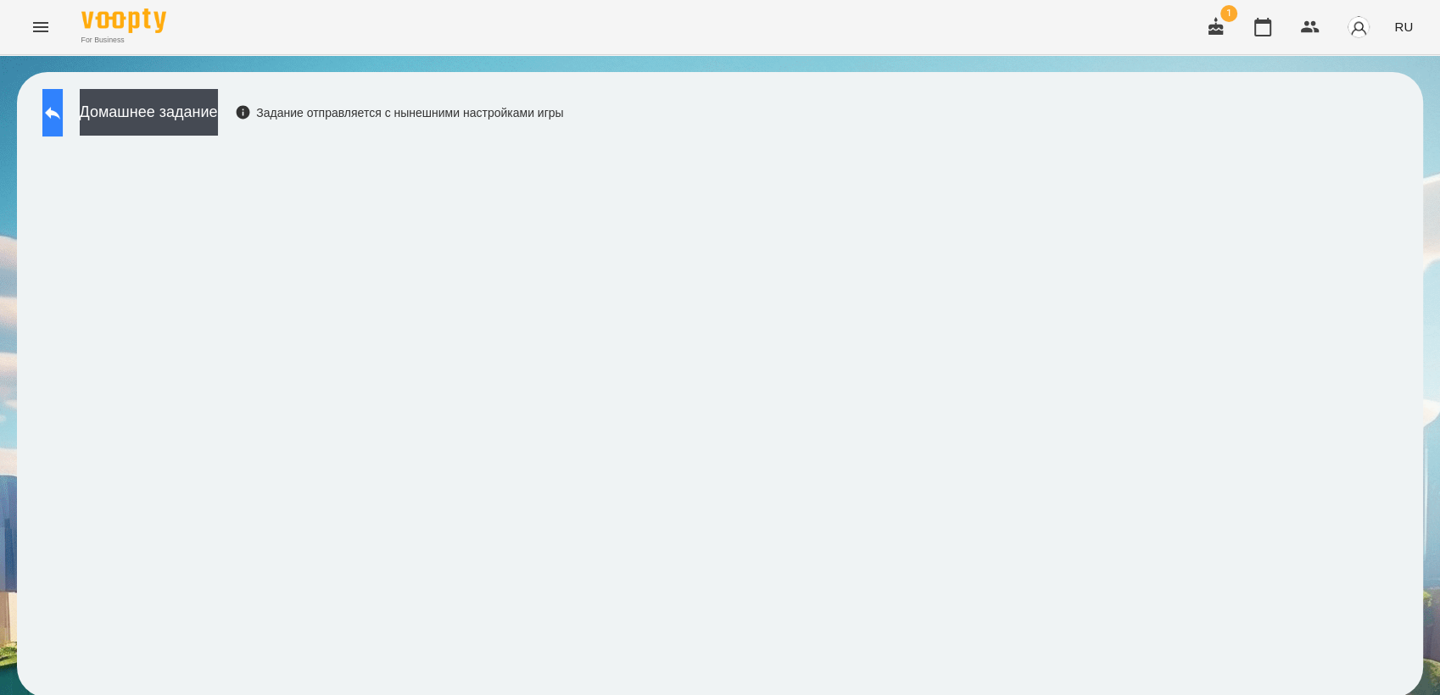
click at [63, 112] on icon at bounding box center [52, 113] width 20 height 20
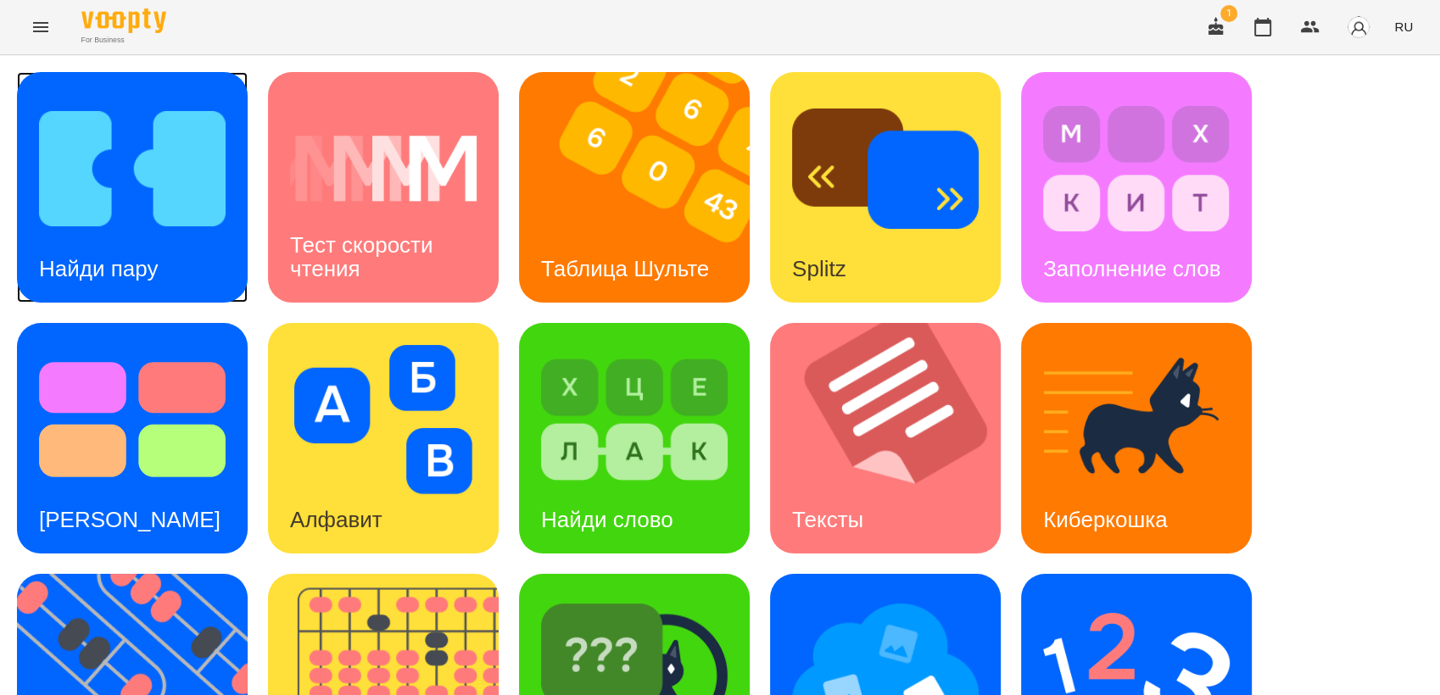
click at [115, 190] on img at bounding box center [132, 168] width 187 height 149
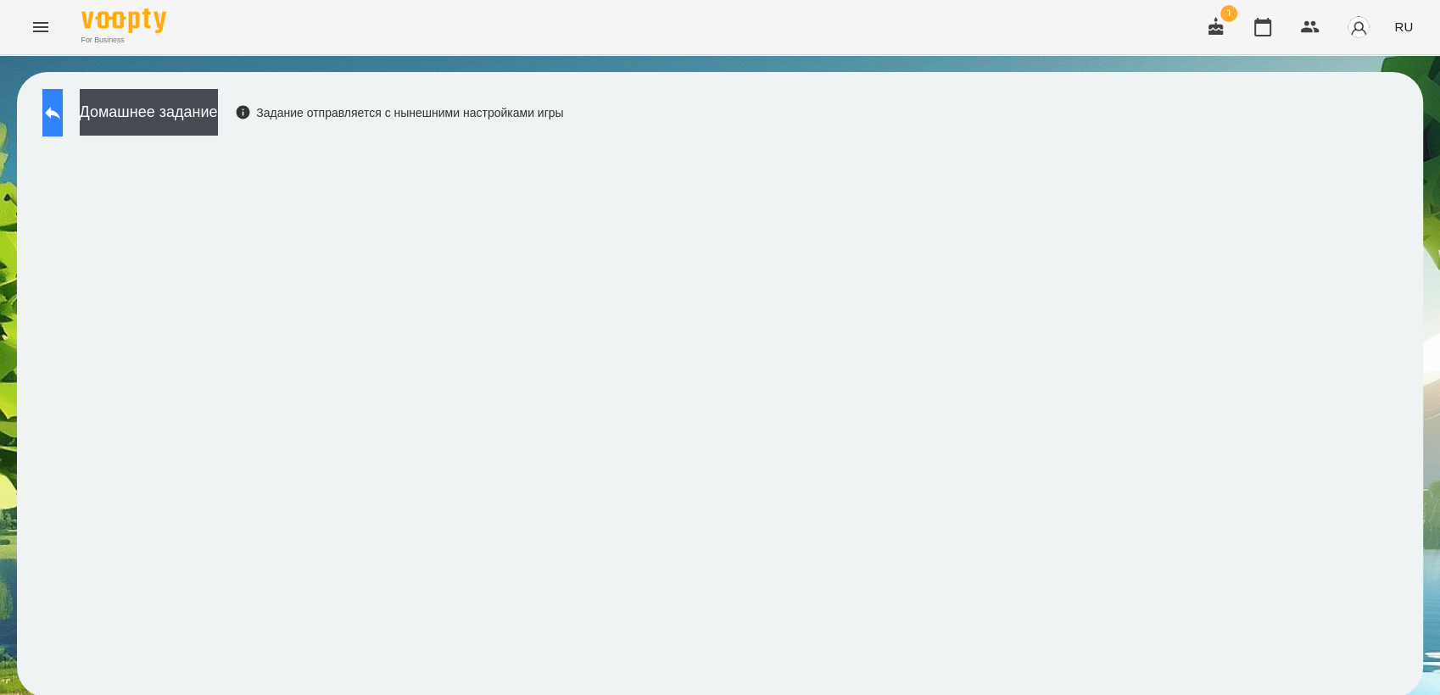
click at [52, 104] on button at bounding box center [52, 112] width 20 height 47
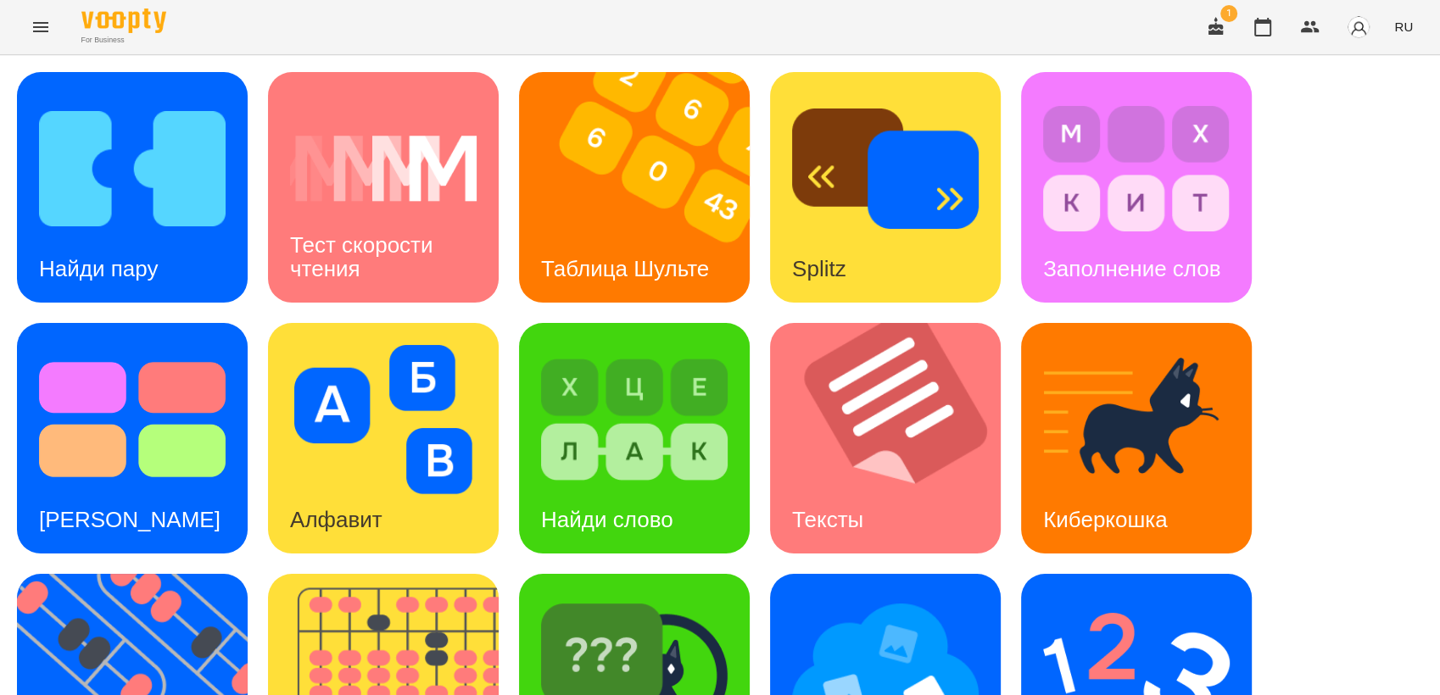
scroll to position [188, 0]
click at [875, 596] on img at bounding box center [885, 670] width 187 height 149
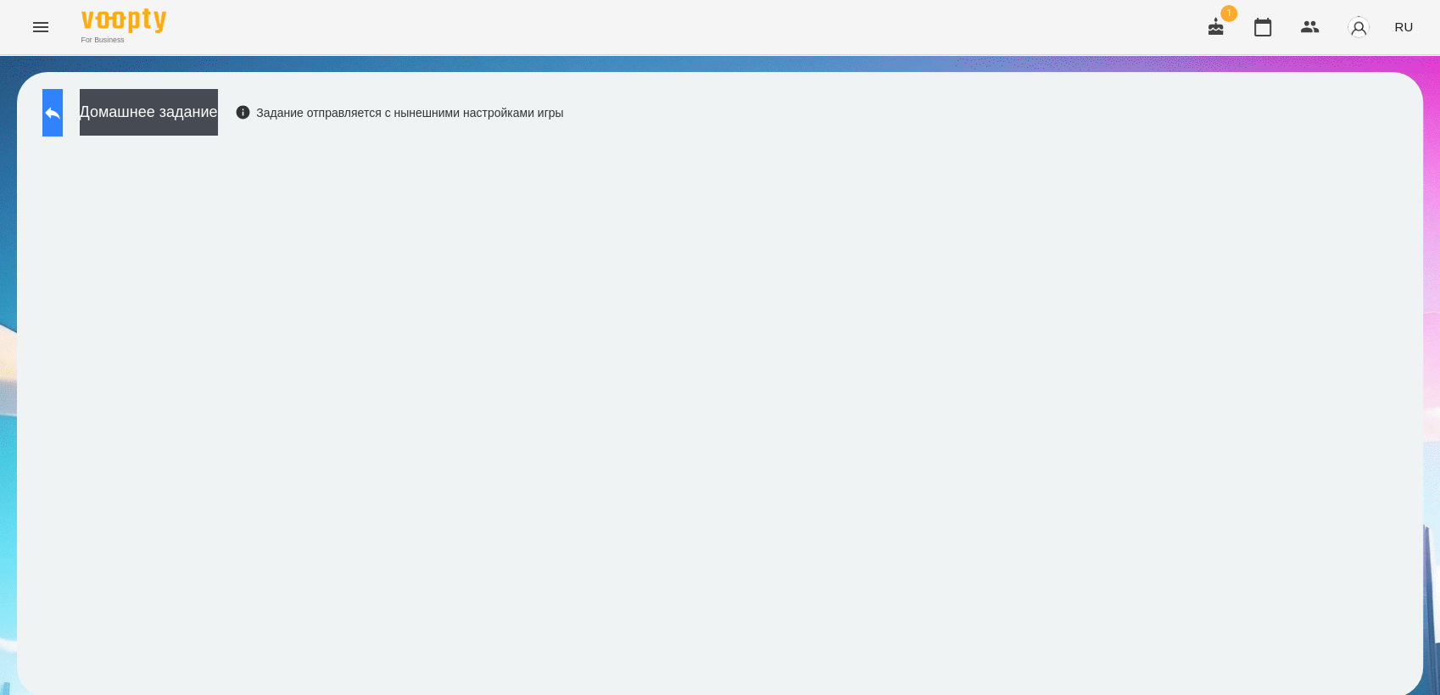
click at [63, 109] on icon at bounding box center [52, 113] width 20 height 20
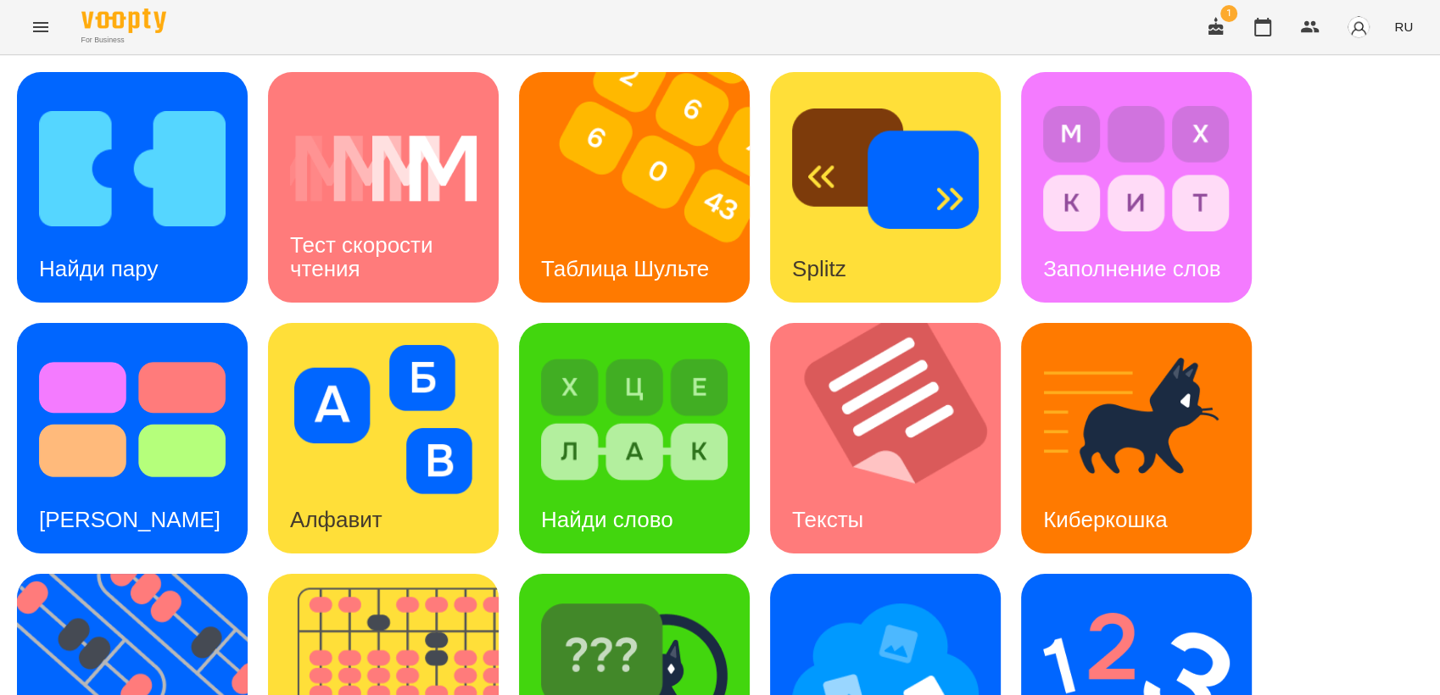
scroll to position [188, 0]
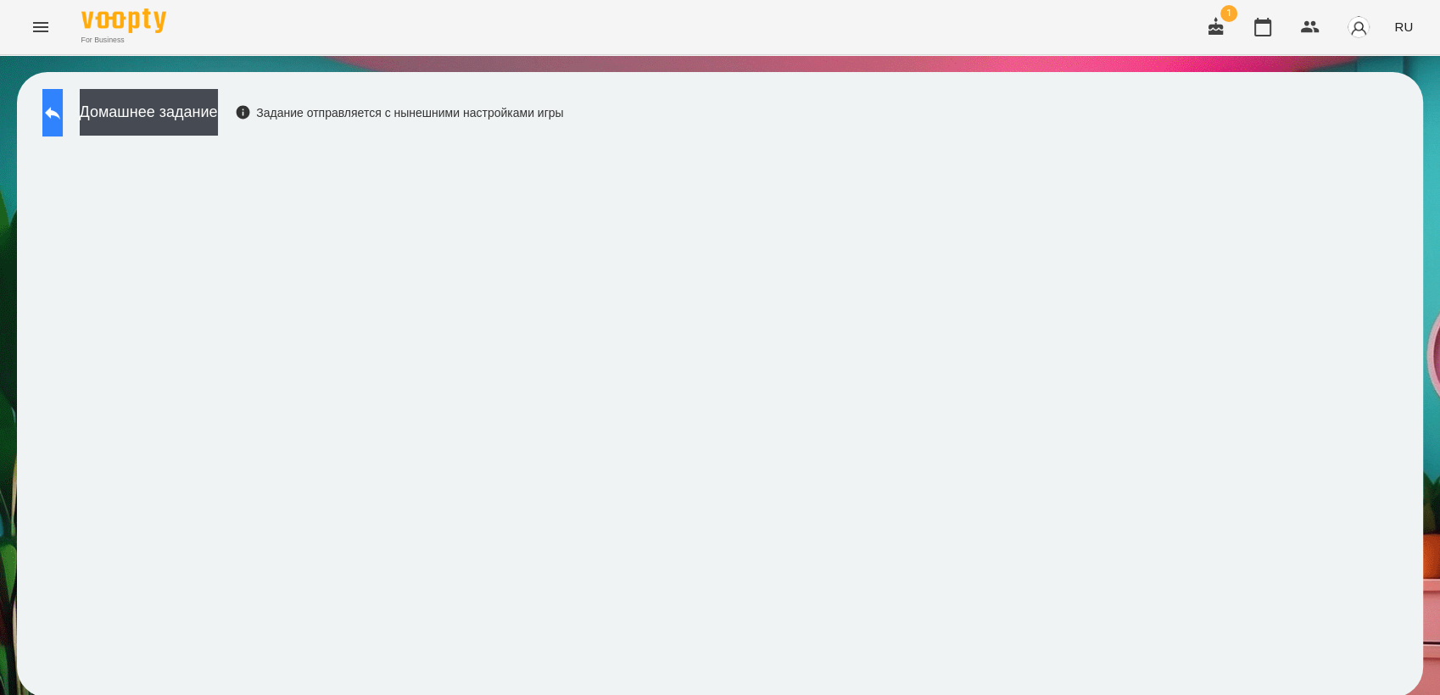
click at [42, 125] on button at bounding box center [52, 112] width 20 height 47
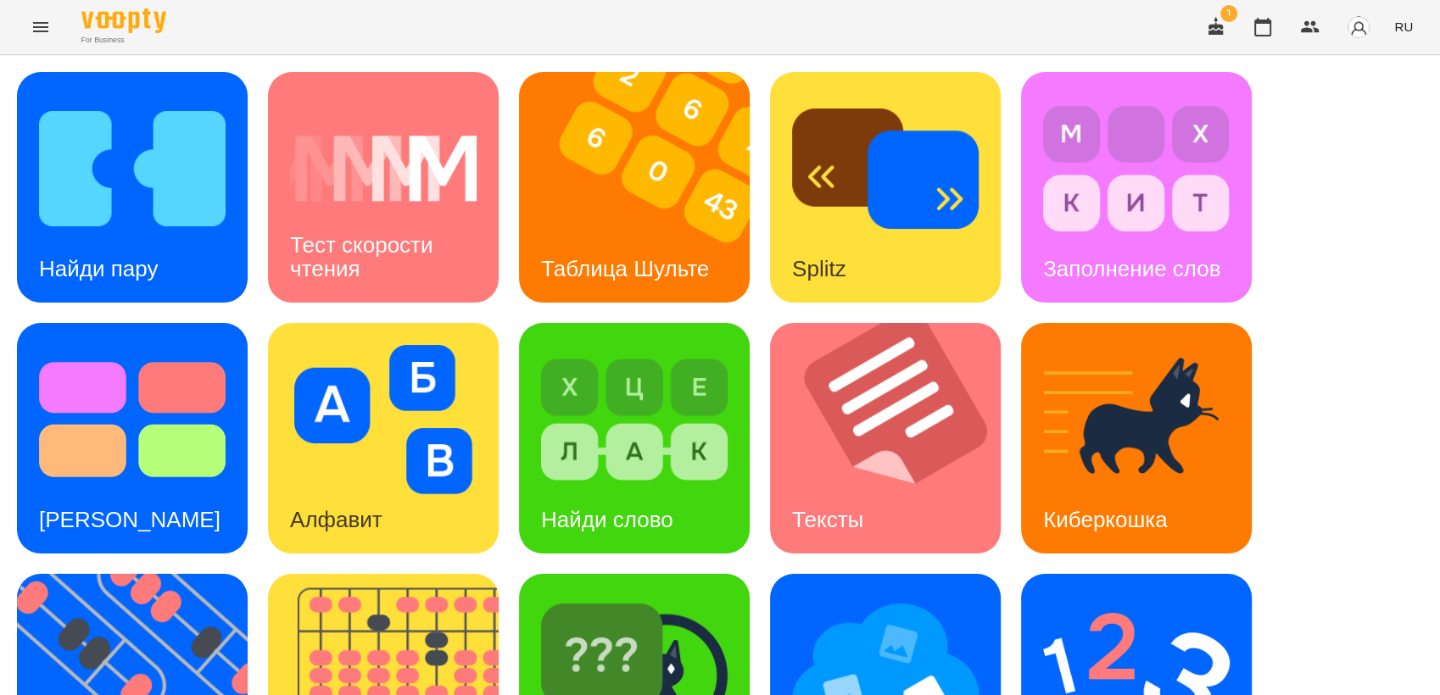
scroll to position [376, 0]
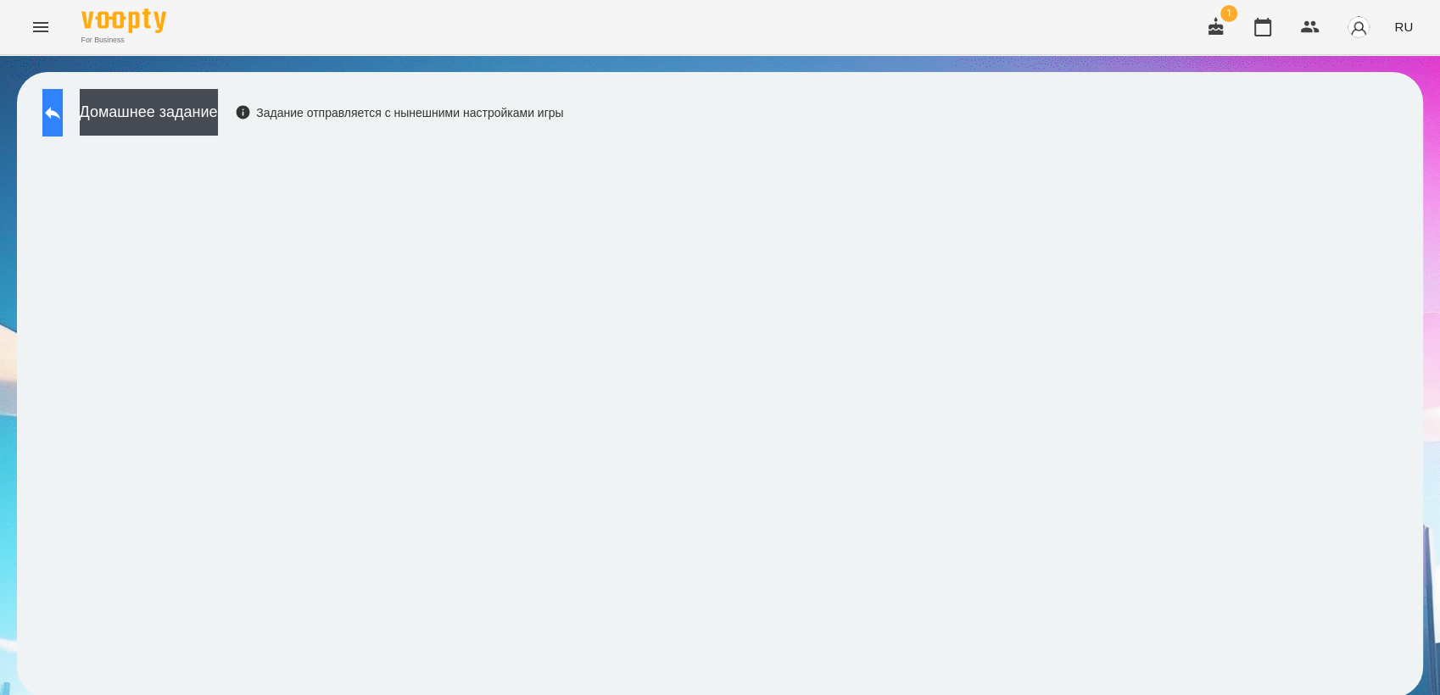
click at [63, 111] on icon at bounding box center [52, 113] width 20 height 20
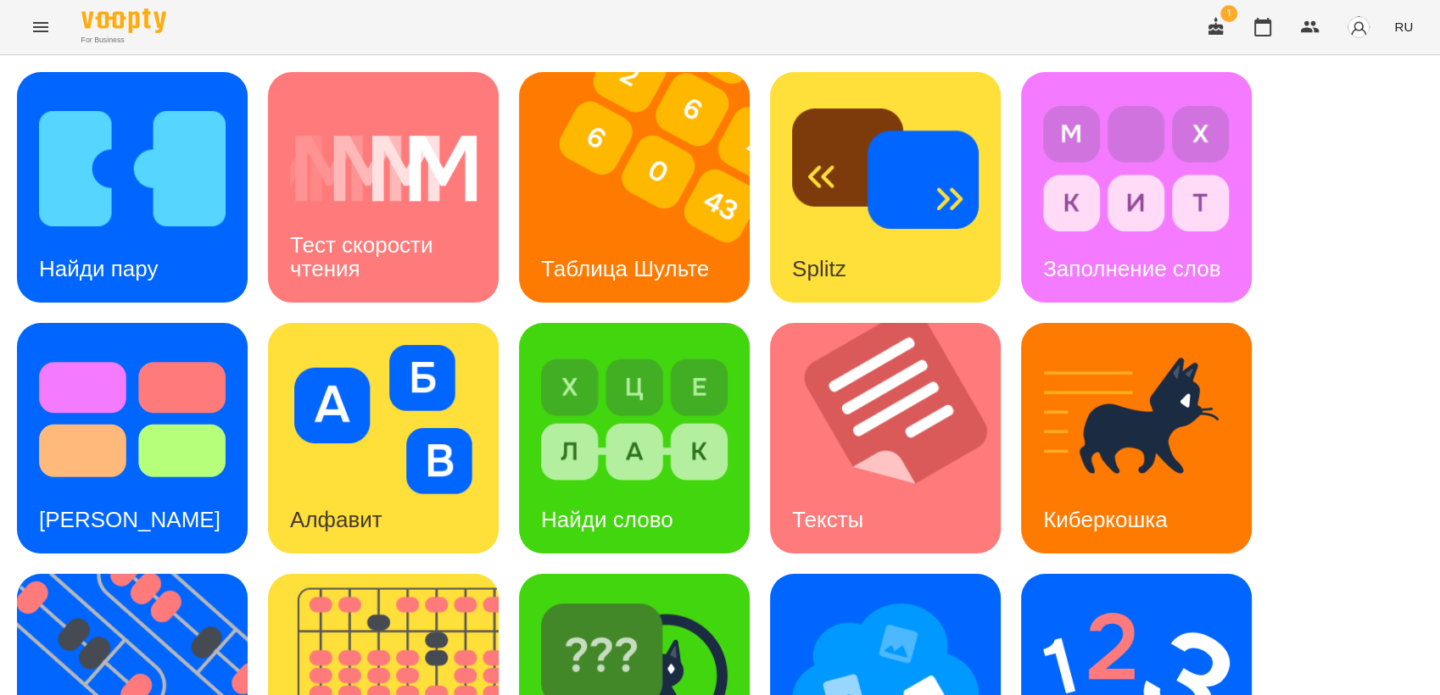
scroll to position [188, 0]
click at [1105, 596] on img at bounding box center [1136, 670] width 187 height 149
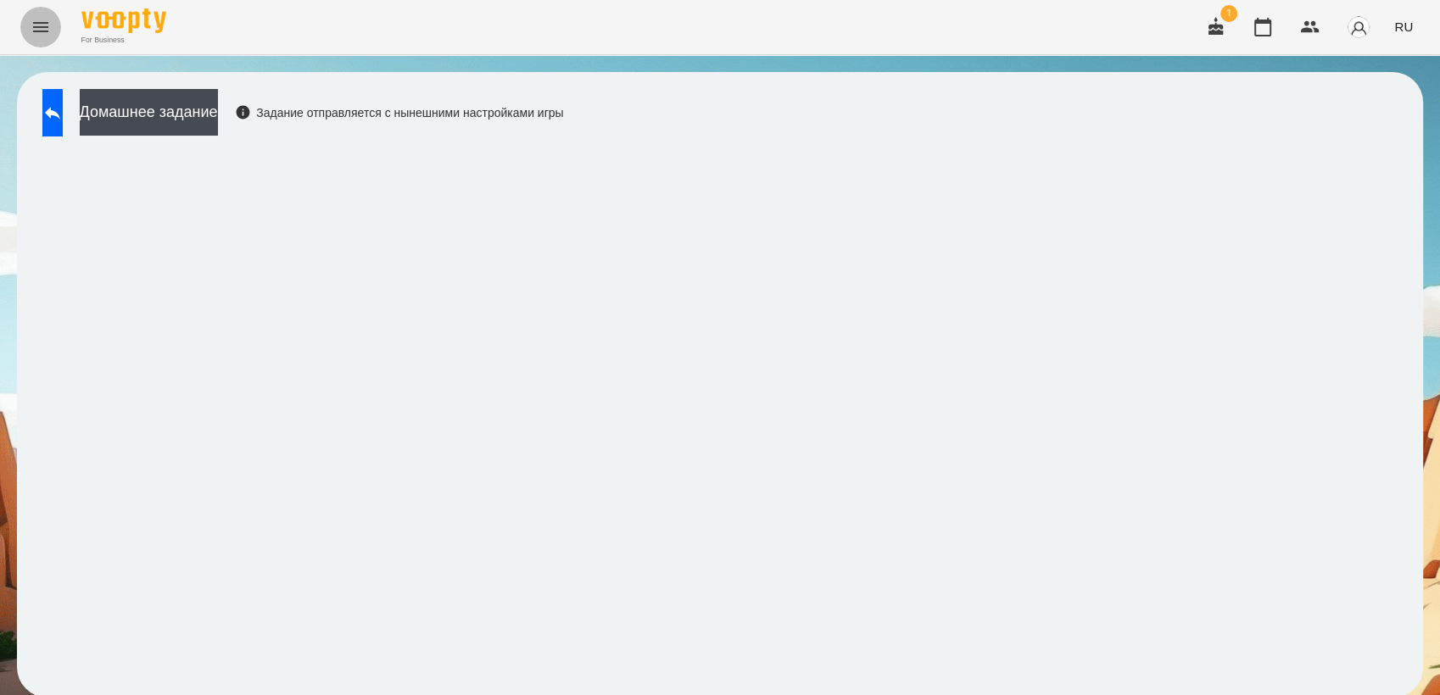
click at [35, 29] on icon "Menu" at bounding box center [41, 27] width 20 height 20
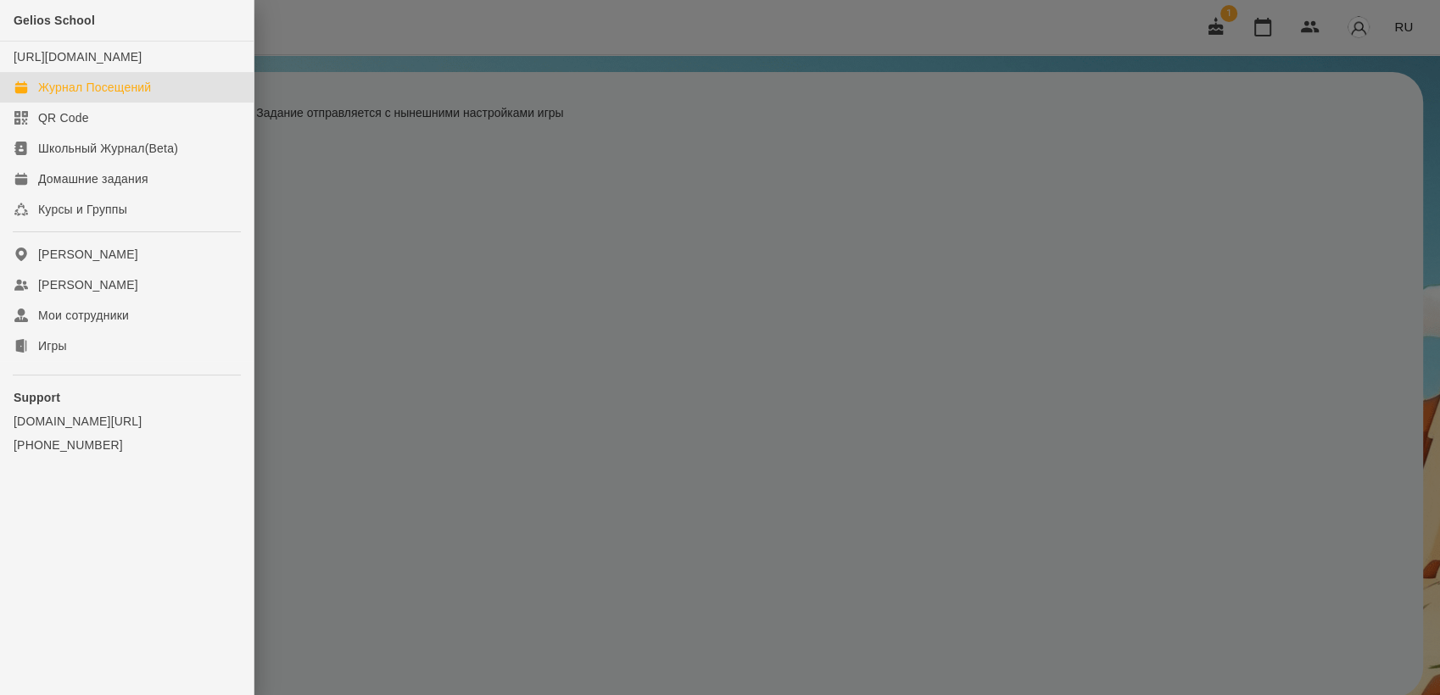
click at [115, 96] on div "Журнал Посещений" at bounding box center [94, 87] width 113 height 17
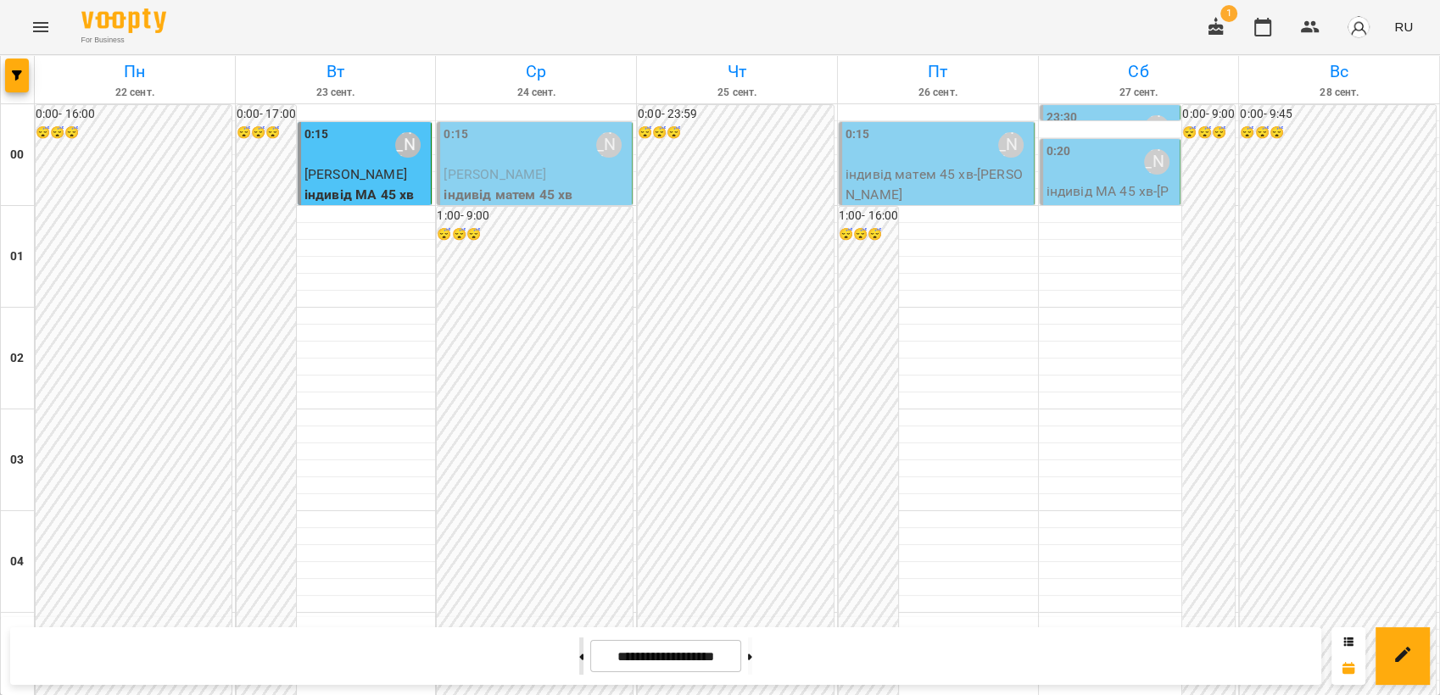
click at [579, 663] on button at bounding box center [581, 656] width 4 height 37
type input "**********"
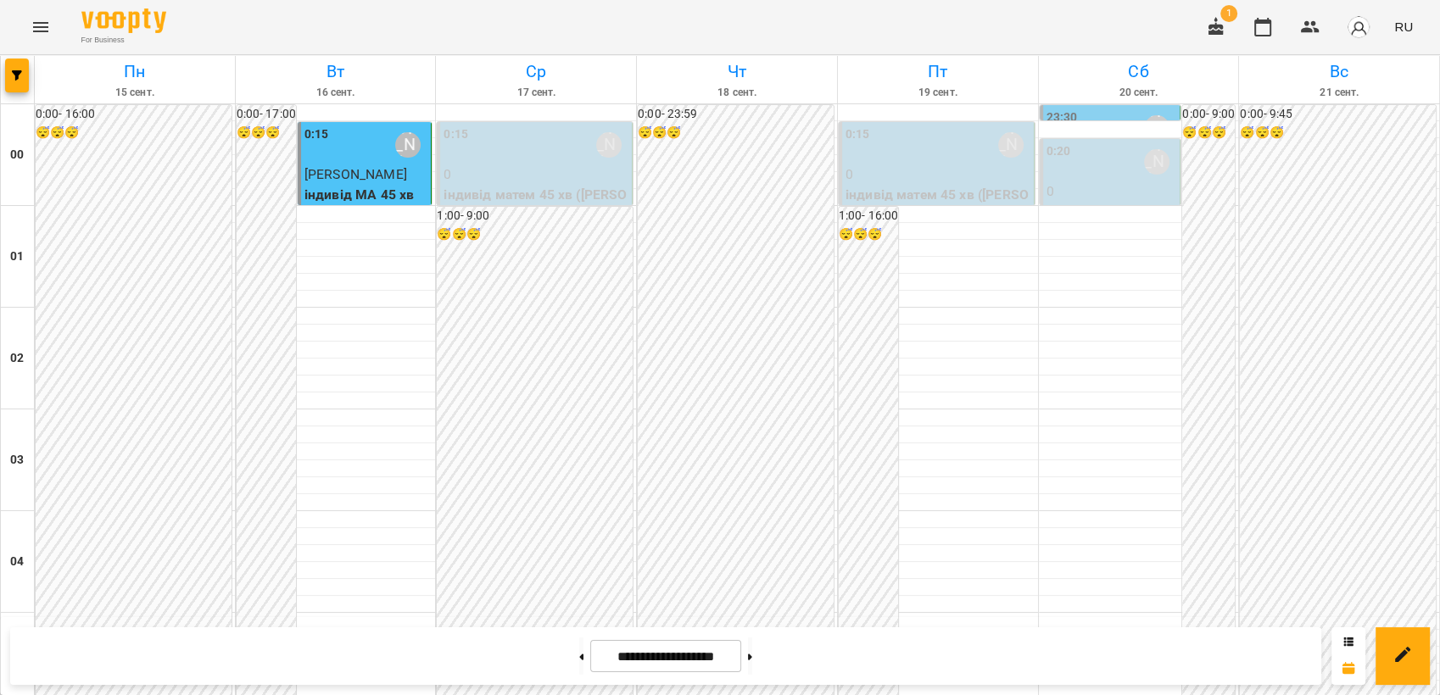
scroll to position [1413, 0]
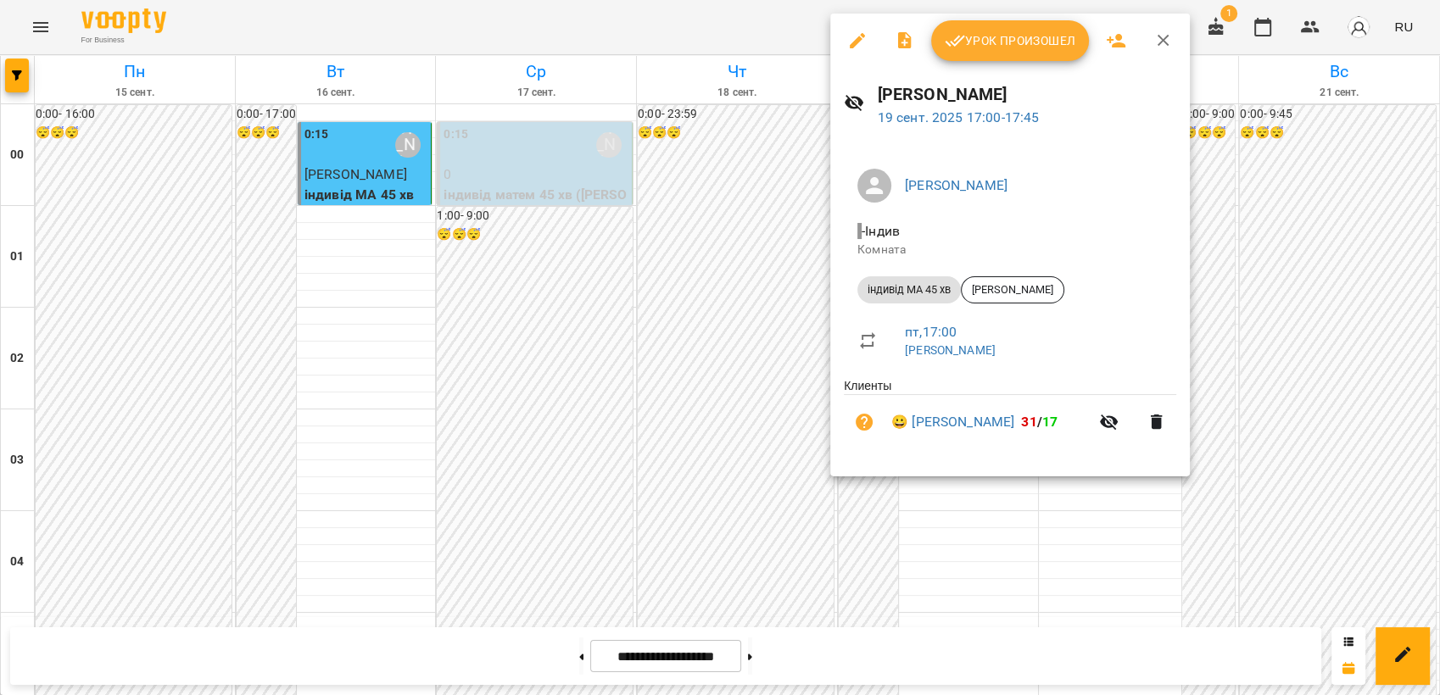
click at [1008, 53] on button "Урок произошел" at bounding box center [1010, 40] width 158 height 41
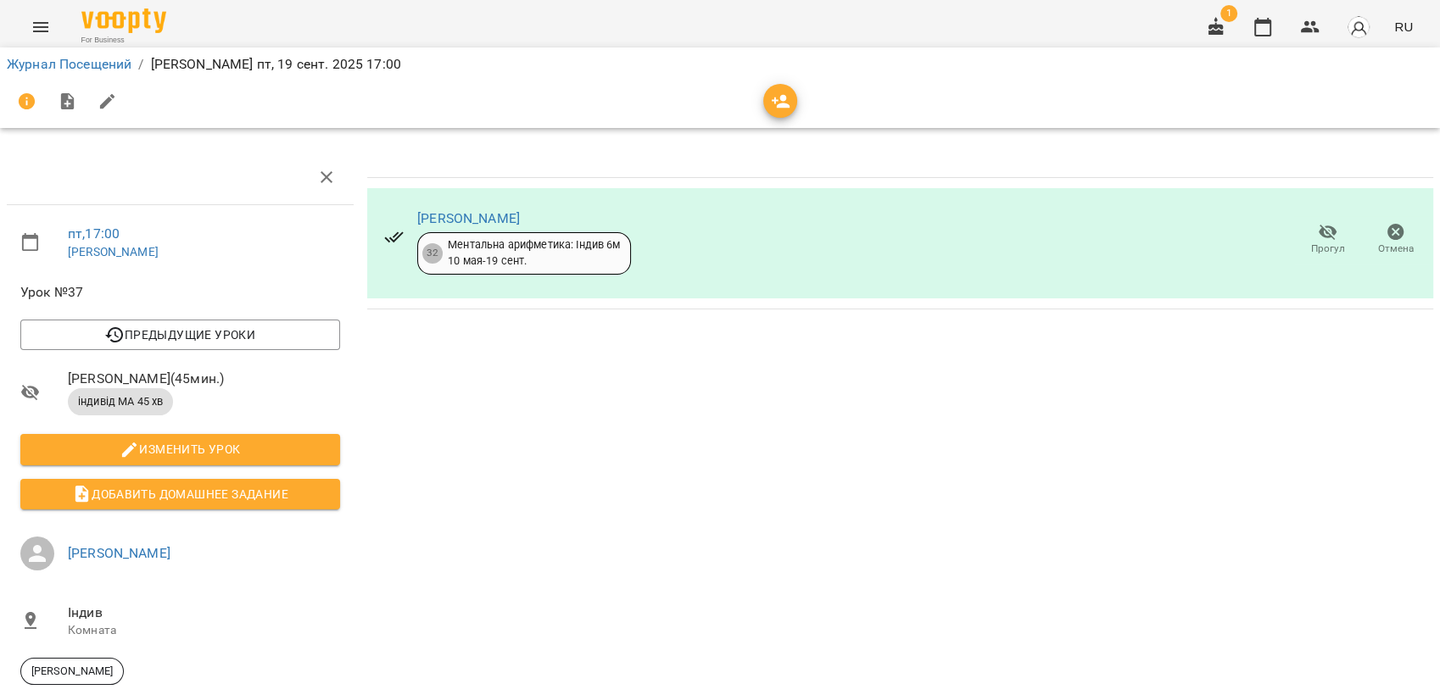
click at [45, 31] on icon "Menu" at bounding box center [40, 27] width 15 height 10
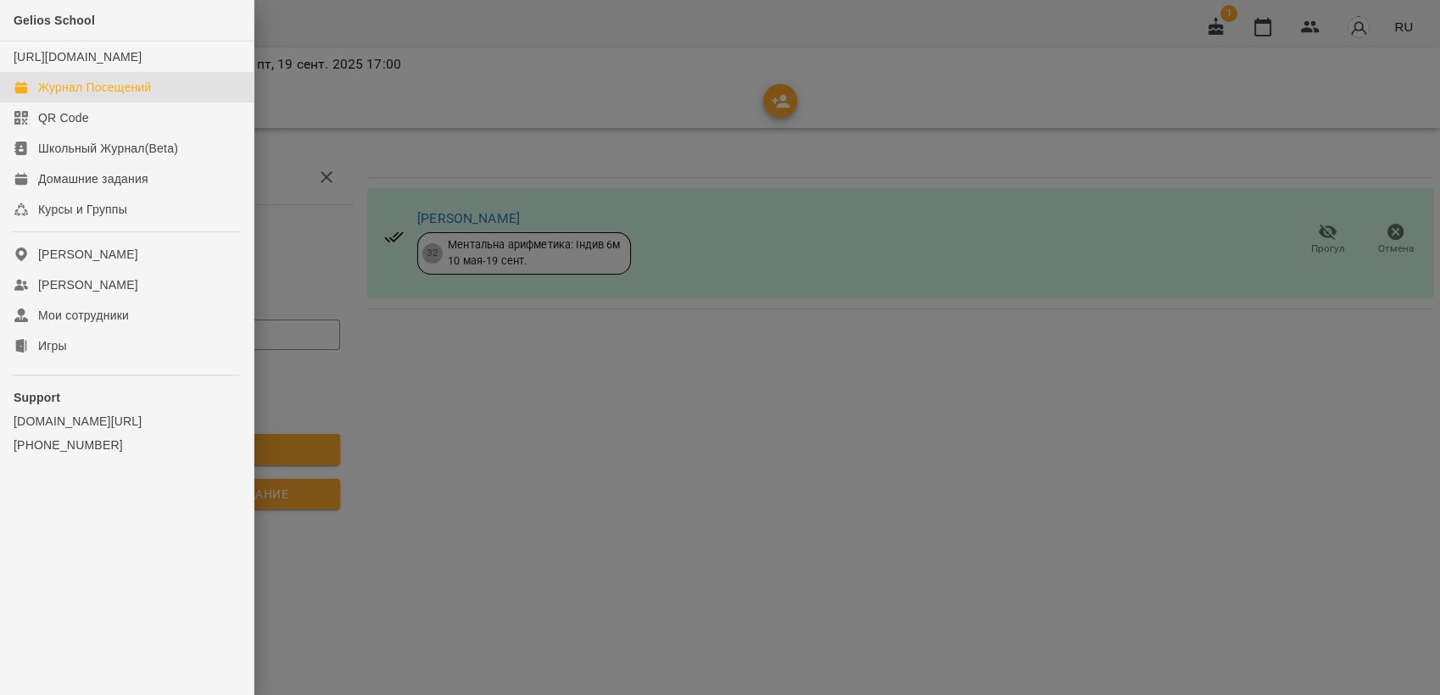
click at [98, 96] on div "Журнал Посещений" at bounding box center [94, 87] width 113 height 17
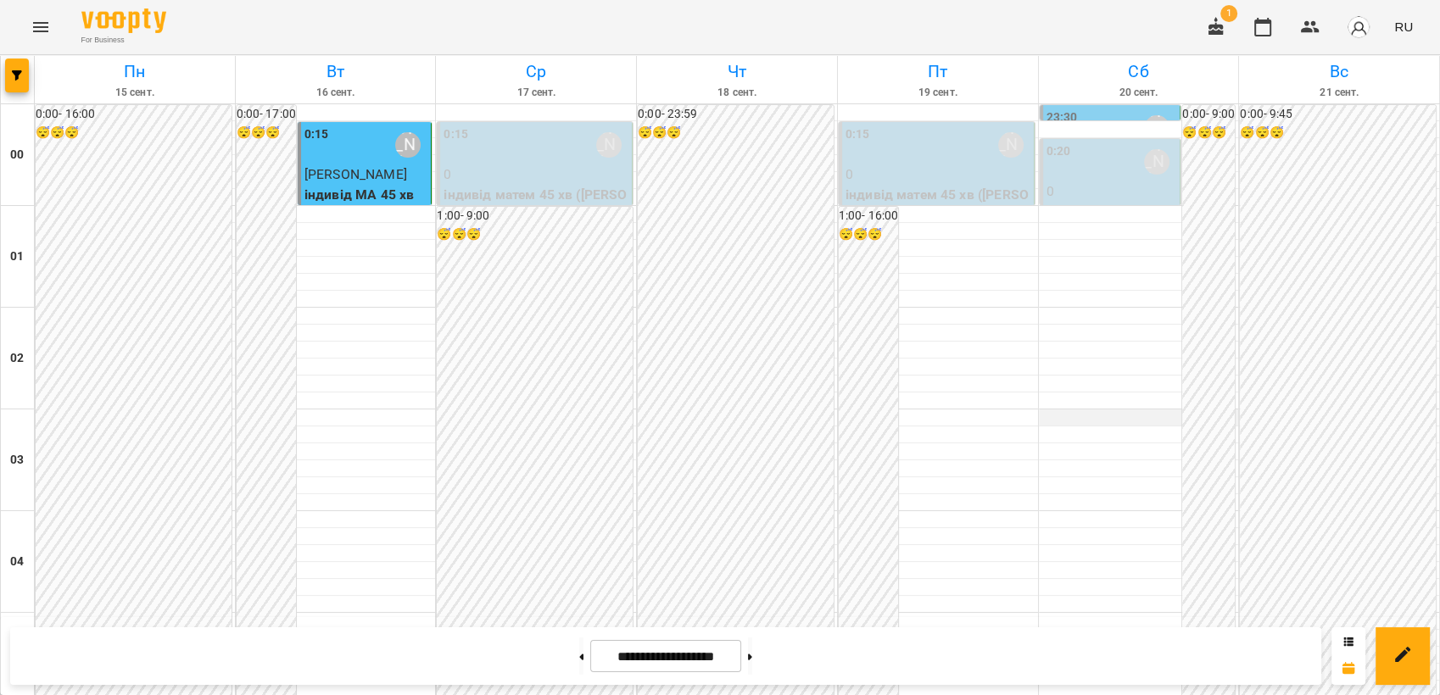
scroll to position [1644, 0]
